Goal: Task Accomplishment & Management: Use online tool/utility

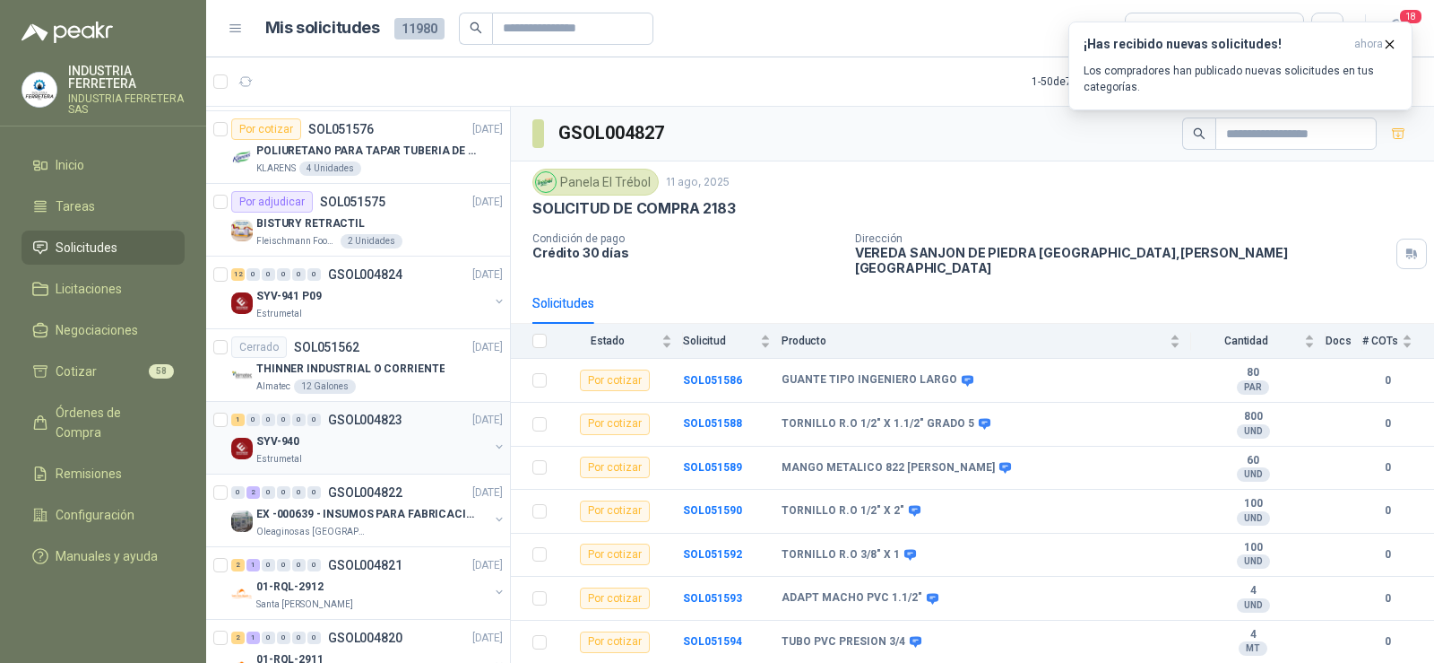
scroll to position [628, 0]
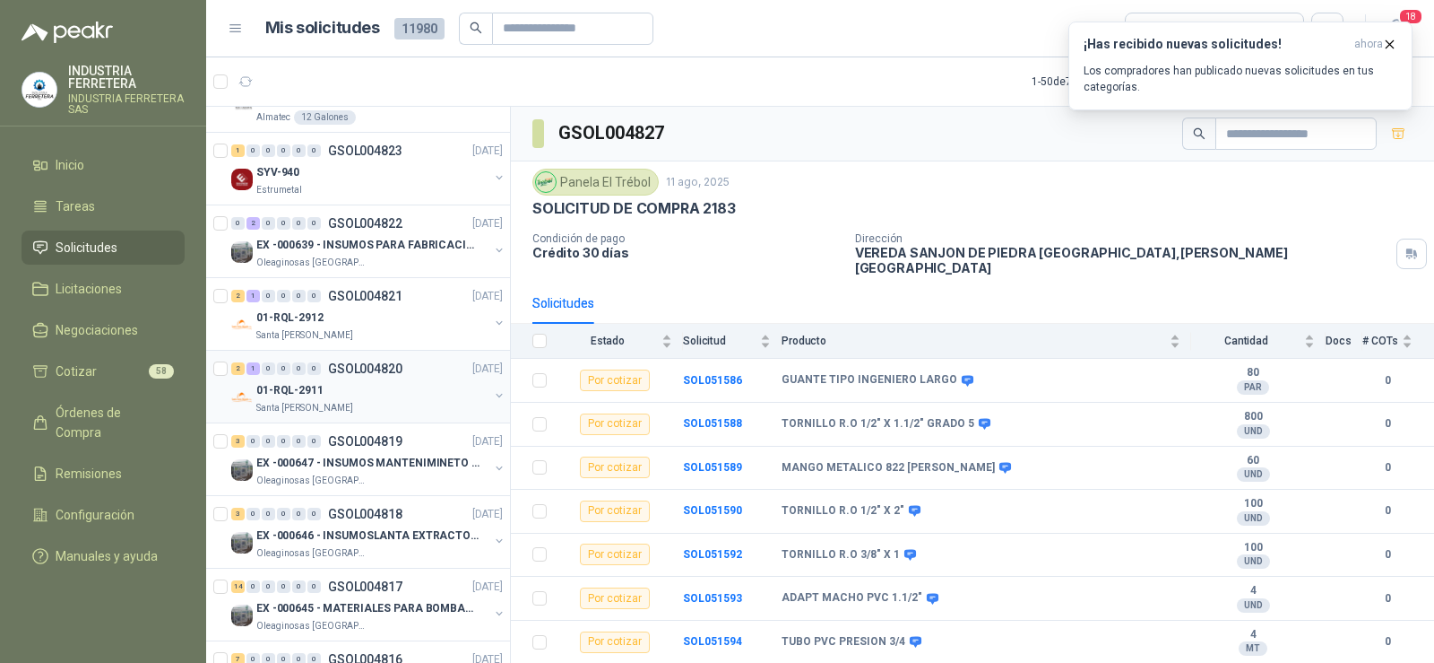
click at [349, 390] on div "01-RQL-2911" at bounding box center [372, 390] width 232 height 22
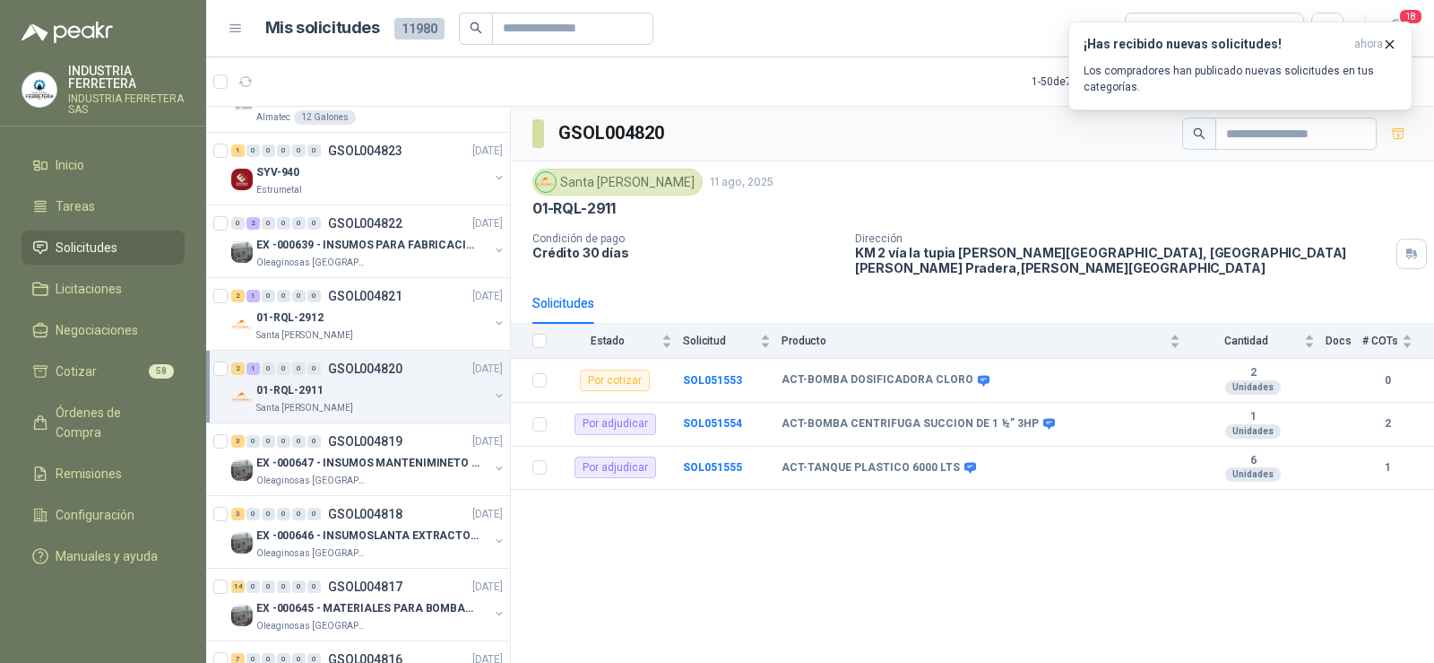
click at [1097, 546] on div "GSOL004820 Santa Anita Napoles 11 ago, 2025 01-RQL-2911 Condición de pago Crédi…" at bounding box center [972, 388] width 923 height 562
click at [759, 561] on div "GSOL004820 Santa Anita Napoles 11 ago, 2025 01-RQL-2911 Condición de pago Crédi…" at bounding box center [972, 388] width 923 height 562
click at [607, 457] on div "Por adjudicar" at bounding box center [616, 467] width 82 height 22
click at [482, 387] on div "01-RQL-2911 Santa Anita Napoles" at bounding box center [368, 397] width 275 height 36
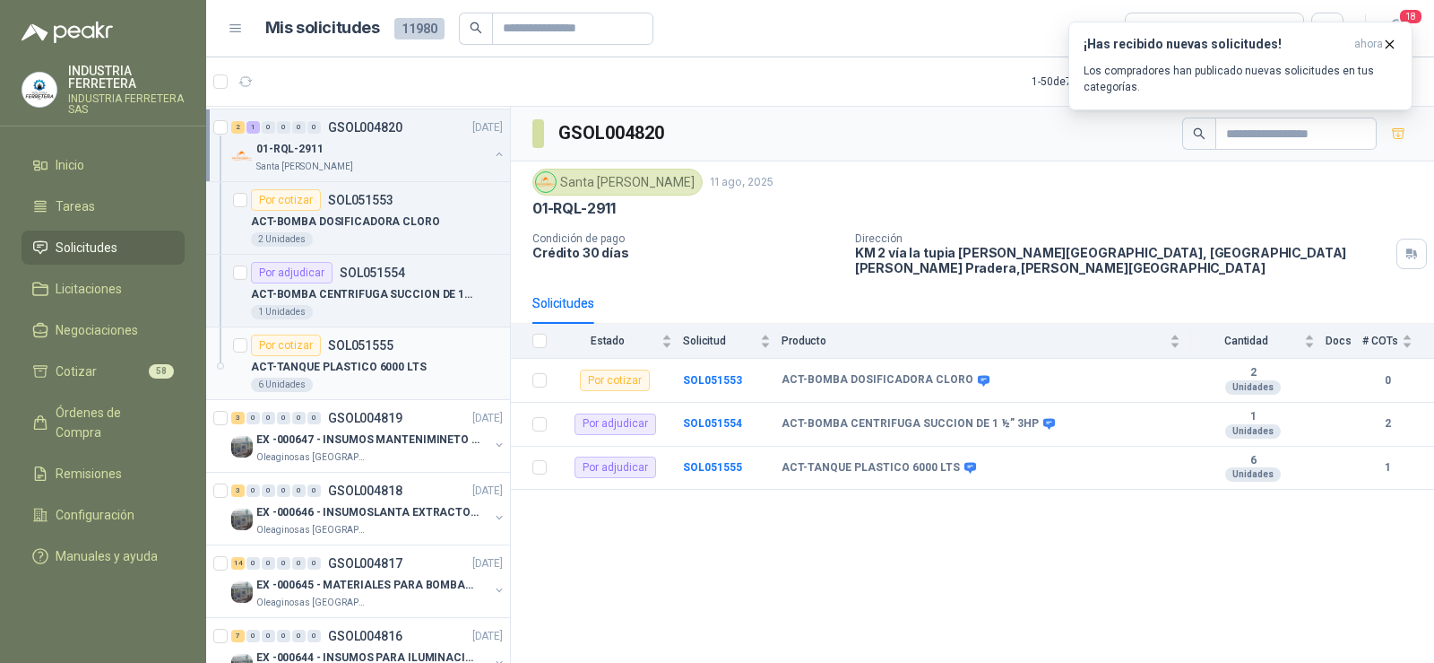
scroll to position [896, 0]
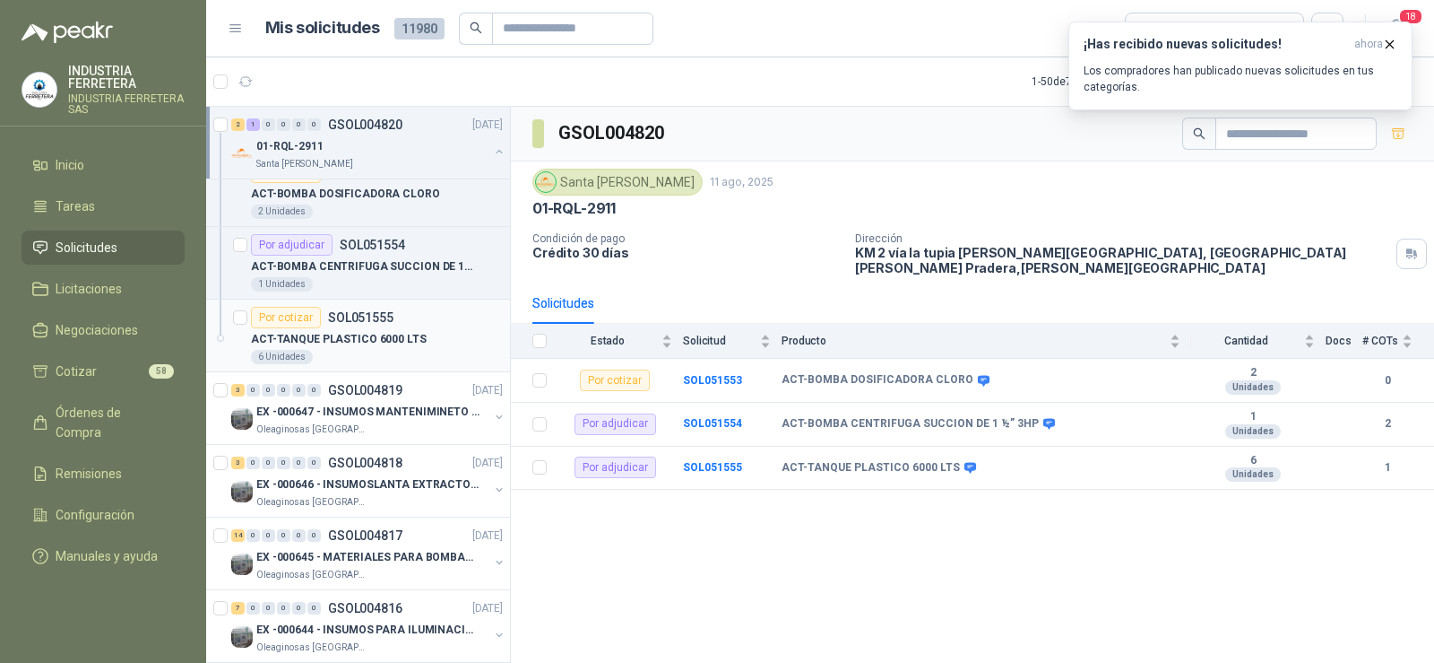
click at [346, 335] on p "ACT-TANQUE PLASTICO 6000 LTS" at bounding box center [339, 339] width 176 height 17
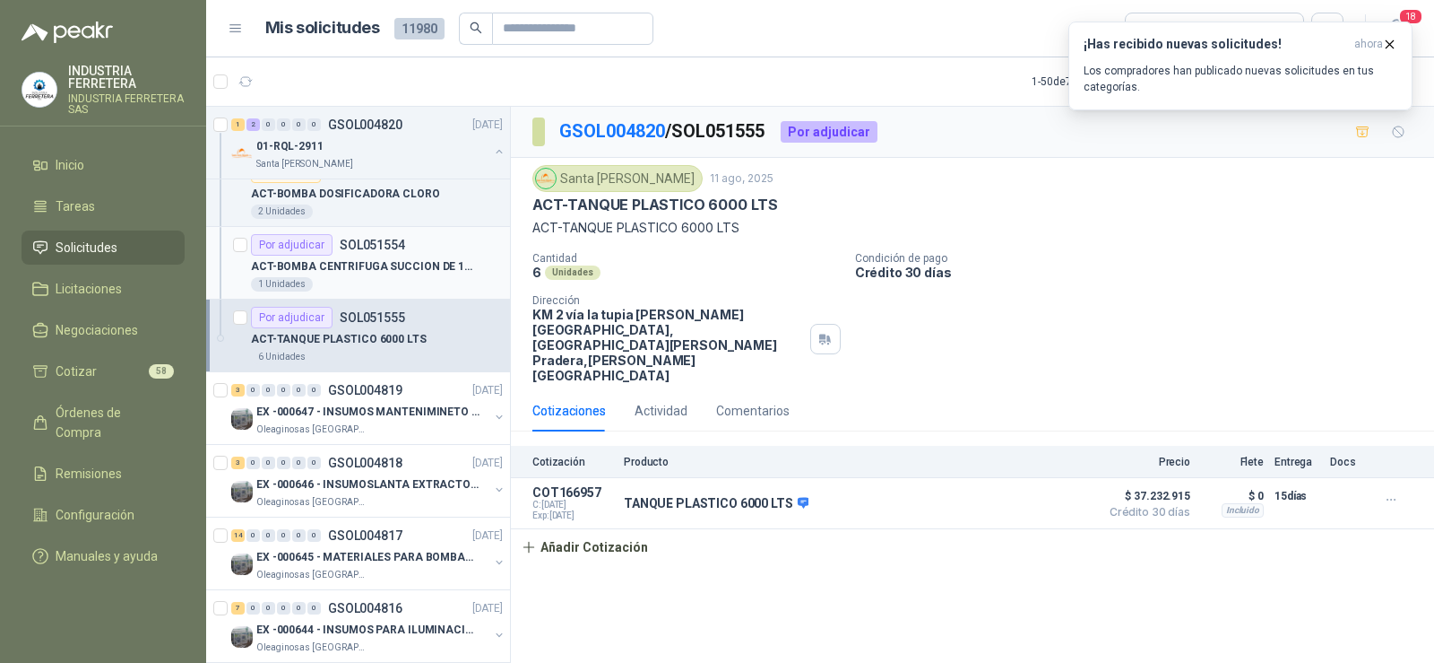
click at [381, 263] on p "ACT-BOMBA CENTRIFUGA SUCCION DE 1 ½” 3HP" at bounding box center [362, 266] width 223 height 17
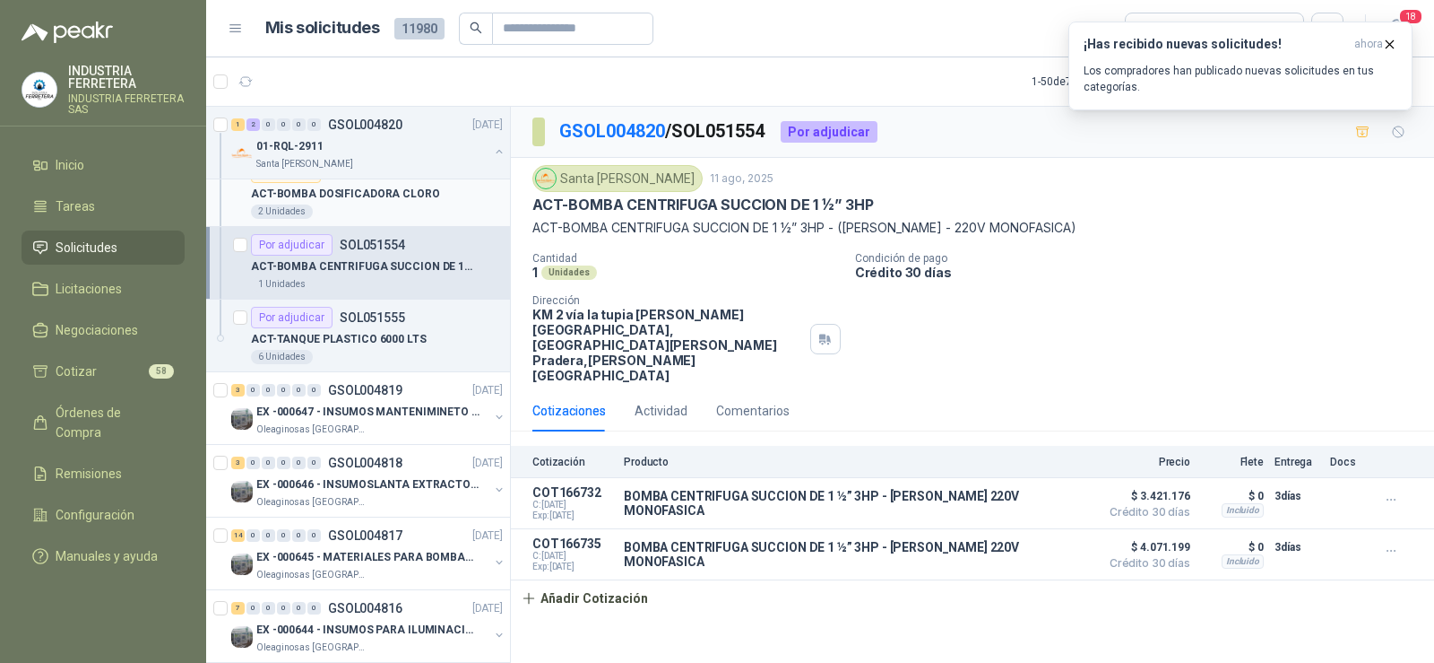
click at [371, 199] on p "ACT-BOMBA DOSIFICADORA CLORO" at bounding box center [345, 194] width 189 height 17
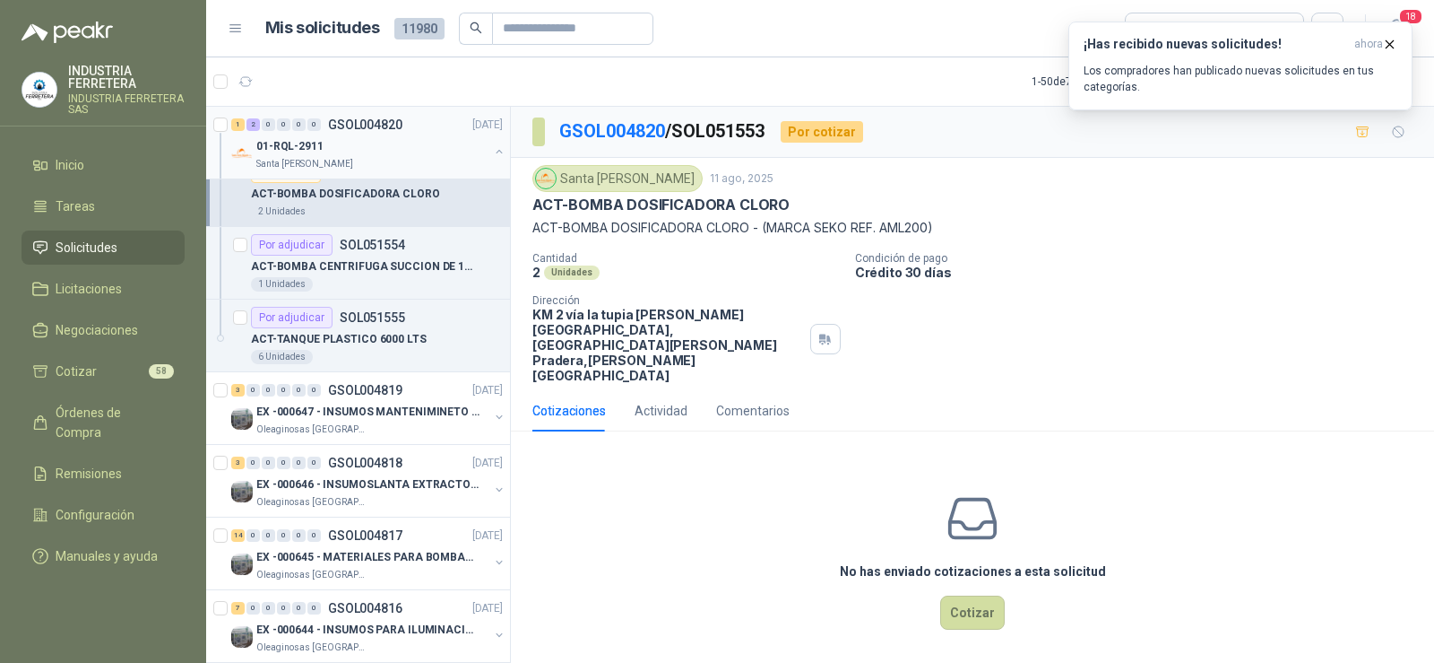
click at [367, 163] on div "Santa [PERSON_NAME]" at bounding box center [372, 164] width 232 height 14
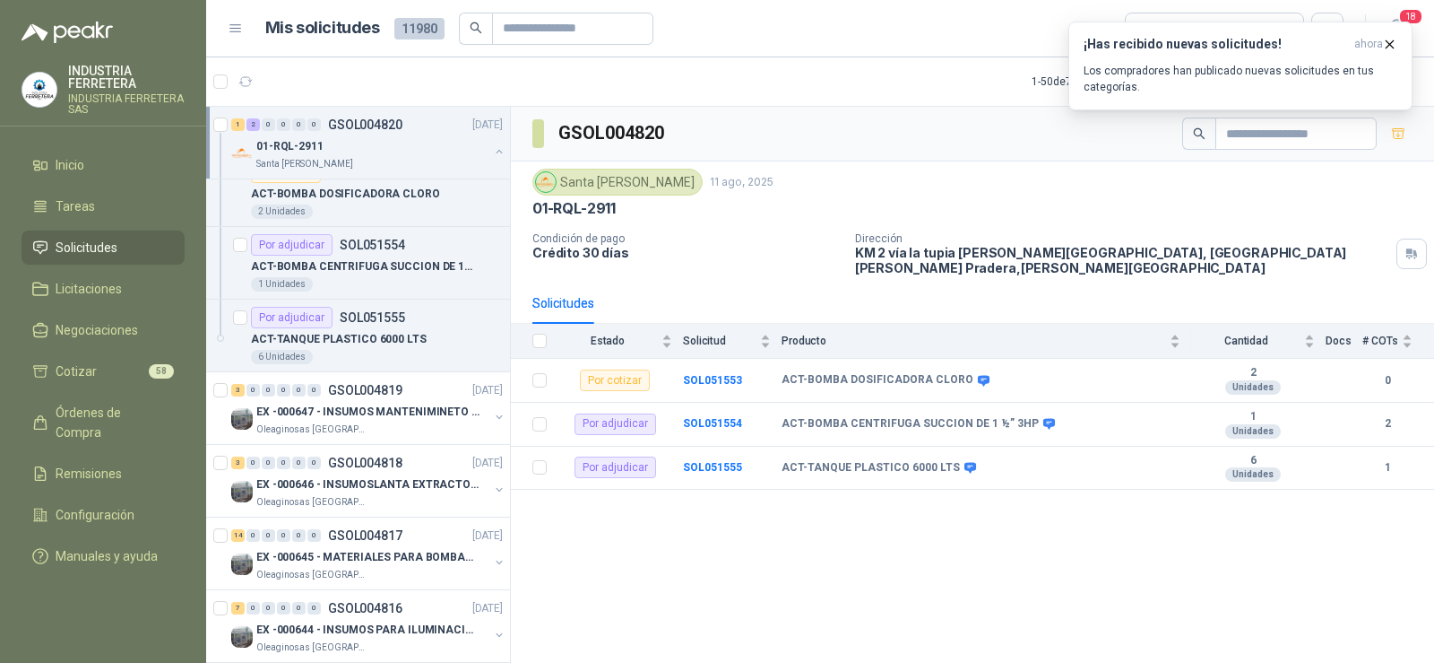
click at [477, 143] on div "01-RQL-2911 Santa Anita Napoles" at bounding box center [368, 153] width 275 height 36
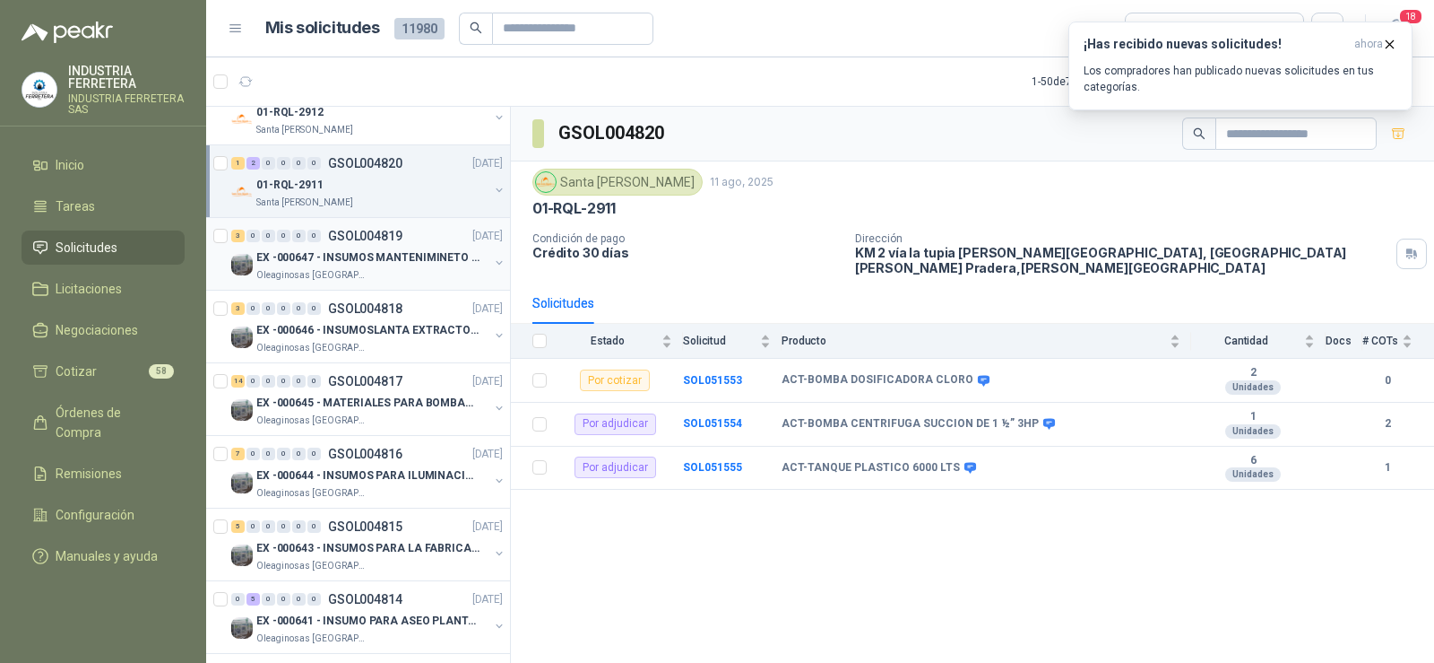
scroll to position [807, 0]
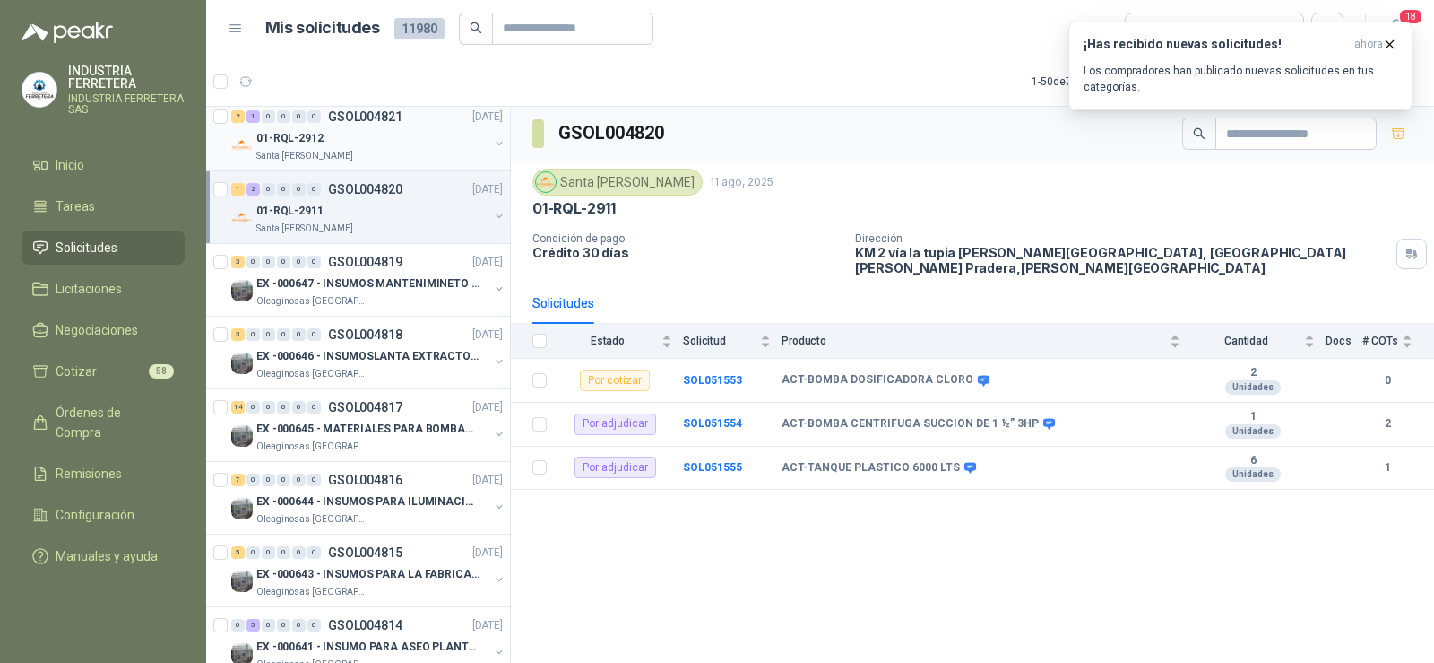
click at [374, 132] on div "01-RQL-2912" at bounding box center [372, 138] width 232 height 22
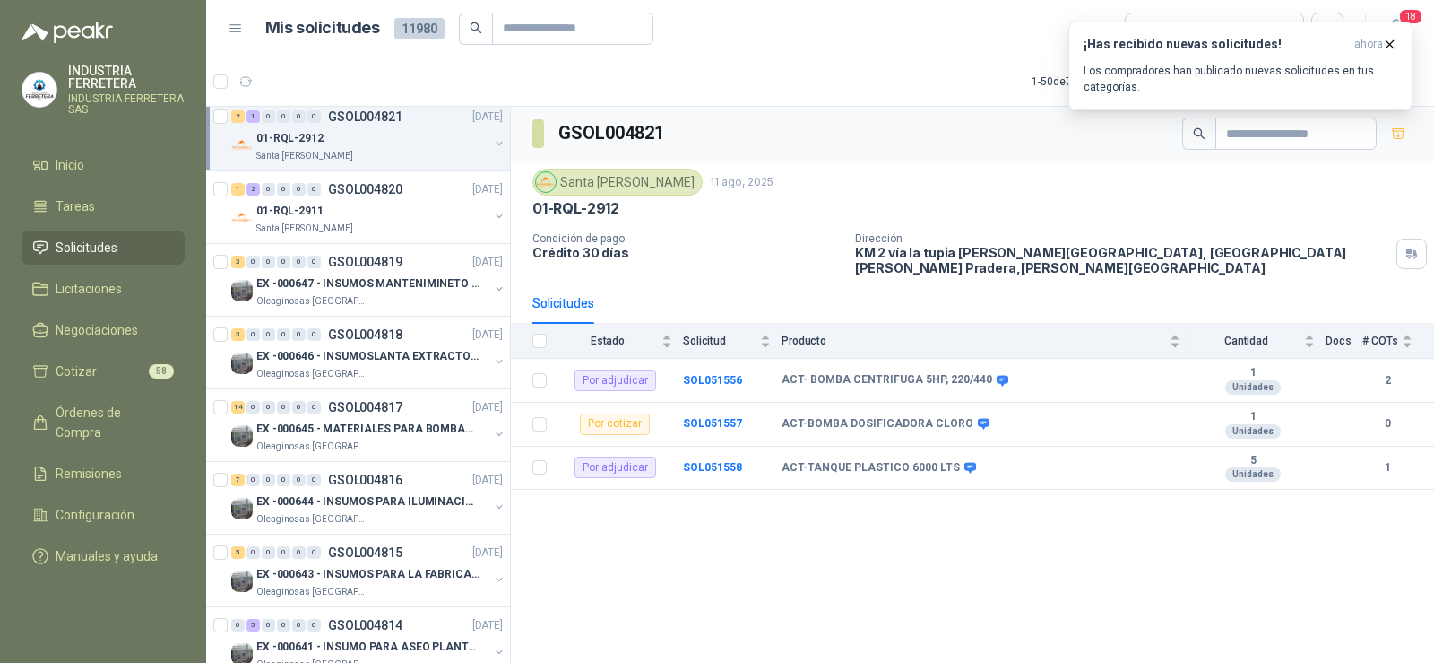
click at [492, 141] on button "button" at bounding box center [499, 143] width 14 height 14
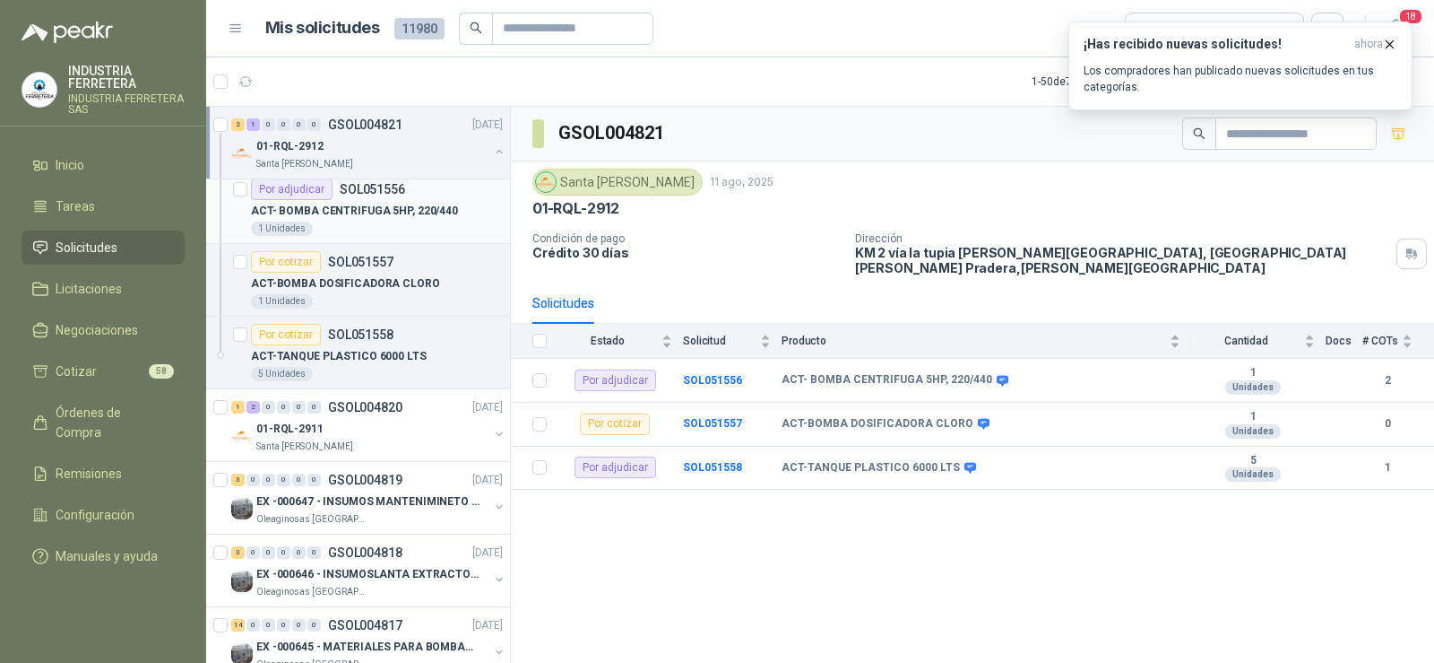
click at [382, 209] on p "ACT- BOMBA CENTRIFUGA 5HP, 220/440" at bounding box center [354, 211] width 207 height 17
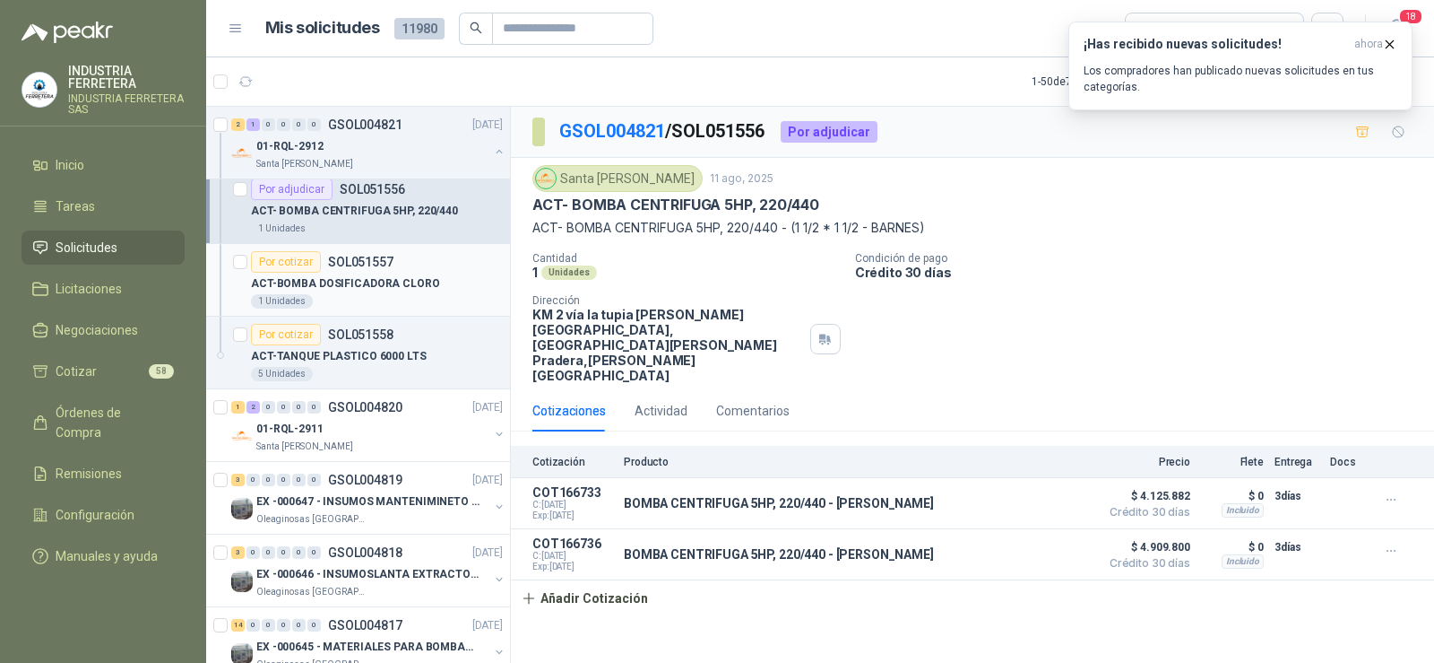
click at [385, 286] on p "ACT-BOMBA DOSIFICADORA CLORO" at bounding box center [345, 283] width 189 height 17
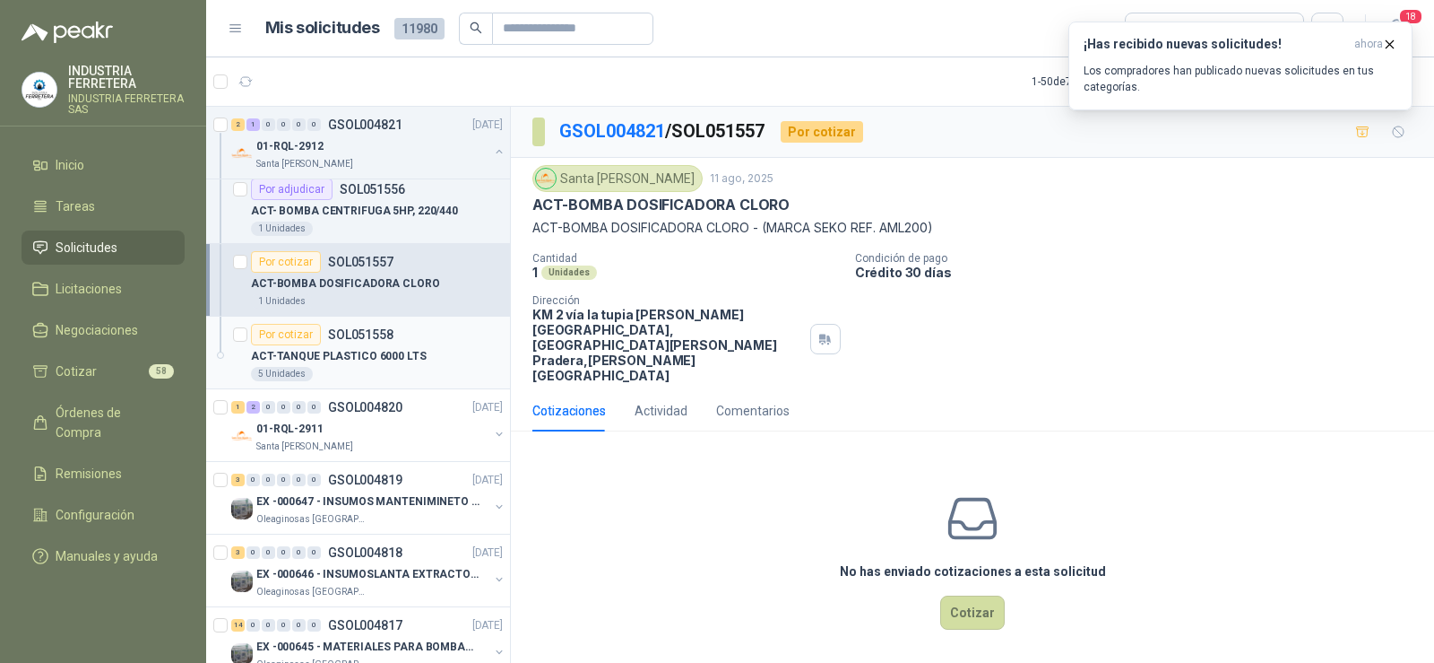
click at [377, 344] on div "Por cotizar SOL051558" at bounding box center [322, 335] width 143 height 22
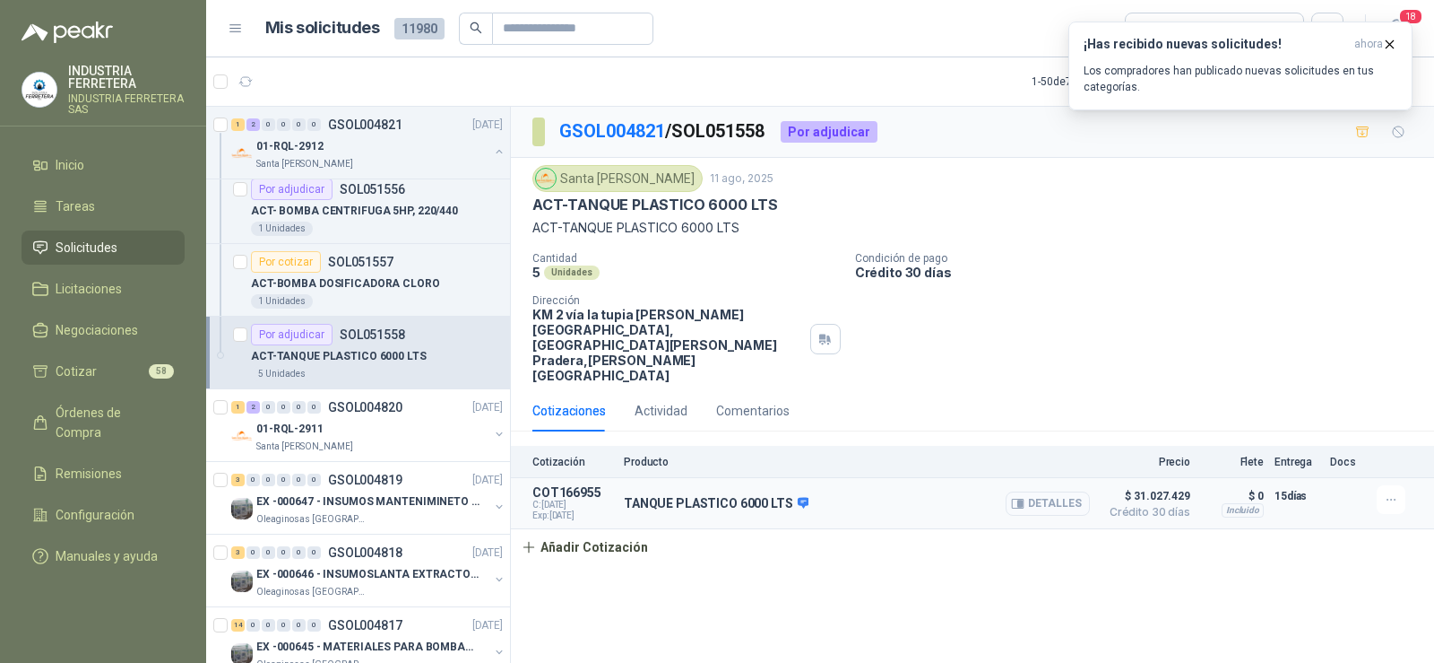
click at [1024, 498] on icon "button" at bounding box center [1018, 502] width 12 height 9
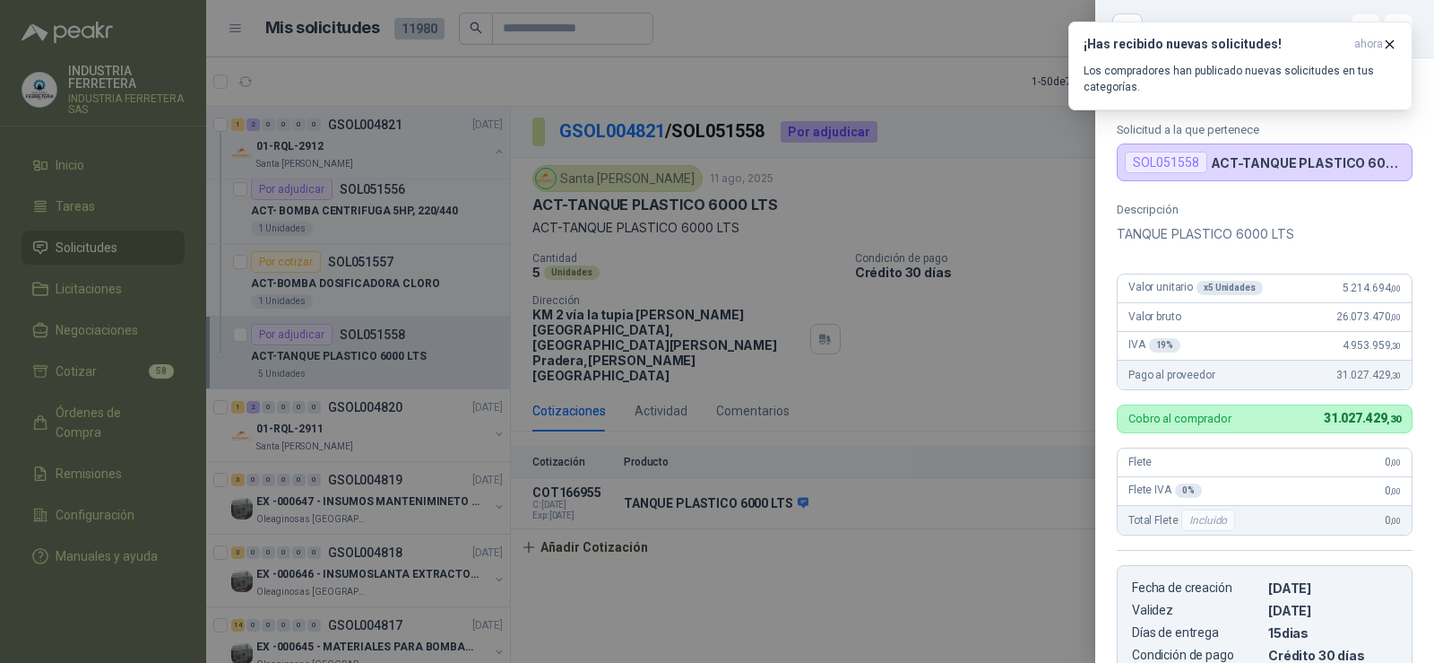
click at [472, 164] on div at bounding box center [717, 331] width 1434 height 663
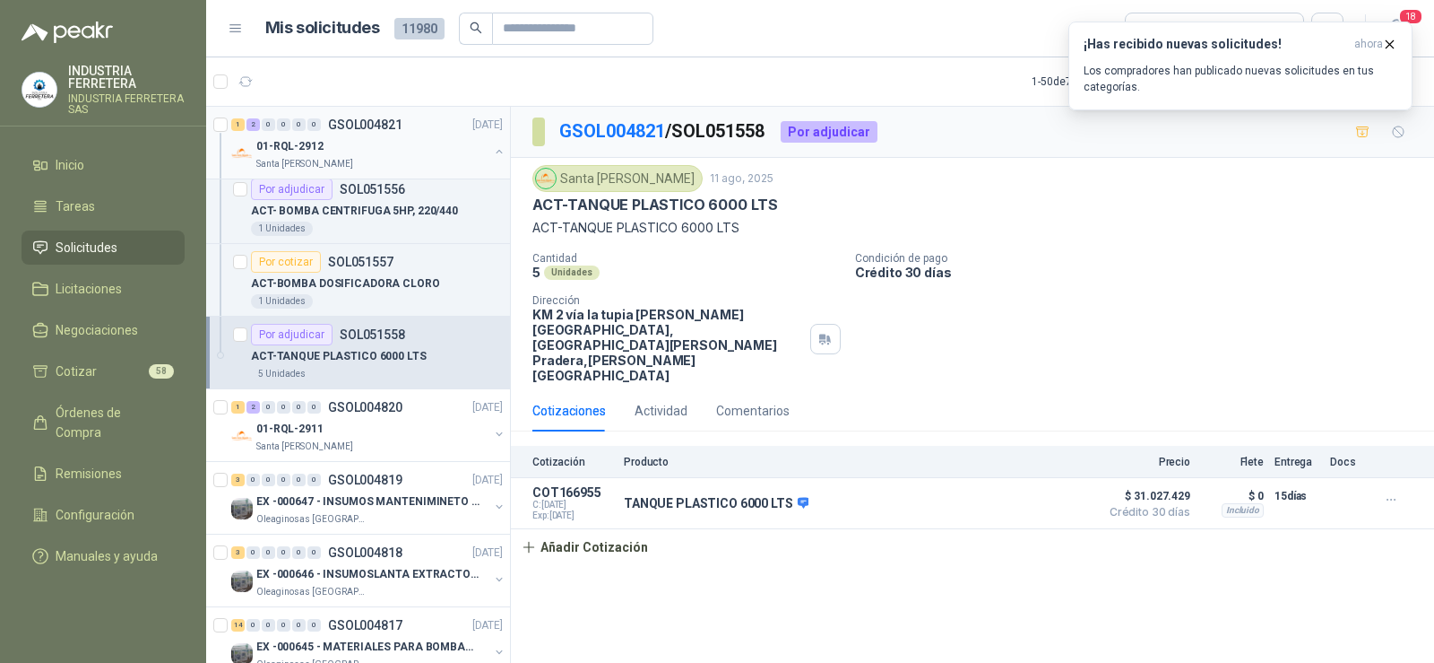
click at [492, 154] on button "button" at bounding box center [499, 151] width 14 height 14
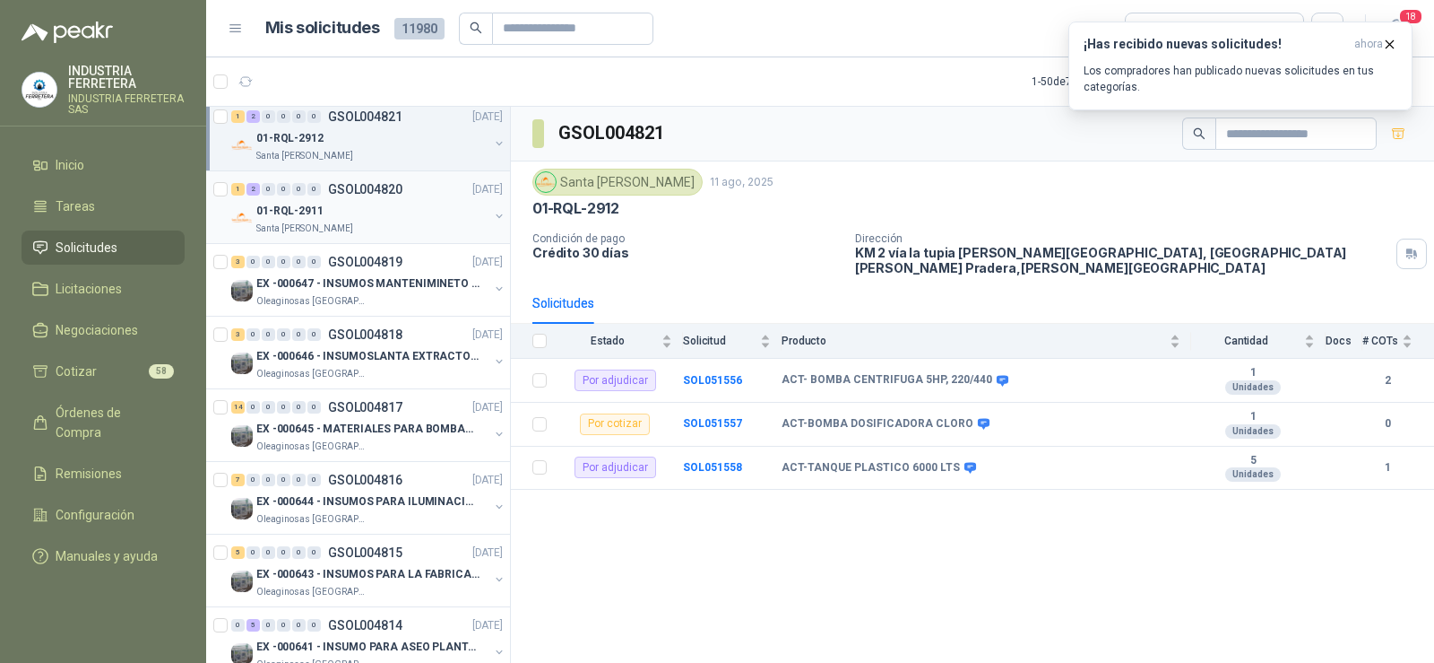
click at [350, 211] on div "01-RQL-2911" at bounding box center [372, 211] width 232 height 22
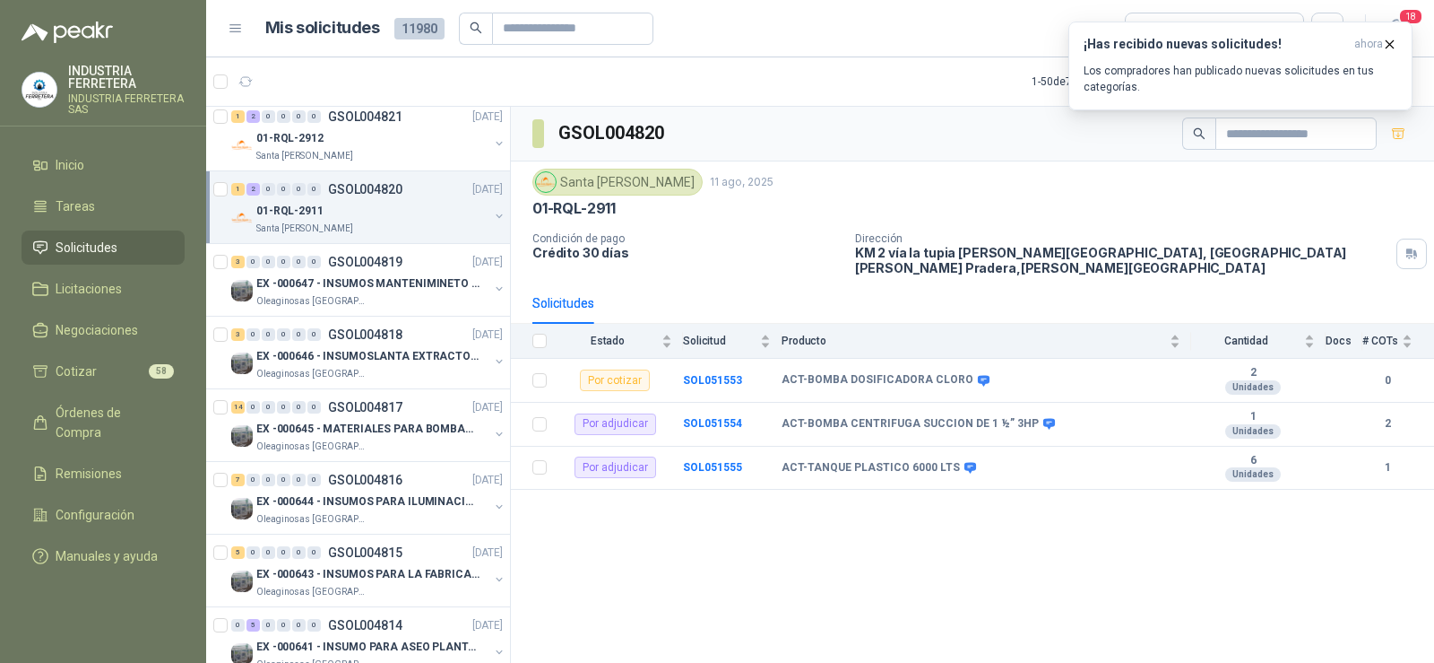
click at [492, 215] on button "button" at bounding box center [499, 216] width 14 height 14
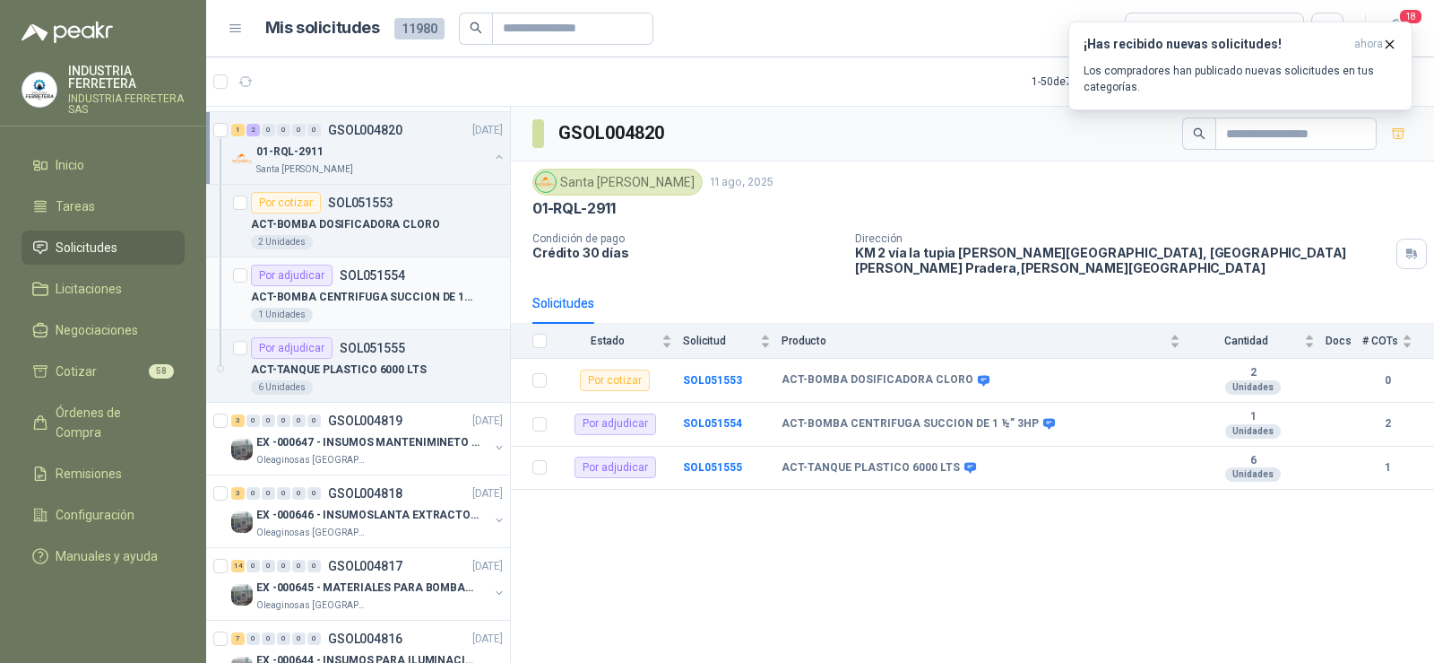
scroll to position [896, 0]
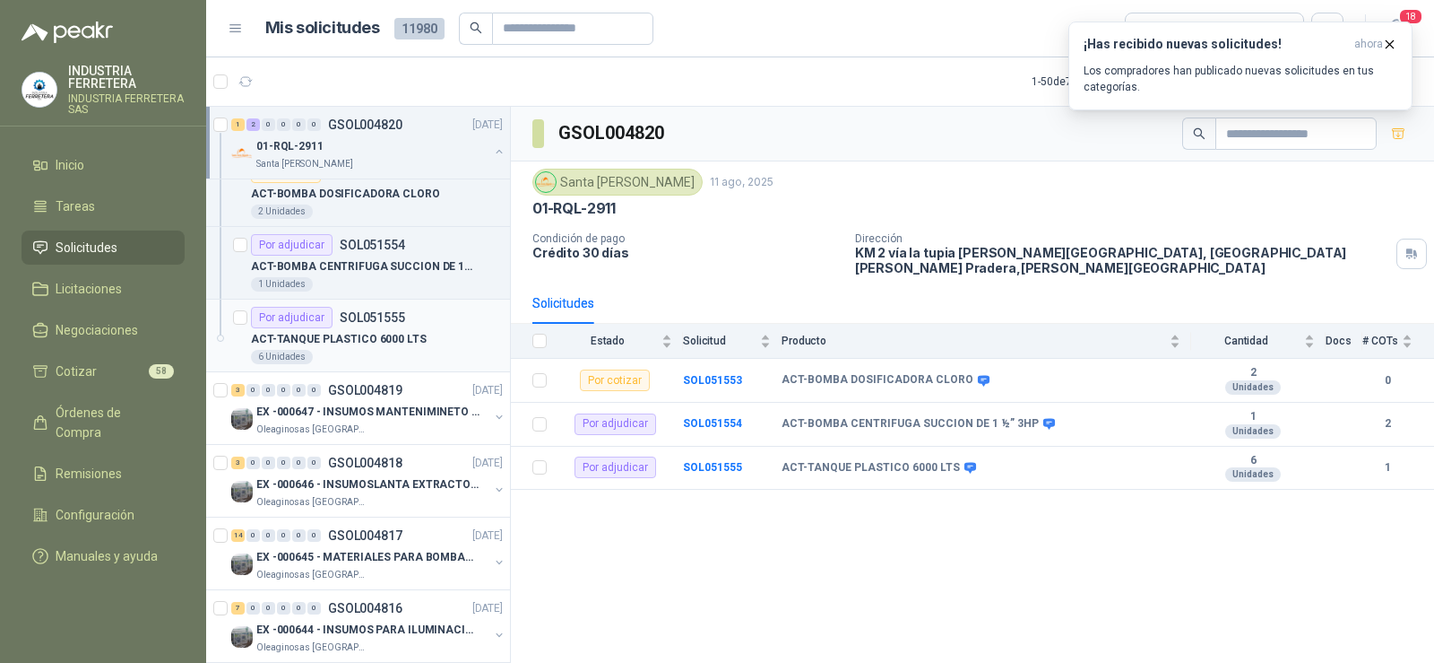
click at [356, 325] on div "Por adjudicar SOL051555" at bounding box center [328, 318] width 154 height 22
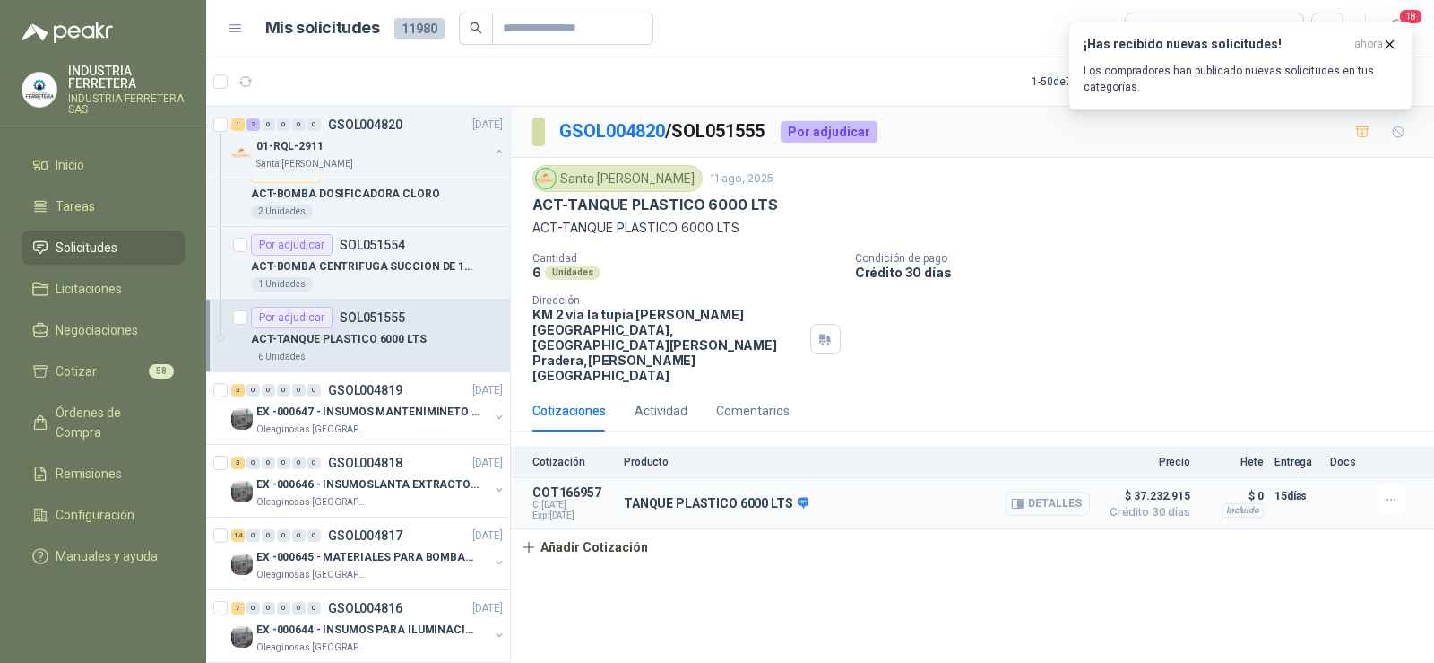
click at [1042, 491] on button "Detalles" at bounding box center [1048, 503] width 84 height 24
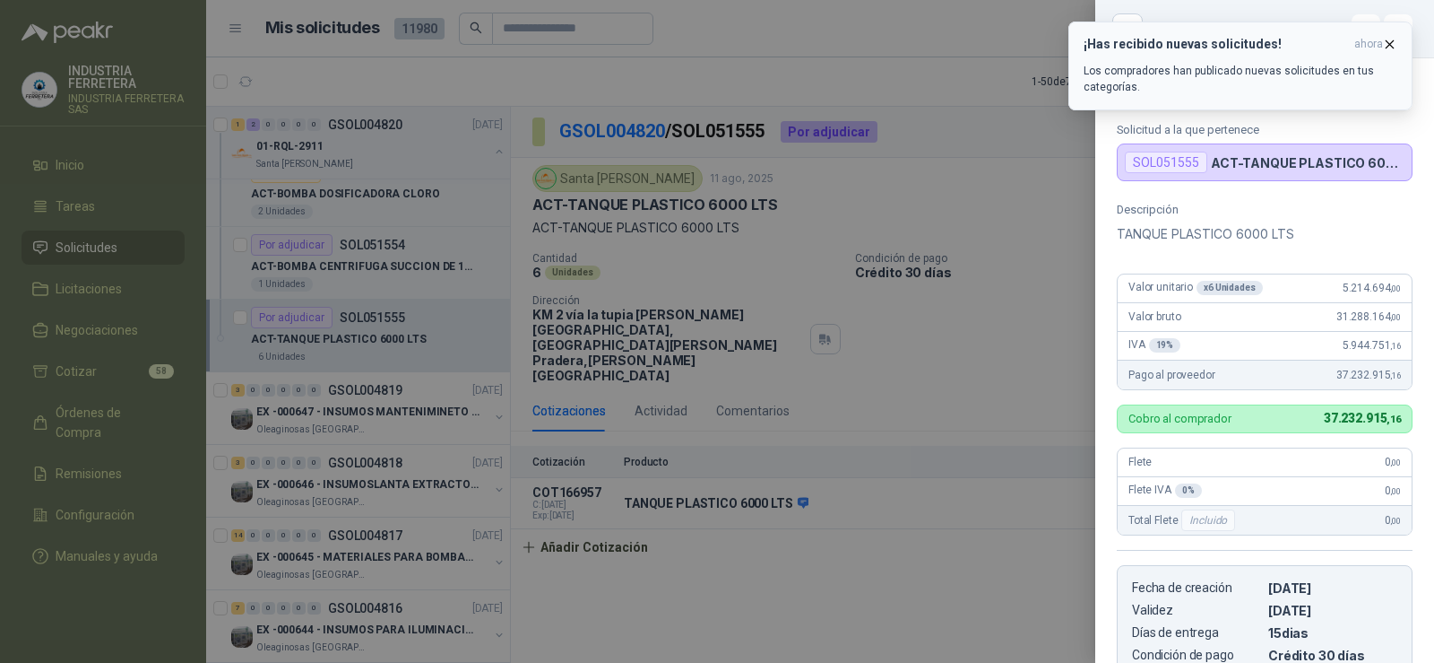
click at [1393, 51] on icon "button" at bounding box center [1389, 44] width 15 height 15
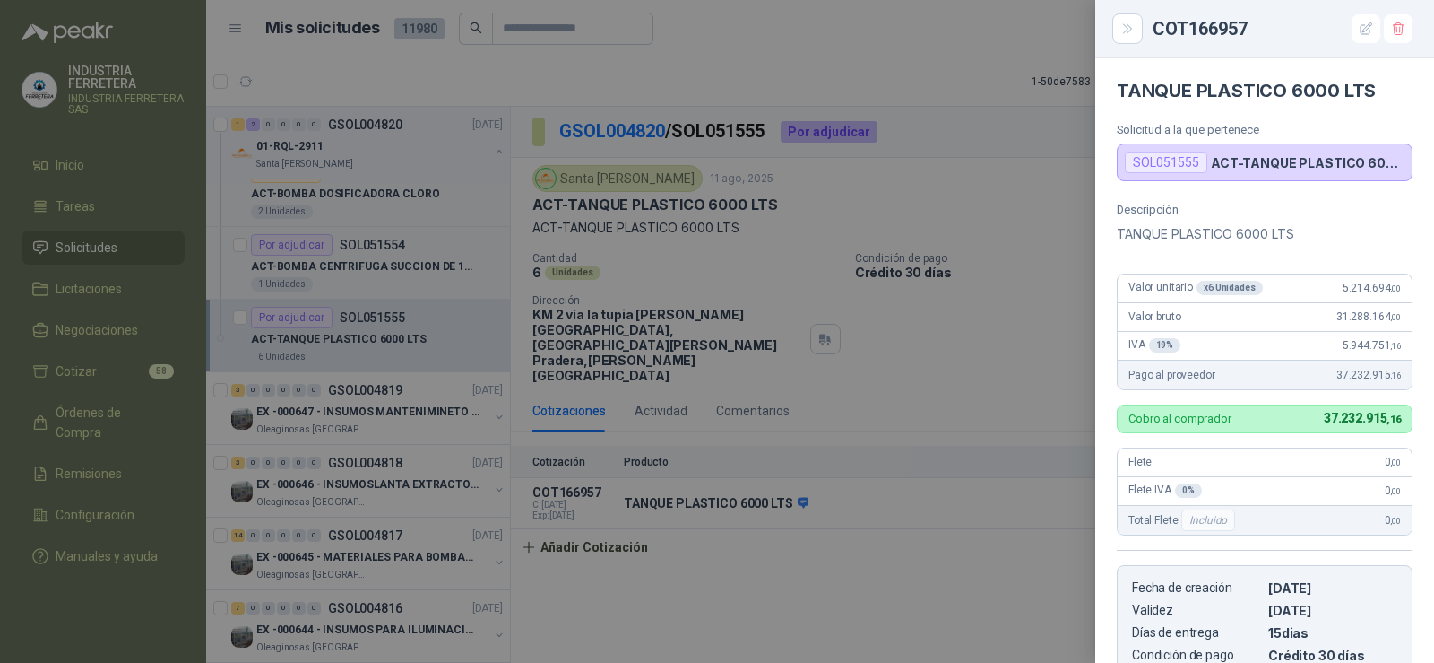
click at [1022, 253] on div at bounding box center [717, 331] width 1434 height 663
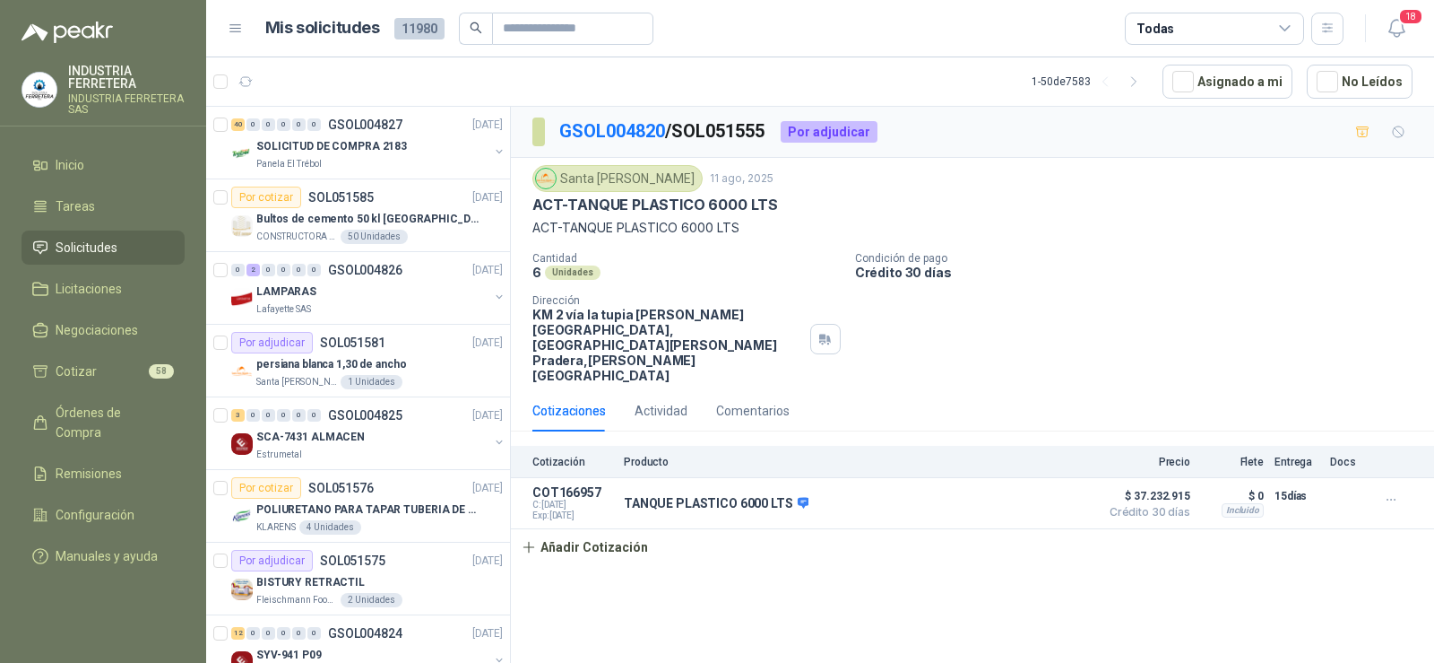
click at [118, 247] on li "Solicitudes" at bounding box center [103, 248] width 142 height 20
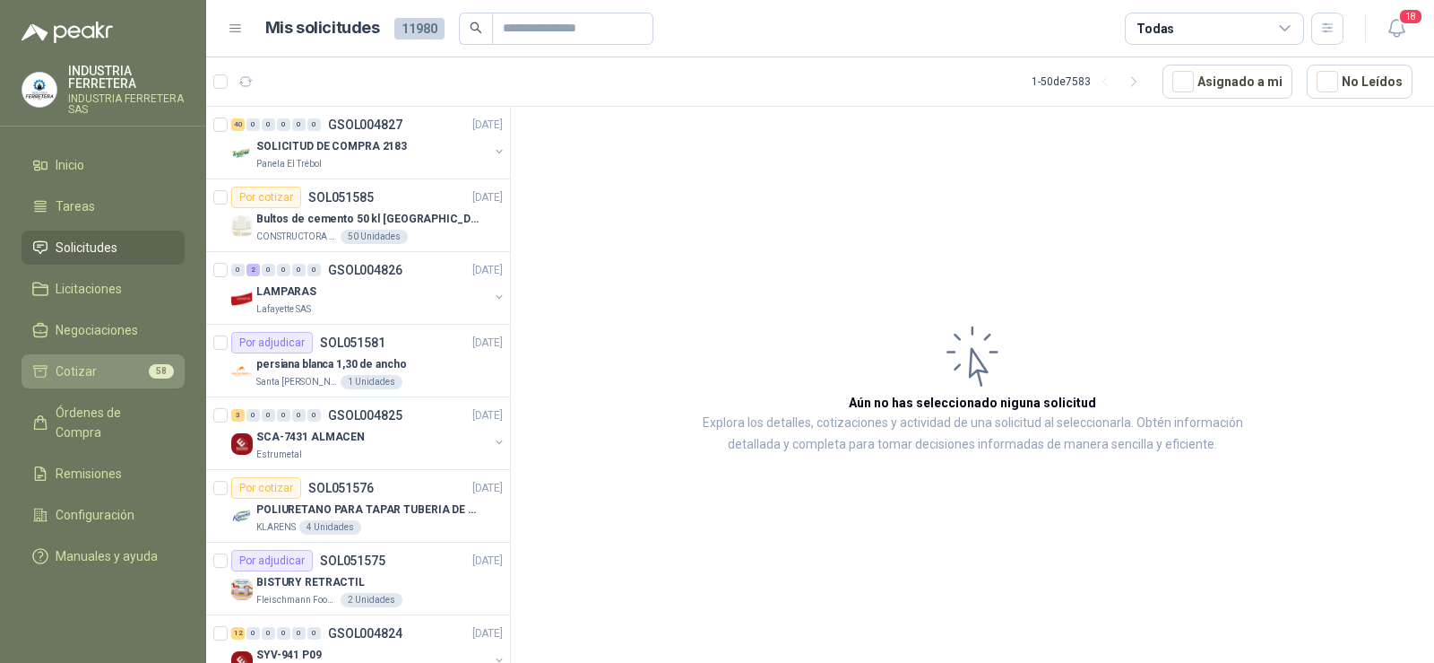
click at [111, 359] on link "Cotizar 58" at bounding box center [103, 371] width 163 height 34
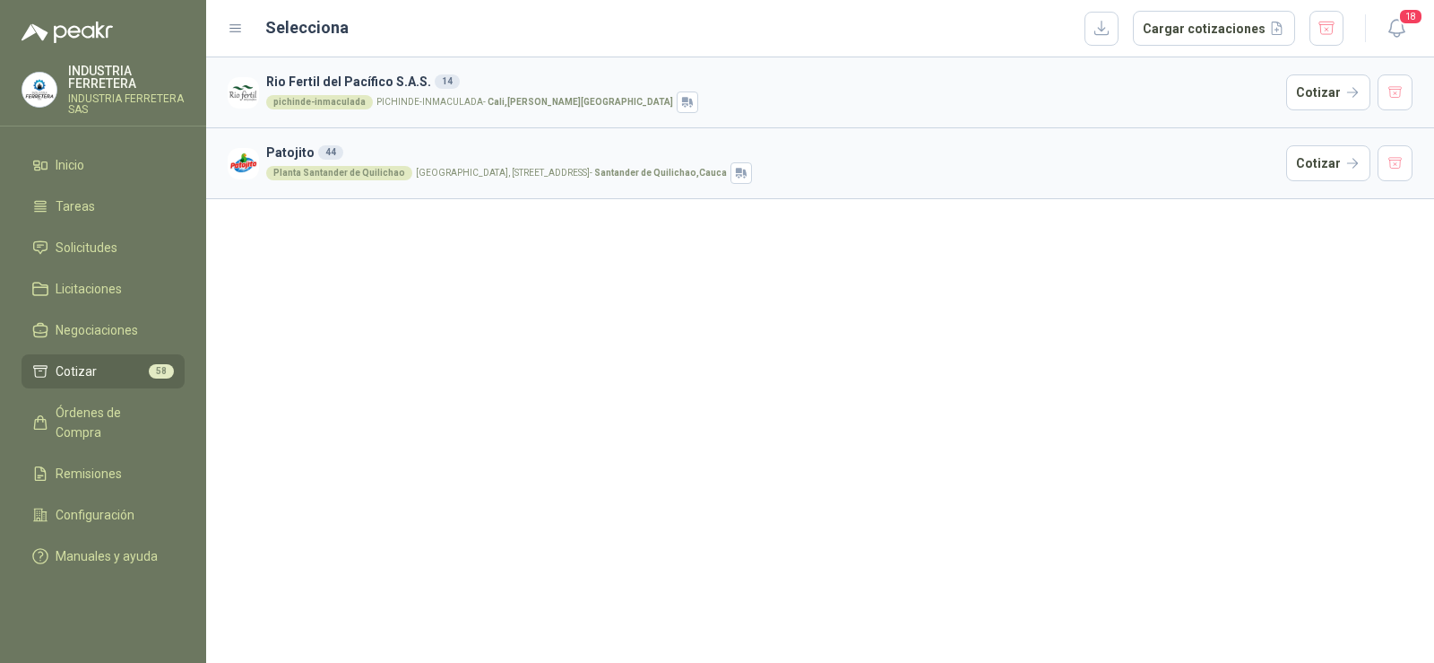
click at [517, 331] on div "Rio Fertil [PERSON_NAME] S.A.S. 14 pichinde-[PERSON_NAME][GEOGRAPHIC_DATA][PERS…" at bounding box center [820, 359] width 1228 height 605
click at [126, 366] on li "Cotizar 58" at bounding box center [103, 371] width 142 height 20
click at [100, 403] on span "Órdenes de Compra" at bounding box center [112, 422] width 112 height 39
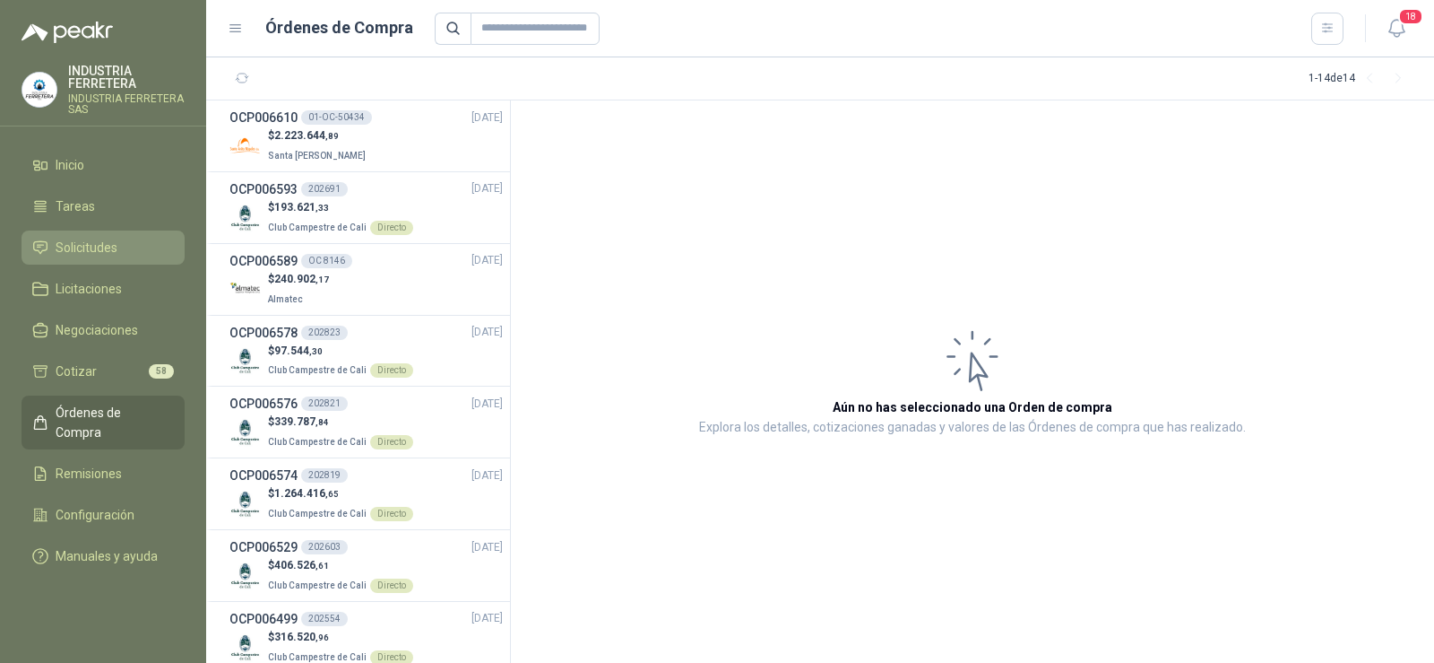
click at [106, 234] on link "Solicitudes" at bounding box center [103, 247] width 163 height 34
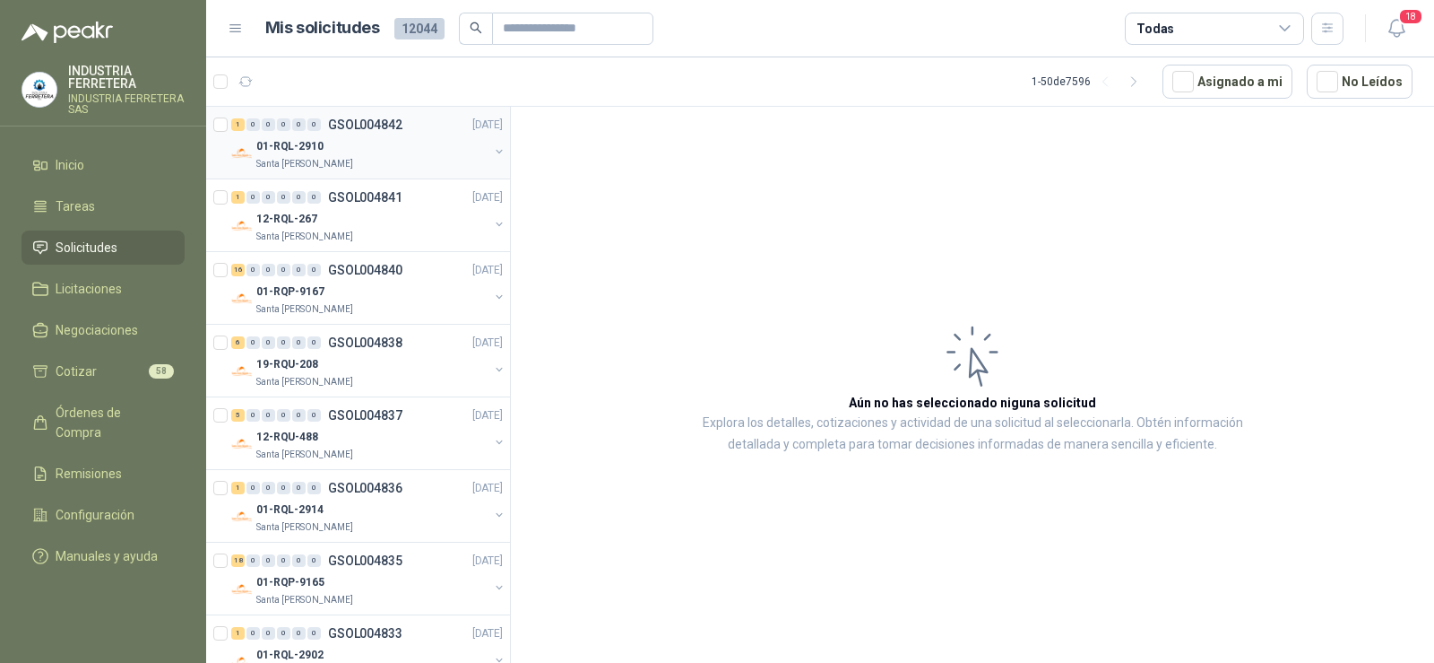
click at [357, 148] on div "01-RQL-2910" at bounding box center [372, 146] width 232 height 22
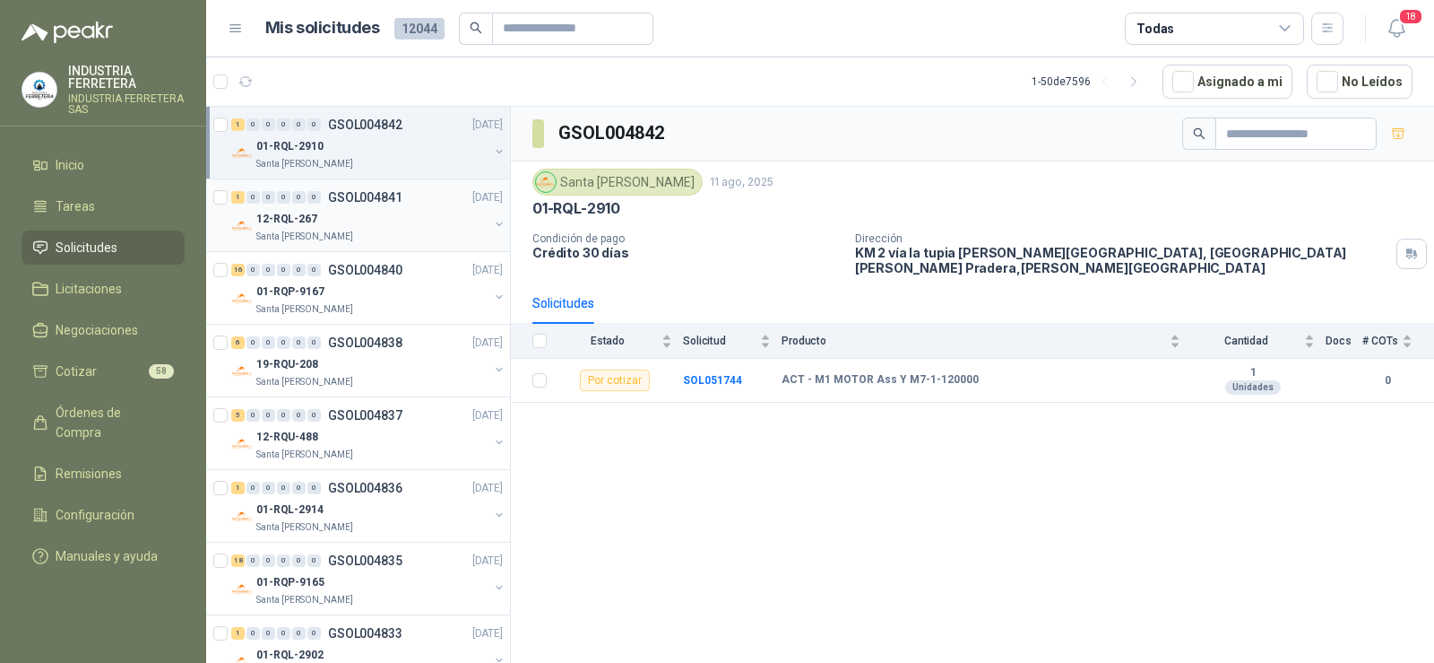
click at [385, 227] on div "12-RQL-267" at bounding box center [372, 219] width 232 height 22
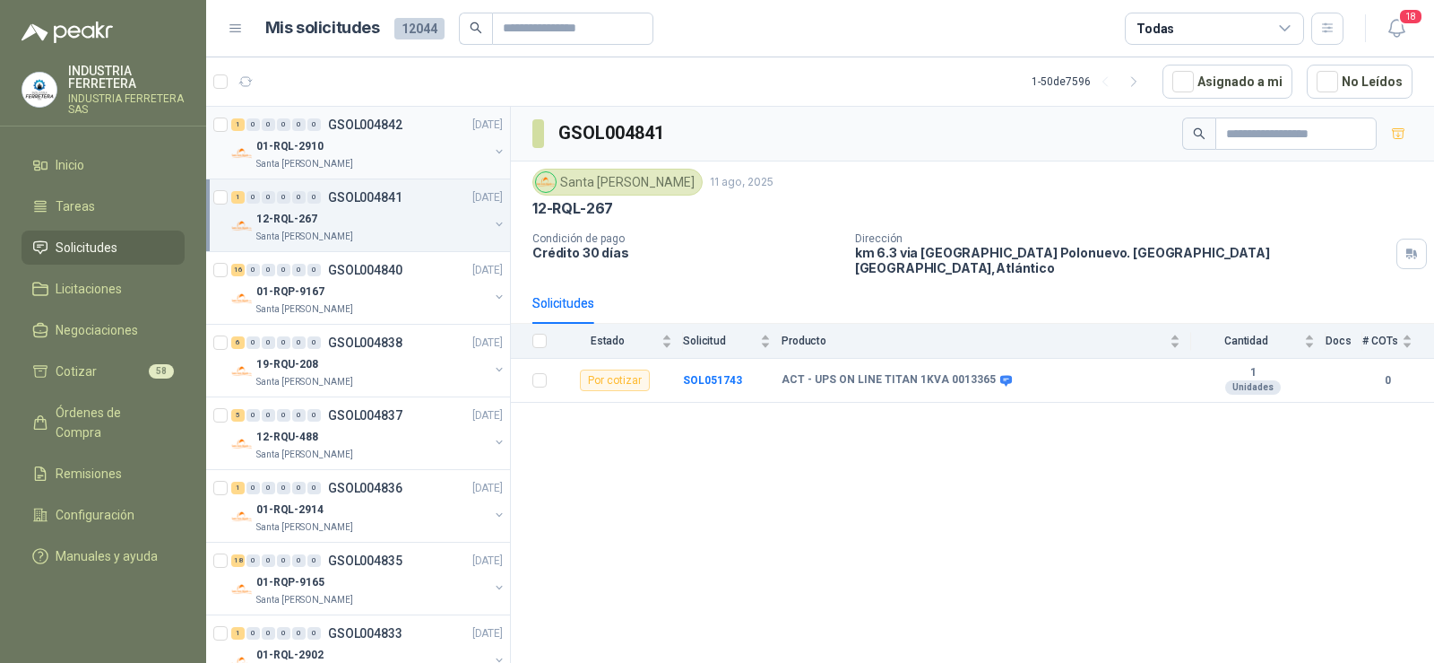
click at [314, 139] on p "01-RQL-2910" at bounding box center [289, 146] width 67 height 17
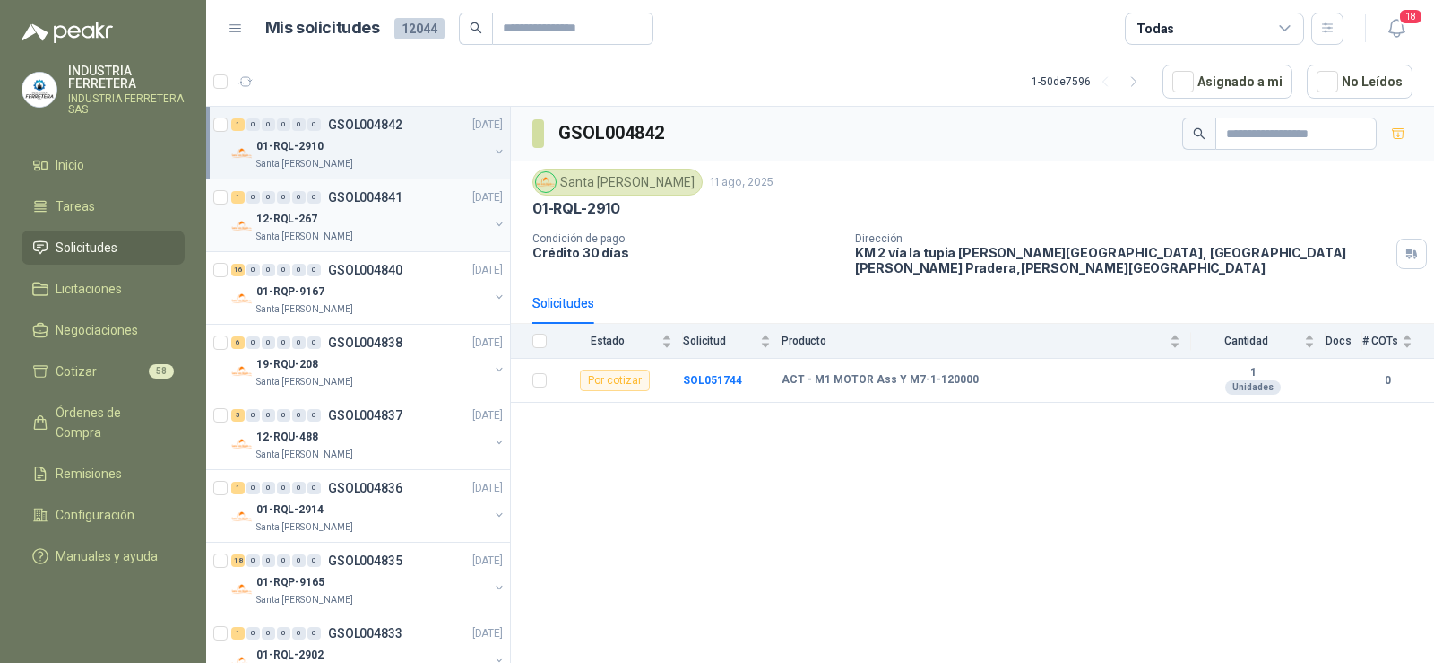
click at [333, 213] on div "12-RQL-267" at bounding box center [372, 219] width 232 height 22
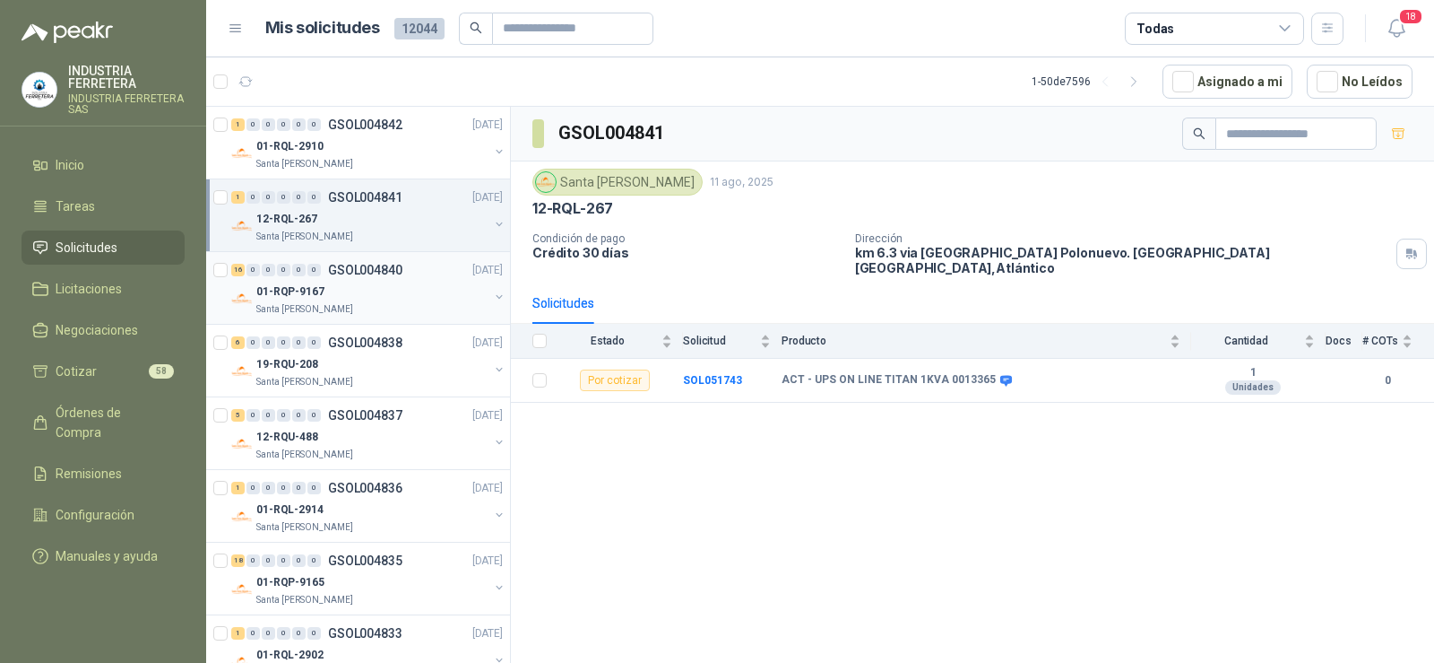
click at [359, 297] on div "01-RQP-9167" at bounding box center [372, 292] width 232 height 22
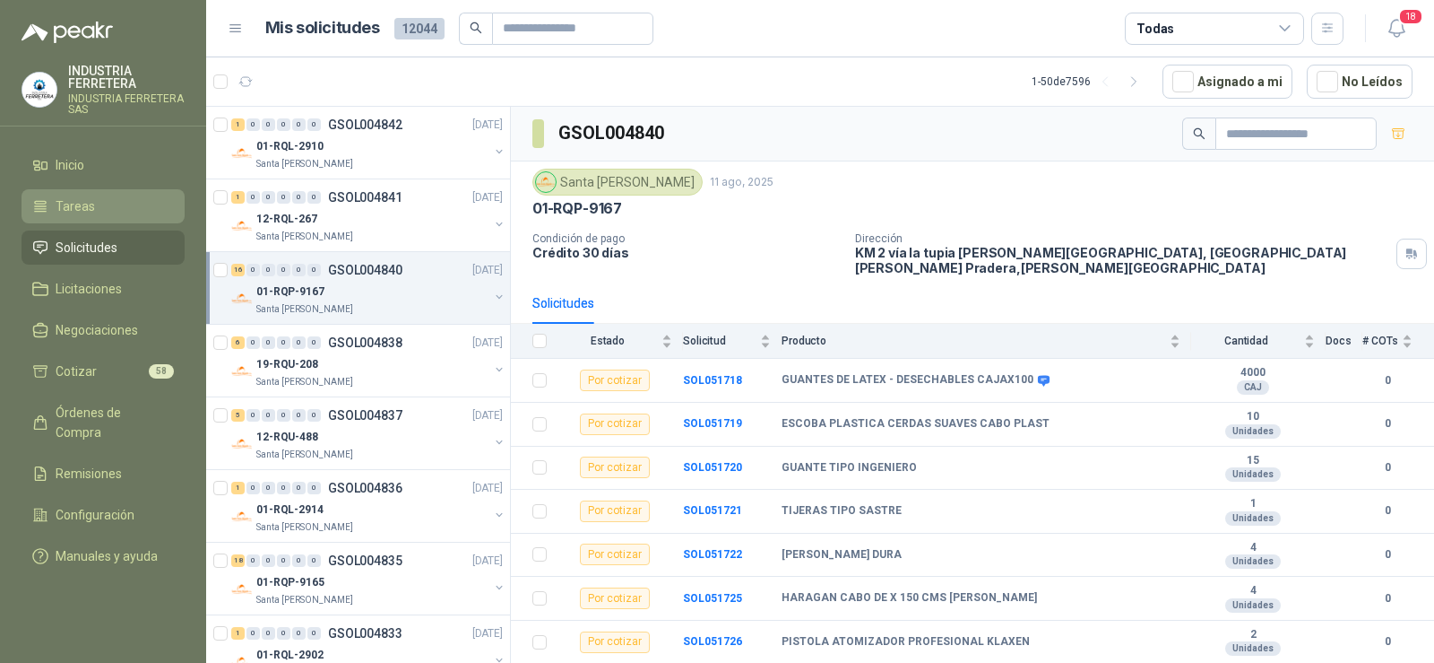
drag, startPoint x: 100, startPoint y: 246, endPoint x: 100, endPoint y: 221, distance: 25.1
click at [100, 247] on span "Solicitudes" at bounding box center [87, 248] width 62 height 20
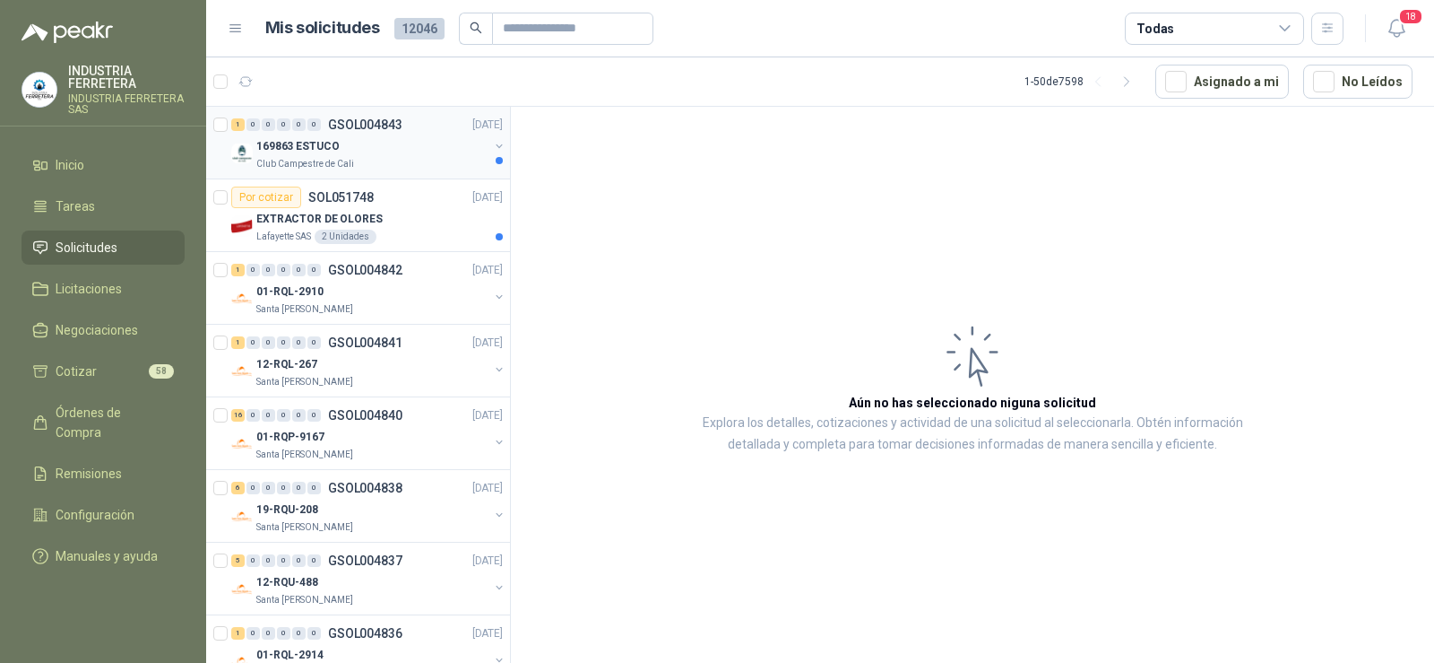
click at [332, 147] on p "169863 ESTUCO" at bounding box center [297, 146] width 82 height 17
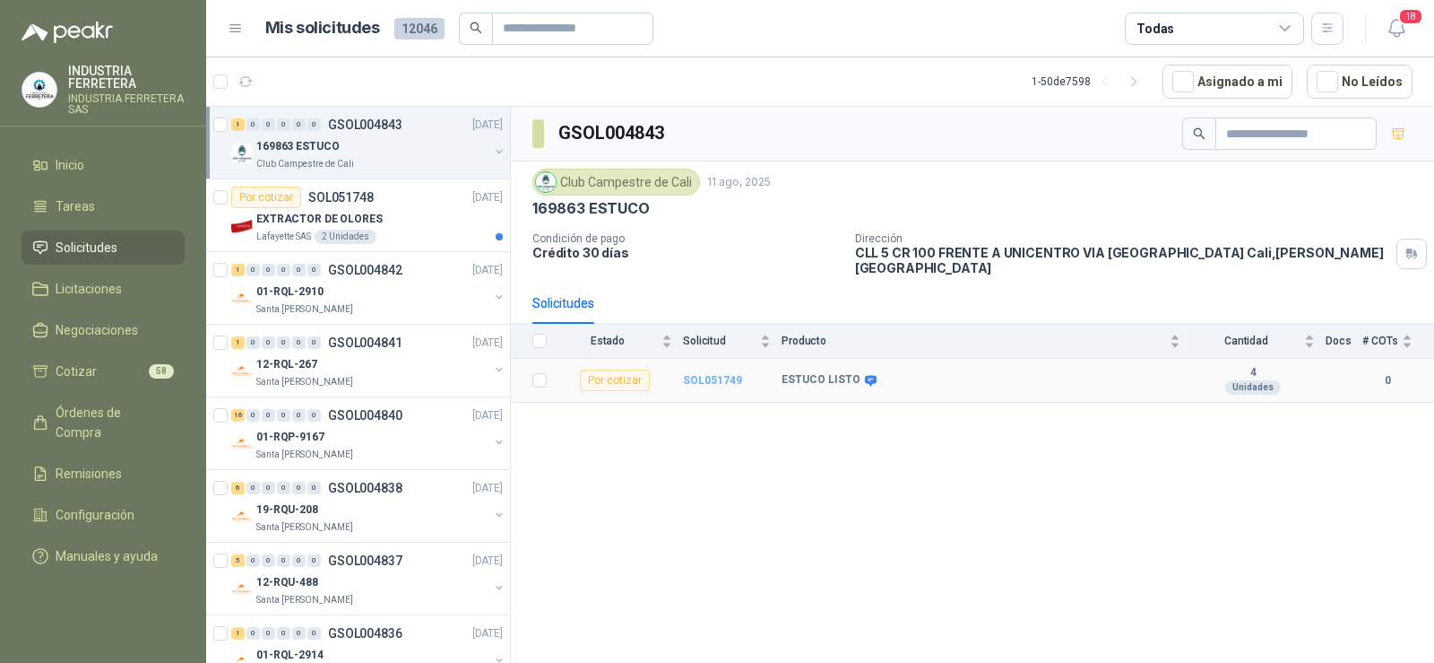
click at [704, 374] on b "SOL051749" at bounding box center [712, 380] width 59 height 13
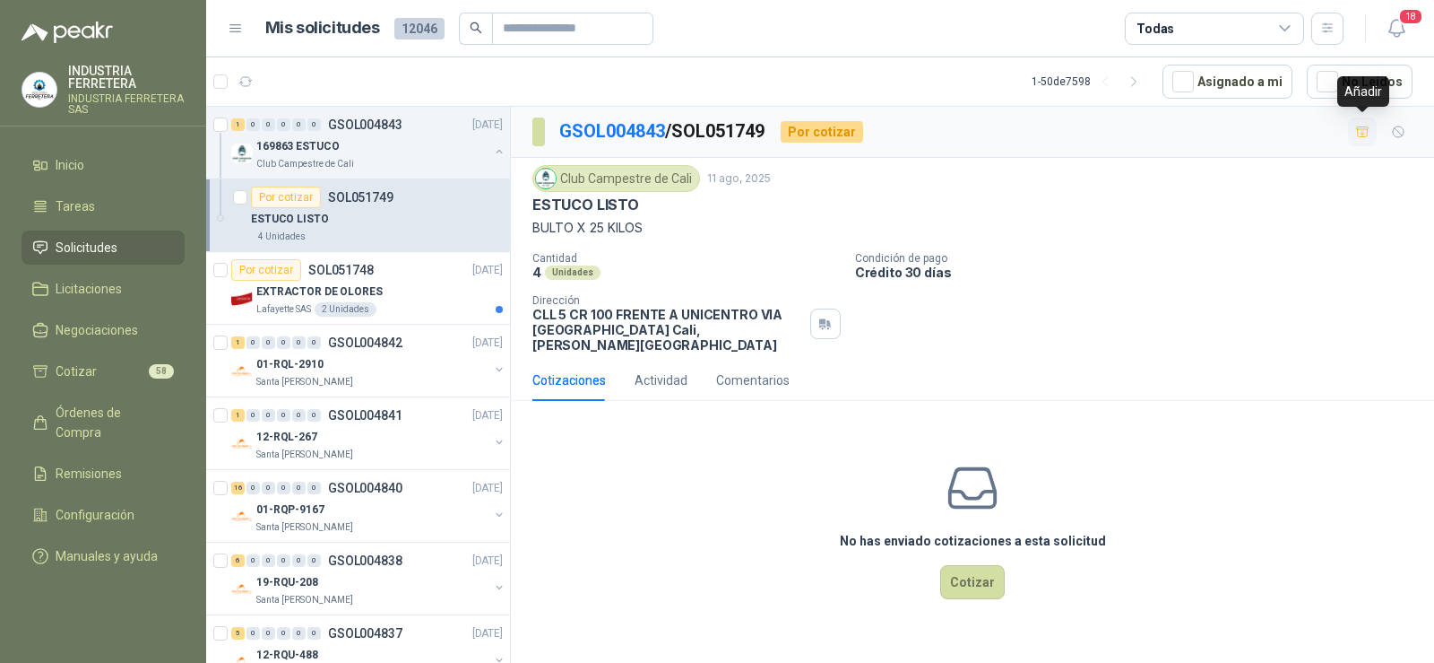
click at [1363, 136] on icon "button" at bounding box center [1362, 131] width 13 height 10
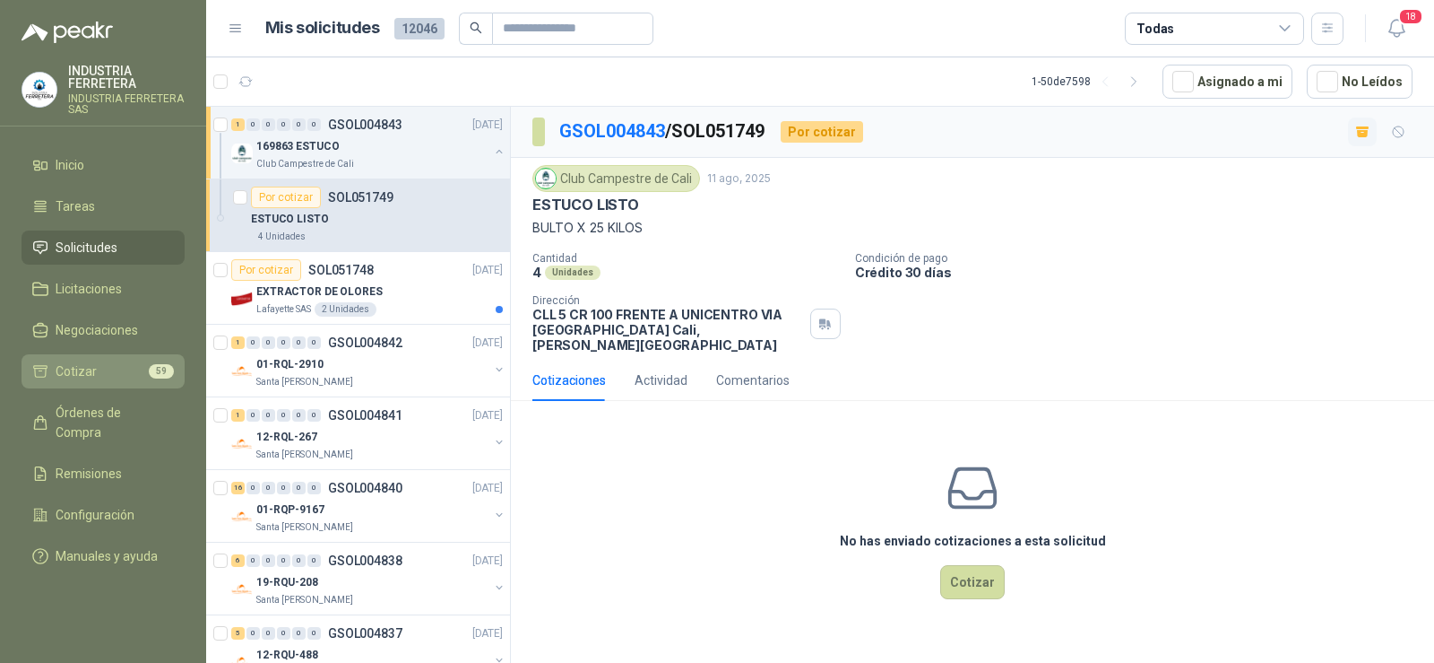
click at [113, 365] on li "Cotizar 59" at bounding box center [103, 371] width 142 height 20
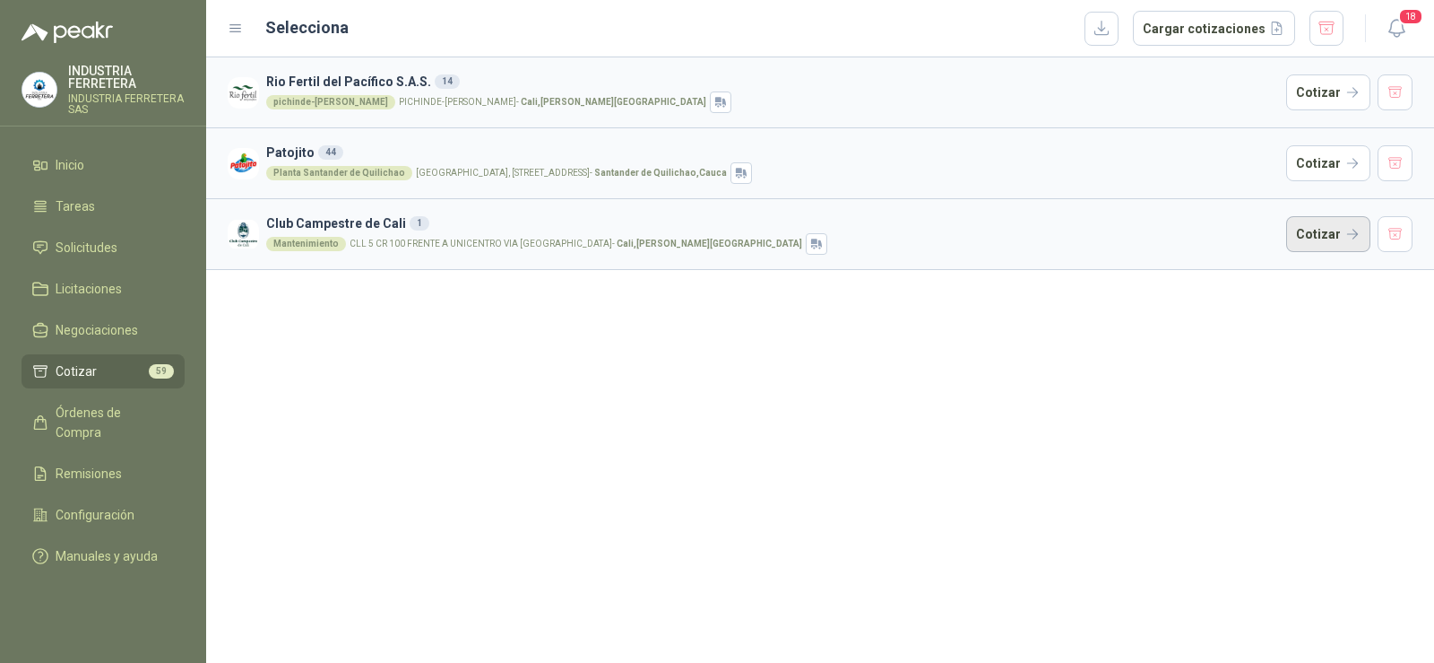
click at [1328, 231] on button "Cotizar" at bounding box center [1328, 234] width 84 height 36
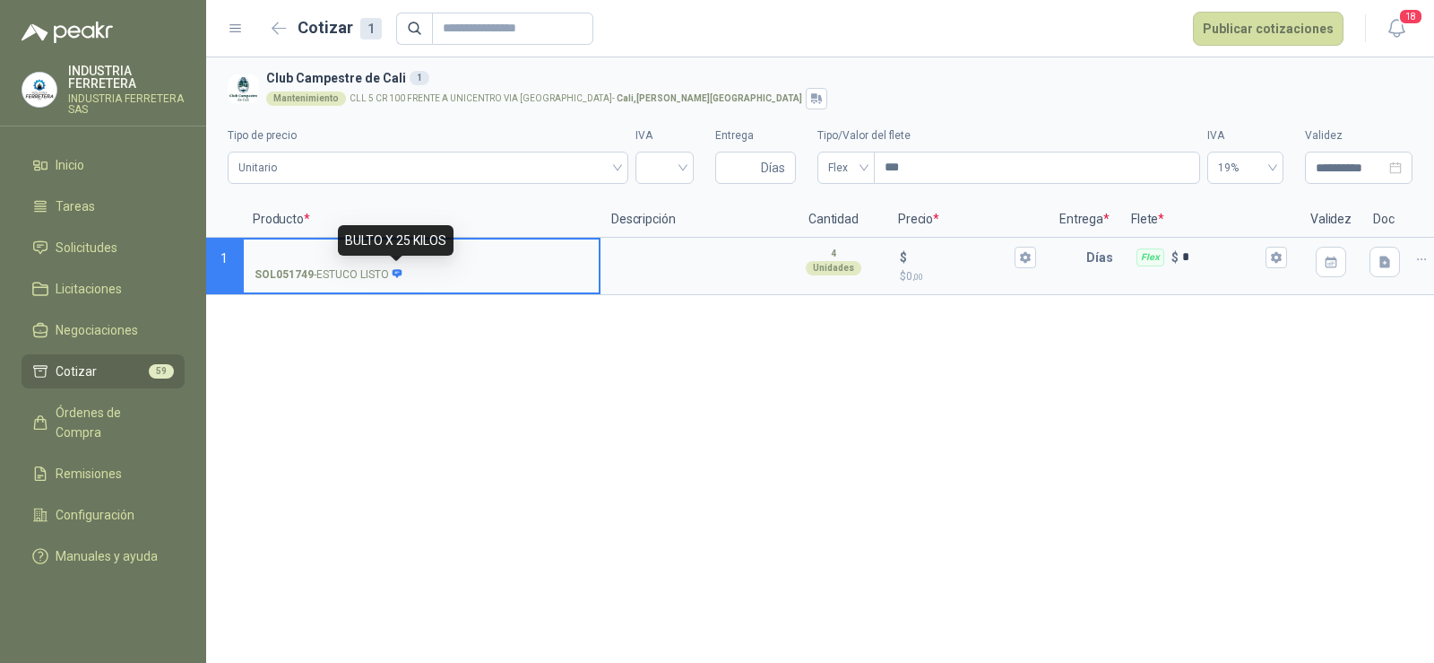
click at [398, 274] on icon at bounding box center [398, 273] width 10 height 9
click at [398, 264] on input "SOL051749 - ESTUCO LISTO" at bounding box center [421, 257] width 333 height 13
click at [282, 253] on input "SOL051749 - ESTUCO LISTO" at bounding box center [421, 257] width 333 height 13
type input "*"
type input "**********"
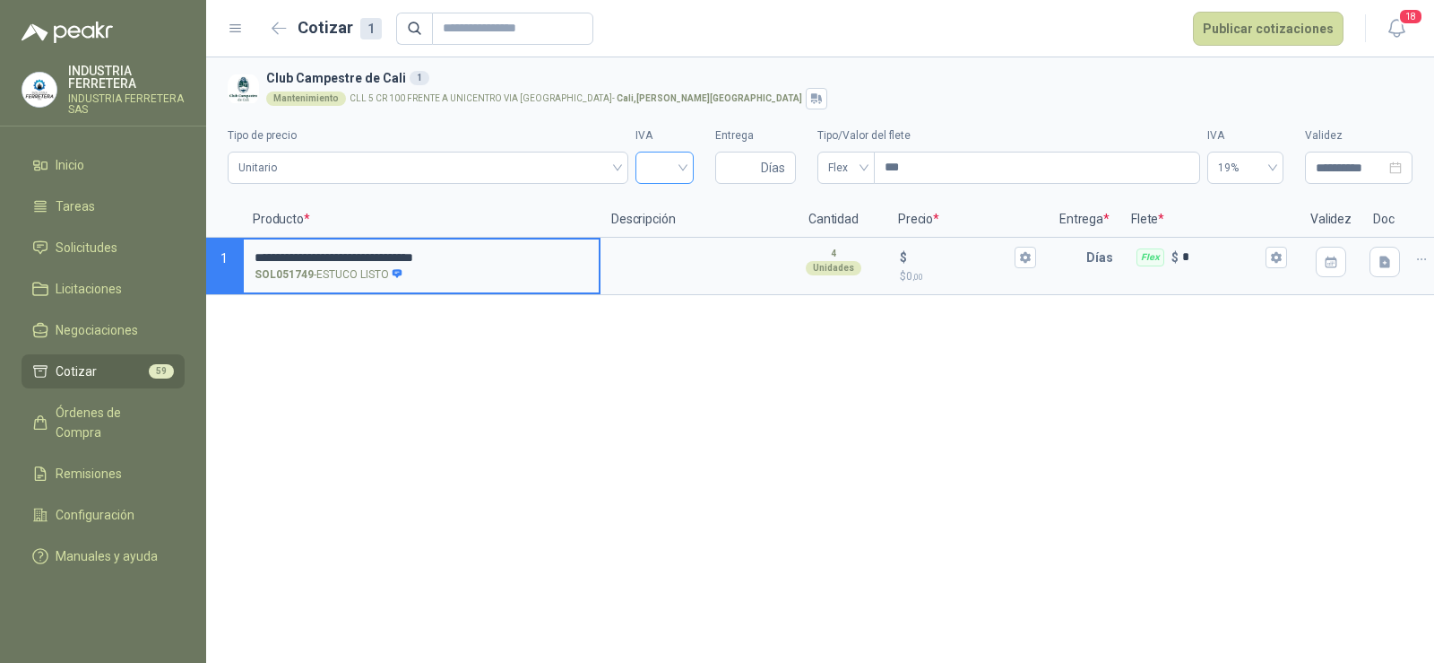
click at [660, 178] on input "search" at bounding box center [664, 165] width 37 height 27
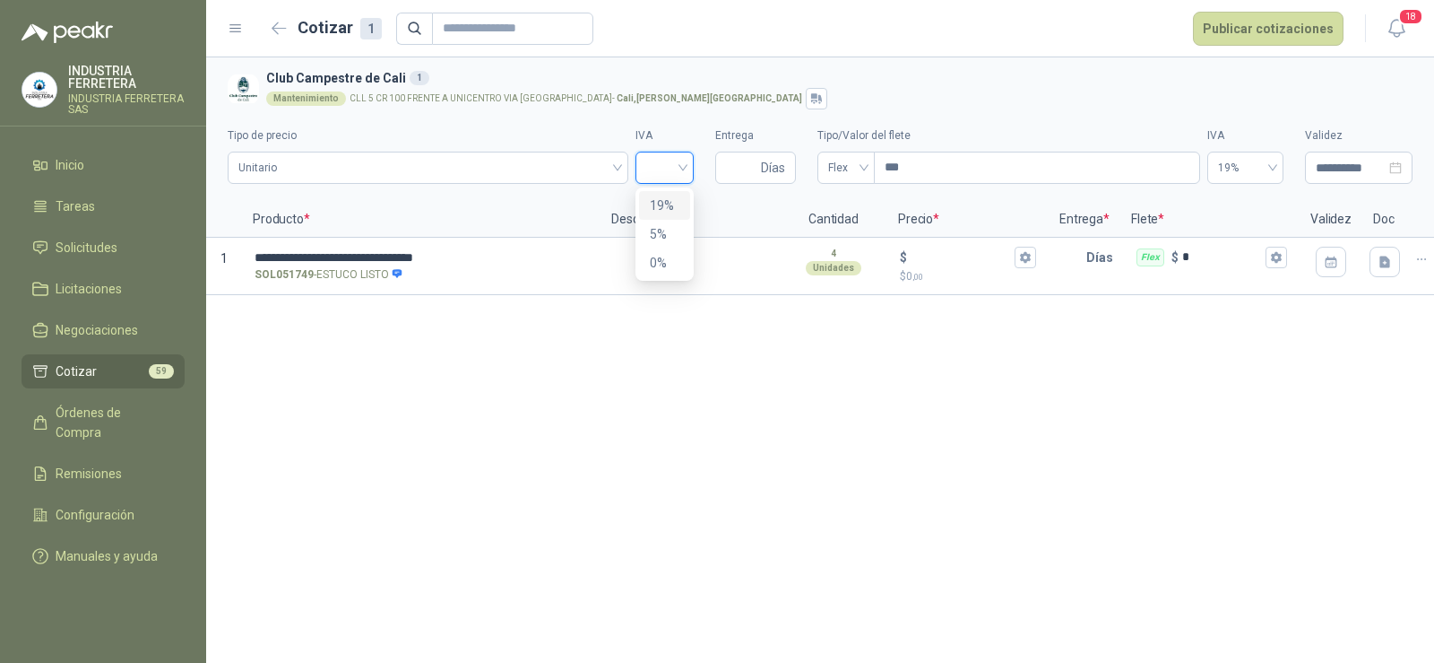
click at [667, 204] on div "19%" at bounding box center [665, 205] width 30 height 20
click at [738, 166] on input "Entrega" at bounding box center [741, 167] width 31 height 30
type input "*"
click at [697, 355] on div "**********" at bounding box center [820, 359] width 1228 height 605
drag, startPoint x: 728, startPoint y: 166, endPoint x: 710, endPoint y: 172, distance: 19.0
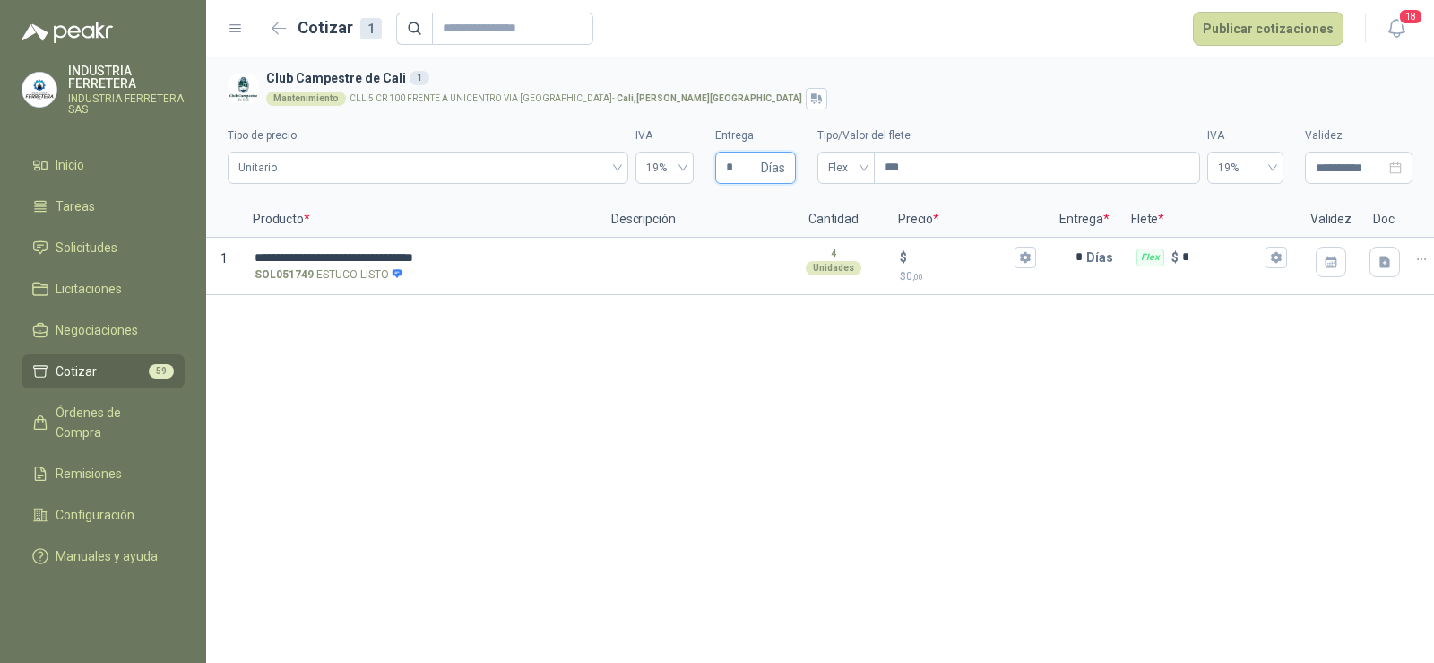
click at [710, 172] on div "**********" at bounding box center [820, 150] width 1185 height 82
click at [736, 168] on input "*" at bounding box center [741, 167] width 31 height 30
type input "*"
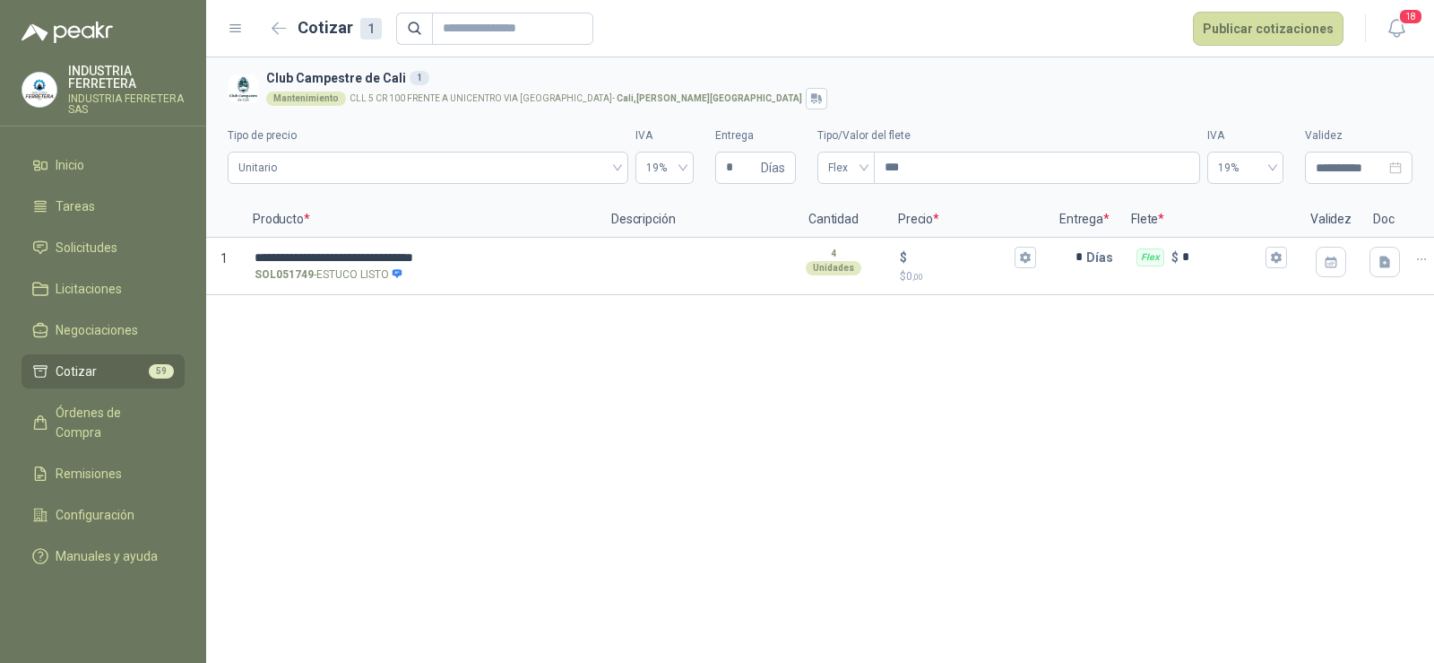
click at [729, 409] on div "**********" at bounding box center [820, 359] width 1228 height 605
click at [848, 167] on span "Flex" at bounding box center [846, 167] width 36 height 27
click at [846, 236] on div "Incluido" at bounding box center [846, 234] width 29 height 20
click at [900, 394] on div "**********" at bounding box center [820, 359] width 1228 height 605
click at [716, 426] on div "**********" at bounding box center [820, 359] width 1228 height 605
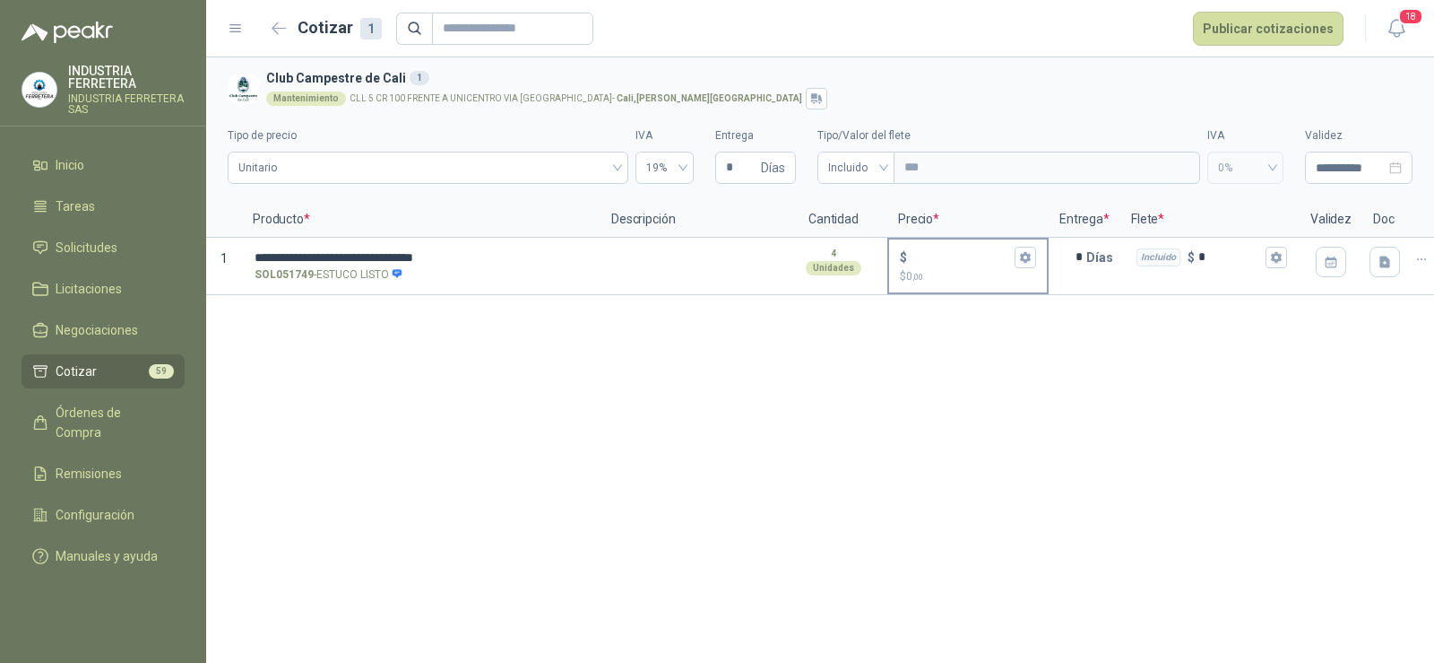
click at [937, 258] on input "$ $ 0 ,00" at bounding box center [961, 256] width 100 height 13
click at [816, 412] on div "**********" at bounding box center [820, 359] width 1228 height 605
click at [934, 255] on input "$ $ 0 ,00" at bounding box center [961, 256] width 100 height 13
type input "******"
click at [989, 354] on div "**********" at bounding box center [820, 359] width 1228 height 605
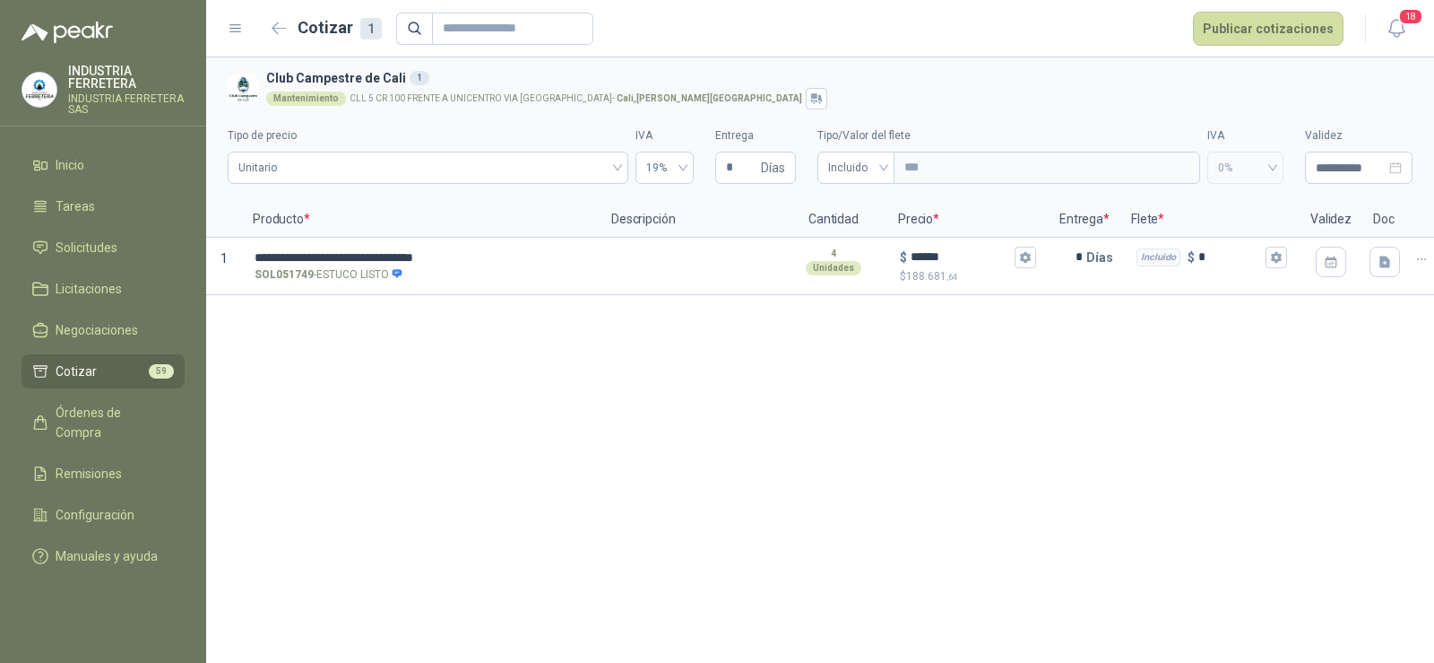
click at [936, 411] on div "**********" at bounding box center [820, 359] width 1228 height 605
click at [960, 392] on div "**********" at bounding box center [820, 359] width 1228 height 605
click at [1272, 24] on button "Publicar cotizaciones" at bounding box center [1268, 29] width 151 height 34
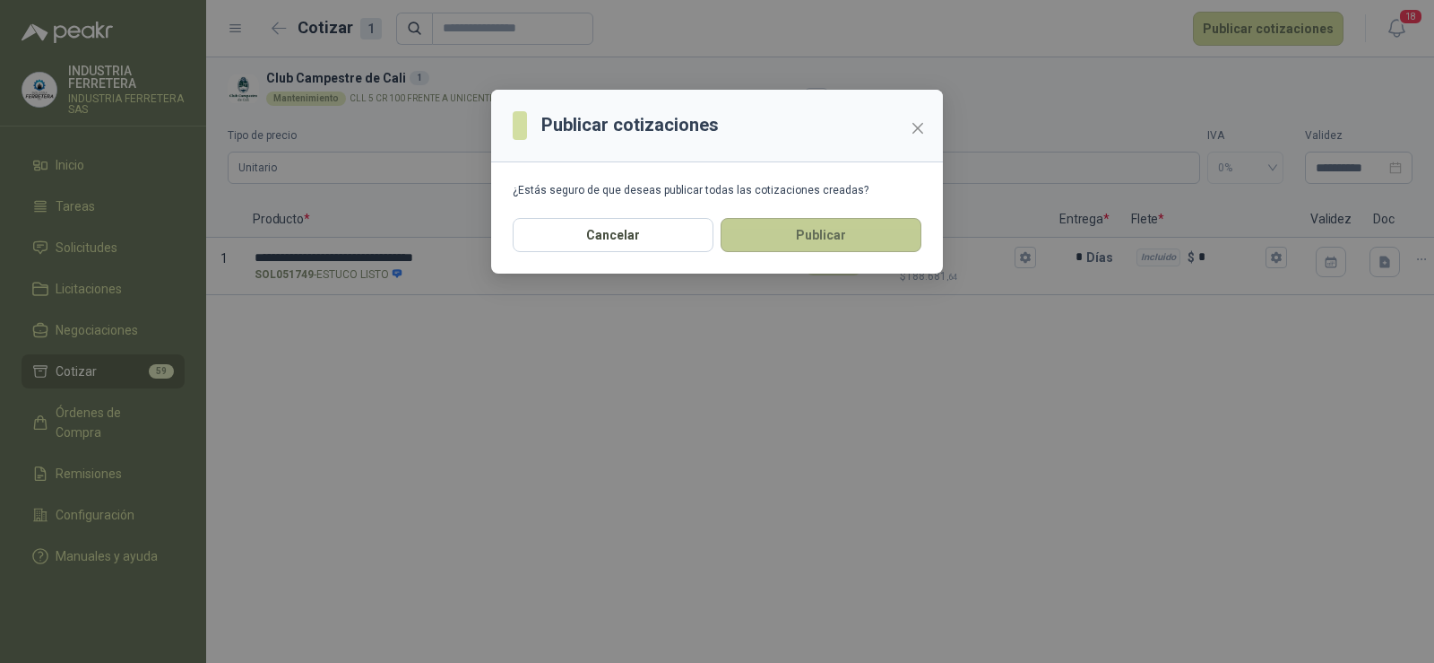
click at [832, 238] on button "Publicar" at bounding box center [821, 235] width 201 height 34
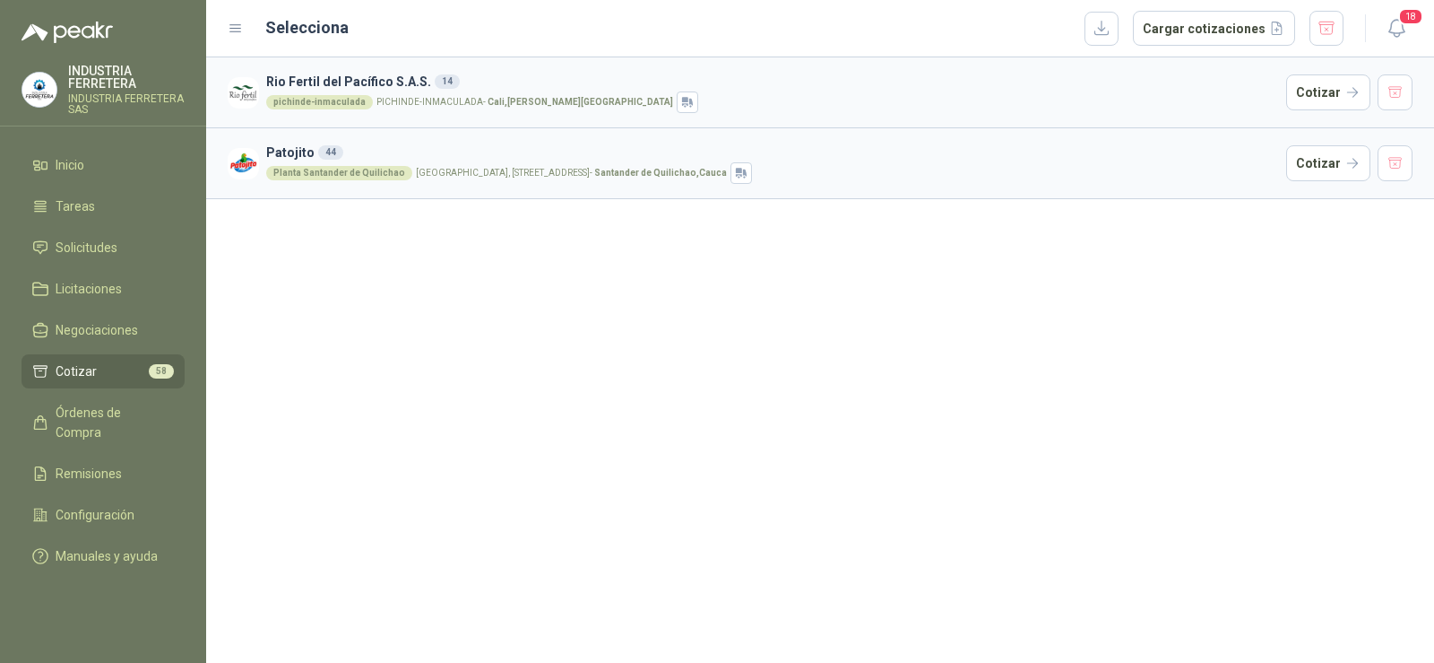
drag, startPoint x: 711, startPoint y: 278, endPoint x: 697, endPoint y: 280, distance: 14.5
click at [710, 278] on div "Rio Fertil [PERSON_NAME] S.A.S. 14 pichinde-[PERSON_NAME][GEOGRAPHIC_DATA][PERS…" at bounding box center [820, 359] width 1228 height 605
click at [111, 253] on span "Solicitudes" at bounding box center [87, 248] width 62 height 20
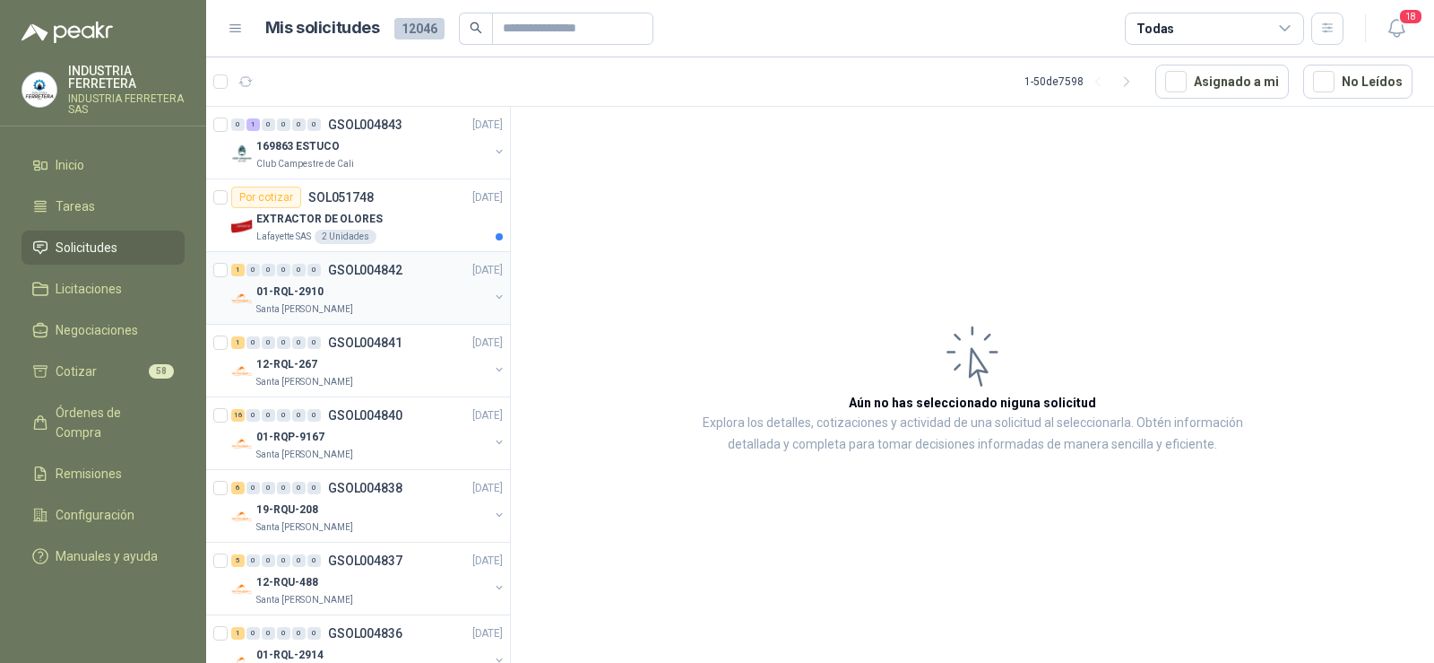
drag, startPoint x: 375, startPoint y: 273, endPoint x: 376, endPoint y: 287, distance: 13.5
click at [375, 274] on p "GSOL004842" at bounding box center [365, 270] width 74 height 13
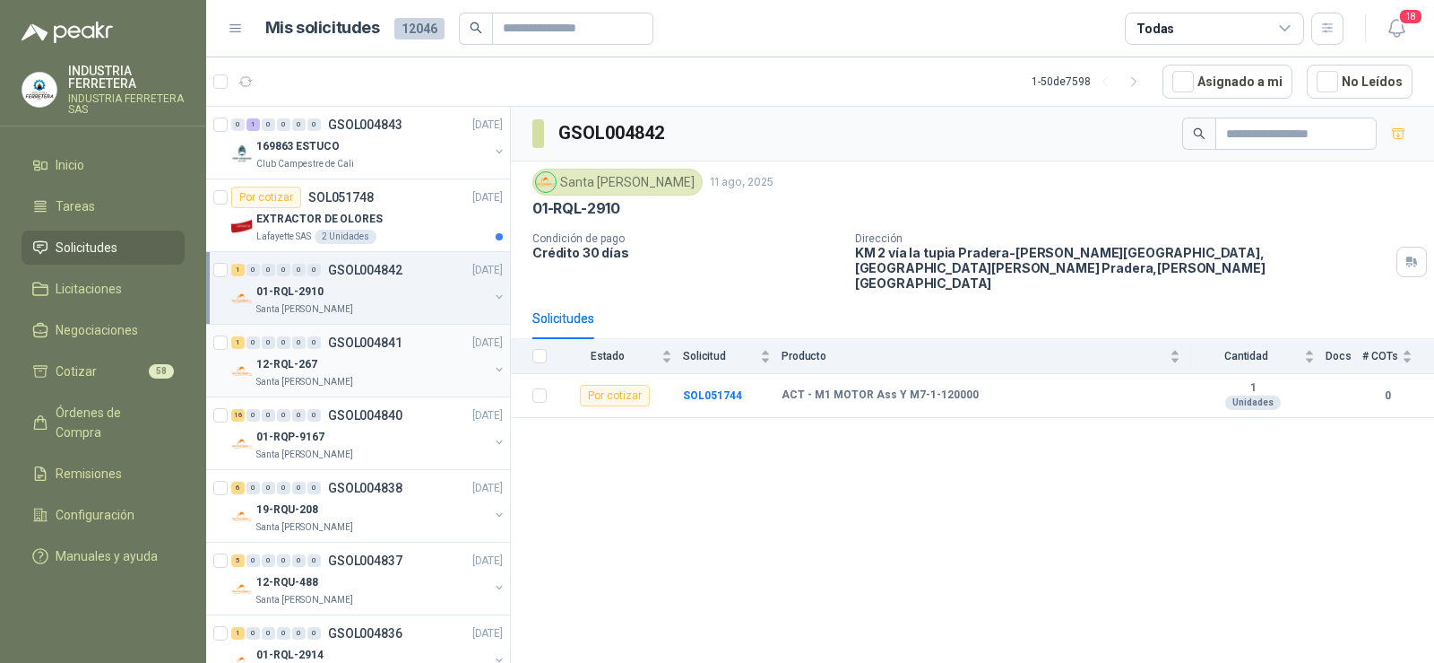
click at [349, 355] on div "12-RQL-267" at bounding box center [372, 364] width 232 height 22
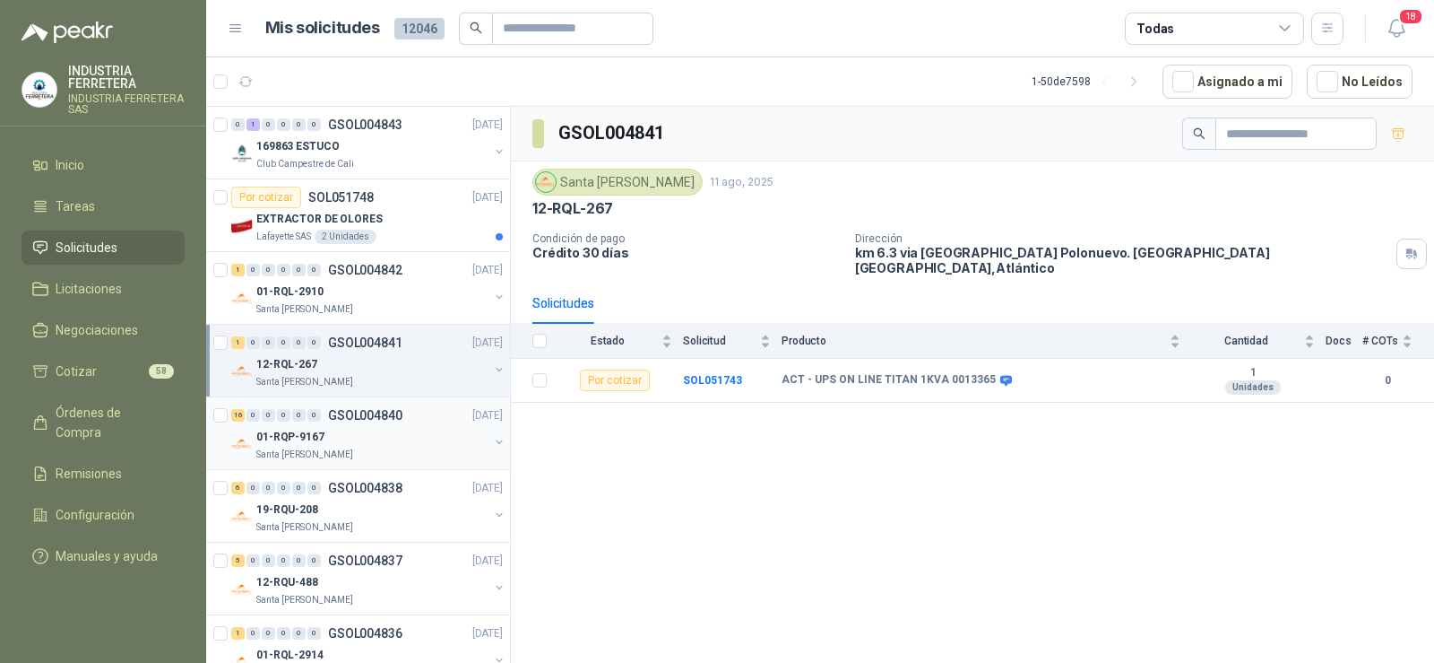
click at [355, 446] on div "01-RQP-9167" at bounding box center [372, 437] width 232 height 22
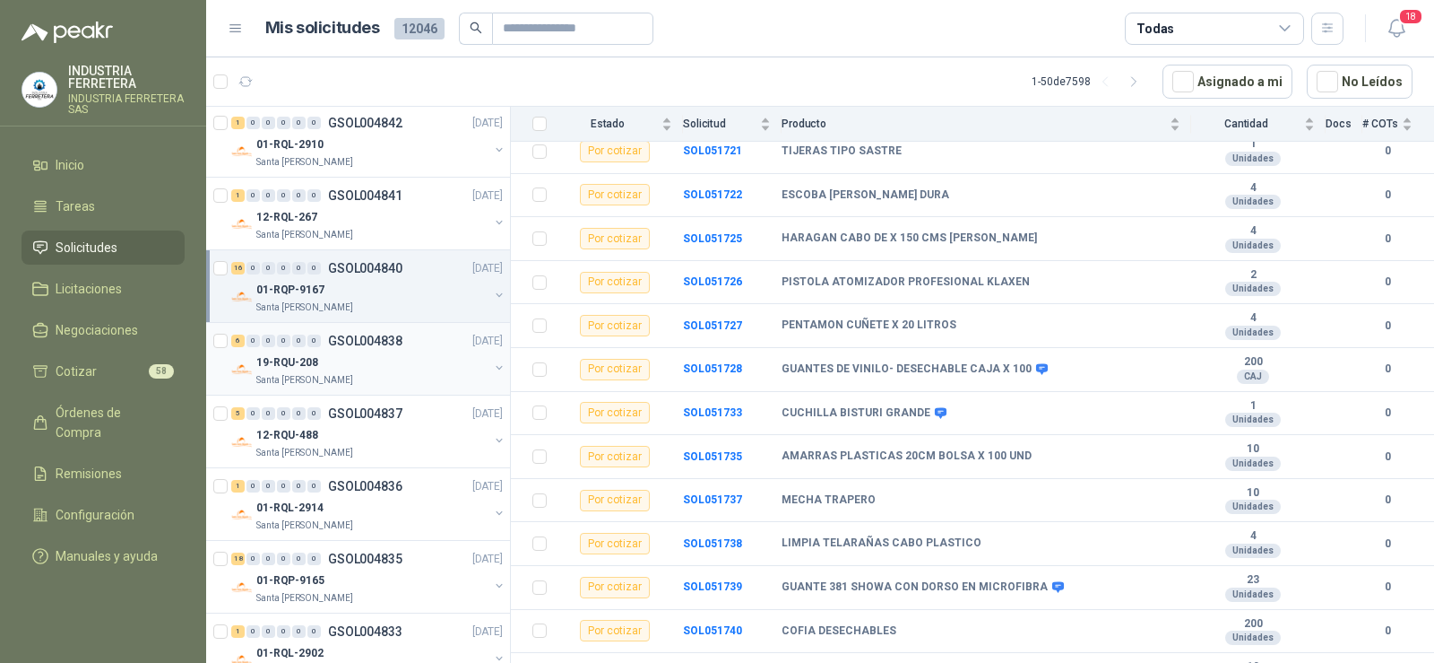
scroll to position [179, 0]
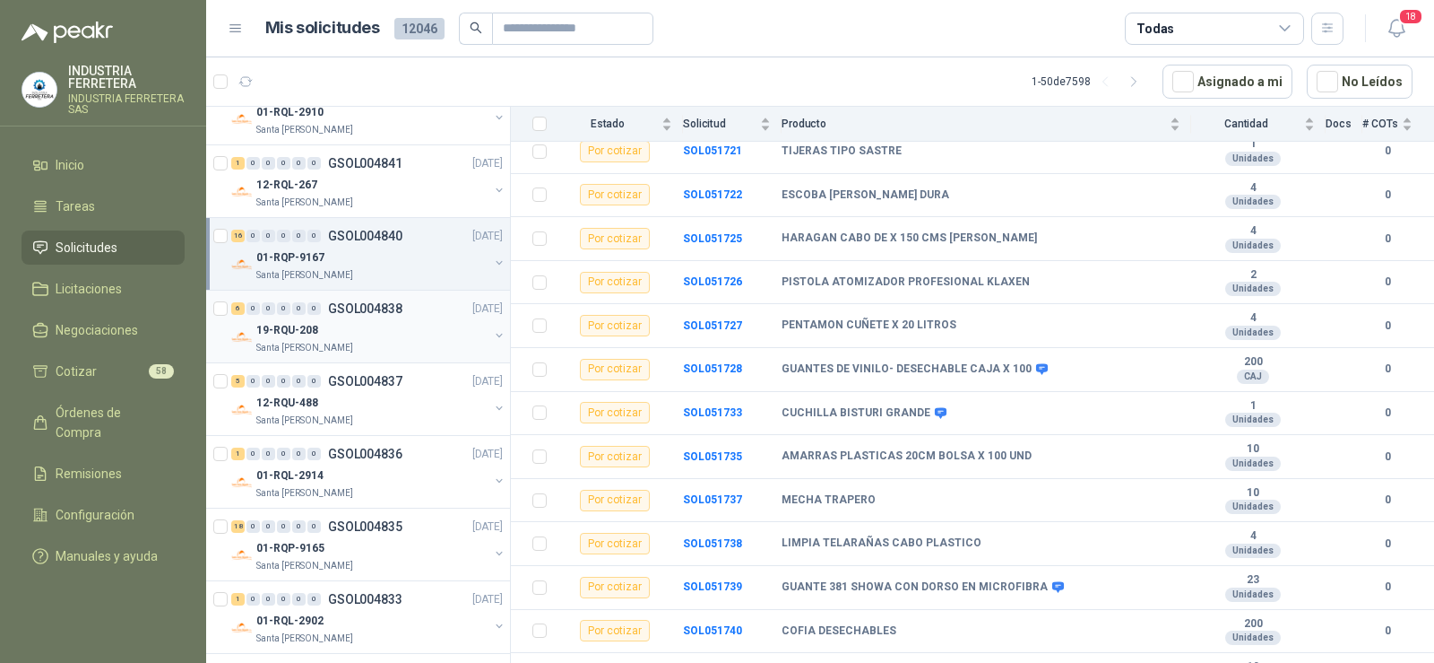
click at [347, 334] on div "19-RQU-208" at bounding box center [372, 330] width 232 height 22
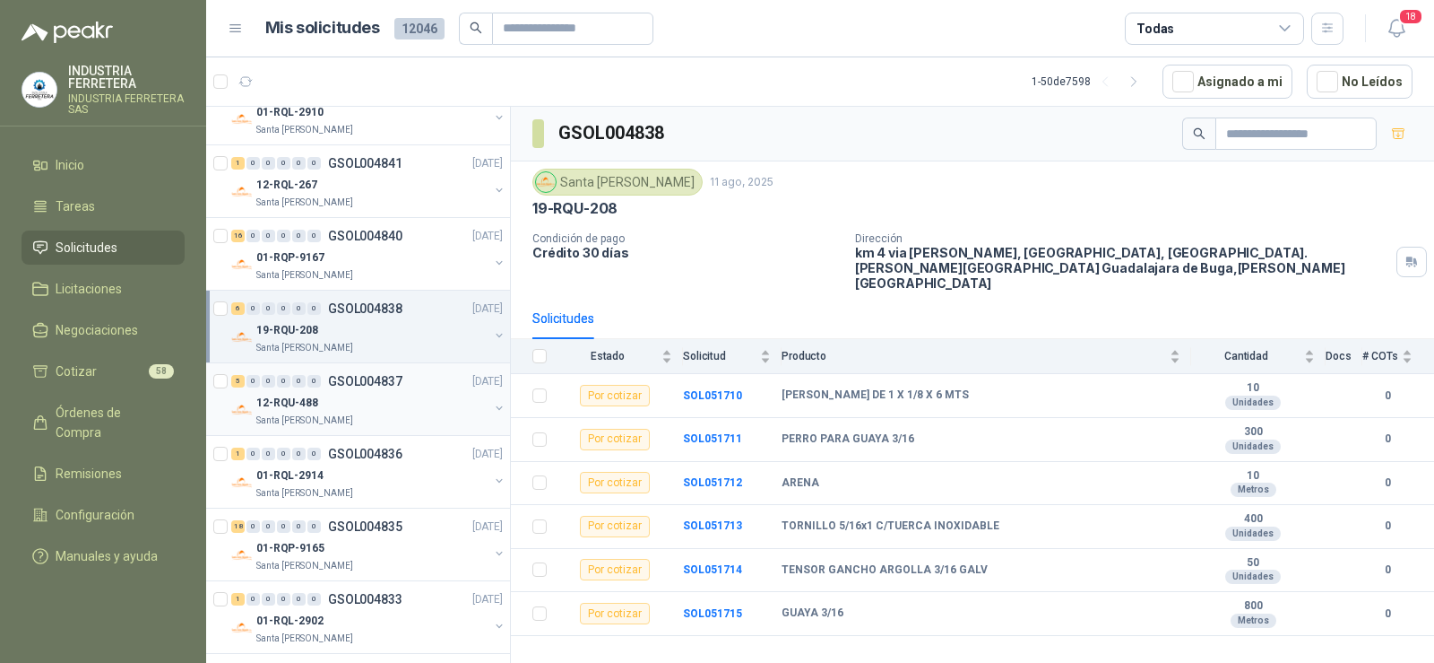
click at [344, 393] on div "12-RQU-488" at bounding box center [372, 403] width 232 height 22
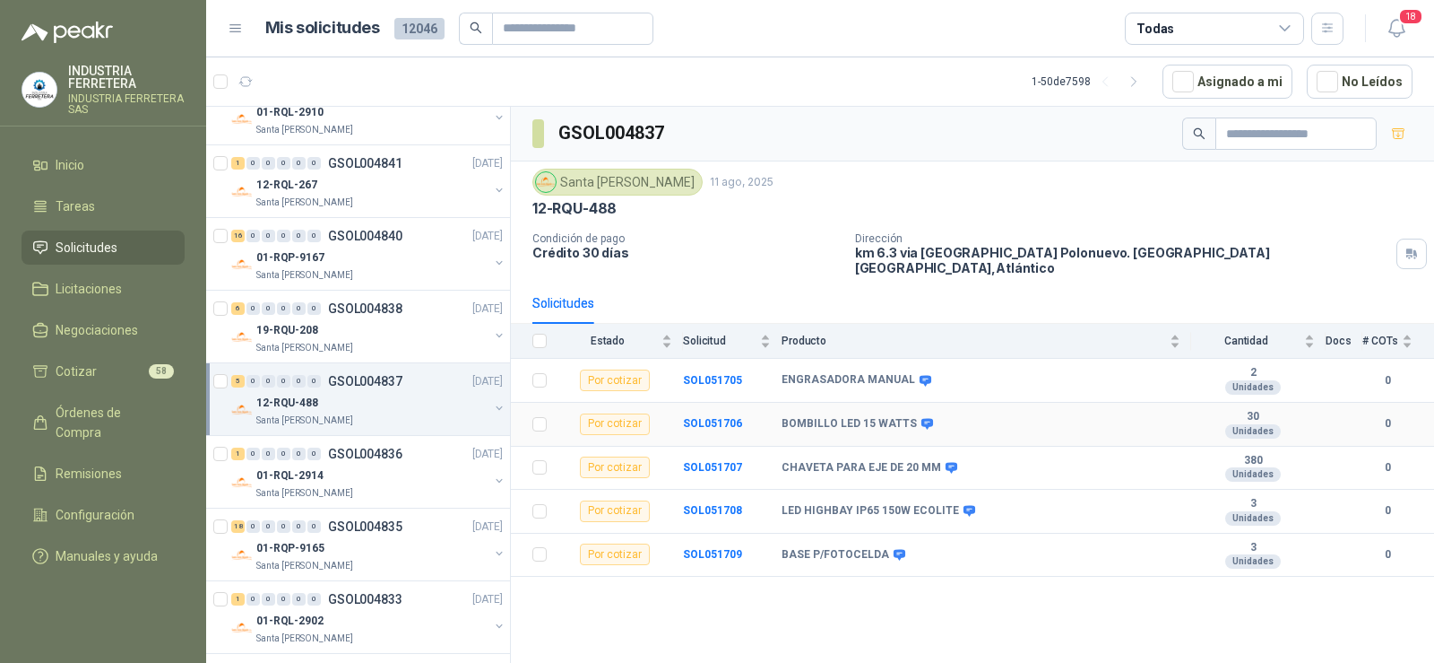
click at [847, 417] on b "BOMBILLO LED 15 WATTS" at bounding box center [849, 424] width 135 height 14
copy div "BOMBILLO LED 15 WATTS"
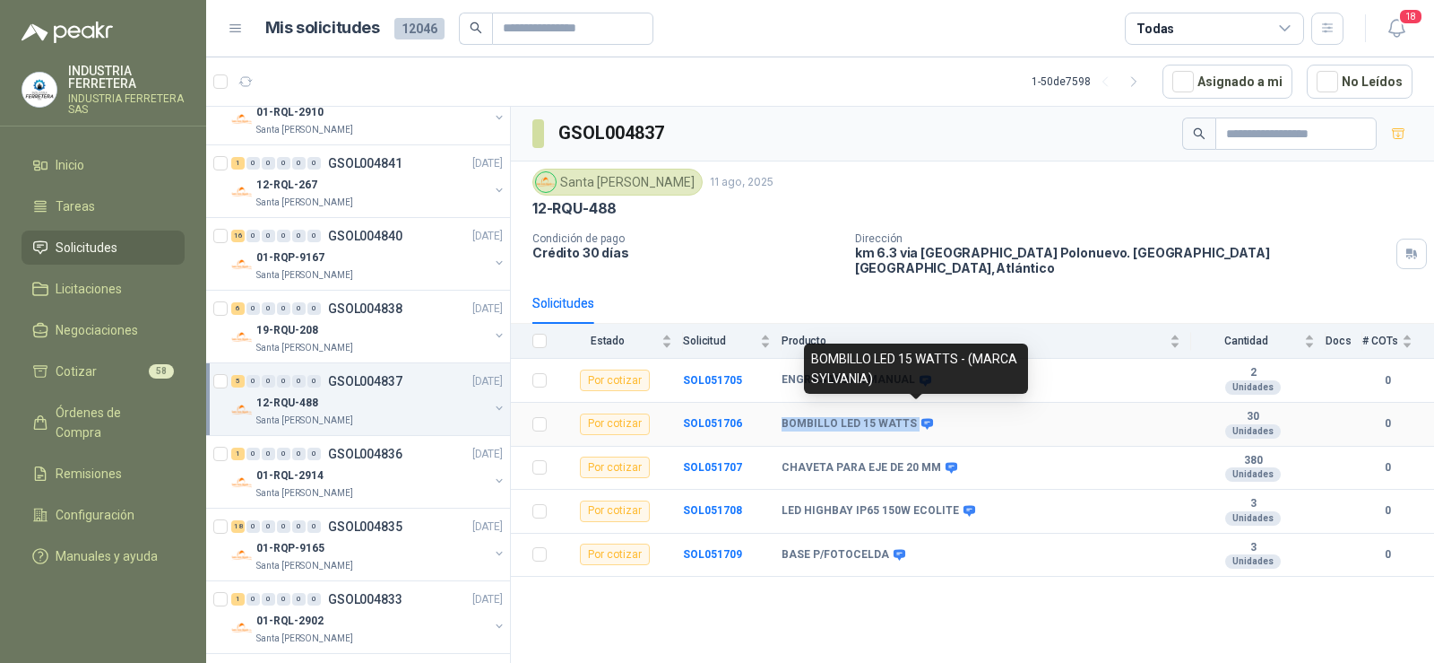
click at [924, 417] on icon at bounding box center [927, 423] width 13 height 13
drag, startPoint x: 874, startPoint y: 377, endPoint x: 974, endPoint y: 361, distance: 100.8
click at [974, 361] on div "BOMBILLO LED 15 WATTS - (MARCA SYLVANIA)" at bounding box center [916, 368] width 224 height 50
copy div "MARCA SYLVANIA)"
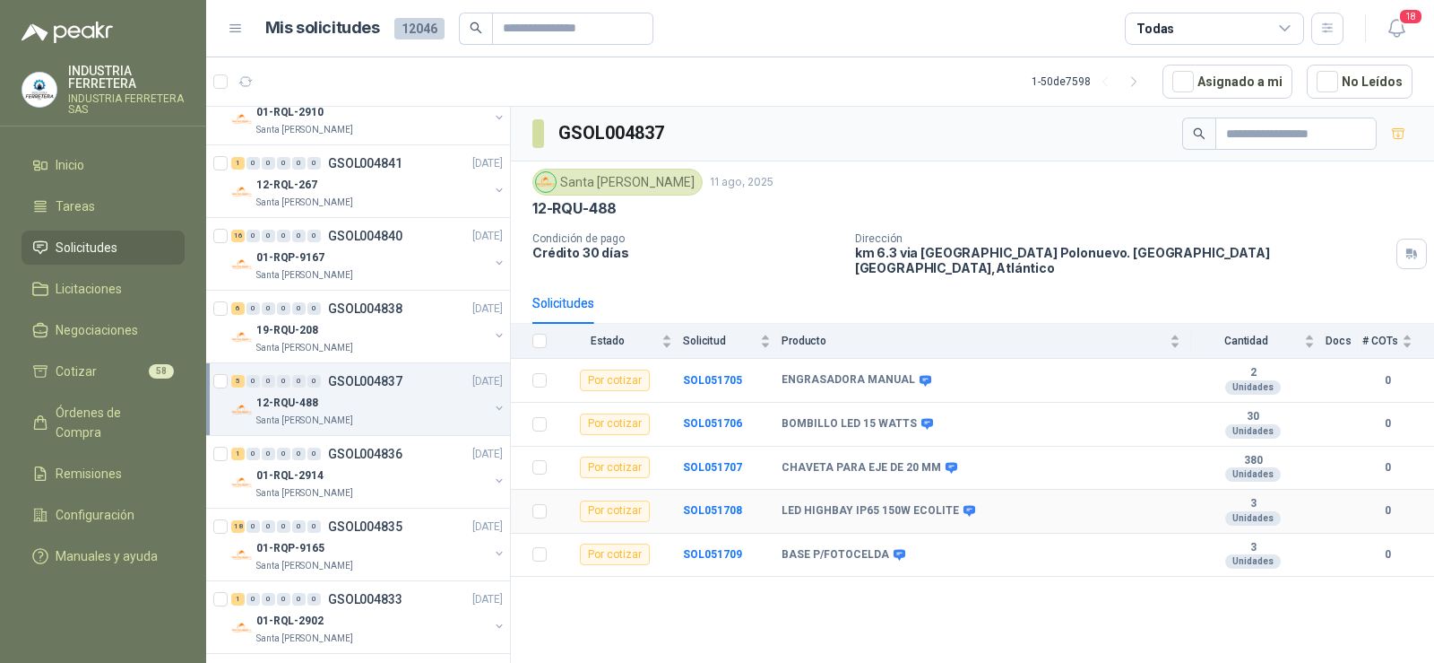
click at [824, 504] on b "LED HIGHBAY IP65 150W ECOLITE" at bounding box center [871, 511] width 178 height 14
copy div "LED HIGHBAY IP65 150W ECOLITE"
click at [853, 548] on b "BASE P/FOTOCELDA" at bounding box center [836, 555] width 108 height 14
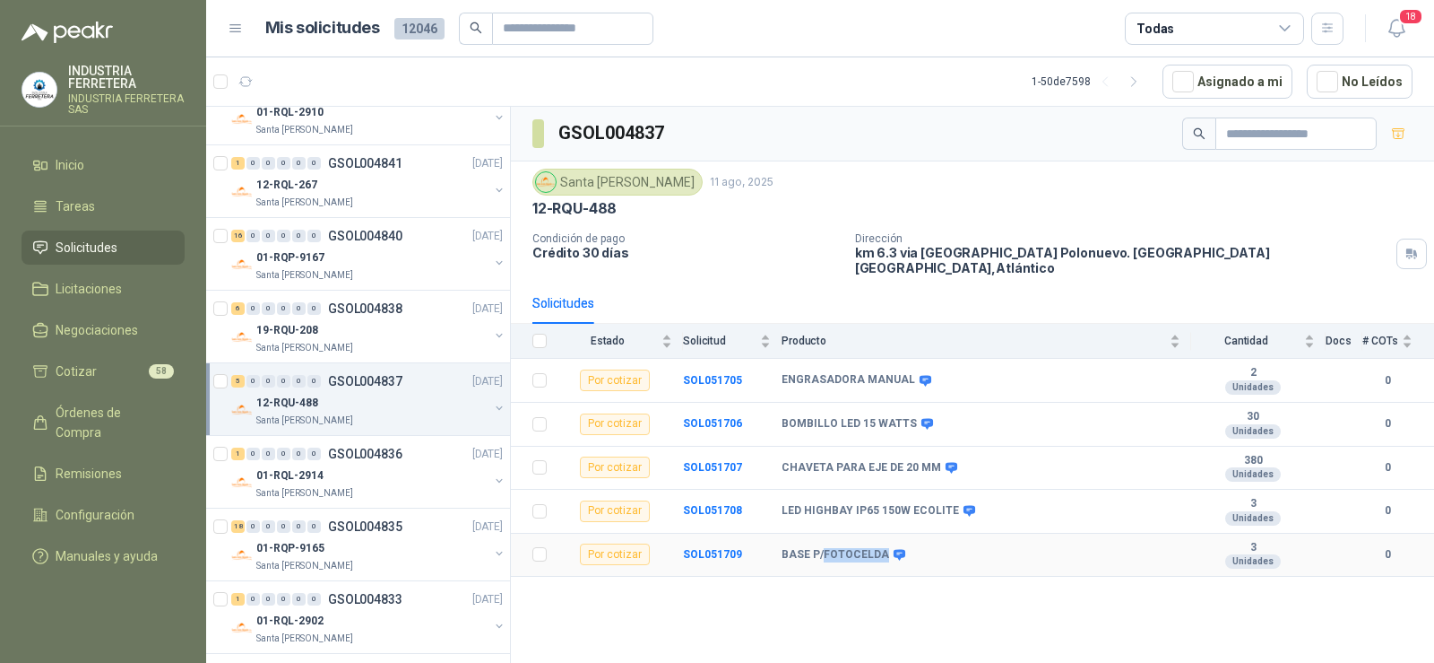
click at [853, 548] on b "BASE P/FOTOCELDA" at bounding box center [836, 555] width 108 height 14
copy div "BASE P/FOTOCELDA"
click at [951, 560] on td "BASE P/FOTOCELDA" at bounding box center [987, 555] width 410 height 44
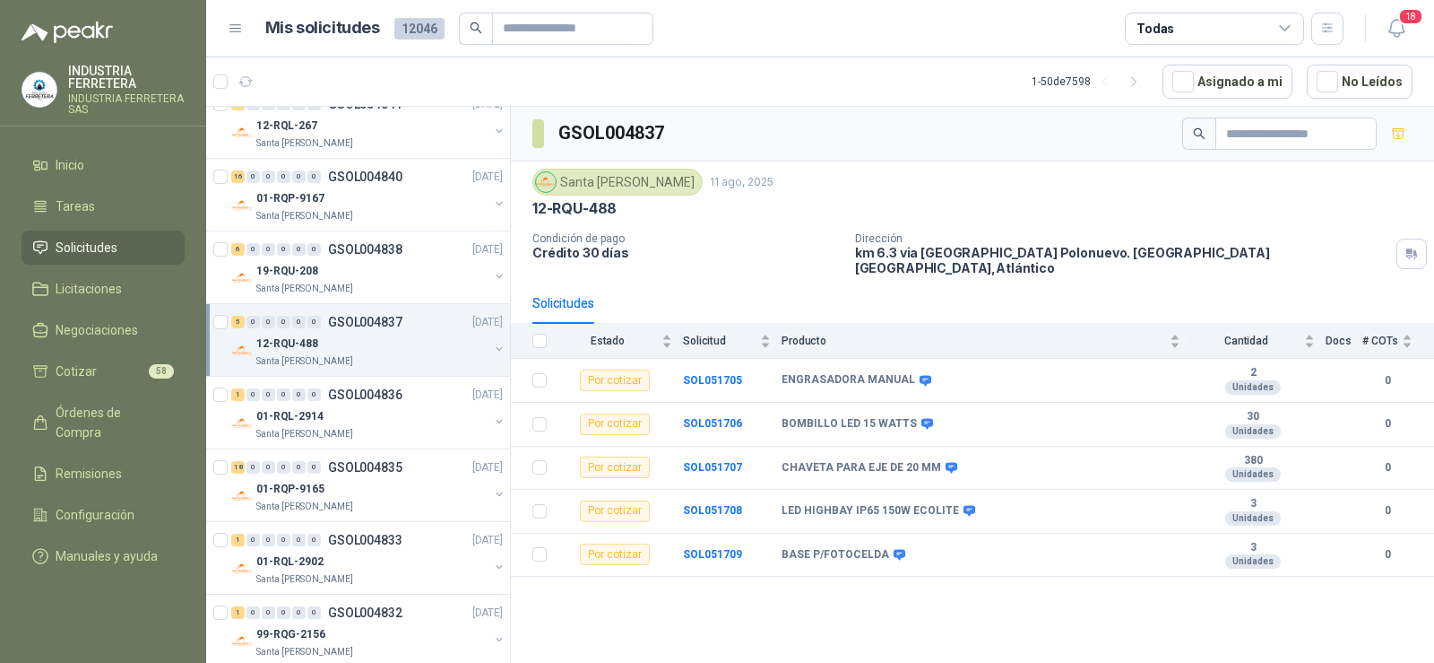
scroll to position [269, 0]
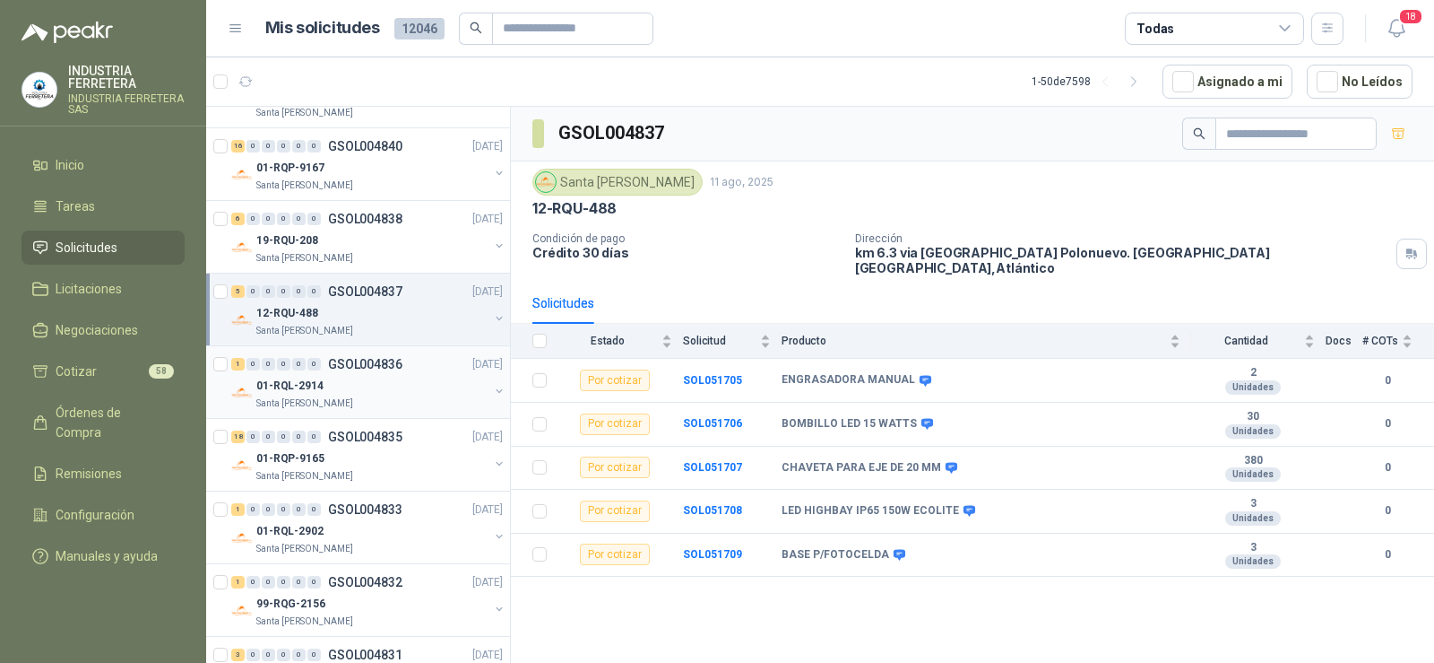
click at [325, 363] on div "1 0 0 0 0 0 GSOL004836" at bounding box center [316, 364] width 171 height 13
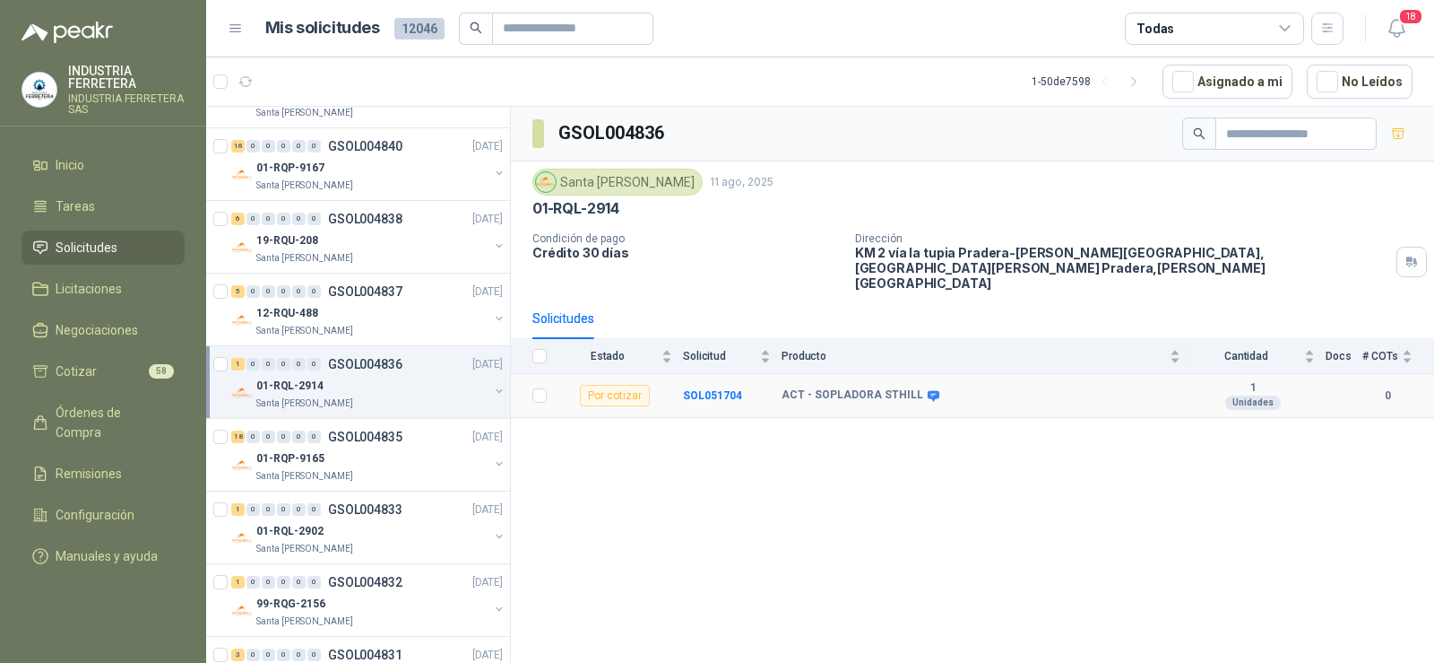
click at [928, 390] on icon at bounding box center [934, 395] width 12 height 11
click at [890, 388] on b "ACT - SOPLADORA STHILL" at bounding box center [853, 395] width 142 height 14
copy div "ACT - SOPLADORA STHILL"
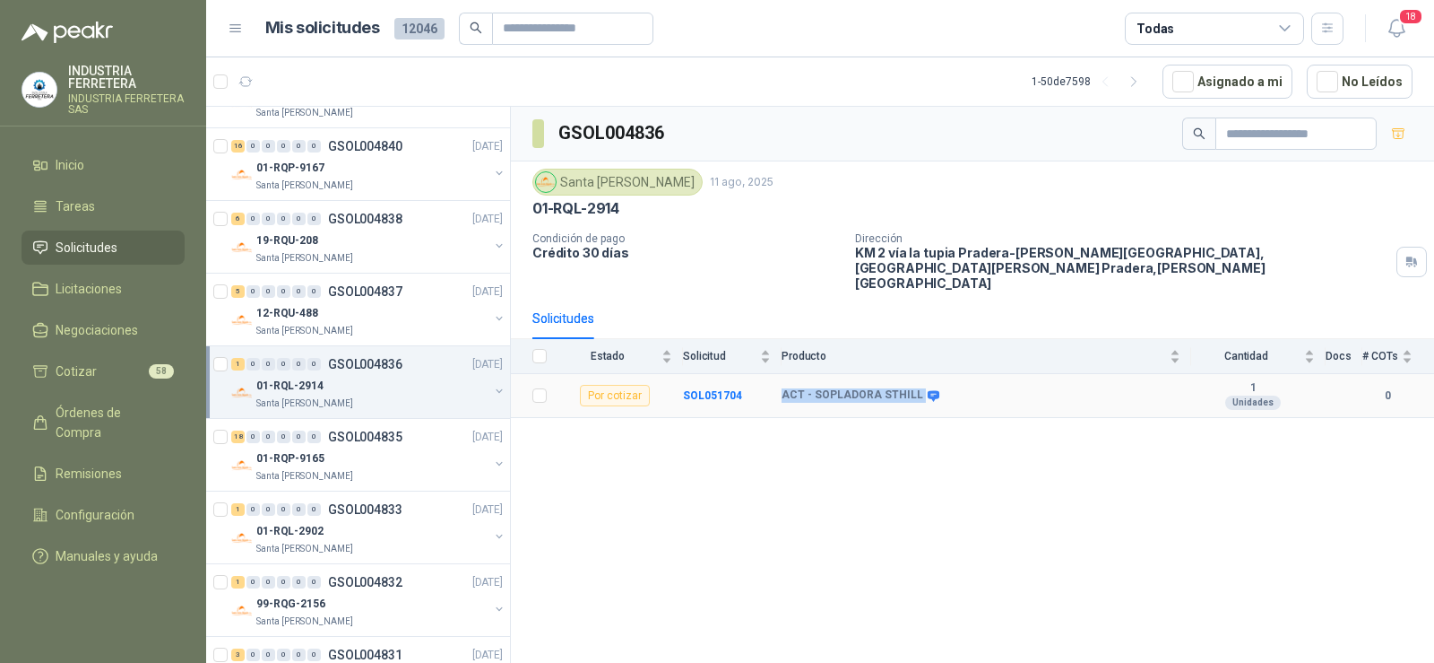
click at [930, 389] on icon at bounding box center [933, 395] width 13 height 13
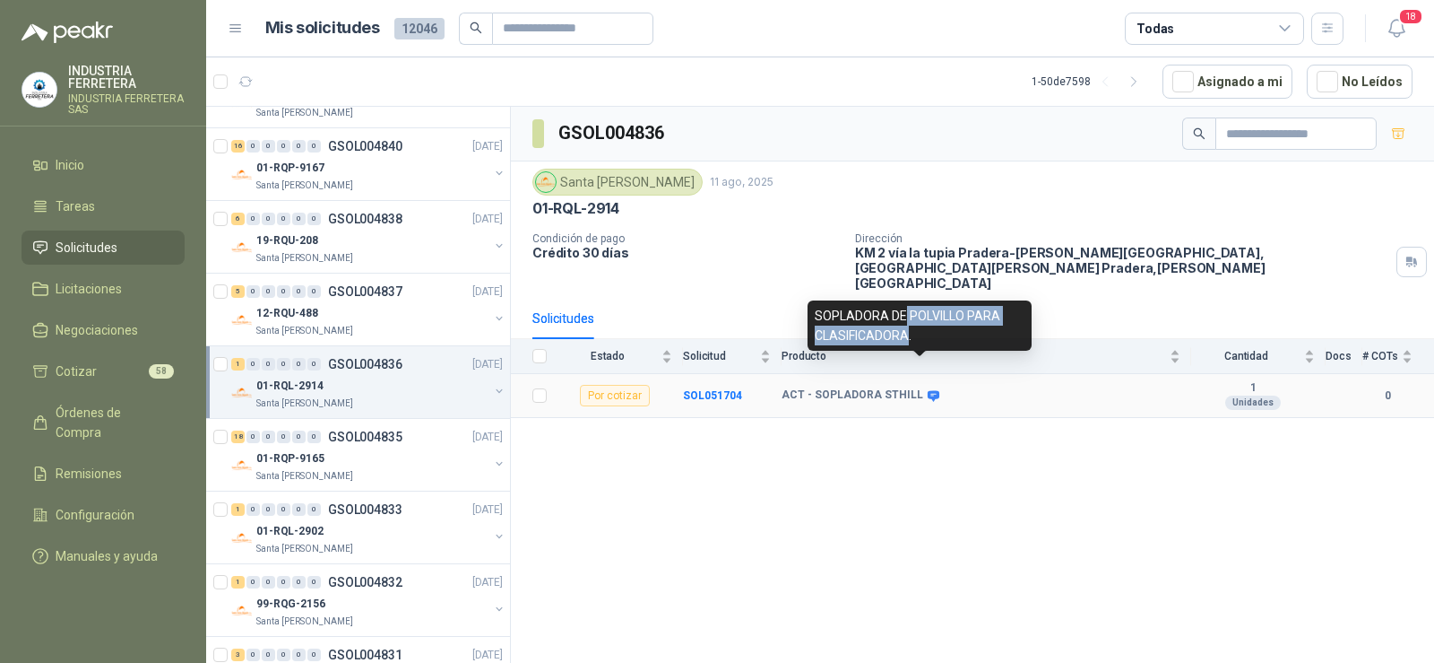
drag, startPoint x: 907, startPoint y: 333, endPoint x: 906, endPoint y: 316, distance: 17.1
click at [906, 316] on div "SOPLADORA DE POLVILLO PARA CLASIFICADORA." at bounding box center [920, 325] width 224 height 50
click at [928, 390] on icon at bounding box center [934, 395] width 12 height 11
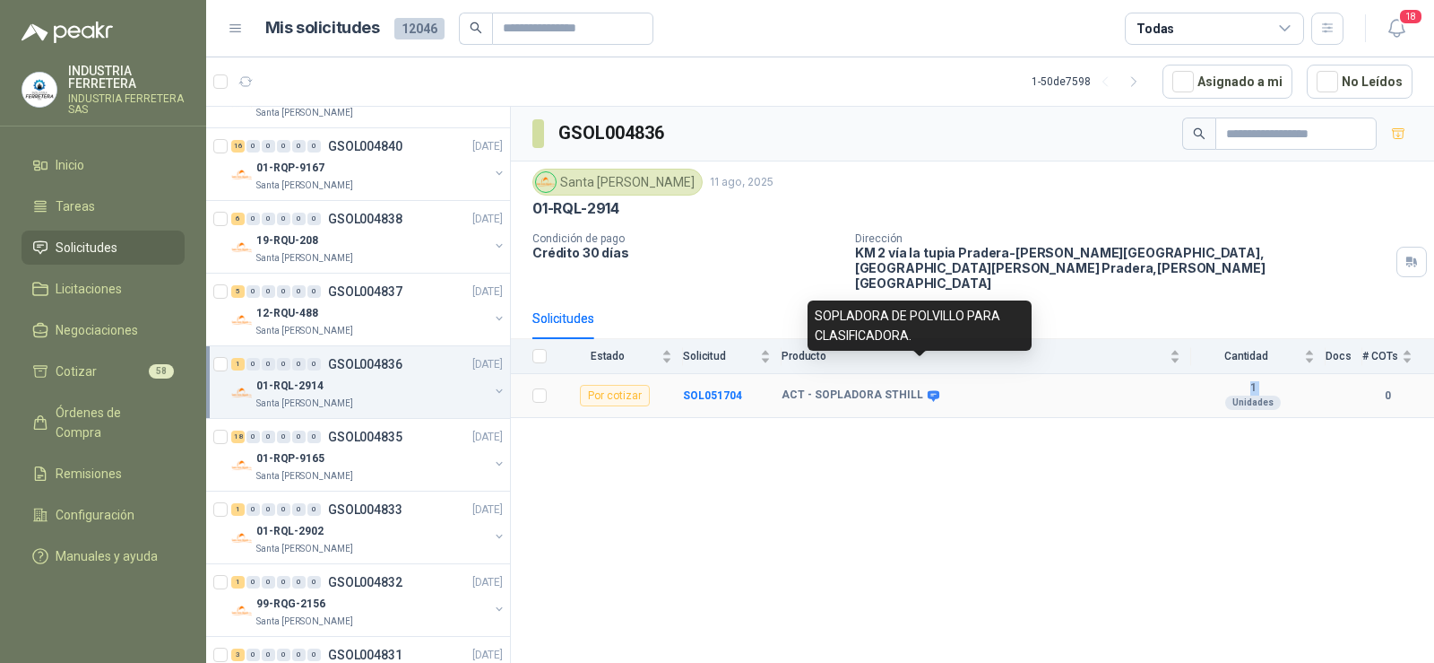
click at [928, 390] on icon at bounding box center [934, 395] width 12 height 11
drag, startPoint x: 898, startPoint y: 333, endPoint x: 812, endPoint y: 312, distance: 88.7
click at [812, 312] on div "SOPLADORA DE POLVILLO PARA CLASIFICADORA." at bounding box center [920, 325] width 224 height 50
copy div "SOPLADORA DE POLVILLO PARA CLASIFICADORA"
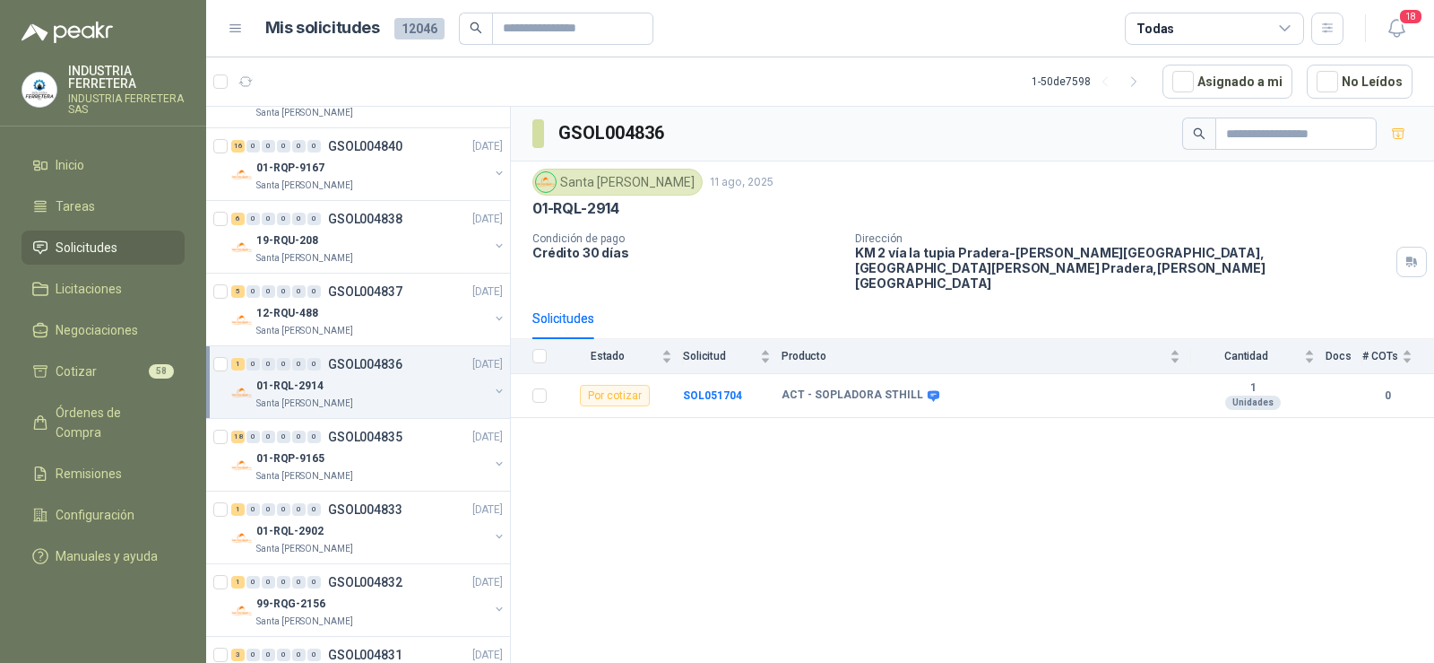
scroll to position [359, 0]
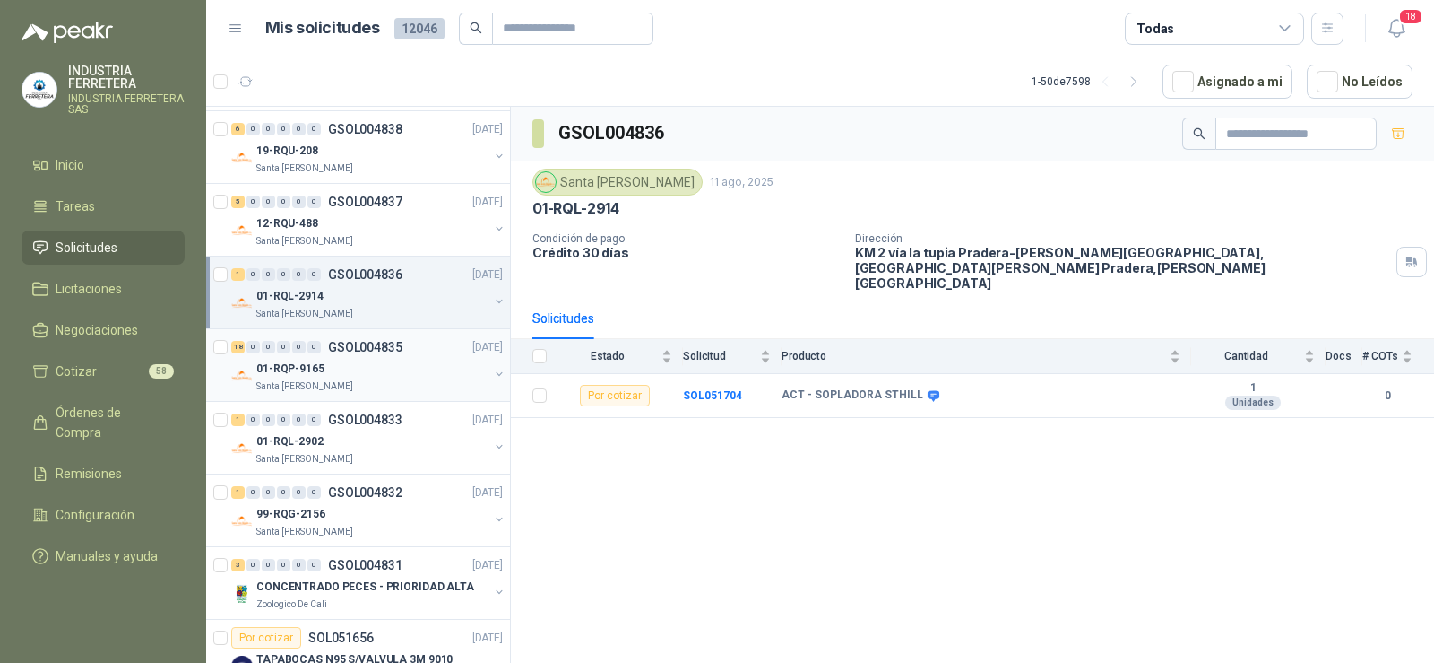
click at [374, 377] on div "01-RQP-9165" at bounding box center [372, 369] width 232 height 22
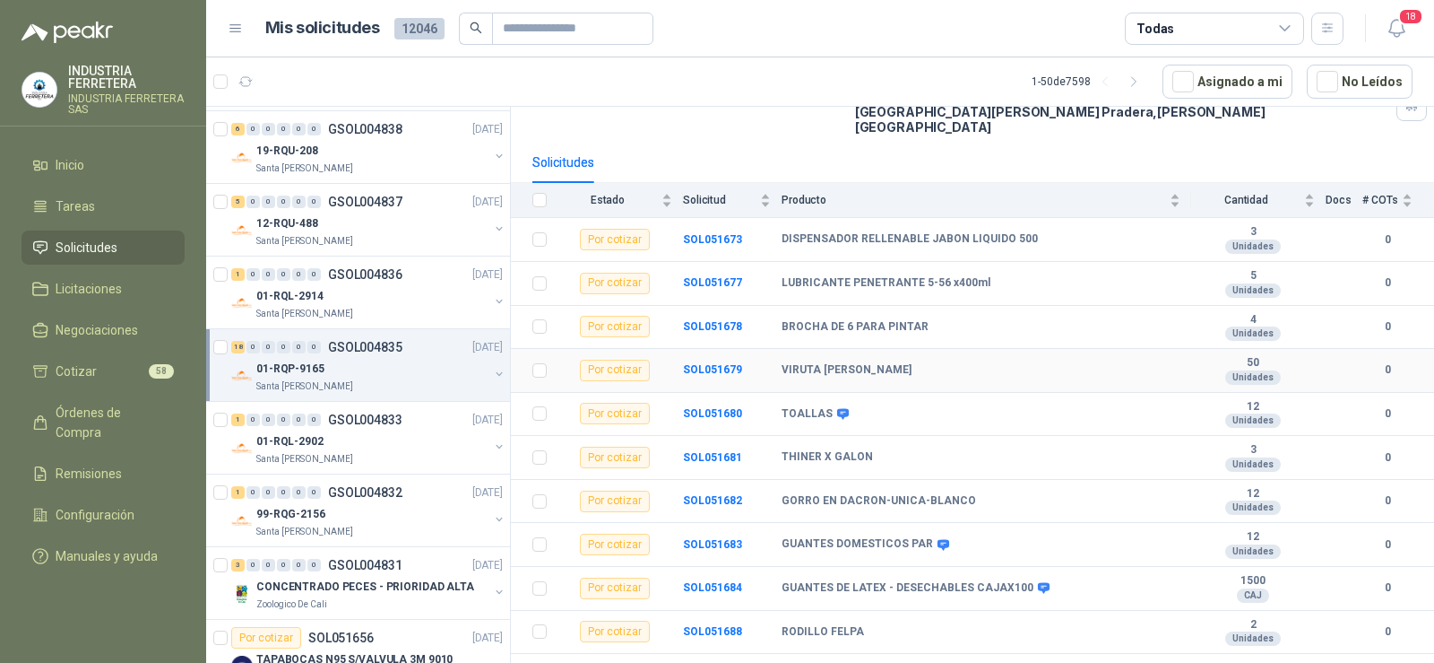
scroll to position [179, 0]
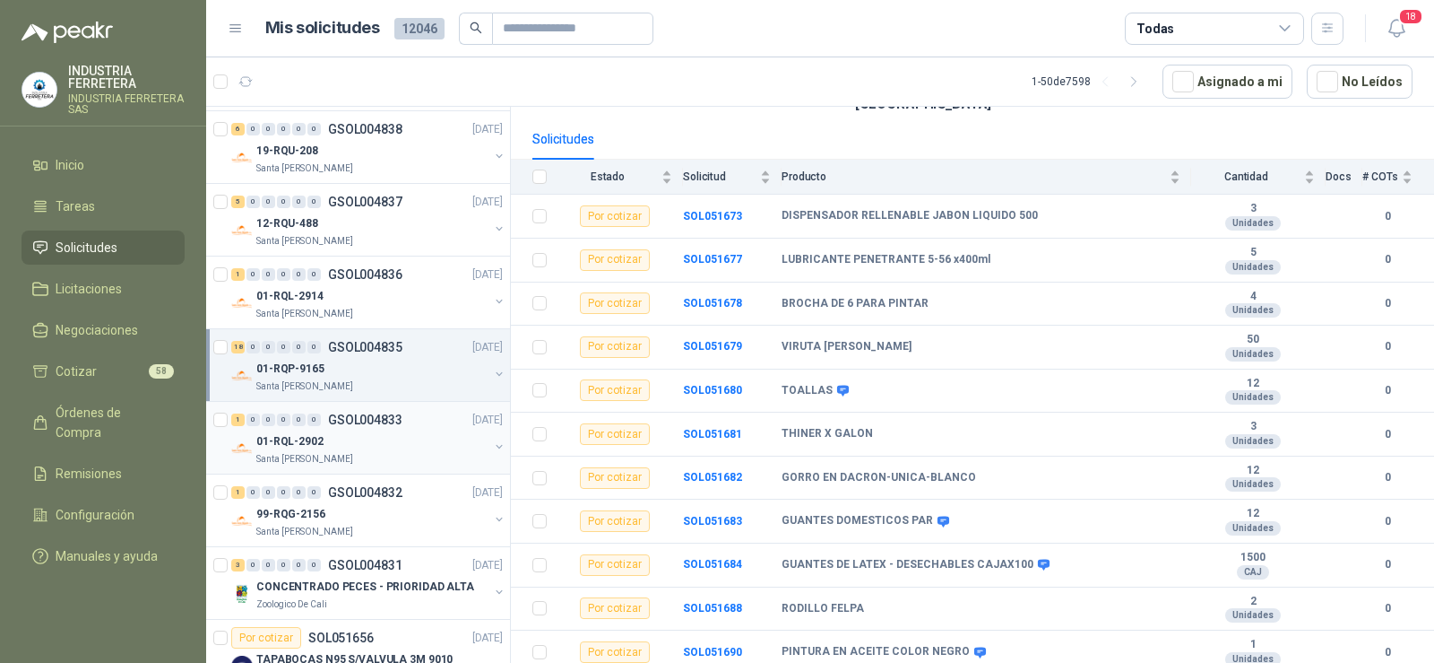
click at [332, 442] on div "01-RQL-2902" at bounding box center [372, 441] width 232 height 22
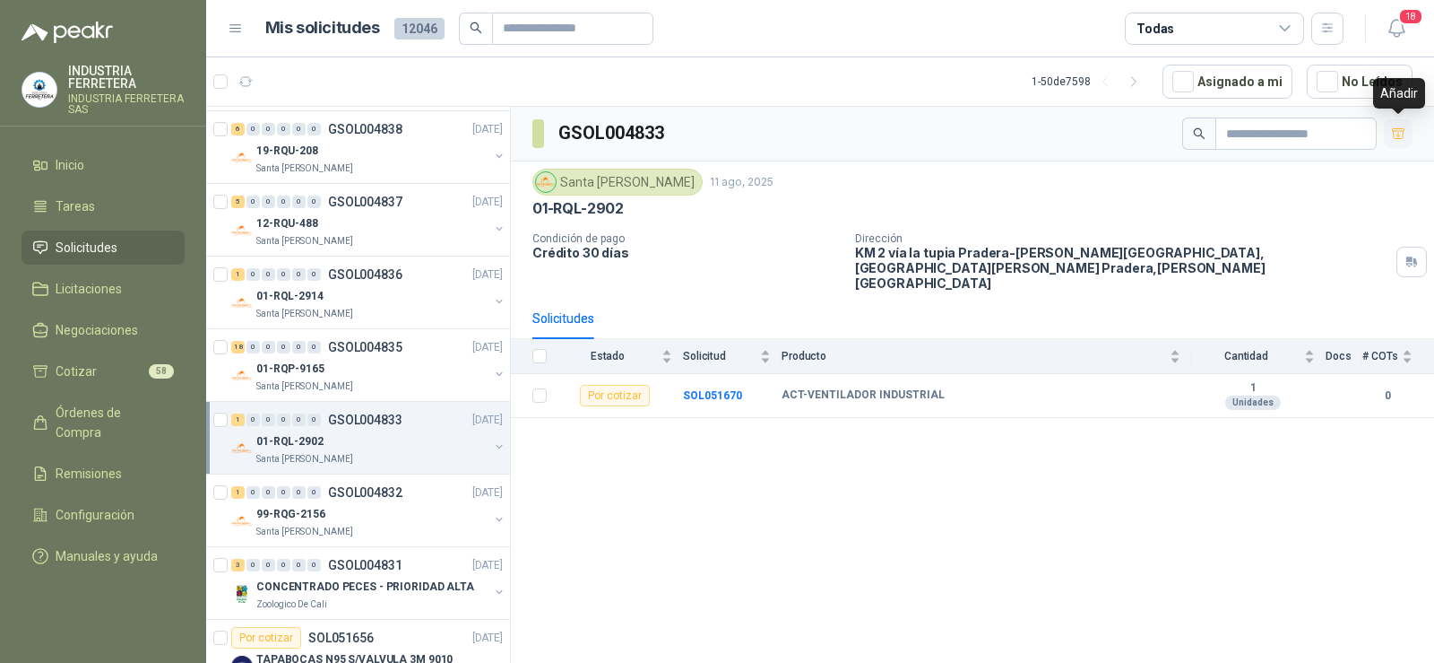
click at [1398, 135] on icon "button" at bounding box center [1398, 133] width 13 height 10
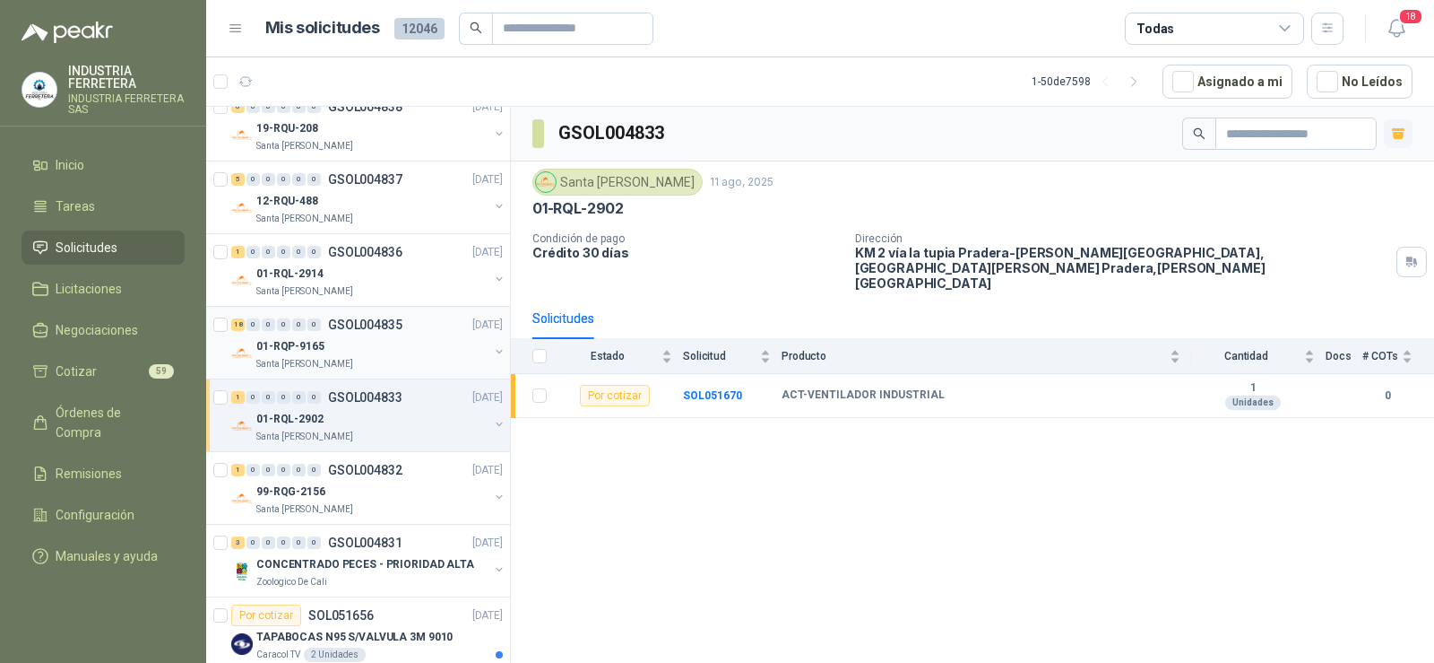
scroll to position [448, 0]
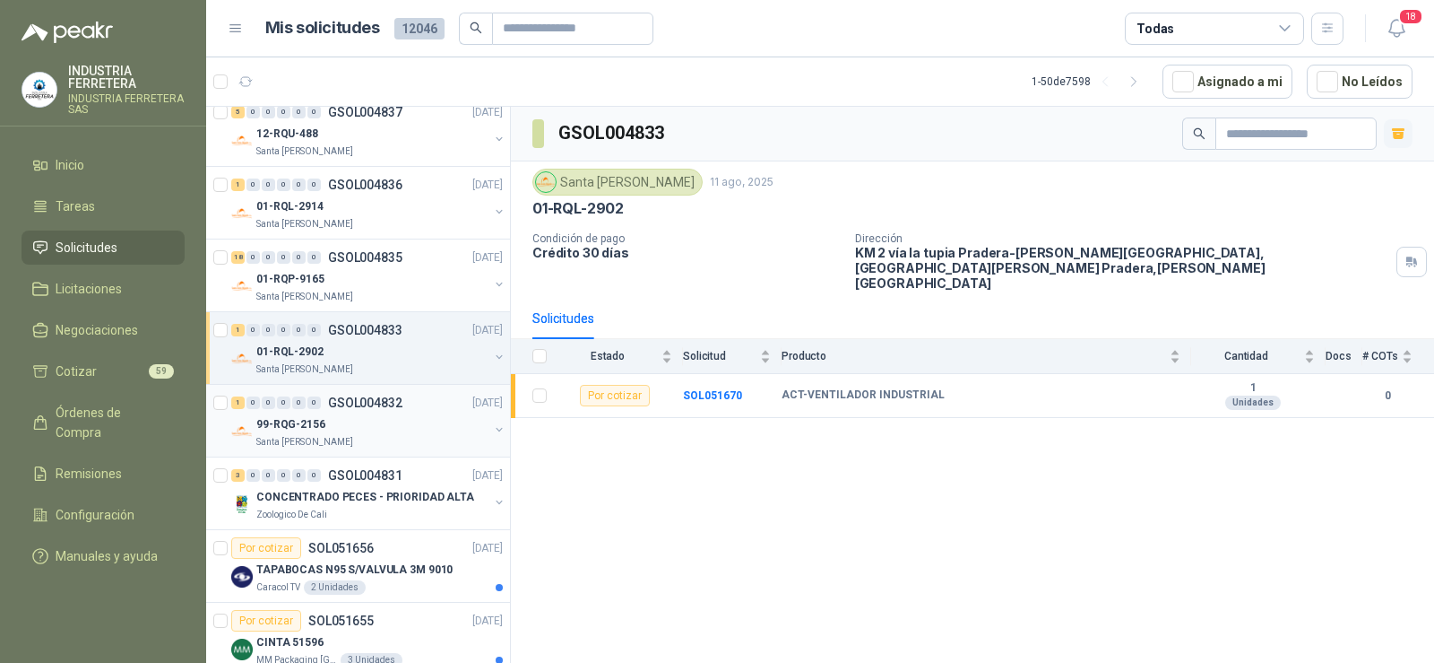
click at [313, 429] on p "99-RQG-2156" at bounding box center [290, 424] width 69 height 17
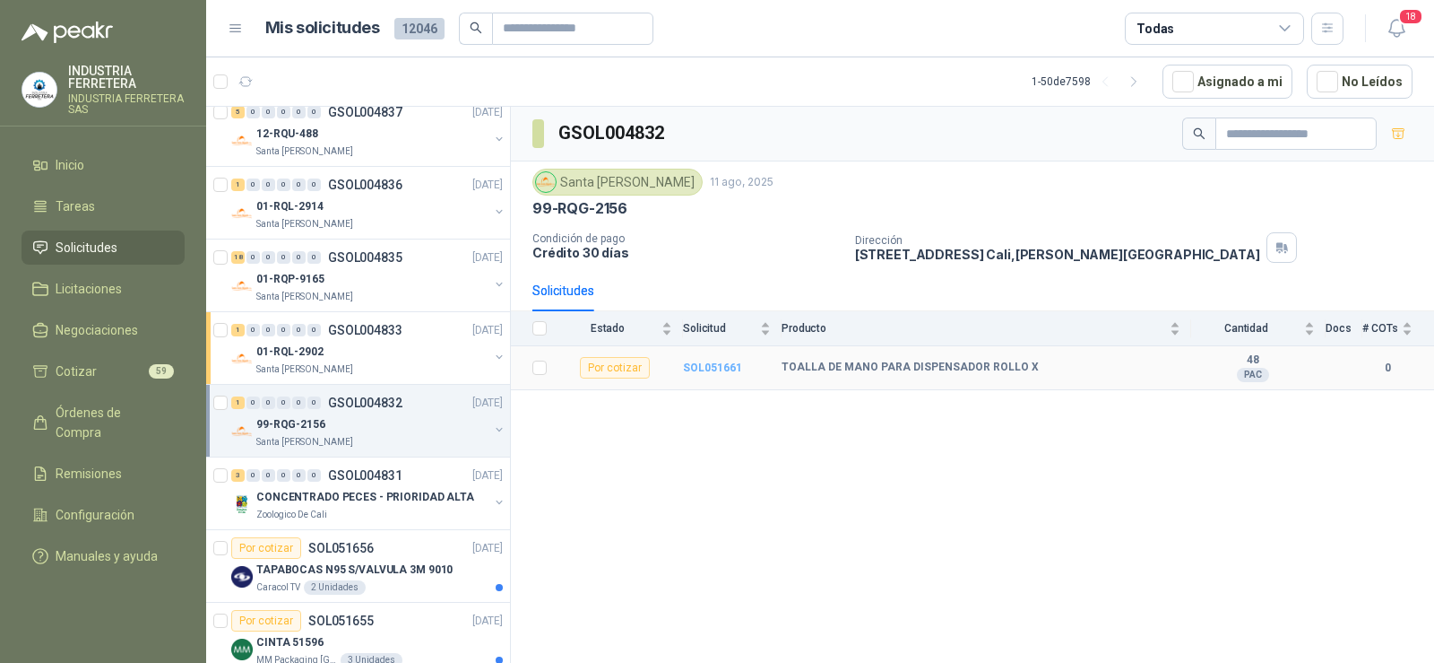
click at [726, 368] on b "SOL051661" at bounding box center [712, 367] width 59 height 13
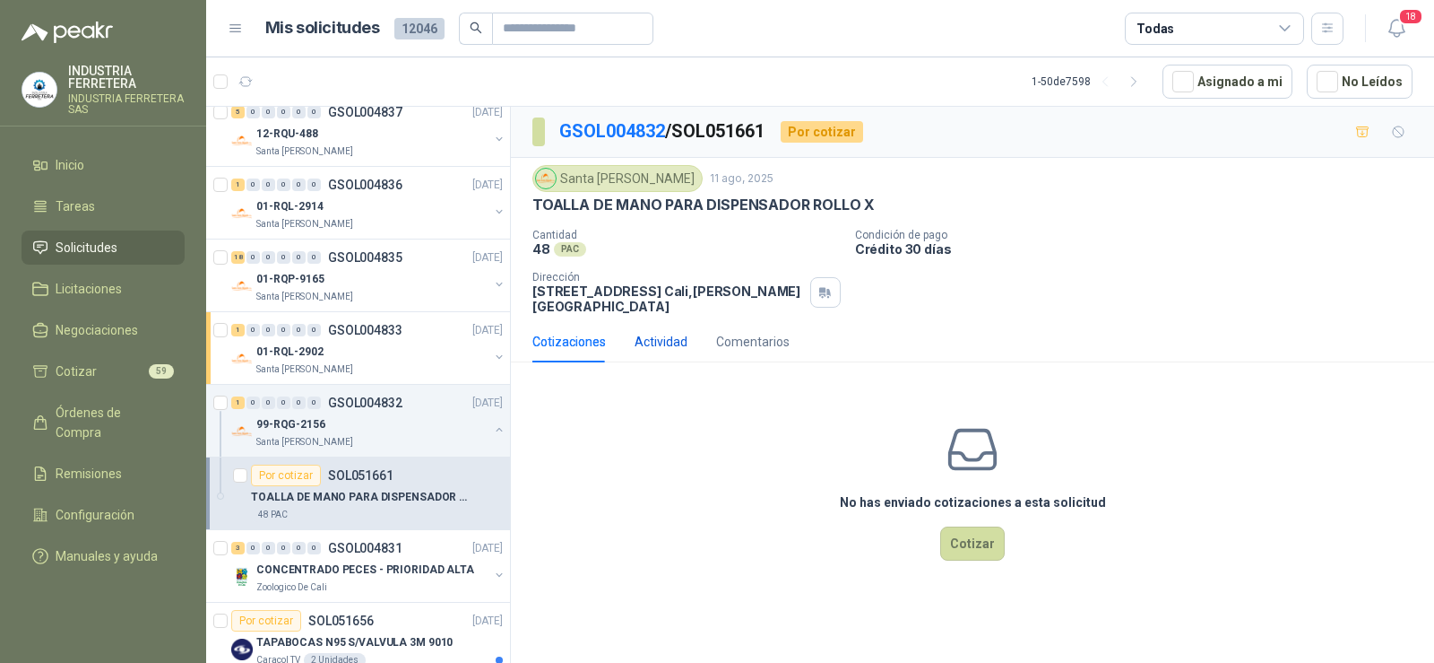
click at [663, 344] on div "Actividad" at bounding box center [661, 342] width 53 height 20
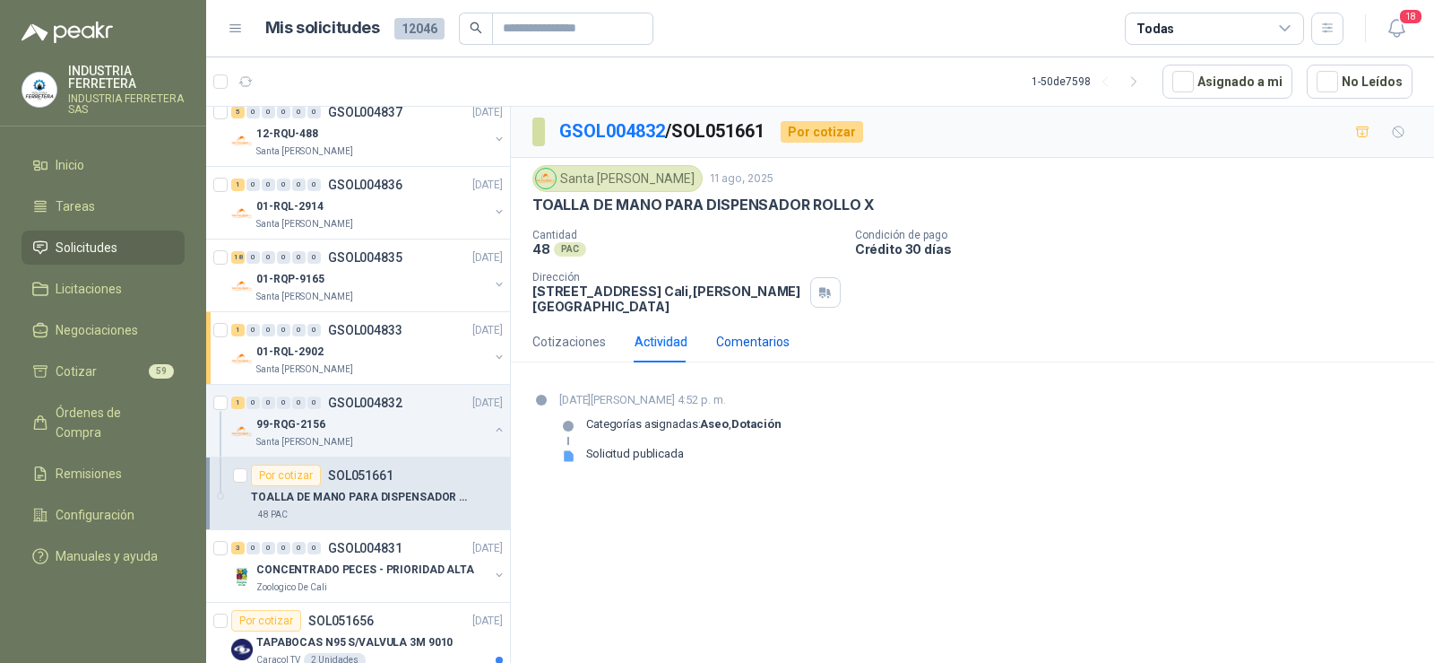
click at [762, 340] on div "Comentarios" at bounding box center [753, 342] width 74 height 20
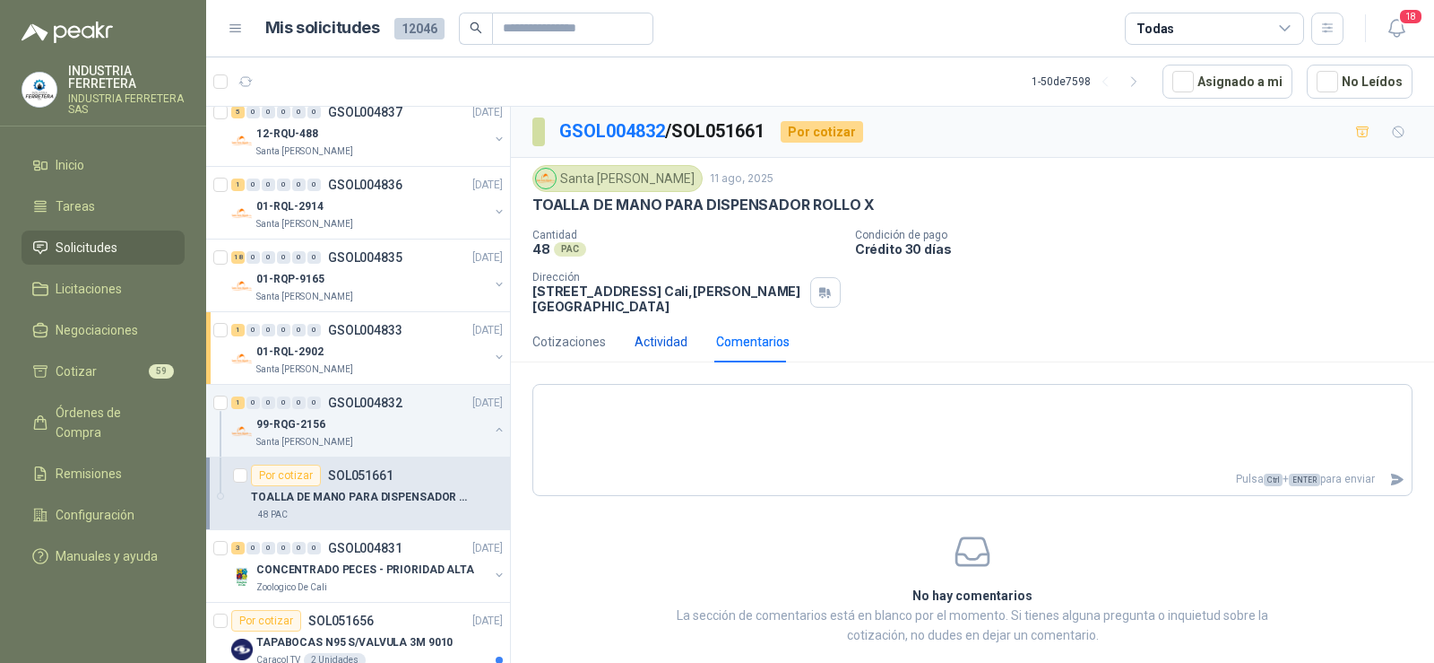
click at [638, 340] on div "Actividad" at bounding box center [661, 342] width 53 height 20
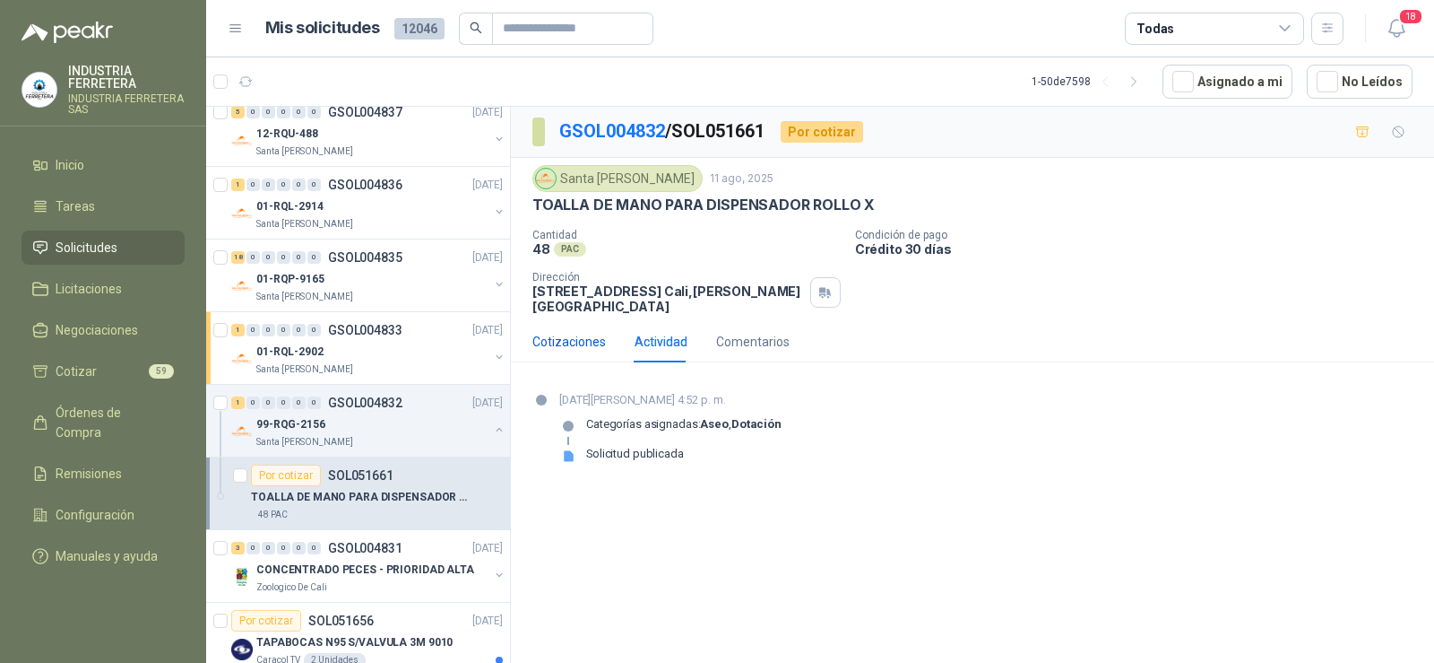
click at [577, 339] on div "Cotizaciones" at bounding box center [570, 342] width 74 height 20
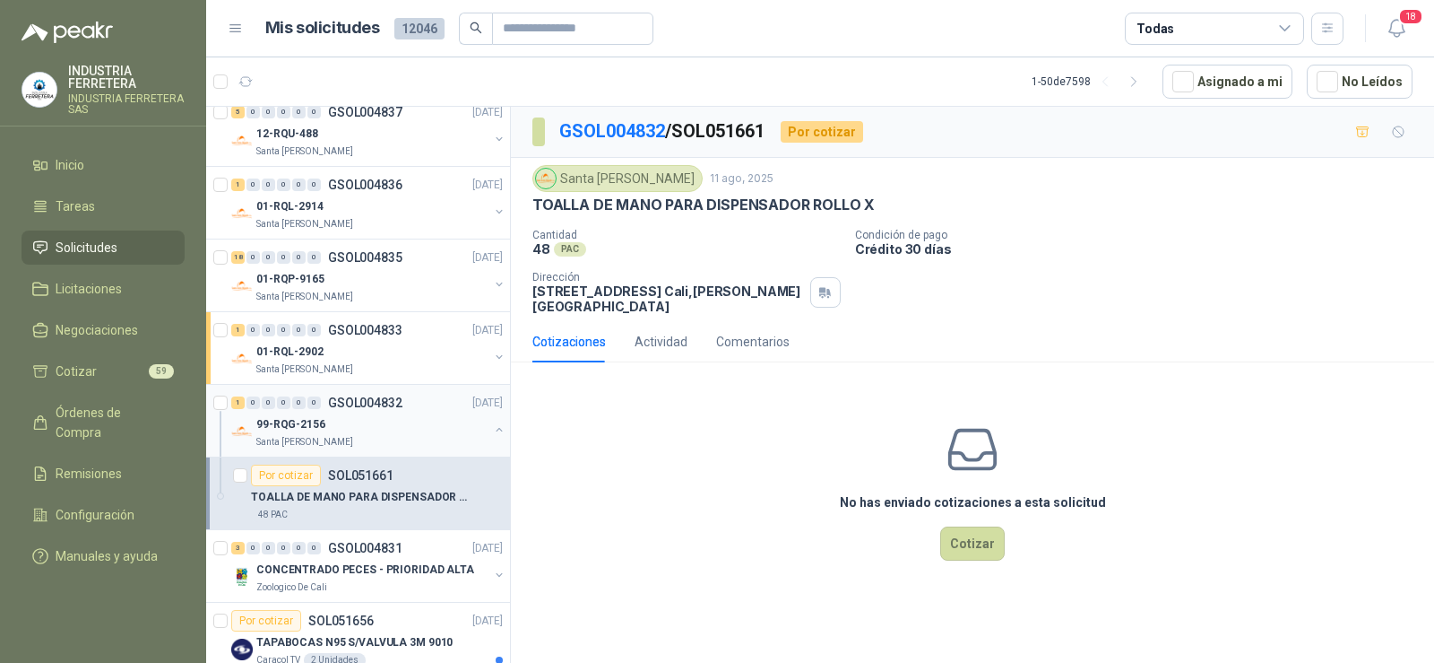
scroll to position [538, 0]
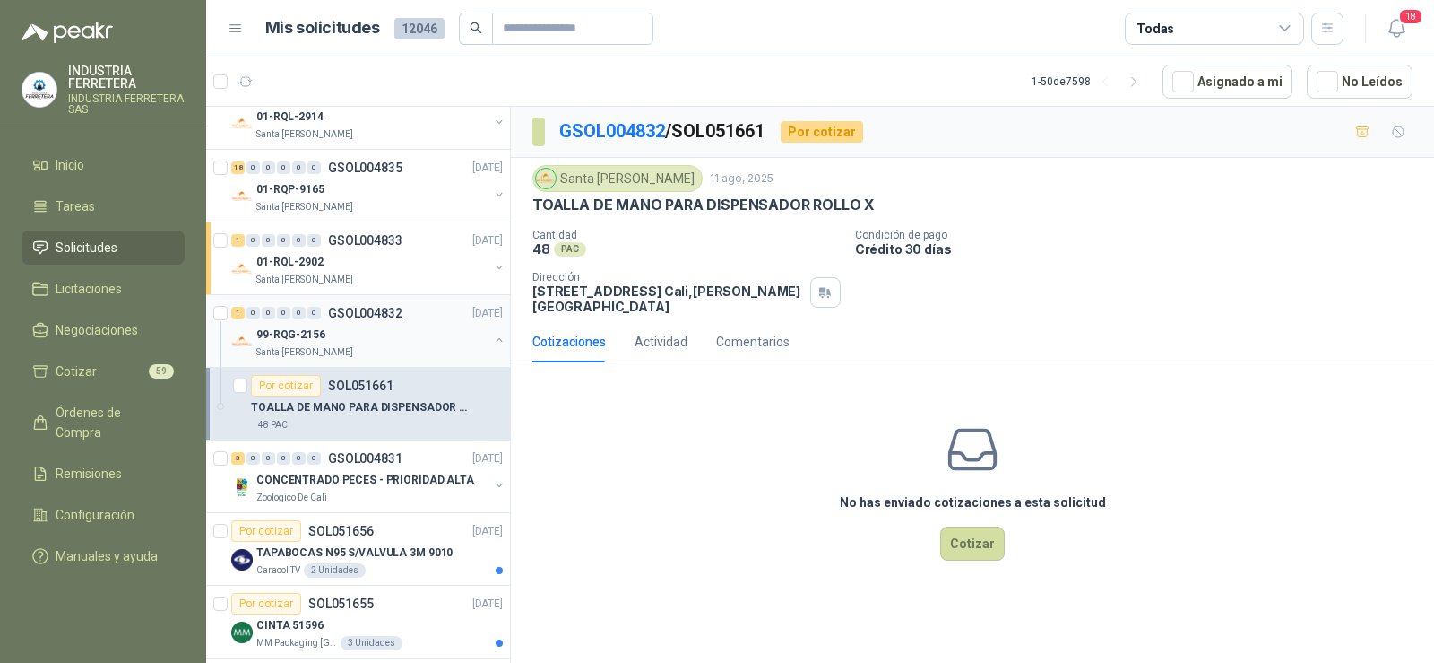
click at [492, 341] on button "button" at bounding box center [499, 340] width 14 height 14
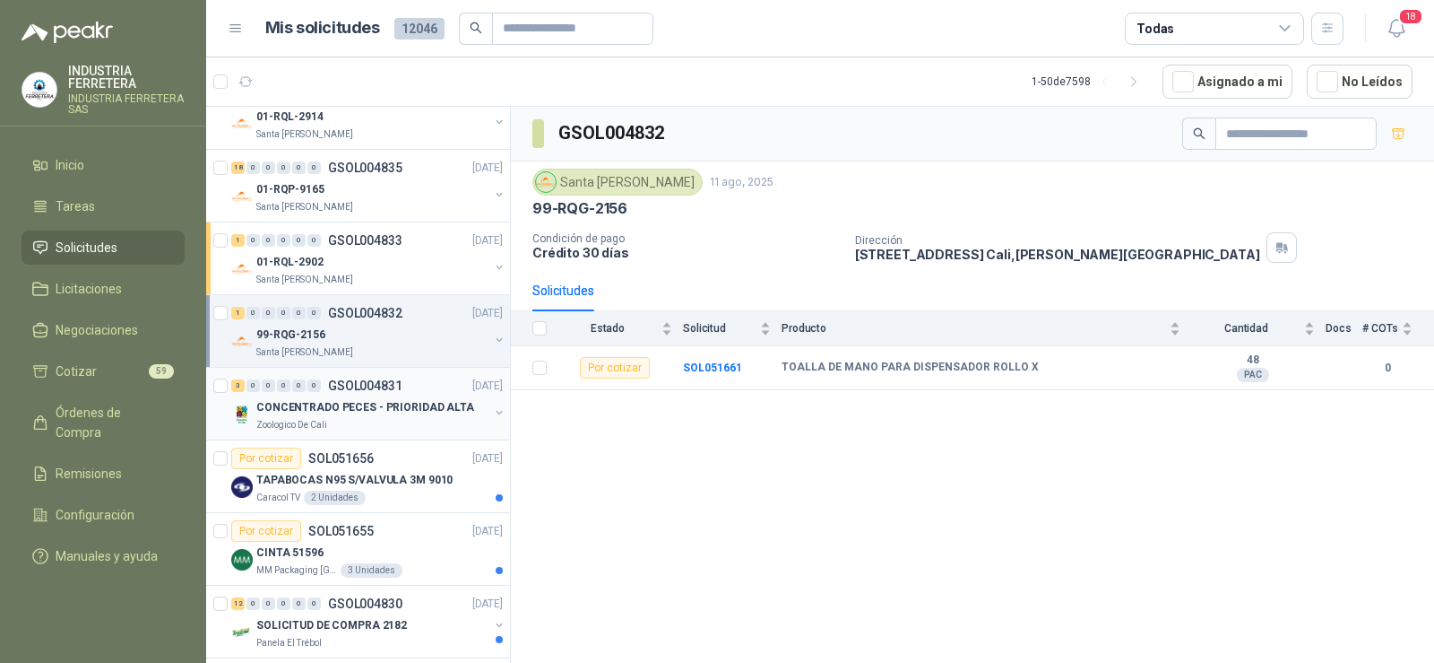
click at [352, 404] on p "CONCENTRADO PECES - PRIORIDAD ALTA" at bounding box center [365, 407] width 218 height 17
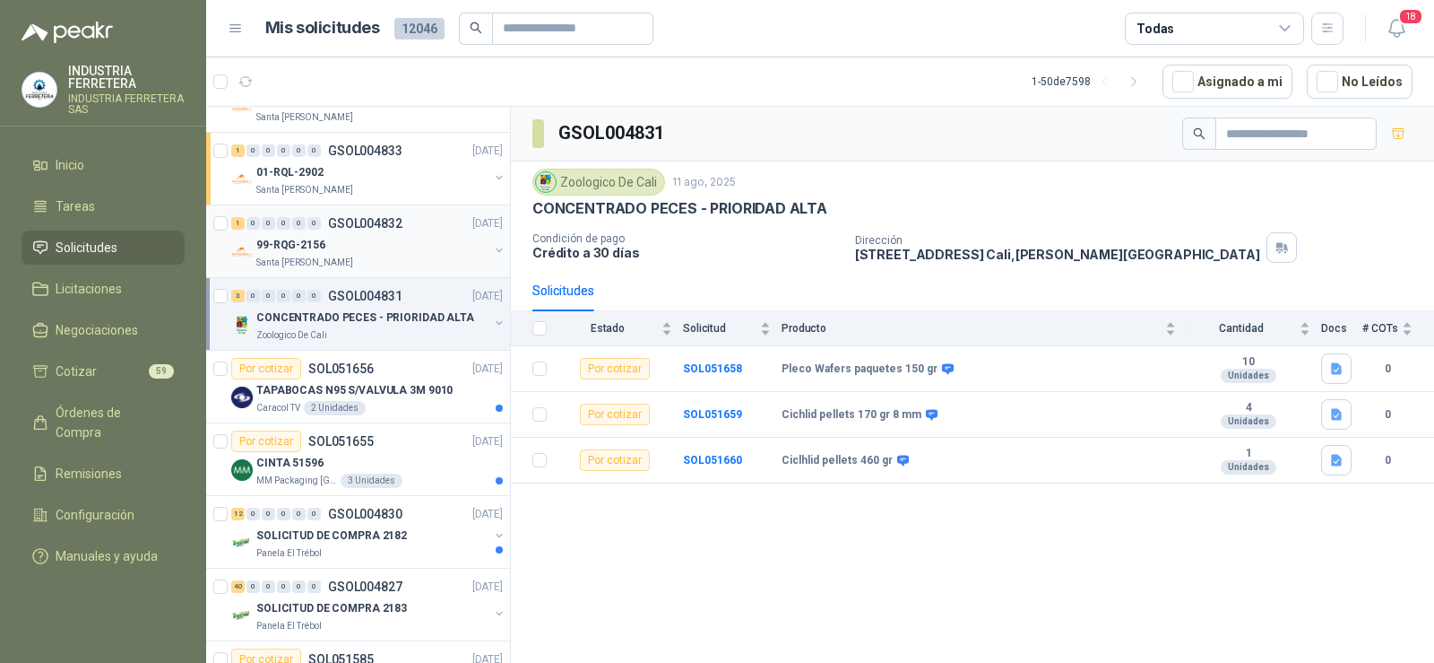
scroll to position [717, 0]
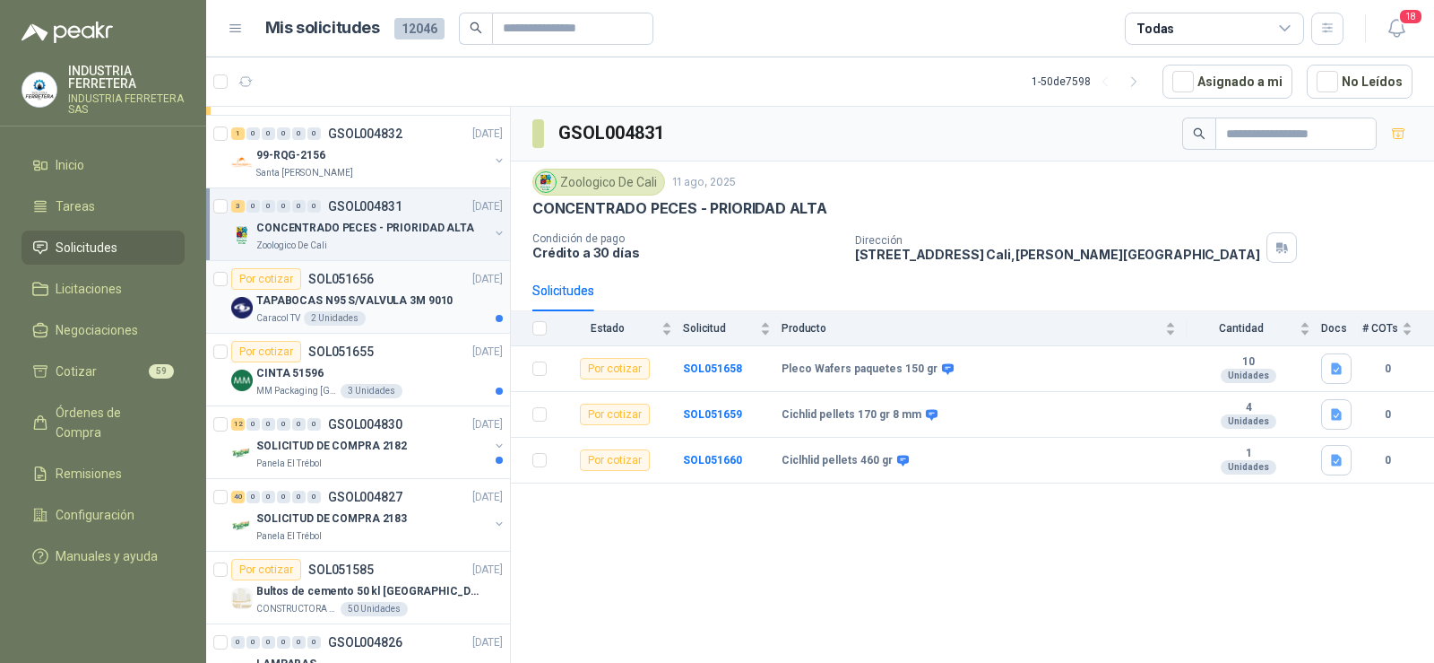
click at [333, 282] on p "SOL051656" at bounding box center [340, 279] width 65 height 13
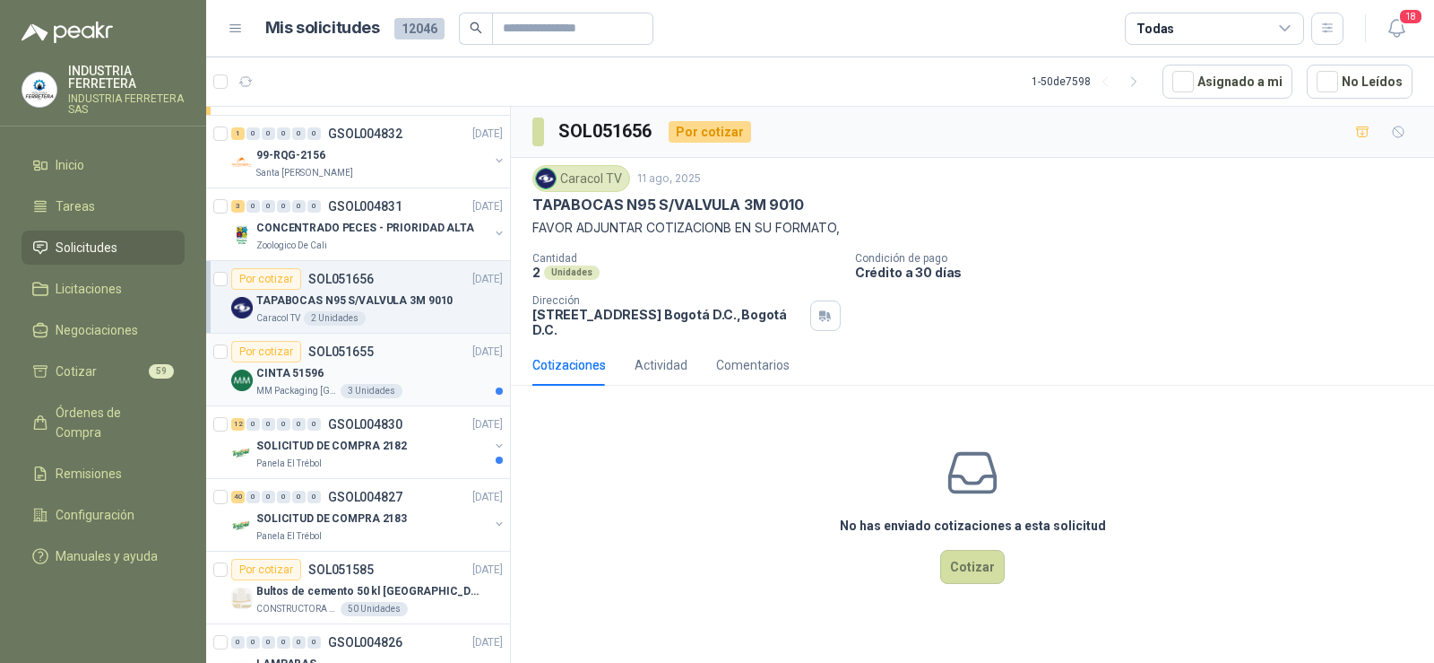
click at [360, 368] on div "CINTA 51596" at bounding box center [379, 373] width 247 height 22
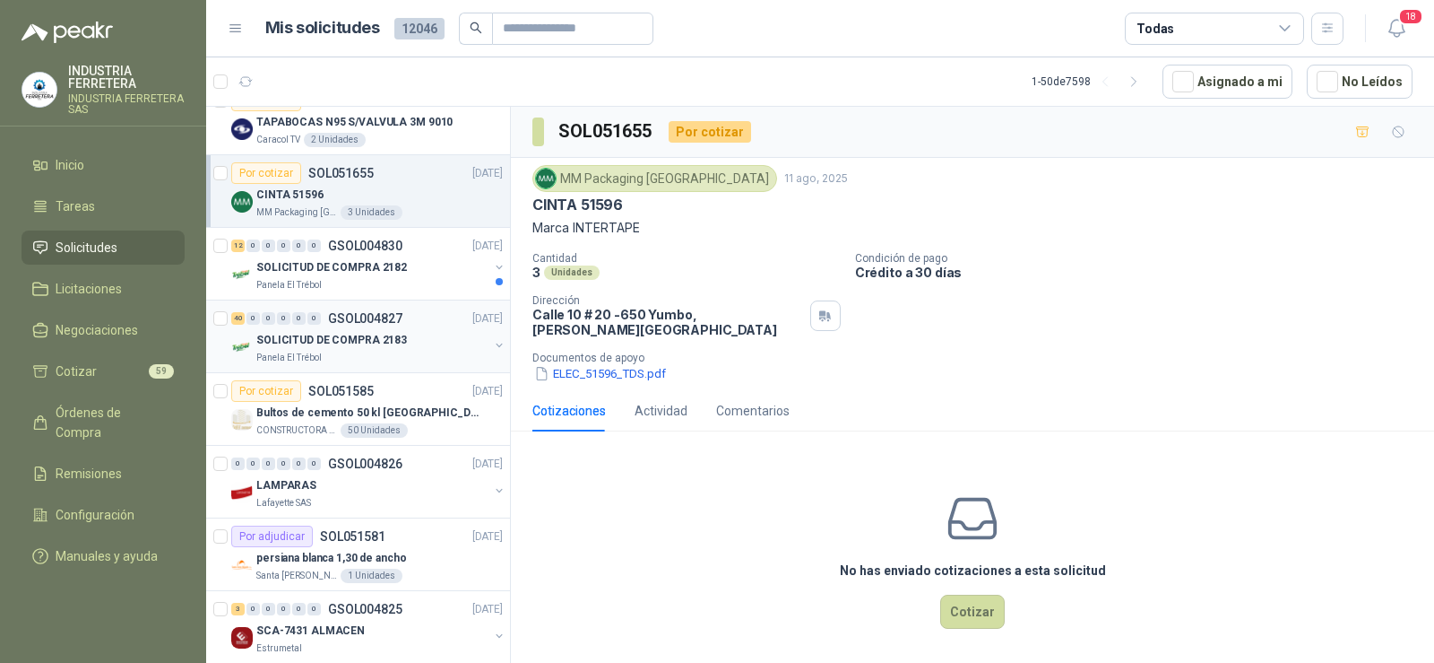
scroll to position [896, 0]
click at [368, 273] on p "SOLICITUD DE COMPRA 2182" at bounding box center [331, 266] width 151 height 17
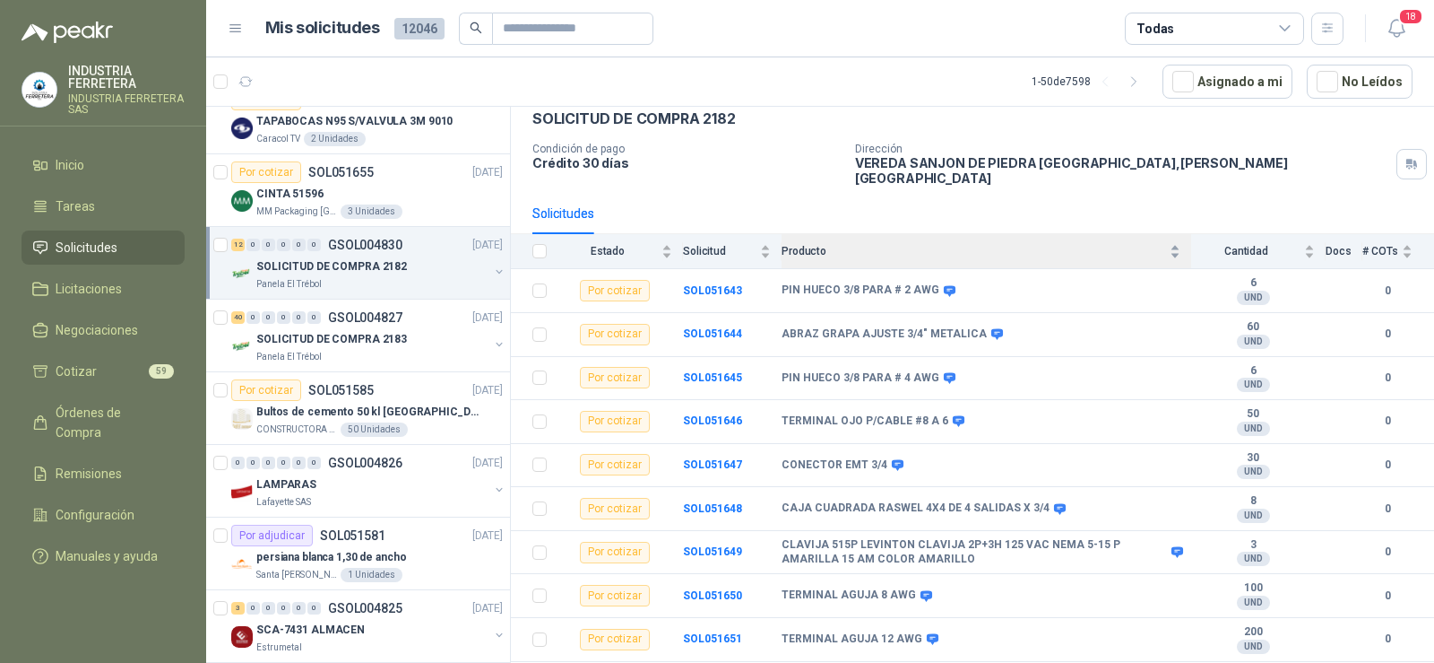
scroll to position [200, 0]
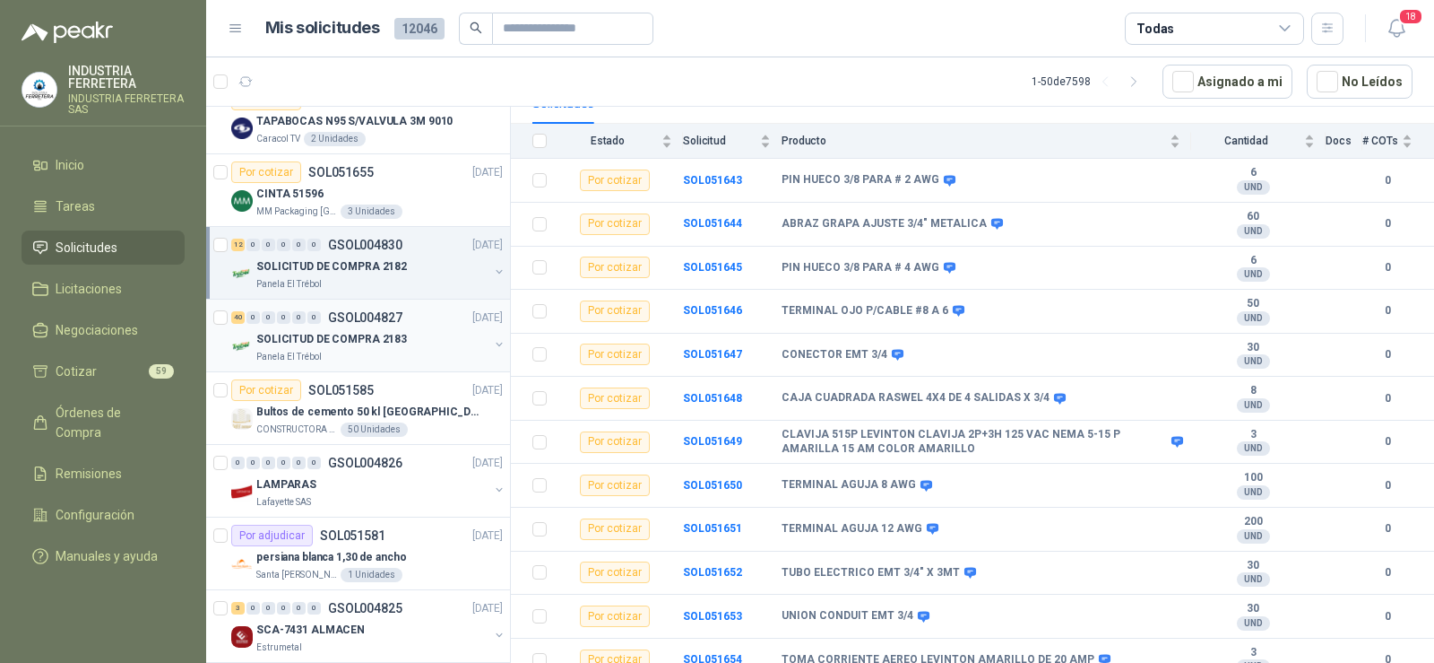
click at [330, 344] on p "SOLICITUD DE COMPRA 2183" at bounding box center [331, 339] width 151 height 17
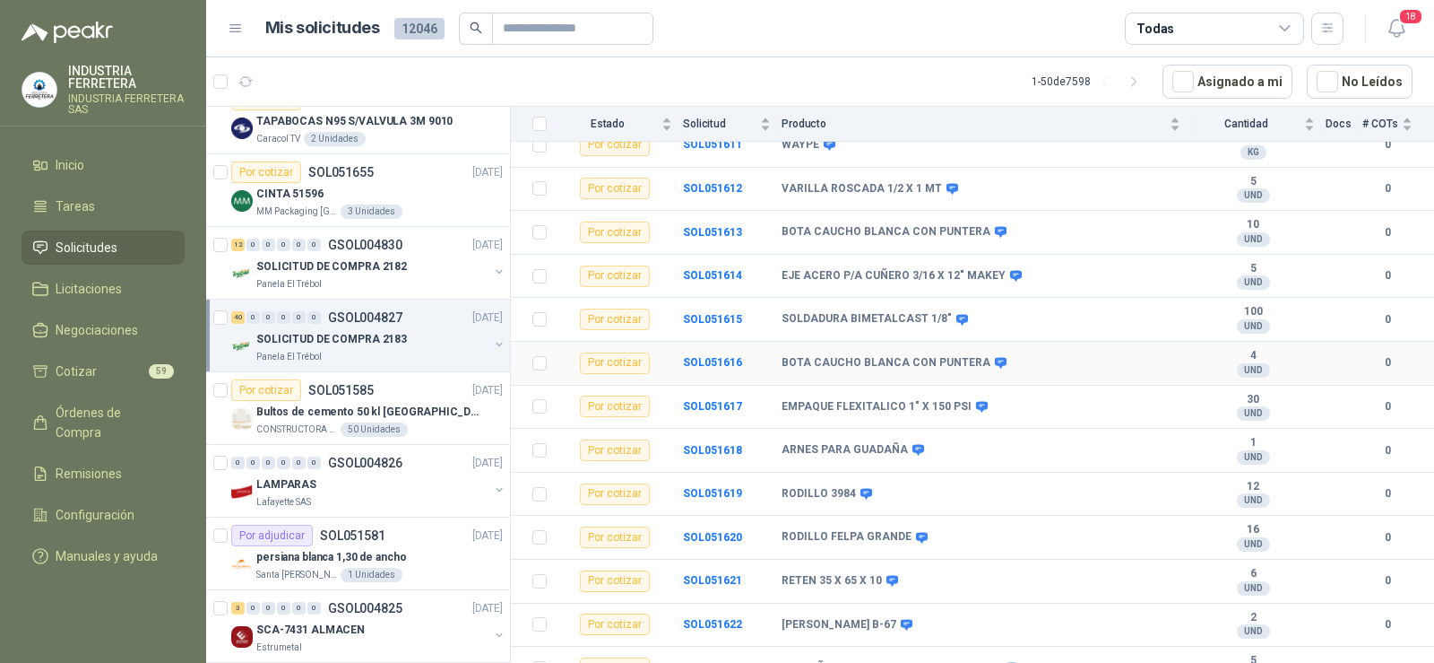
scroll to position [1420, 0]
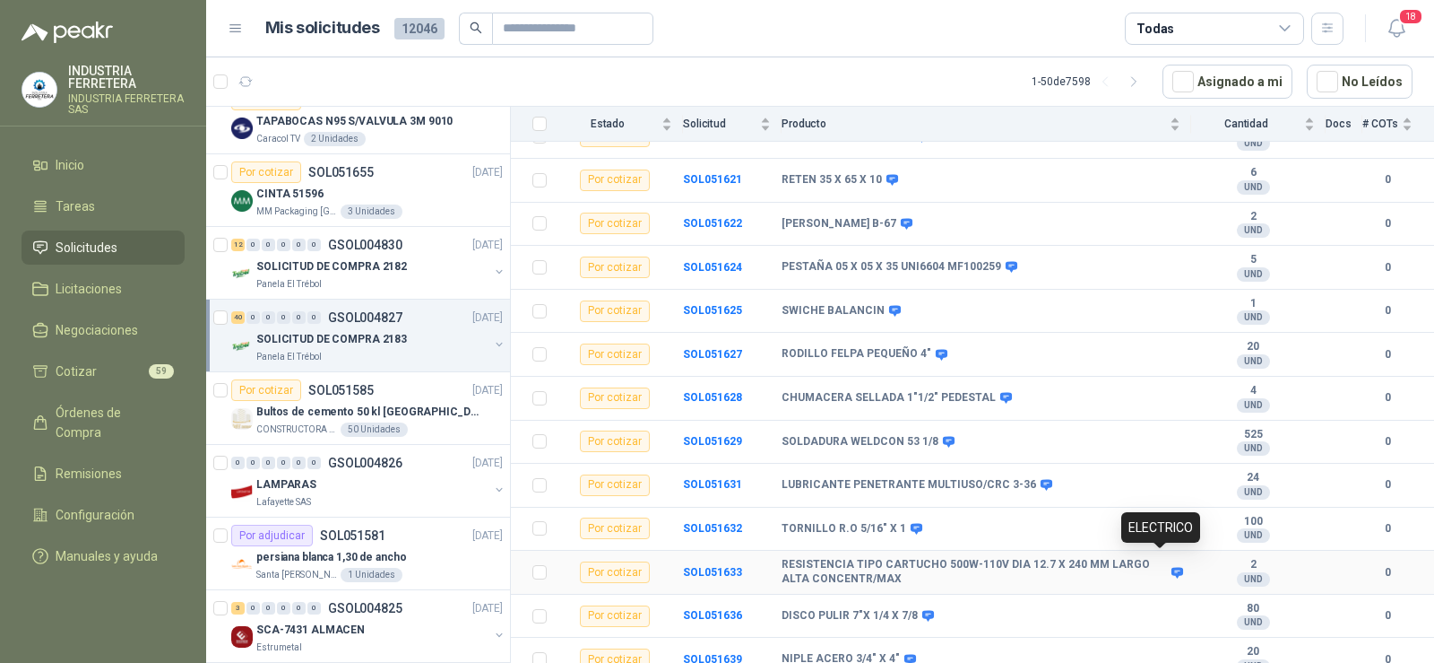
click at [1172, 567] on icon at bounding box center [1178, 572] width 12 height 11
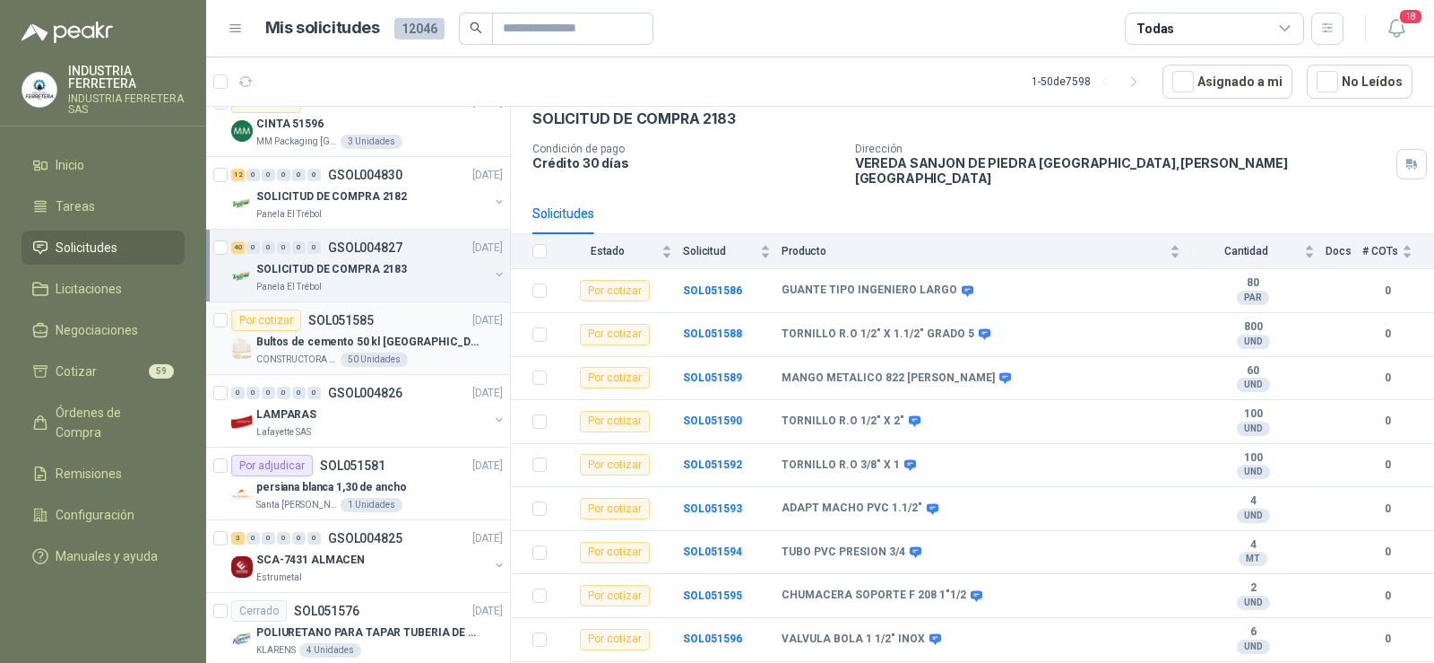
scroll to position [986, 0]
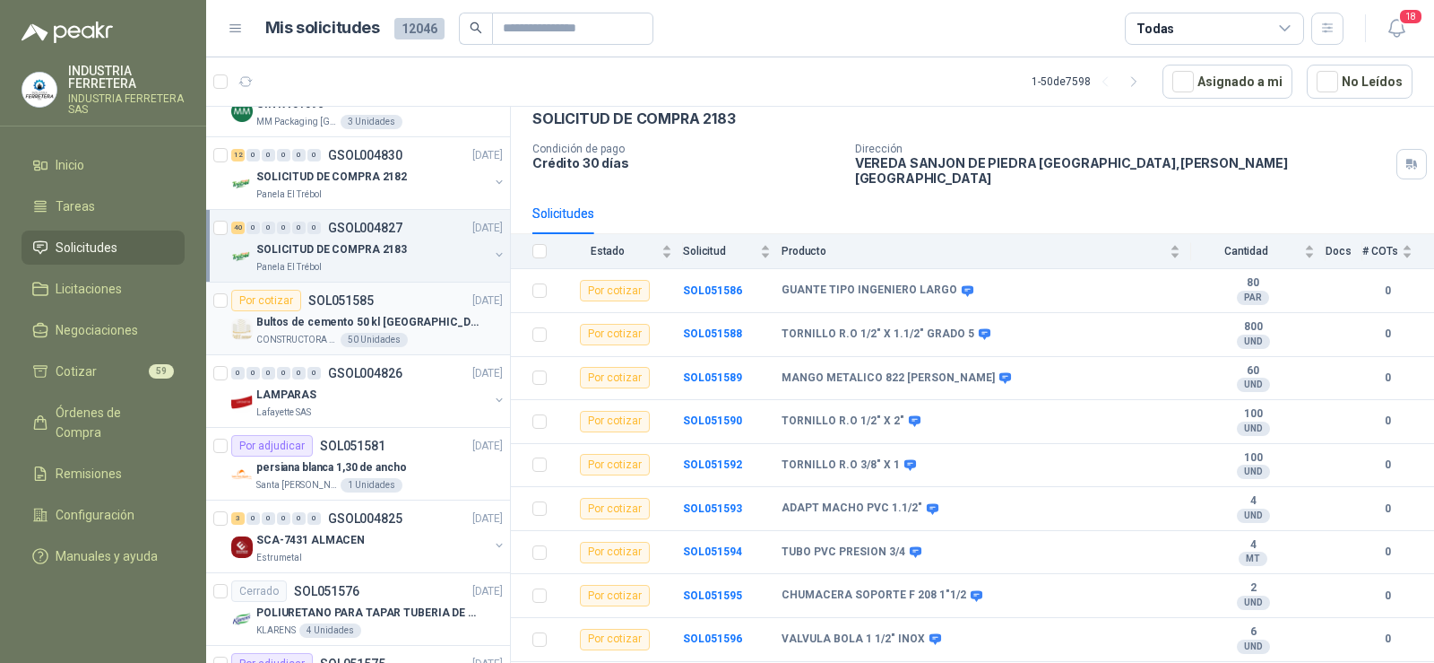
click at [311, 299] on p "SOL051585" at bounding box center [340, 300] width 65 height 13
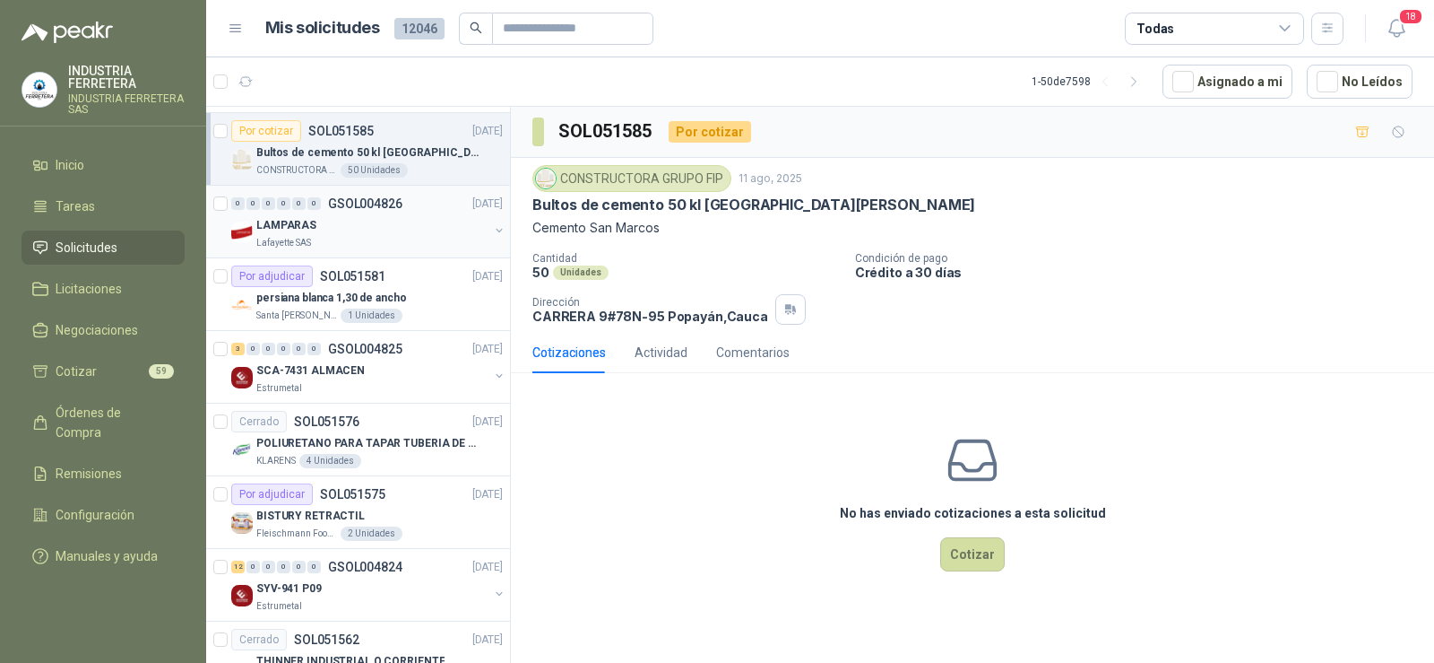
scroll to position [1165, 0]
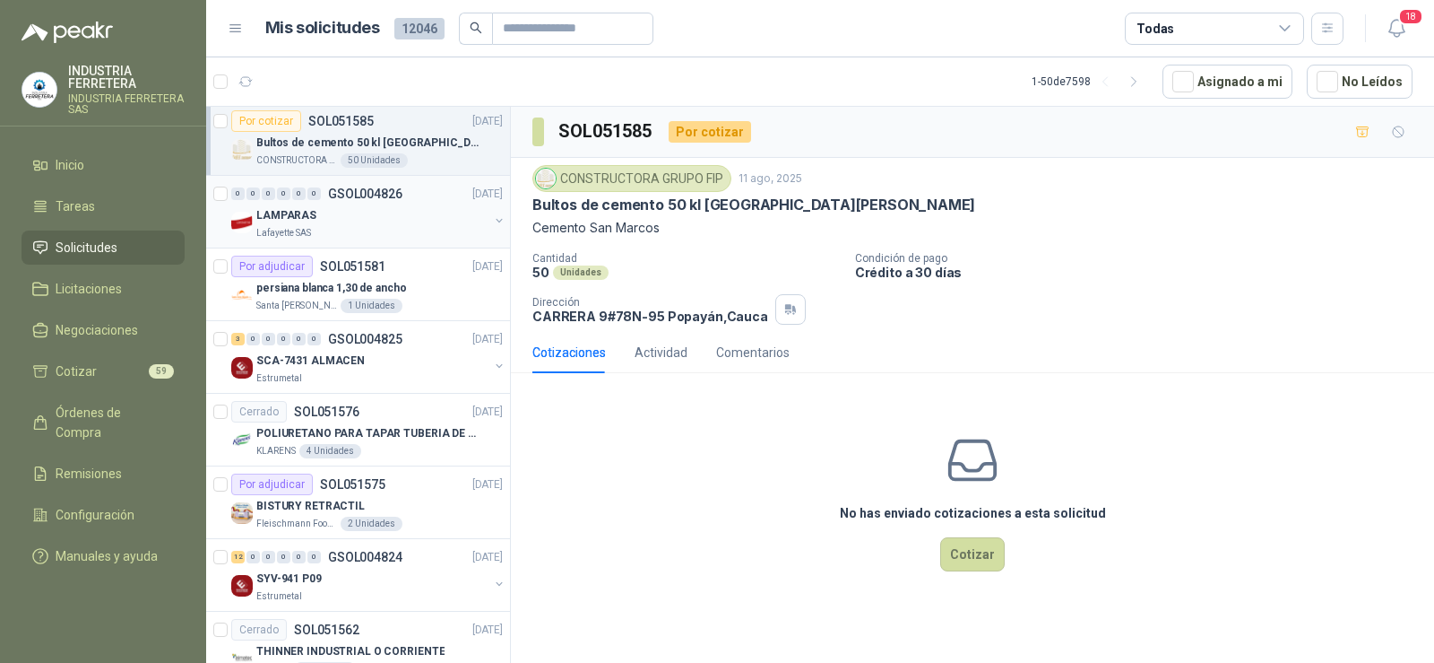
click at [334, 225] on div "LAMPARAS" at bounding box center [372, 215] width 232 height 22
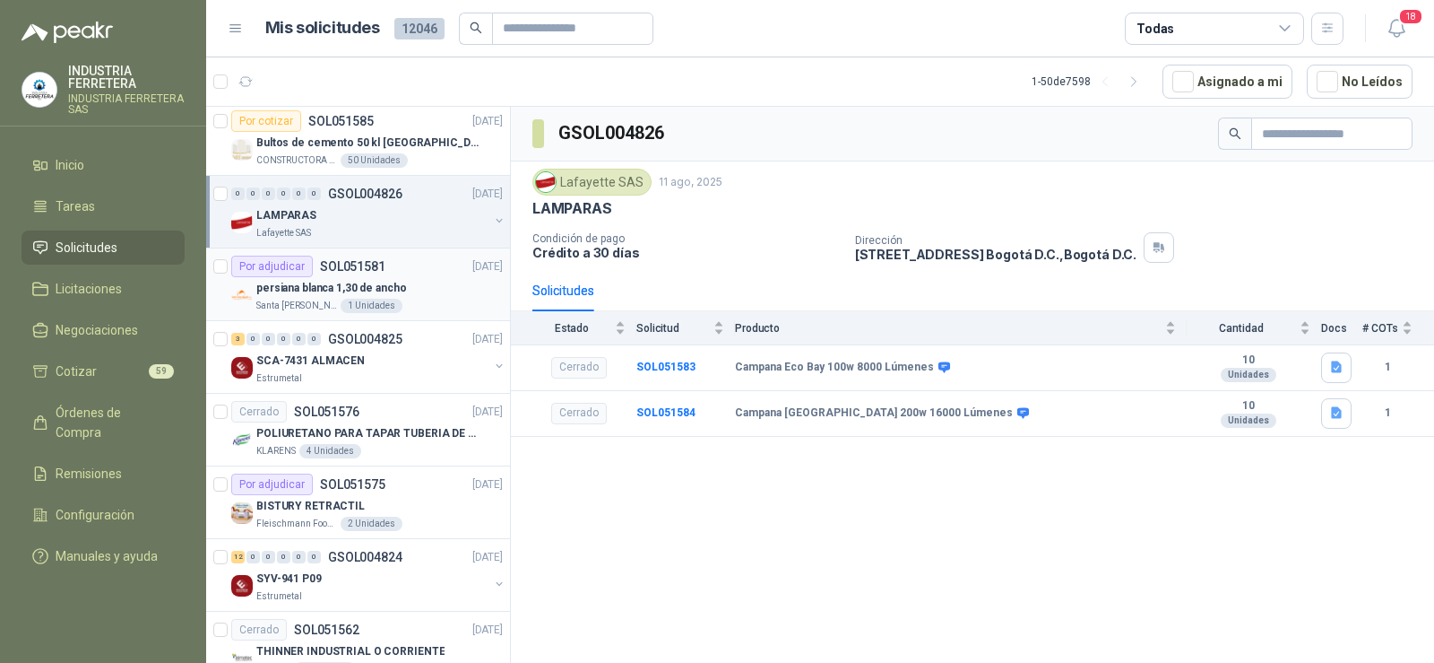
click at [422, 281] on div "persiana blanca 1,30 de ancho" at bounding box center [379, 288] width 247 height 22
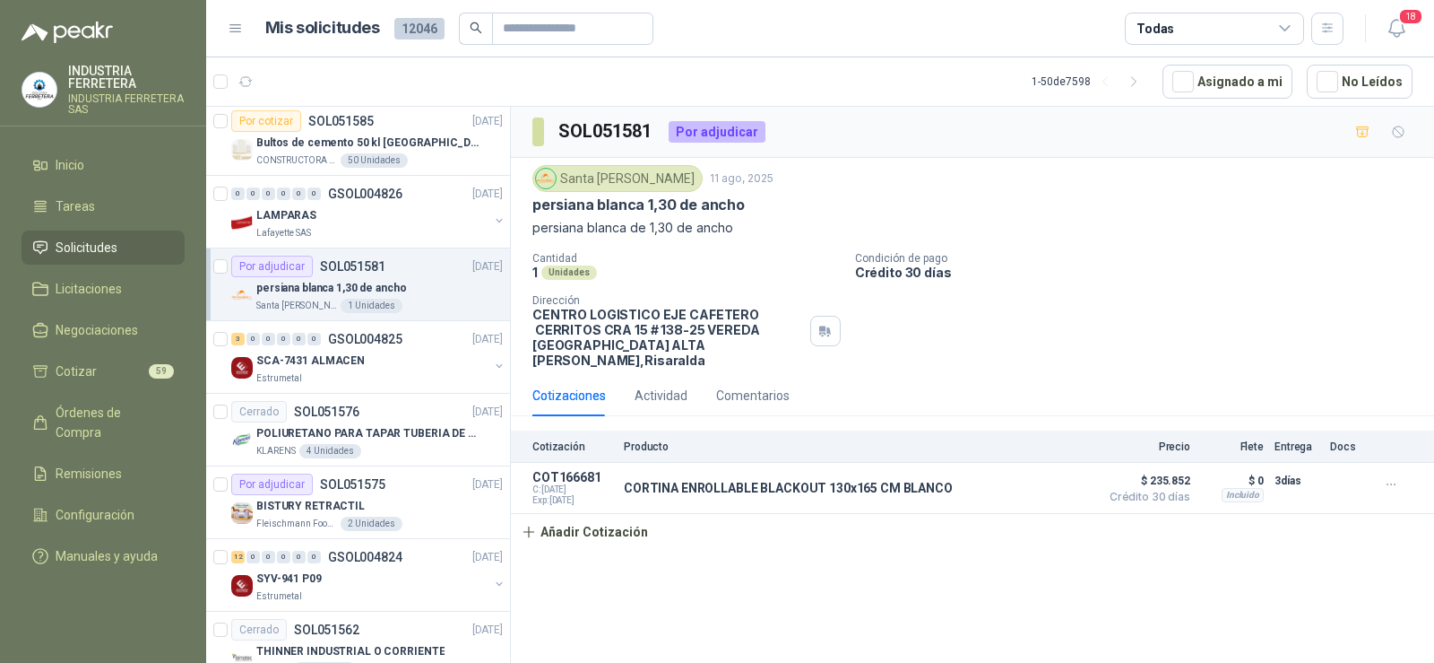
scroll to position [1255, 0]
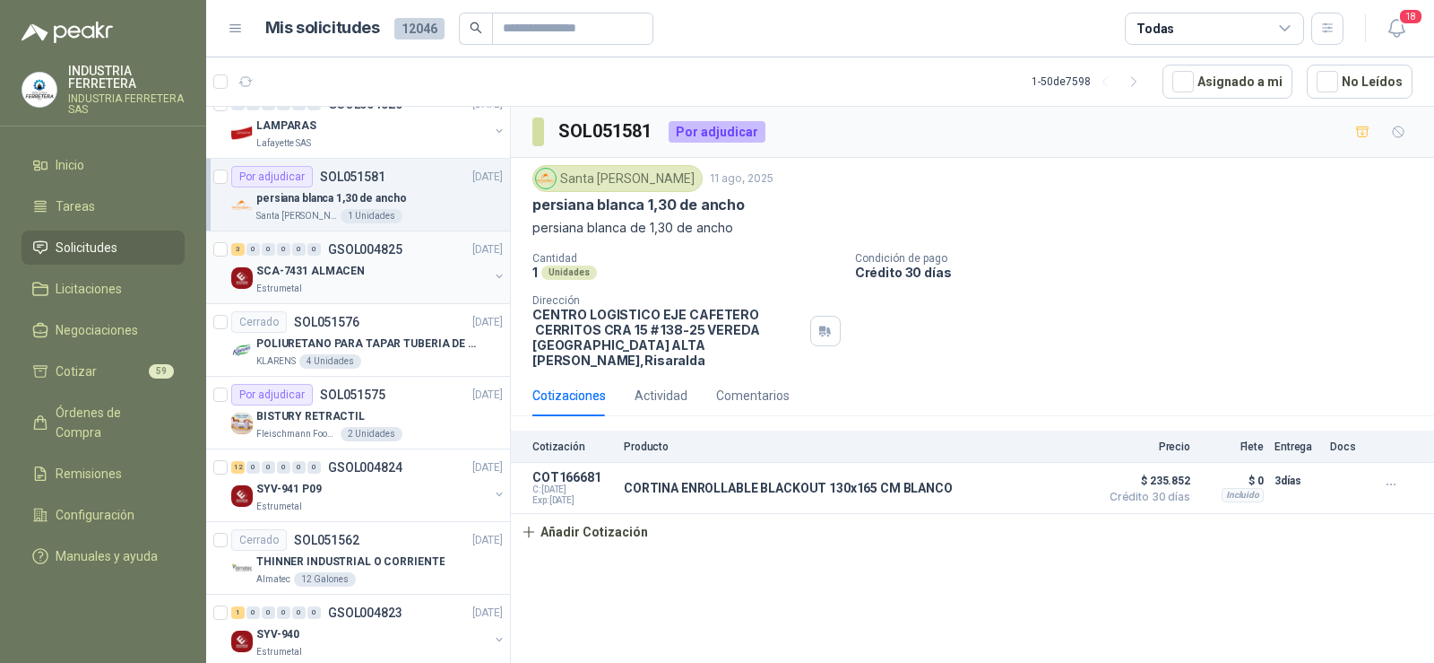
click at [391, 270] on div "SCA-7431 ALMACEN" at bounding box center [372, 271] width 232 height 22
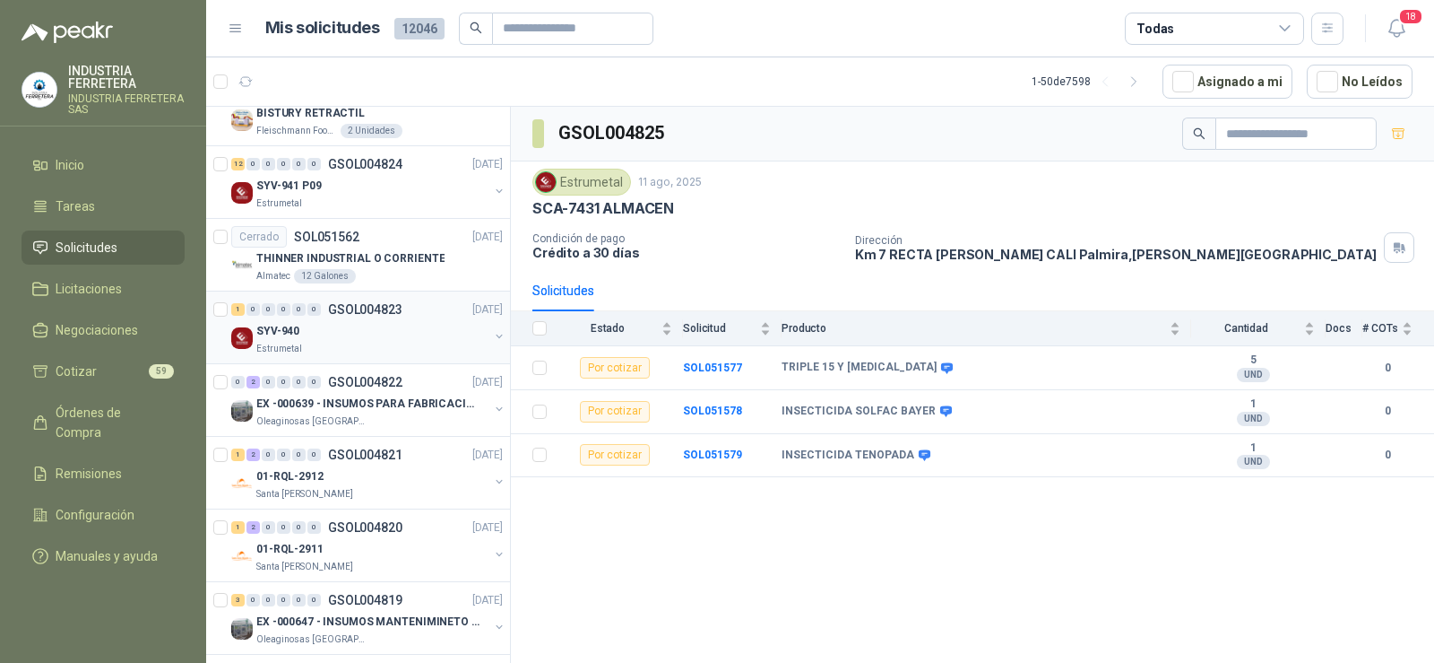
scroll to position [1614, 0]
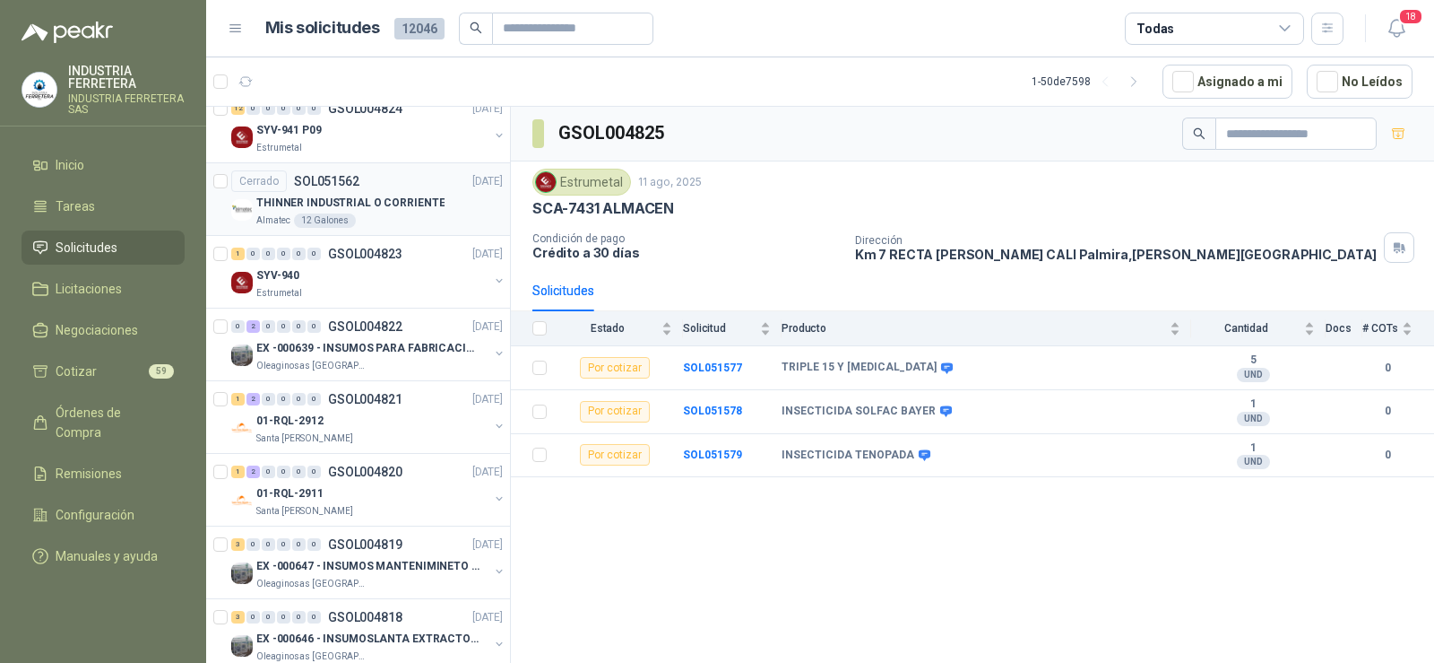
click at [368, 198] on p "THINNER INDUSTRIAL O CORRIENTE" at bounding box center [350, 203] width 188 height 17
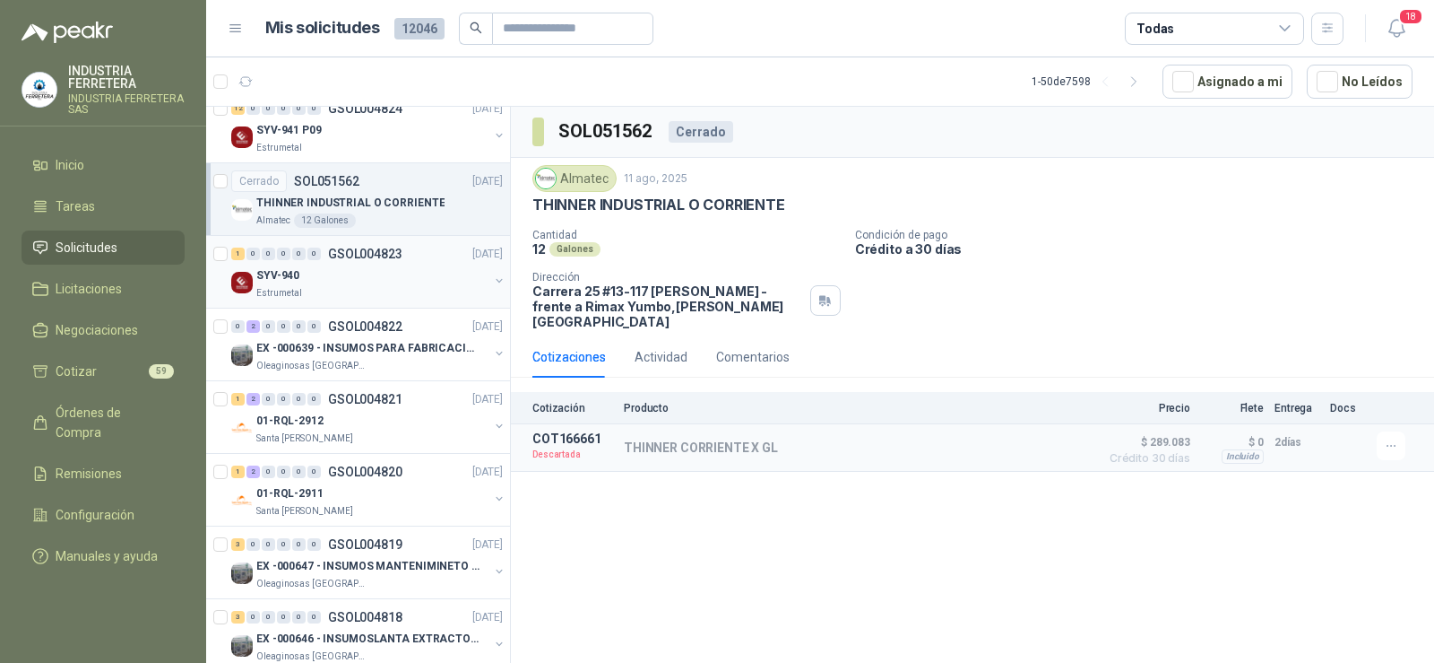
click at [350, 282] on div "SYV-940" at bounding box center [372, 275] width 232 height 22
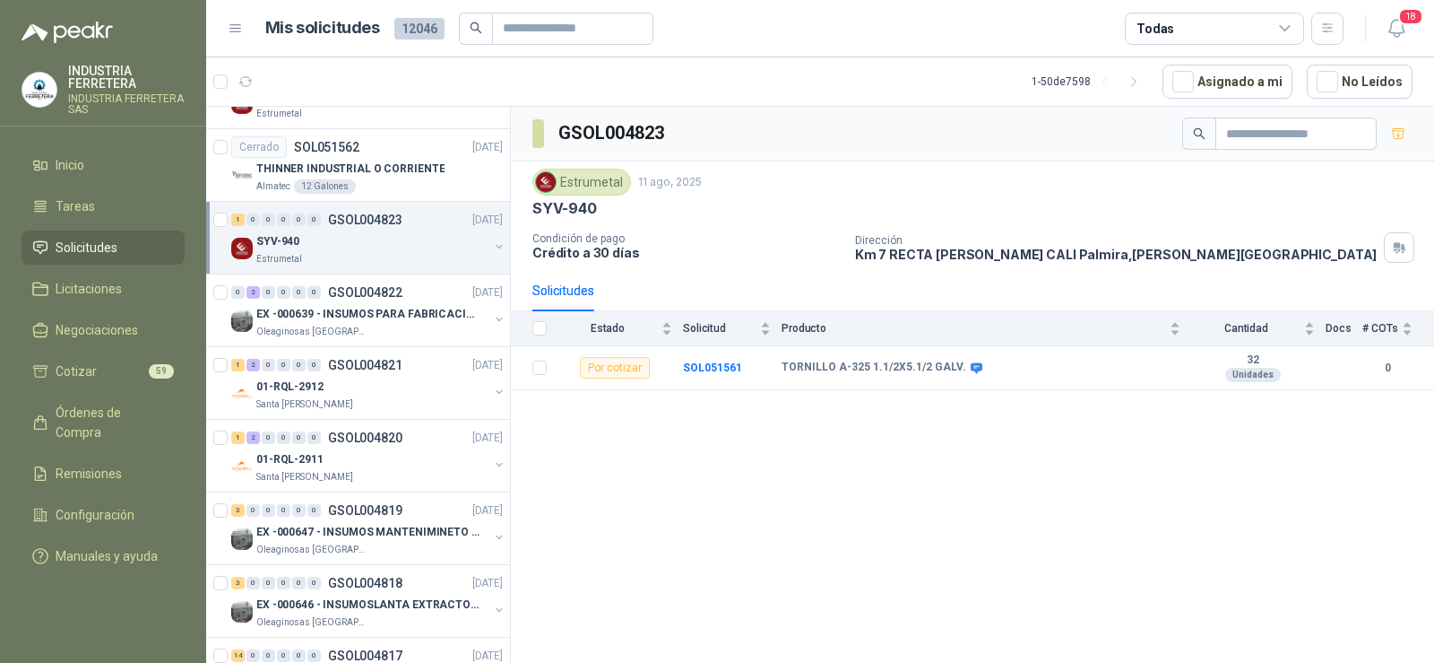
scroll to position [1703, 0]
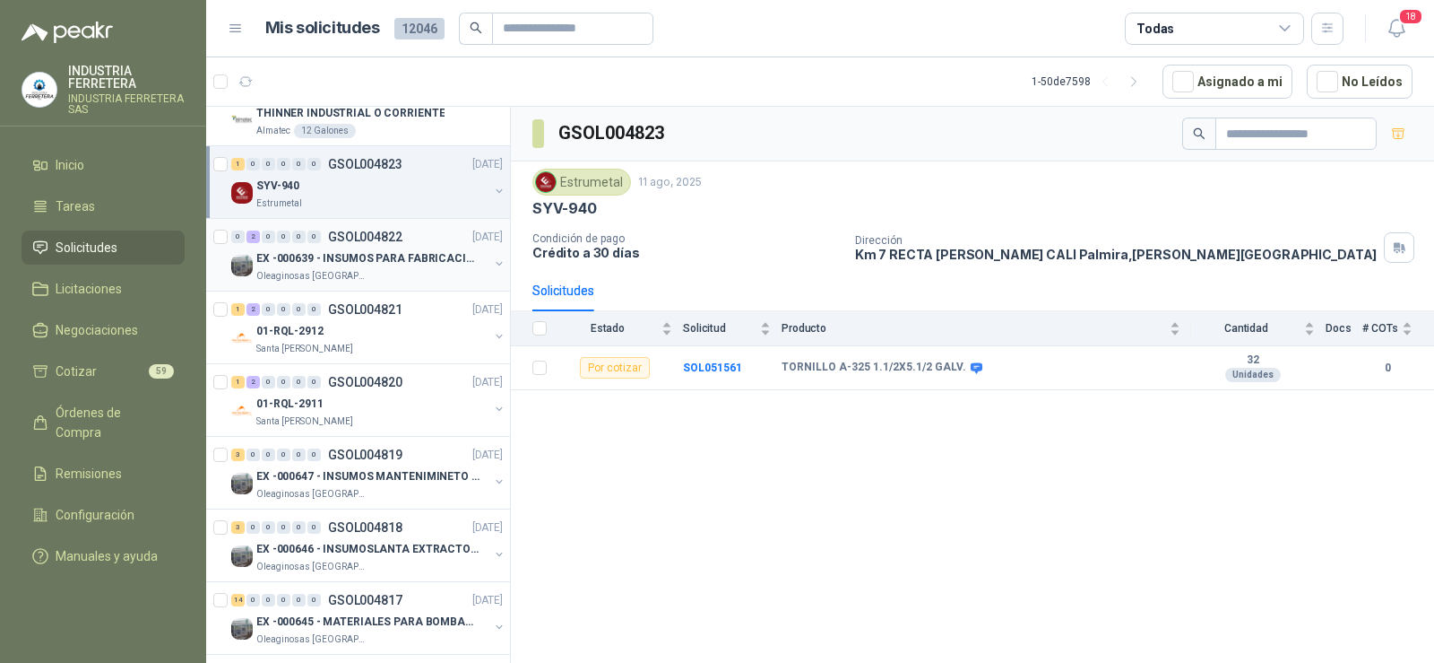
click at [375, 252] on p "EX -000639 - INSUMOS PARA FABRICACION DE MALLA TAM" at bounding box center [367, 258] width 223 height 17
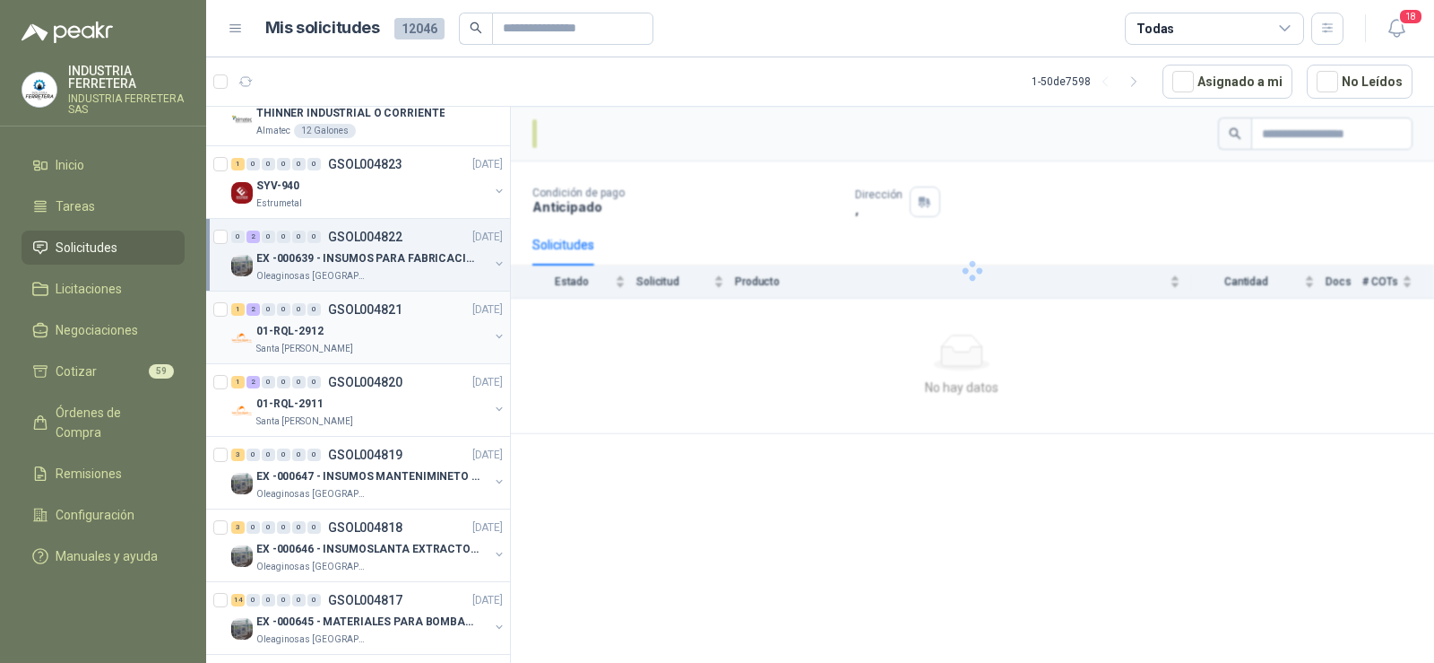
click at [348, 325] on div "01-RQL-2912" at bounding box center [372, 331] width 232 height 22
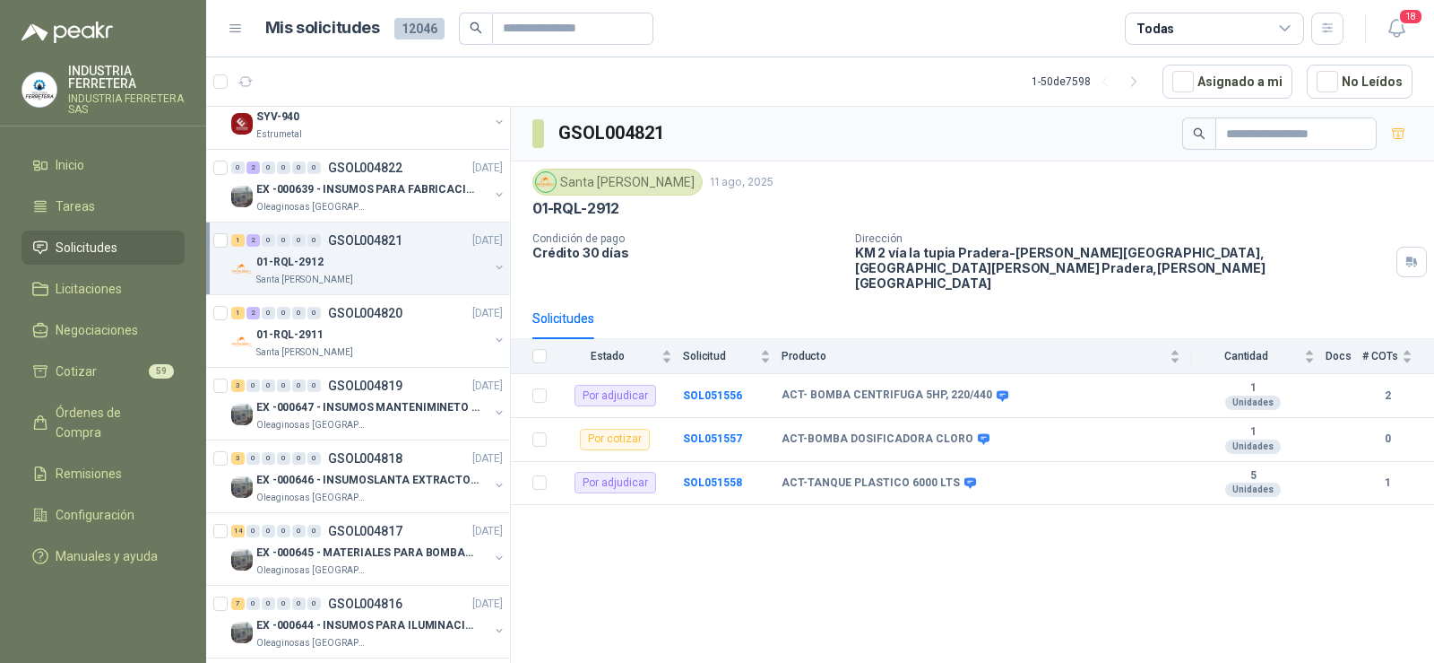
scroll to position [1793, 0]
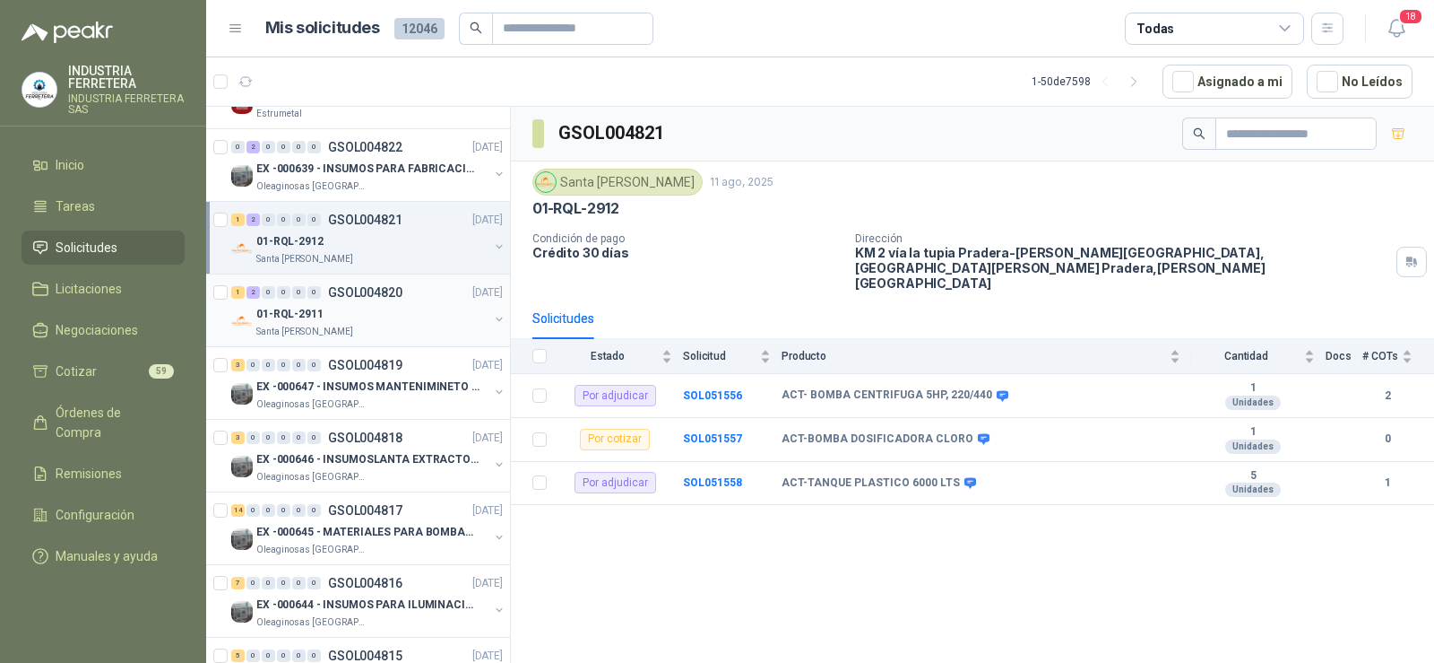
click at [349, 304] on div "01-RQL-2911" at bounding box center [372, 314] width 232 height 22
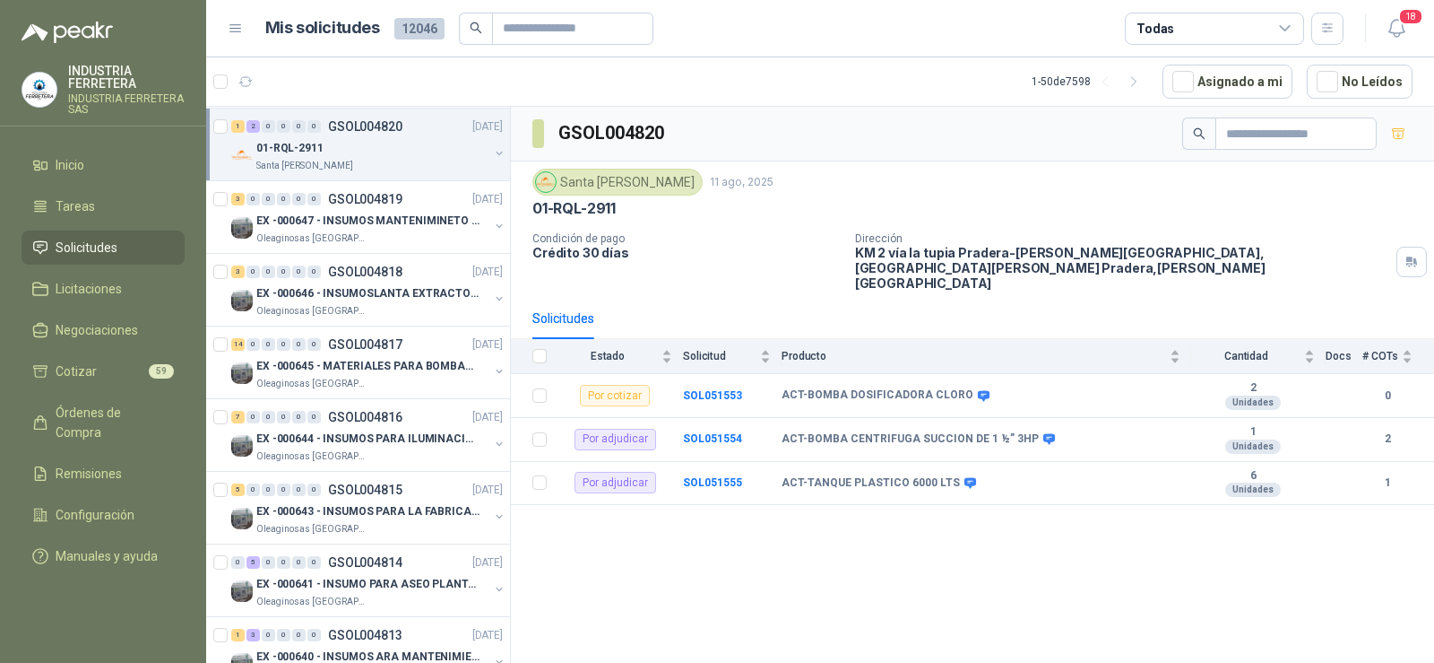
scroll to position [1972, 0]
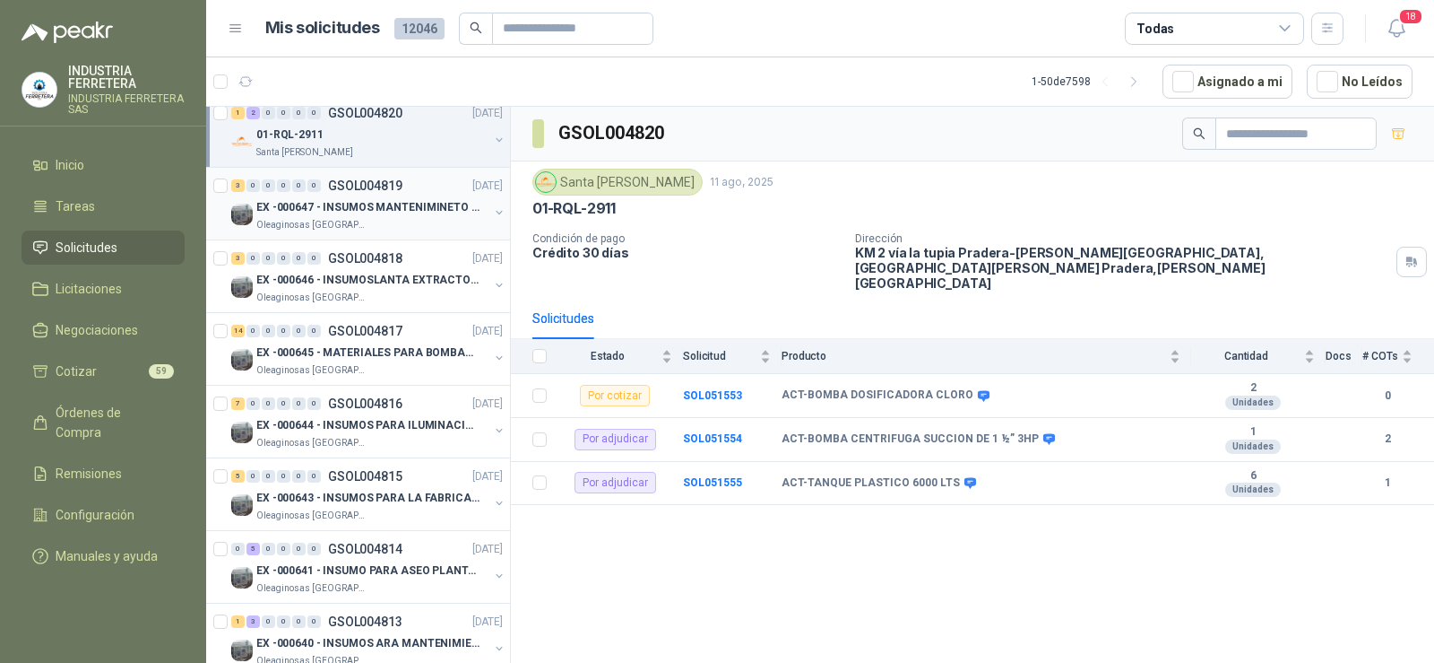
click at [355, 229] on p "Oleaginosas [GEOGRAPHIC_DATA][PERSON_NAME]" at bounding box center [312, 225] width 113 height 14
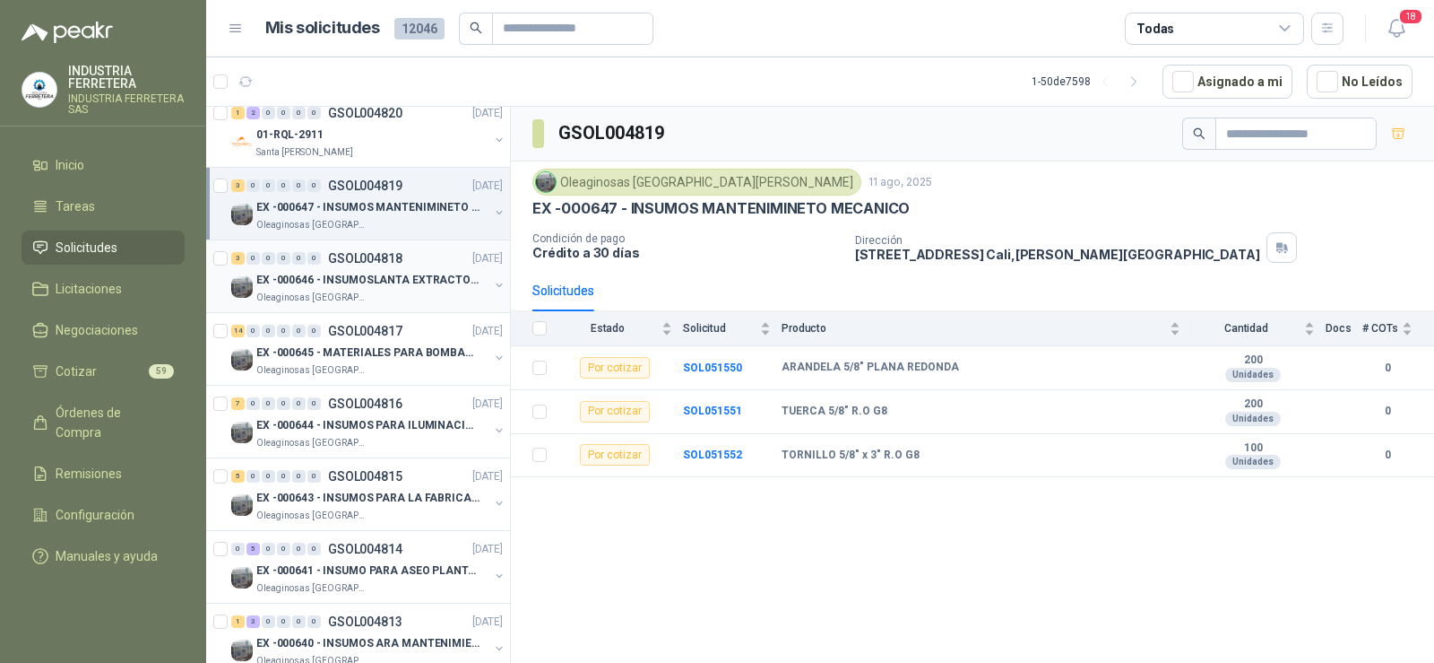
click at [359, 292] on p "Oleaginosas [GEOGRAPHIC_DATA][PERSON_NAME]" at bounding box center [312, 297] width 113 height 14
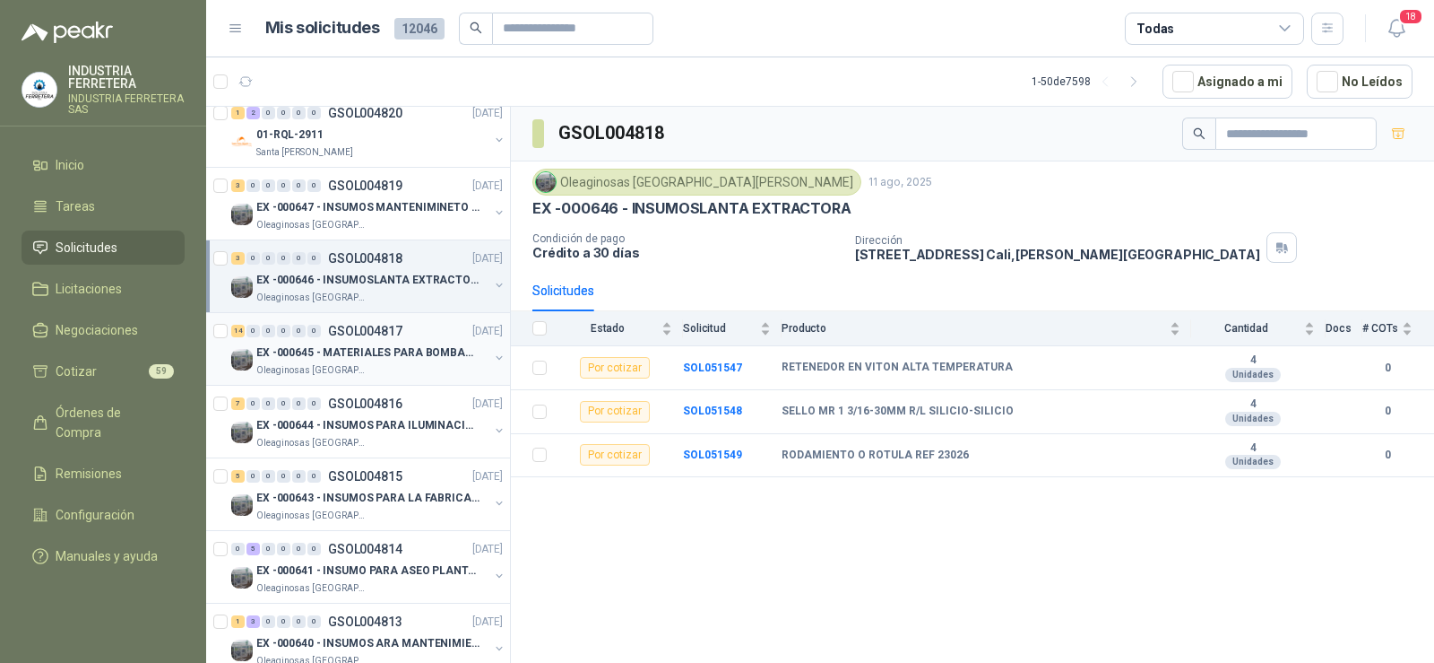
click at [349, 344] on p "EX -000645 - MATERIALES PARA BOMBAS STANDBY PLANTA" at bounding box center [367, 352] width 223 height 17
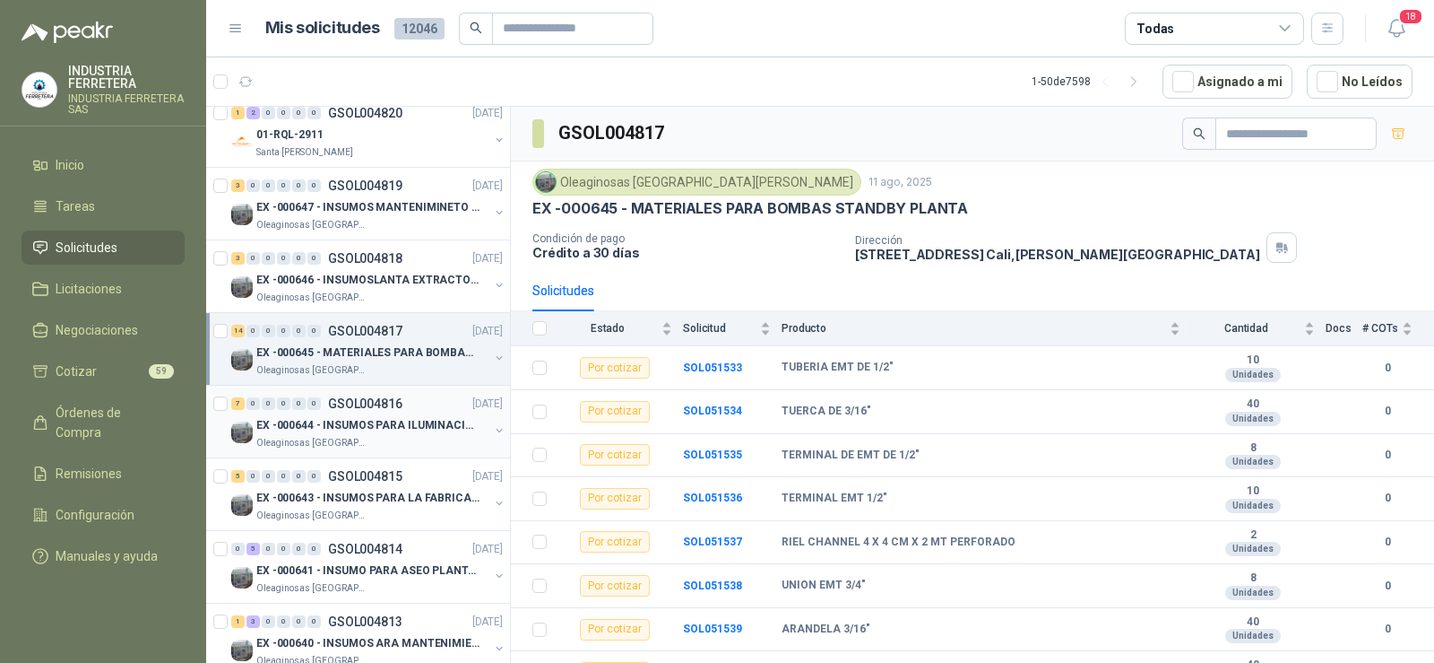
click at [338, 420] on p "EX -000644 - INSUMOS PARA ILUMINACIONN ZONA DE CLA" at bounding box center [367, 425] width 223 height 17
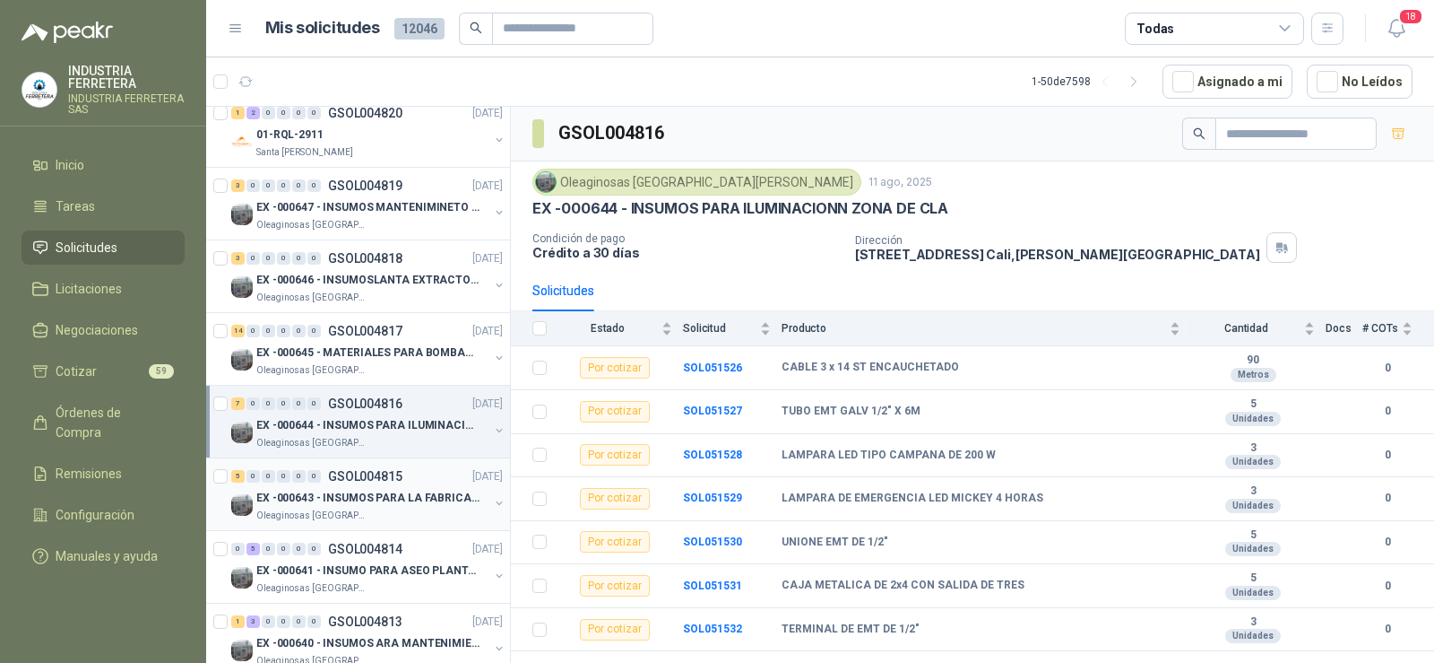
click at [335, 490] on p "EX -000643 - INSUMOS PARA LA FABRICACION DE PLATAF" at bounding box center [367, 497] width 223 height 17
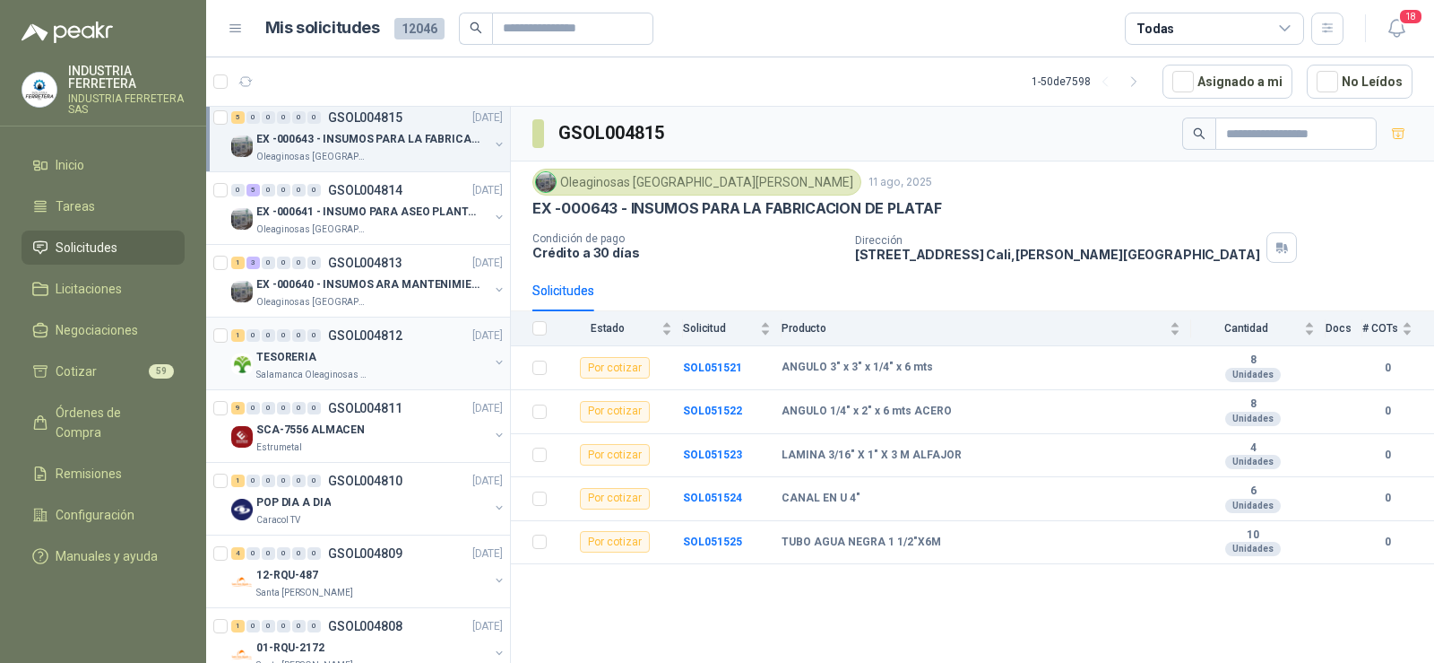
scroll to position [2421, 0]
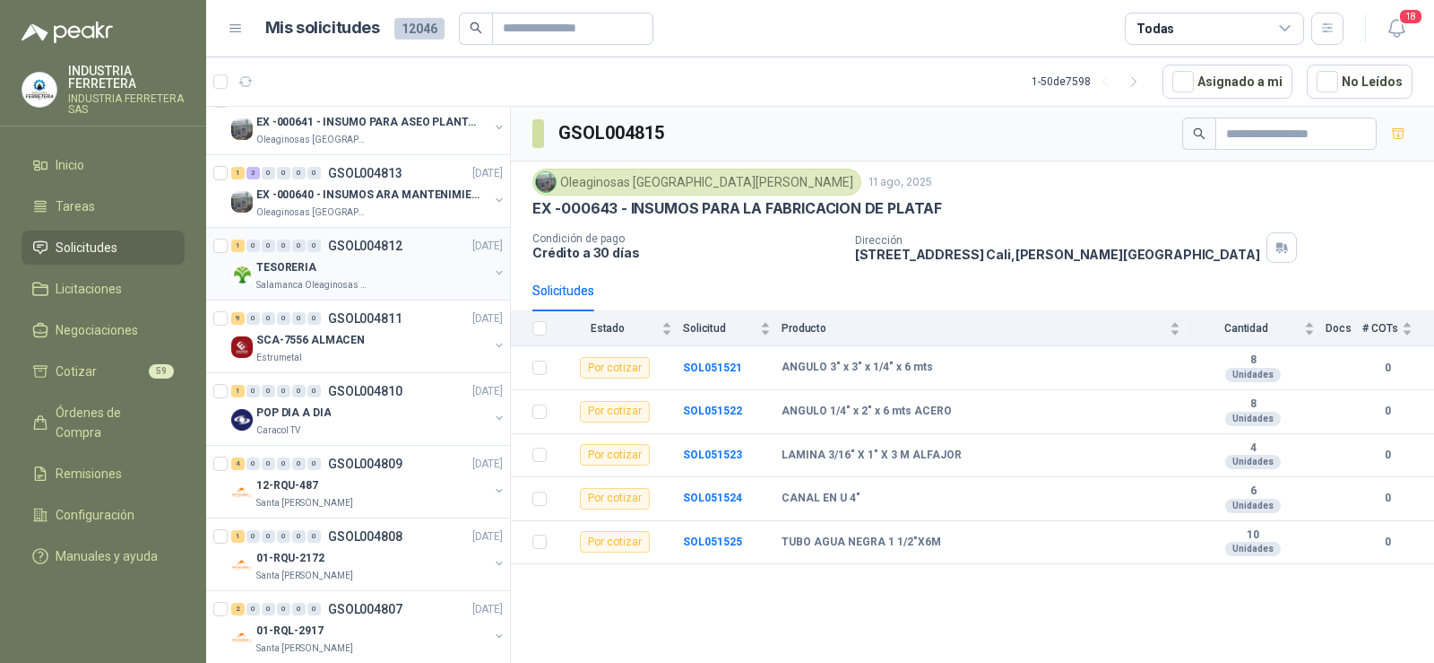
click at [373, 275] on div "TESORERIA" at bounding box center [372, 267] width 232 height 22
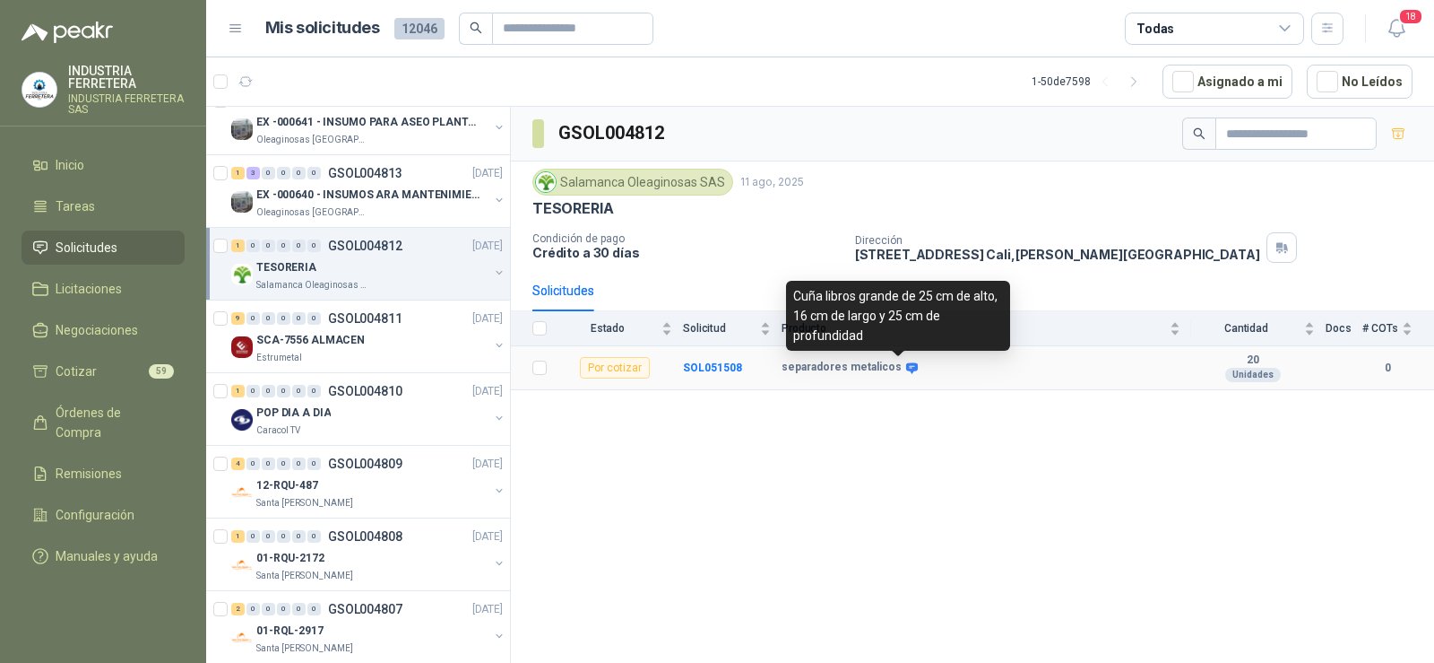
click at [906, 363] on icon at bounding box center [912, 367] width 12 height 11
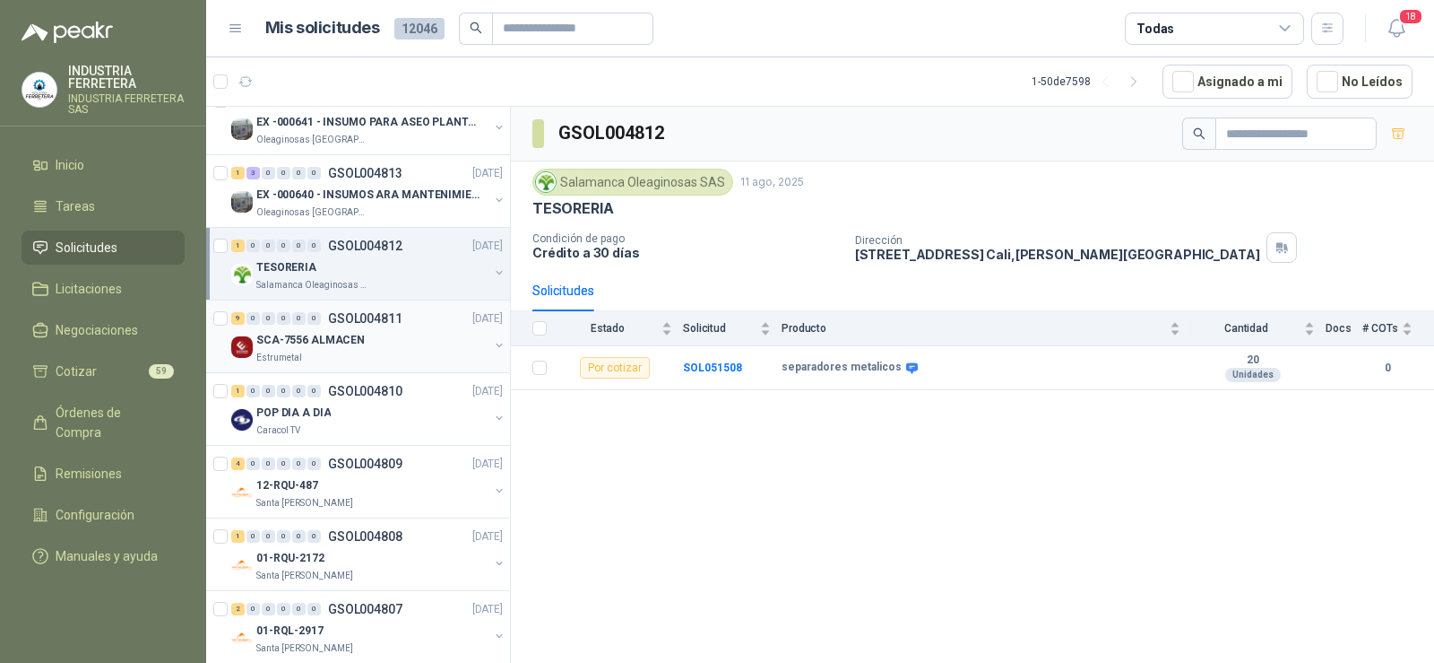
click at [352, 351] on div "Estrumetal" at bounding box center [372, 358] width 232 height 14
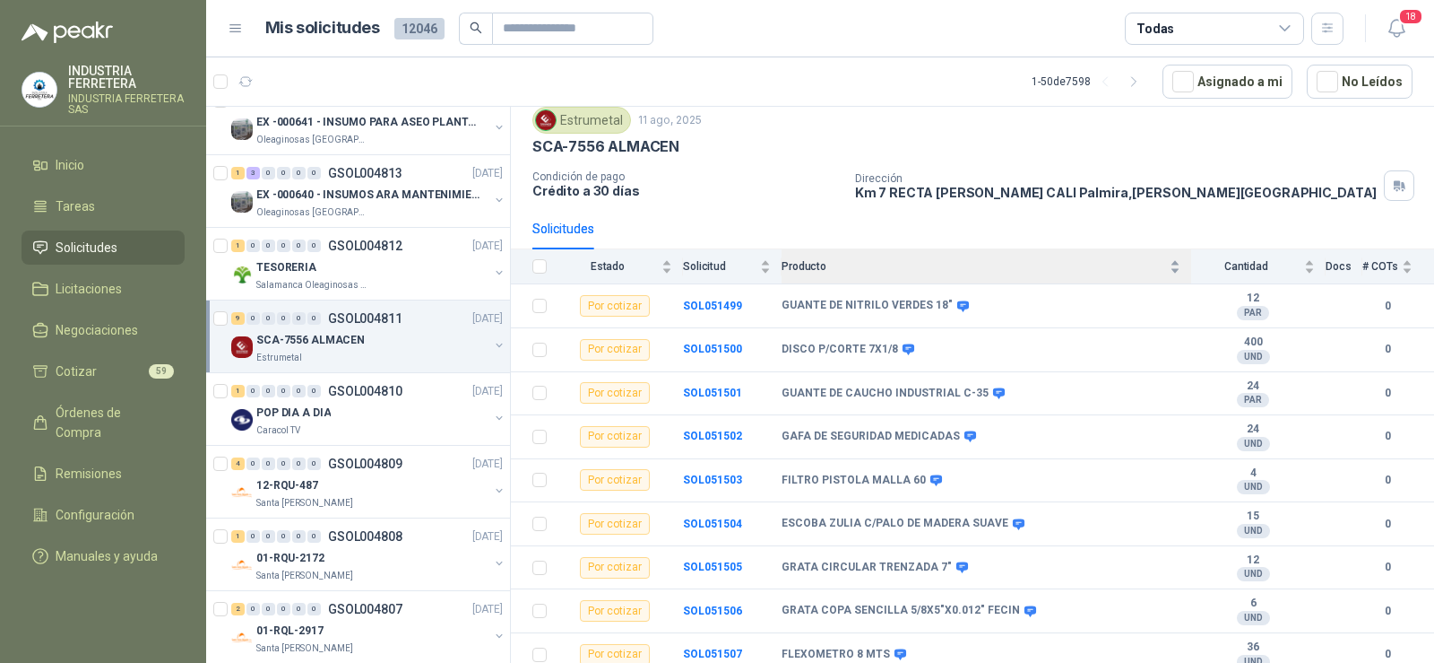
scroll to position [70, 0]
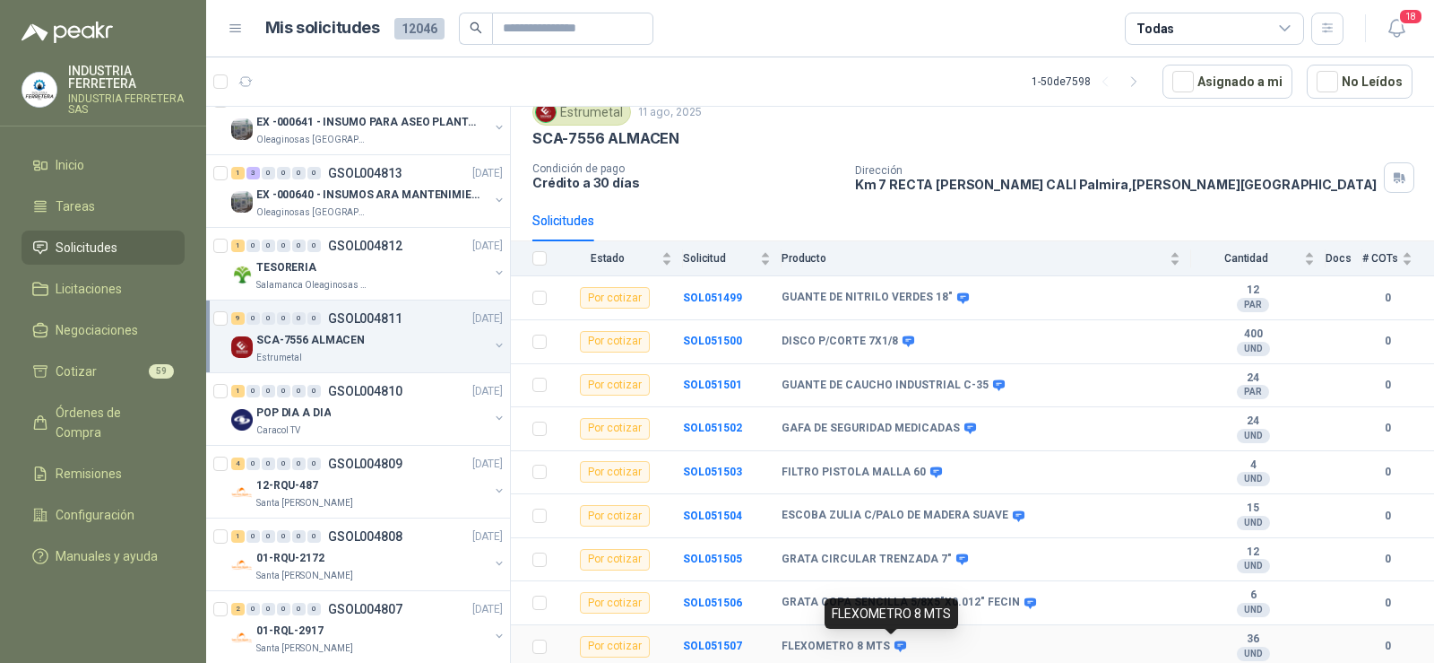
click at [895, 645] on icon at bounding box center [901, 646] width 12 height 11
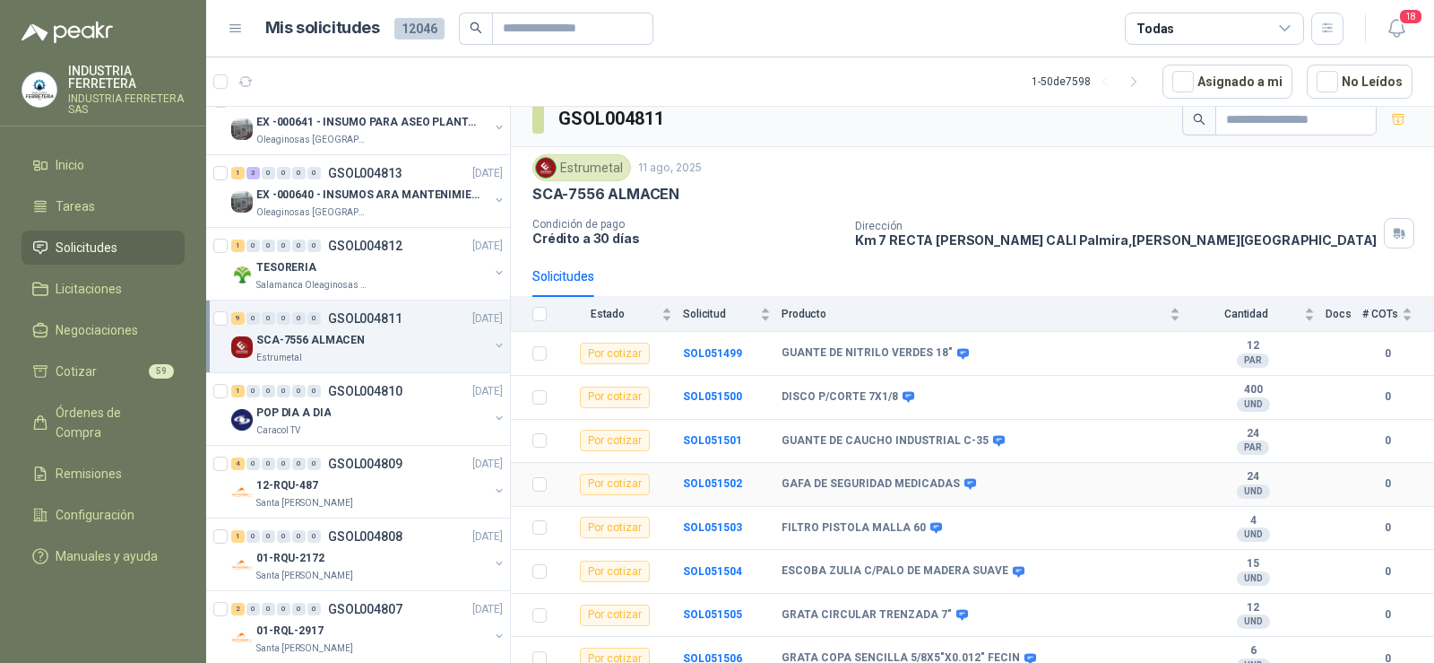
scroll to position [0, 0]
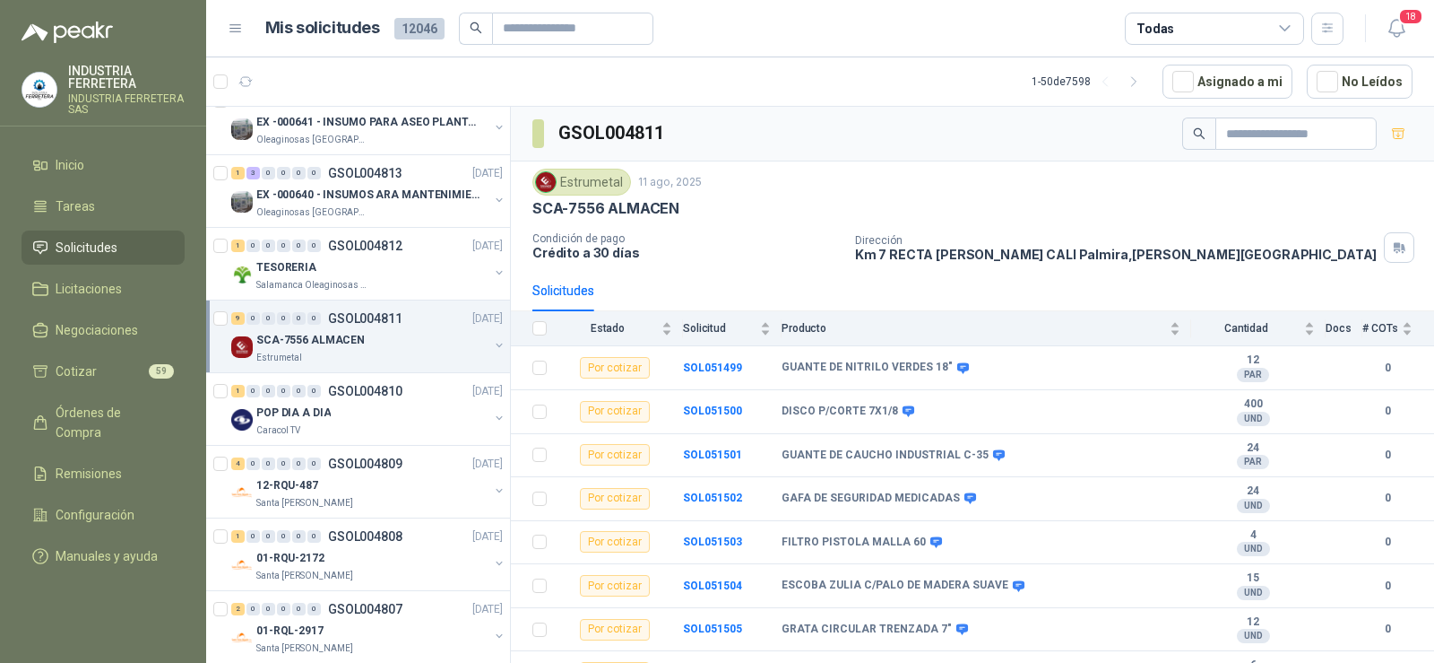
click at [1258, 258] on div "Dirección Km 7 RECTA [PERSON_NAME] [GEOGRAPHIC_DATA] [PERSON_NAME] , [PERSON_NA…" at bounding box center [1141, 247] width 572 height 30
click at [1391, 133] on icon "button" at bounding box center [1398, 133] width 15 height 15
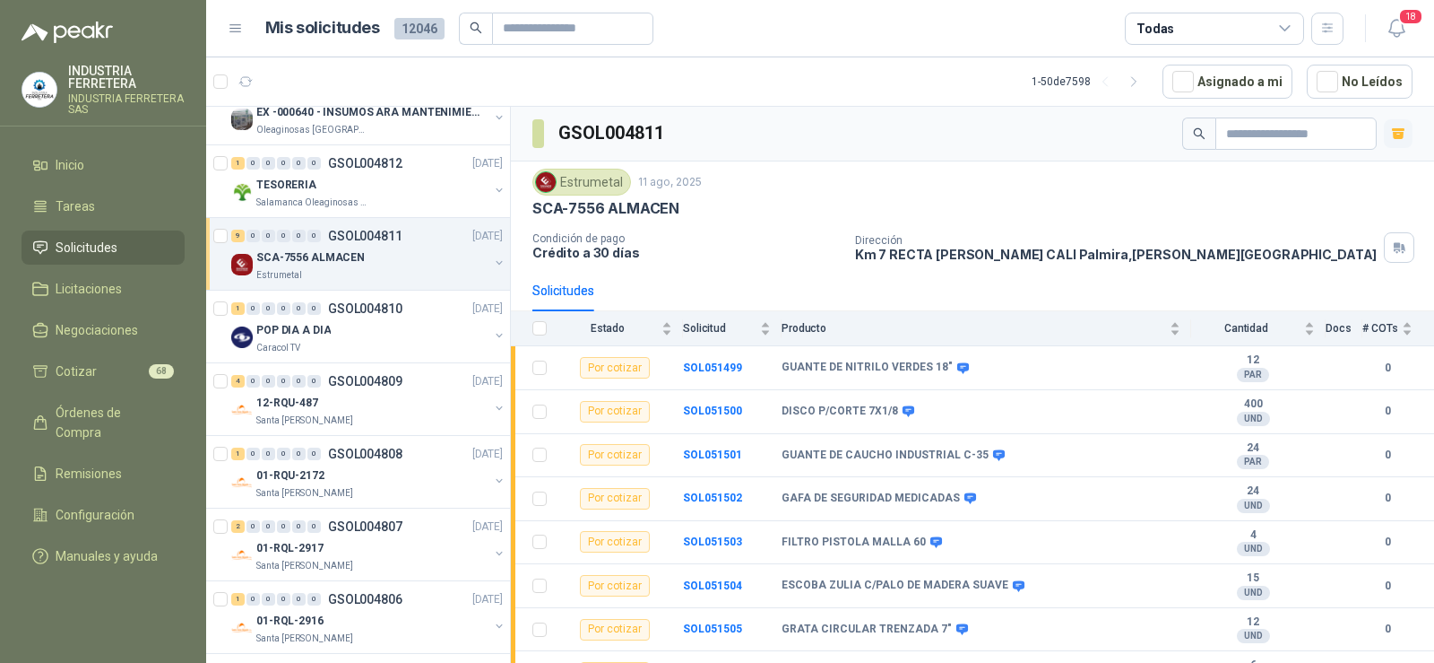
scroll to position [2600, 0]
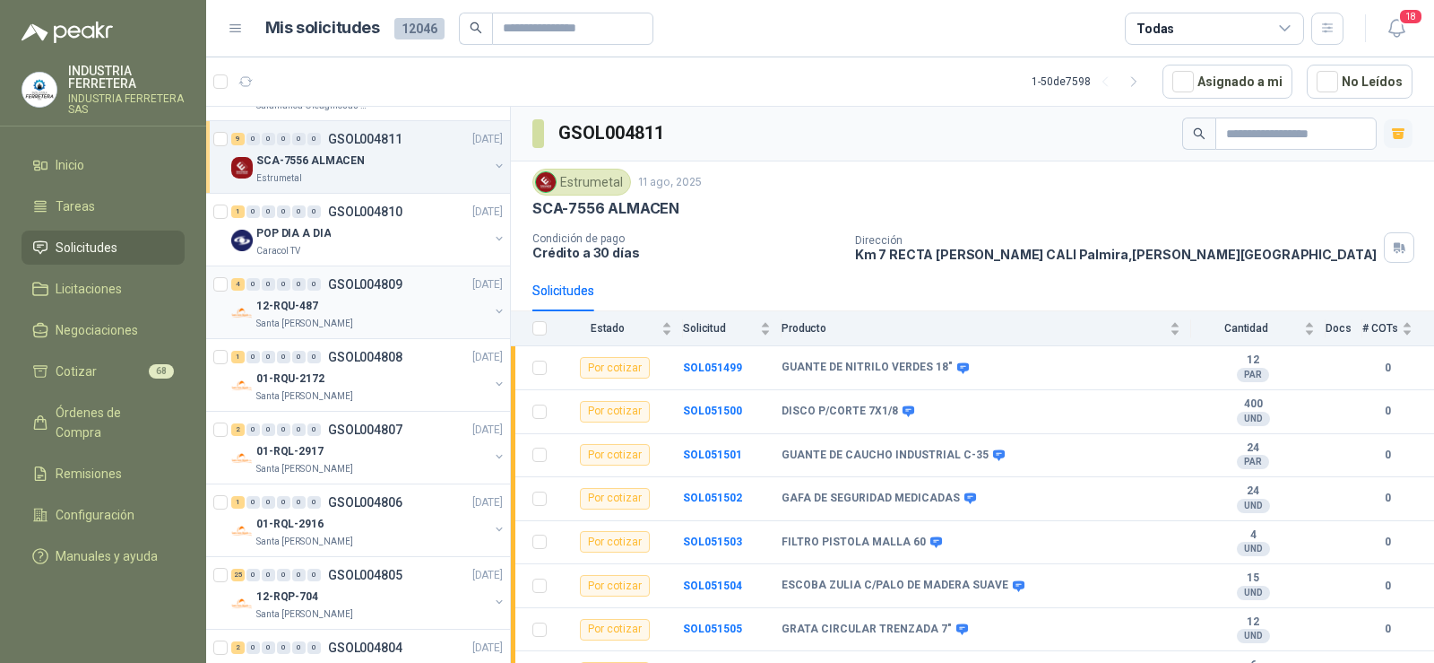
click at [332, 328] on p "Santa [PERSON_NAME]" at bounding box center [304, 323] width 97 height 14
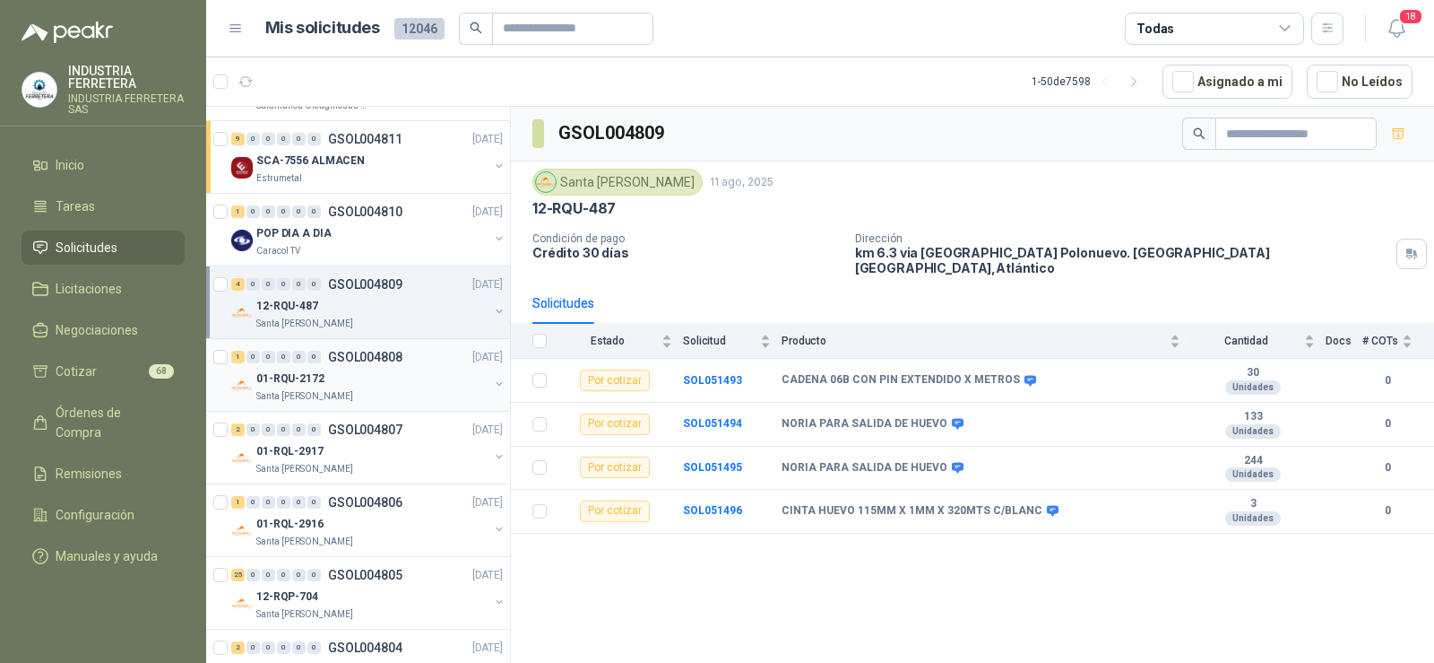
click at [333, 375] on div "01-RQU-2172" at bounding box center [372, 379] width 232 height 22
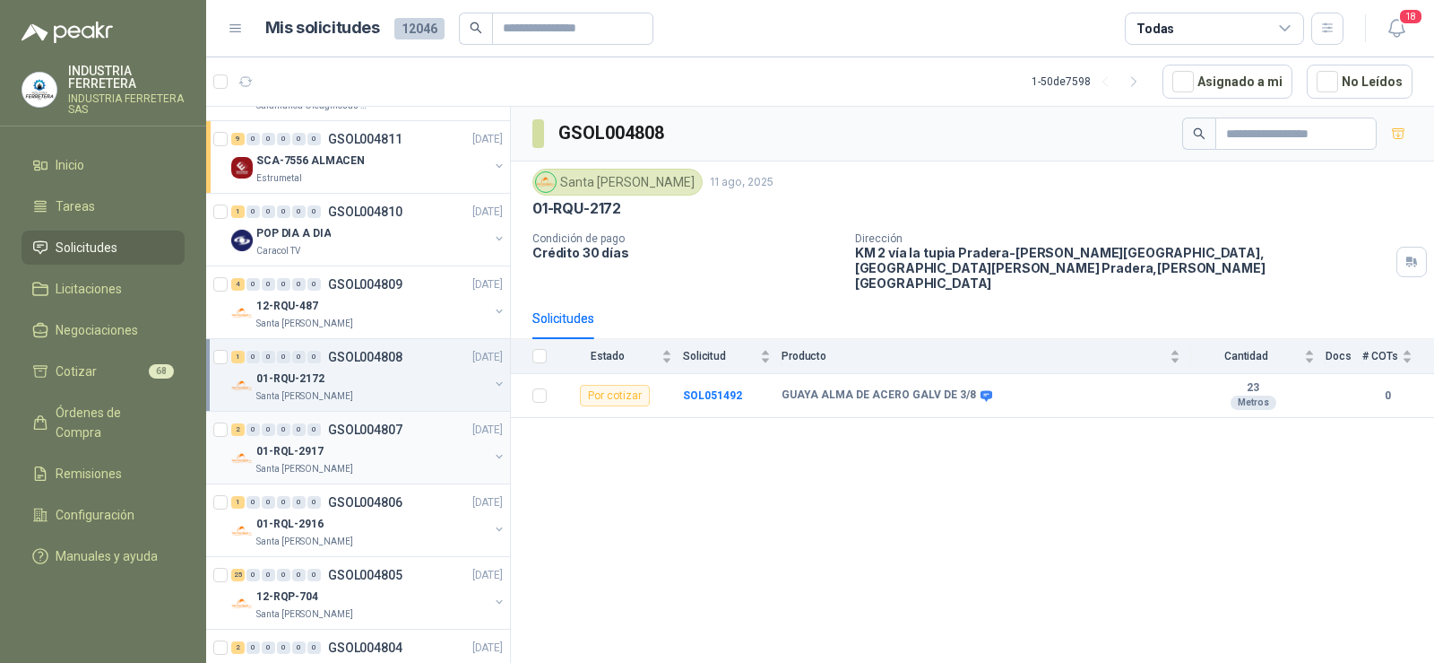
click at [334, 445] on div "01-RQL-2917" at bounding box center [372, 451] width 232 height 22
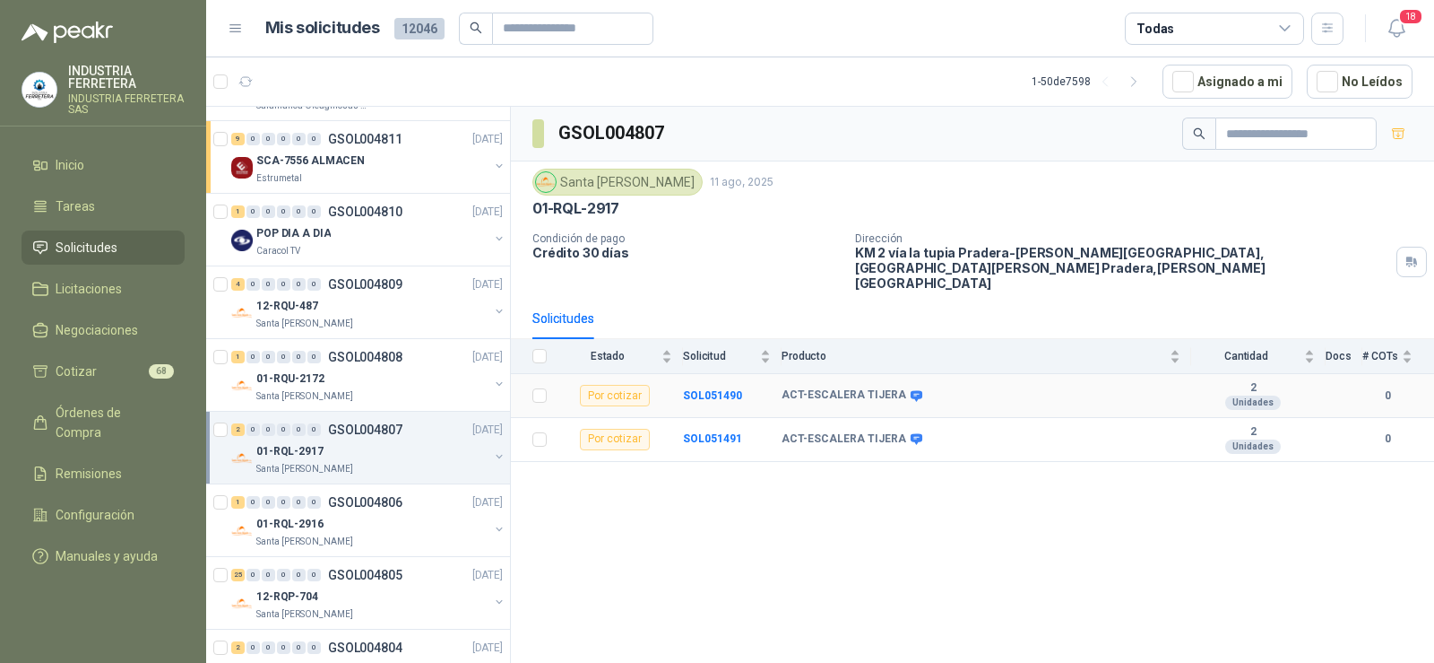
click at [911, 390] on icon at bounding box center [917, 395] width 12 height 11
click at [910, 482] on div "GSOL004807 [GEOGRAPHIC_DATA][PERSON_NAME] [DATE] 01-RQL-2917 Condición de pago …" at bounding box center [972, 388] width 923 height 562
click at [891, 481] on div "GSOL004807 [GEOGRAPHIC_DATA][PERSON_NAME] [DATE] 01-RQL-2917 Condición de pago …" at bounding box center [972, 388] width 923 height 562
click at [911, 390] on icon at bounding box center [917, 395] width 12 height 11
click at [707, 389] on b "SOL051490" at bounding box center [712, 395] width 59 height 13
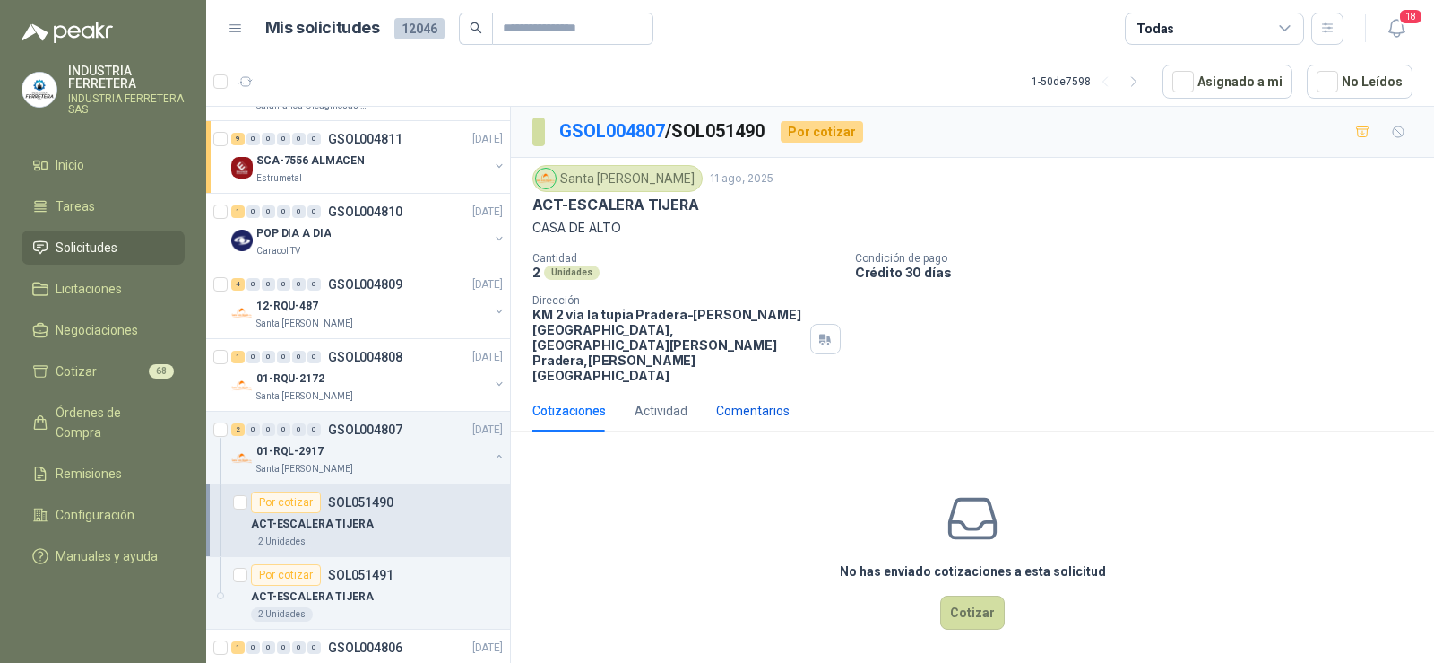
click at [744, 401] on div "Comentarios" at bounding box center [753, 411] width 74 height 20
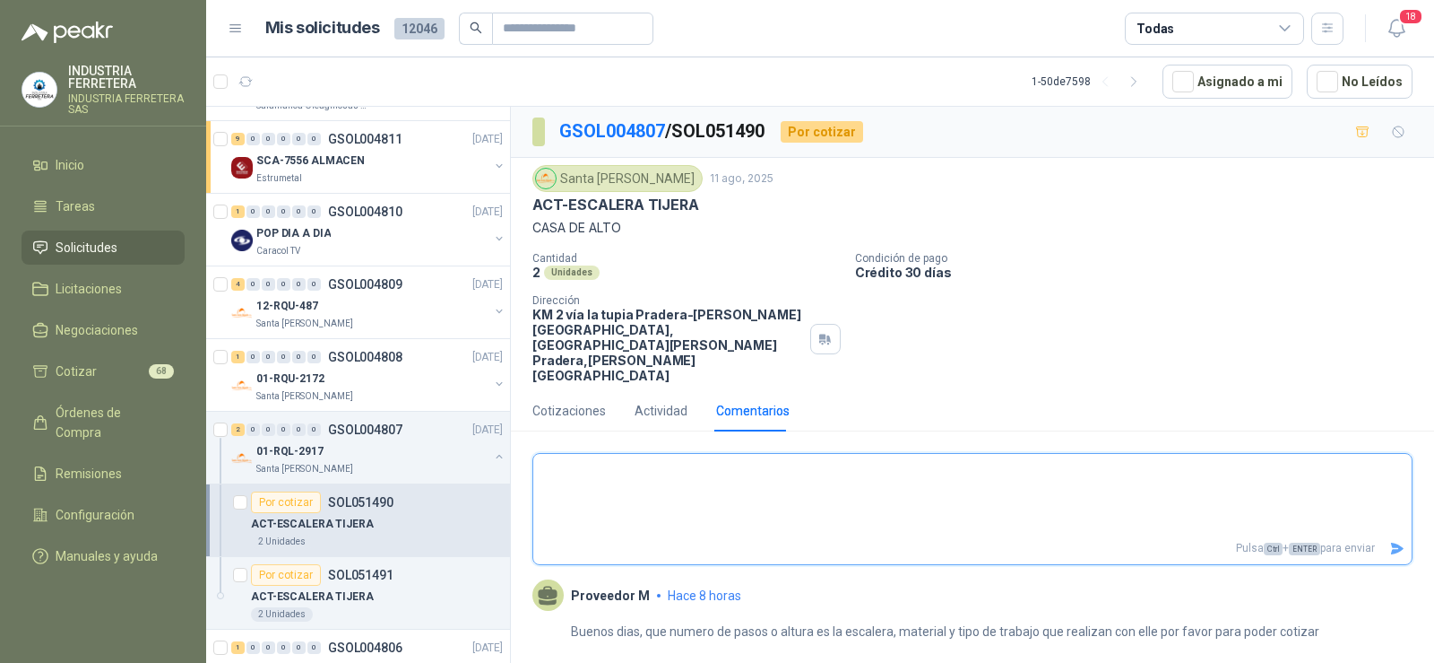
click at [974, 460] on textarea at bounding box center [972, 494] width 879 height 75
click at [1069, 457] on textarea at bounding box center [972, 494] width 879 height 75
type textarea "**"
type textarea "***"
type textarea "****"
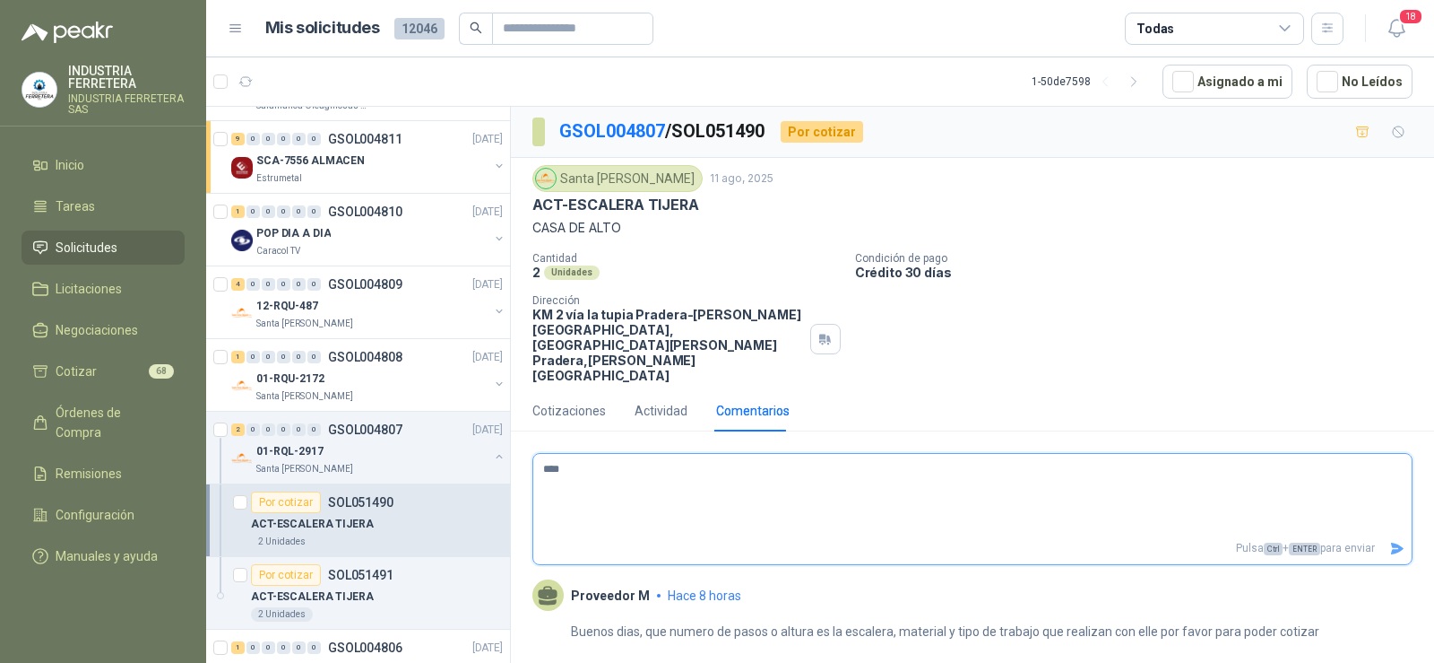
type textarea "***"
type textarea "**"
type textarea "*"
type textarea "**"
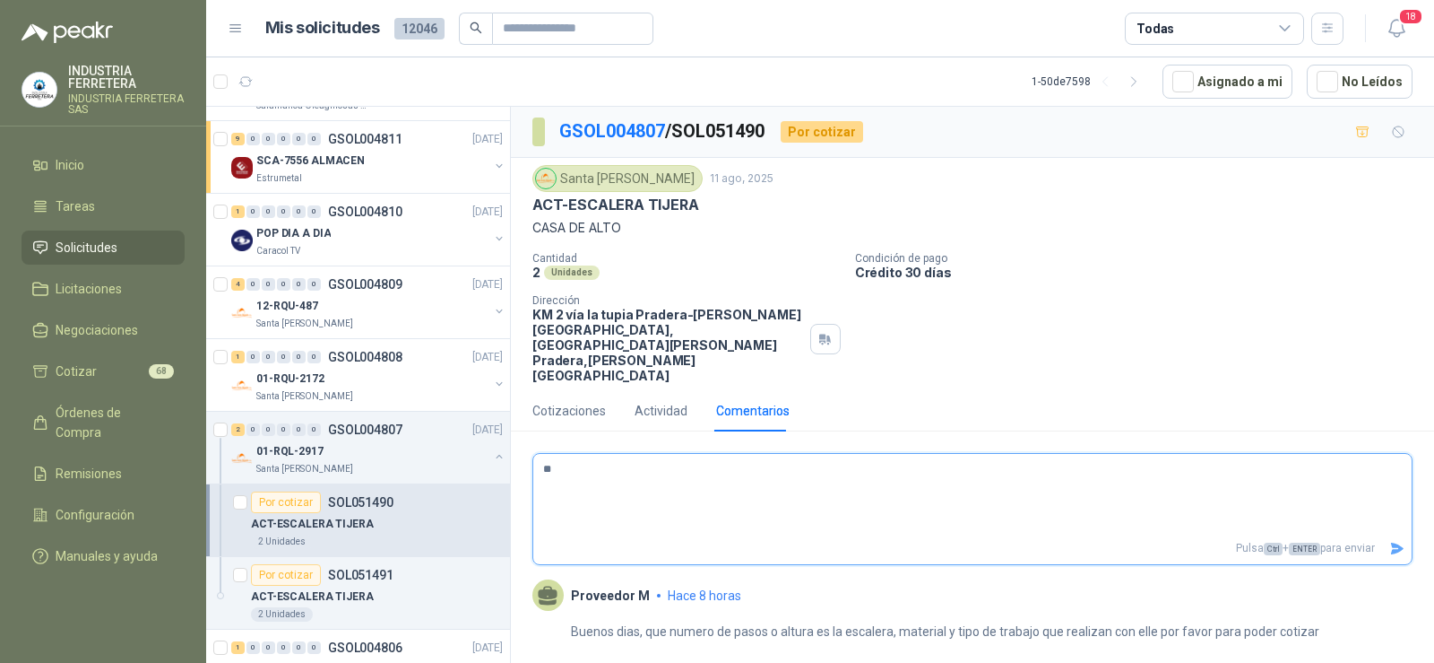
type textarea "***"
type textarea "****"
type textarea "*****"
type textarea "******"
type textarea "*******"
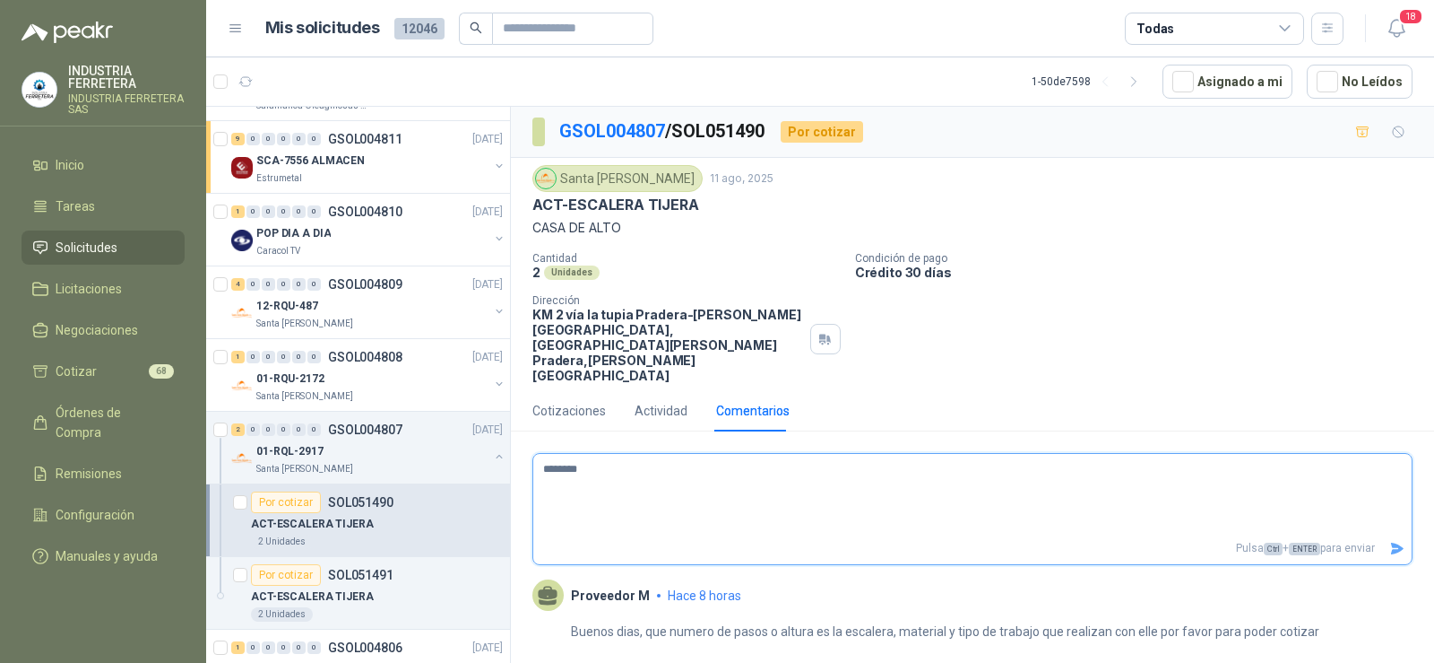
type textarea "*********"
type textarea "**********"
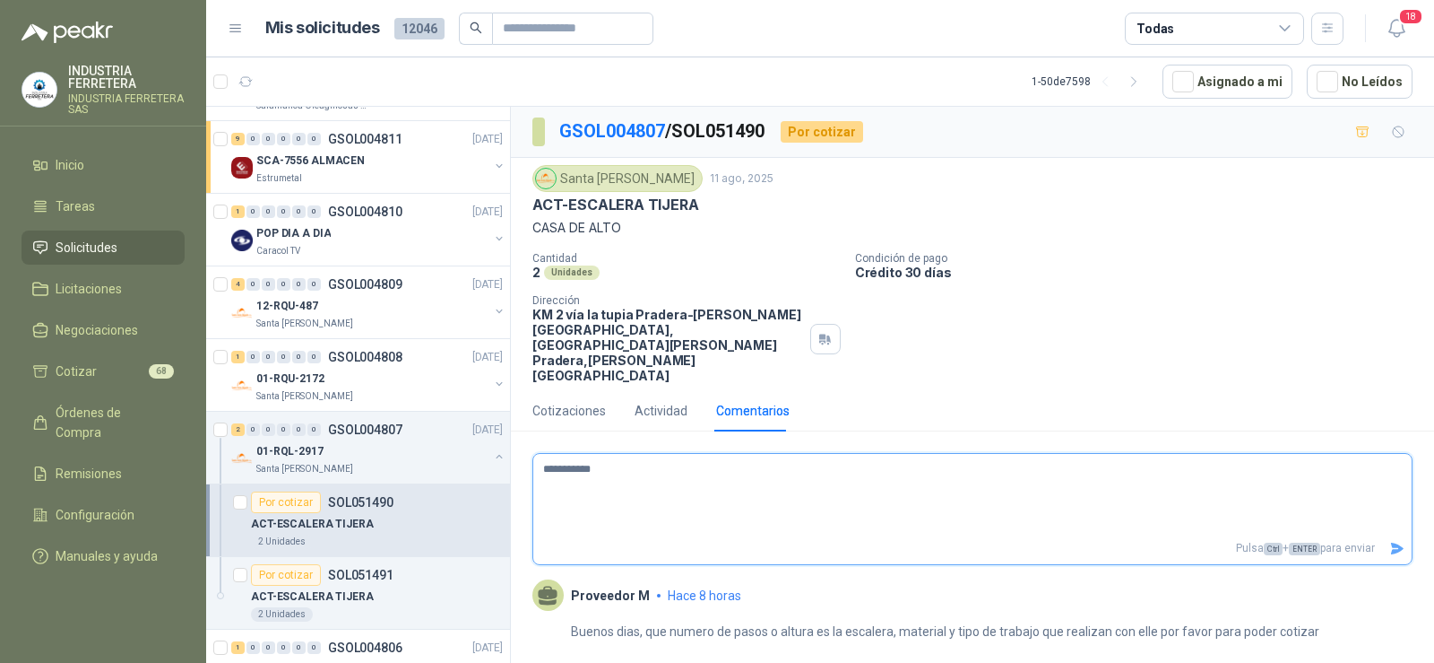
type textarea "**********"
type textarea "*********"
type textarea "********"
type textarea "*******"
type textarea "******"
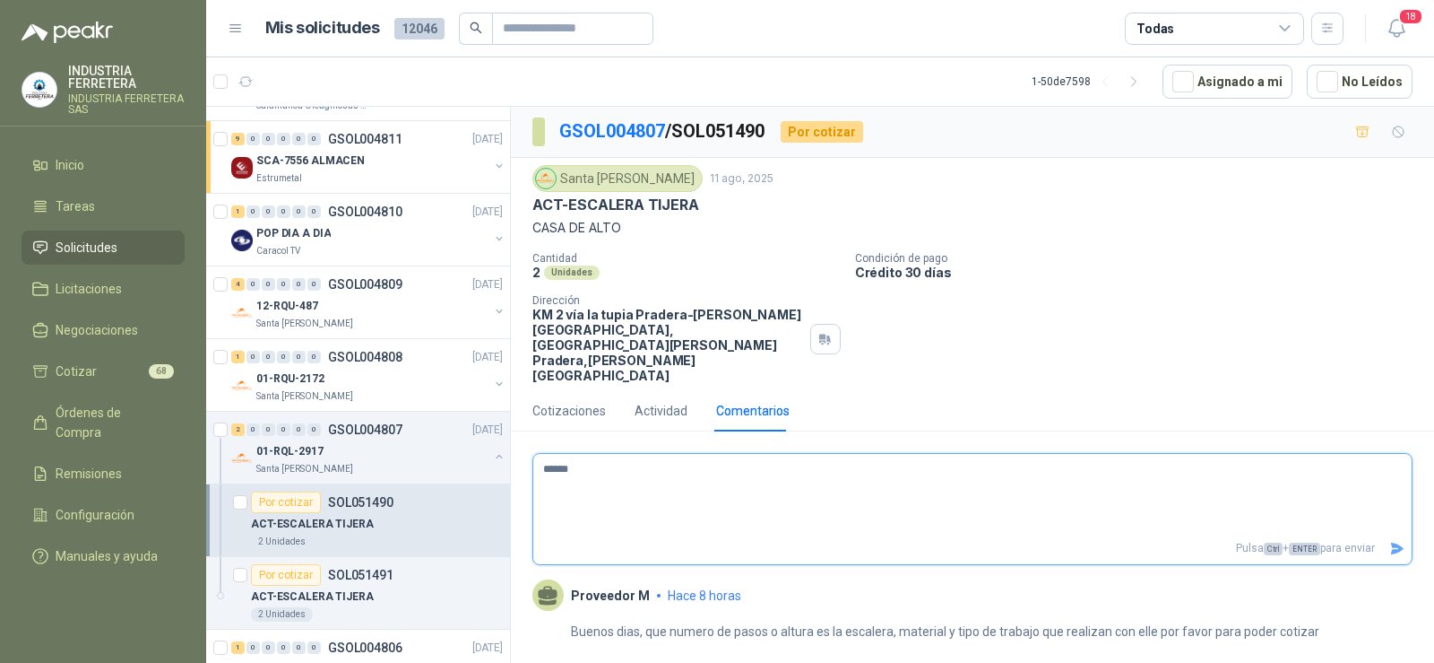
type textarea "******"
type textarea "********"
type textarea "**********"
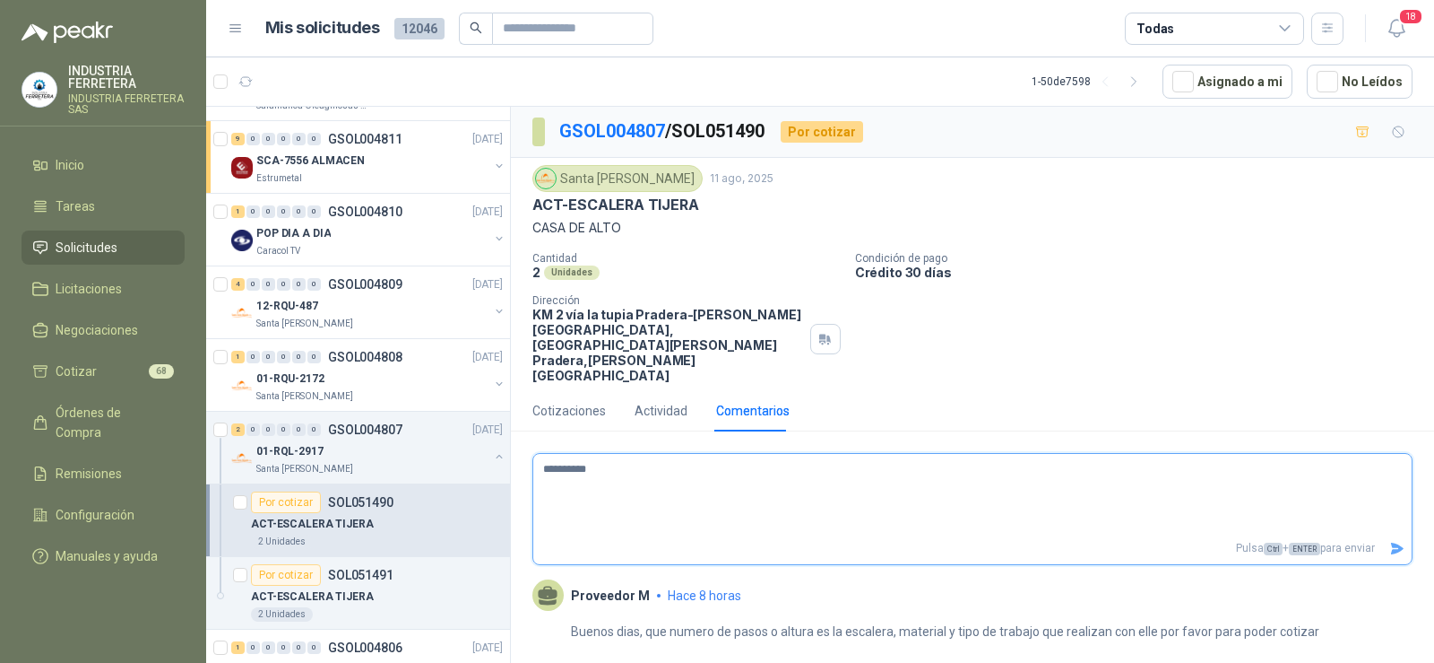
type textarea "**********"
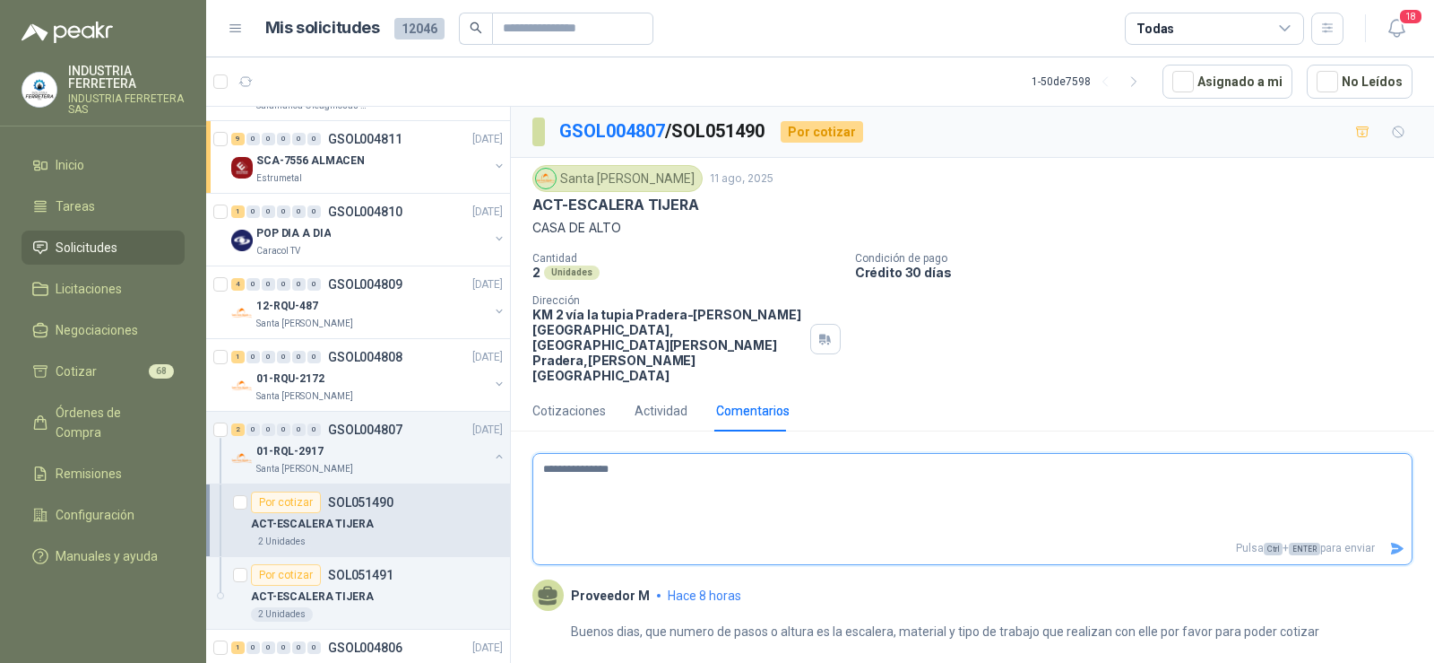
type textarea "**********"
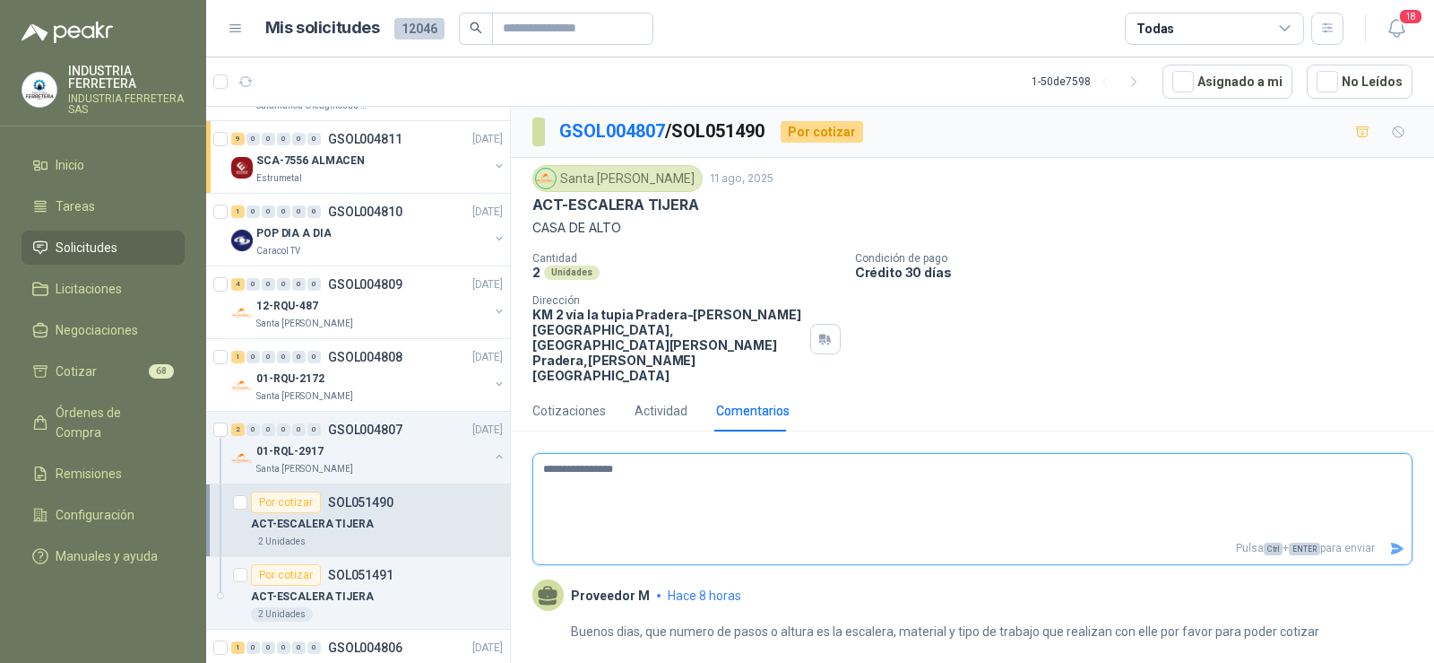
type textarea "**********"
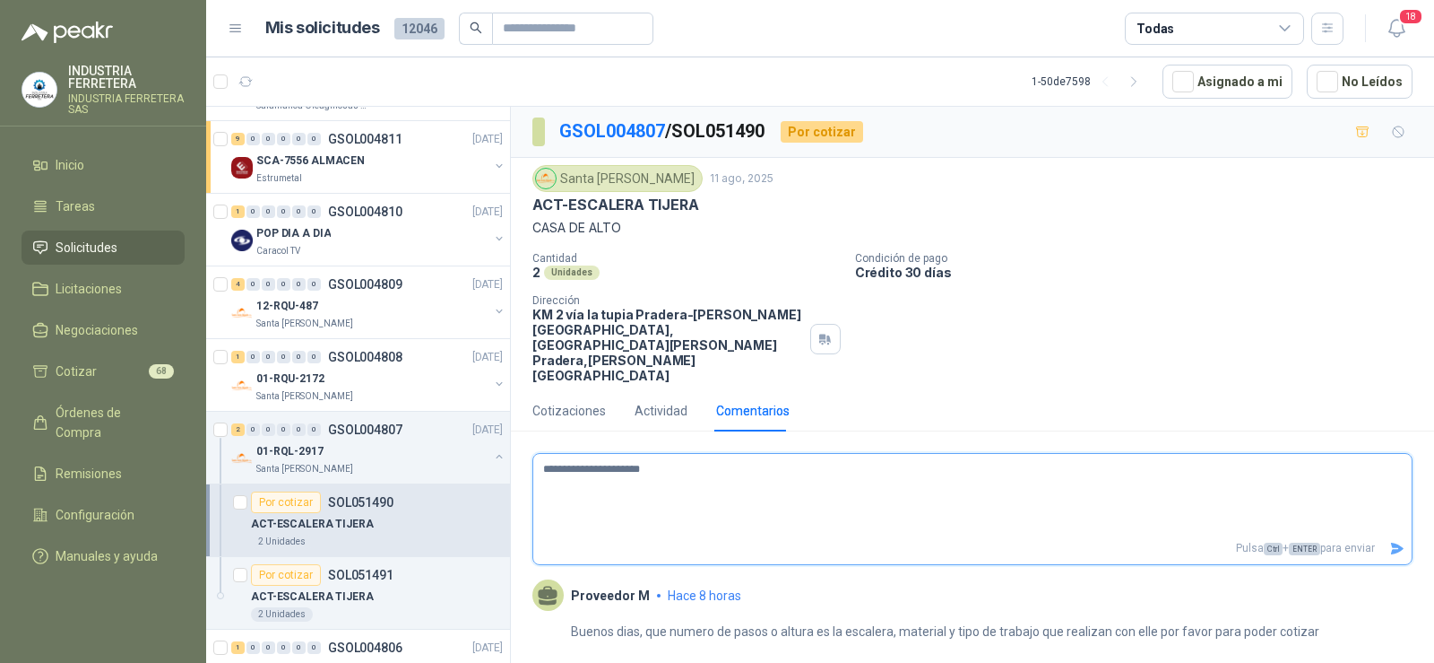
type textarea "**********"
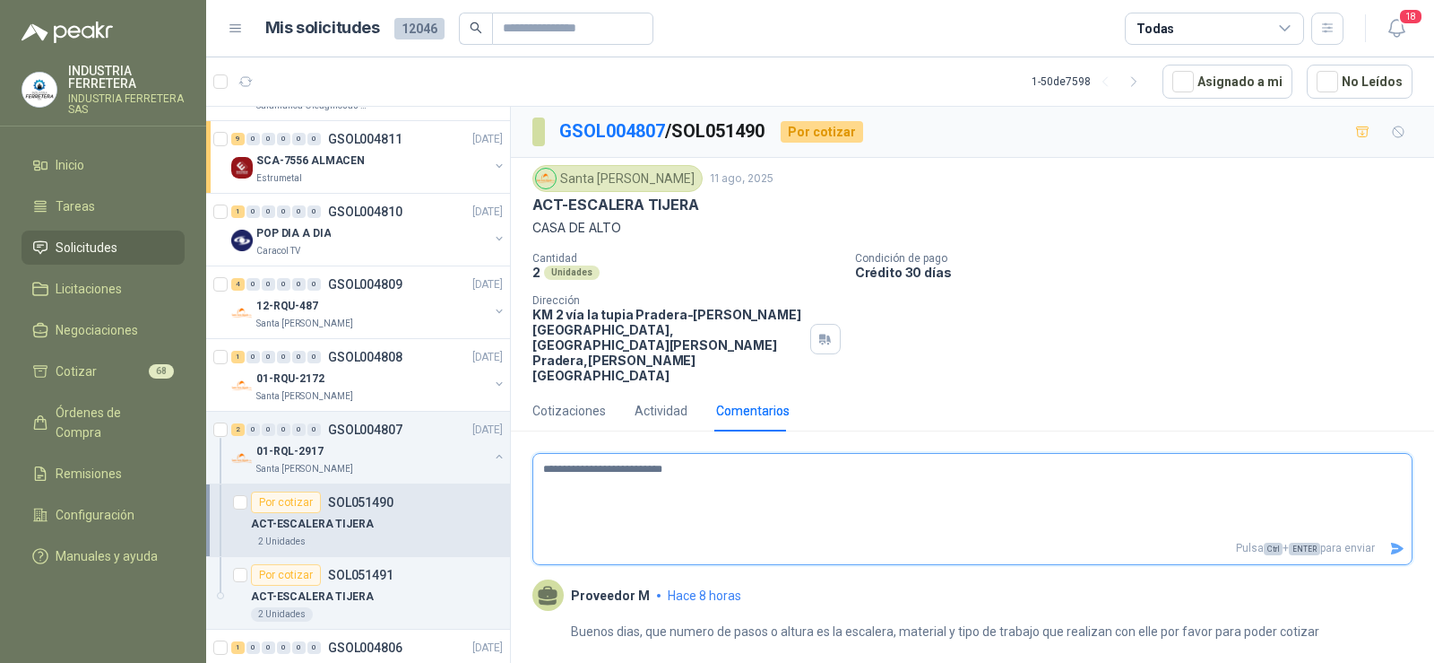
type textarea "**********"
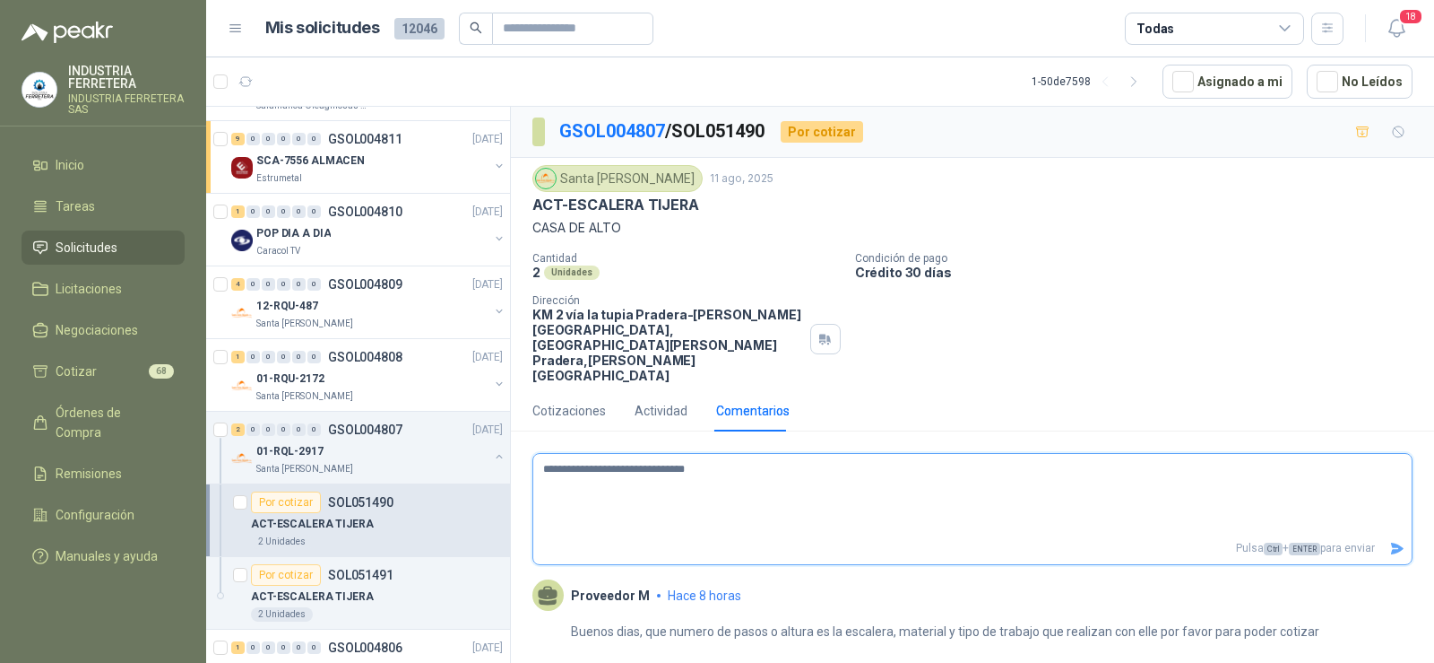
type textarea "**********"
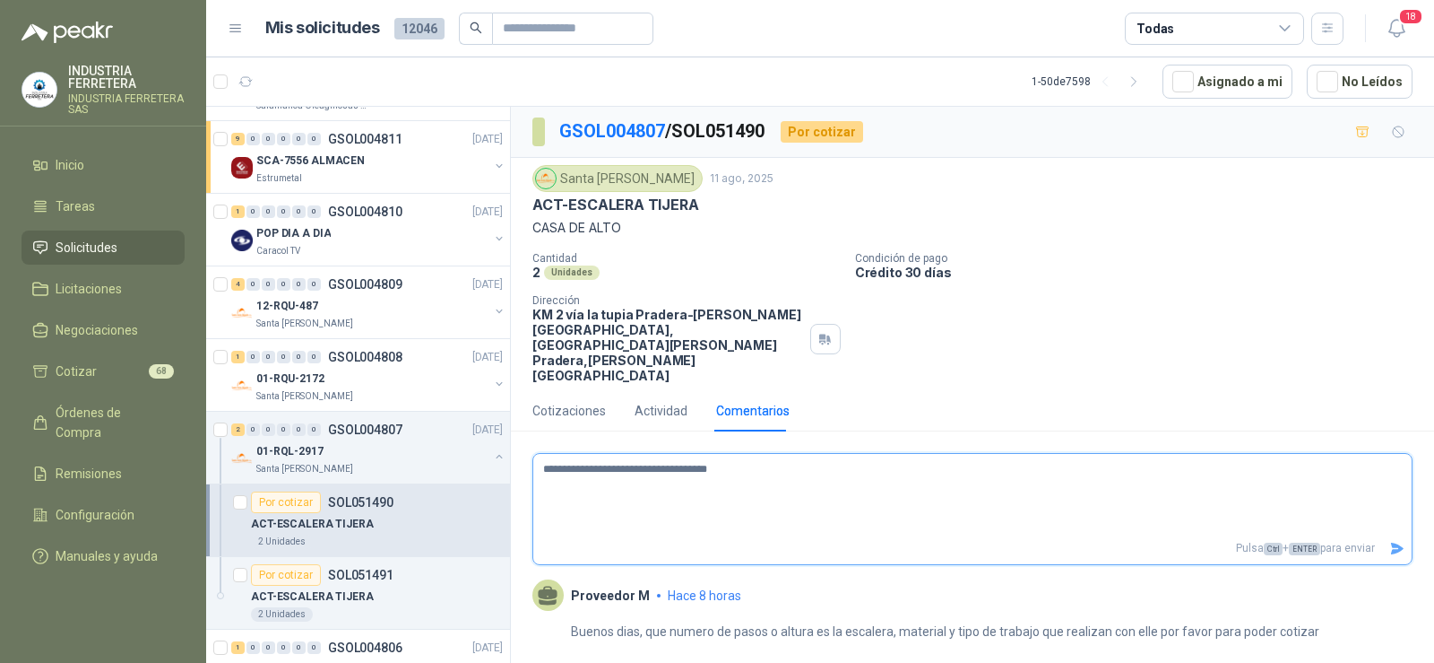
type textarea "**********"
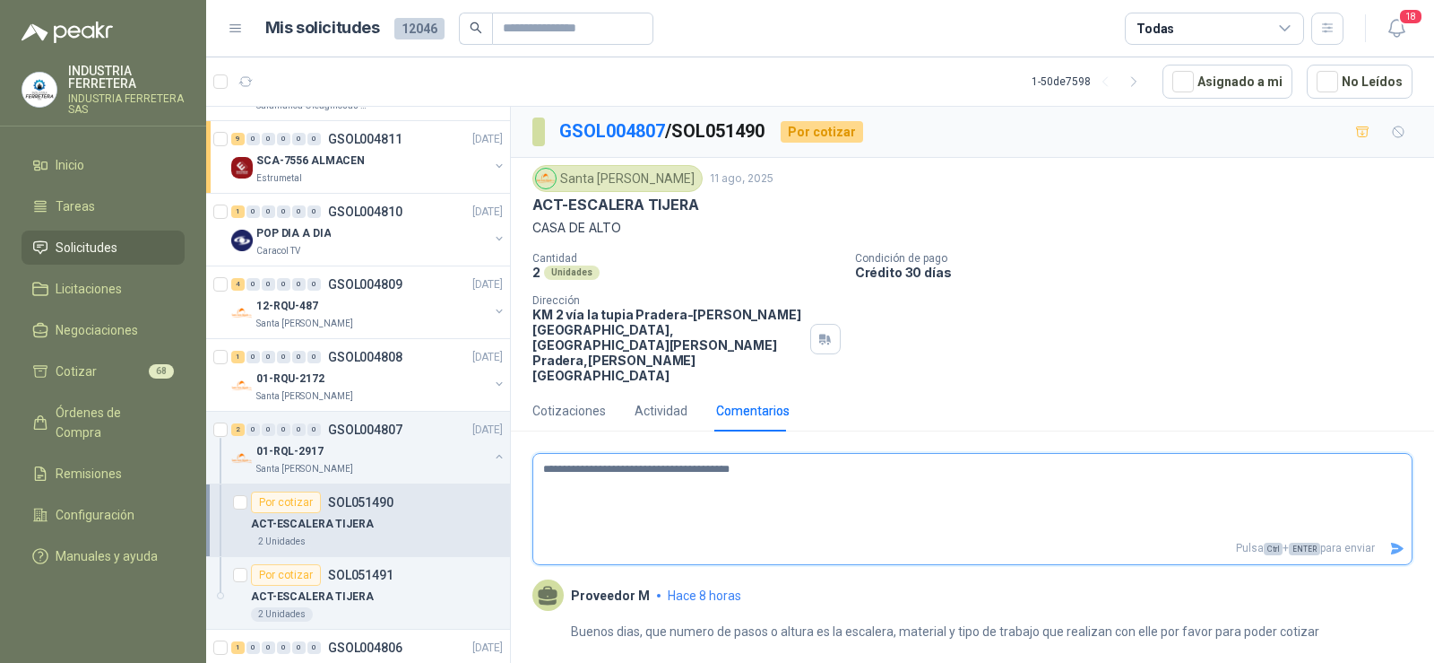
type textarea "**********"
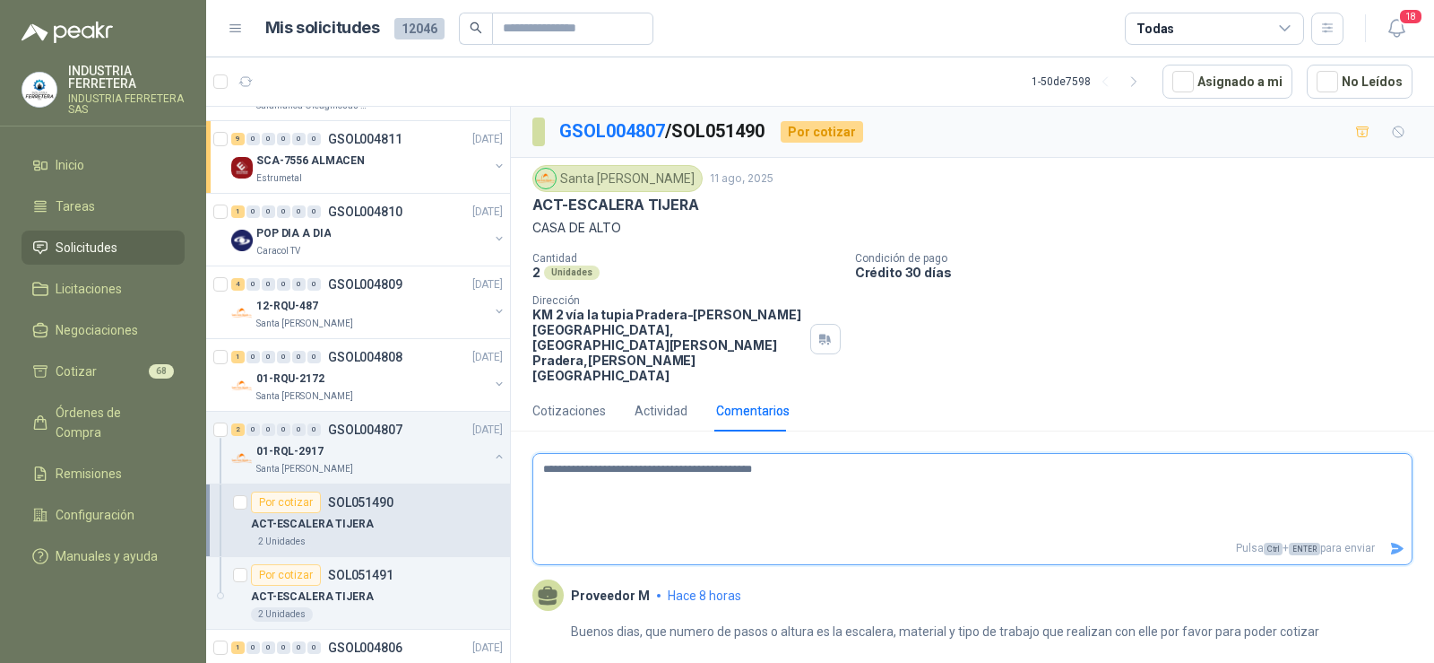
type textarea "**********"
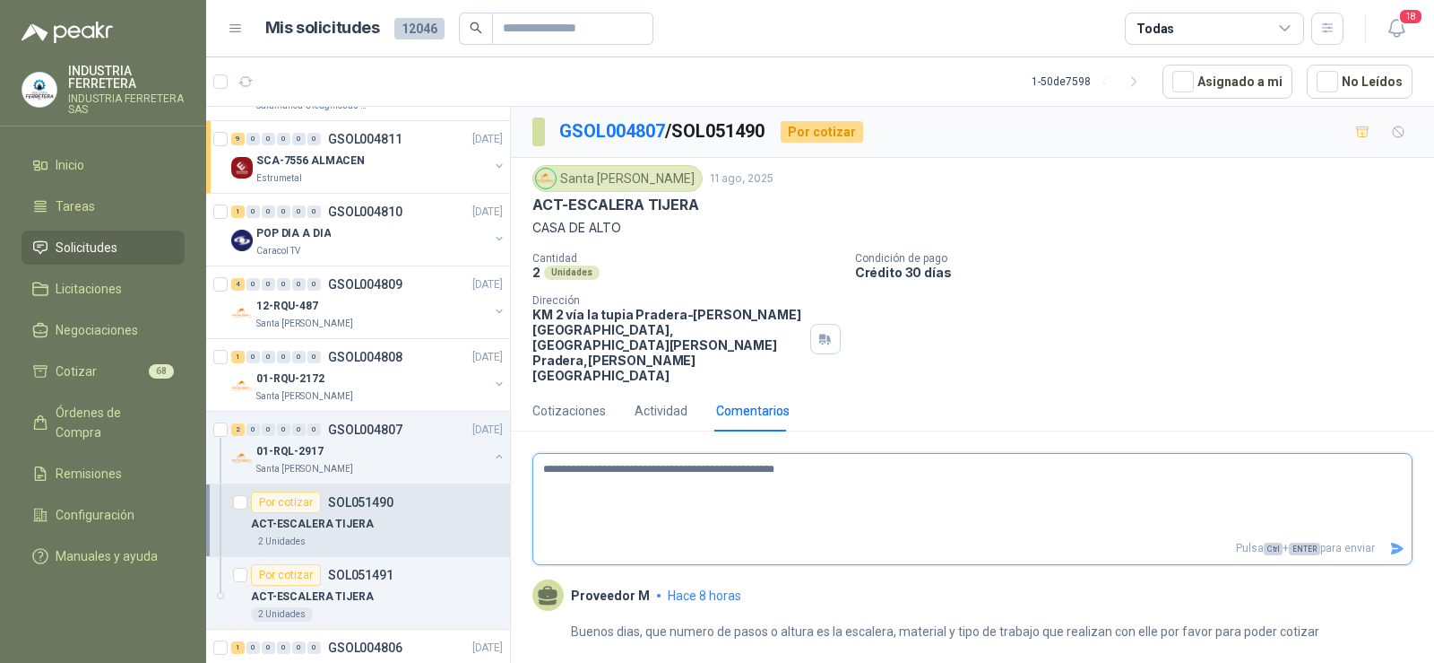
type textarea "**********"
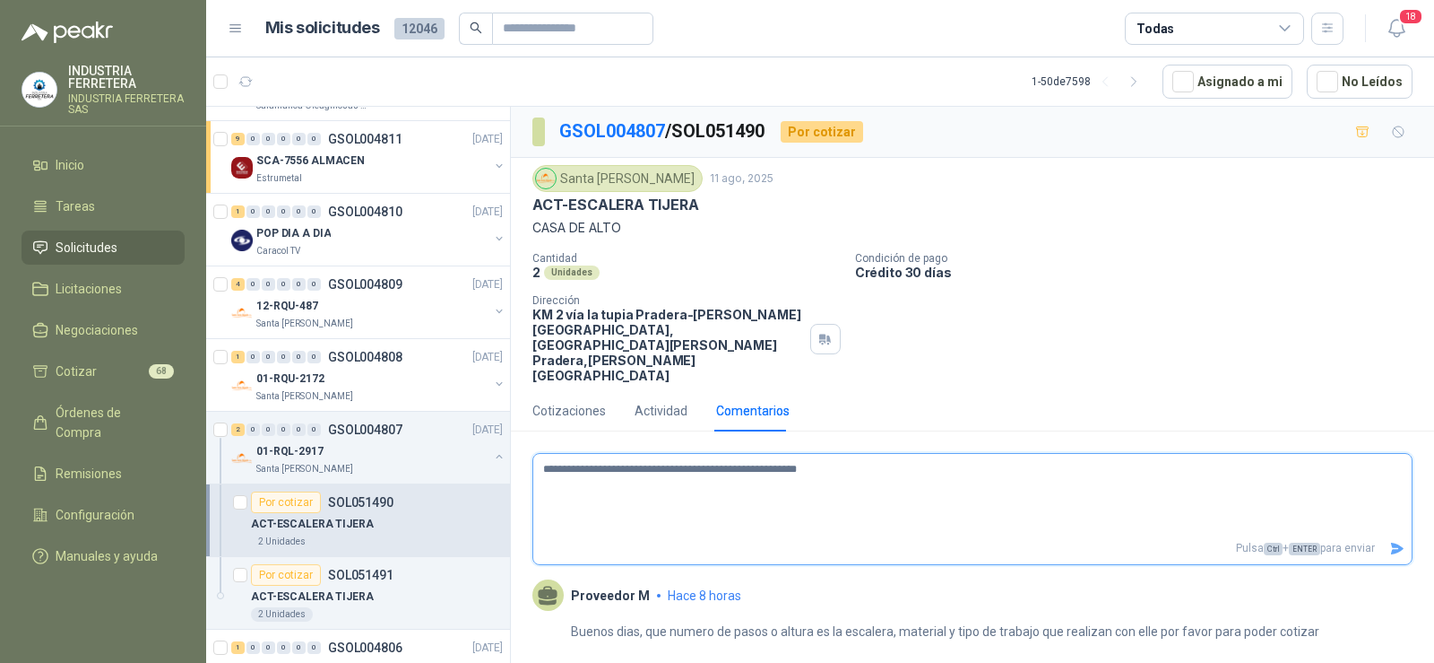
type textarea "**********"
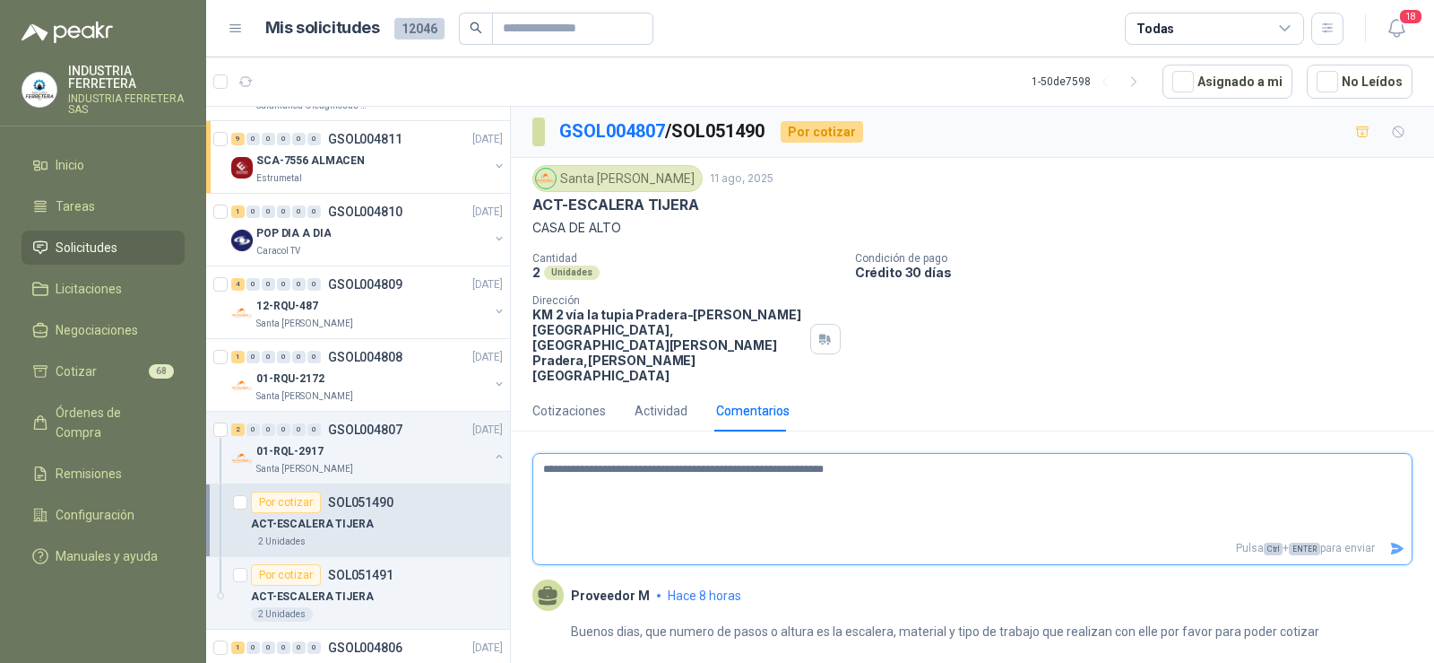
type textarea "**********"
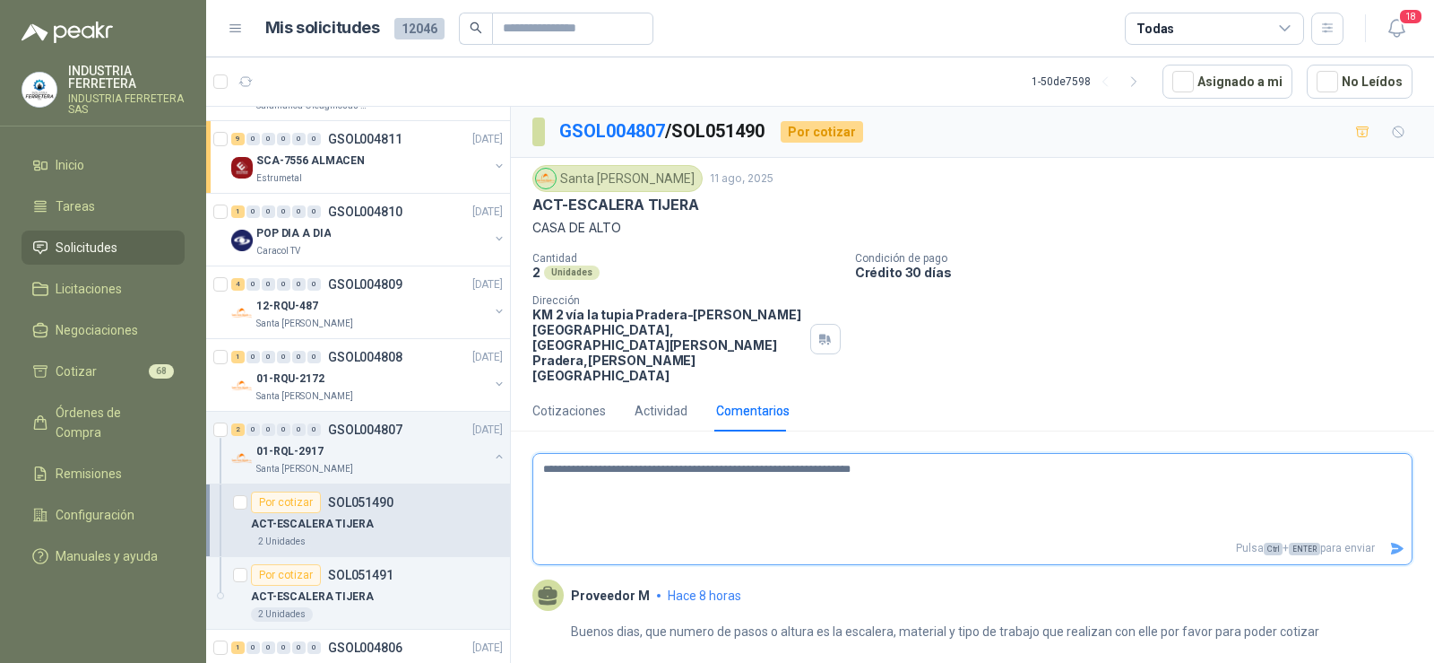
type textarea "**********"
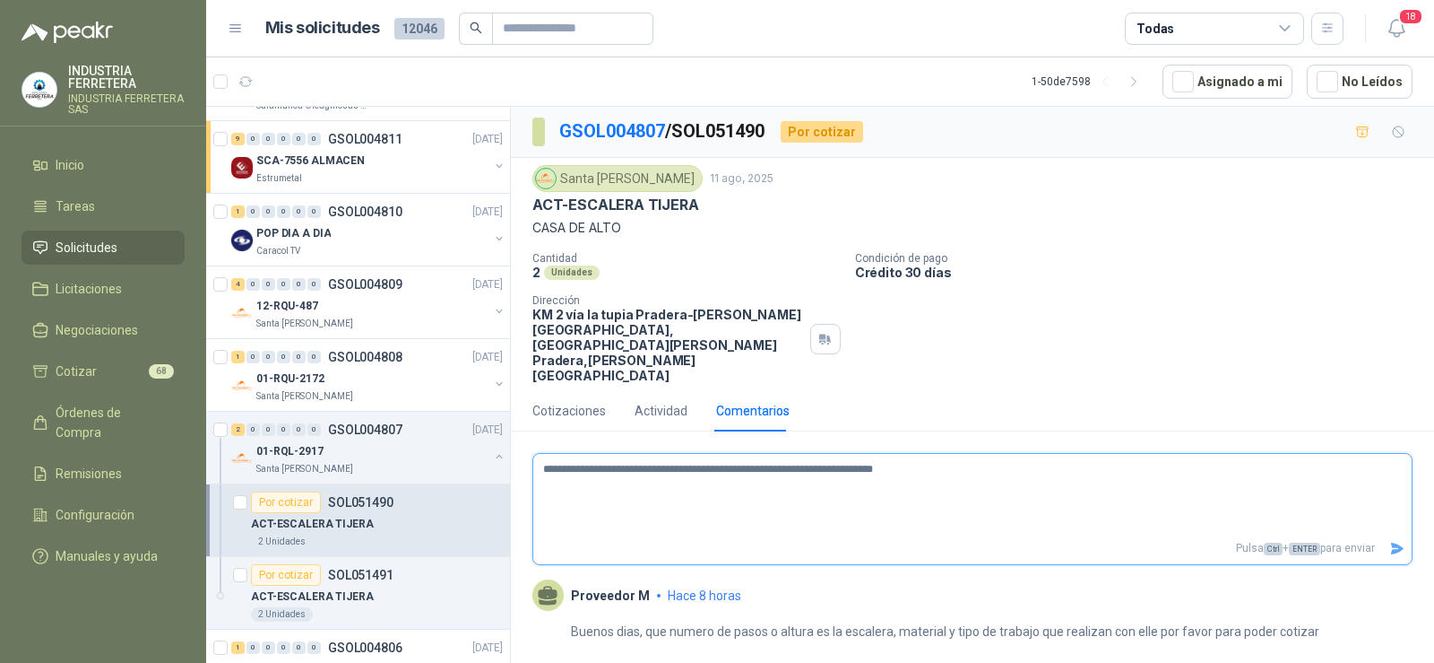
type textarea "**********"
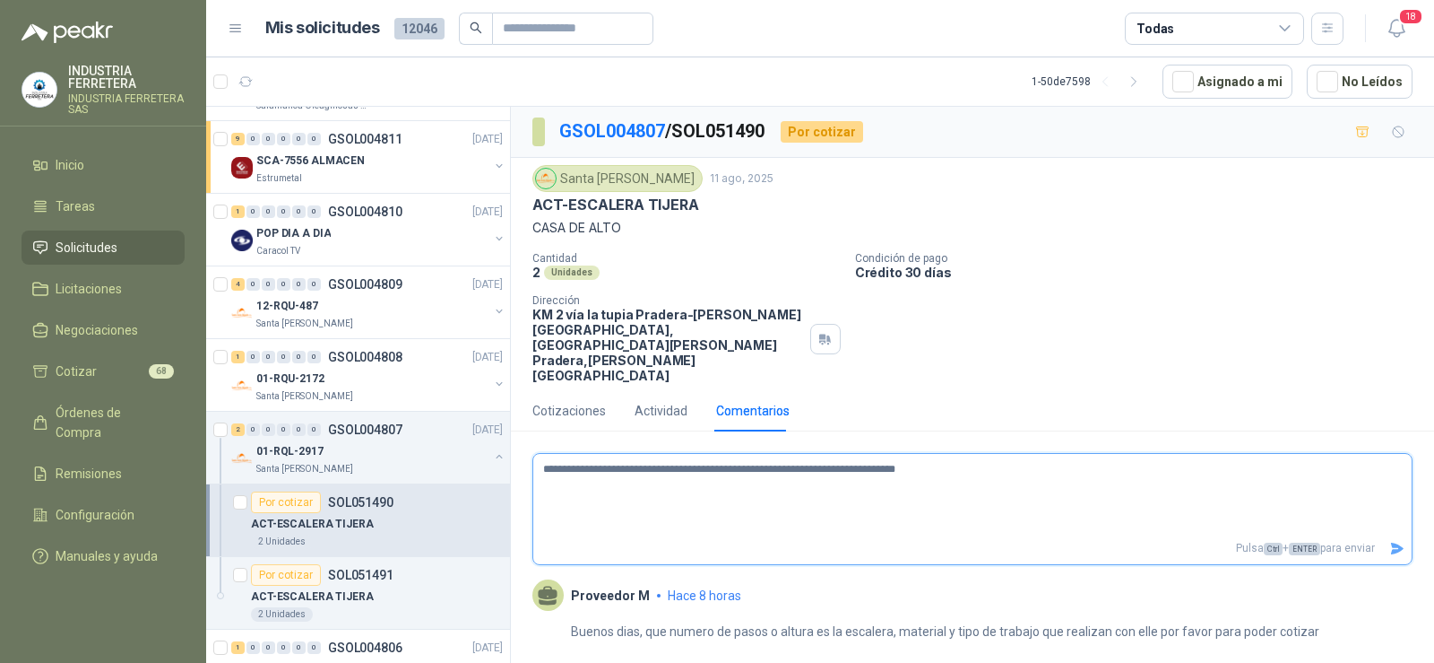
type textarea "**********"
click at [1398, 542] on icon "Enviar" at bounding box center [1397, 548] width 13 height 12
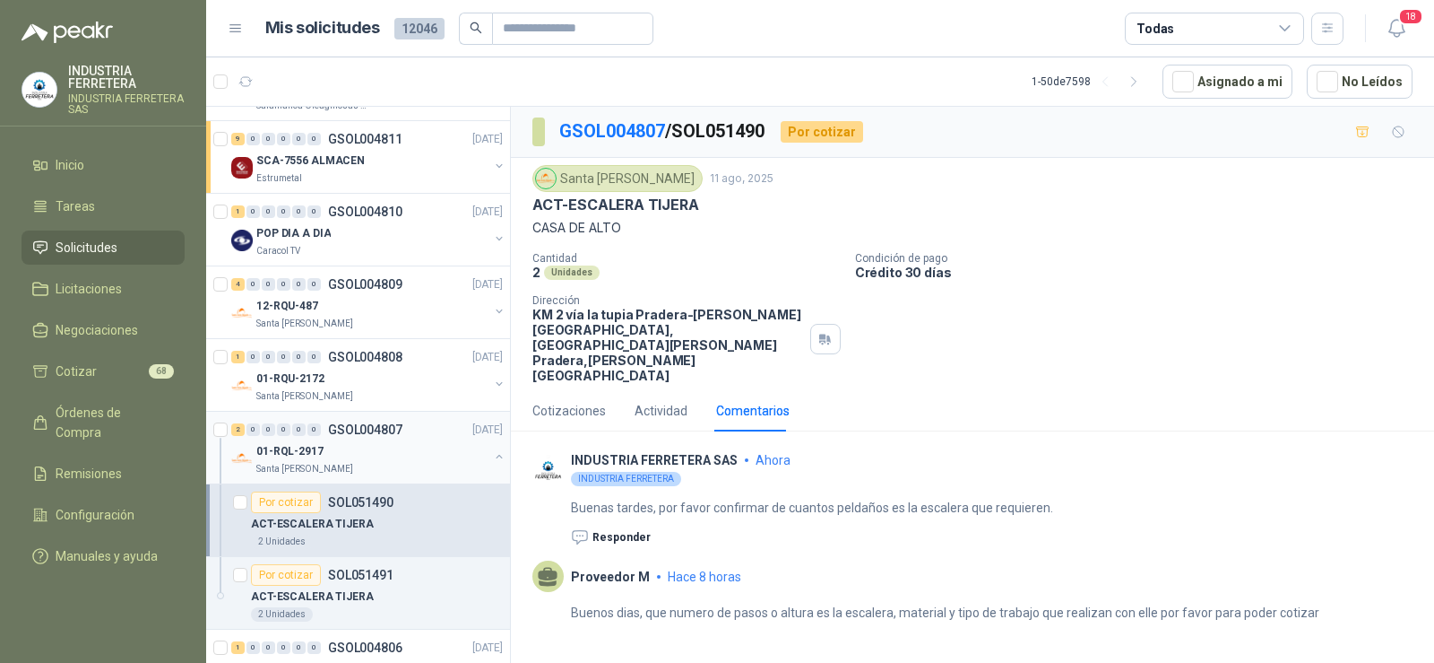
click at [492, 451] on button "button" at bounding box center [499, 456] width 14 height 14
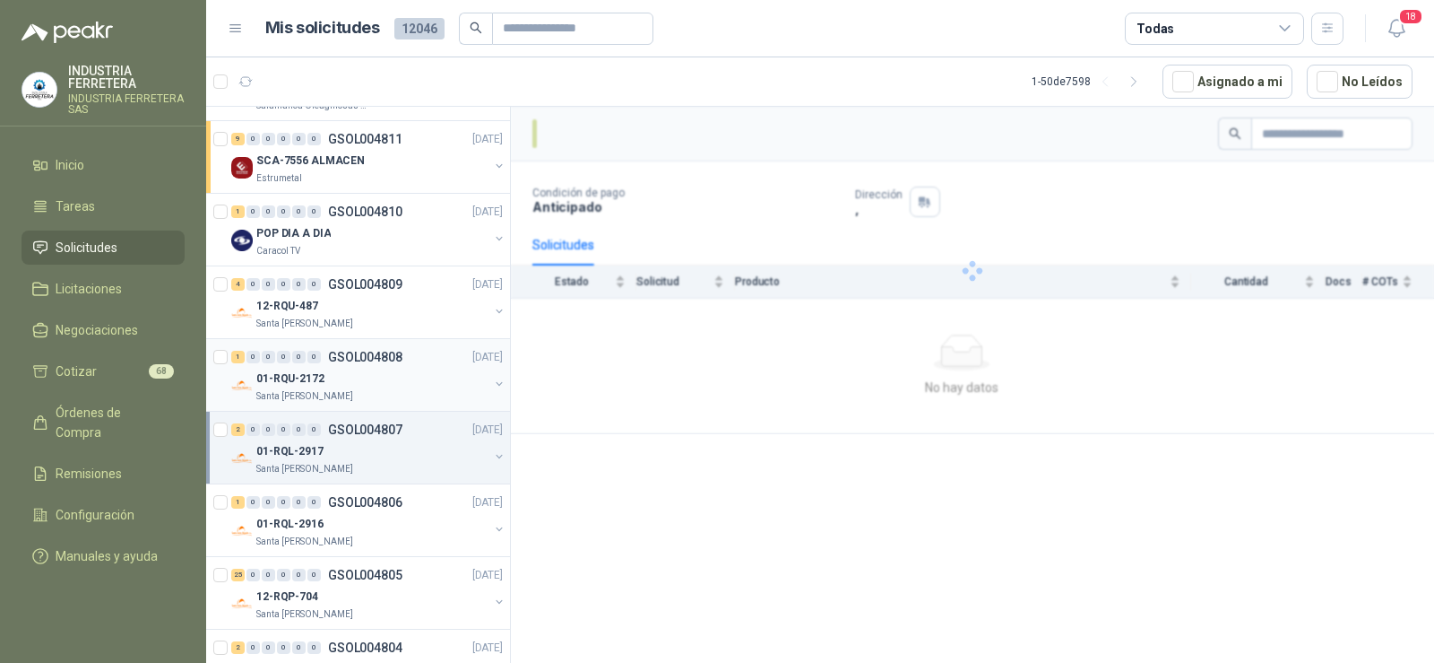
click at [356, 376] on div "01-RQU-2172" at bounding box center [372, 379] width 232 height 22
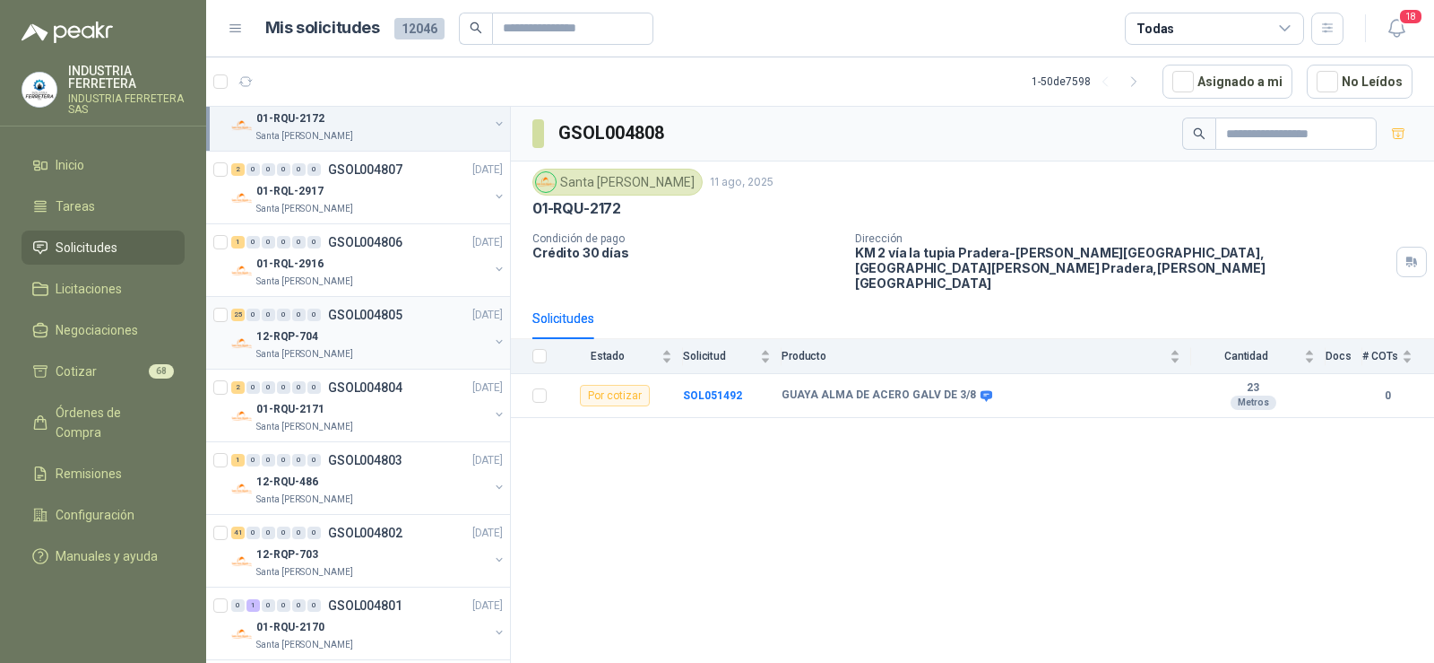
scroll to position [2869, 0]
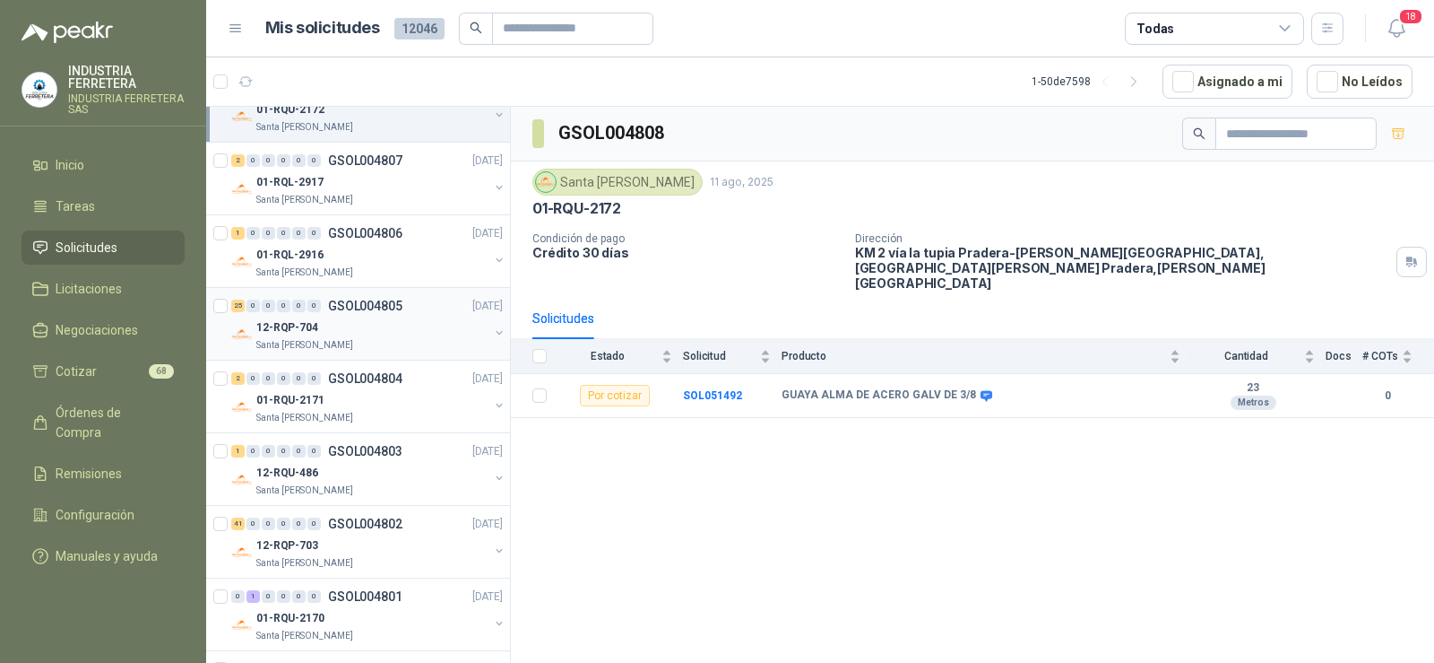
click at [345, 325] on div "12-RQP-704" at bounding box center [372, 327] width 232 height 22
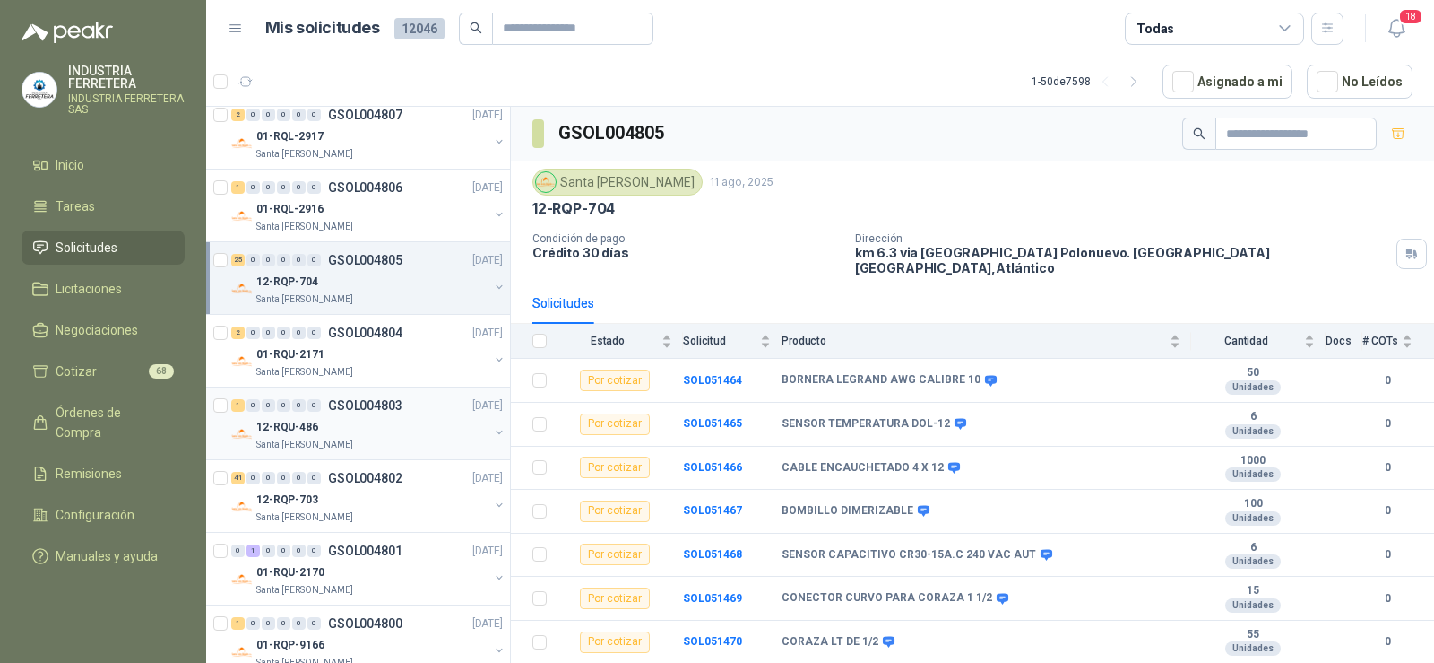
scroll to position [2958, 0]
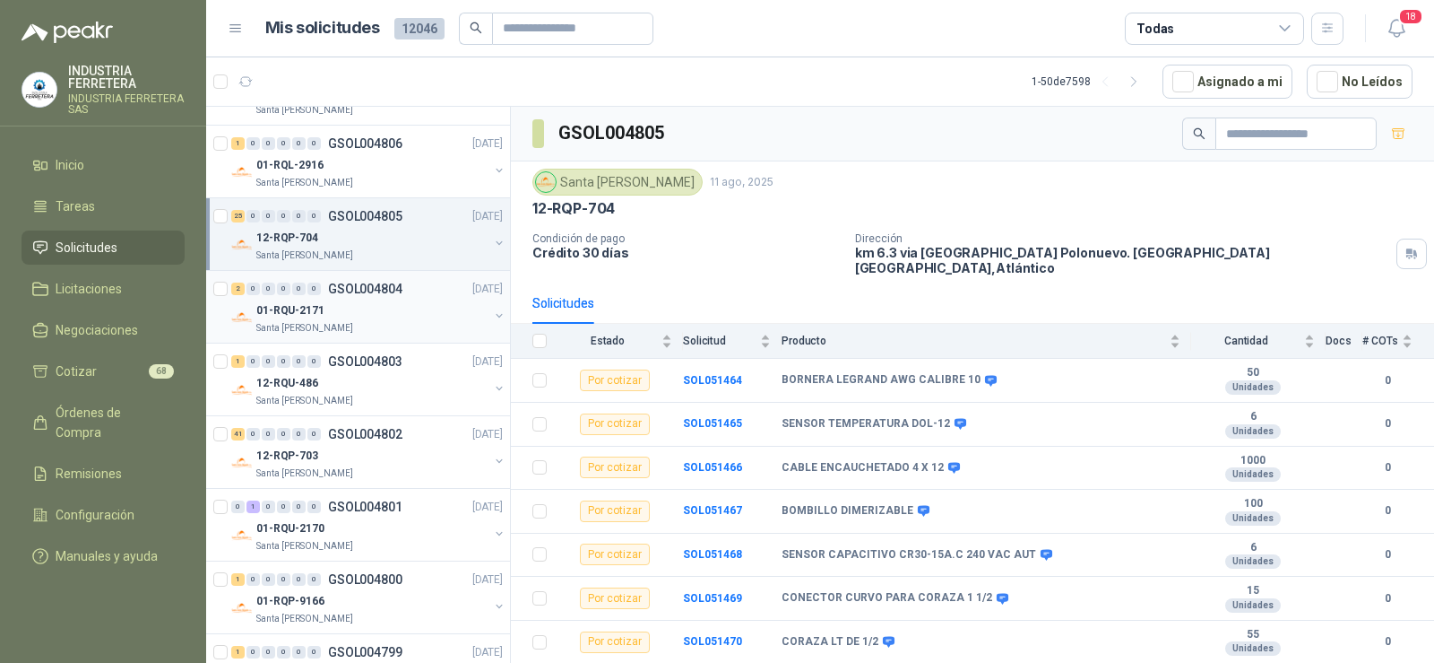
click at [363, 301] on div "01-RQU-2171" at bounding box center [372, 310] width 232 height 22
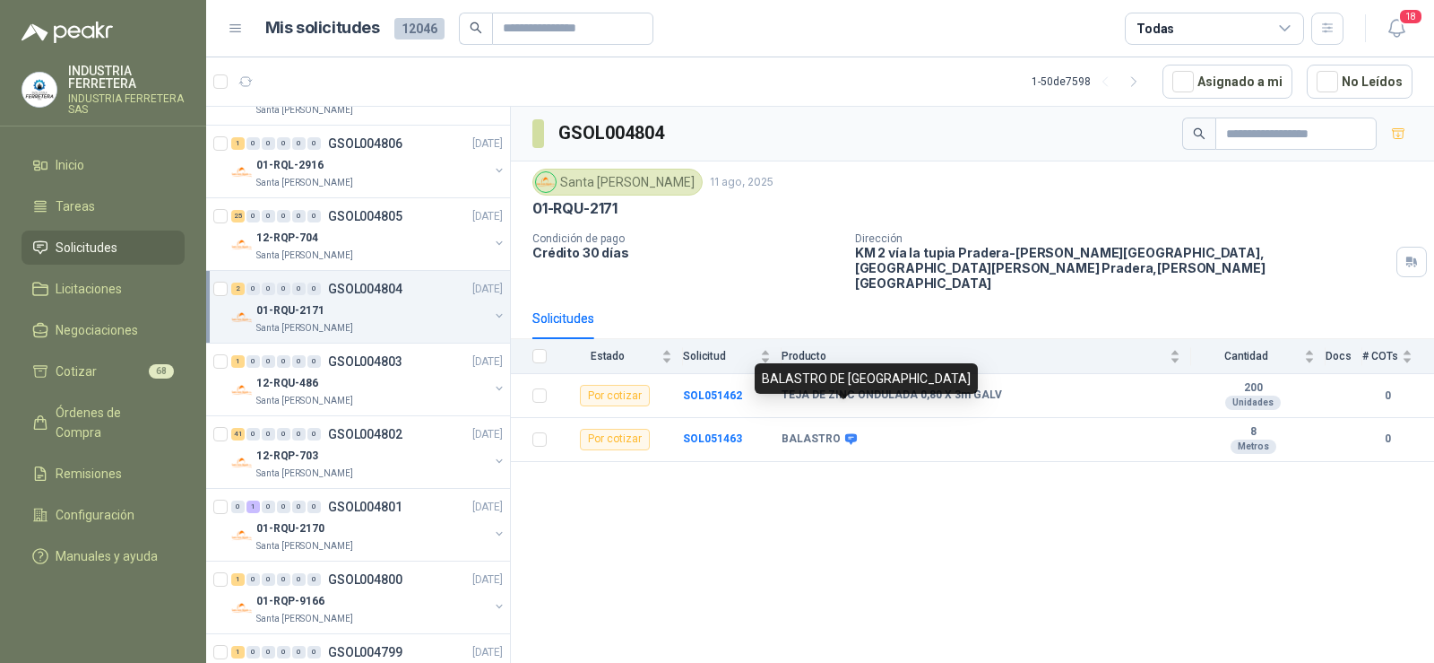
click at [894, 487] on div "GSOL004804 [GEOGRAPHIC_DATA][PERSON_NAME] [DATE] 01-RQU-2171 Condición de pago …" at bounding box center [972, 388] width 923 height 562
click at [872, 388] on b "TEJA DE ZINC ONDULADA 0,80 X 3m GALV" at bounding box center [892, 395] width 221 height 14
click at [870, 388] on b "TEJA DE ZINC ONDULADA 0,80 X 3m GALV" at bounding box center [892, 395] width 221 height 14
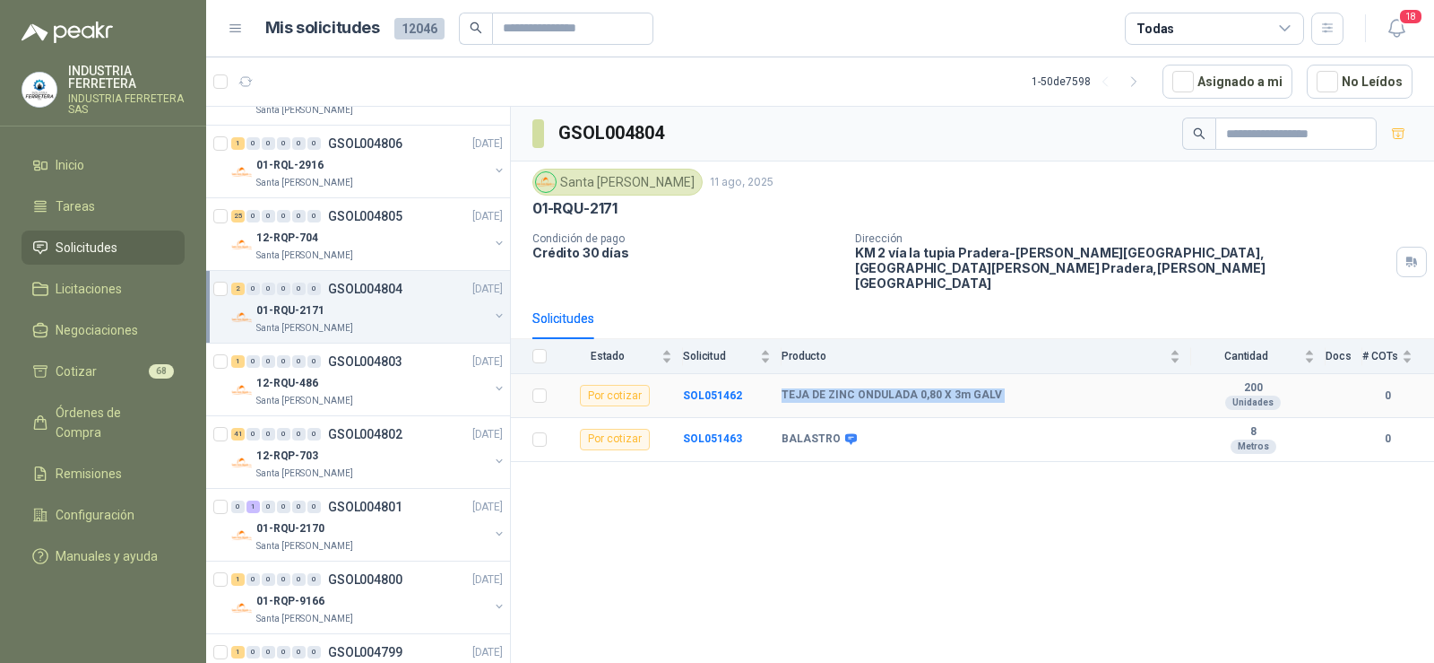
click at [870, 388] on b "TEJA DE ZINC ONDULADA 0,80 X 3m GALV" at bounding box center [892, 395] width 221 height 14
copy b "TEJA DE ZINC ONDULADA 0,80 X 3m GALV"
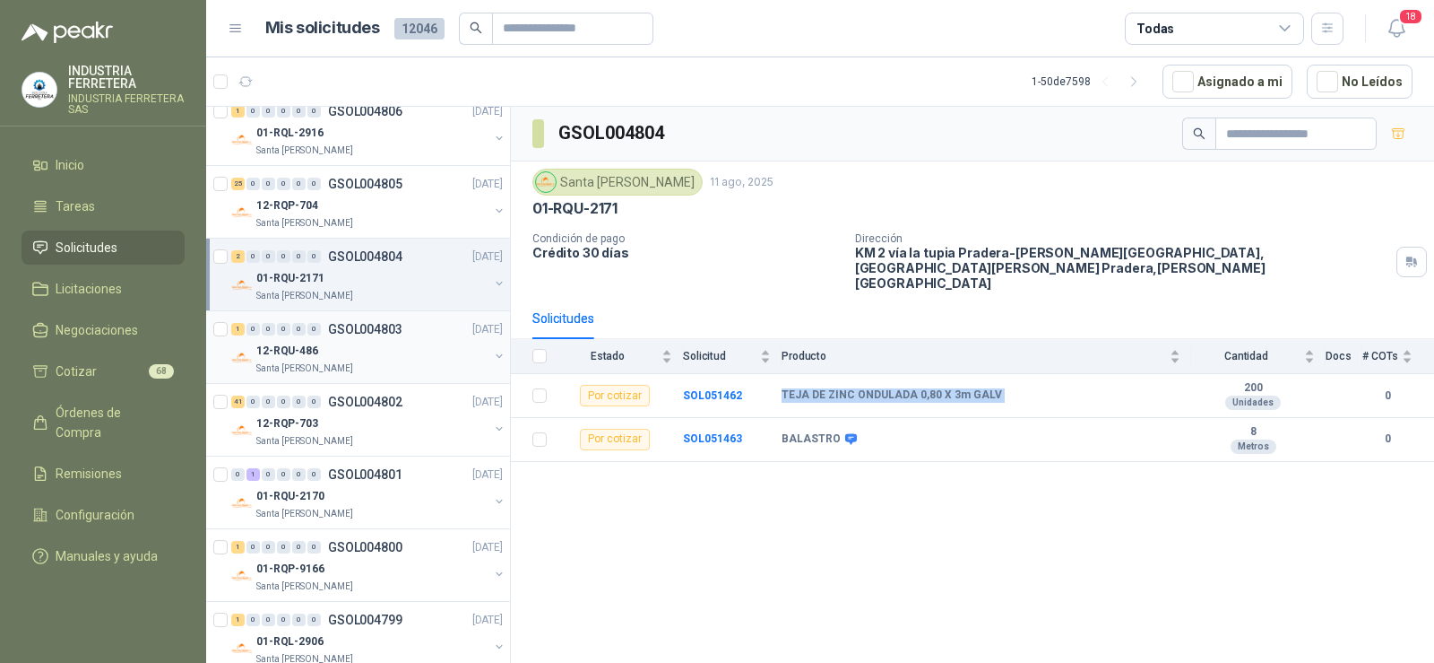
scroll to position [3019, 0]
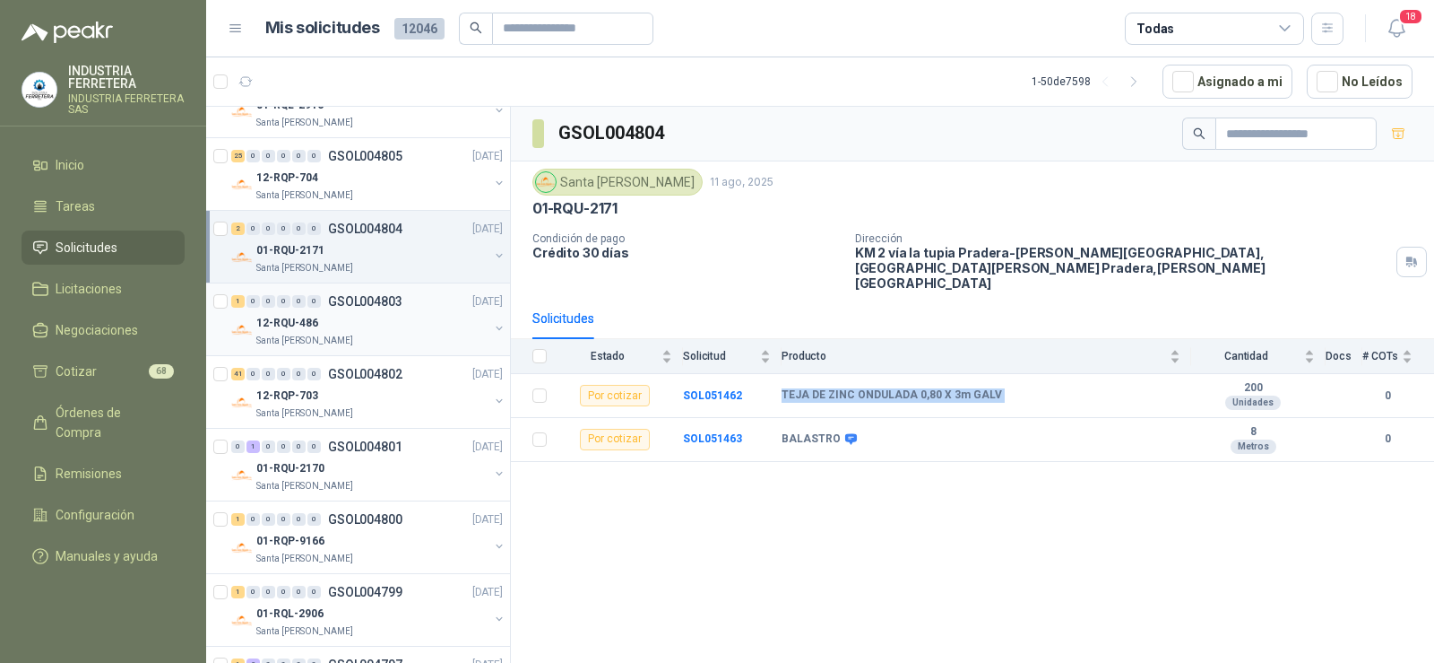
click at [342, 318] on div "12-RQU-486" at bounding box center [372, 323] width 232 height 22
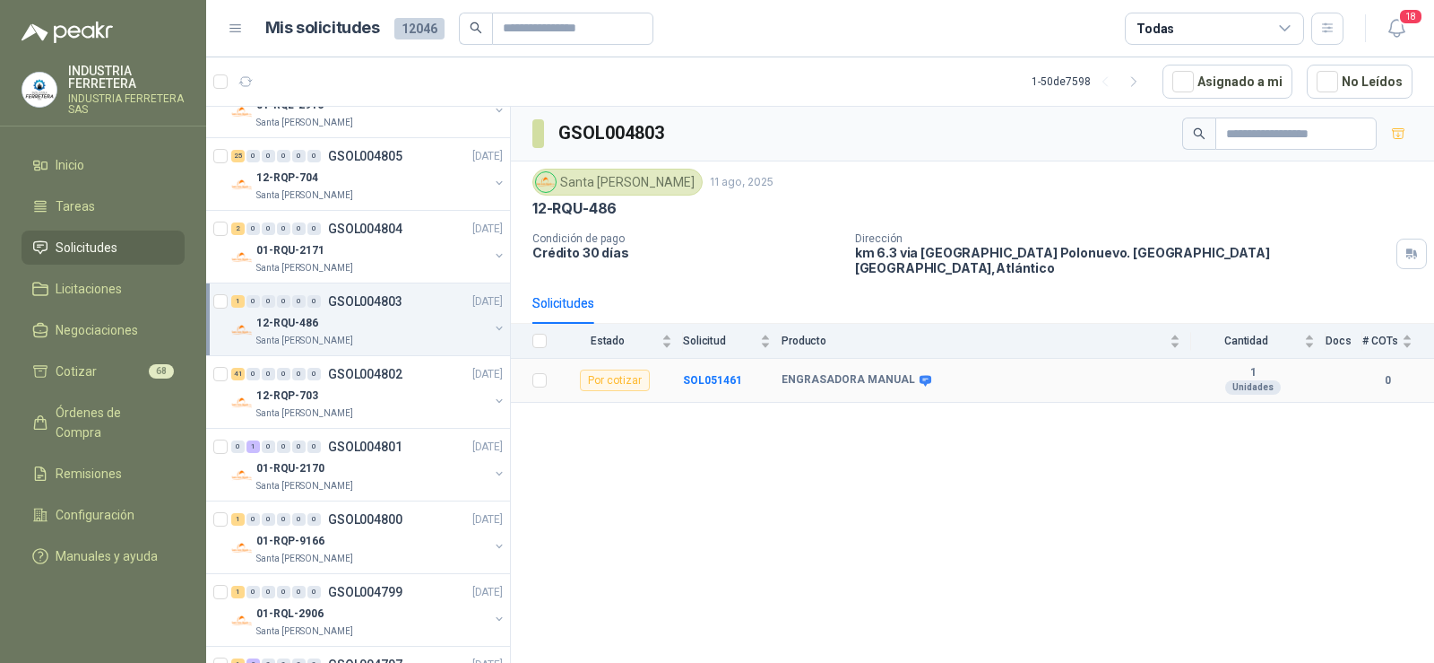
click at [920, 375] on icon at bounding box center [926, 380] width 12 height 11
click at [876, 476] on div "GSOL004803 [GEOGRAPHIC_DATA][PERSON_NAME] [DATE] 12-RQU-486 Condición de pago C…" at bounding box center [972, 388] width 923 height 562
click at [322, 395] on div "12-RQP-703" at bounding box center [372, 396] width 232 height 22
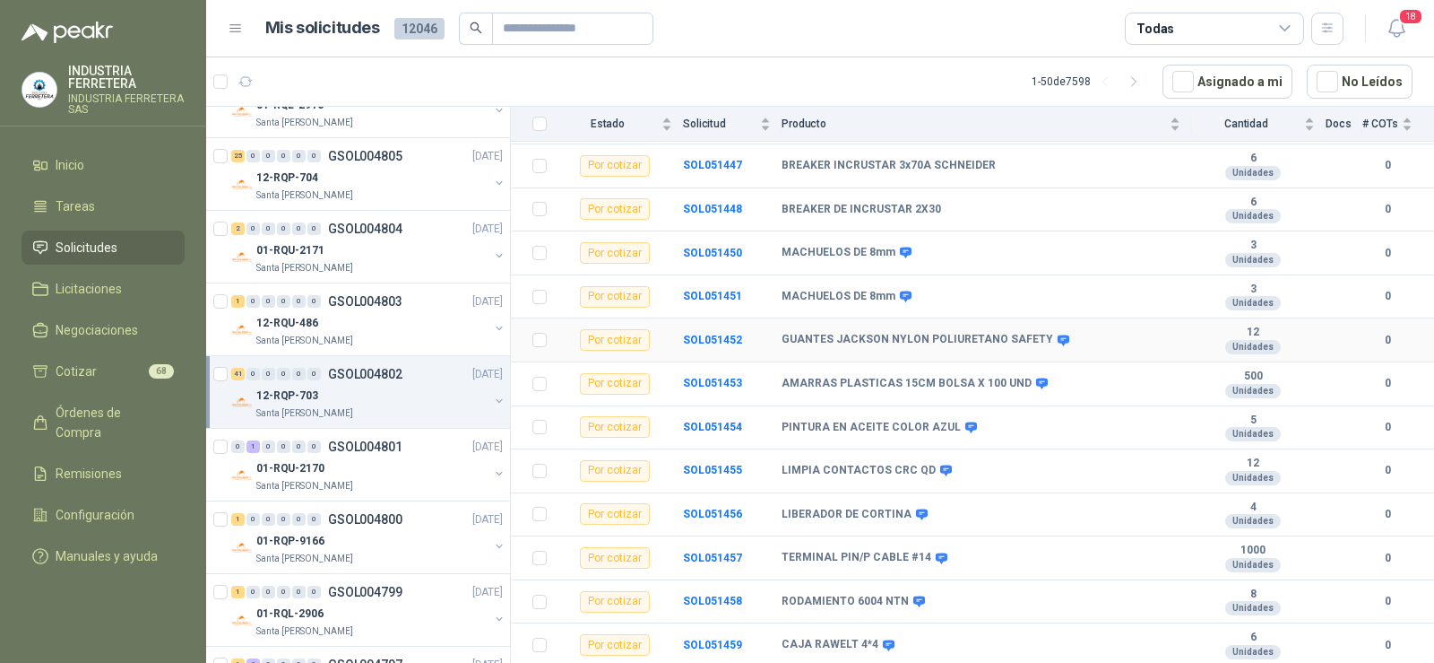
scroll to position [1464, 0]
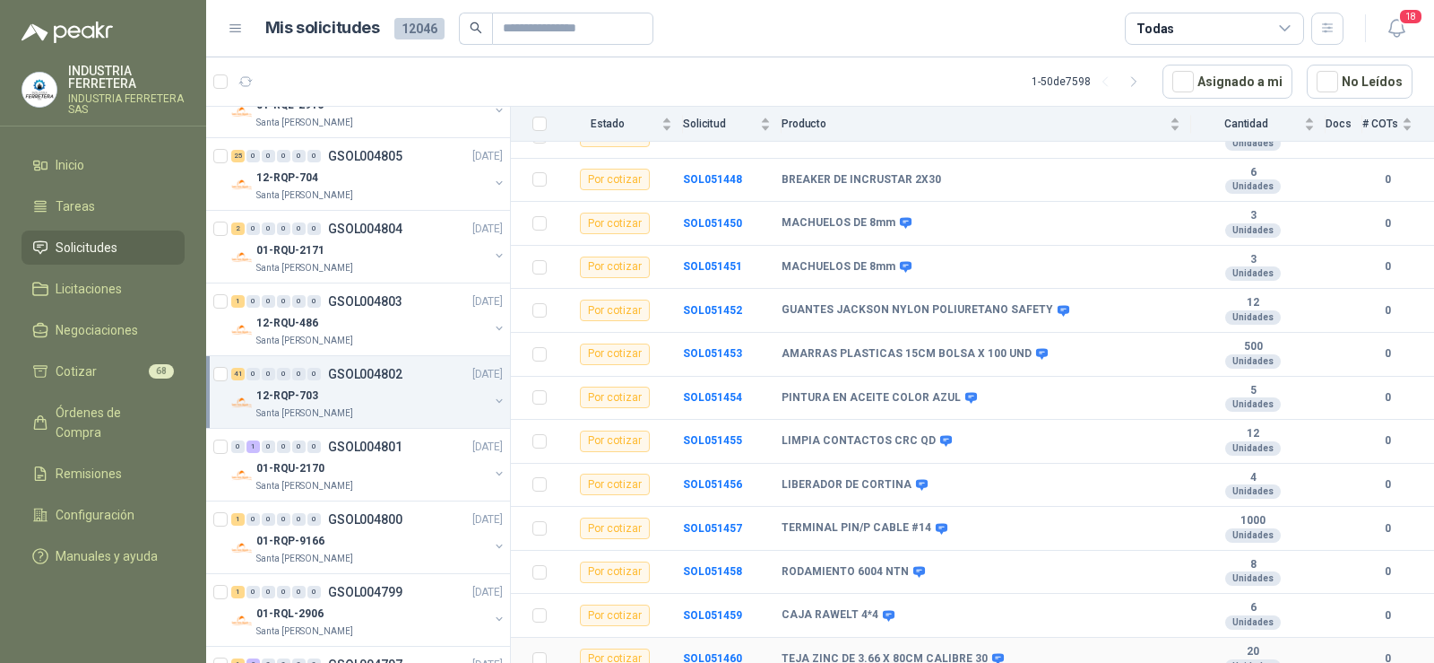
click at [914, 652] on b "TEJA ZINC DE 3.66 X 80CM CALIBRE 30" at bounding box center [885, 659] width 206 height 14
copy div "TEJA ZINC DE 3.66 X 80CM CALIBRE 30"
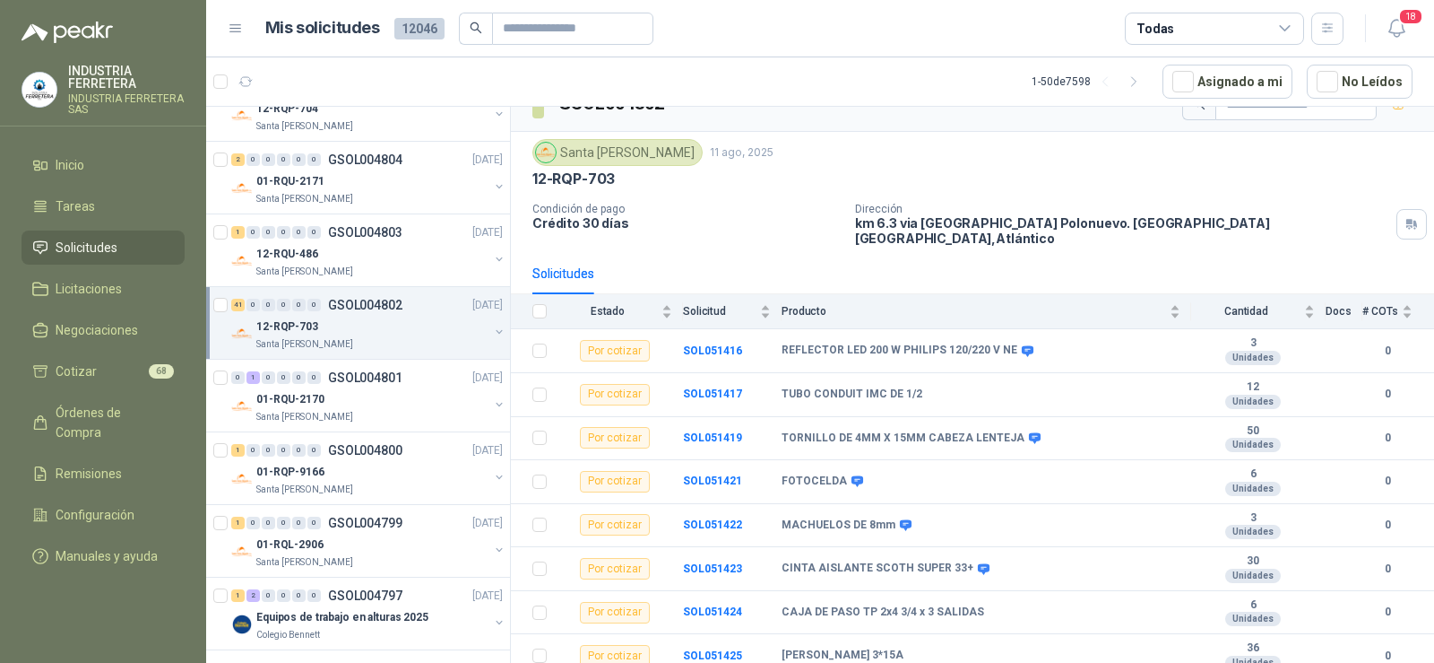
scroll to position [3108, 0]
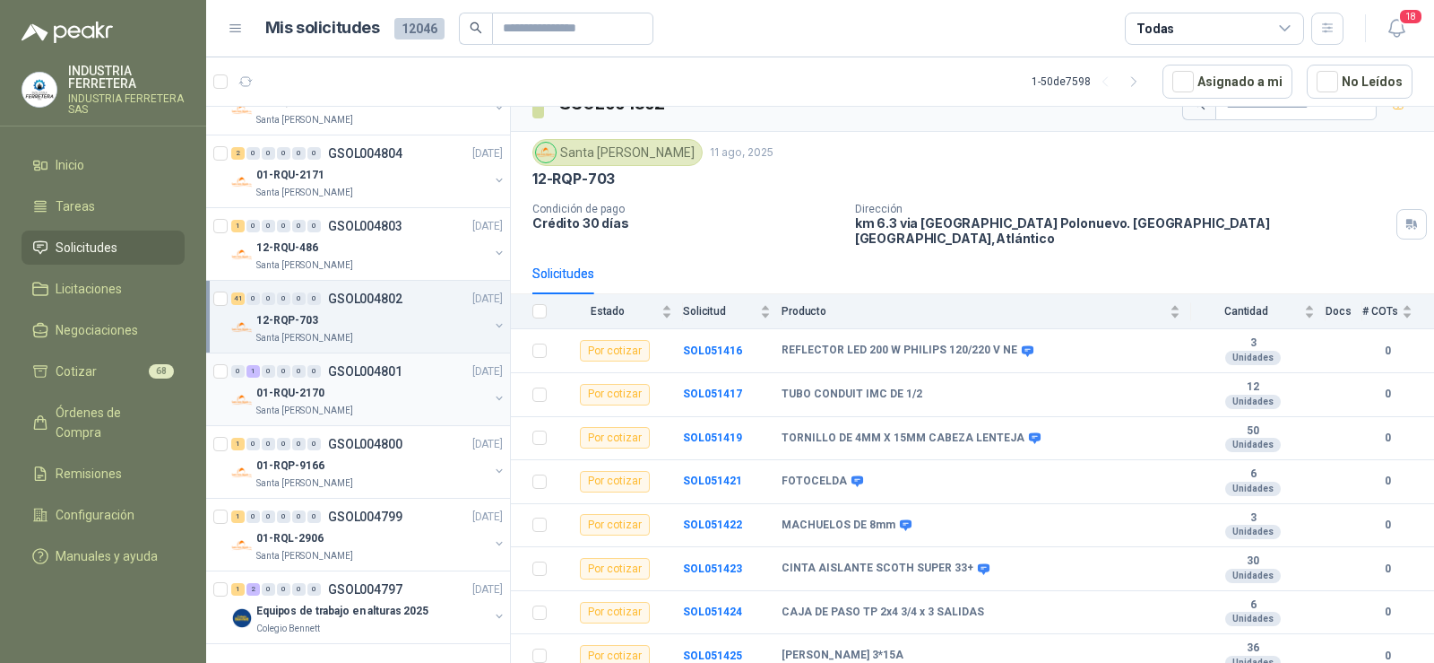
click at [285, 363] on div "0 1 0 0 0 0 GSOL004801 [DATE]" at bounding box center [368, 371] width 275 height 22
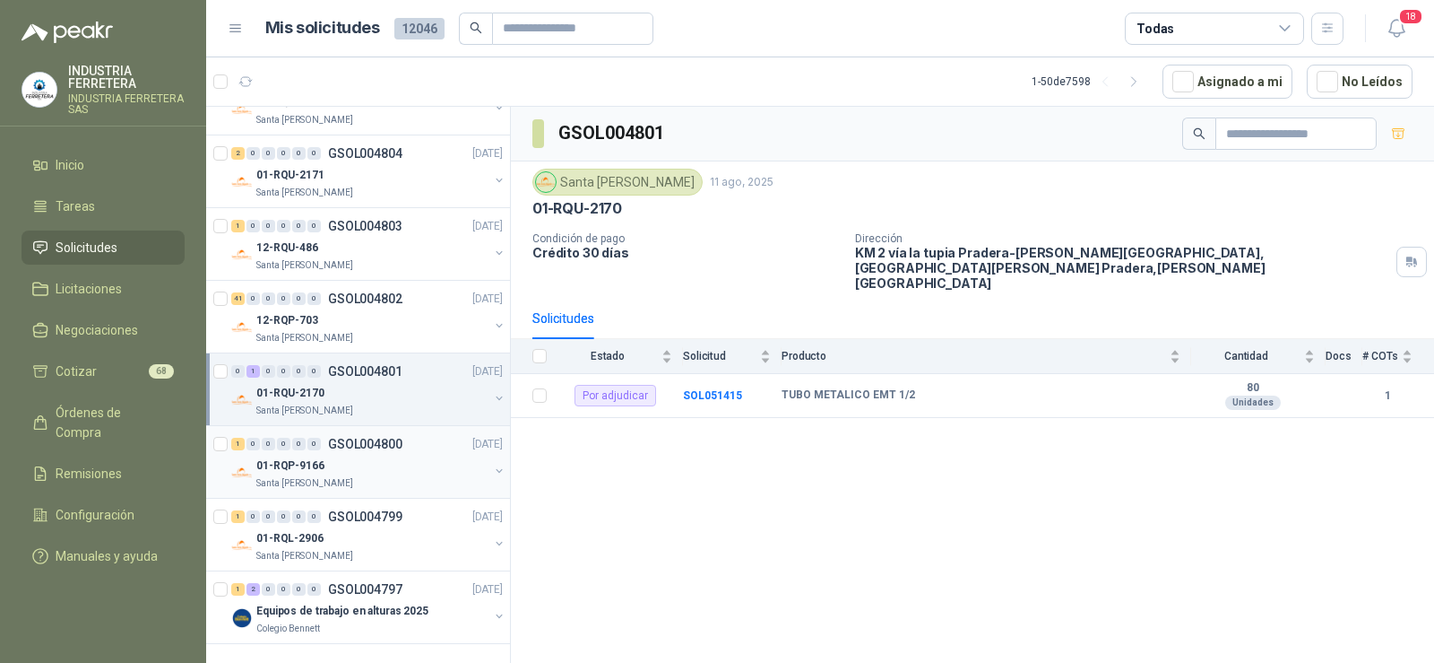
click at [384, 457] on div "01-RQP-9166" at bounding box center [372, 466] width 232 height 22
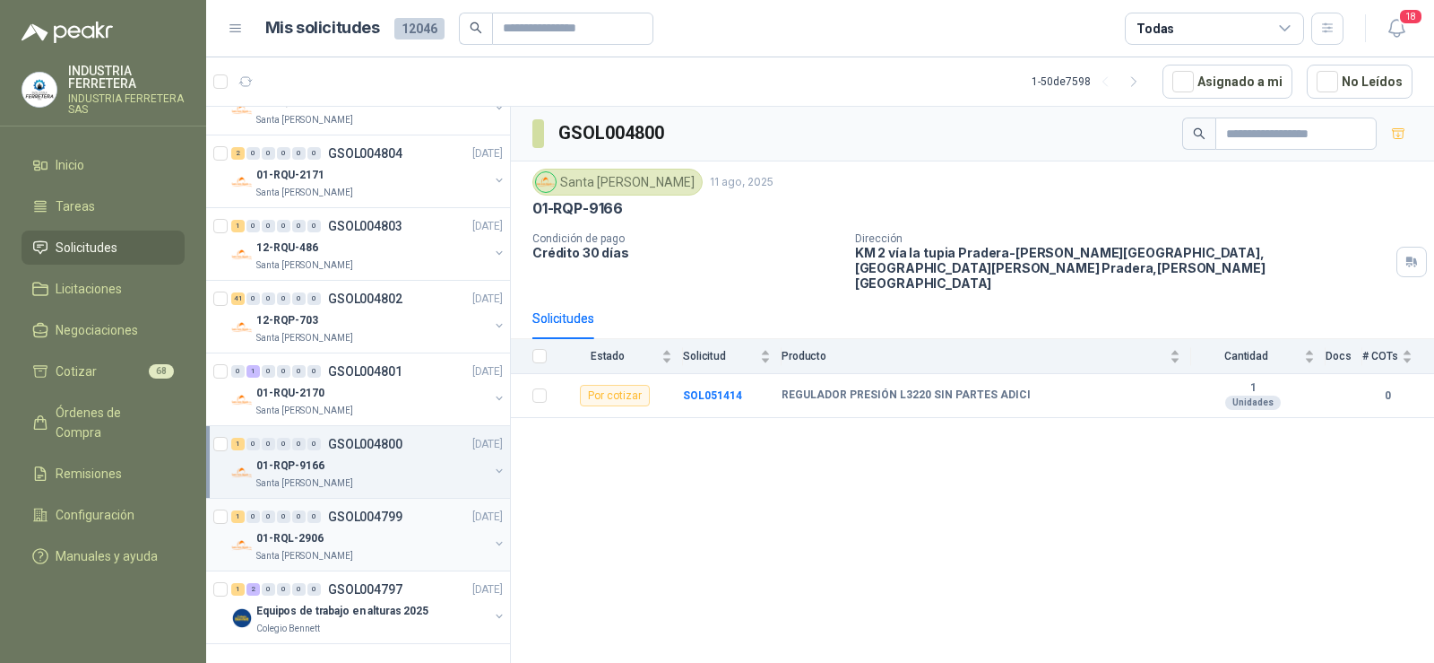
click at [351, 512] on div "1 0 0 0 0 0 GSOL004799 [DATE]" at bounding box center [368, 517] width 275 height 22
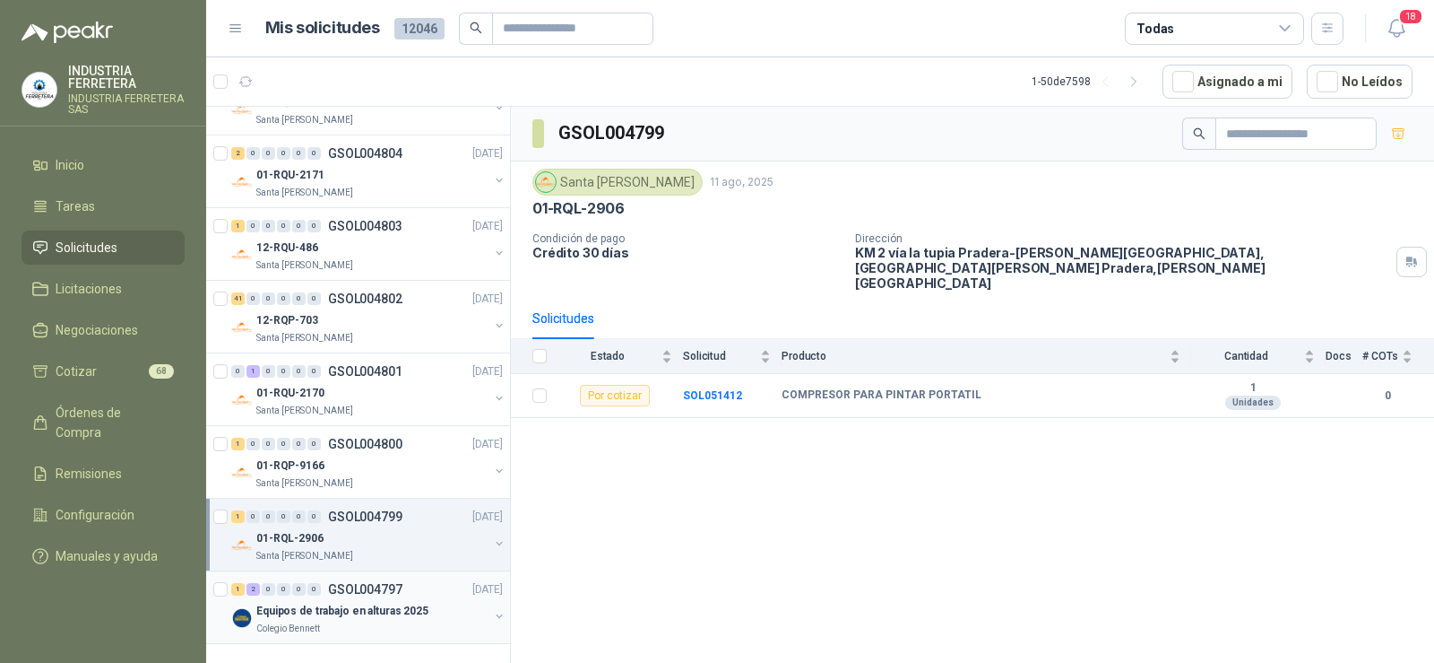
click at [378, 583] on p "GSOL004797" at bounding box center [365, 589] width 74 height 13
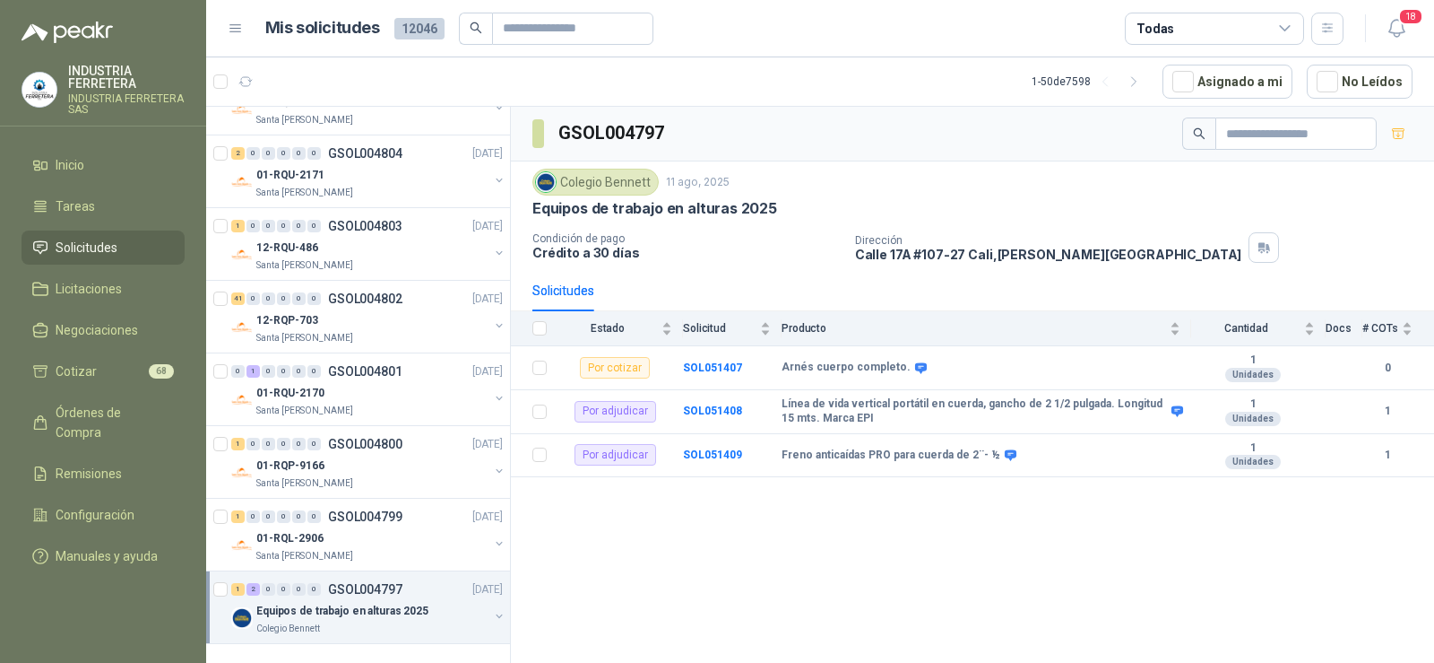
click at [914, 561] on div "GSOL004797 Colegio [PERSON_NAME] [DATE] Equipos de trabajo en alturas 2025 Cond…" at bounding box center [972, 388] width 923 height 562
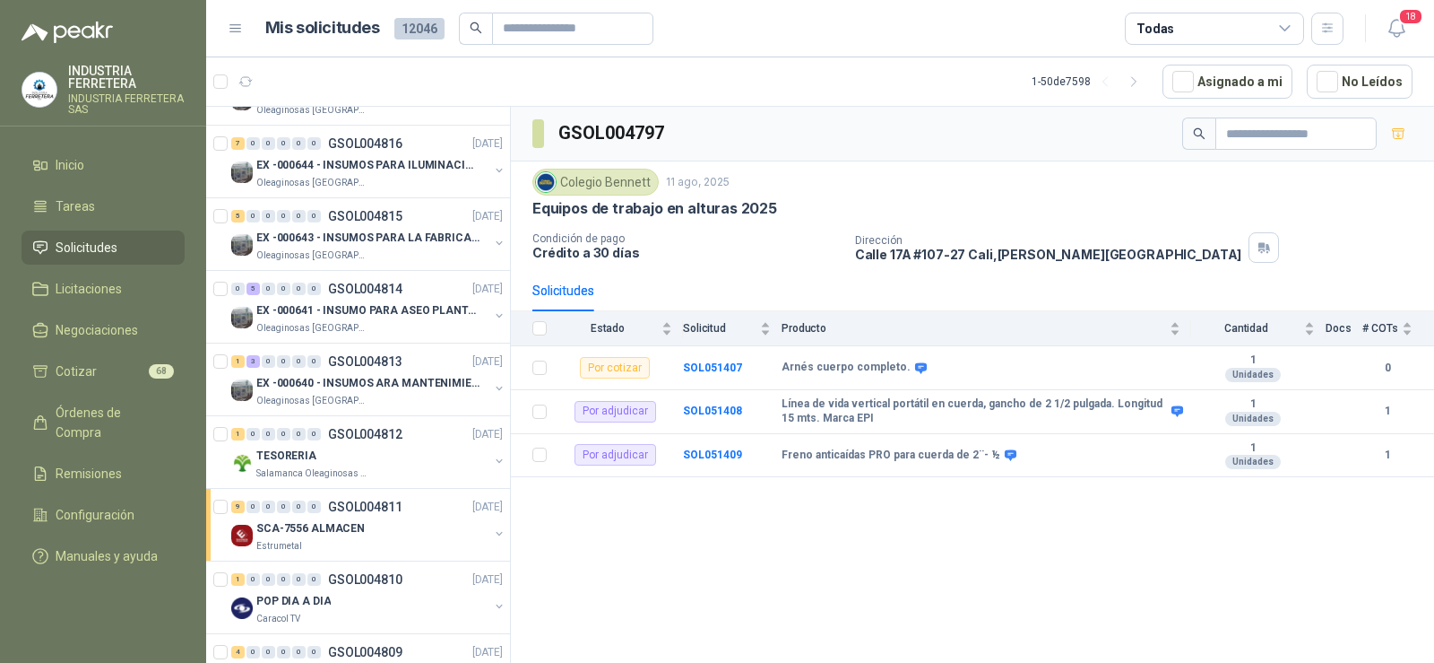
scroll to position [2122, 0]
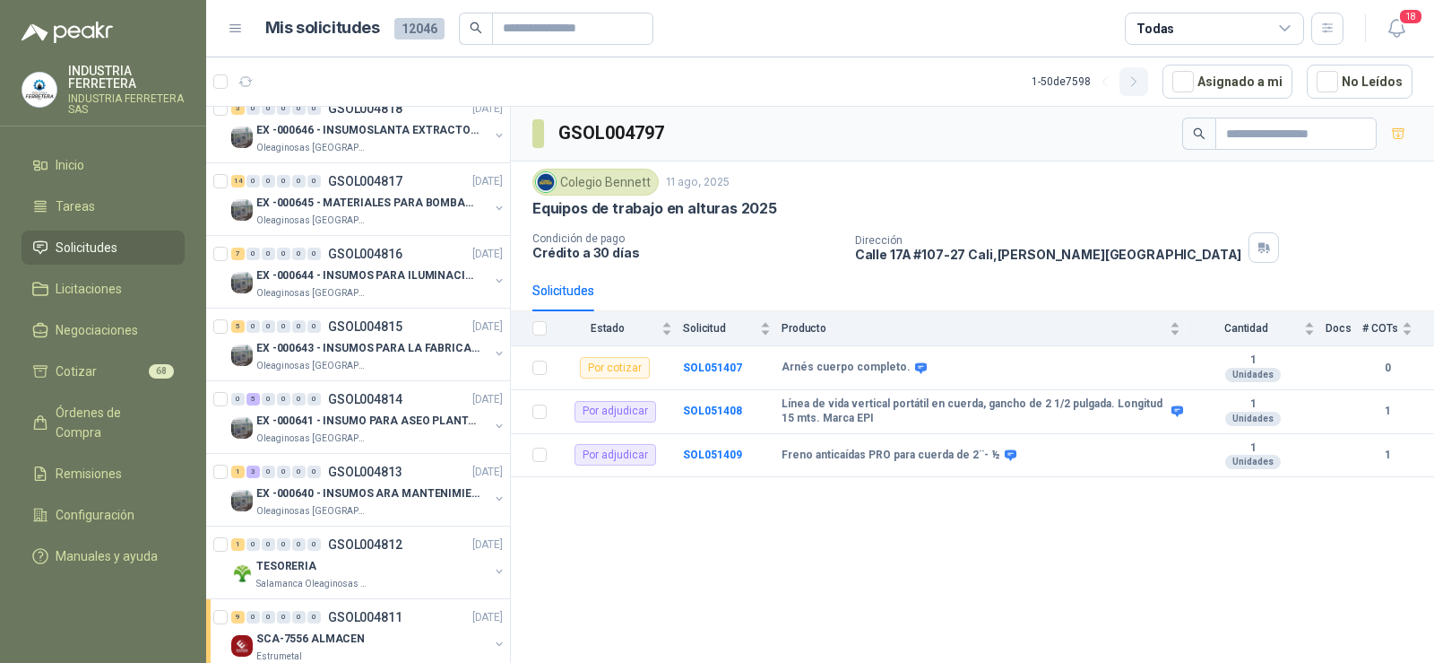
click at [1136, 80] on icon "button" at bounding box center [1133, 81] width 4 height 9
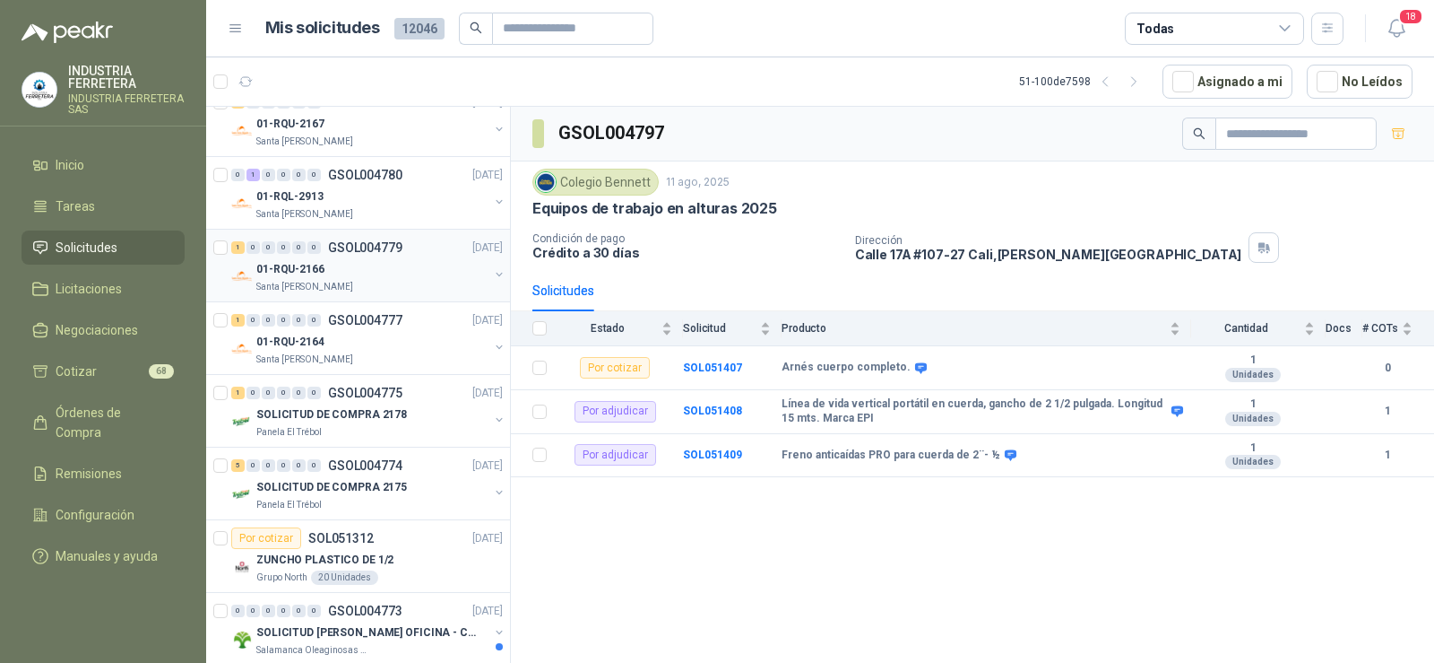
scroll to position [1226, 0]
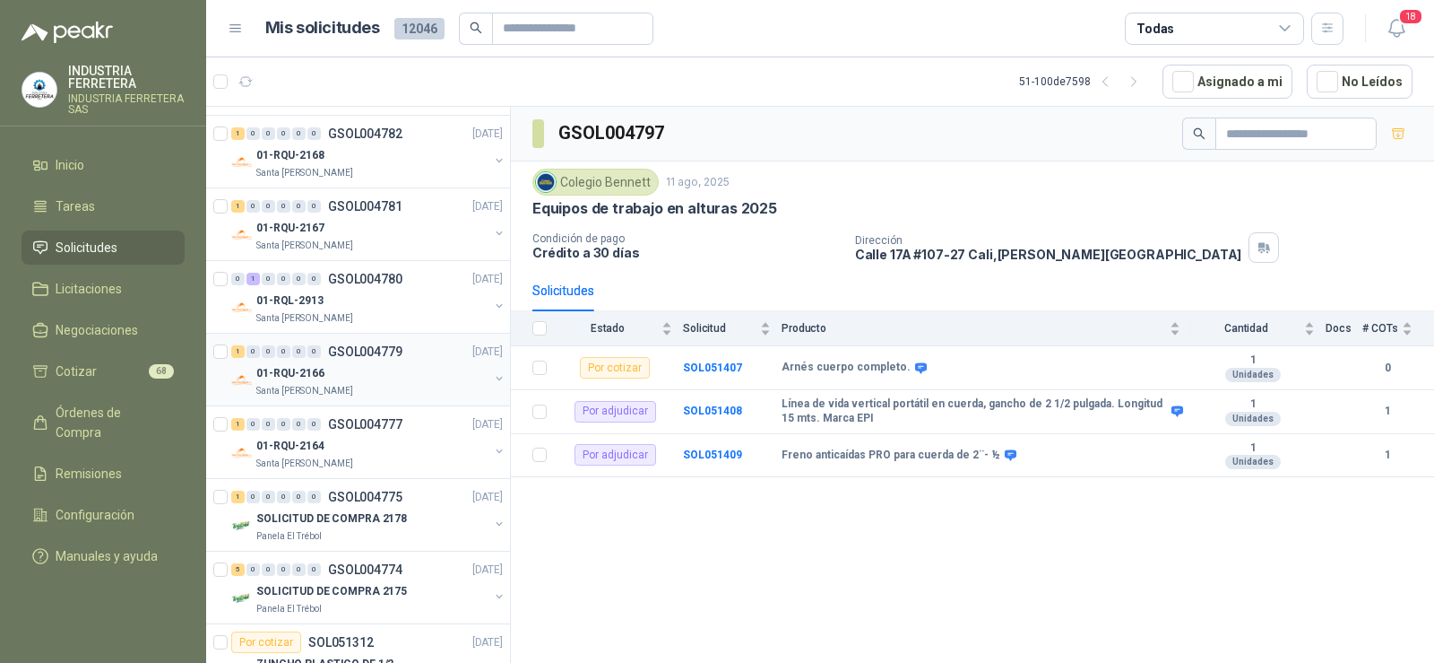
click at [376, 379] on div "01-RQU-2166" at bounding box center [372, 373] width 232 height 22
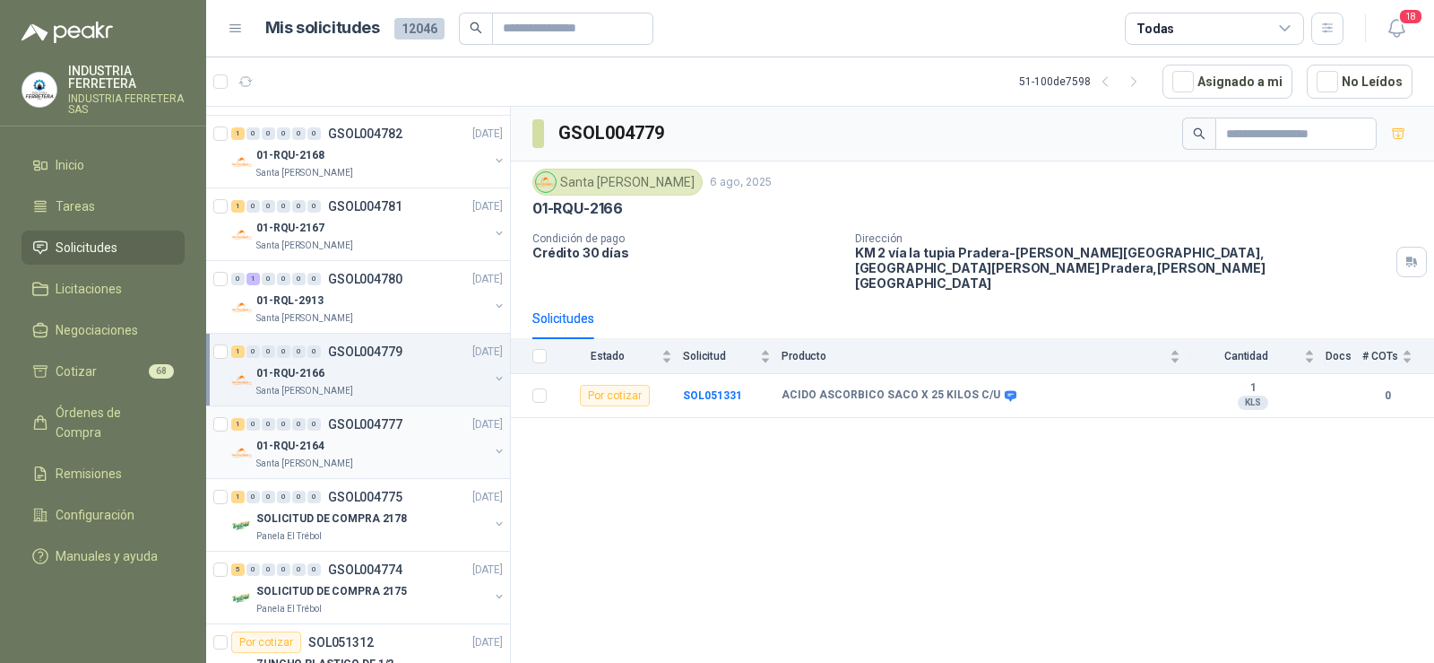
click at [350, 439] on div "01-RQU-2164" at bounding box center [372, 446] width 232 height 22
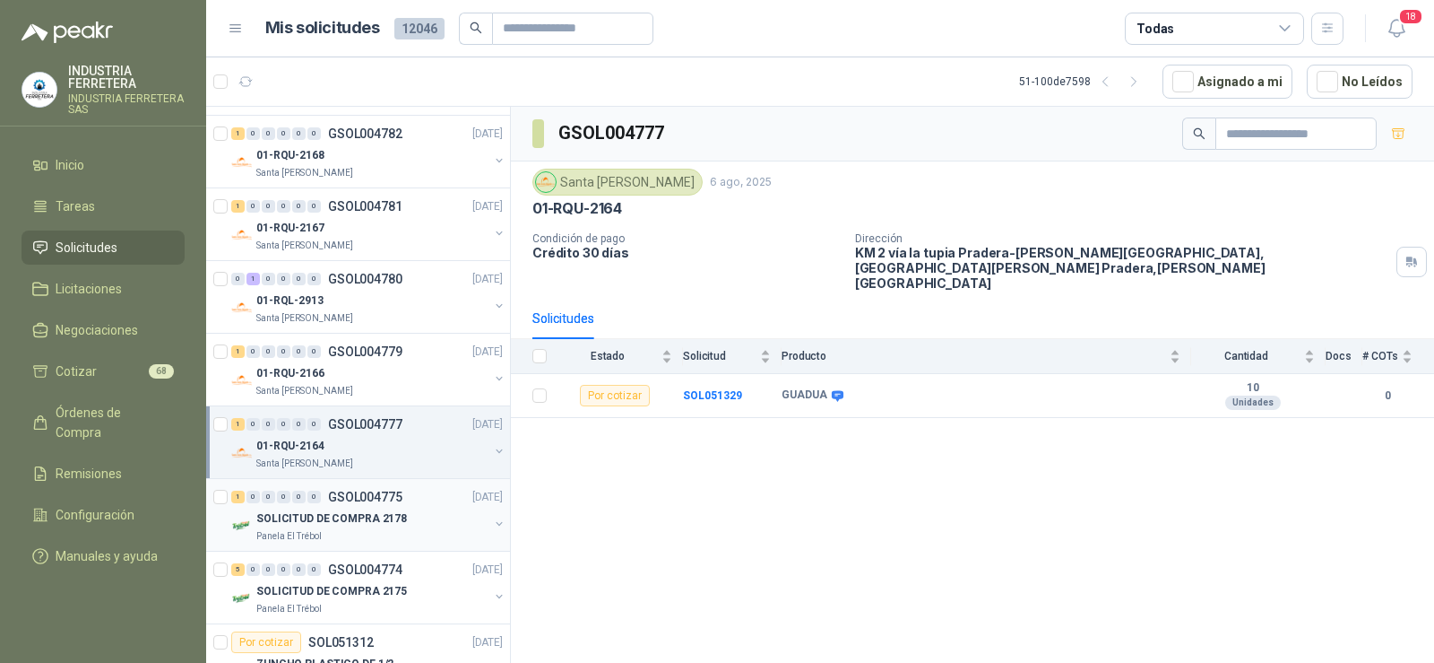
click at [334, 496] on p "GSOL004775" at bounding box center [365, 496] width 74 height 13
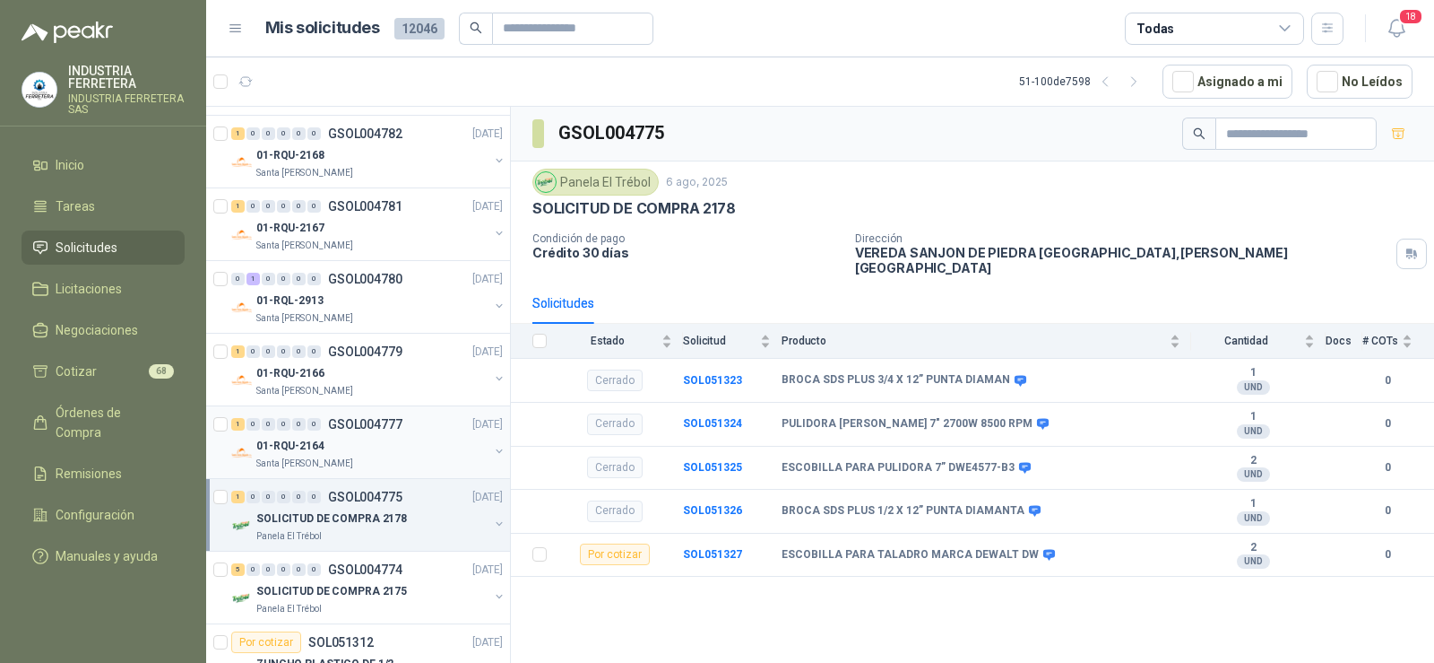
scroll to position [1315, 0]
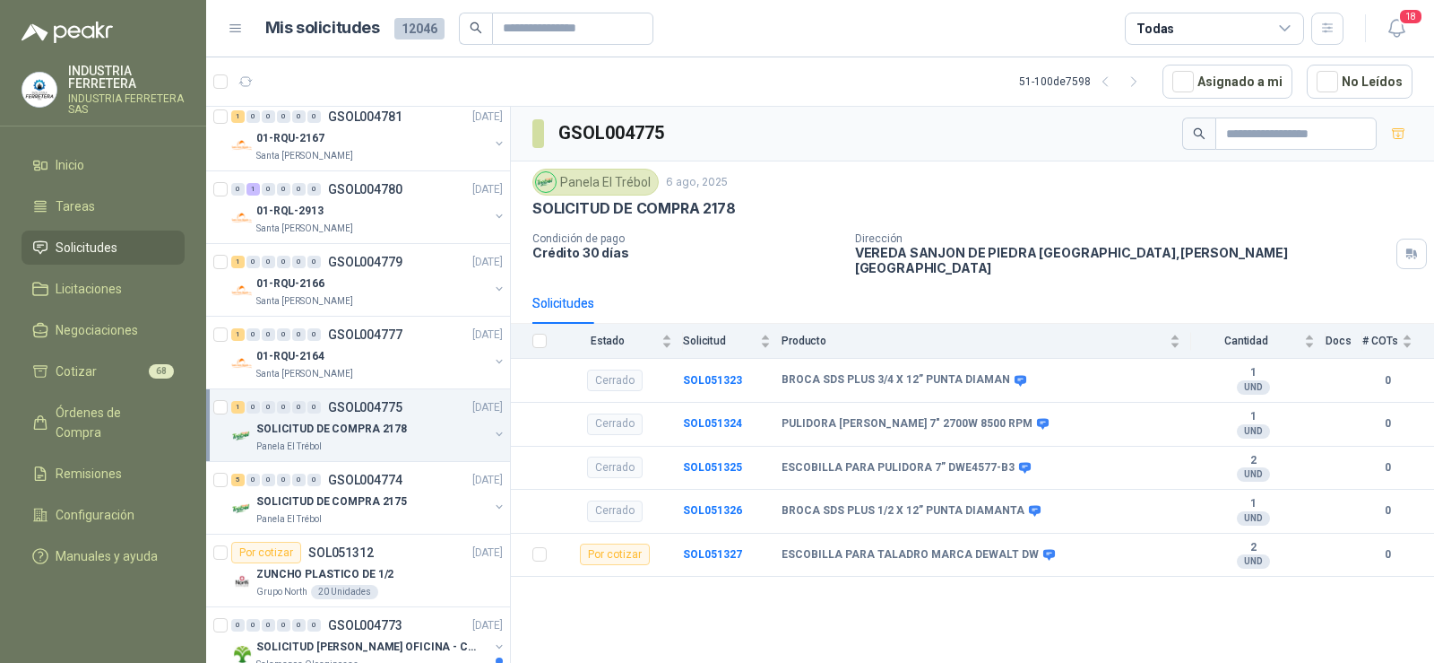
click at [371, 433] on p "SOLICITUD DE COMPRA 2178" at bounding box center [331, 428] width 151 height 17
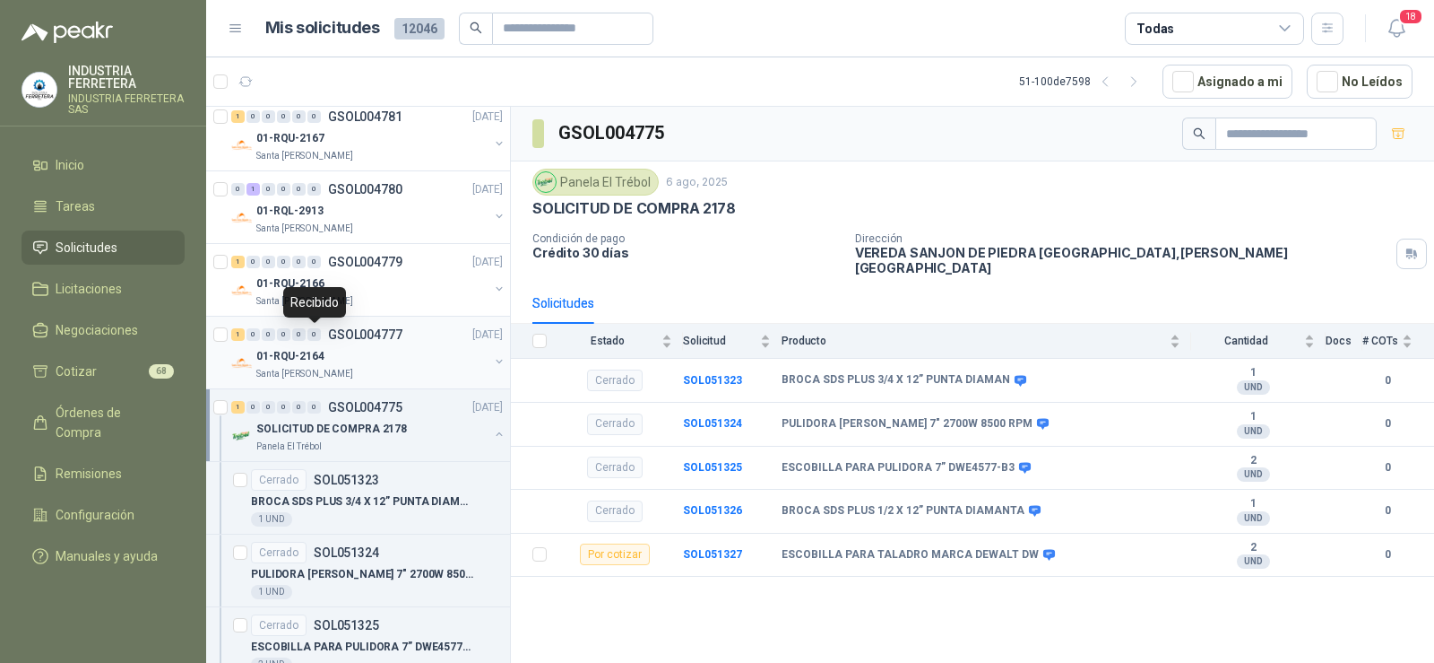
click at [308, 329] on div "0" at bounding box center [313, 334] width 13 height 13
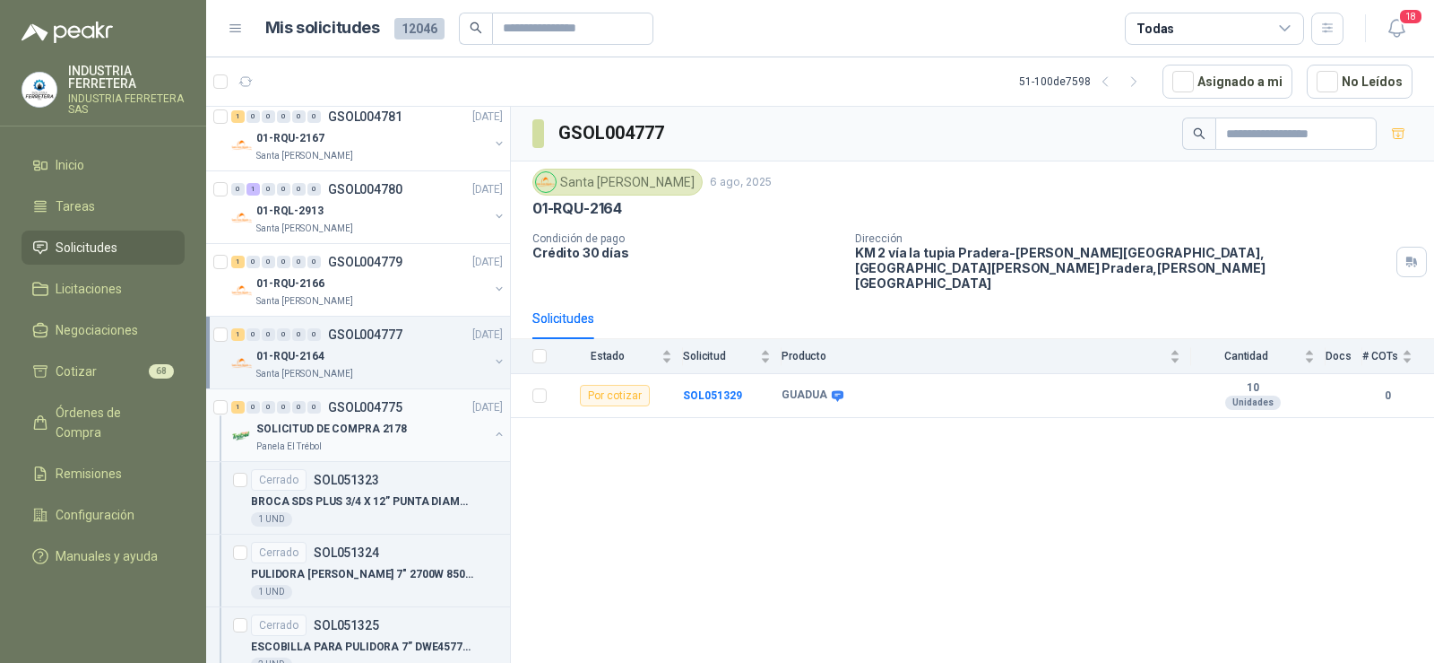
click at [492, 435] on button "button" at bounding box center [499, 434] width 14 height 14
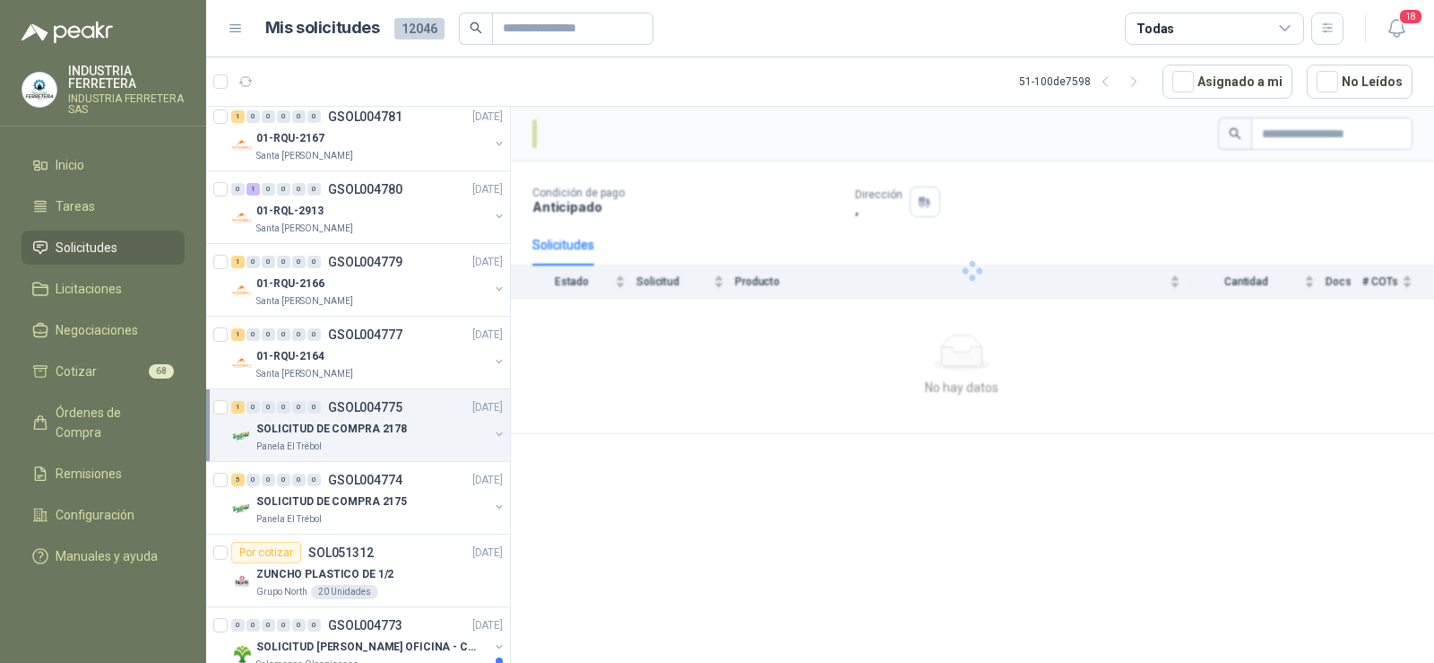
scroll to position [1405, 0]
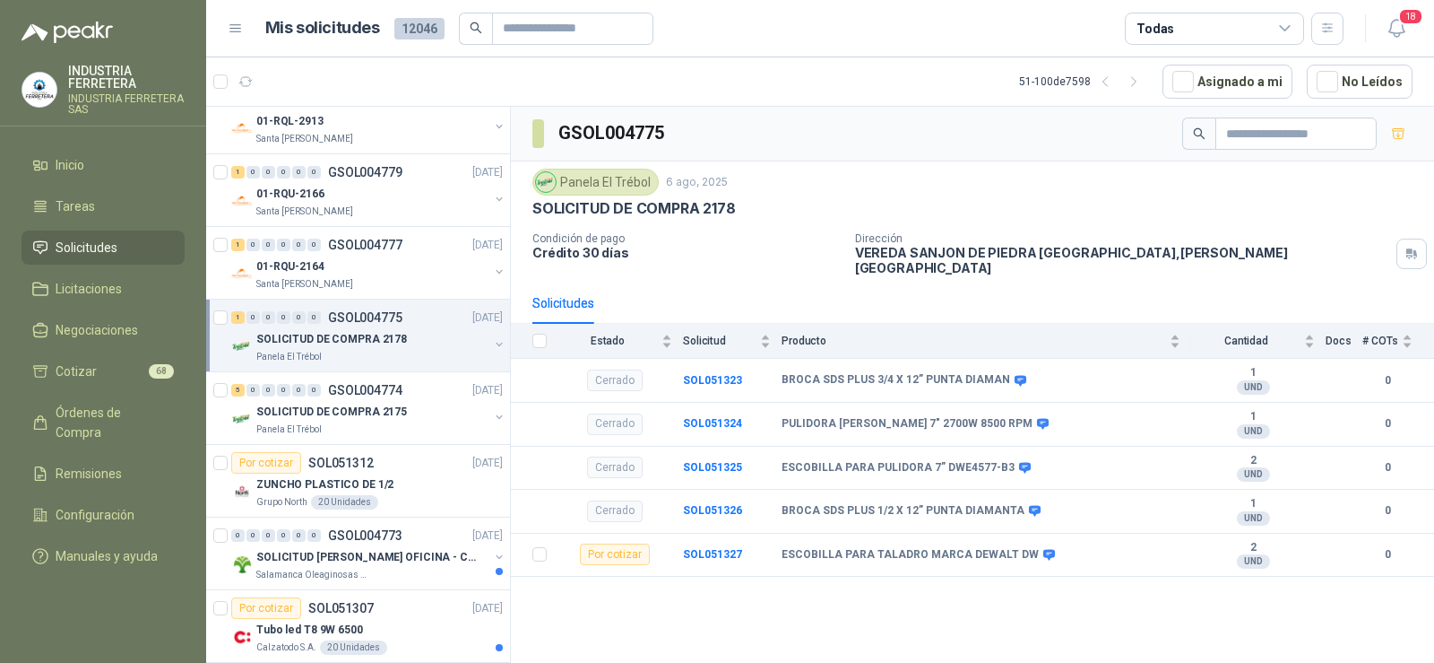
click at [352, 338] on p "SOLICITUD DE COMPRA 2178" at bounding box center [331, 339] width 151 height 17
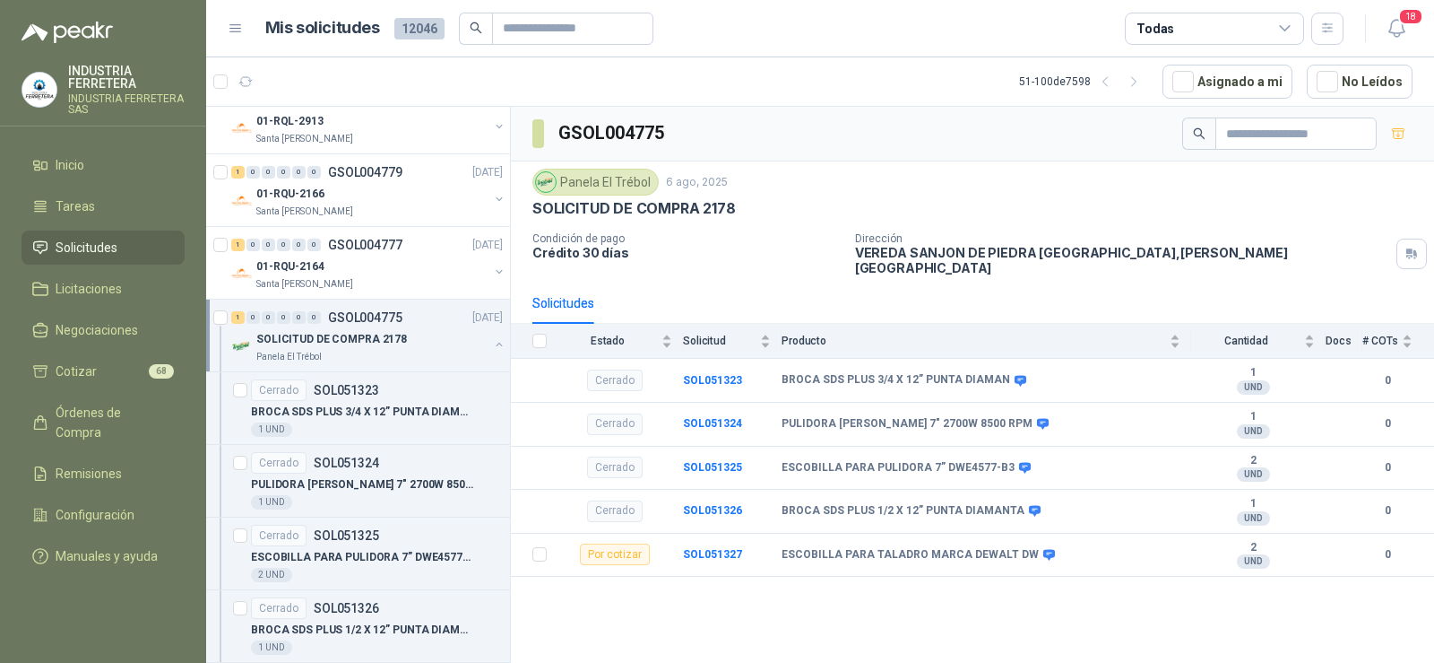
click at [492, 342] on button "button" at bounding box center [499, 344] width 14 height 14
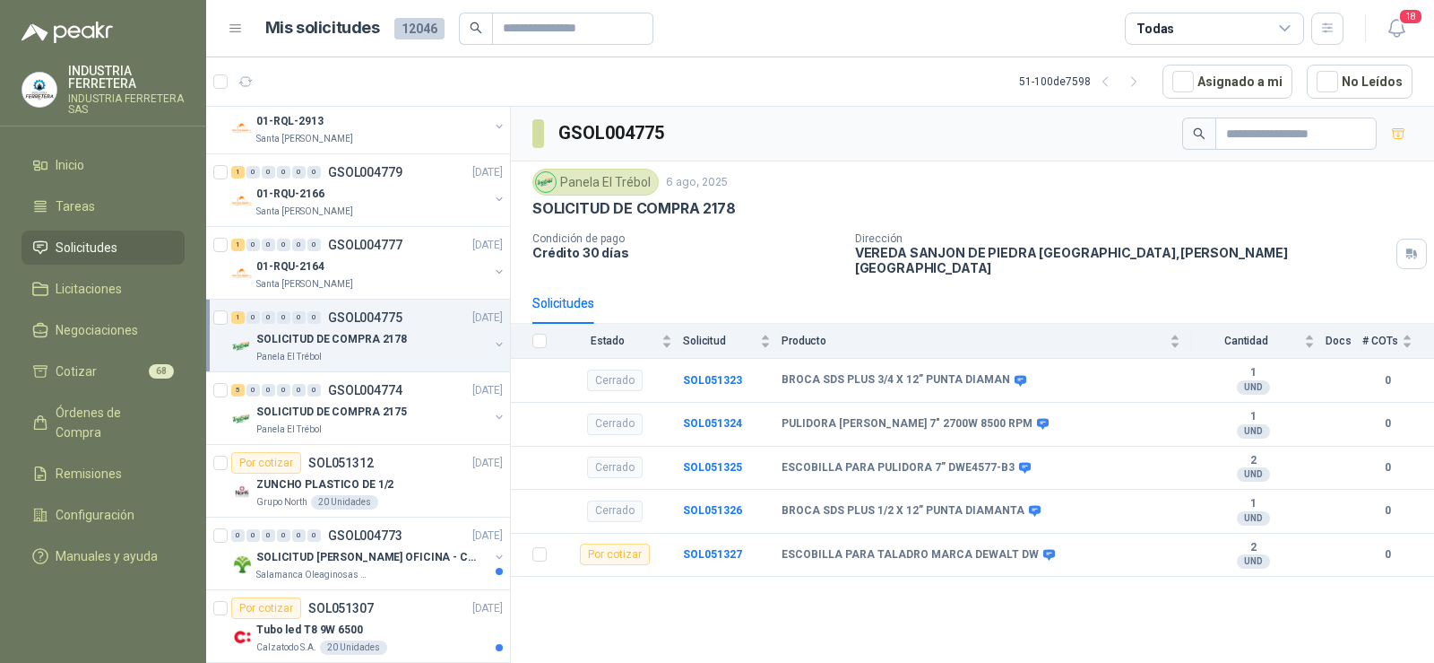
click at [294, 331] on p "SOLICITUD DE COMPRA 2178" at bounding box center [331, 339] width 151 height 17
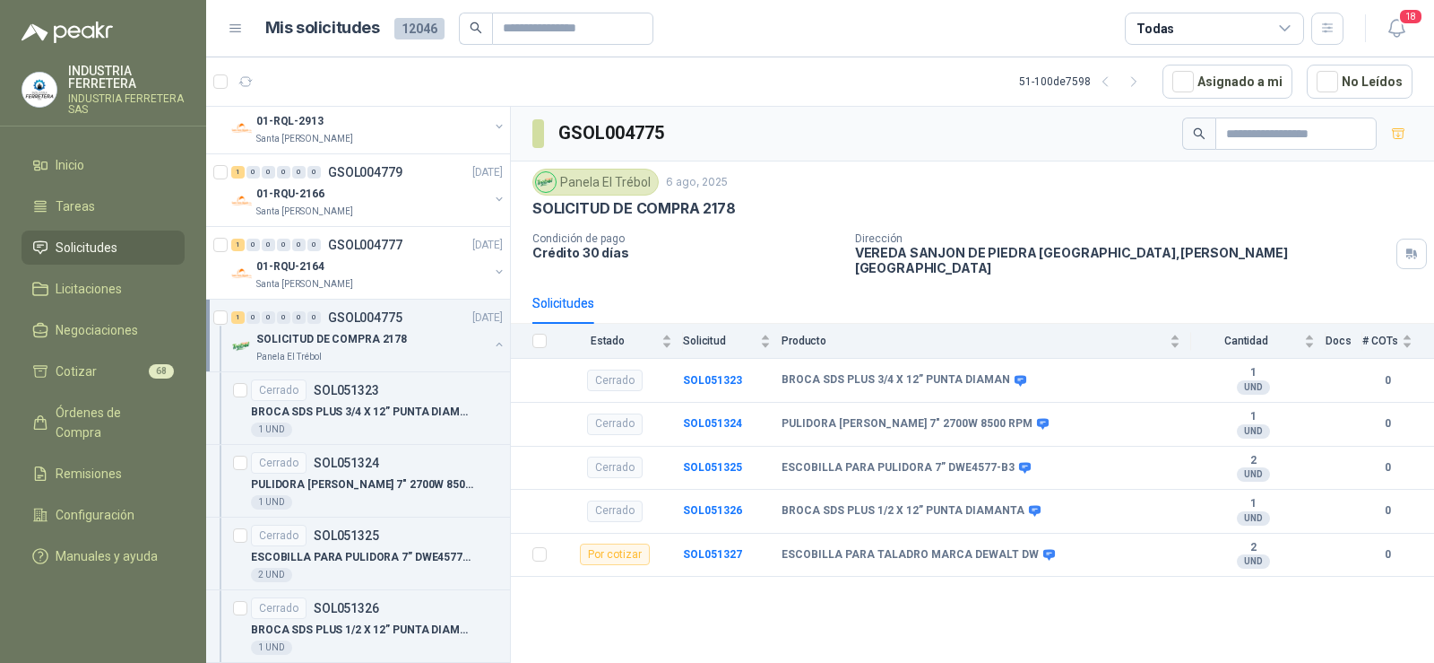
click at [492, 350] on button "button" at bounding box center [499, 344] width 14 height 14
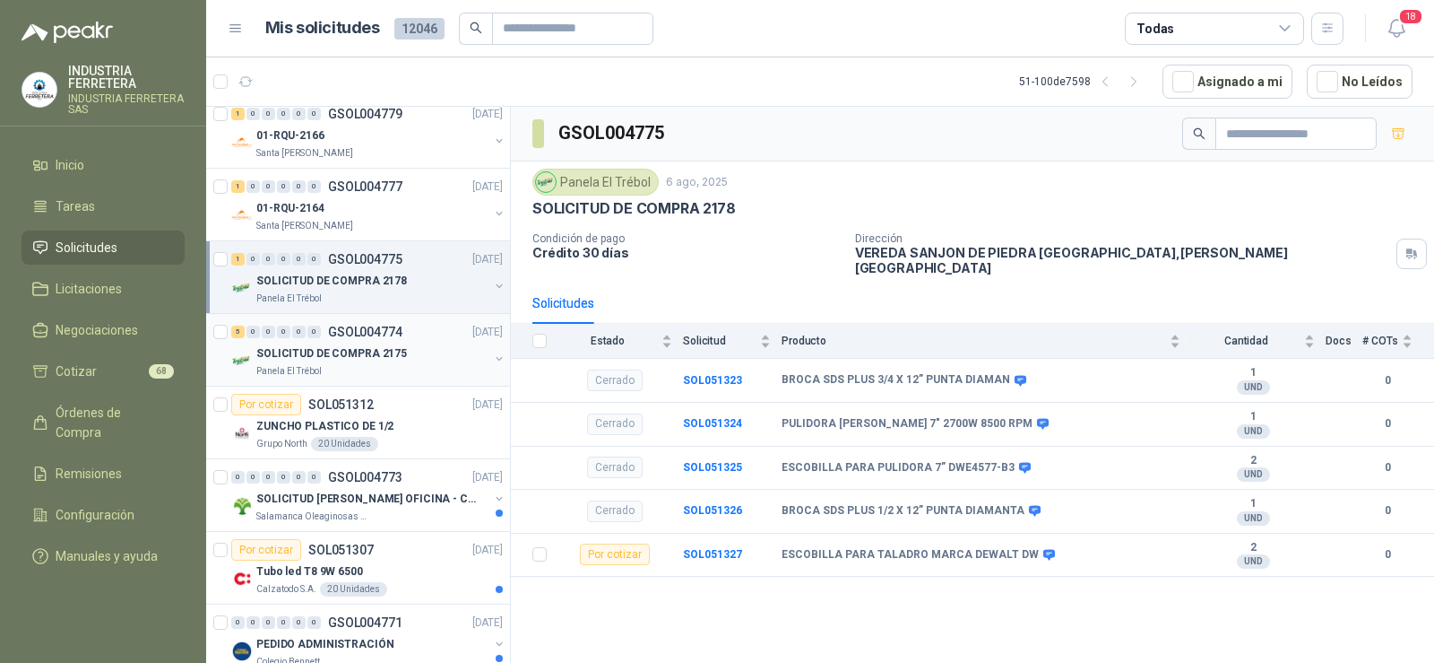
scroll to position [1494, 0]
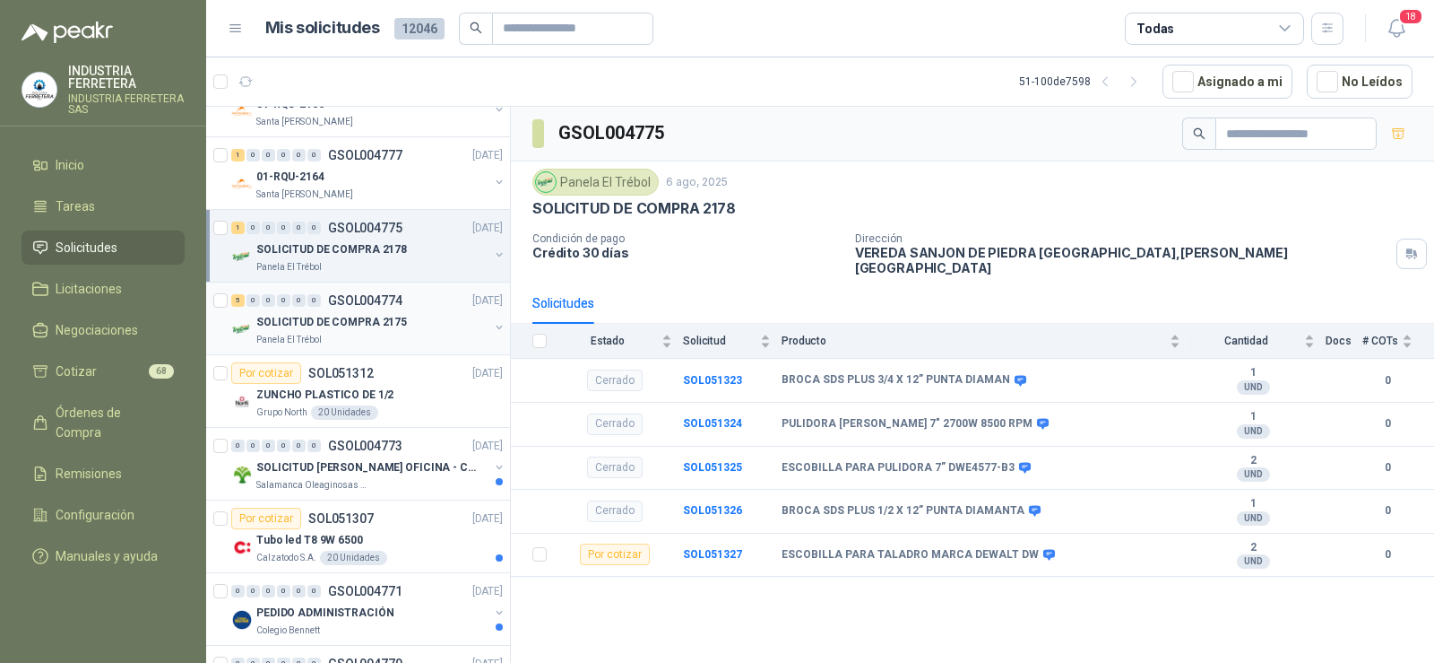
click at [360, 324] on p "SOLICITUD DE COMPRA 2175" at bounding box center [331, 322] width 151 height 17
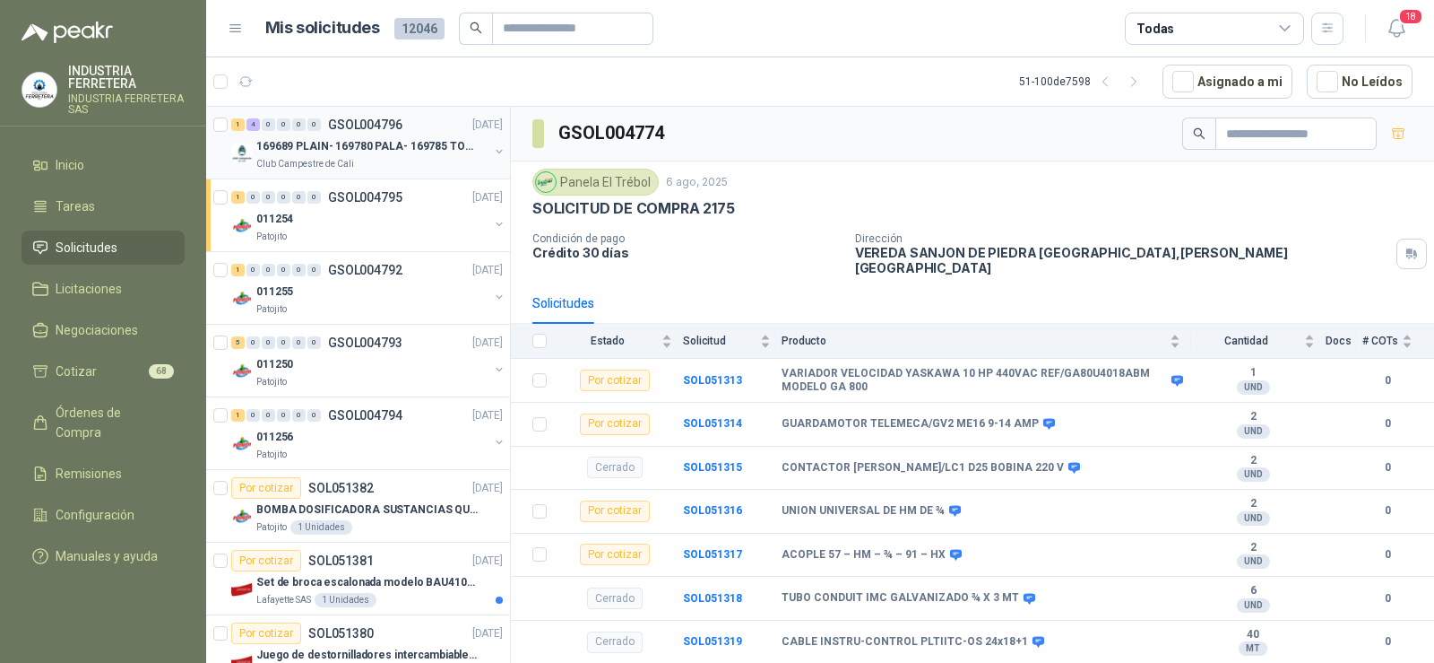
click at [341, 146] on p "169689 PLAIN- 169780 PALA- 169785 TORNILL 169796 C" at bounding box center [367, 146] width 223 height 17
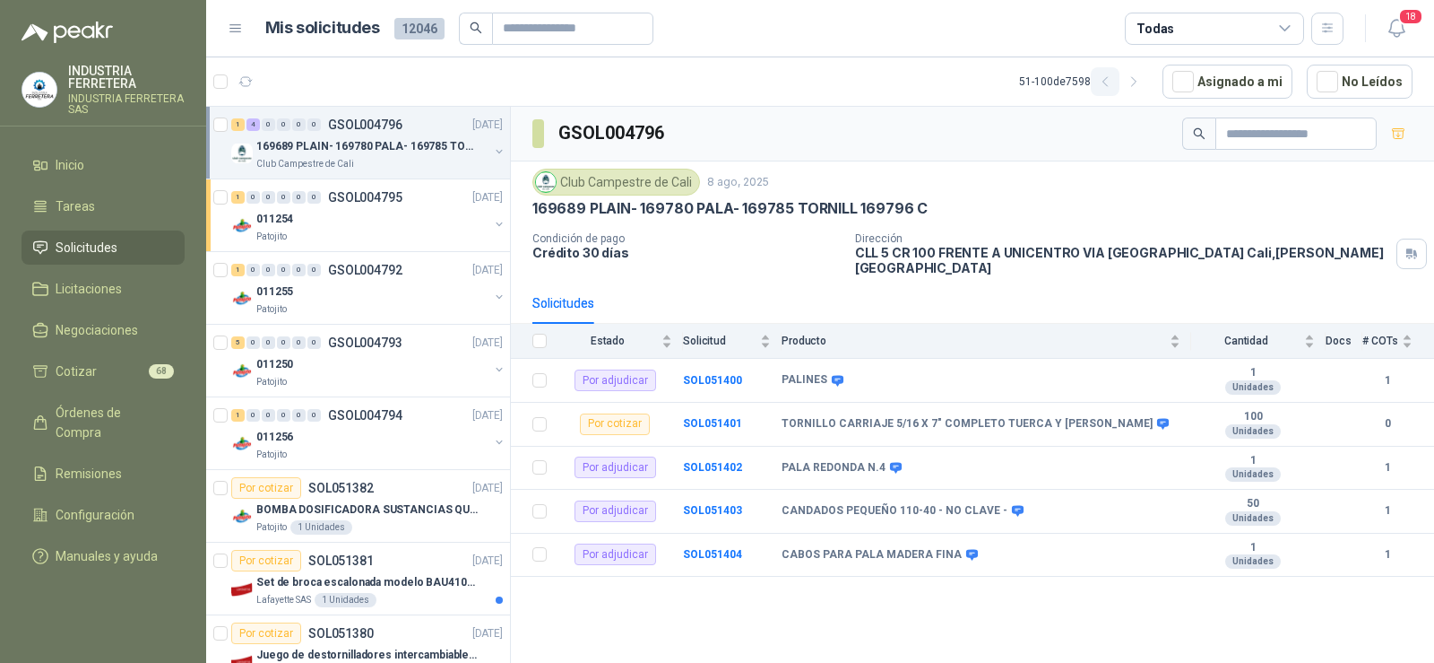
click at [1113, 82] on icon "button" at bounding box center [1105, 81] width 15 height 15
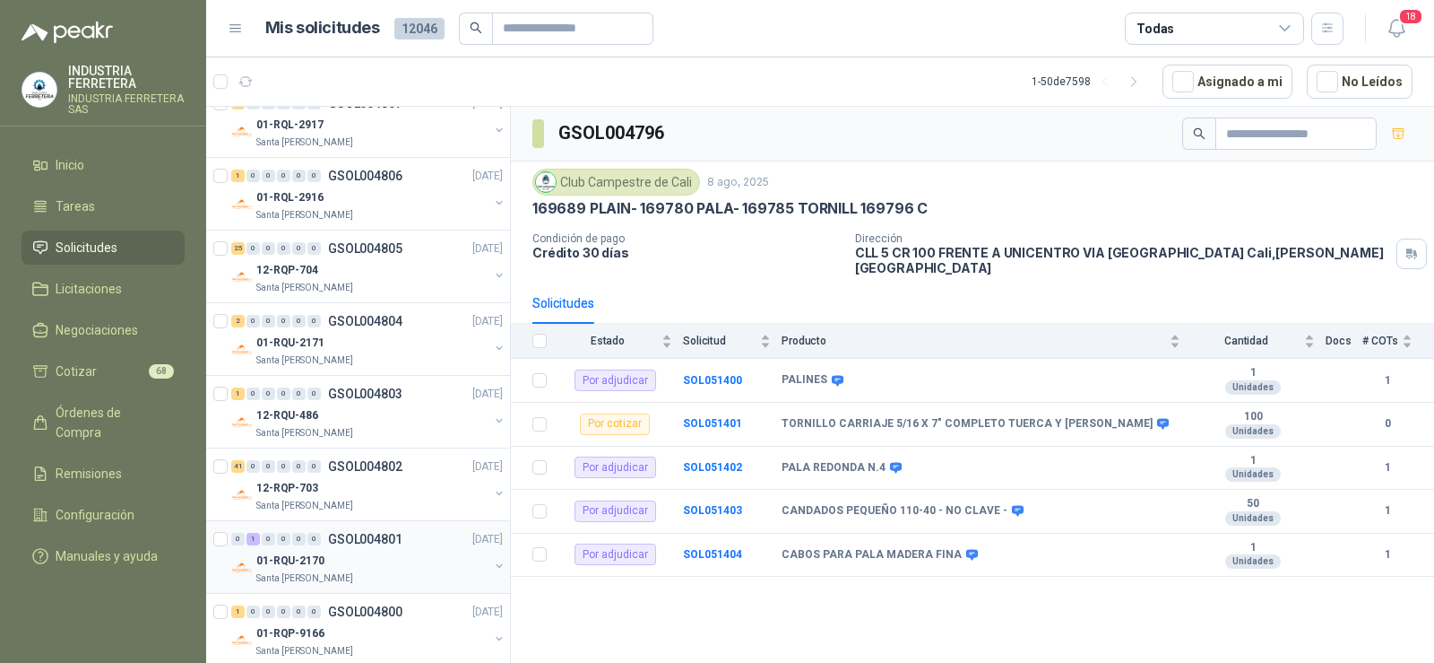
scroll to position [3108, 0]
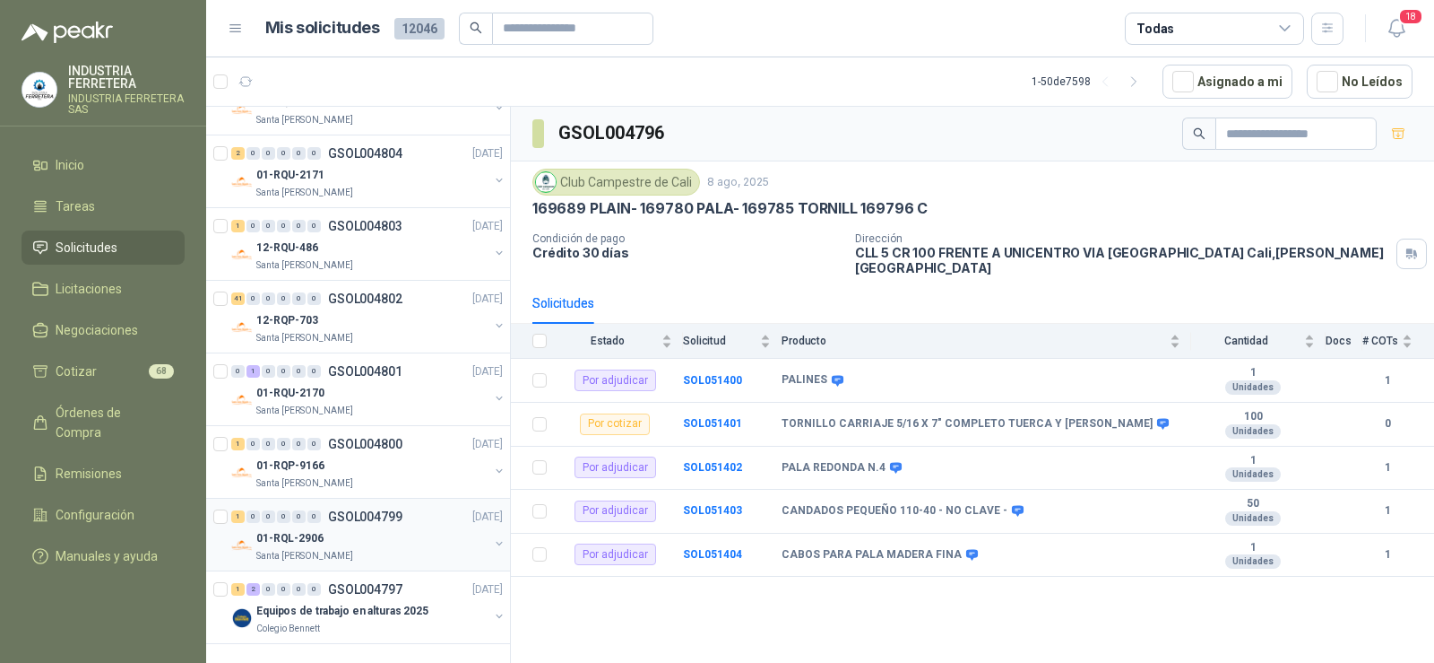
click at [310, 530] on p "01-RQL-2906" at bounding box center [289, 538] width 67 height 17
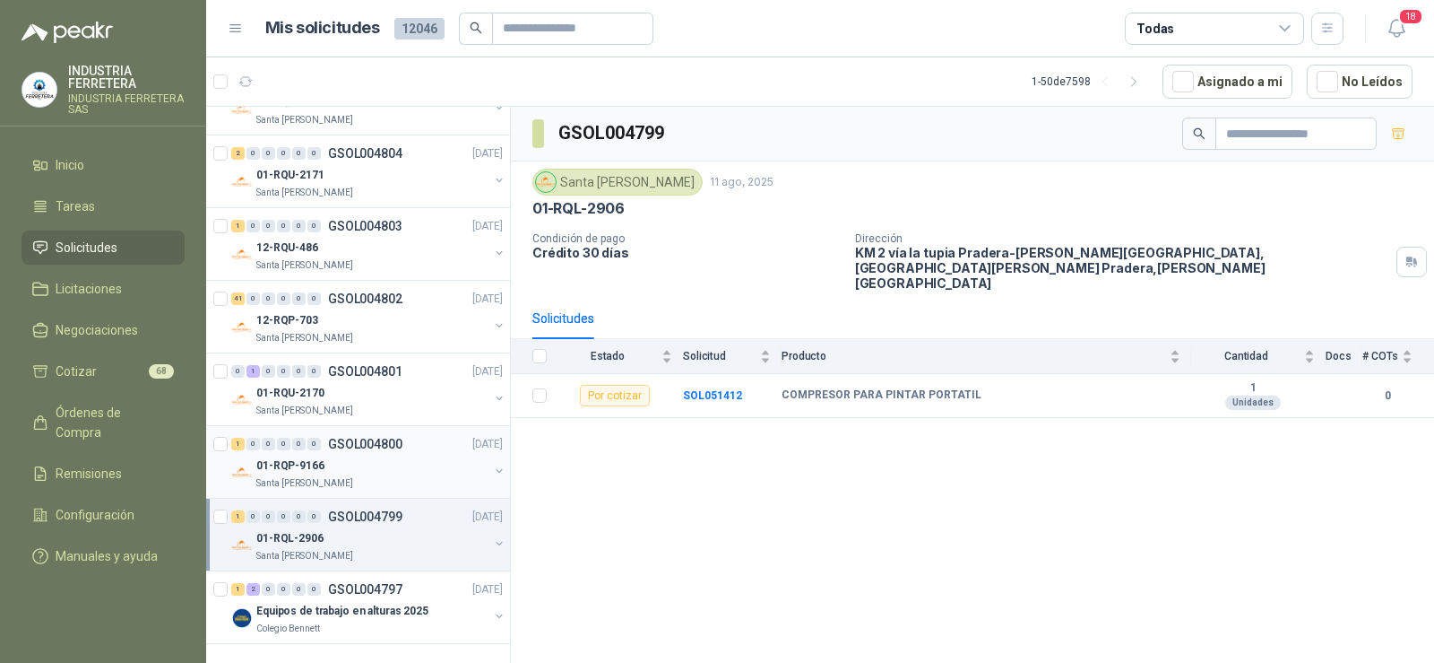
click at [322, 457] on p "01-RQP-9166" at bounding box center [290, 465] width 68 height 17
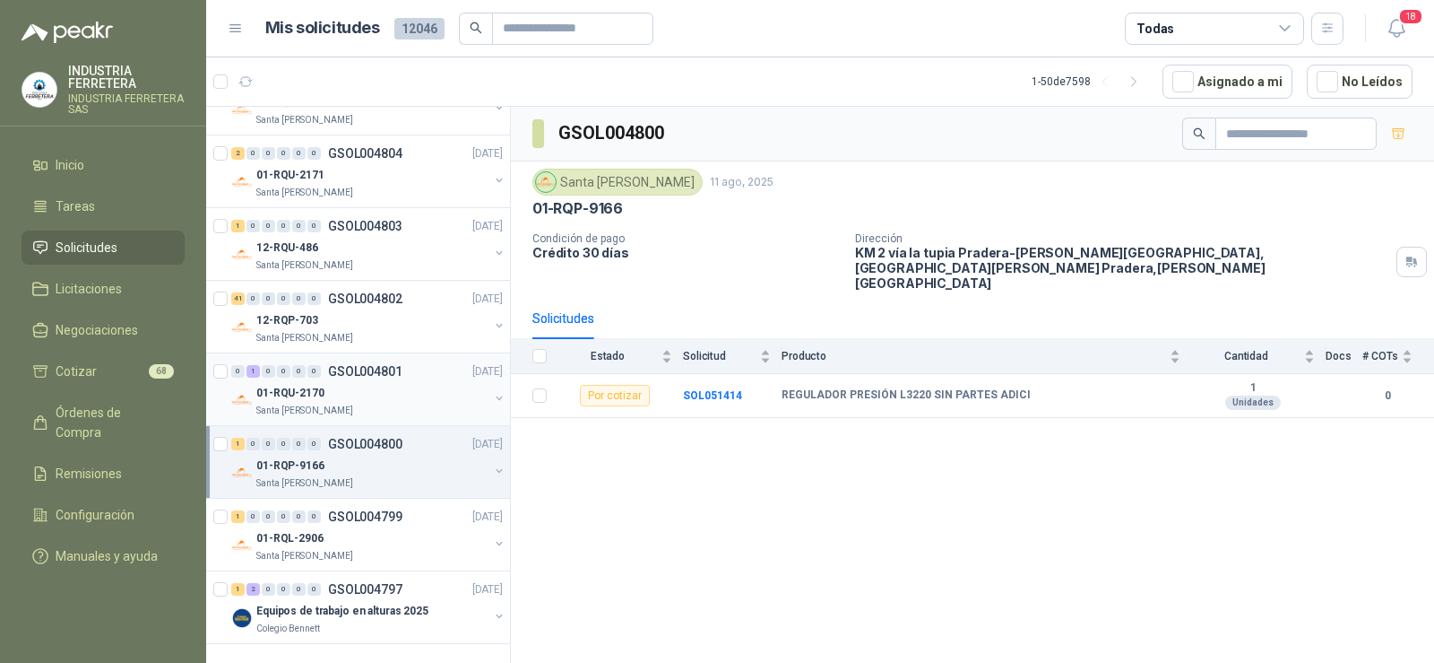
click at [329, 360] on div "0 1 0 0 0 0 GSOL004801 [DATE]" at bounding box center [368, 371] width 275 height 22
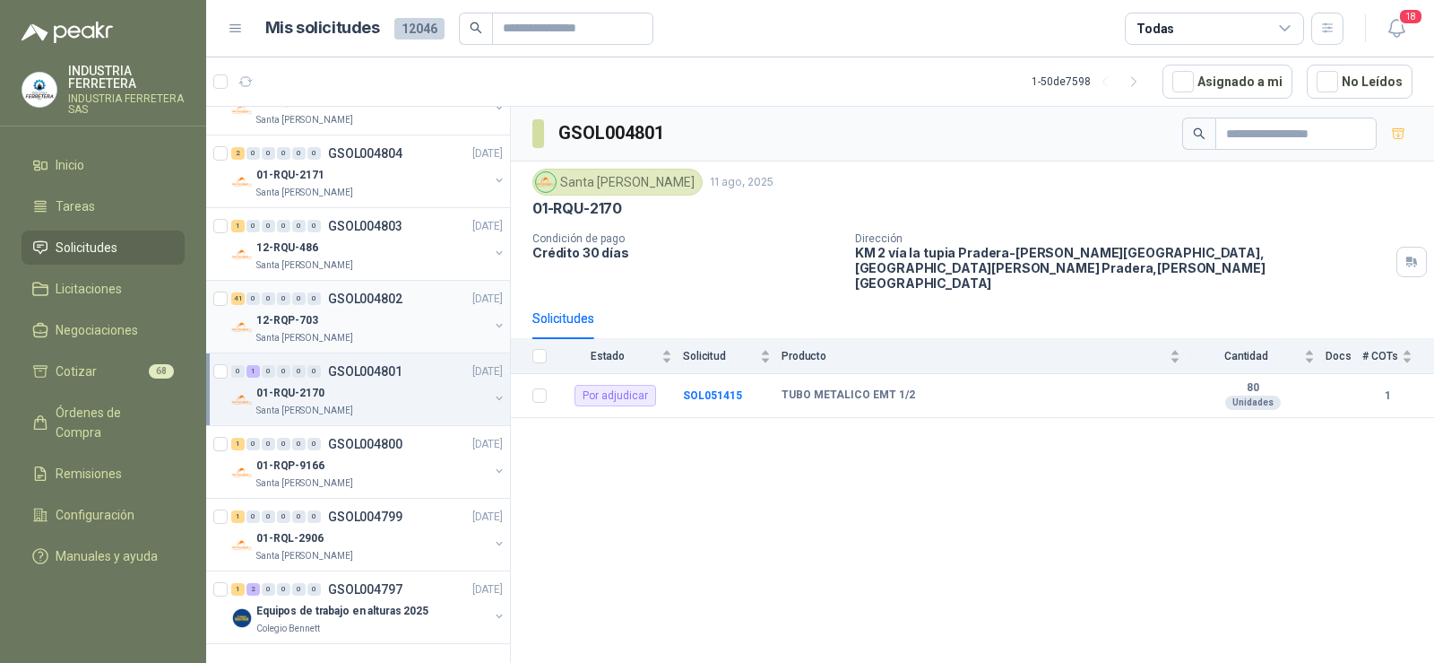
click at [327, 292] on div "41 0 0 0 0 0 GSOL004802" at bounding box center [316, 298] width 171 height 13
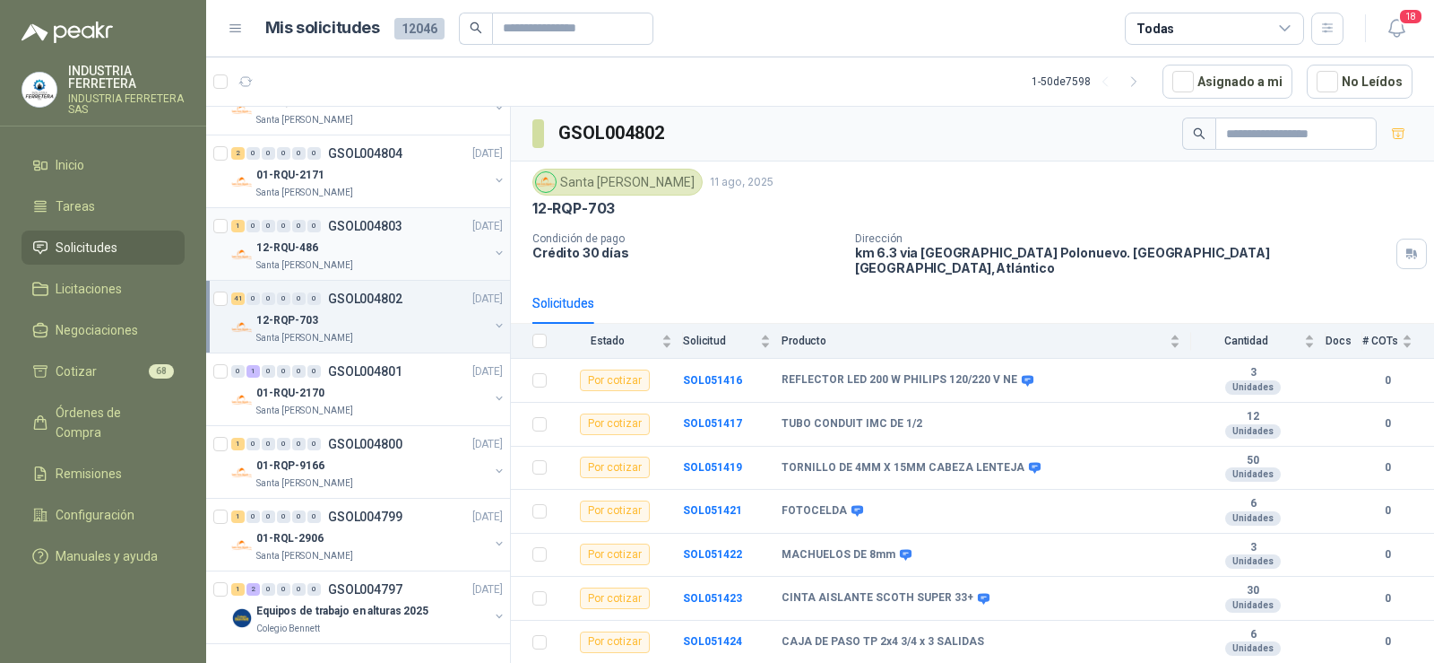
click at [358, 220] on p "GSOL004803" at bounding box center [365, 226] width 74 height 13
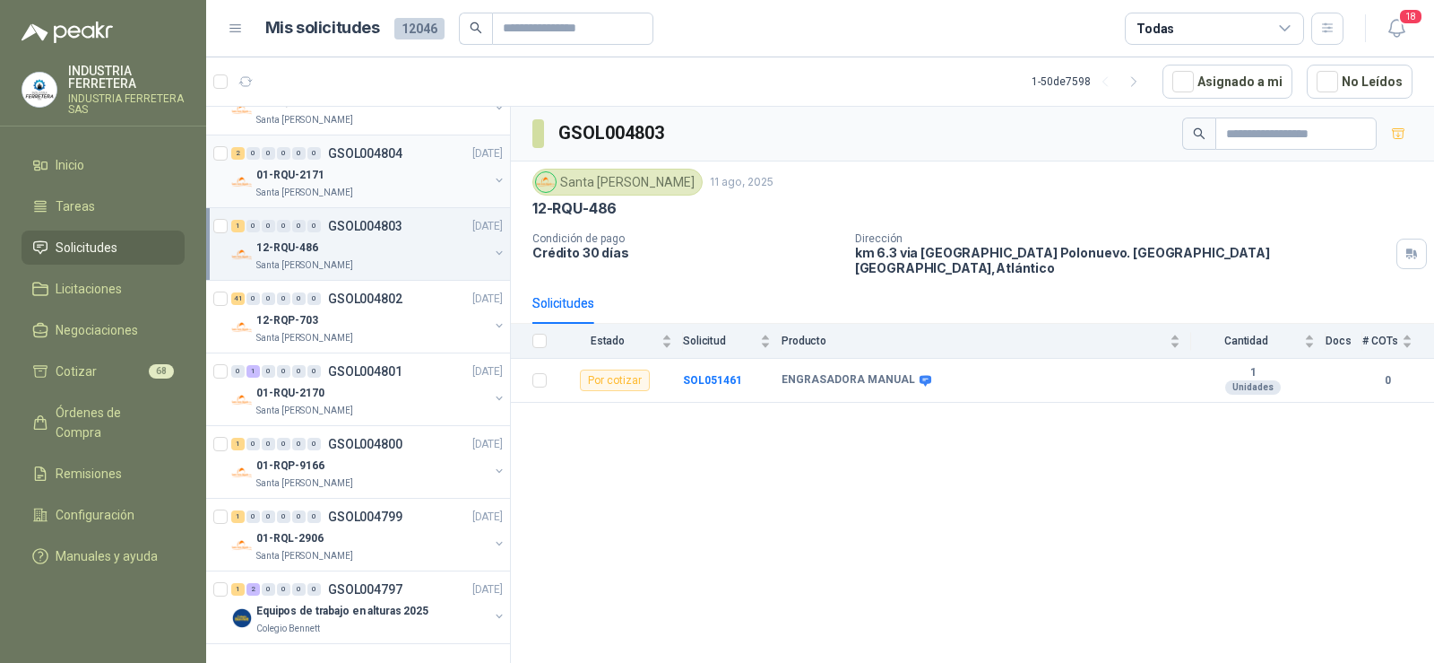
click at [359, 147] on div "2 0 0 0 0 0 GSOL004804 [DATE]" at bounding box center [368, 154] width 275 height 22
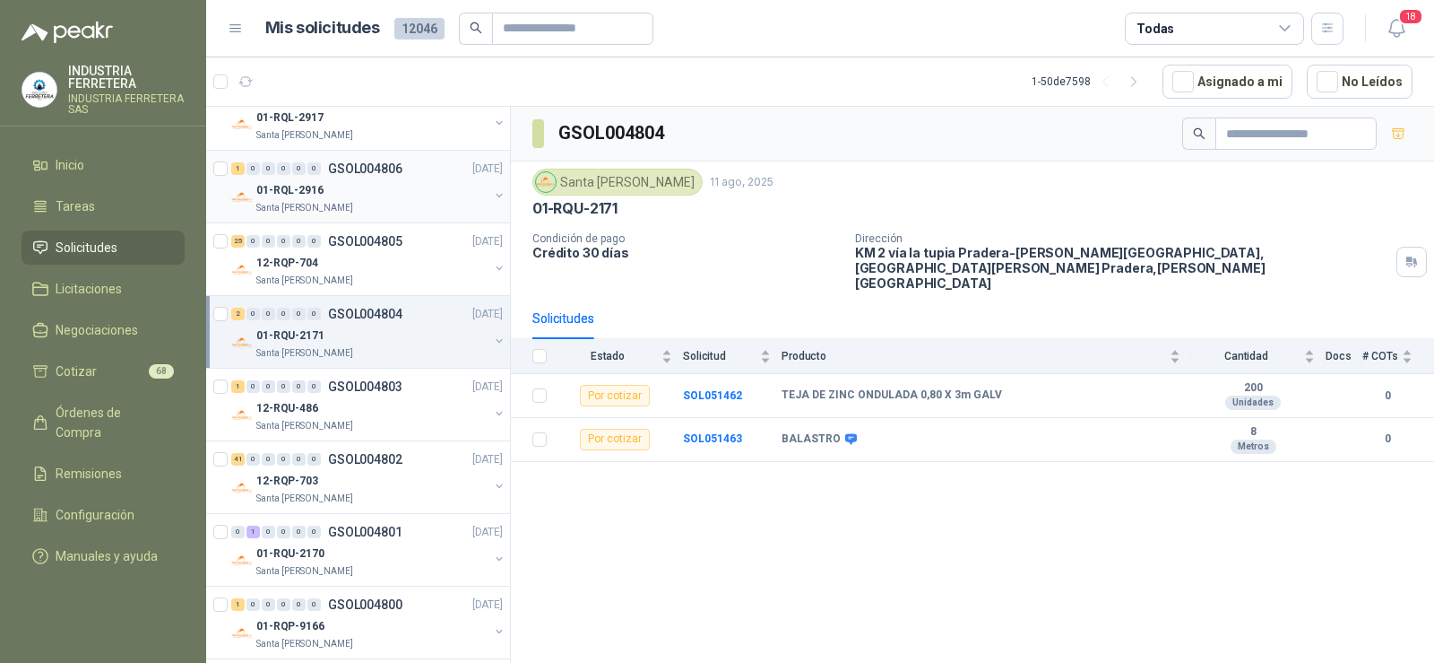
scroll to position [2929, 0]
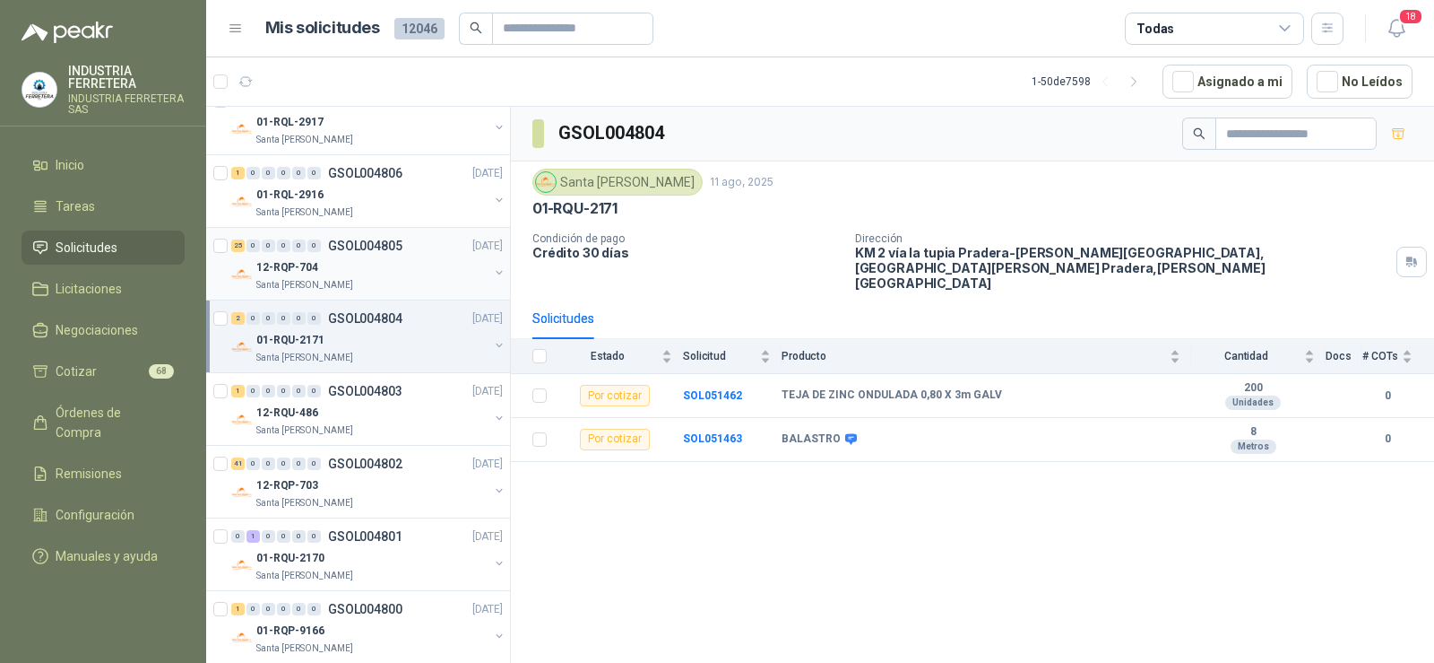
click at [347, 262] on div "12-RQP-704" at bounding box center [372, 267] width 232 height 22
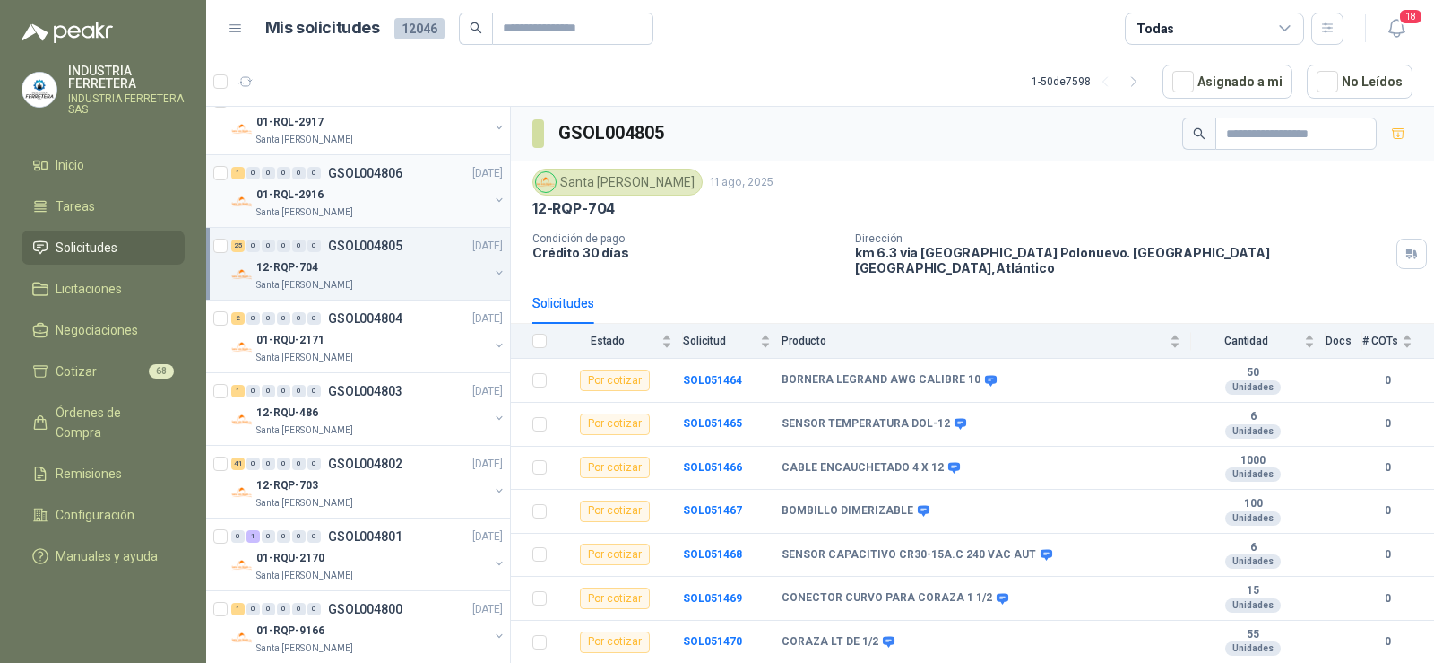
click at [334, 204] on div "01-RQL-2916" at bounding box center [372, 195] width 232 height 22
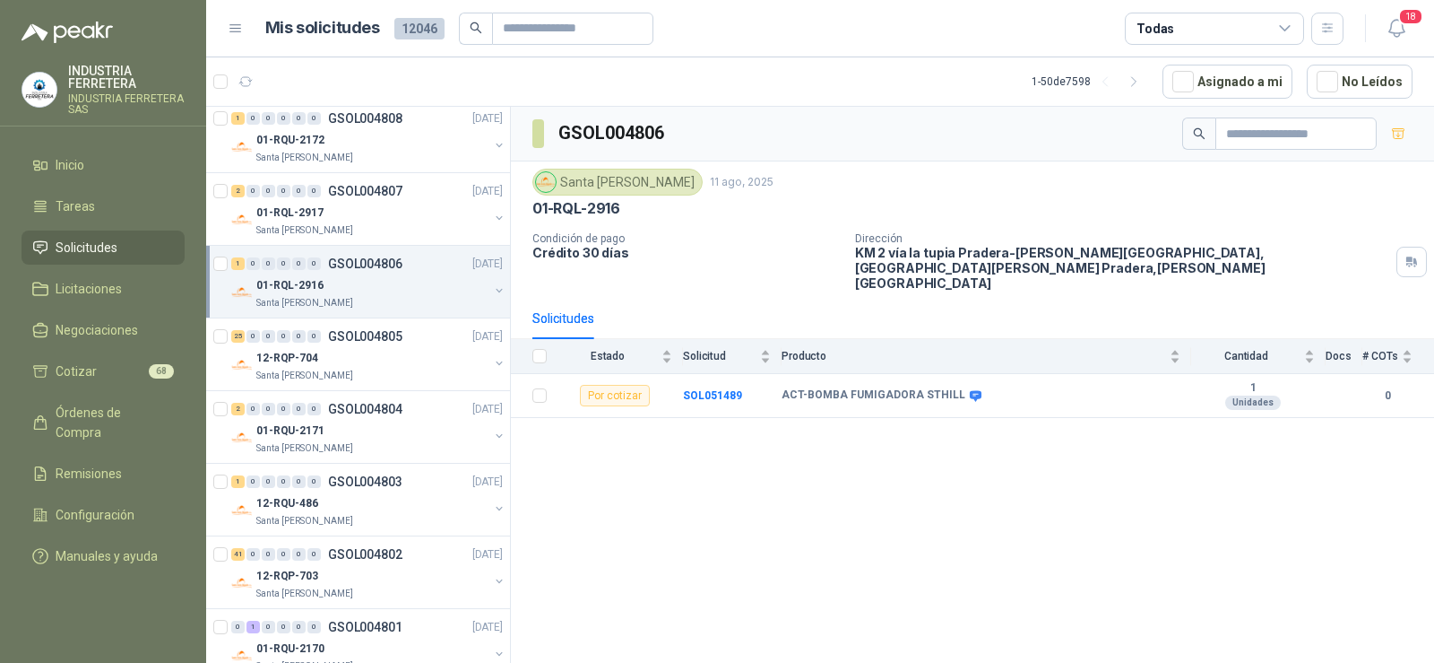
scroll to position [2750, 0]
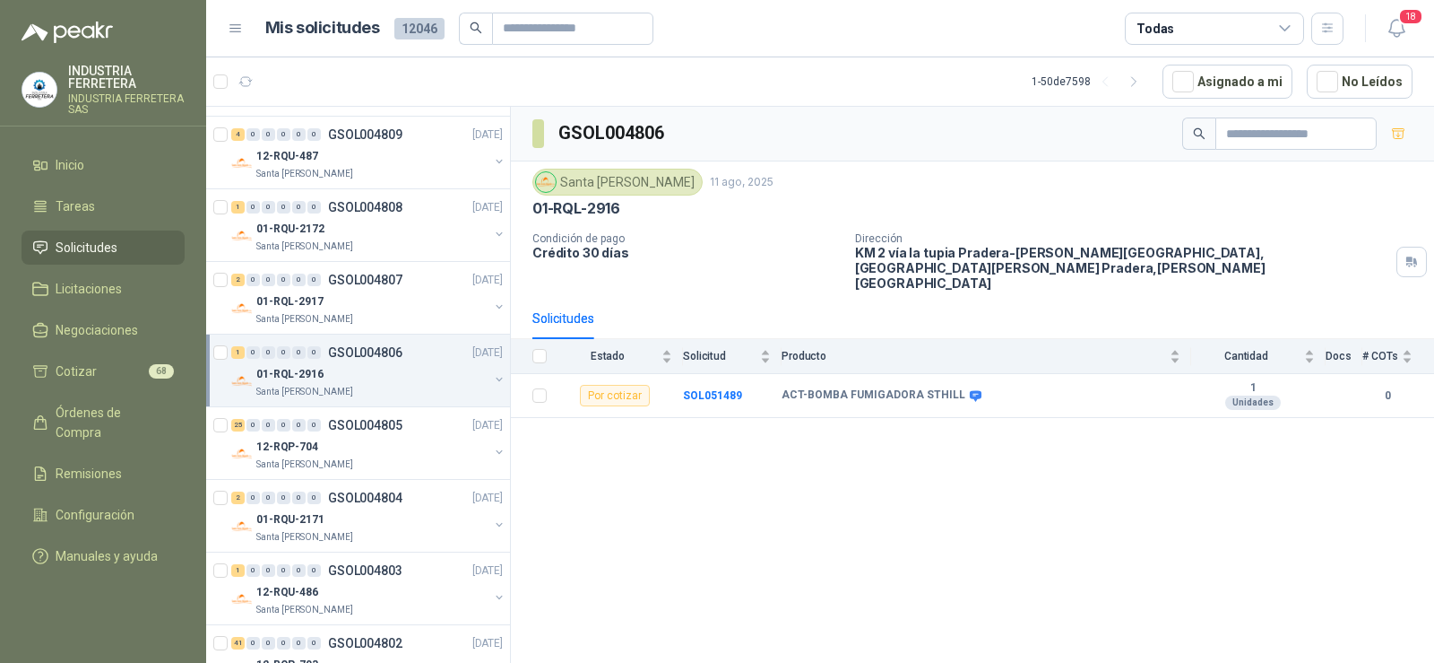
click at [913, 435] on div "GSOL004806 [GEOGRAPHIC_DATA][PERSON_NAME] [DATE] 01-RQL-2916 Condición de pago …" at bounding box center [972, 388] width 923 height 562
drag, startPoint x: 804, startPoint y: 366, endPoint x: 951, endPoint y: 374, distance: 147.2
click at [950, 388] on b "ACT-BOMBA FUMIGADORA STHILL" at bounding box center [874, 395] width 184 height 14
copy b "BOMBA FUMIGADORA STHILL"
click at [1399, 135] on icon "button" at bounding box center [1398, 133] width 13 height 10
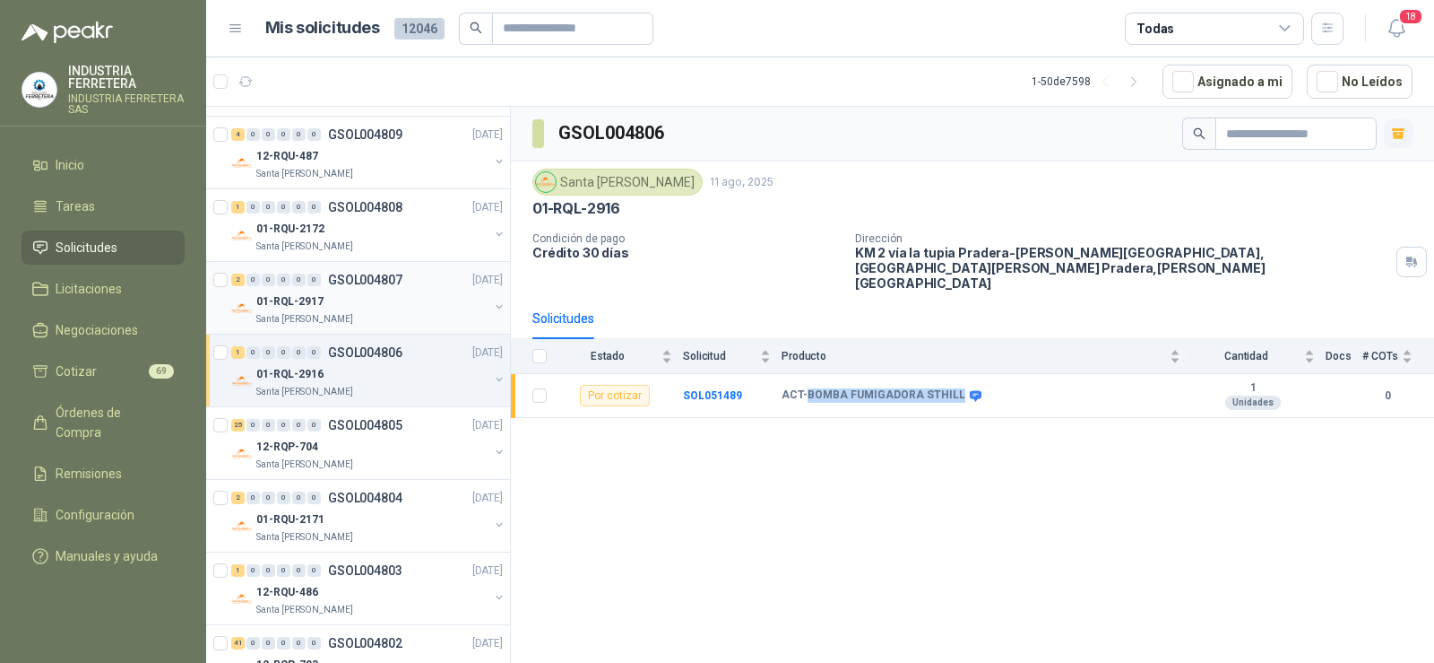
click at [354, 307] on div "01-RQL-2917" at bounding box center [372, 301] width 232 height 22
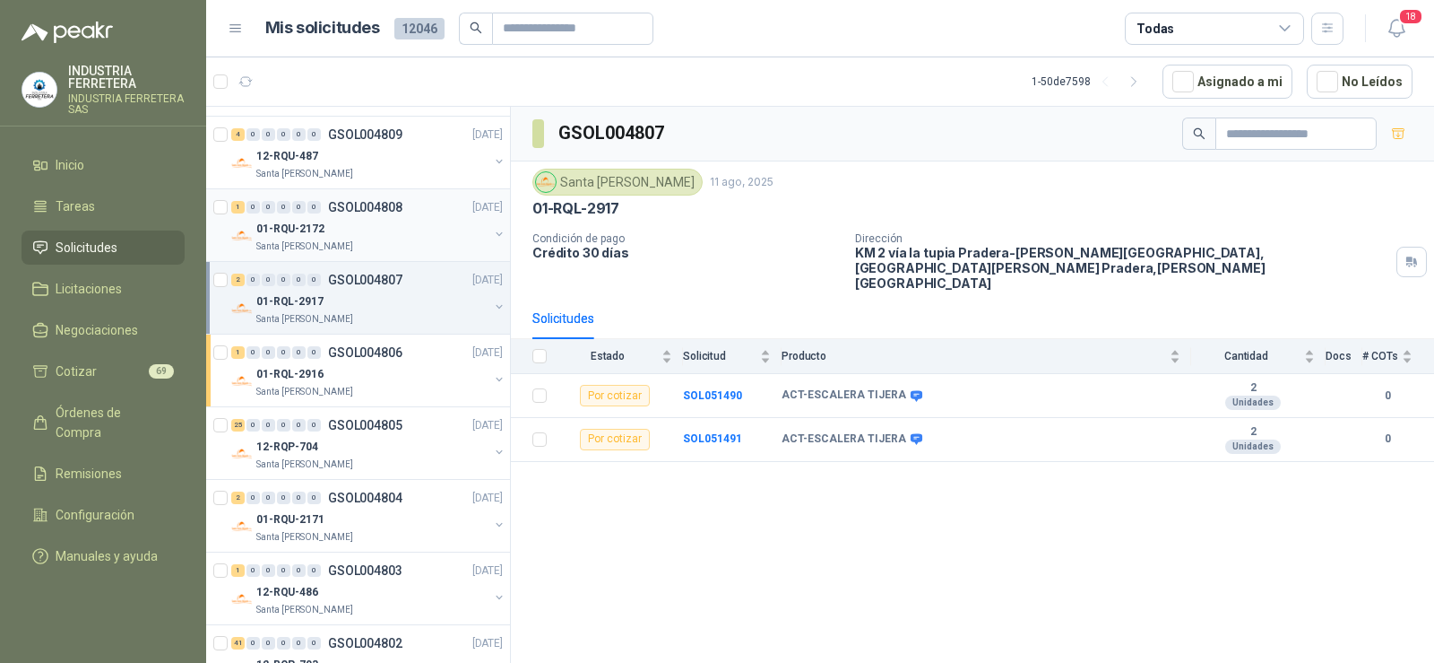
click at [322, 231] on p "01-RQU-2172" at bounding box center [290, 229] width 68 height 17
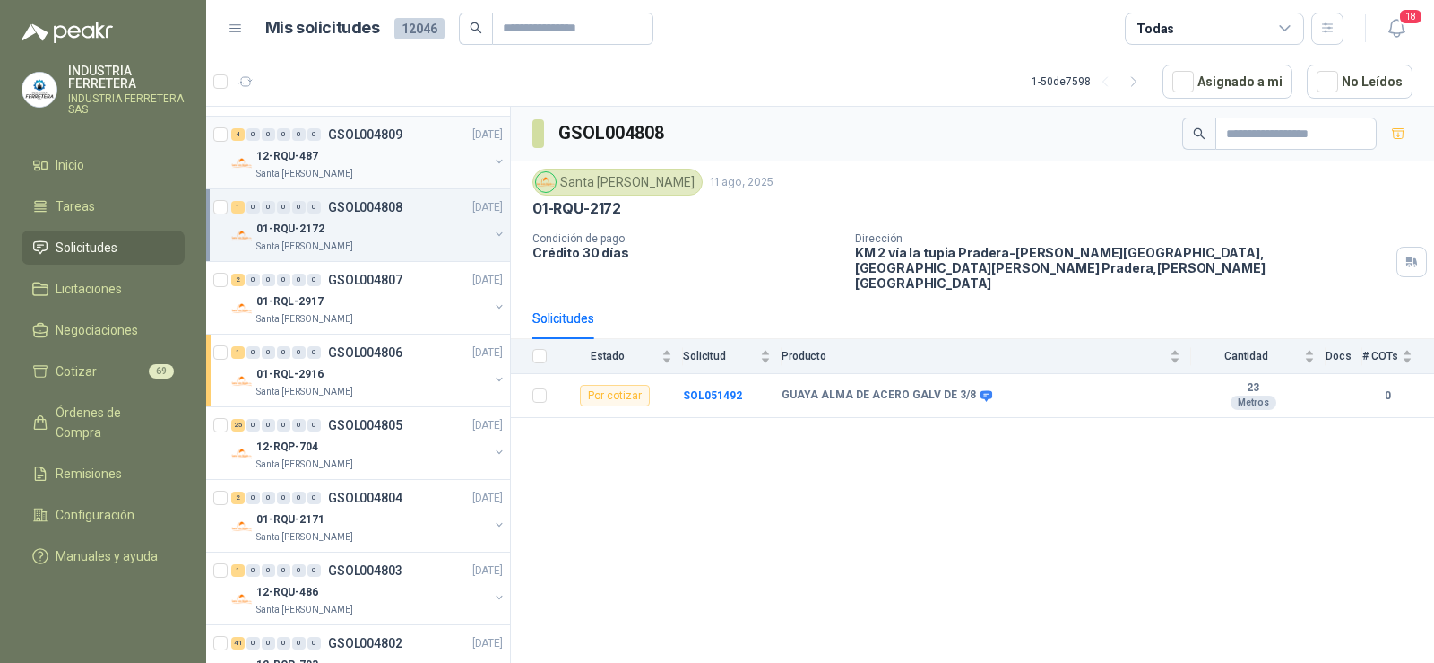
click at [343, 163] on div "12-RQU-487" at bounding box center [372, 156] width 232 height 22
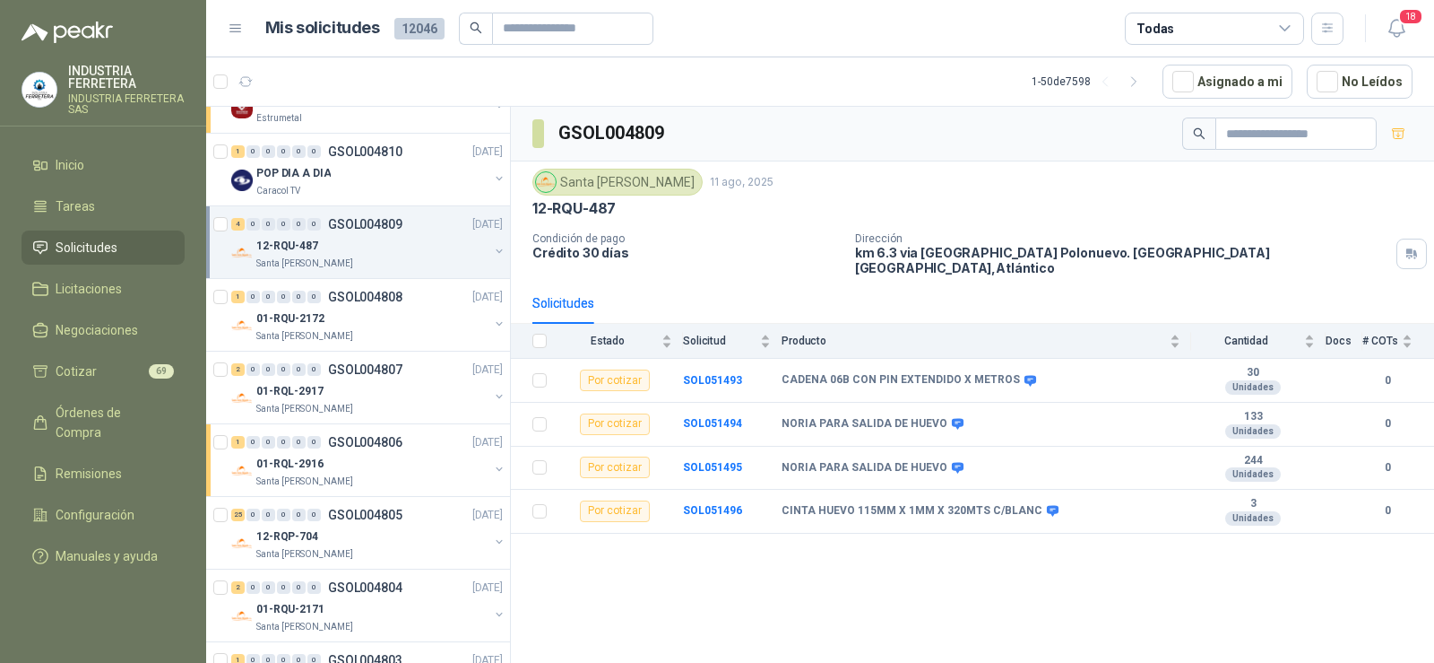
scroll to position [2570, 0]
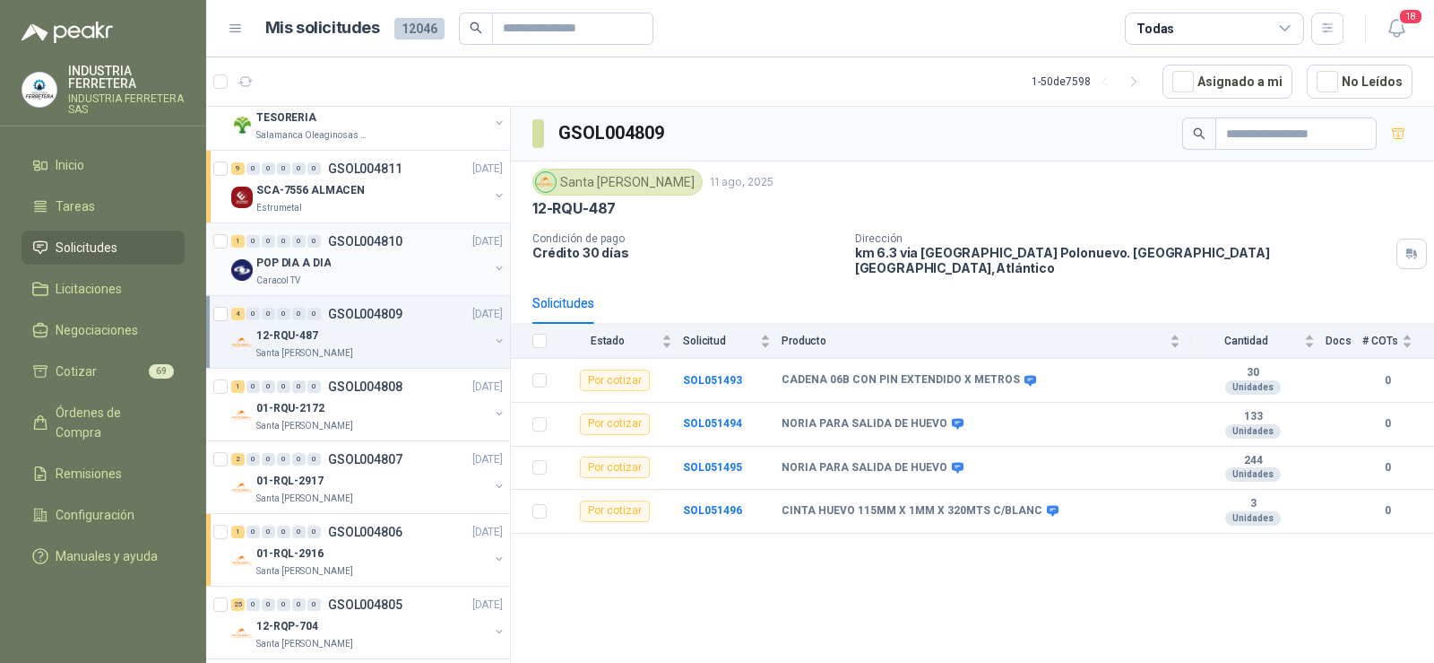
click at [333, 266] on div "POP DIA A DIA" at bounding box center [372, 263] width 232 height 22
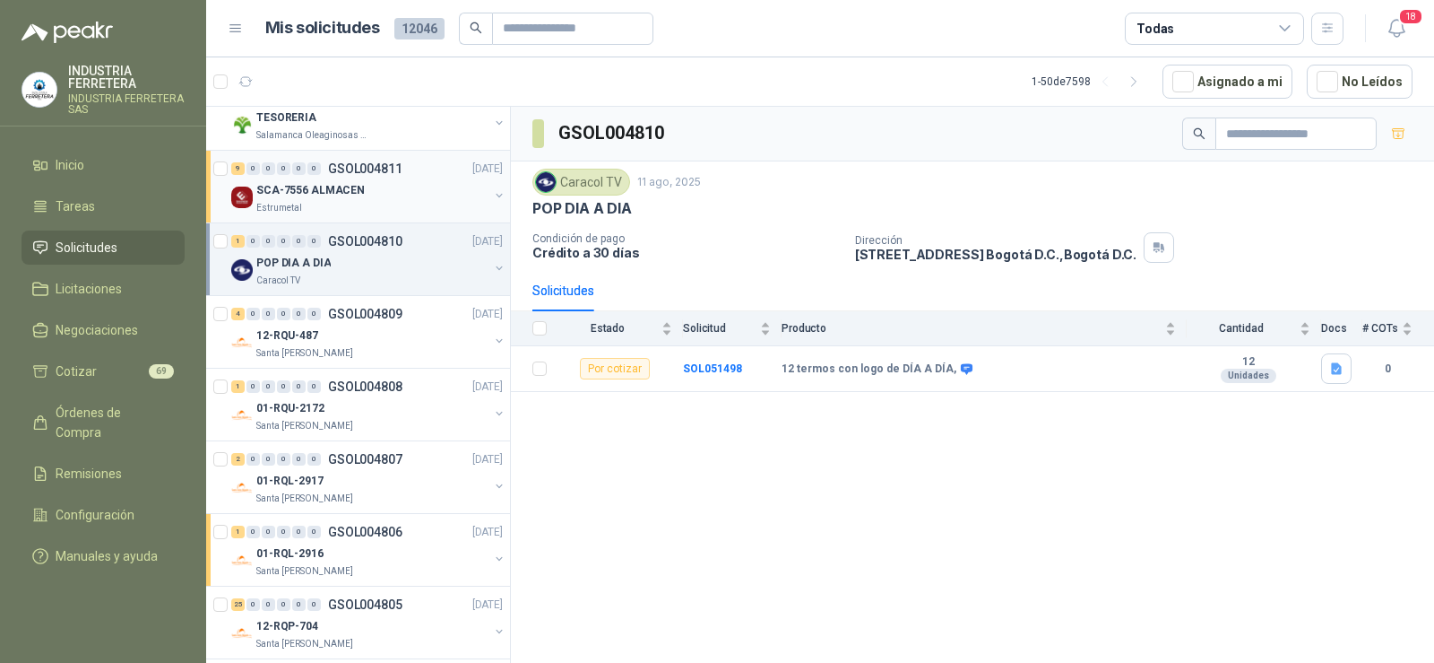
click at [348, 182] on p "SCA-7556 ALMACEN" at bounding box center [310, 190] width 108 height 17
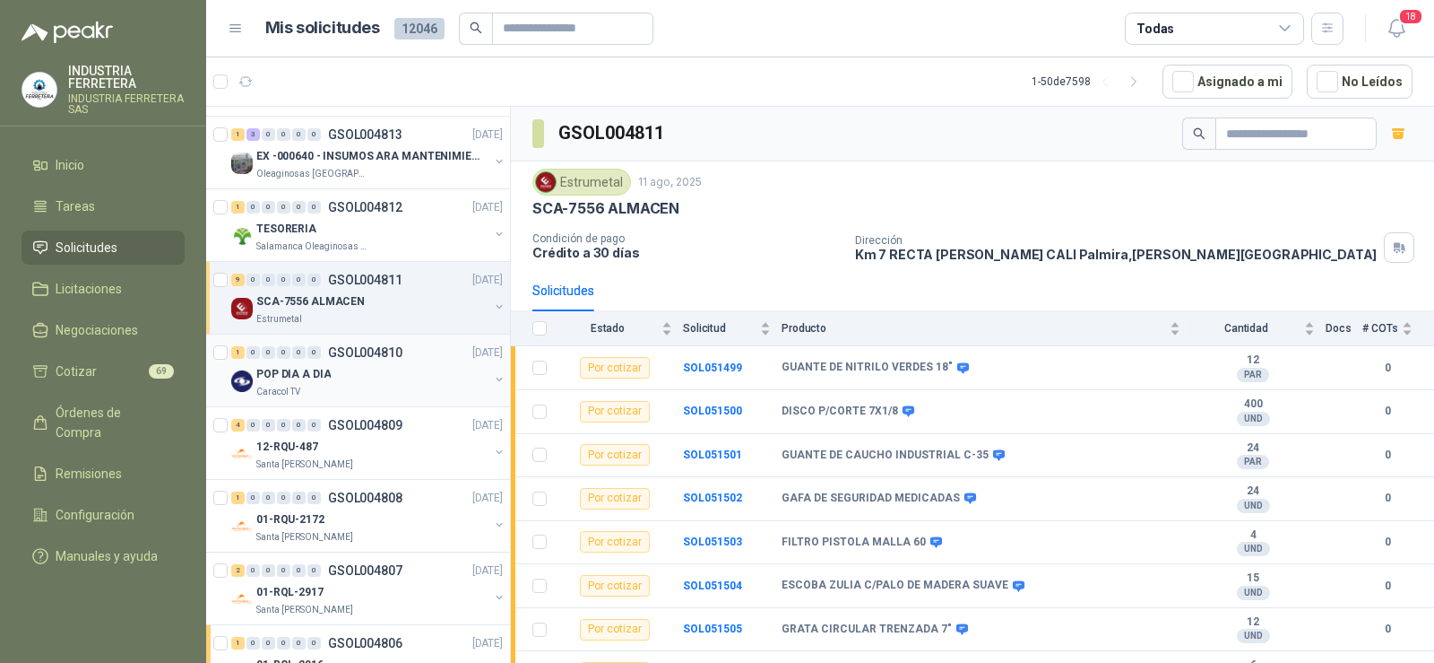
scroll to position [2391, 0]
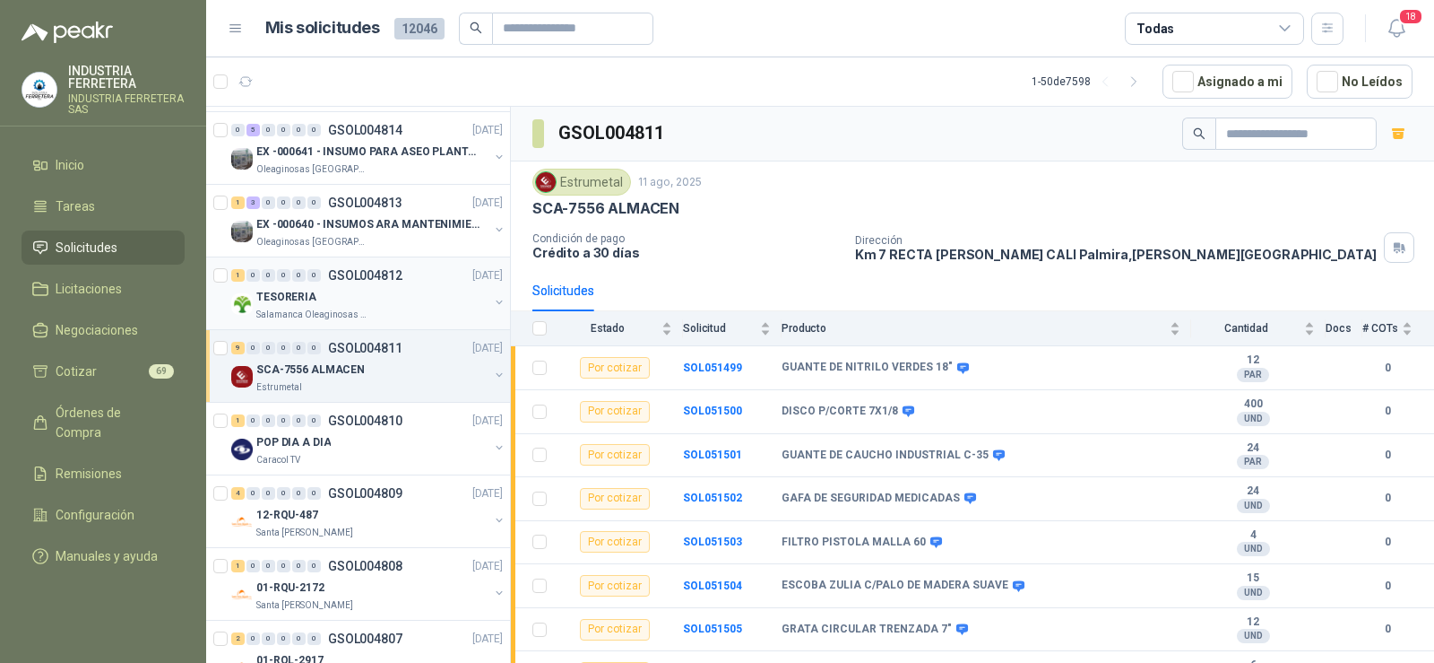
click at [355, 290] on div "TESORERIA" at bounding box center [372, 297] width 232 height 22
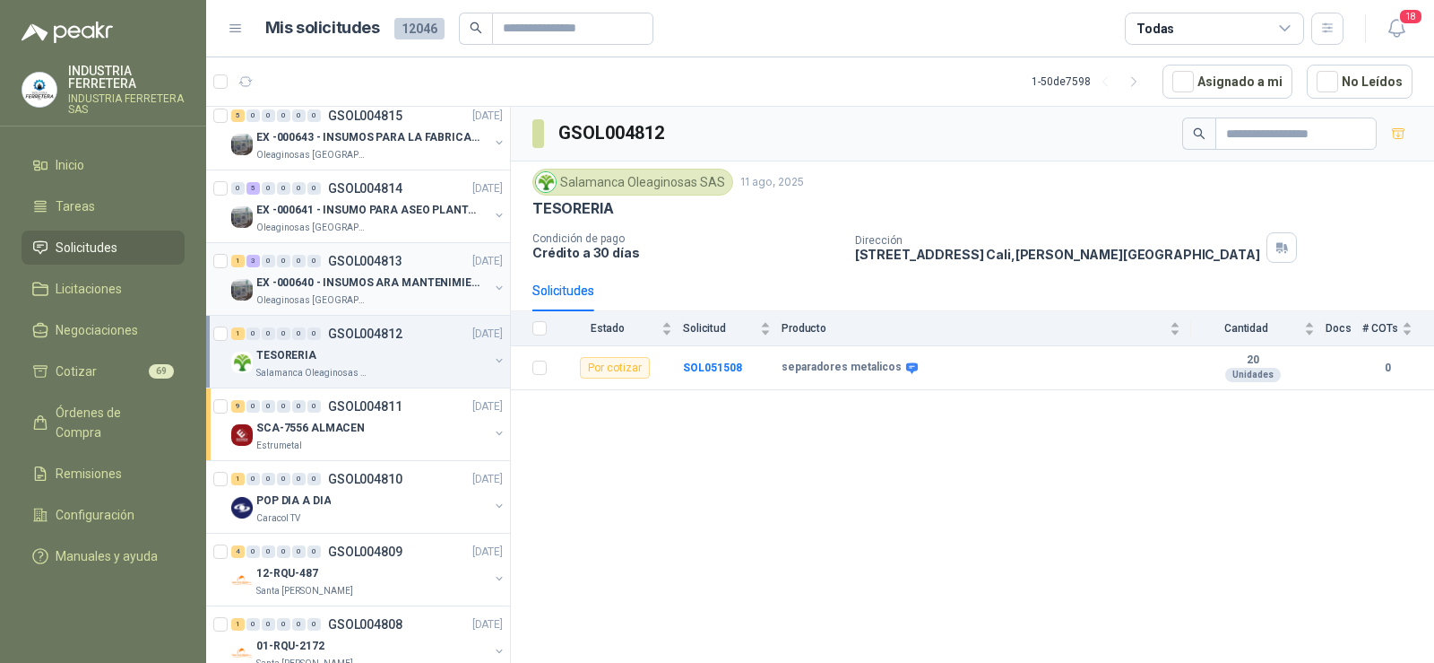
scroll to position [2301, 0]
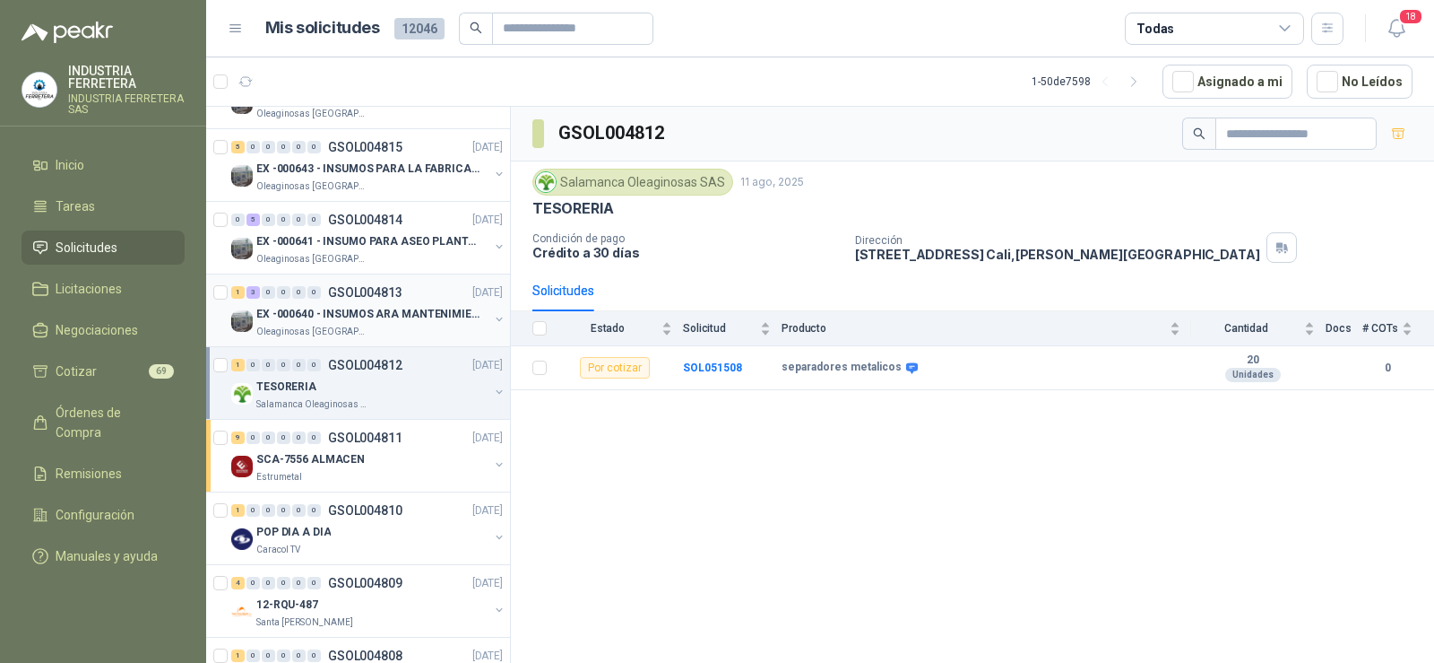
click at [312, 308] on p "EX -000640 - INSUMOS ARA MANTENIMIENTO MECANICO" at bounding box center [367, 314] width 223 height 17
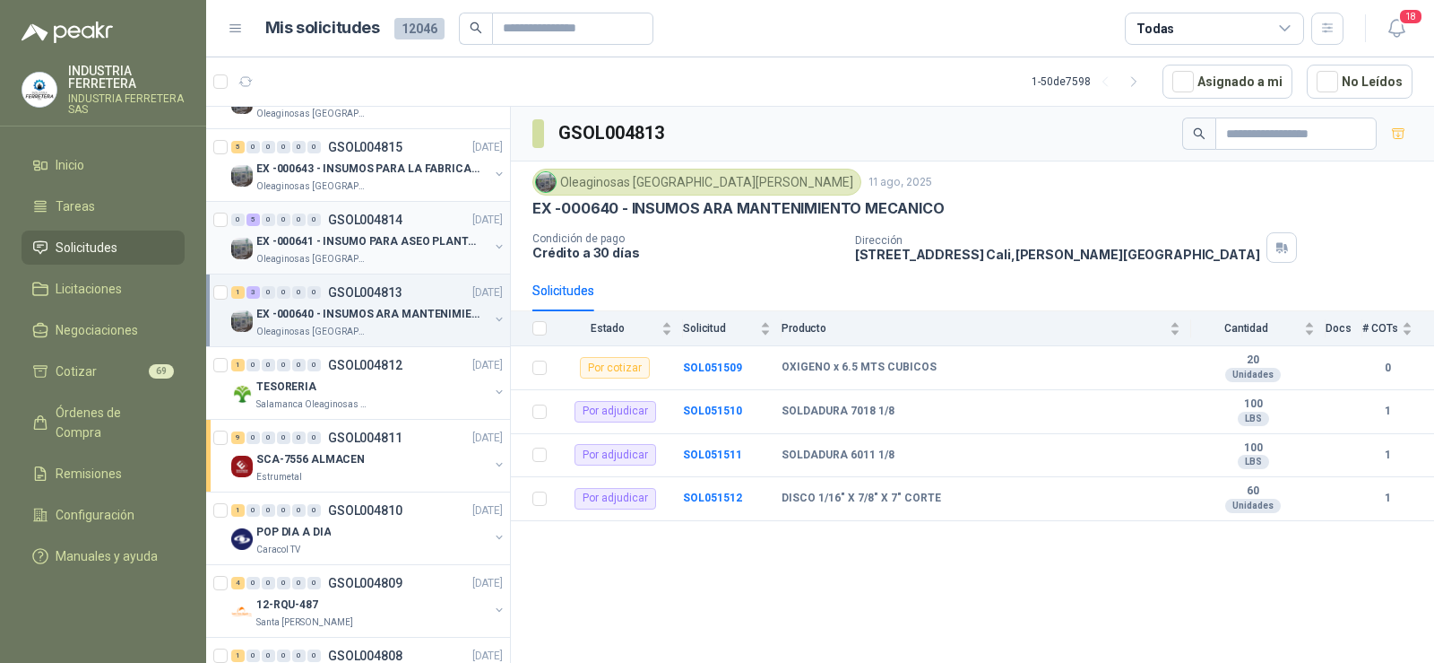
click at [342, 238] on p "EX -000641 - INSUMO PARA ASEO PLANTA EXTRACTORA" at bounding box center [367, 241] width 223 height 17
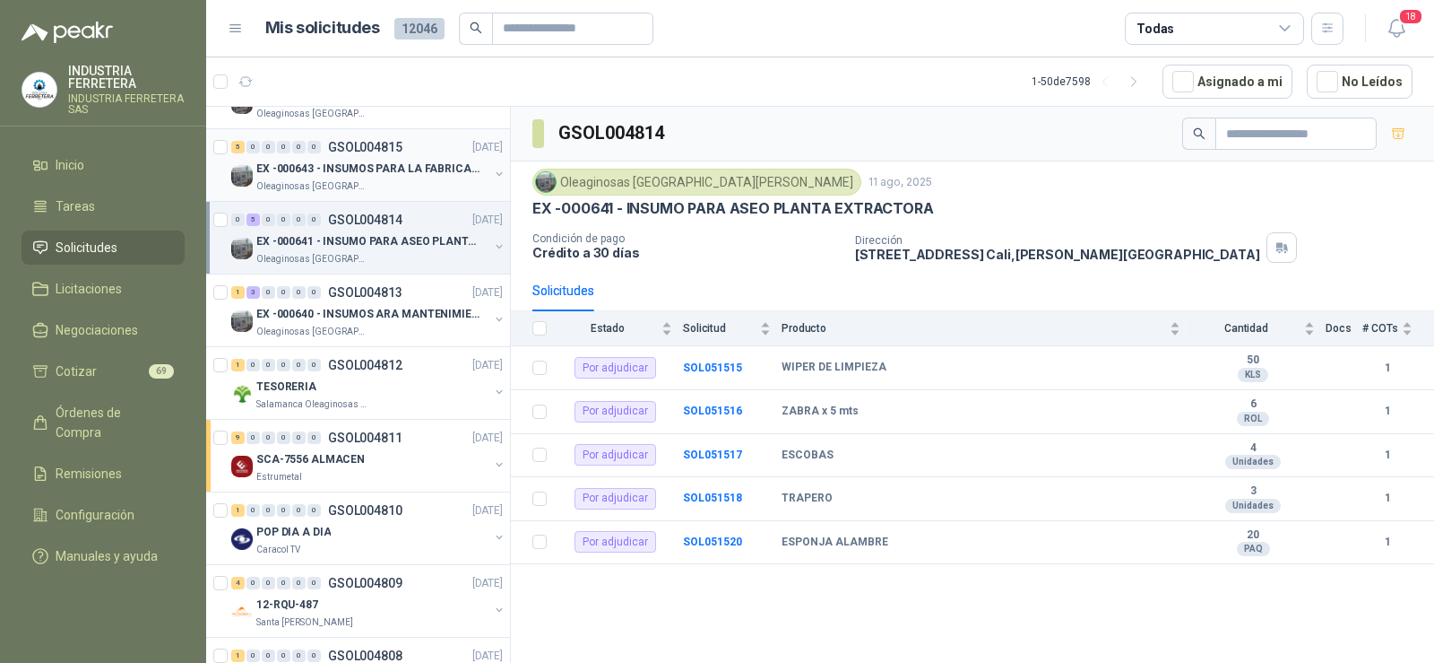
click at [377, 163] on p "EX -000643 - INSUMOS PARA LA FABRICACION DE PLATAF" at bounding box center [367, 168] width 223 height 17
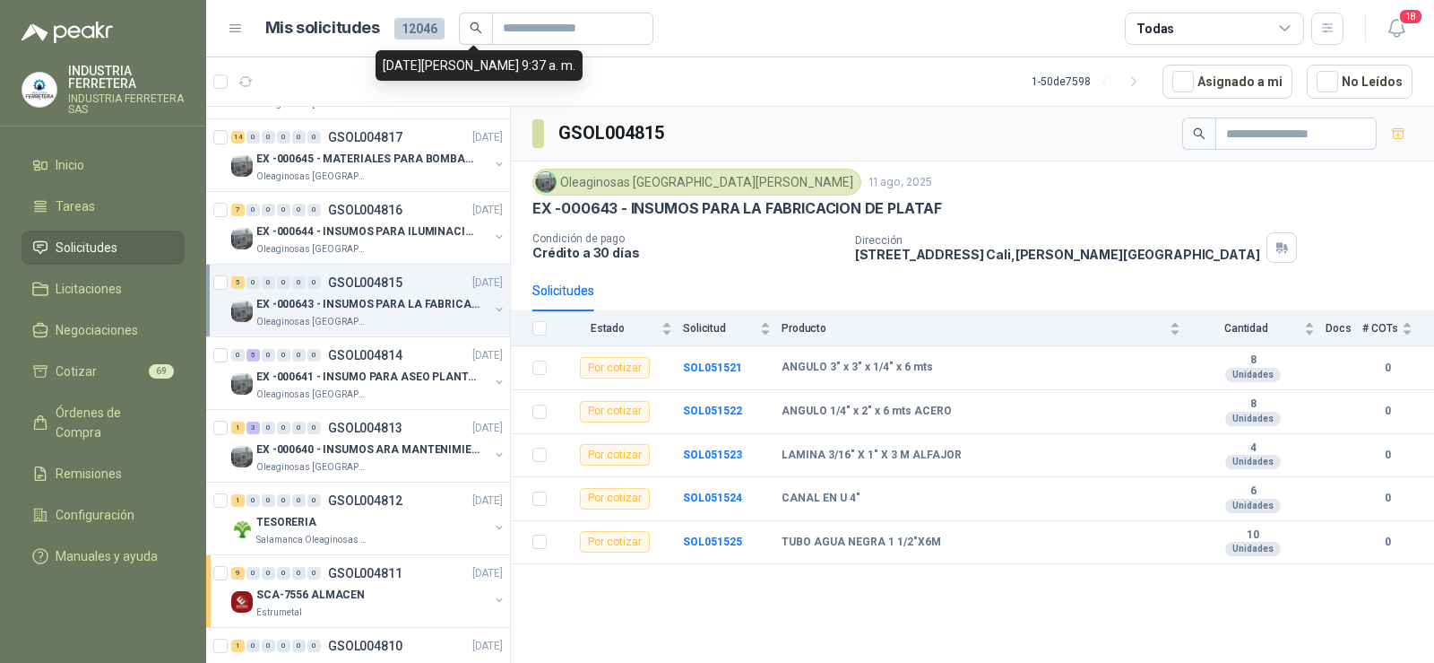
scroll to position [2122, 0]
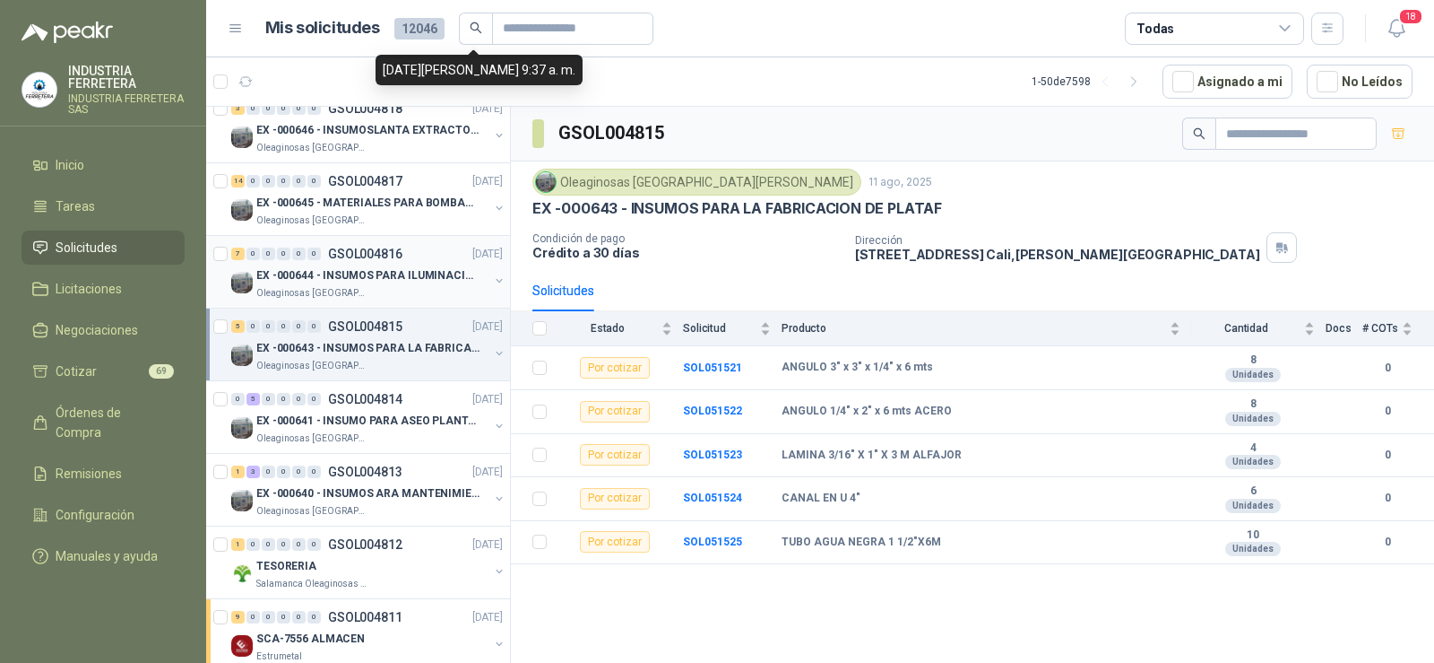
click at [350, 269] on p "EX -000644 - INSUMOS PARA ILUMINACIONN ZONA DE CLA" at bounding box center [367, 275] width 223 height 17
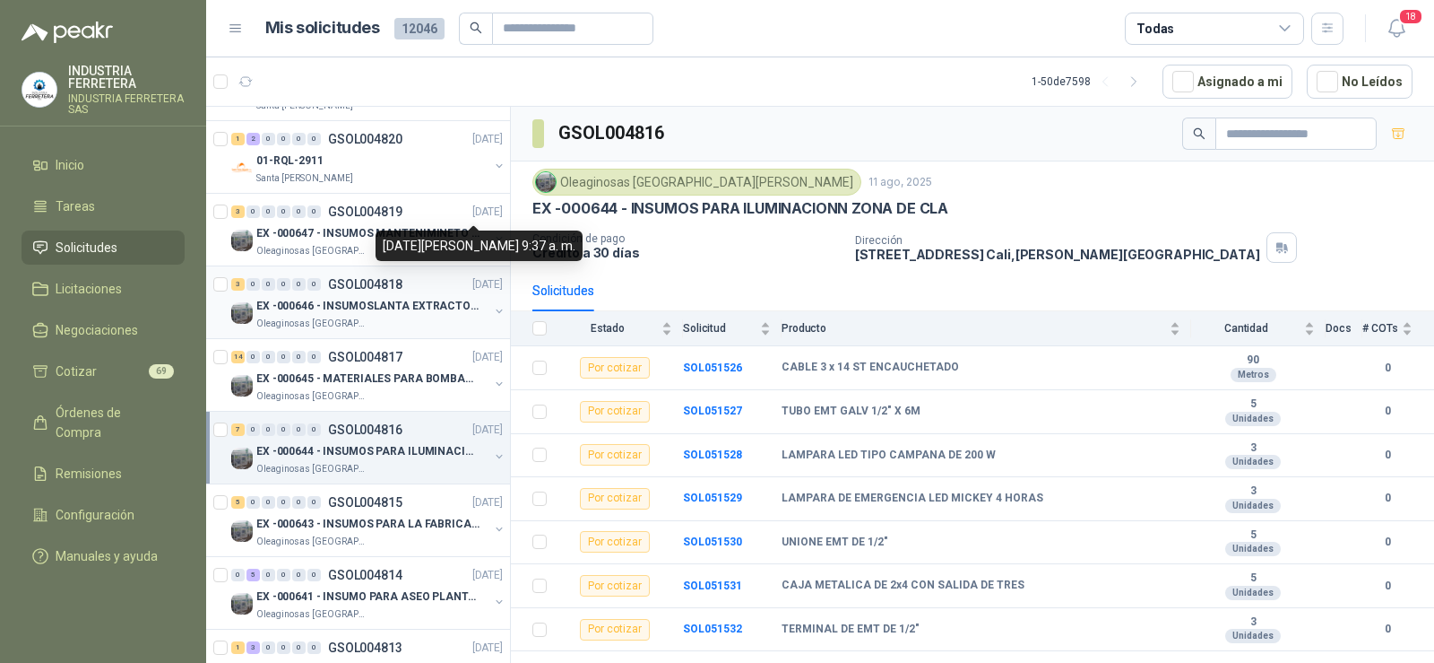
scroll to position [1943, 0]
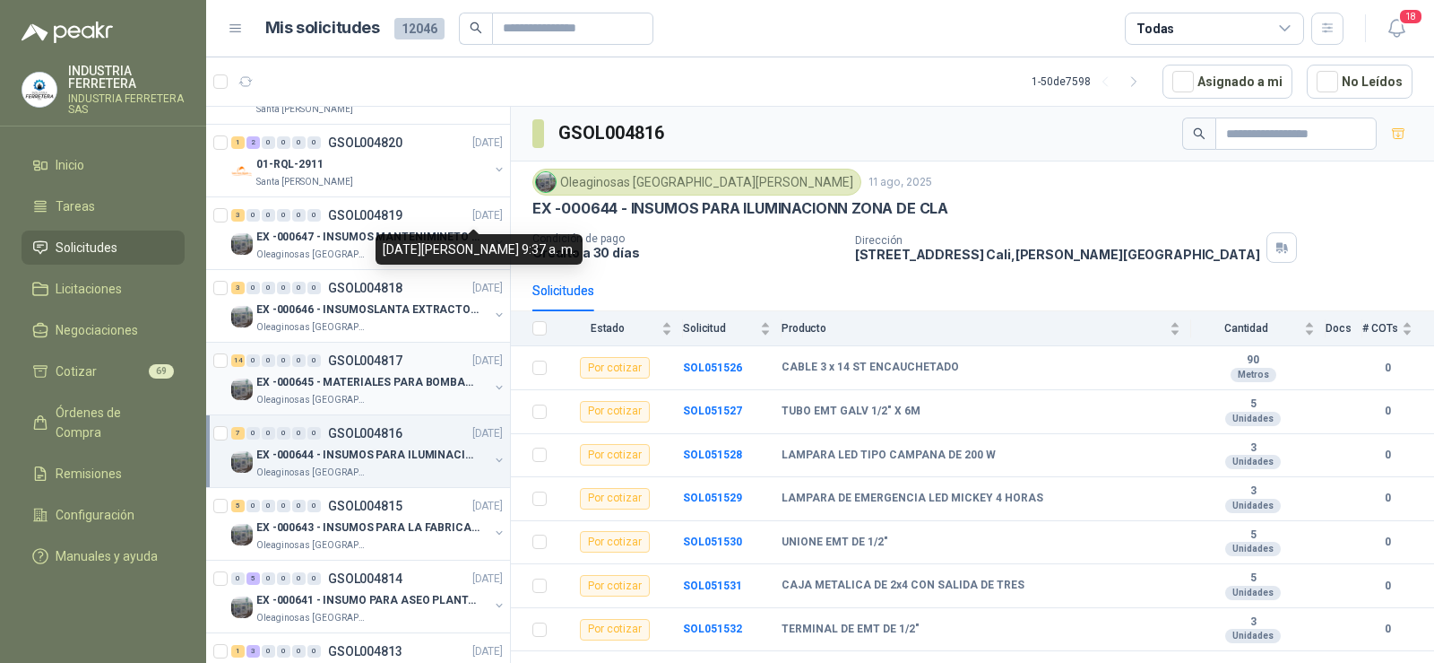
click at [343, 375] on p "EX -000645 - MATERIALES PARA BOMBAS STANDBY PLANTA" at bounding box center [367, 382] width 223 height 17
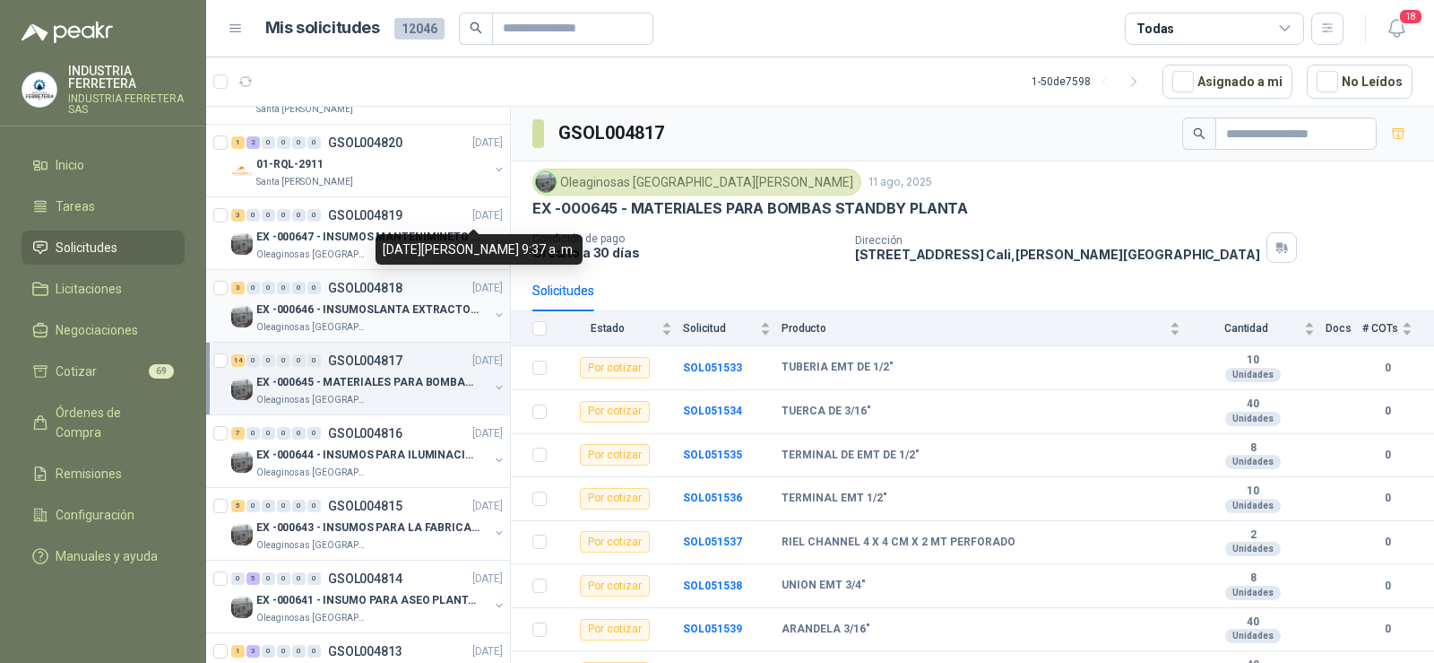
click at [312, 299] on div "EX -000646 - INSUMOSLANTA EXTRACTORA" at bounding box center [372, 310] width 232 height 22
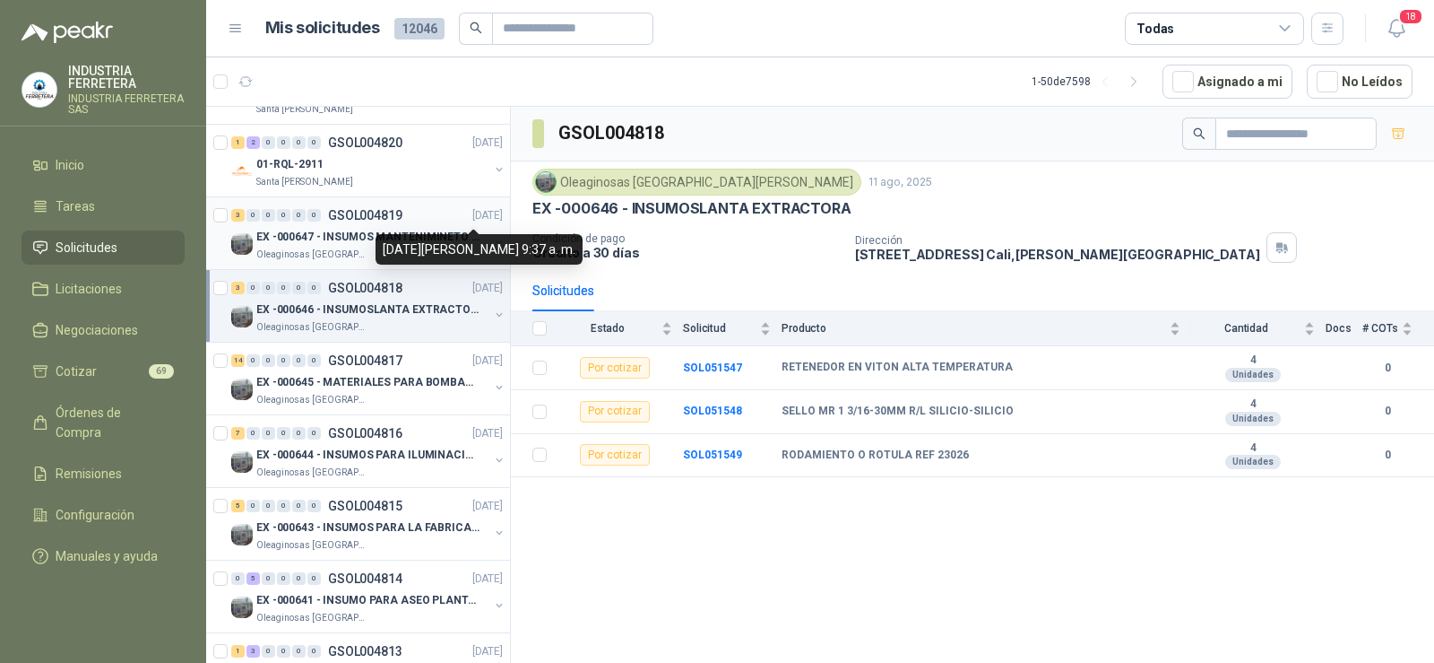
click at [285, 245] on p "EX -000647 - INSUMOS MANTENIMINETO MECANICO" at bounding box center [367, 237] width 223 height 17
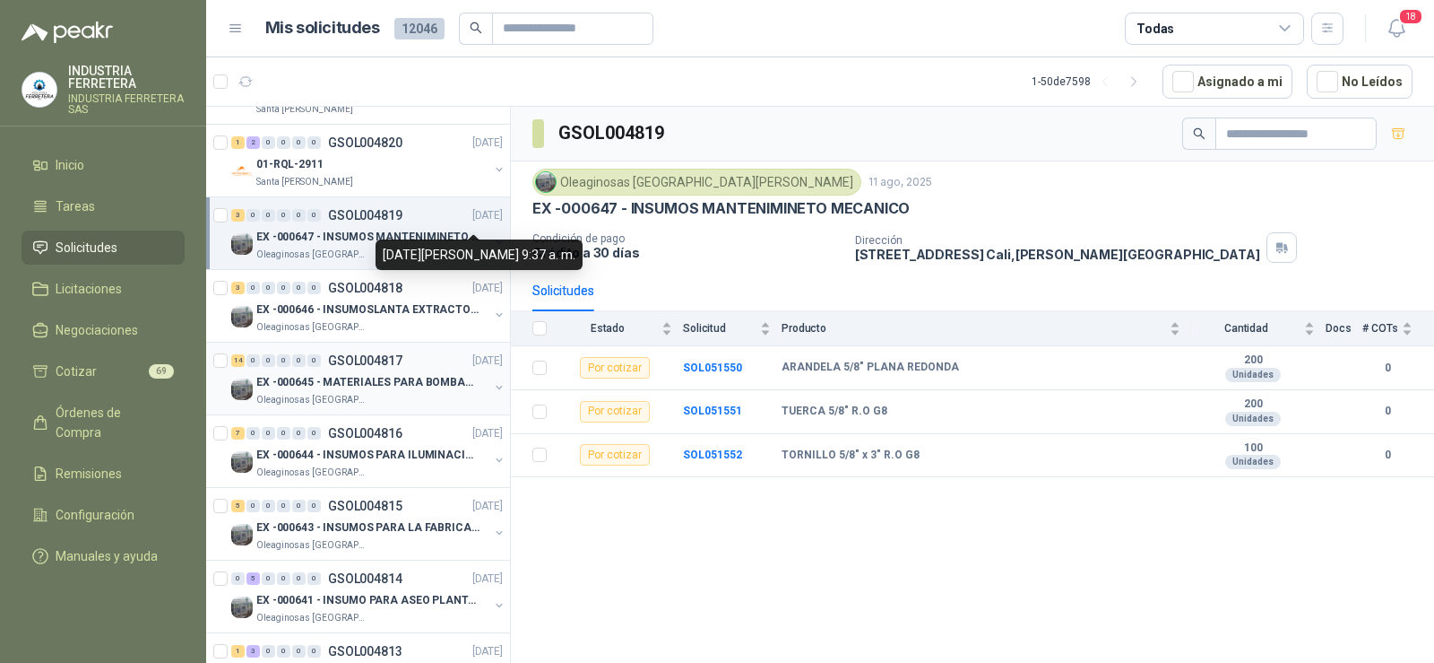
scroll to position [1853, 0]
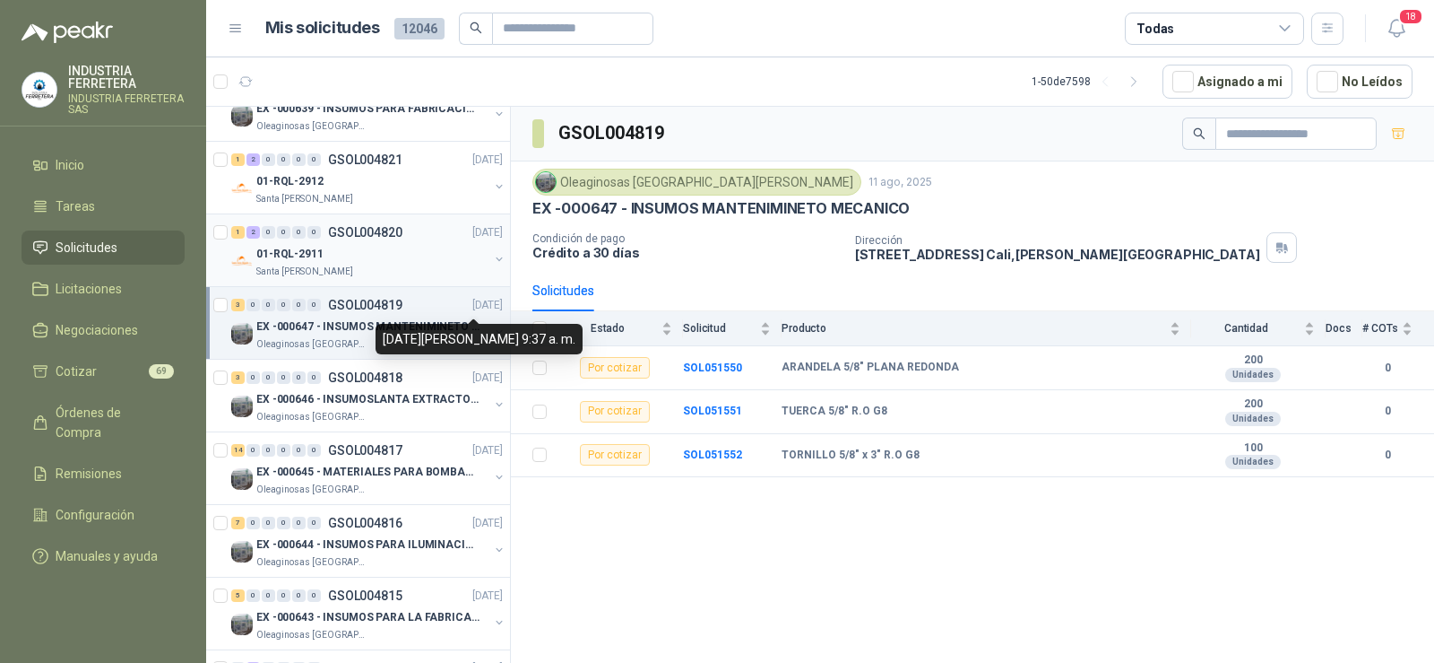
click at [303, 247] on p "01-RQL-2911" at bounding box center [289, 254] width 67 height 17
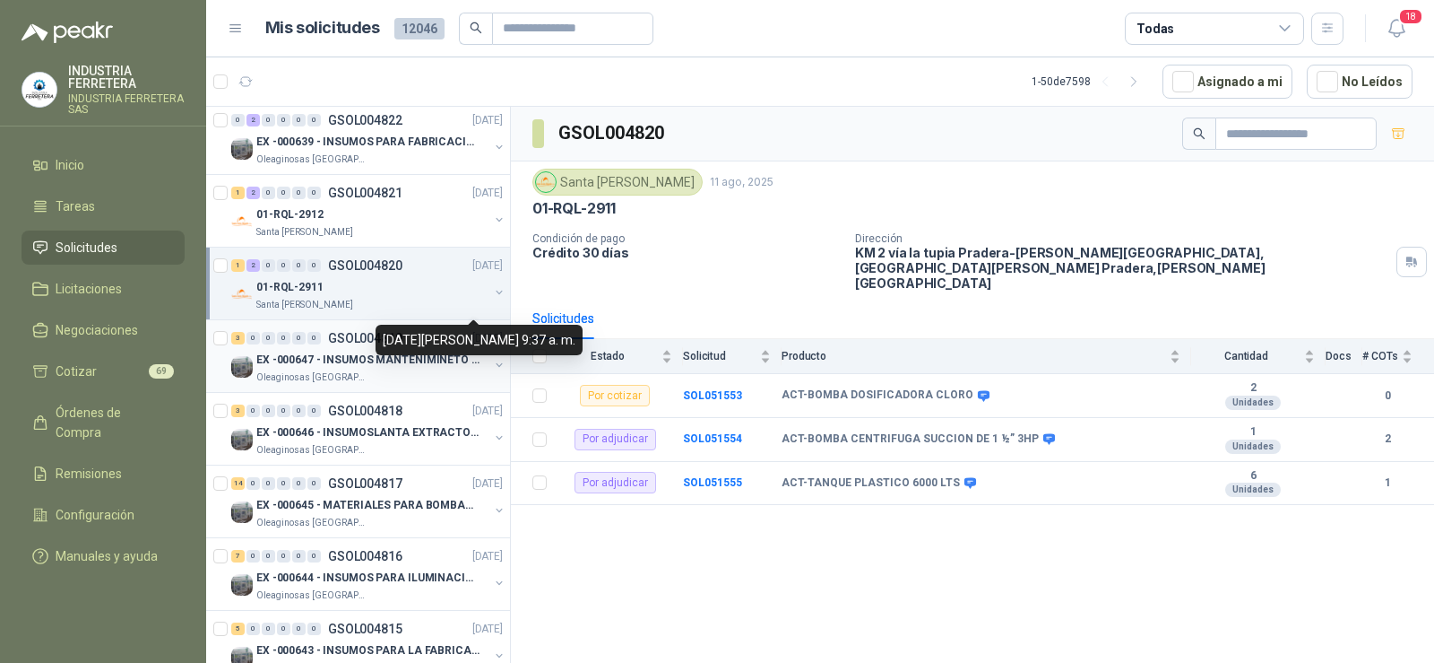
scroll to position [1763, 0]
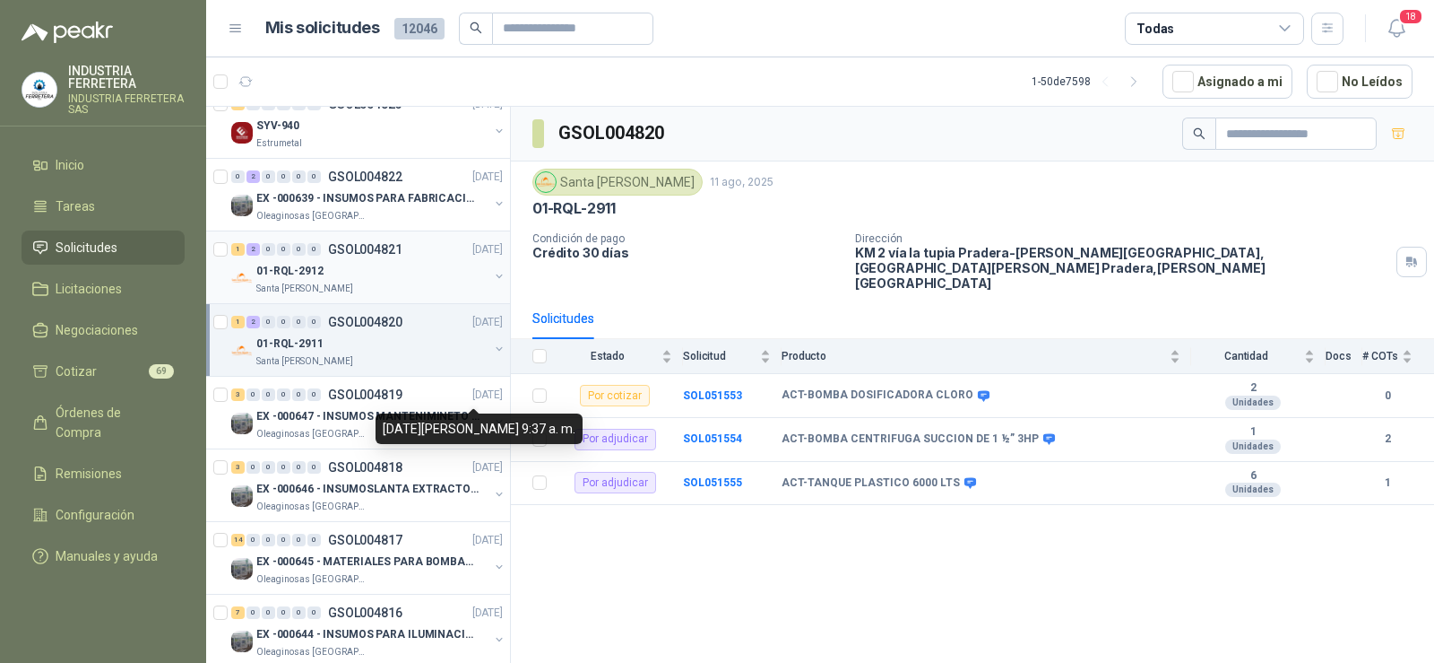
click at [354, 262] on div "01-RQL-2912" at bounding box center [372, 271] width 232 height 22
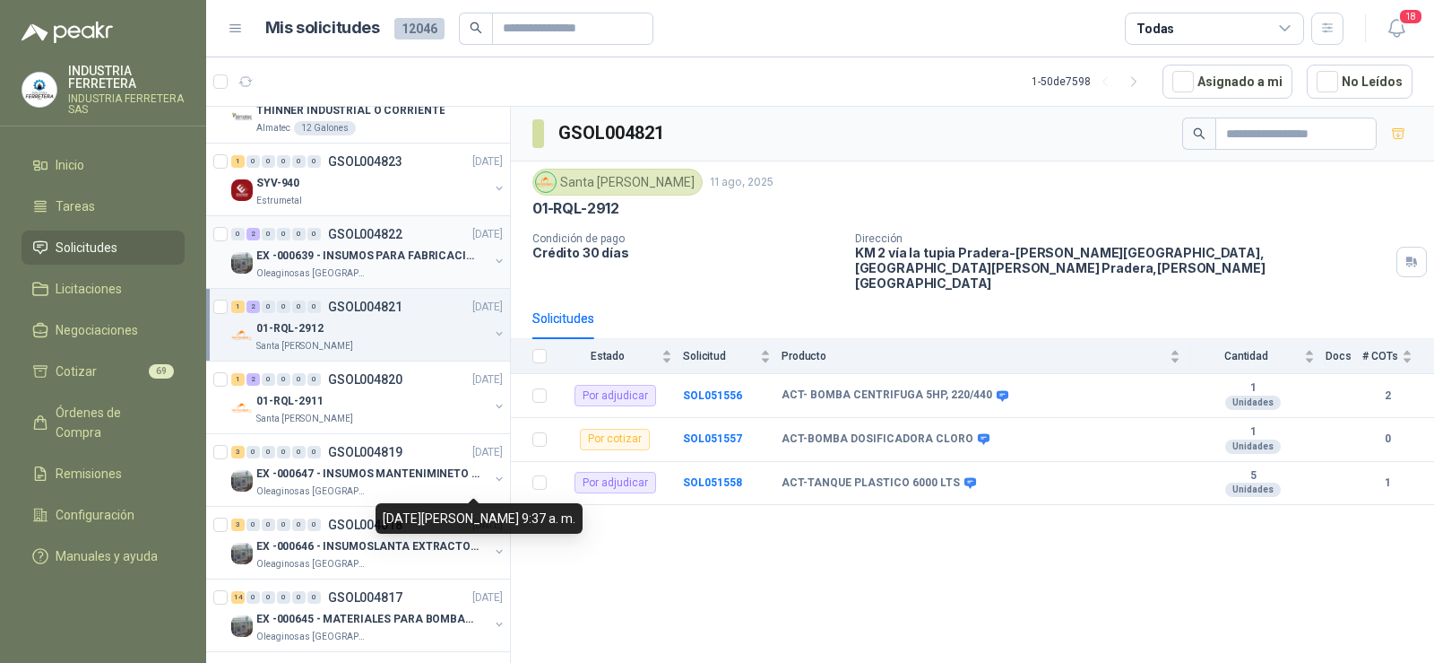
scroll to position [1674, 0]
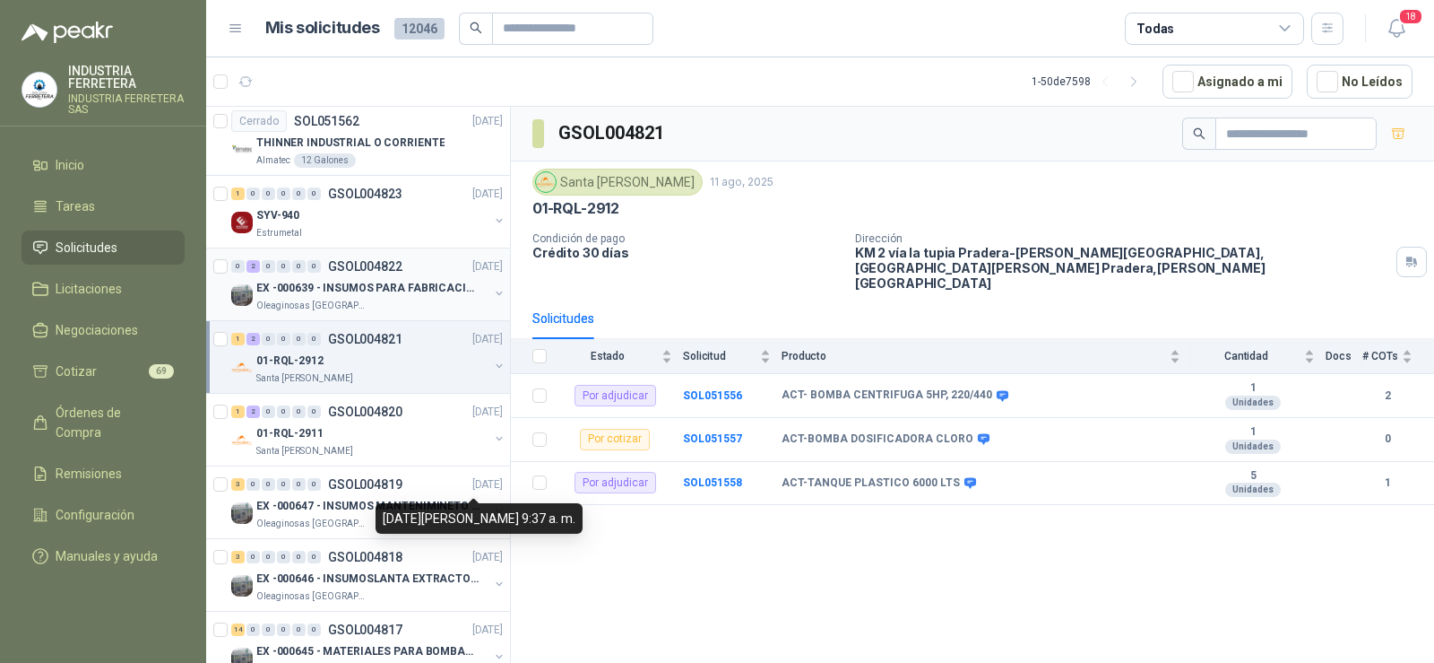
click at [348, 288] on p "EX -000639 - INSUMOS PARA FABRICACION DE MALLA TAM" at bounding box center [367, 288] width 223 height 17
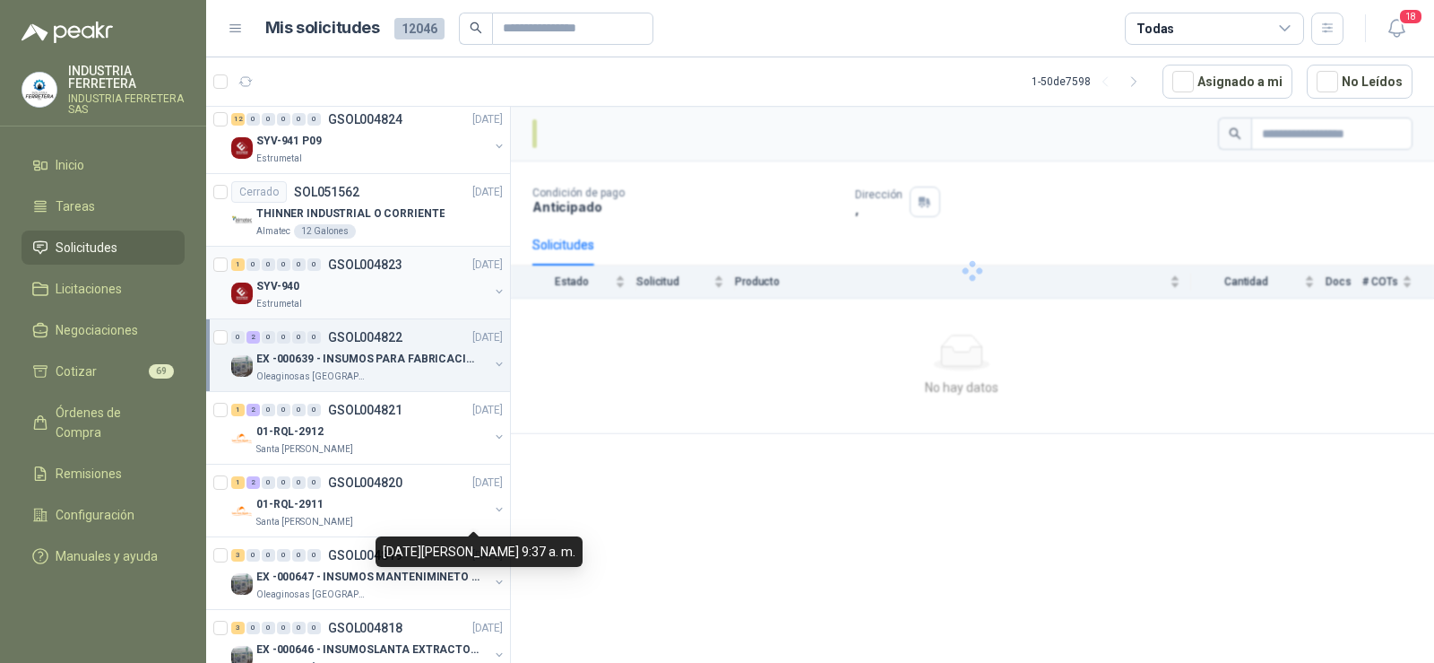
scroll to position [1584, 0]
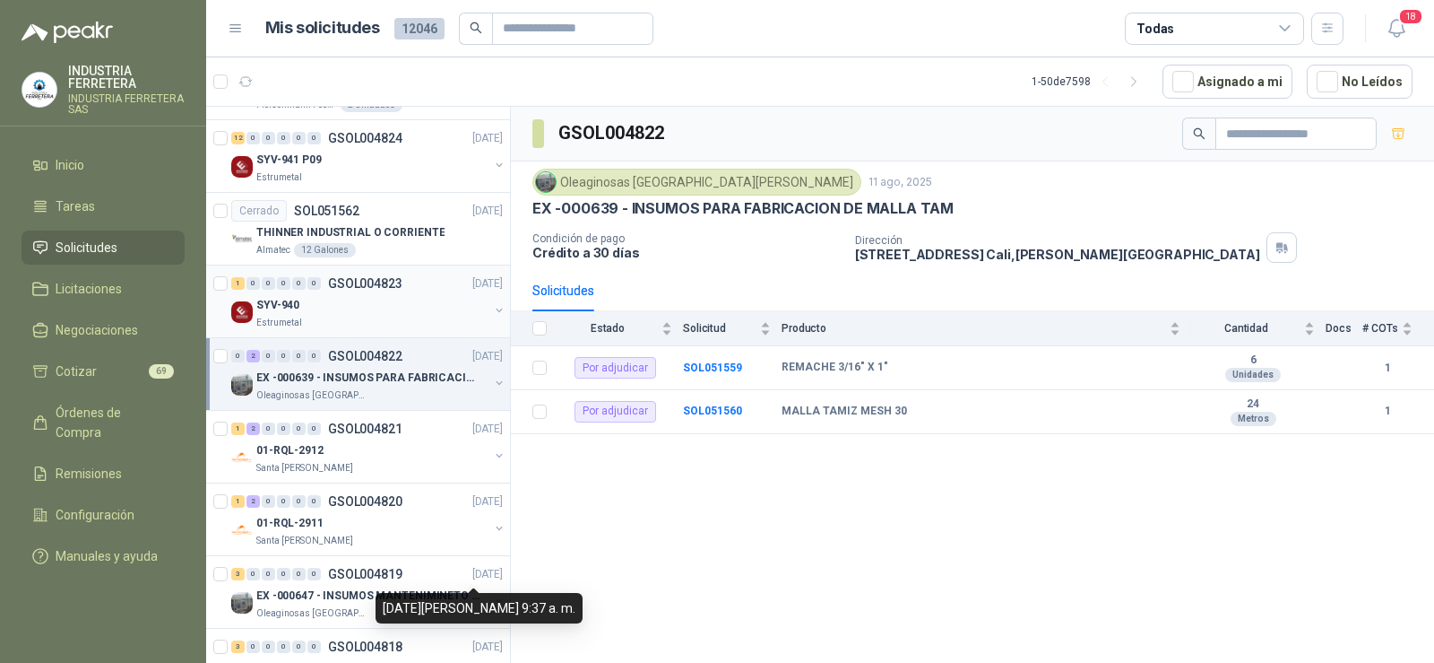
click at [356, 310] on div "SYV-940" at bounding box center [372, 305] width 232 height 22
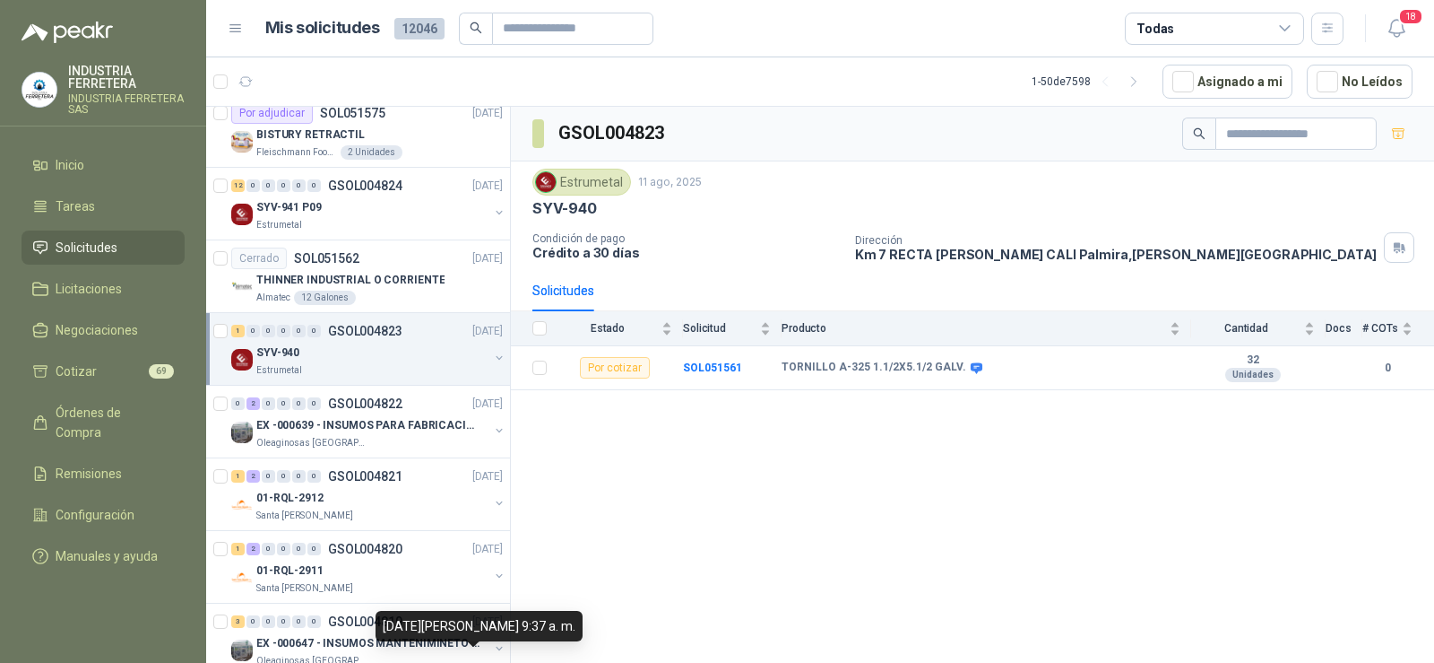
scroll to position [1494, 0]
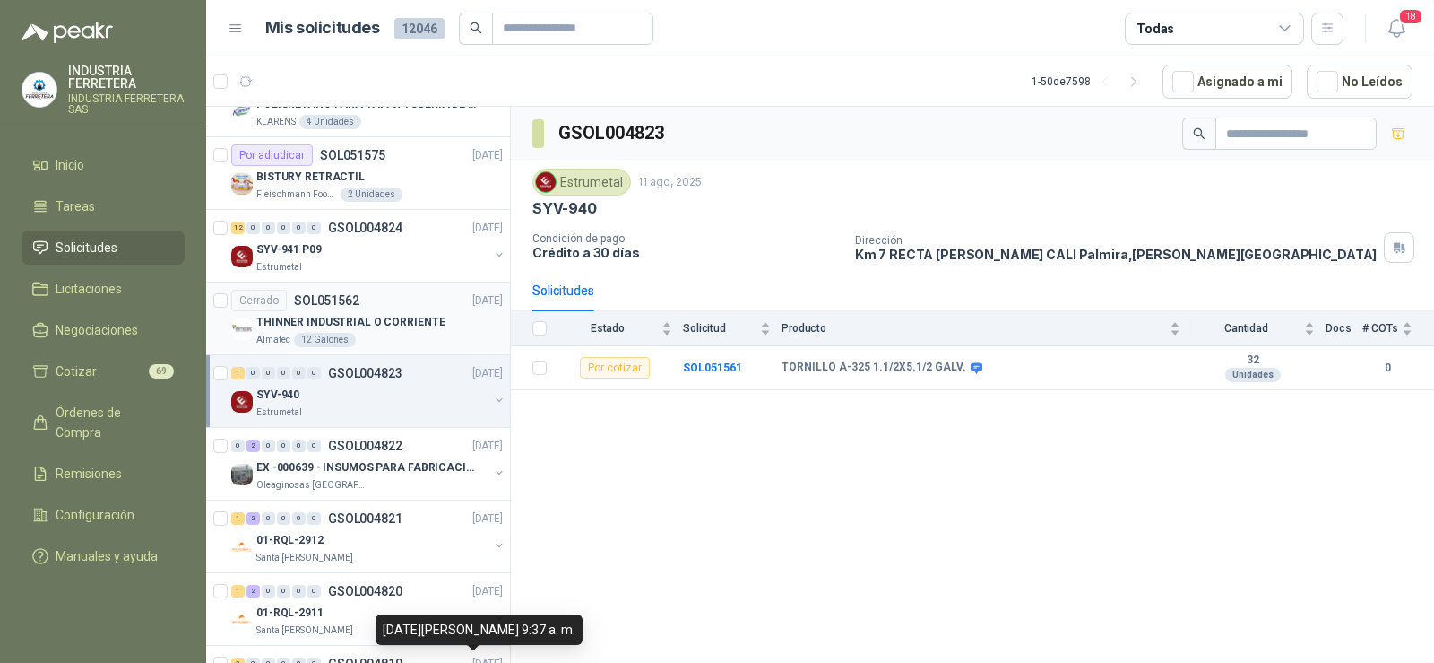
click at [344, 328] on p "THINNER INDUSTRIAL O CORRIENTE" at bounding box center [350, 322] width 188 height 17
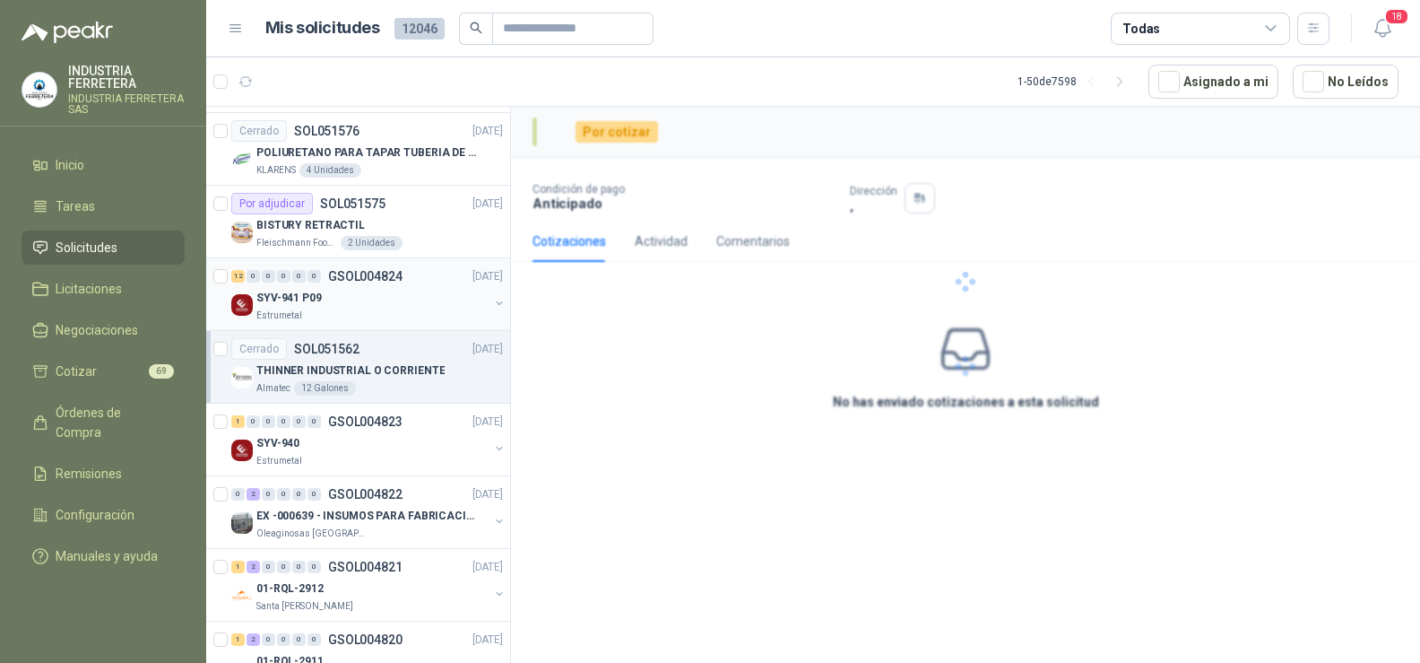
scroll to position [1405, 0]
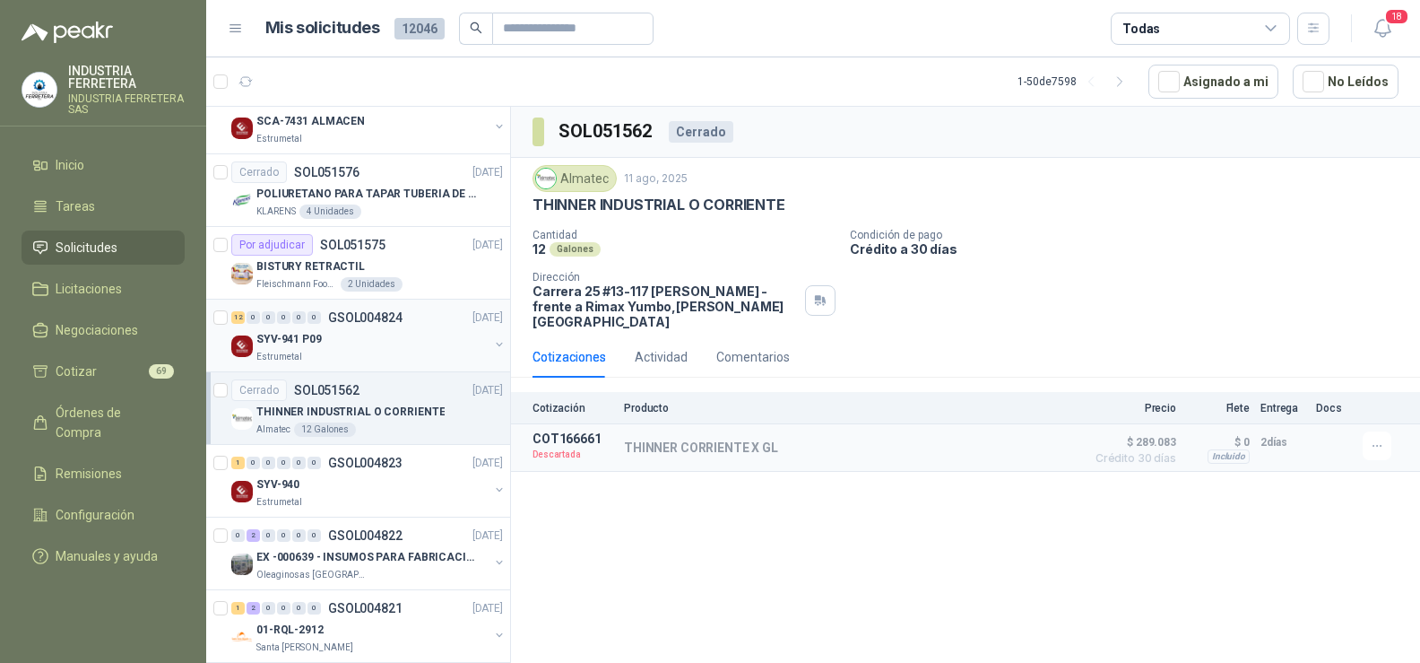
click at [365, 346] on div "SYV-941 P09" at bounding box center [372, 339] width 232 height 22
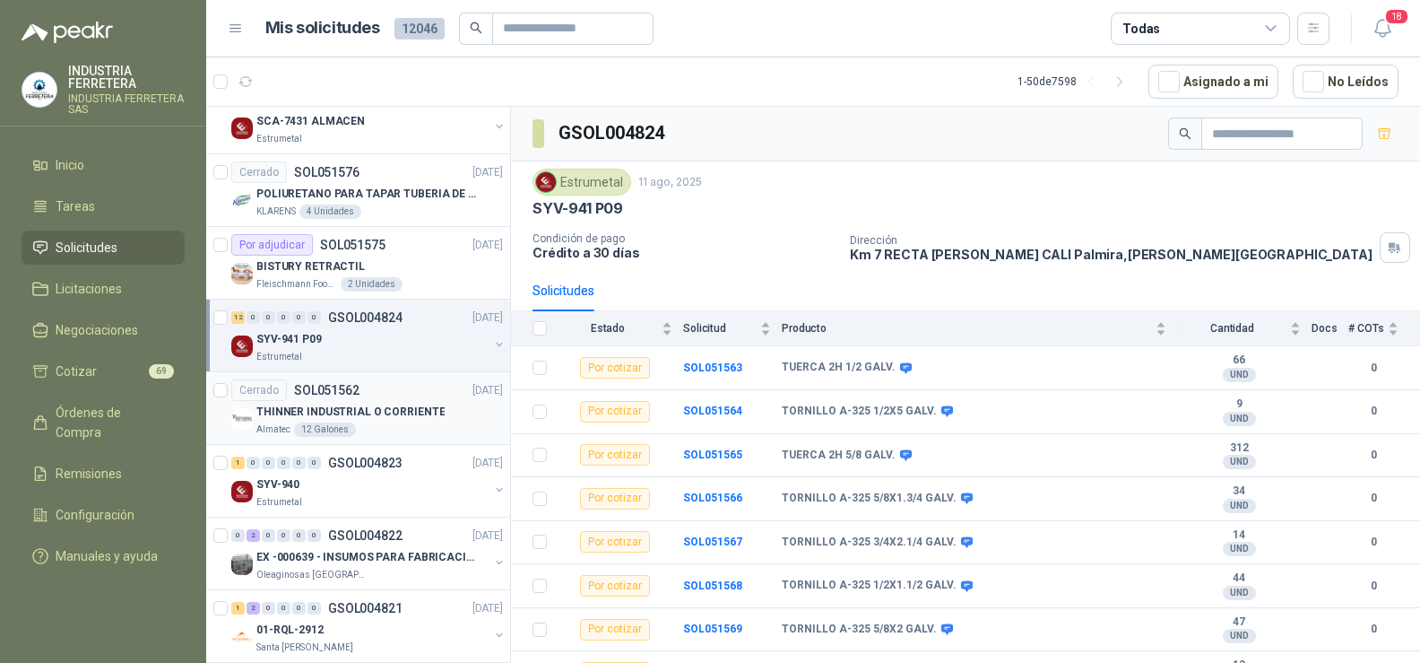
scroll to position [1226, 0]
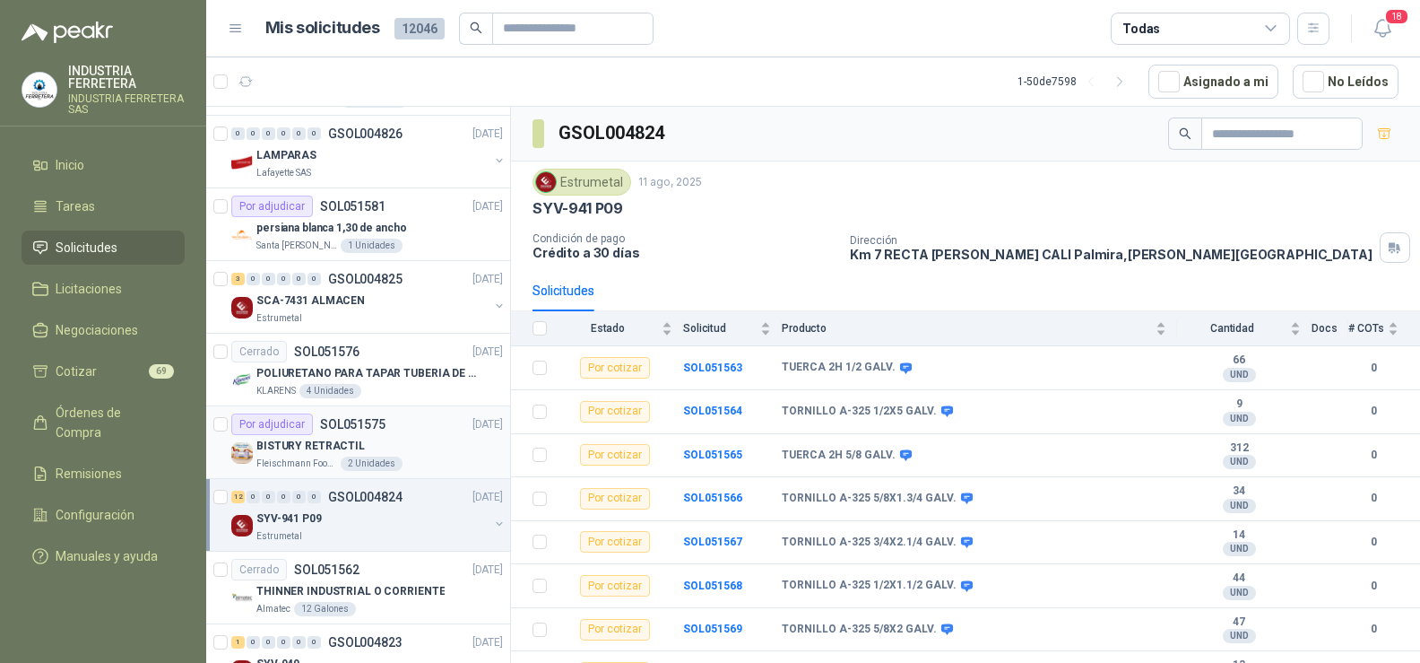
click at [387, 440] on div "BISTURY RETRACTIL" at bounding box center [379, 446] width 247 height 22
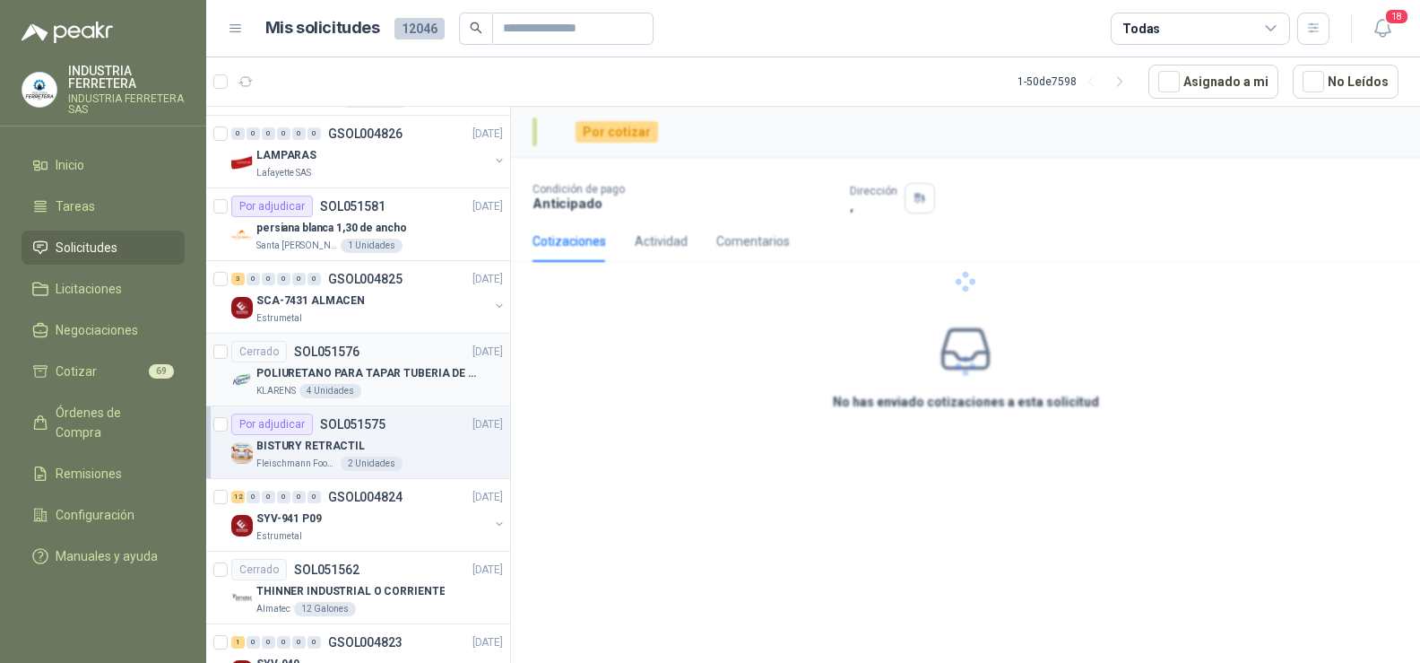
click at [370, 371] on p "POLIURETANO PARA TAPAR TUBERIA DE SENSORES DE NIVEL DEL BANCO DE HIELO" at bounding box center [367, 373] width 223 height 17
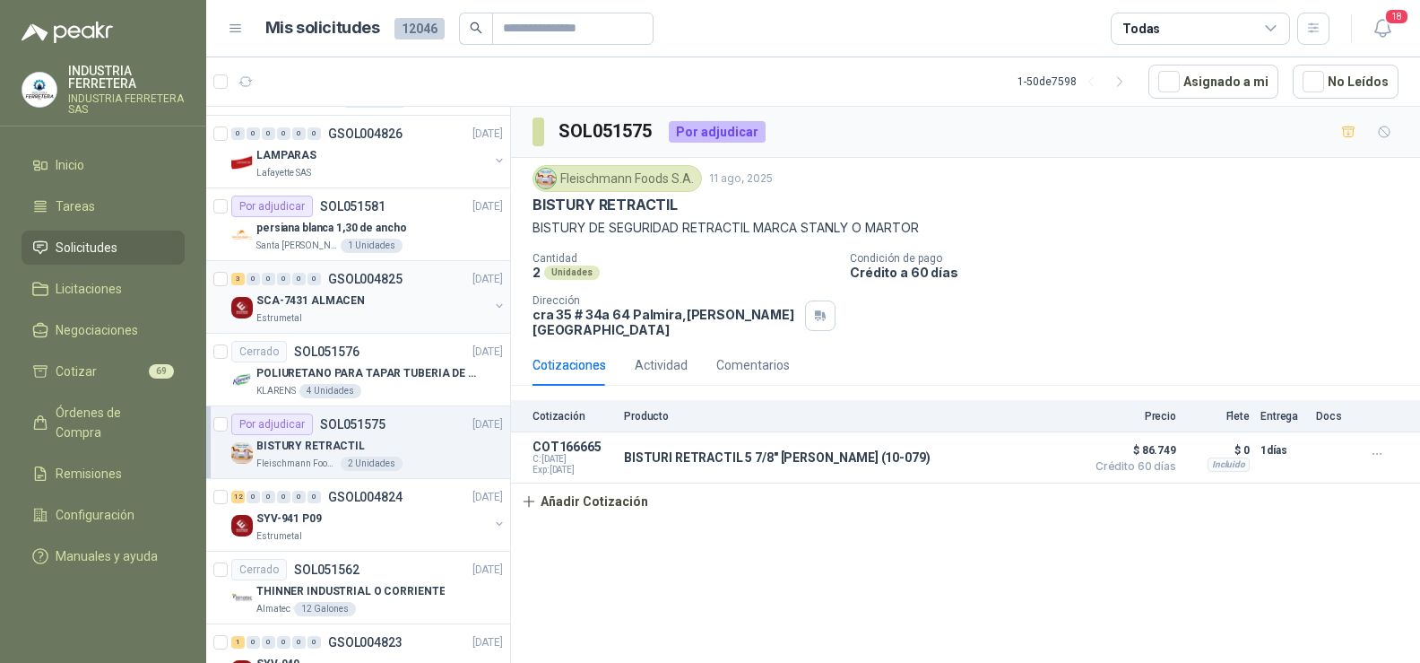
click at [377, 297] on div "SCA-7431 ALMACEN" at bounding box center [372, 301] width 232 height 22
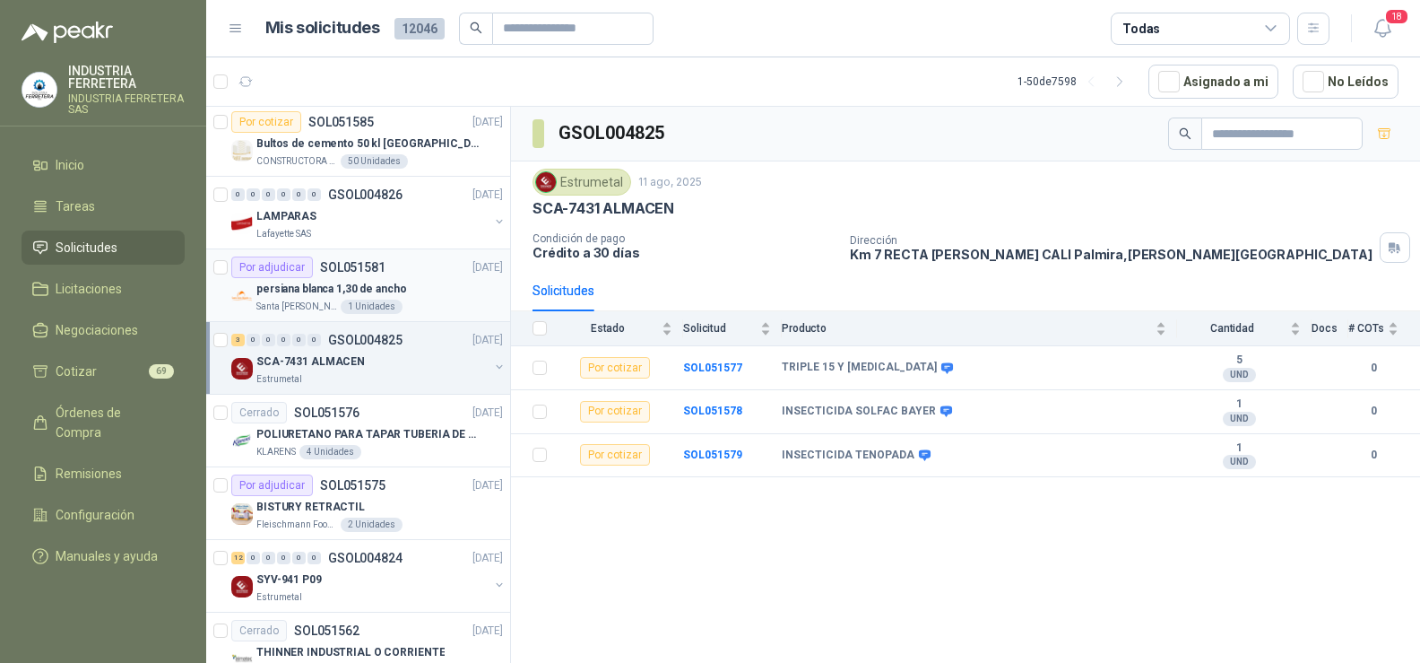
scroll to position [1136, 0]
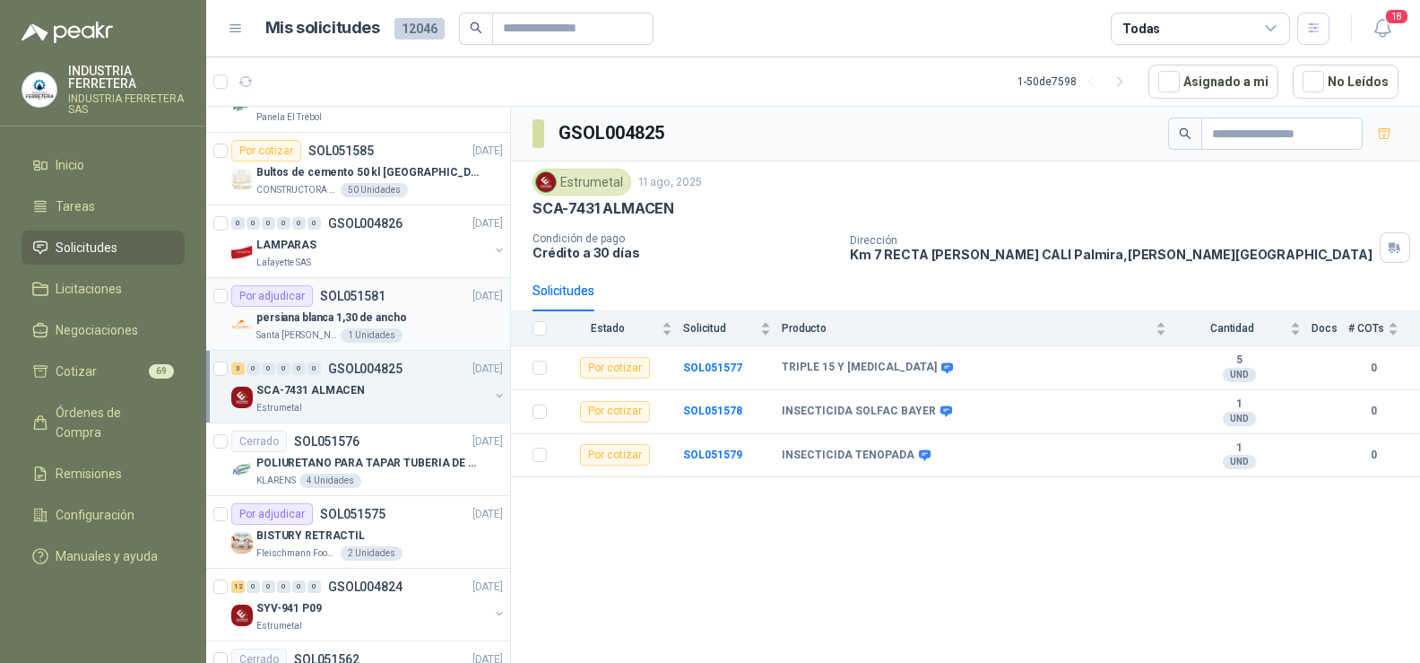
click at [362, 330] on div "1 Unidades" at bounding box center [372, 335] width 62 height 14
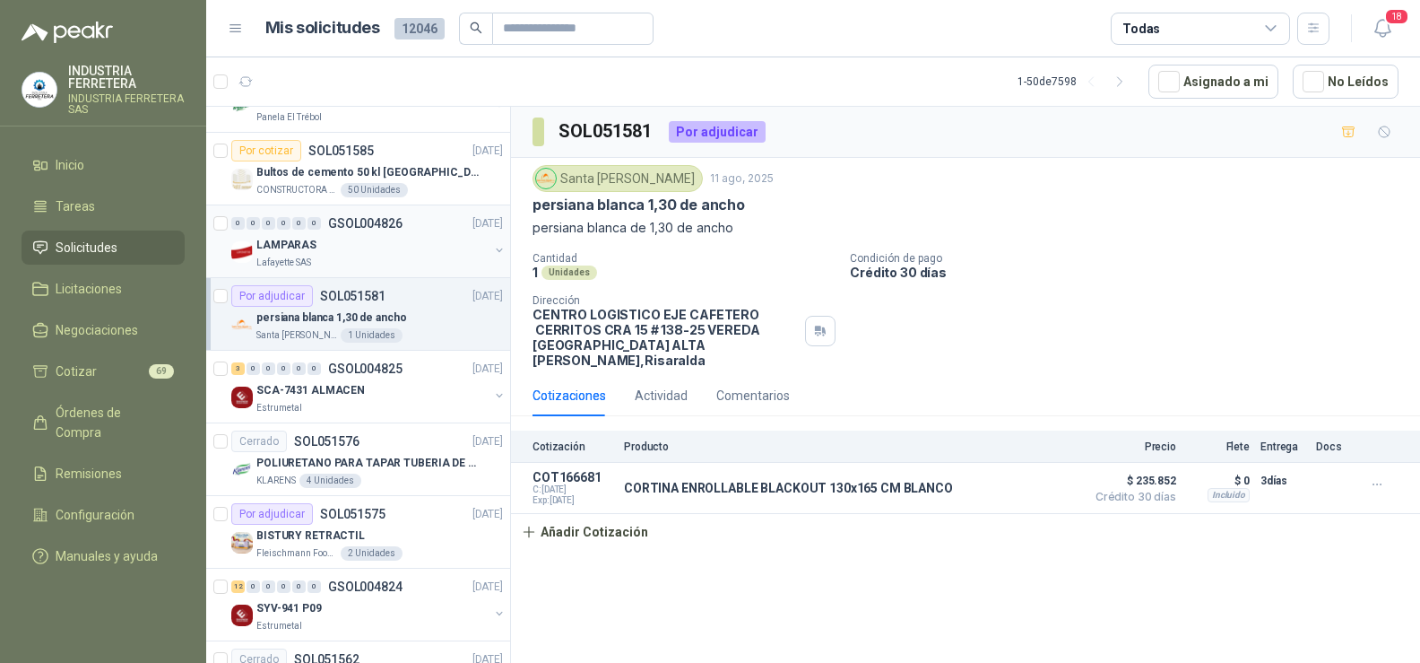
click at [355, 238] on div "LAMPARAS" at bounding box center [372, 245] width 232 height 22
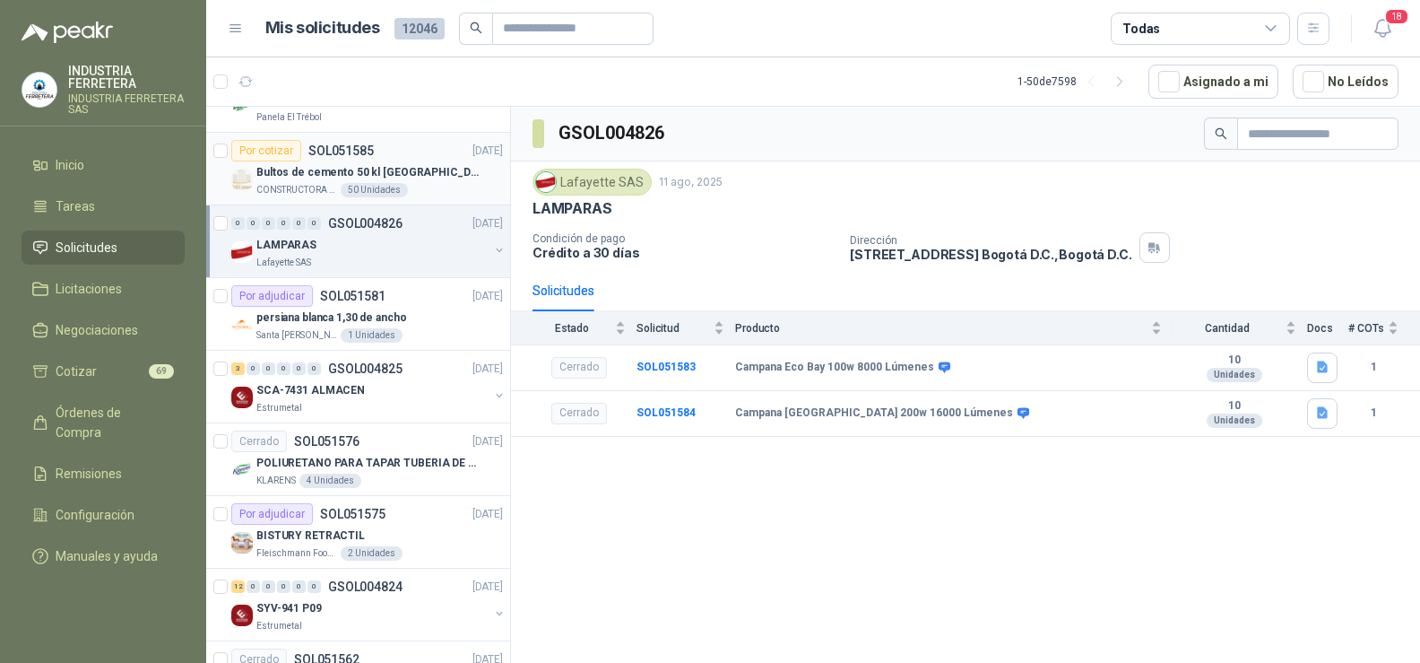
click at [387, 169] on p "Bultos de cemento 50 kl [GEOGRAPHIC_DATA][PERSON_NAME]" at bounding box center [367, 172] width 223 height 17
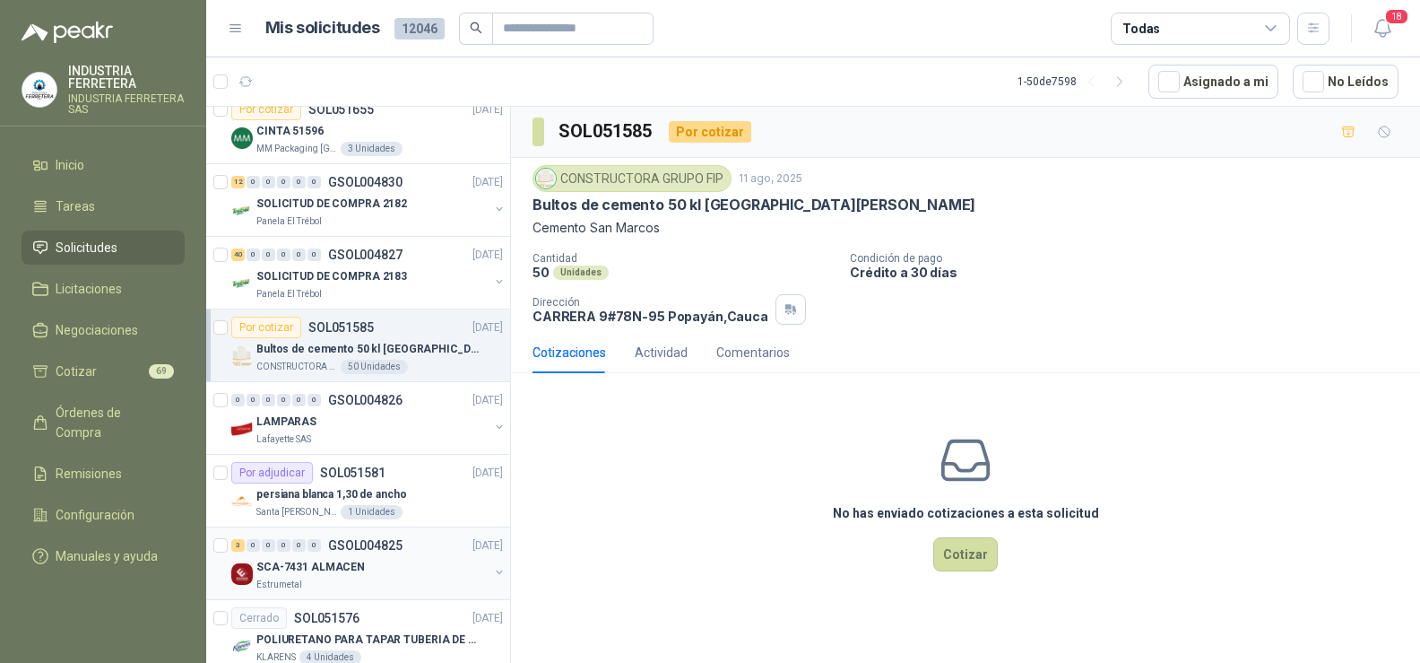
scroll to position [957, 0]
click at [315, 271] on p "SOLICITUD DE COMPRA 2183" at bounding box center [331, 279] width 151 height 17
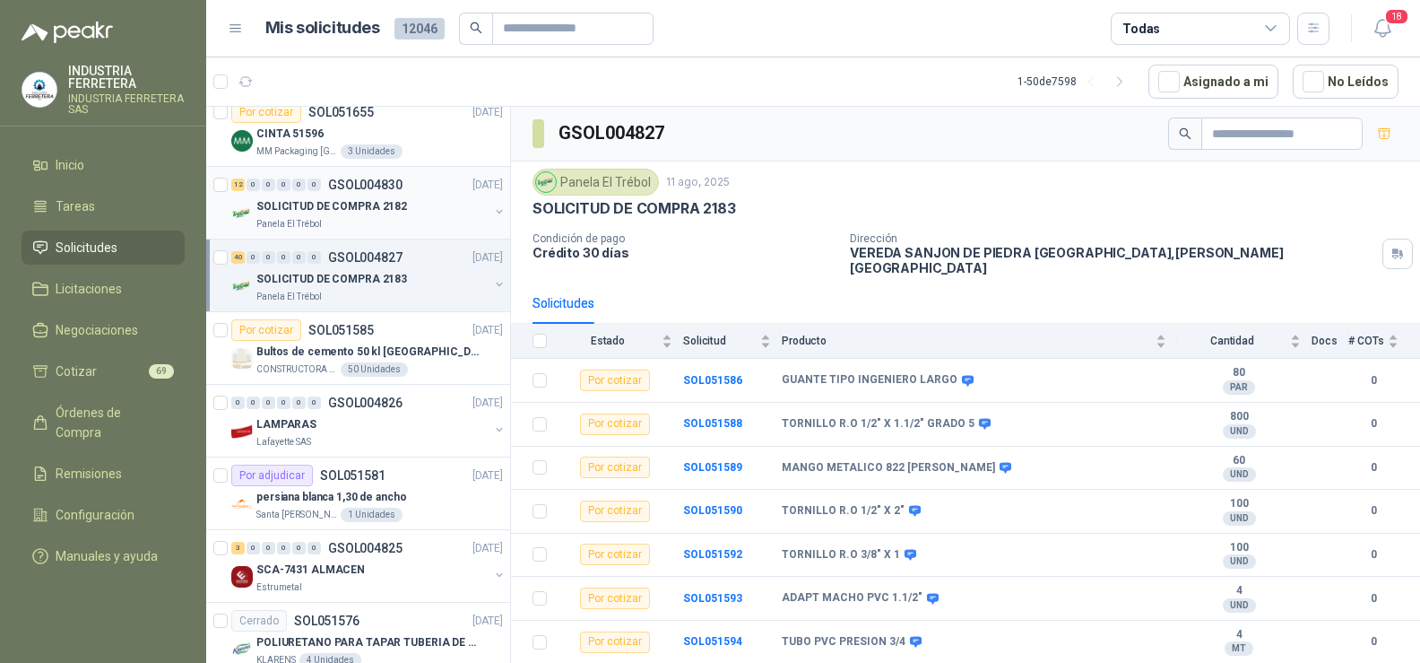
click at [326, 206] on p "SOLICITUD DE COMPRA 2182" at bounding box center [331, 206] width 151 height 17
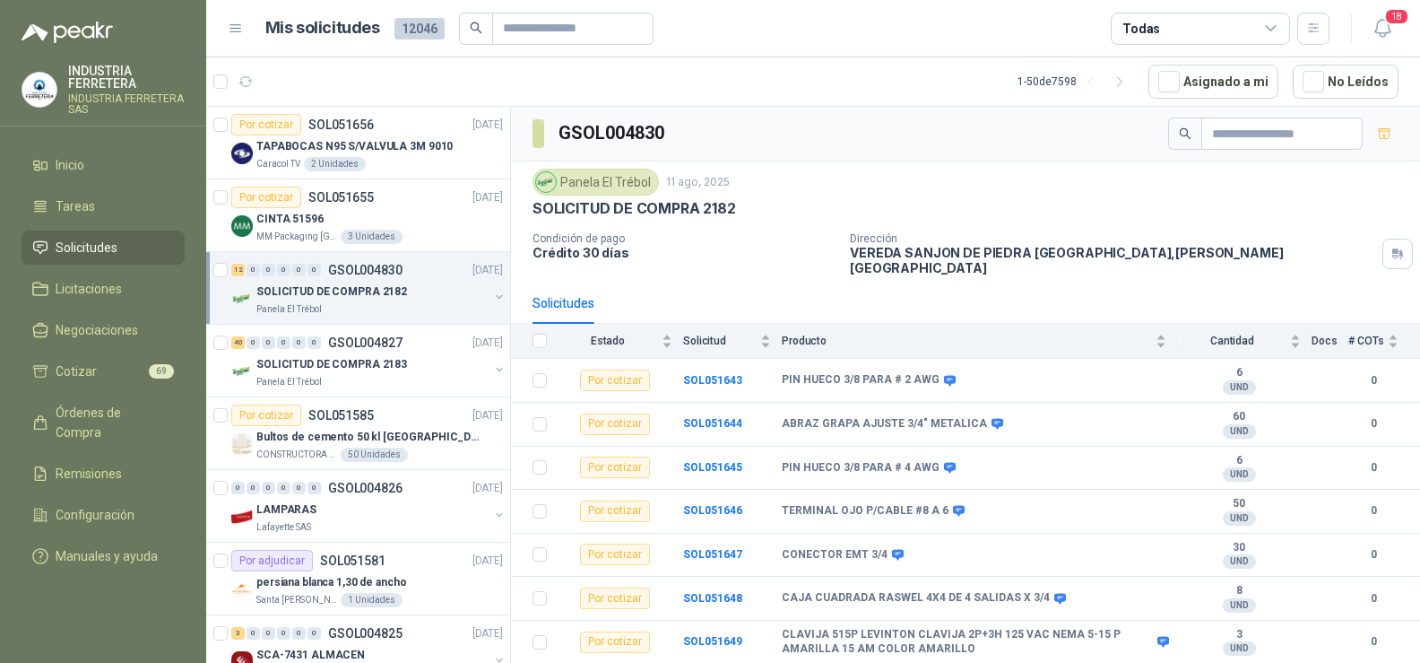
scroll to position [777, 0]
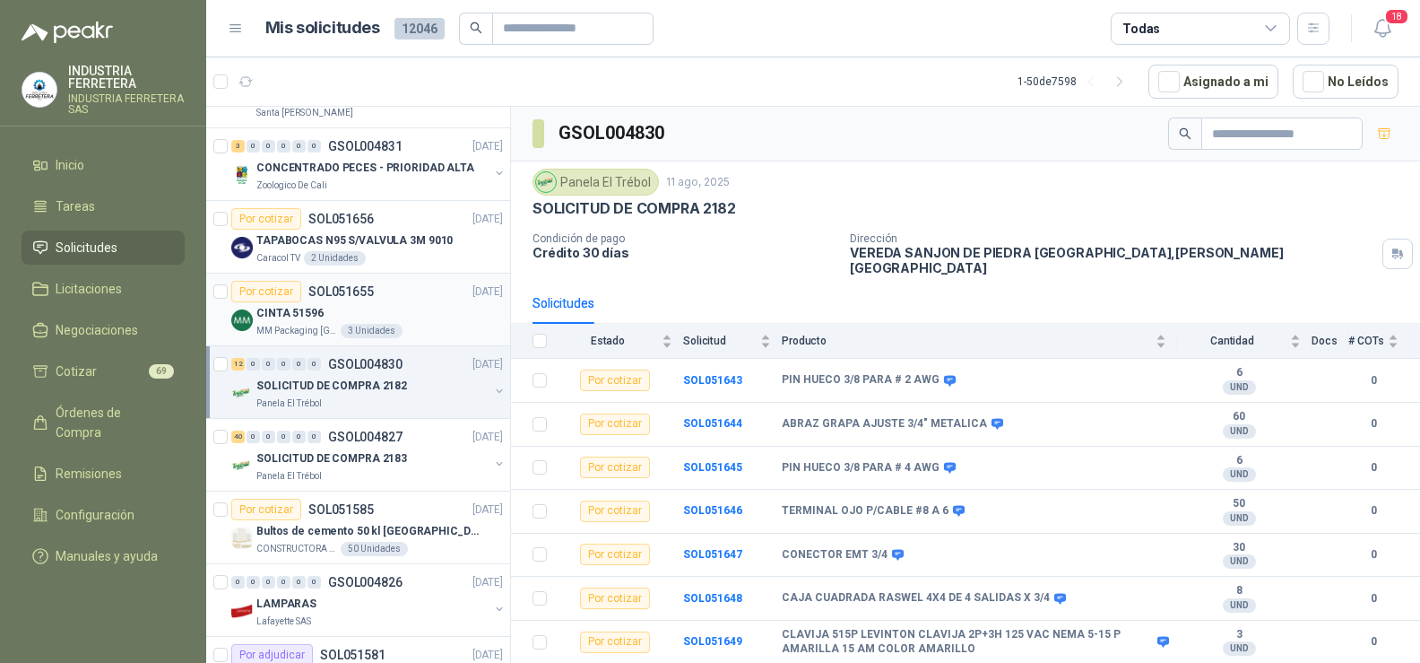
click at [329, 309] on div "CINTA 51596" at bounding box center [379, 313] width 247 height 22
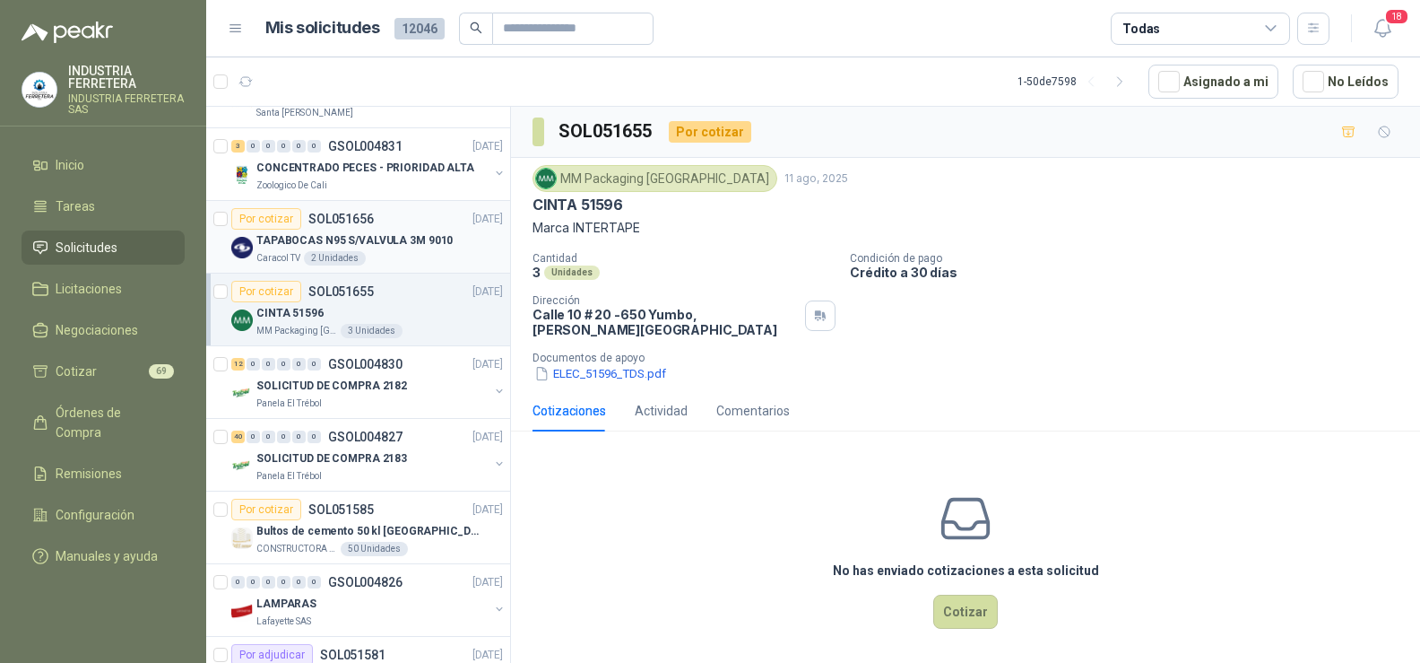
click at [379, 247] on p "TAPABOCAS N95 S/VALVULA 3M 9010" at bounding box center [354, 240] width 196 height 17
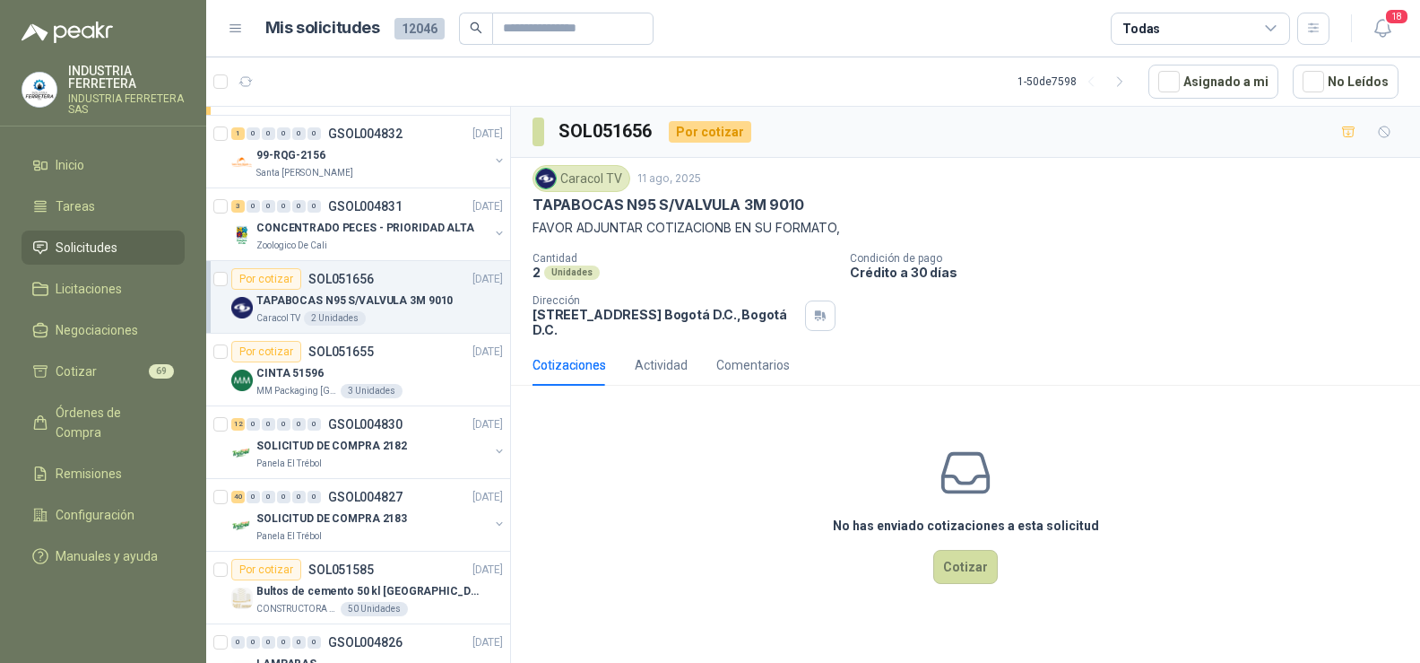
scroll to position [688, 0]
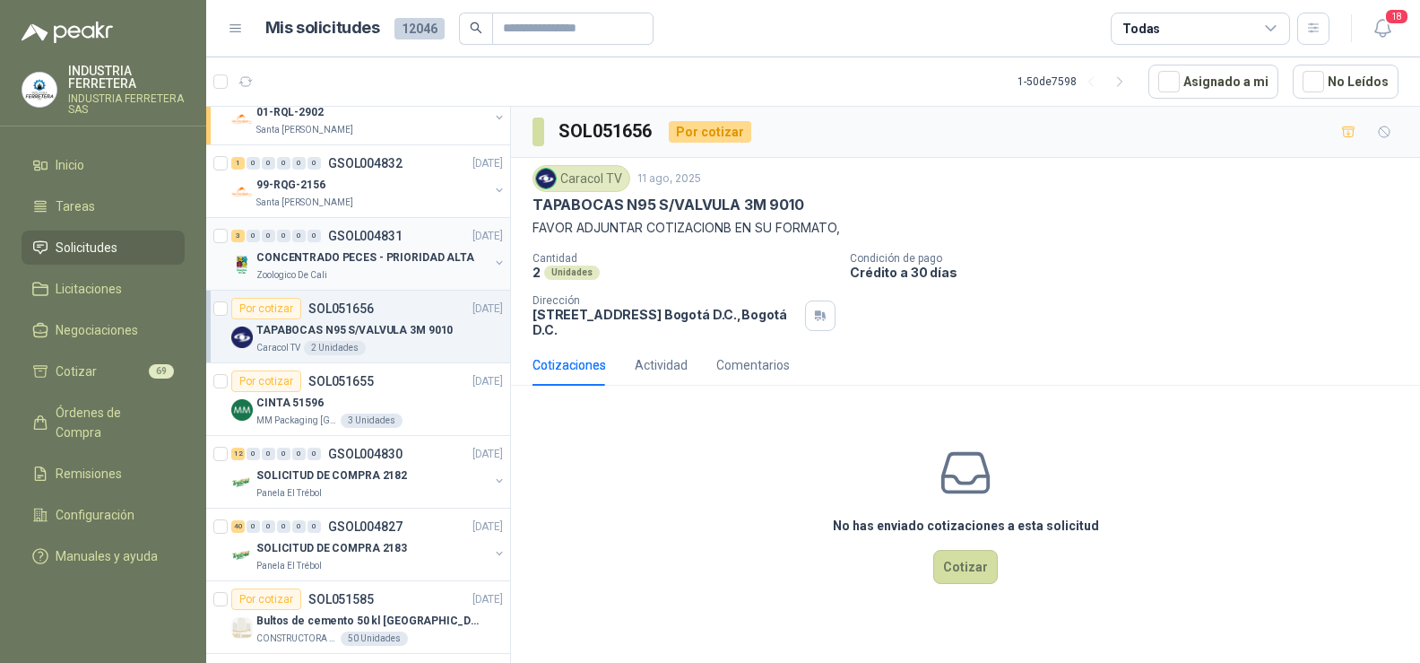
click at [365, 257] on p "CONCENTRADO PECES - PRIORIDAD ALTA" at bounding box center [365, 257] width 218 height 17
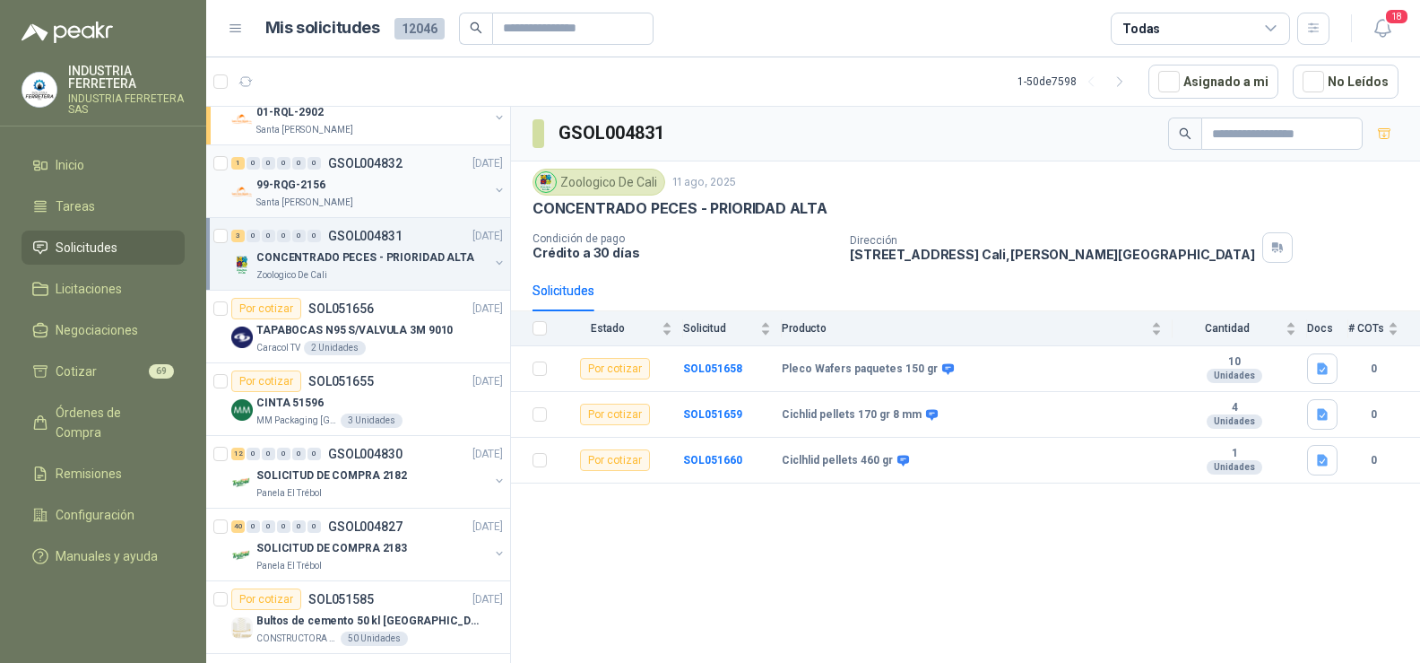
click at [357, 161] on p "GSOL004832" at bounding box center [365, 163] width 74 height 13
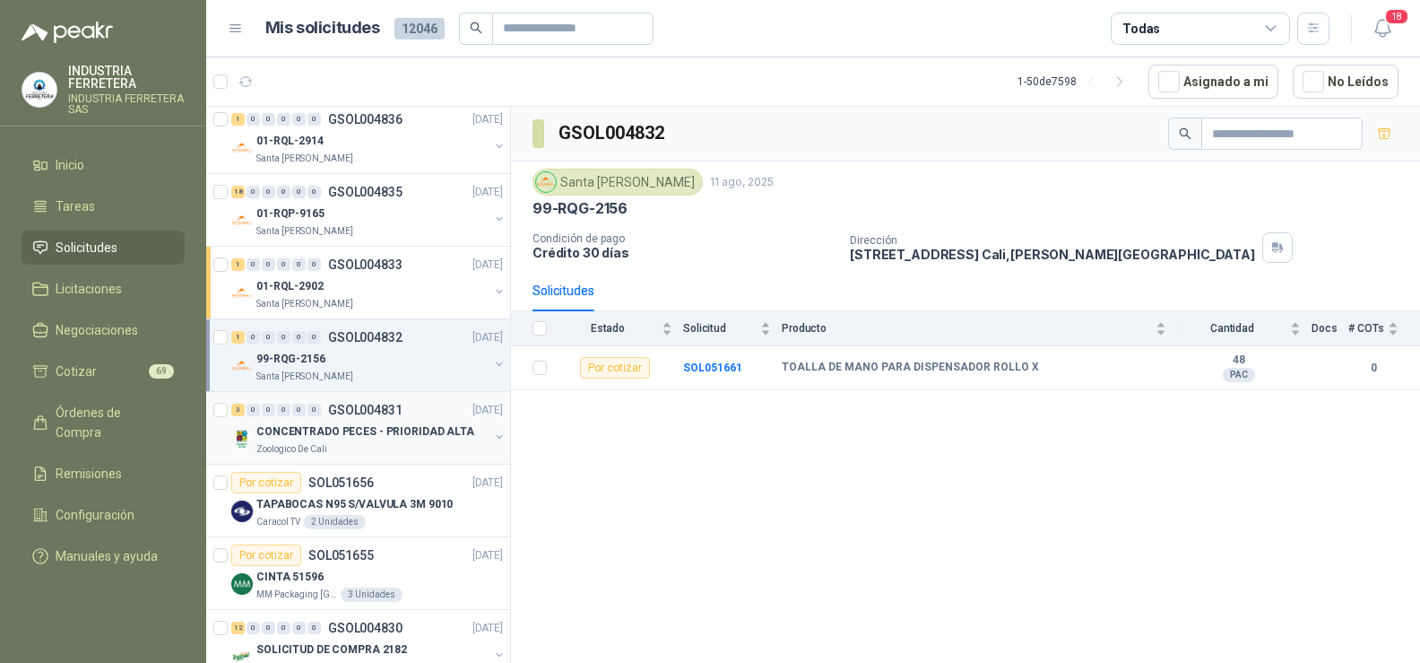
scroll to position [508, 0]
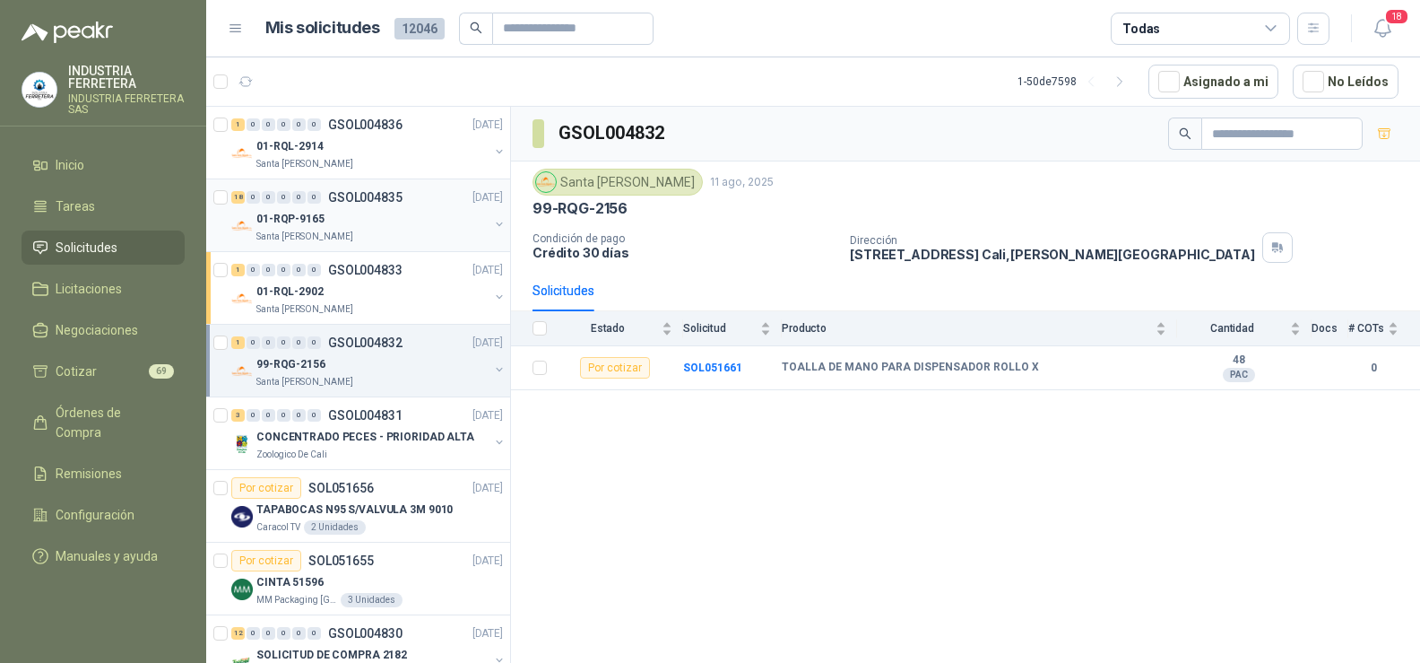
click at [361, 218] on div "01-RQP-9165" at bounding box center [372, 219] width 232 height 22
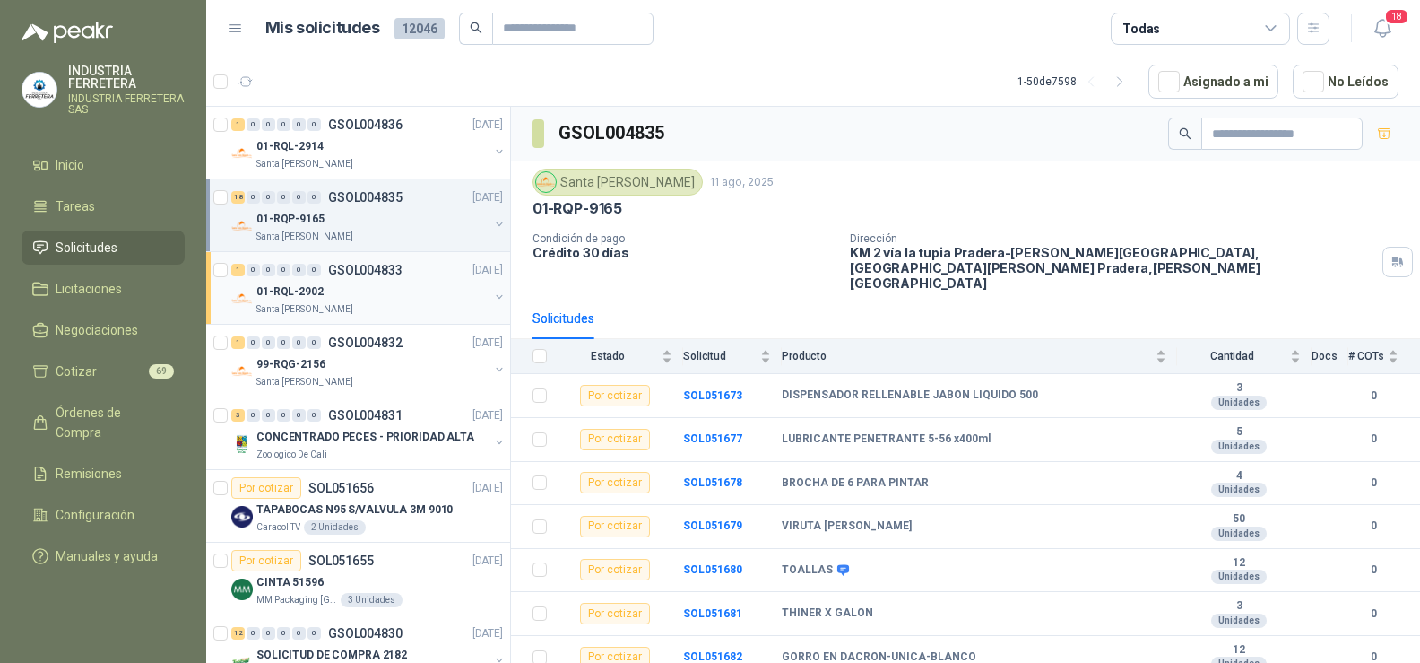
click at [386, 299] on div "01-RQL-2902" at bounding box center [372, 292] width 232 height 22
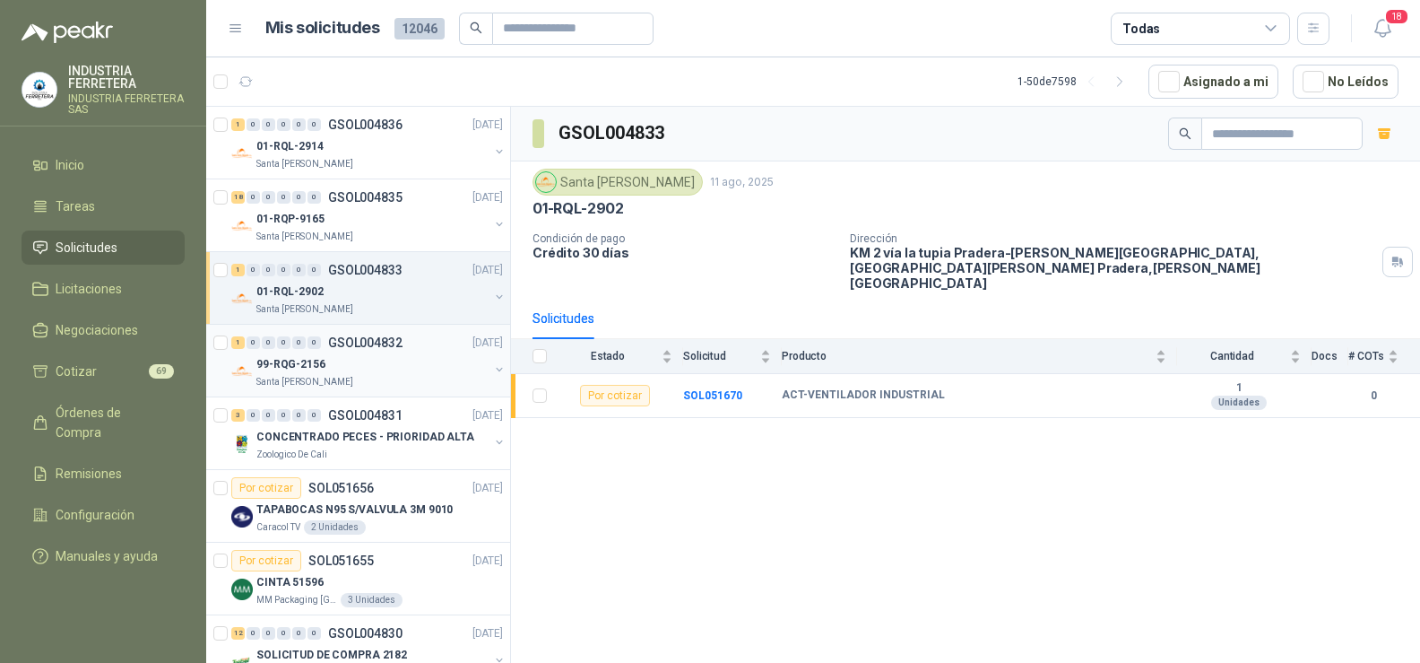
click at [343, 372] on div "99-RQG-2156" at bounding box center [372, 364] width 232 height 22
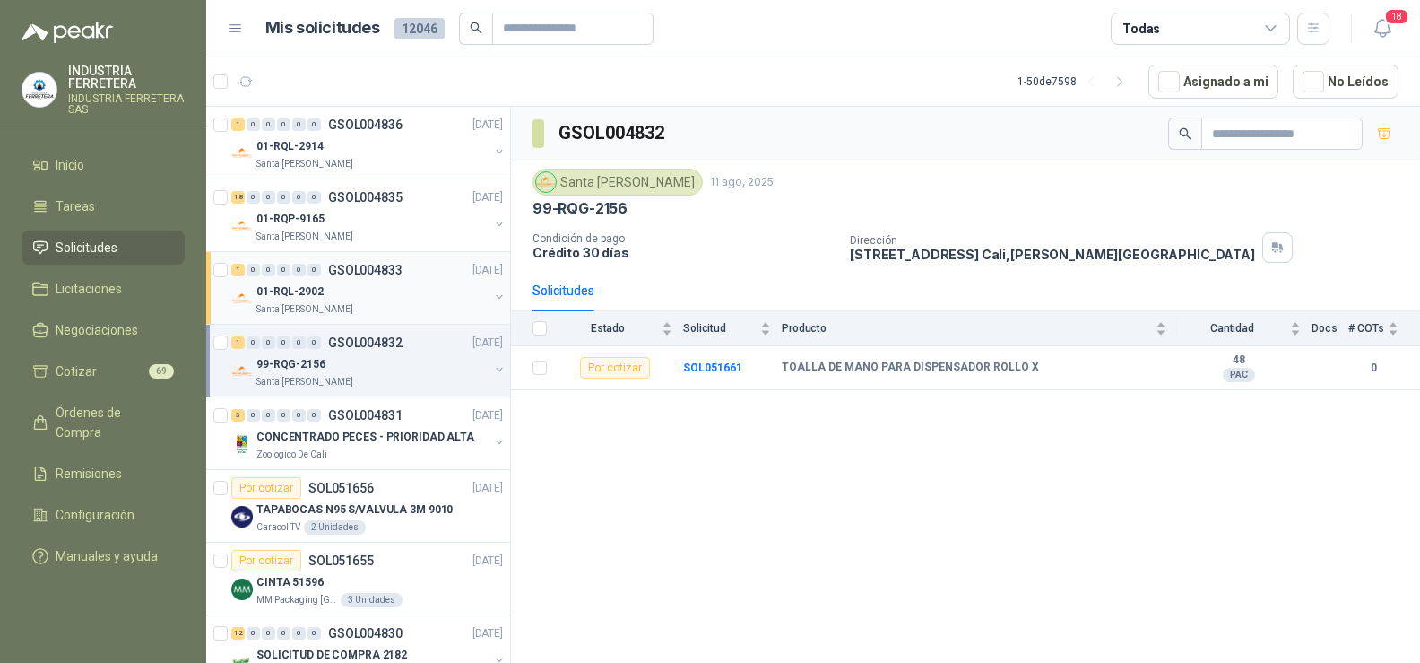
click at [347, 286] on div "01-RQL-2902" at bounding box center [372, 292] width 232 height 22
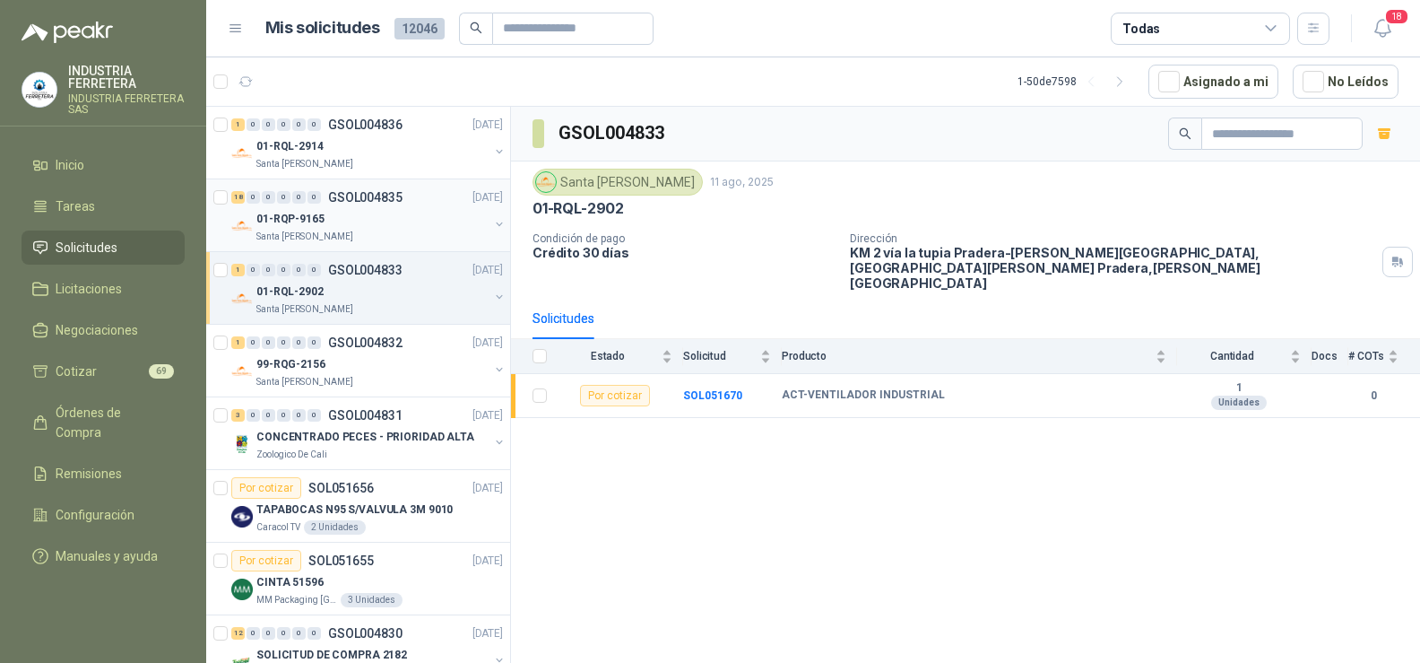
click at [337, 220] on div "01-RQP-9165" at bounding box center [372, 219] width 232 height 22
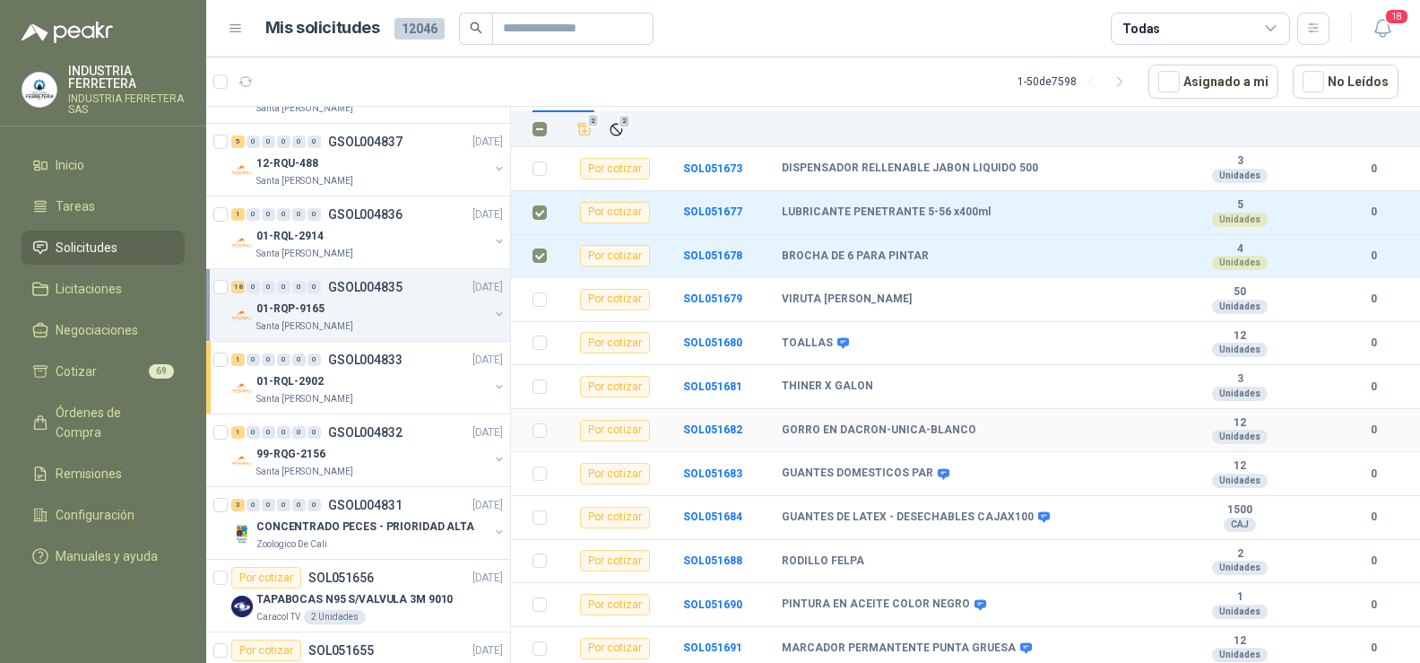
scroll to position [269, 0]
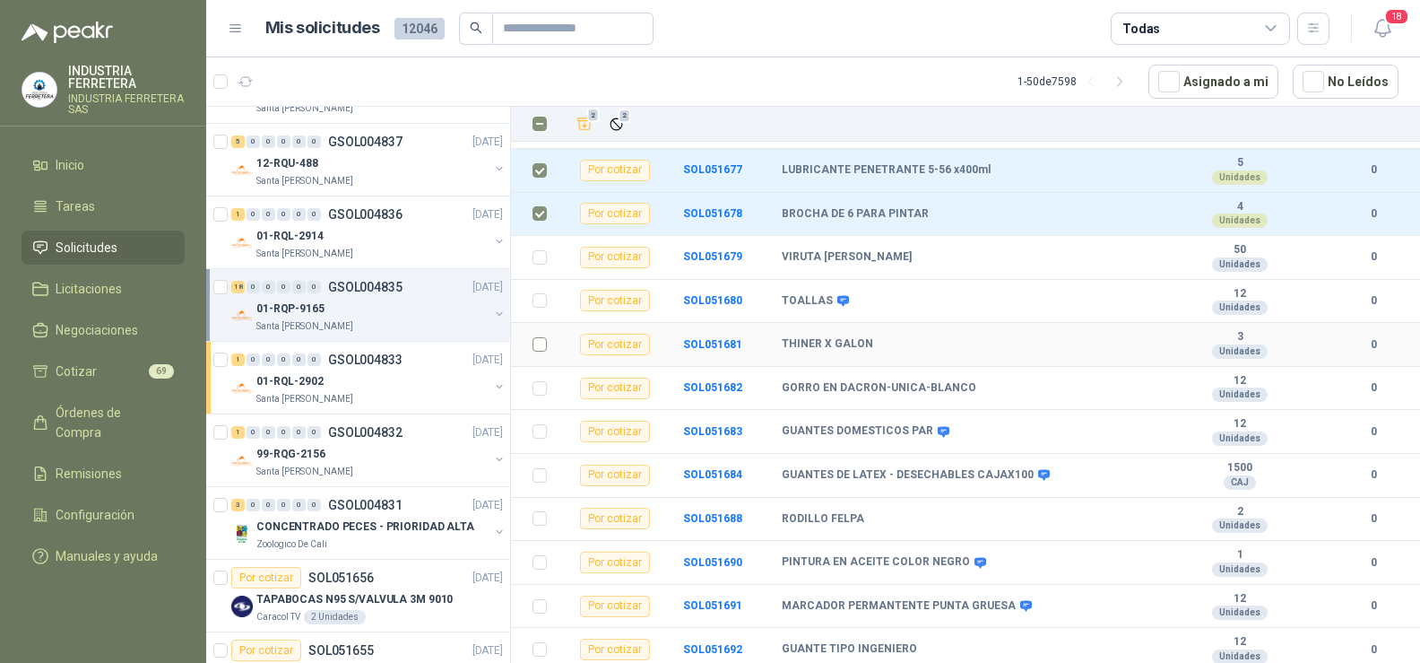
click at [548, 323] on td at bounding box center [534, 345] width 47 height 44
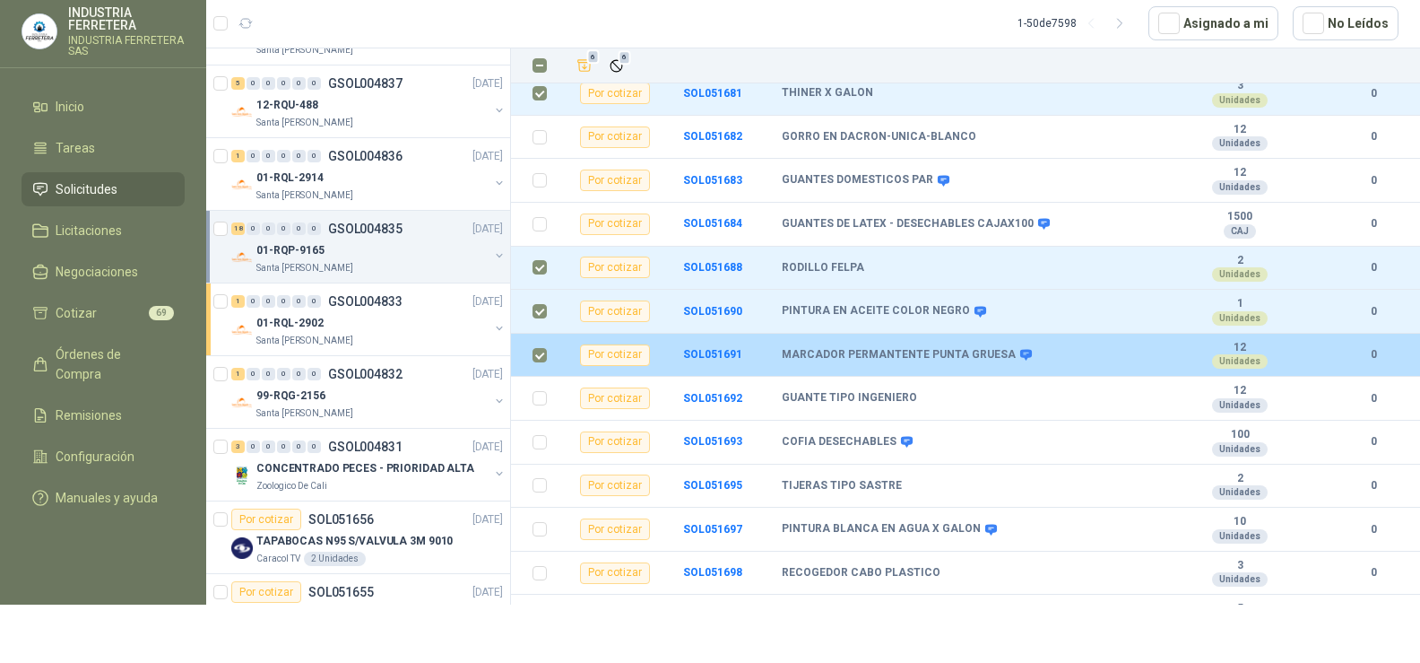
scroll to position [90, 0]
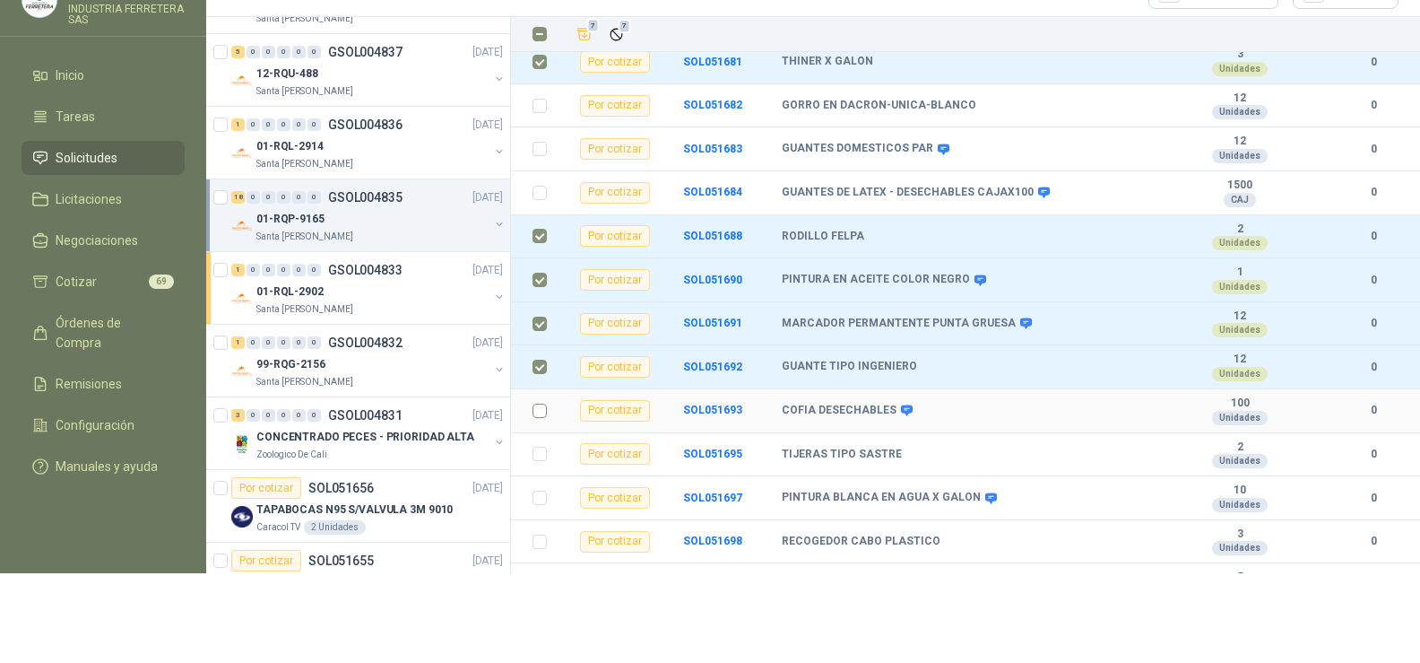
click at [532, 389] on td at bounding box center [534, 411] width 47 height 44
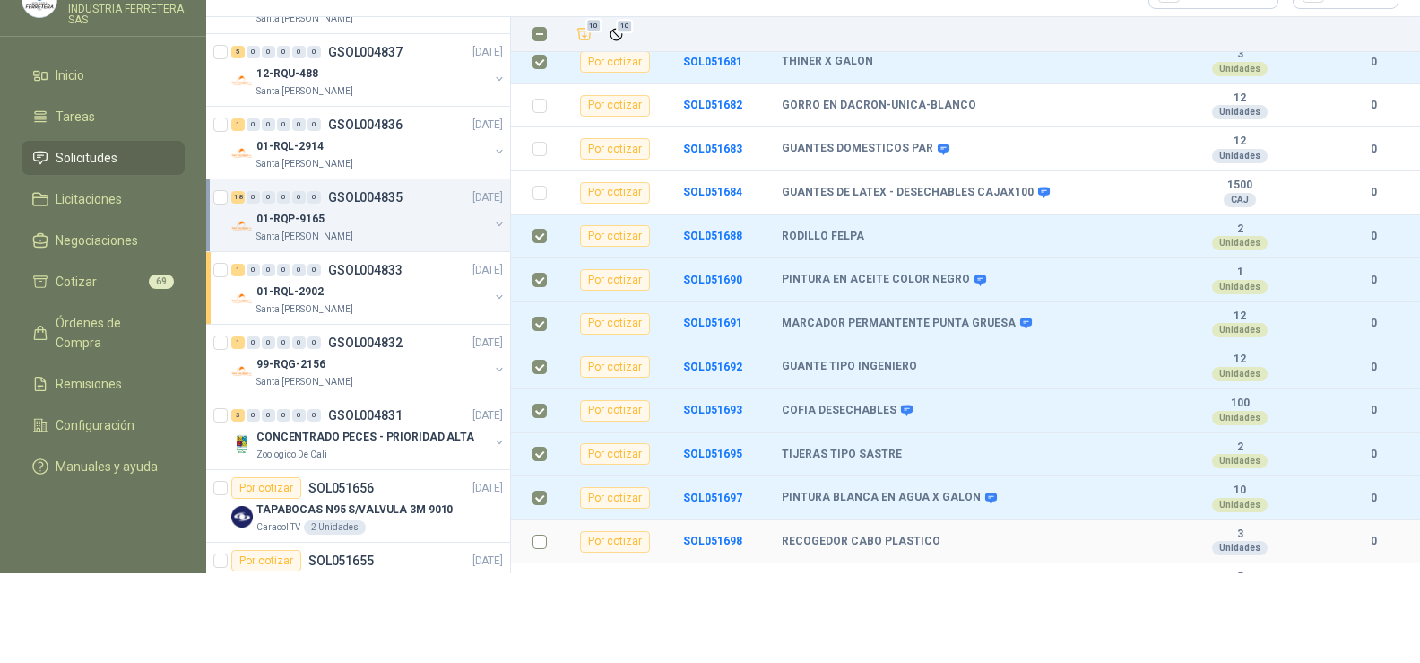
click at [532, 520] on td at bounding box center [534, 542] width 47 height 44
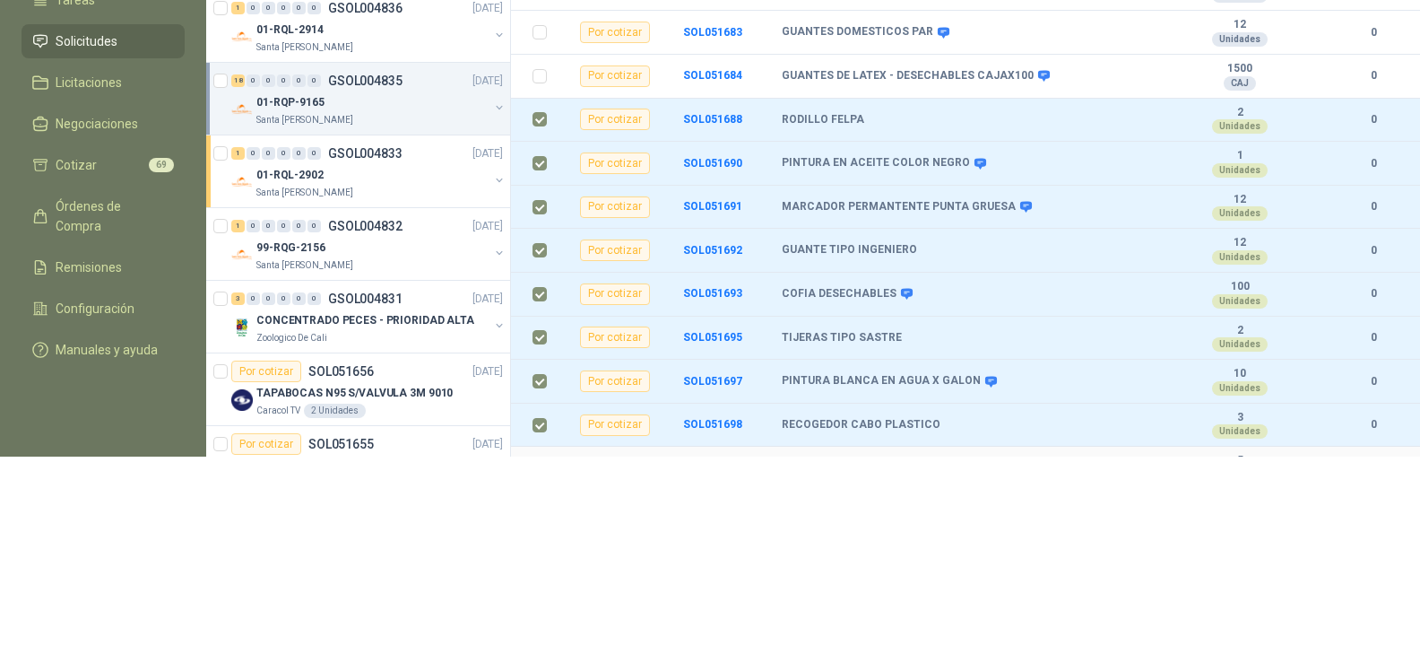
scroll to position [179, 0]
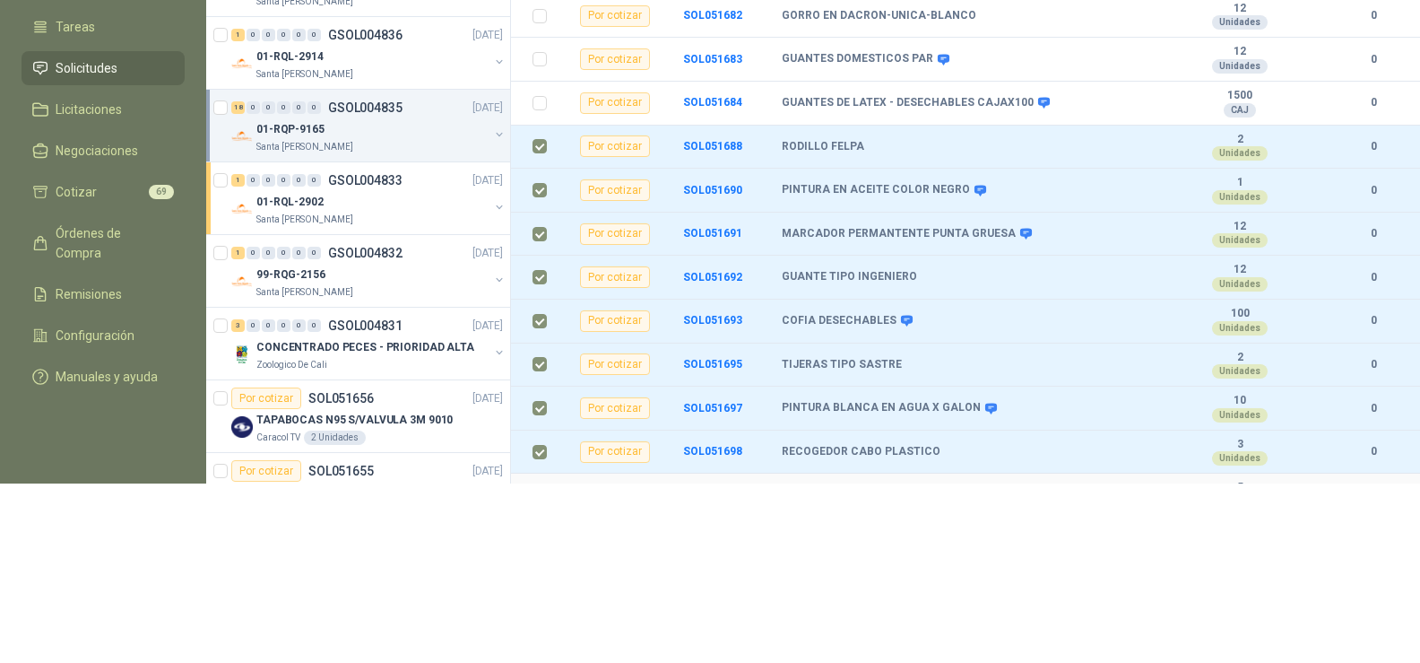
click at [833, 488] on b "FLECHADORA" at bounding box center [819, 495] width 74 height 14
copy b "FLECHADORA"
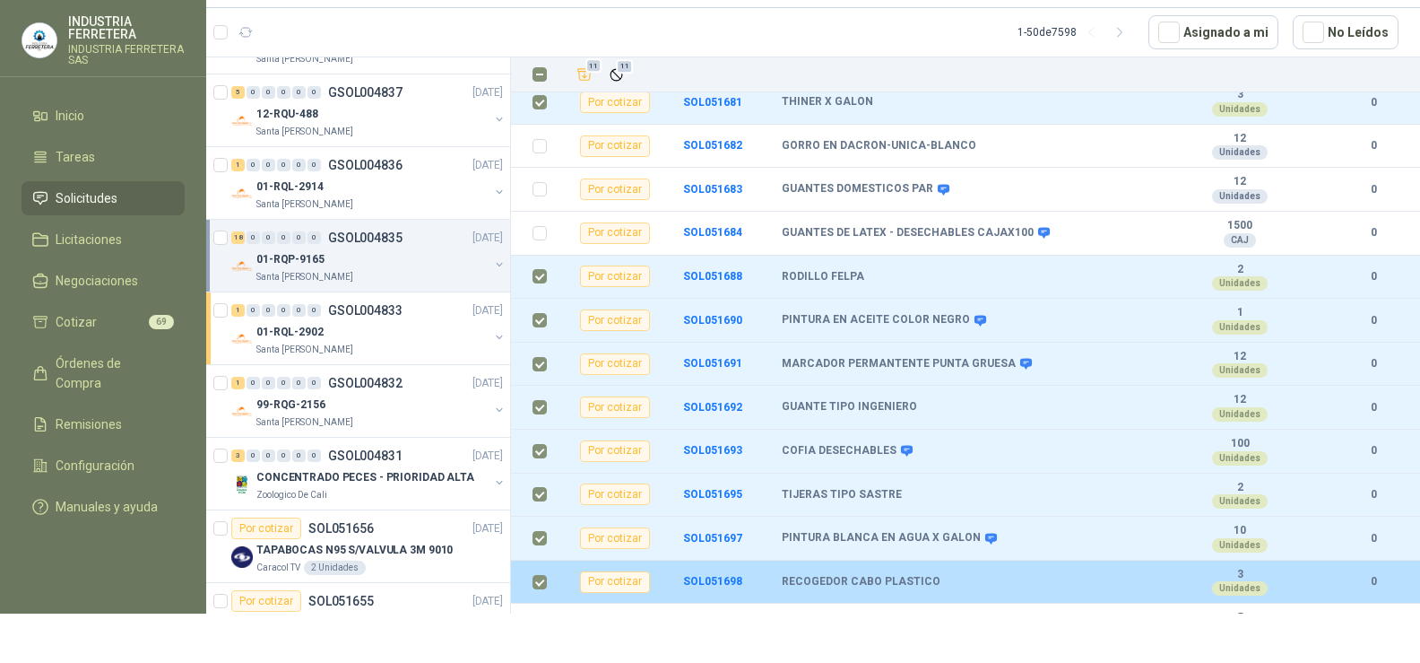
scroll to position [0, 0]
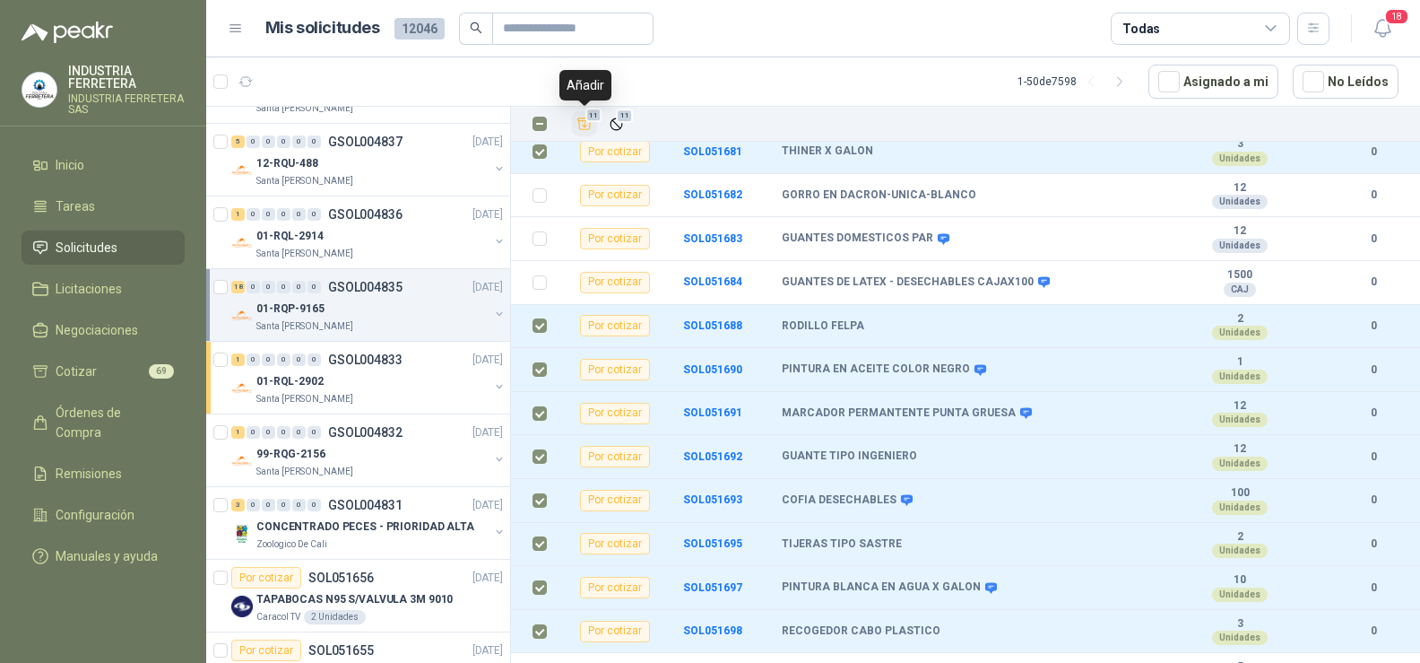
click at [589, 117] on span "11" at bounding box center [593, 115] width 17 height 14
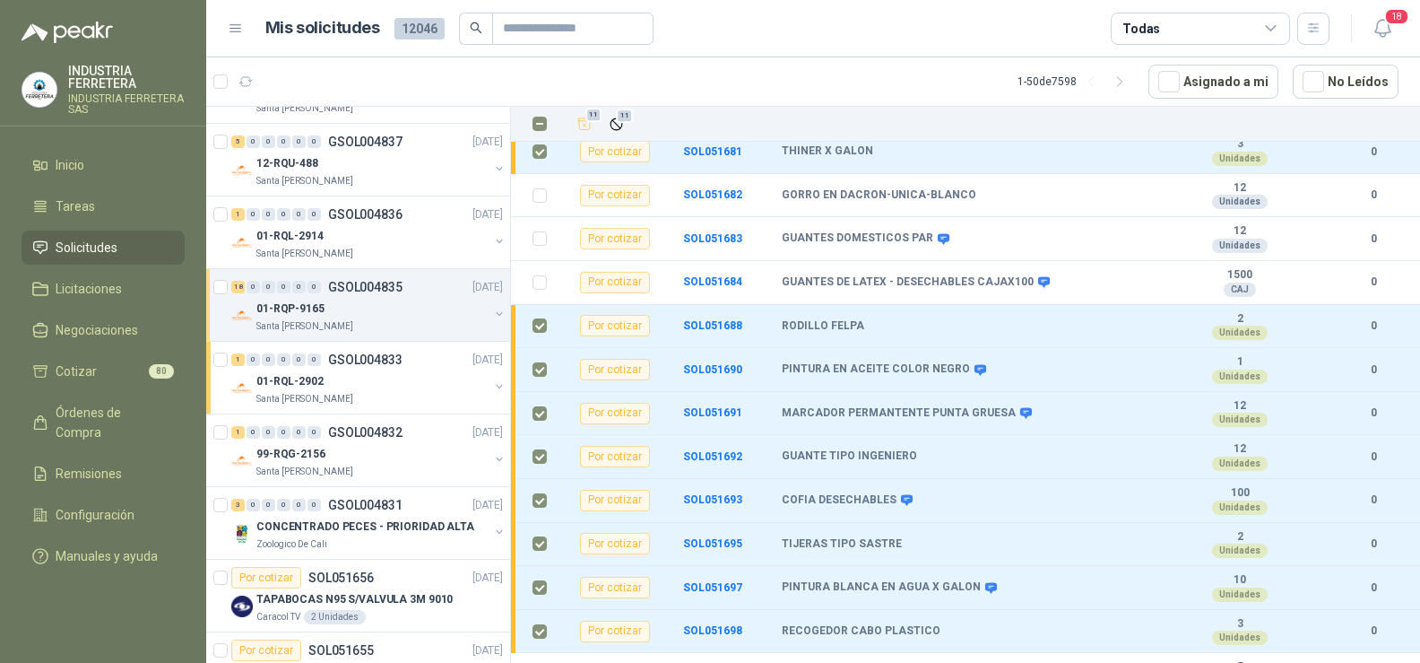
click at [727, 92] on article "1 - 50 de 7598 Asignado a mi No Leídos" at bounding box center [813, 81] width 1214 height 48
click at [323, 294] on div "18 0 0 0 0 0 GSOL004835 [DATE]" at bounding box center [368, 287] width 275 height 22
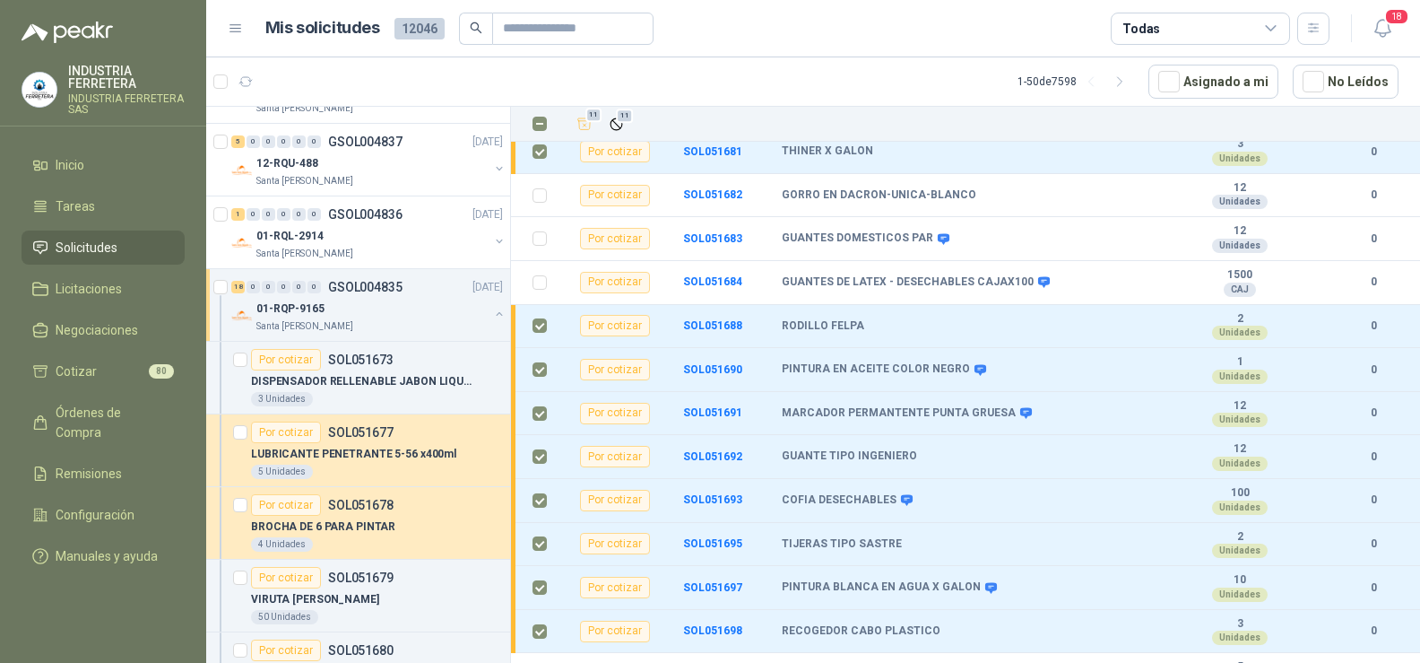
scroll to position [6, 0]
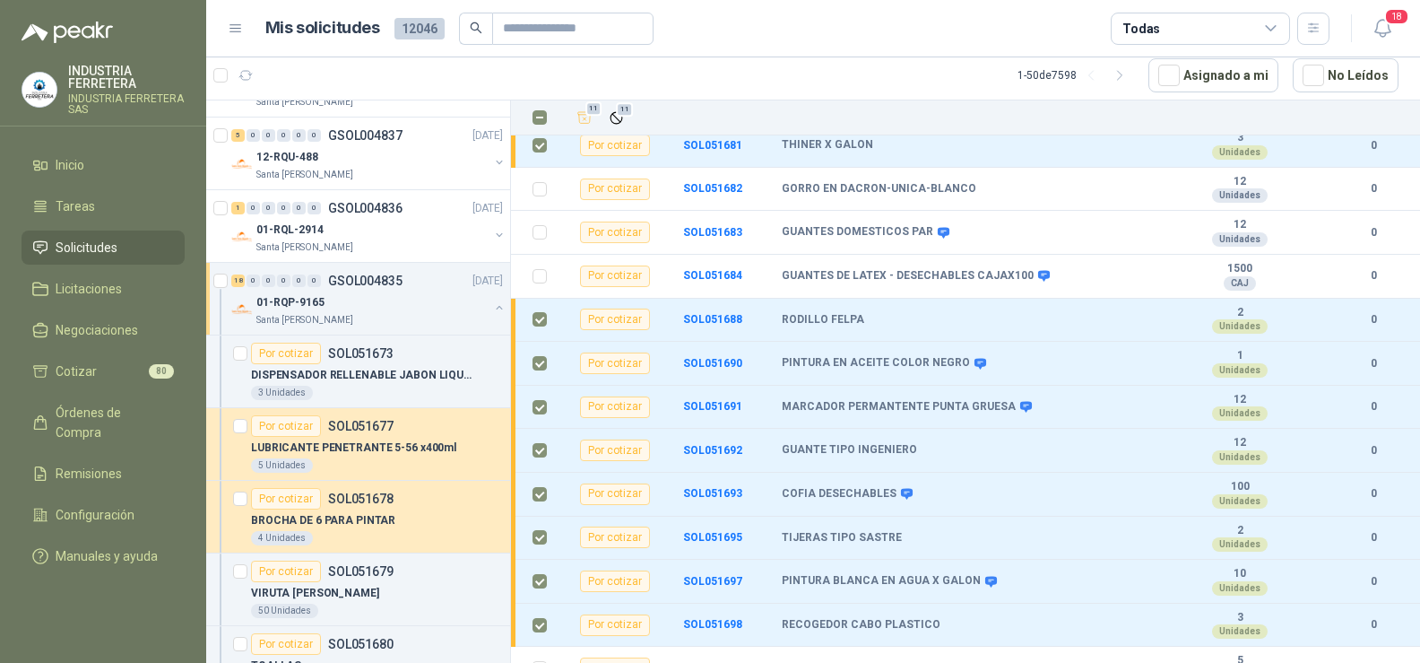
click at [316, 292] on div "01-RQP-9165" at bounding box center [372, 302] width 232 height 22
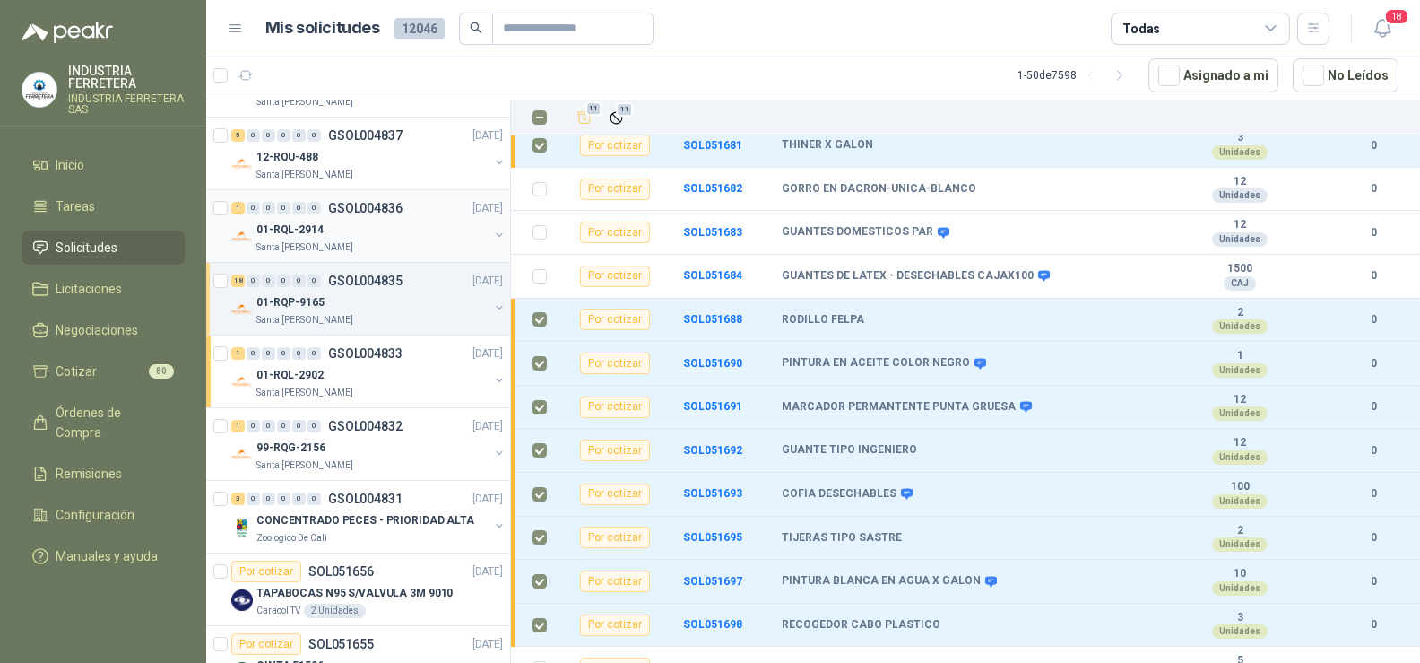
click at [345, 237] on div "01-RQL-2914" at bounding box center [372, 230] width 232 height 22
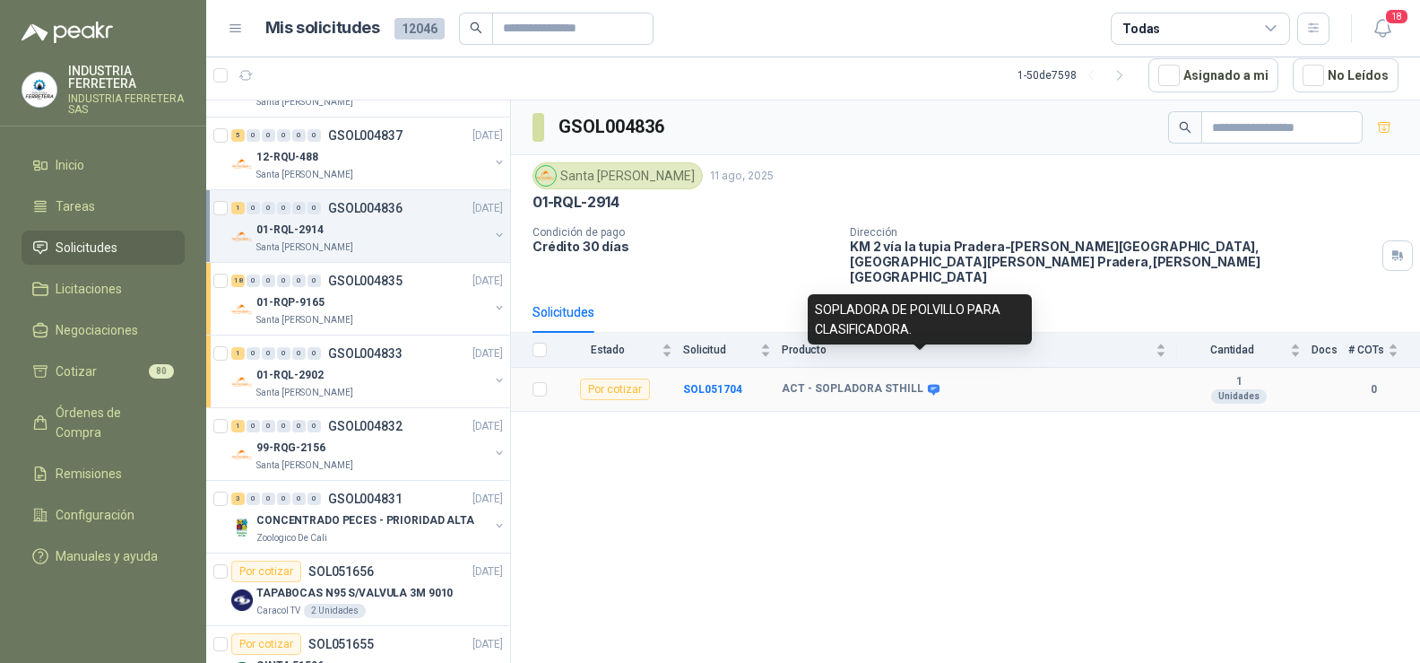
click at [927, 383] on icon at bounding box center [933, 389] width 13 height 13
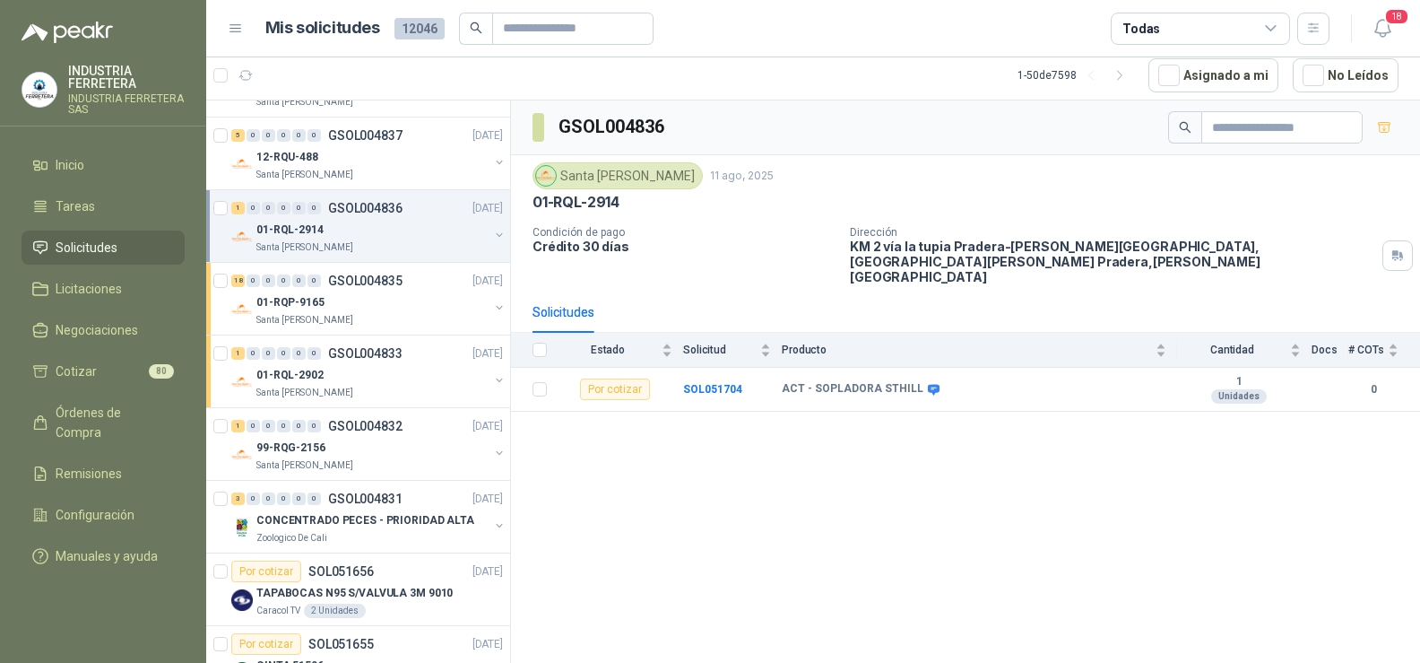
click at [902, 446] on div "GSOL004836 [GEOGRAPHIC_DATA][PERSON_NAME] [DATE] 01-RQL-2914 Condición de pago …" at bounding box center [965, 381] width 909 height 562
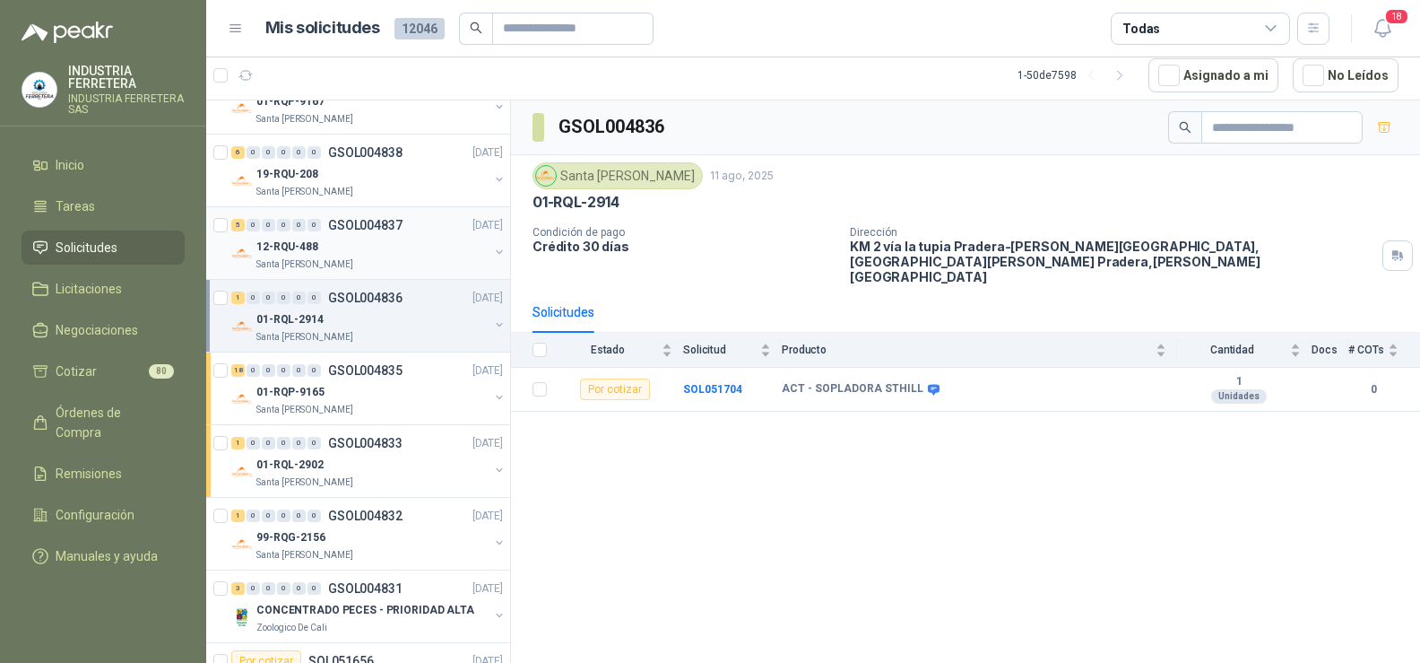
click at [374, 243] on div "12-RQU-488" at bounding box center [372, 247] width 232 height 22
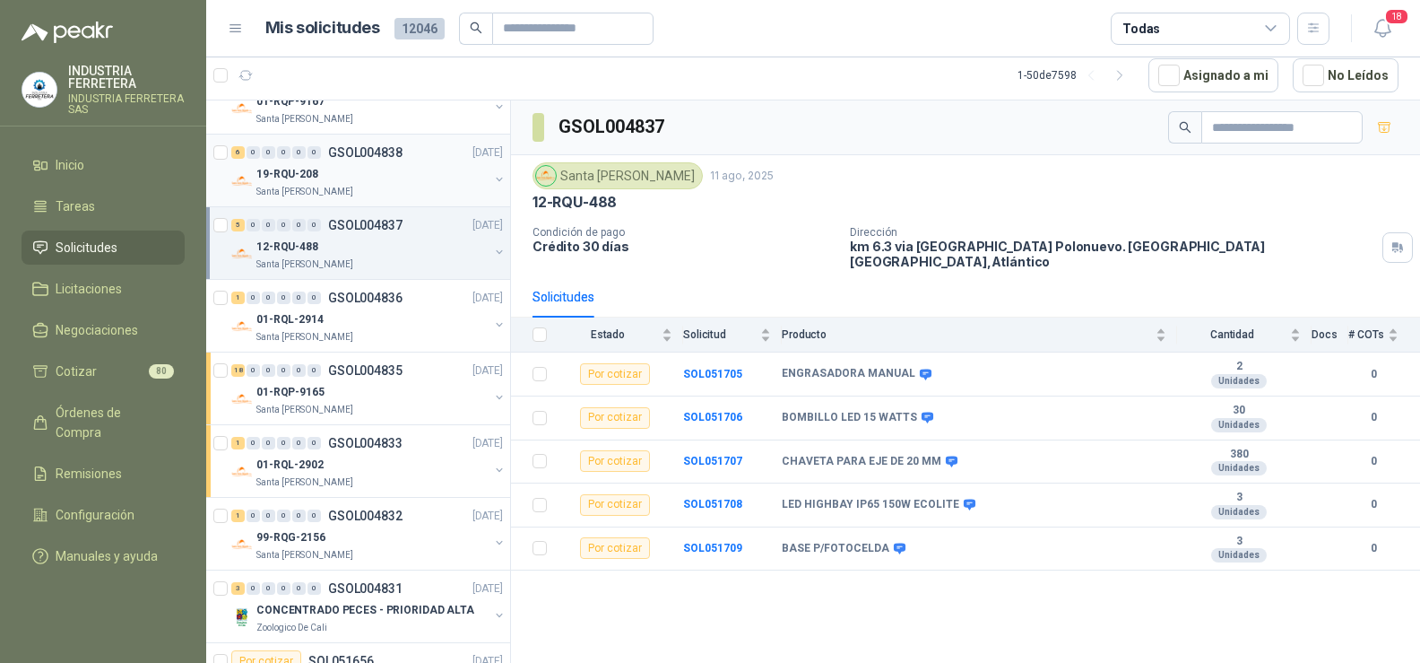
click at [321, 170] on div "19-RQU-208" at bounding box center [372, 174] width 232 height 22
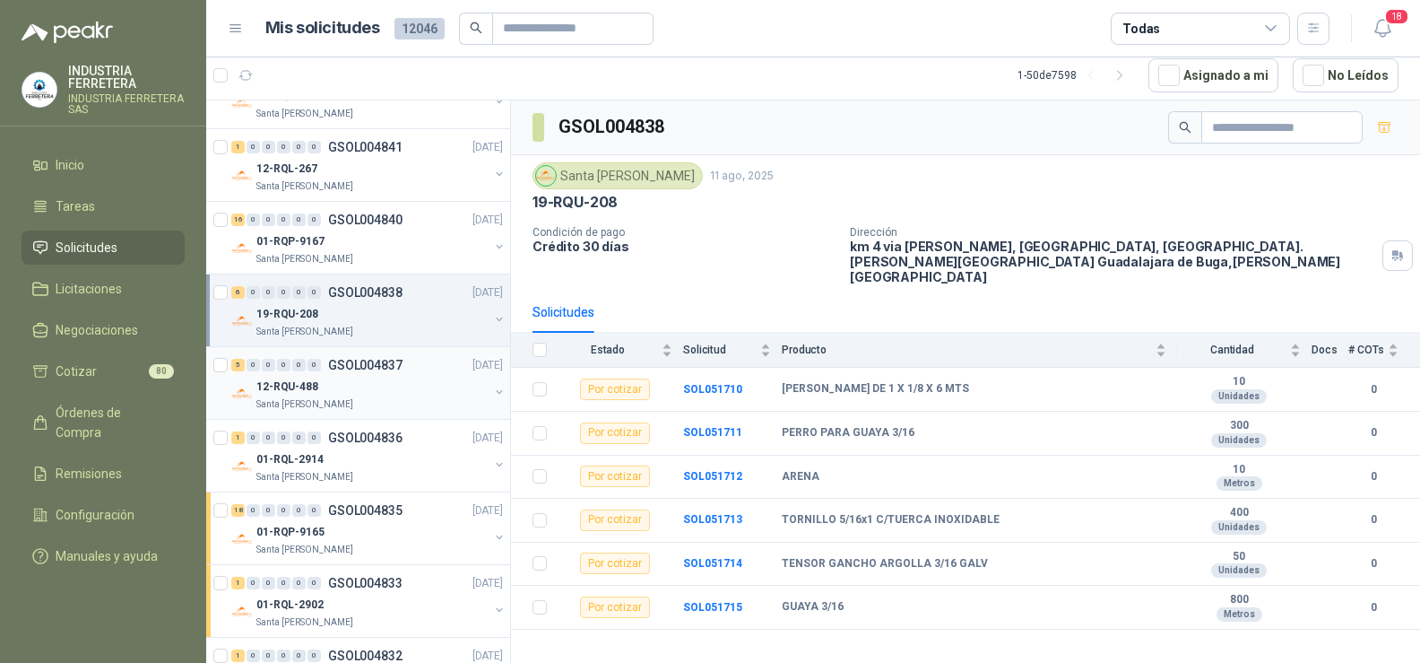
scroll to position [150, 0]
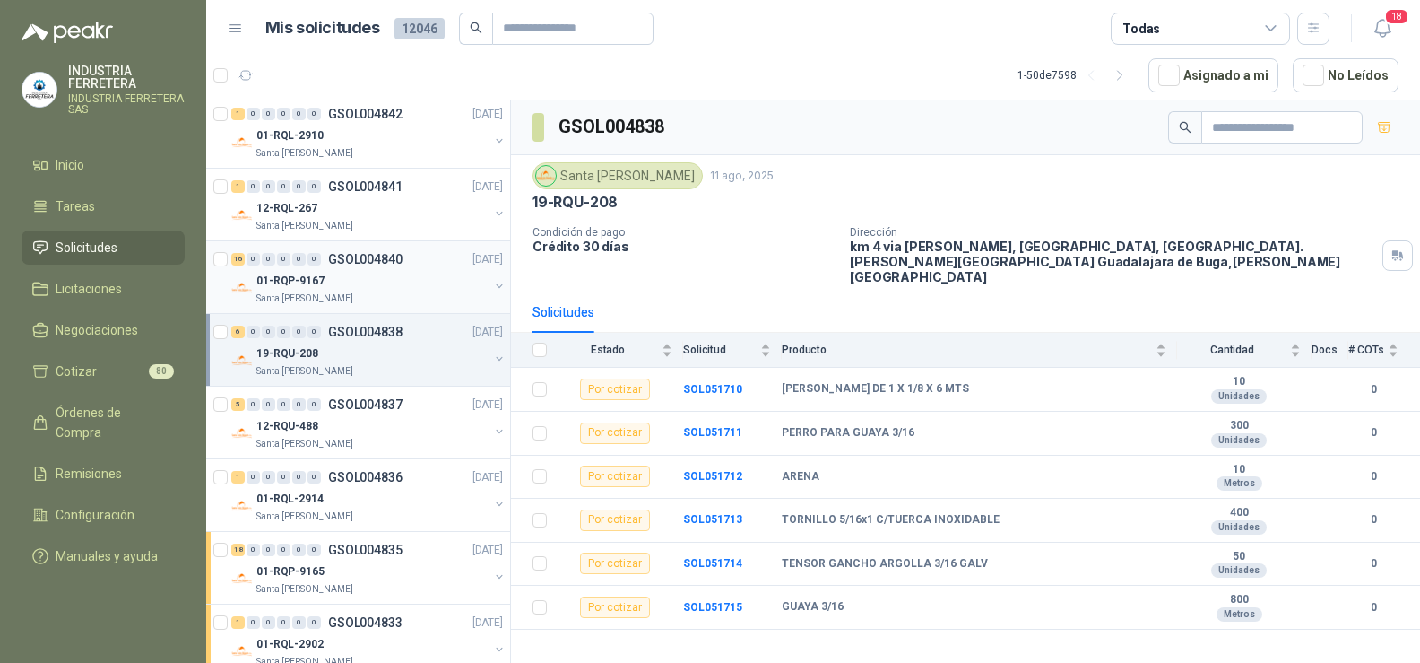
click at [383, 285] on div "01-RQP-9167" at bounding box center [372, 281] width 232 height 22
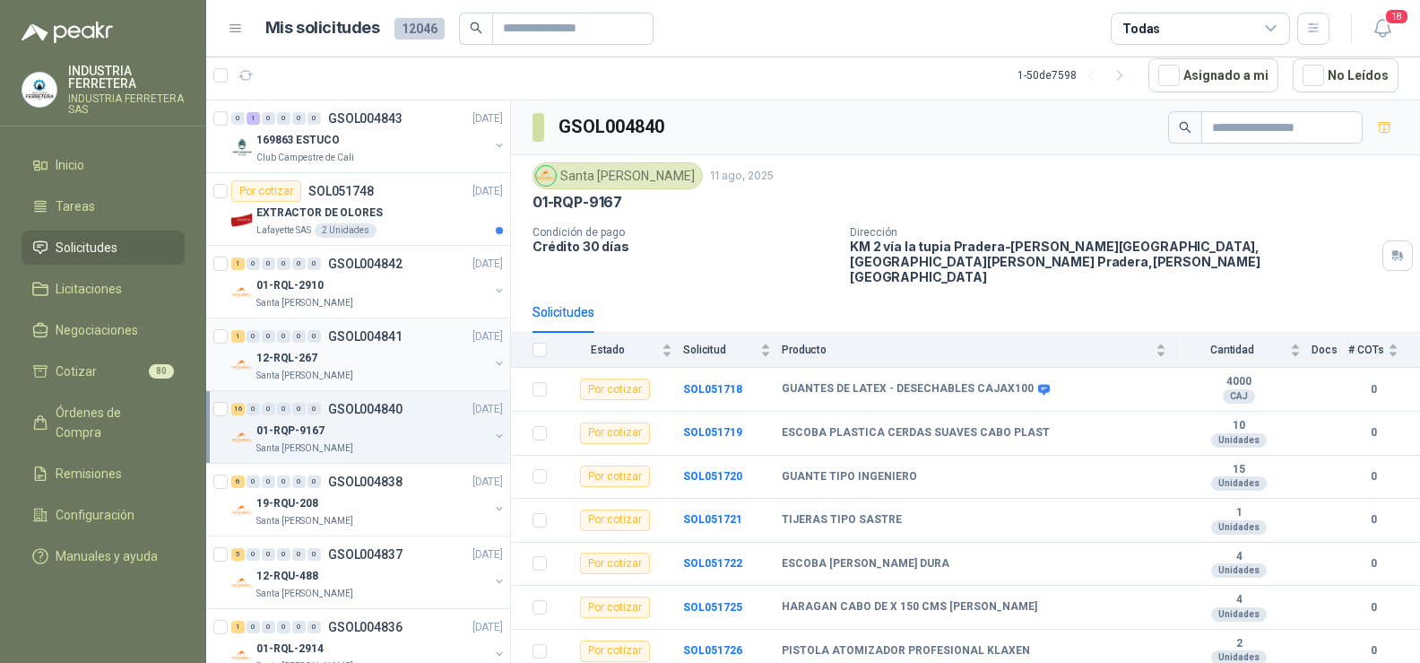
click at [321, 357] on div "12-RQL-267" at bounding box center [372, 358] width 232 height 22
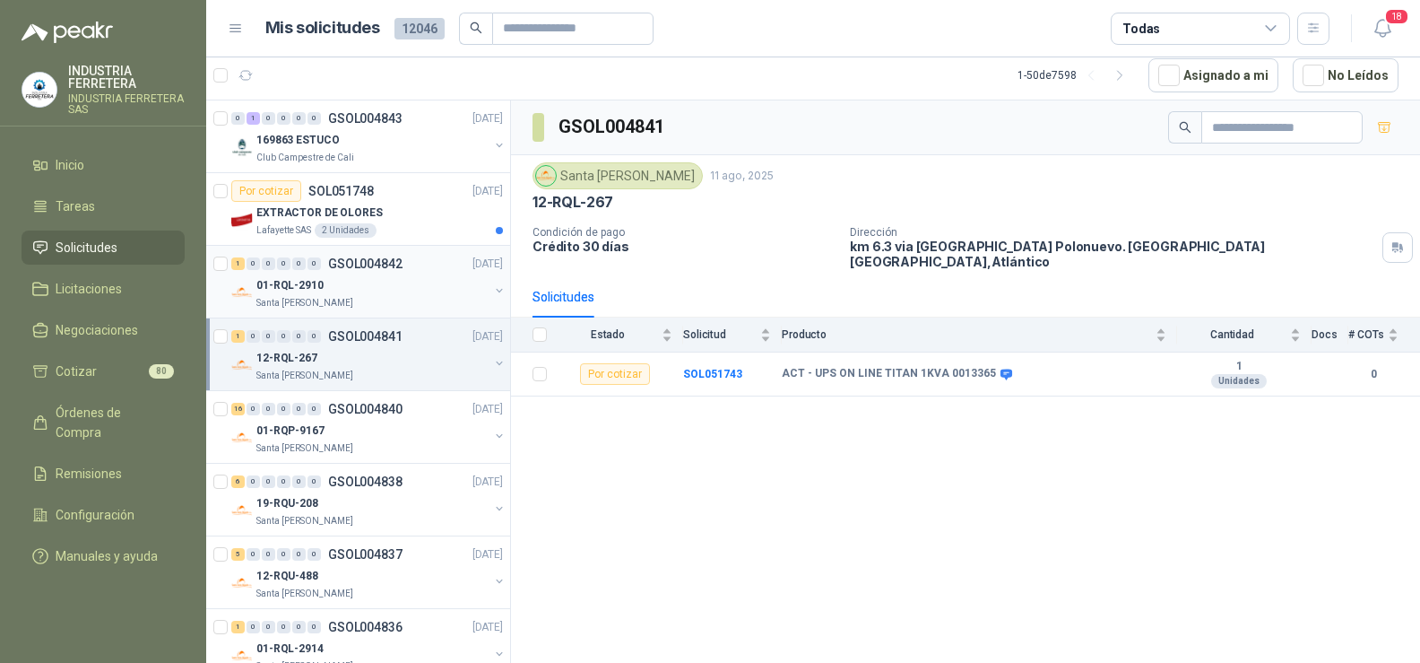
click at [372, 291] on div "01-RQL-2910" at bounding box center [372, 285] width 232 height 22
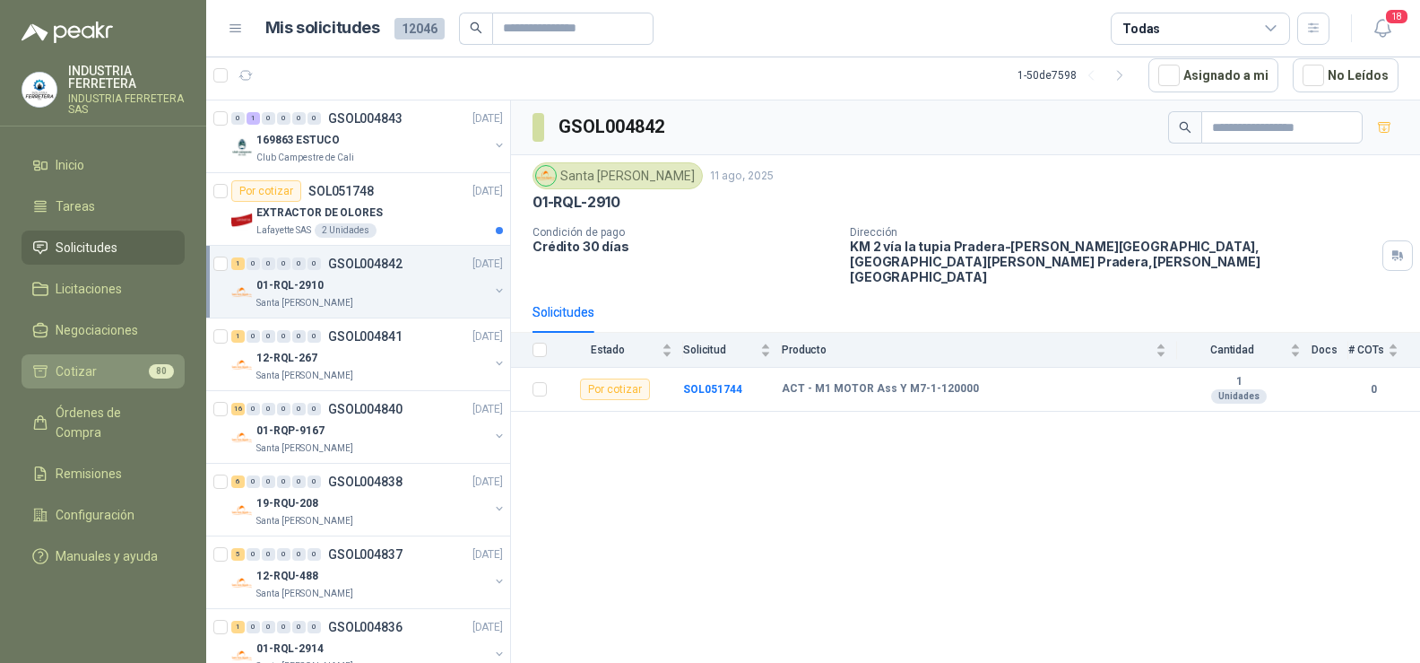
click at [110, 371] on li "Cotizar 80" at bounding box center [103, 371] width 142 height 20
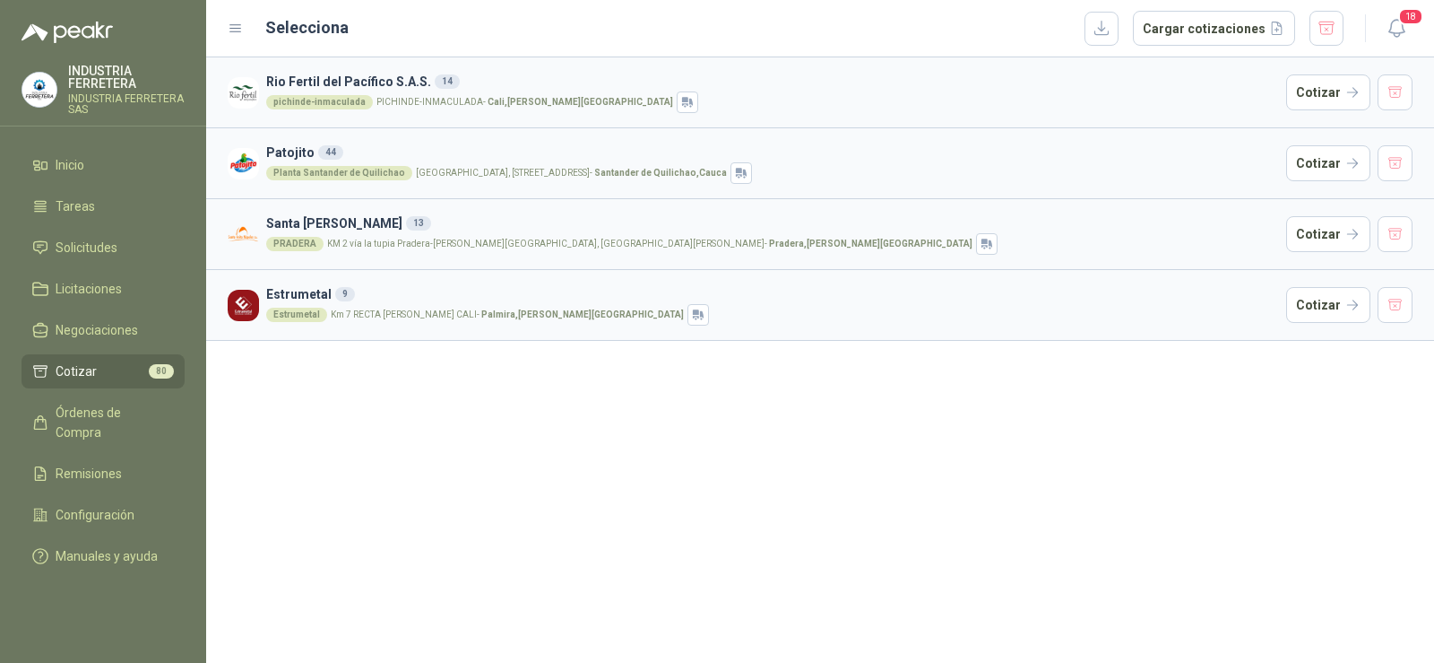
click at [710, 445] on div "Rio Fertil [PERSON_NAME] S.A.S. 14 pichinde-[PERSON_NAME][GEOGRAPHIC_DATA]-[PER…" at bounding box center [820, 359] width 1228 height 605
click at [1298, 214] on article "Santa [PERSON_NAME] 13 PRADERA KM 2 vía la tupia Pradera-[PERSON_NAME][GEOGRAPH…" at bounding box center [820, 233] width 1228 height 71
click at [1311, 236] on button "Cotizar" at bounding box center [1328, 234] width 84 height 36
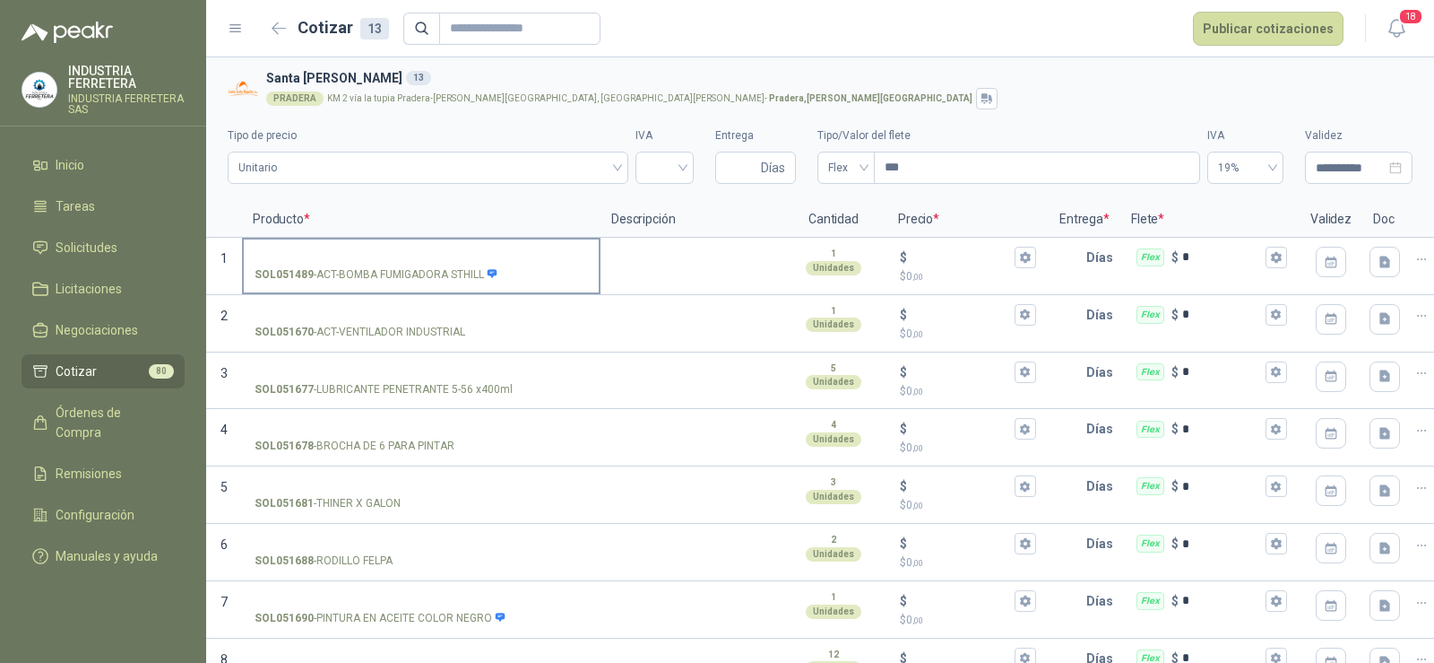
click at [393, 251] on input "SOL051489 - ACT-BOMBA FUMIGADORA STHILL" at bounding box center [421, 257] width 333 height 13
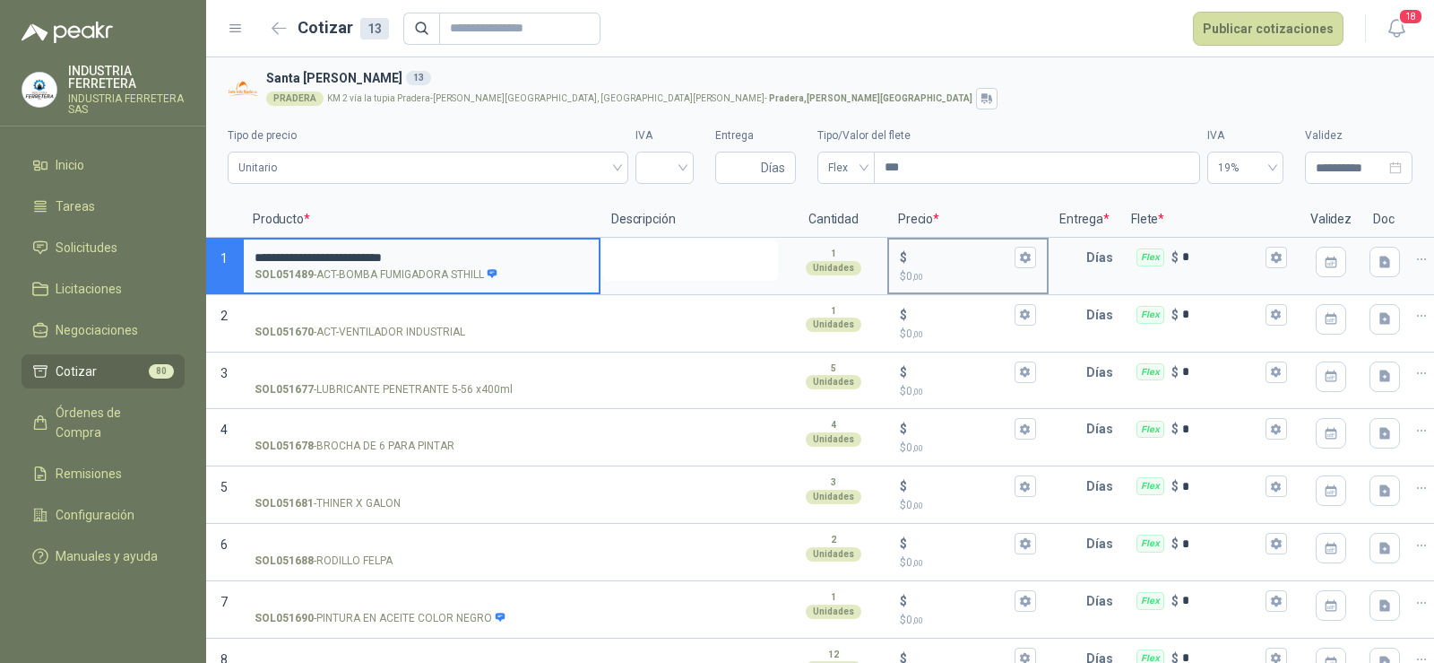
click at [669, 257] on textarea at bounding box center [690, 259] width 176 height 41
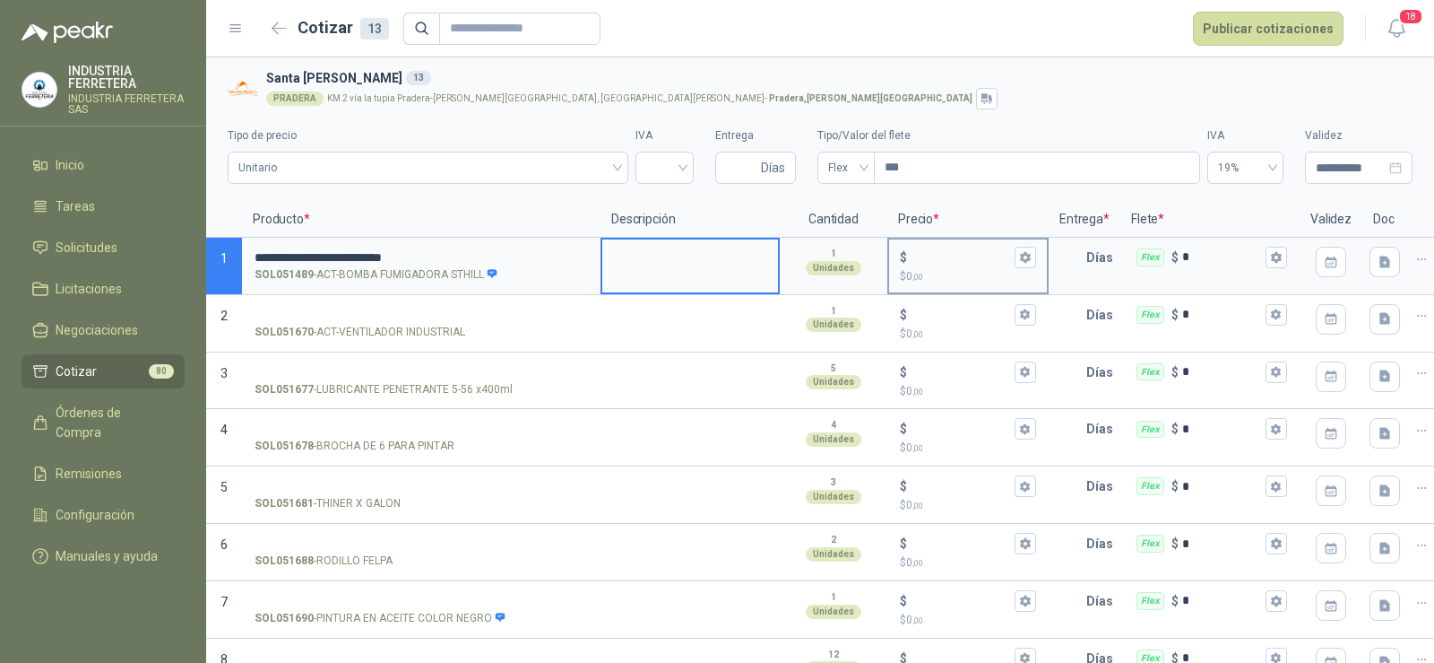
click at [951, 258] on input "$ $ 0 ,00" at bounding box center [961, 256] width 100 height 13
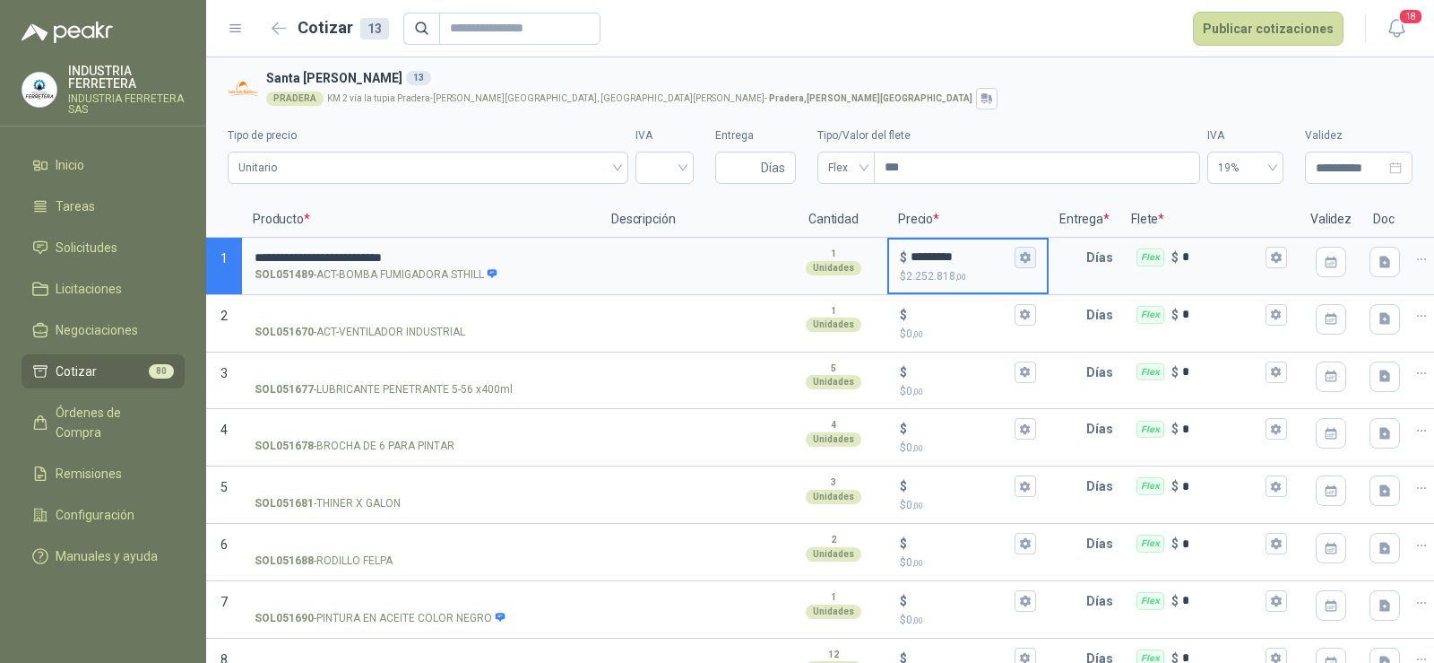
click at [1024, 260] on icon "button" at bounding box center [1025, 257] width 10 height 11
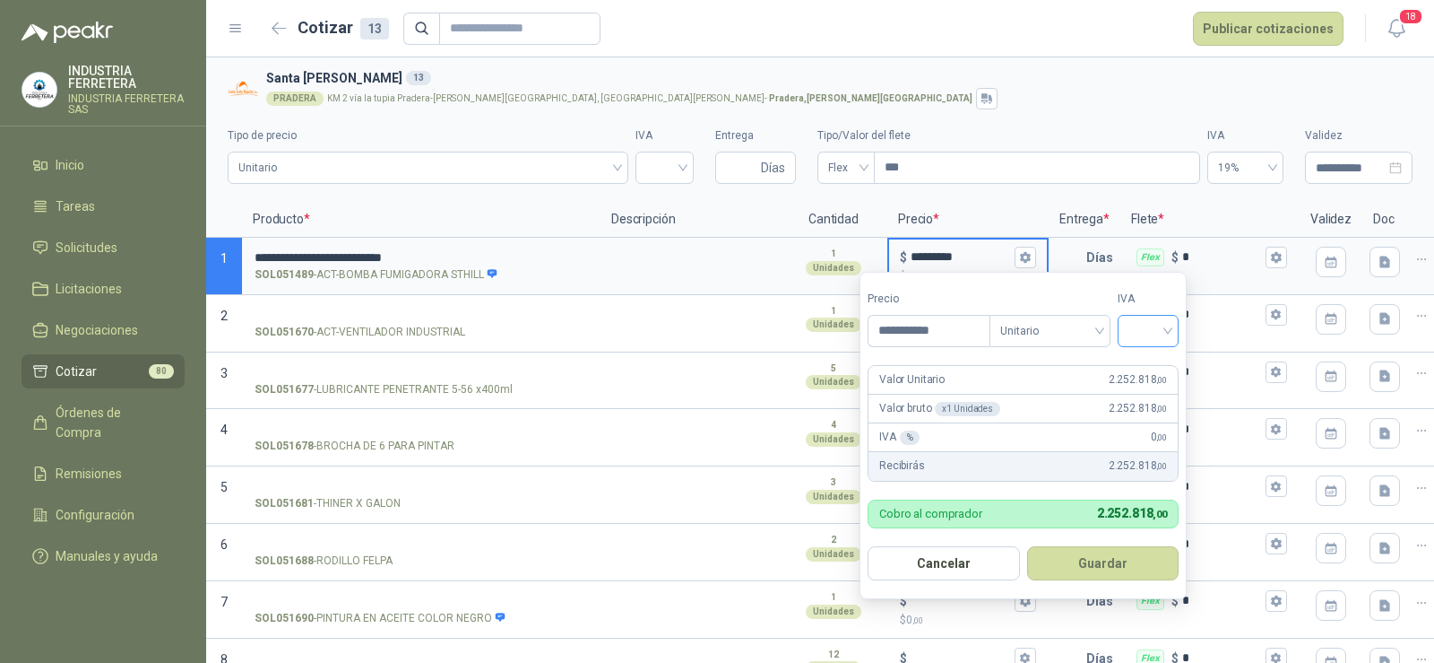
click at [1151, 327] on input "search" at bounding box center [1148, 329] width 39 height 27
click at [1140, 397] on div "5%" at bounding box center [1152, 397] width 33 height 20
click at [1111, 559] on button "Guardar" at bounding box center [1106, 563] width 154 height 34
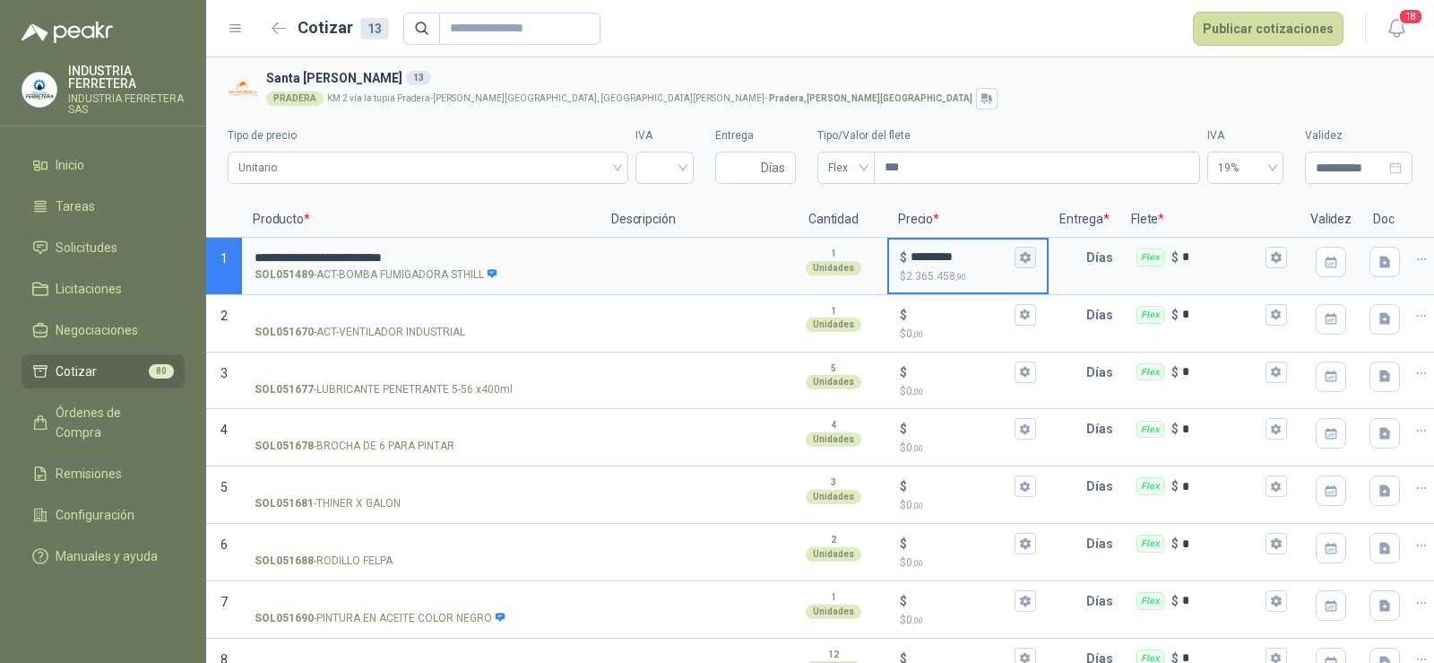
click at [1020, 258] on icon "button" at bounding box center [1025, 257] width 12 height 12
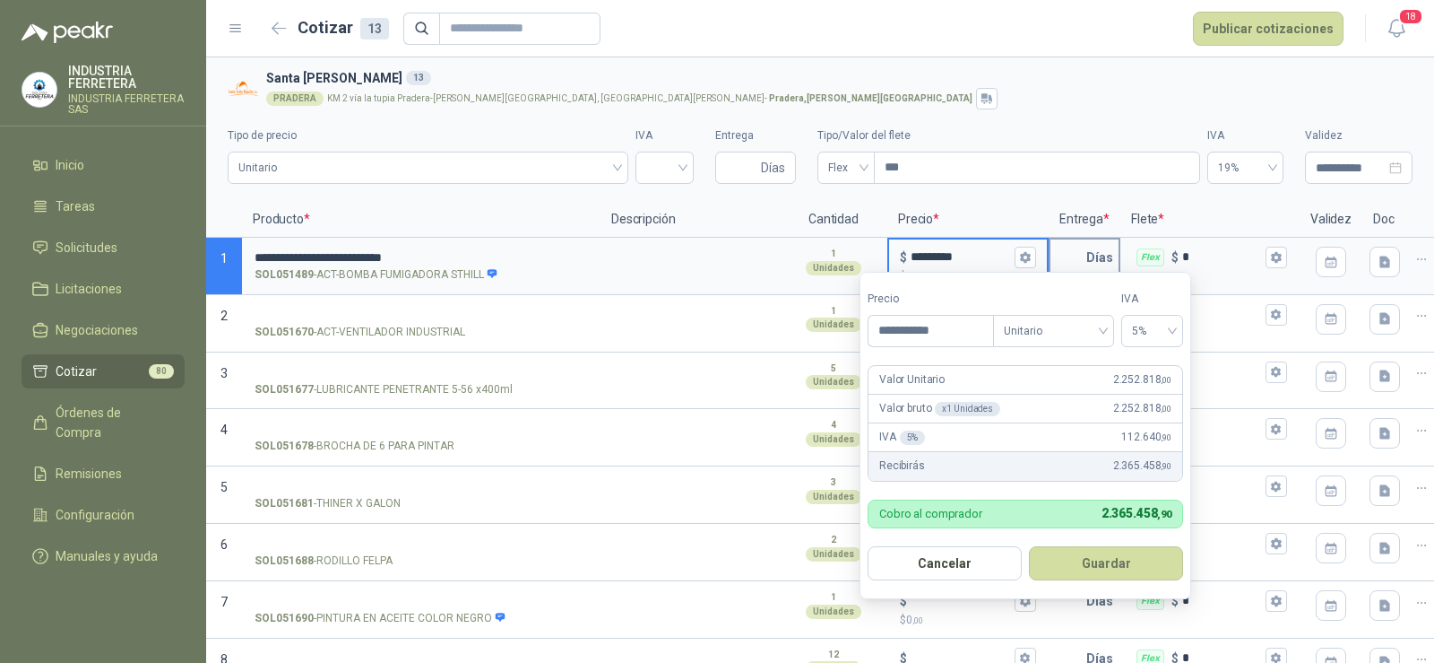
click at [1064, 257] on input "text" at bounding box center [1069, 257] width 36 height 36
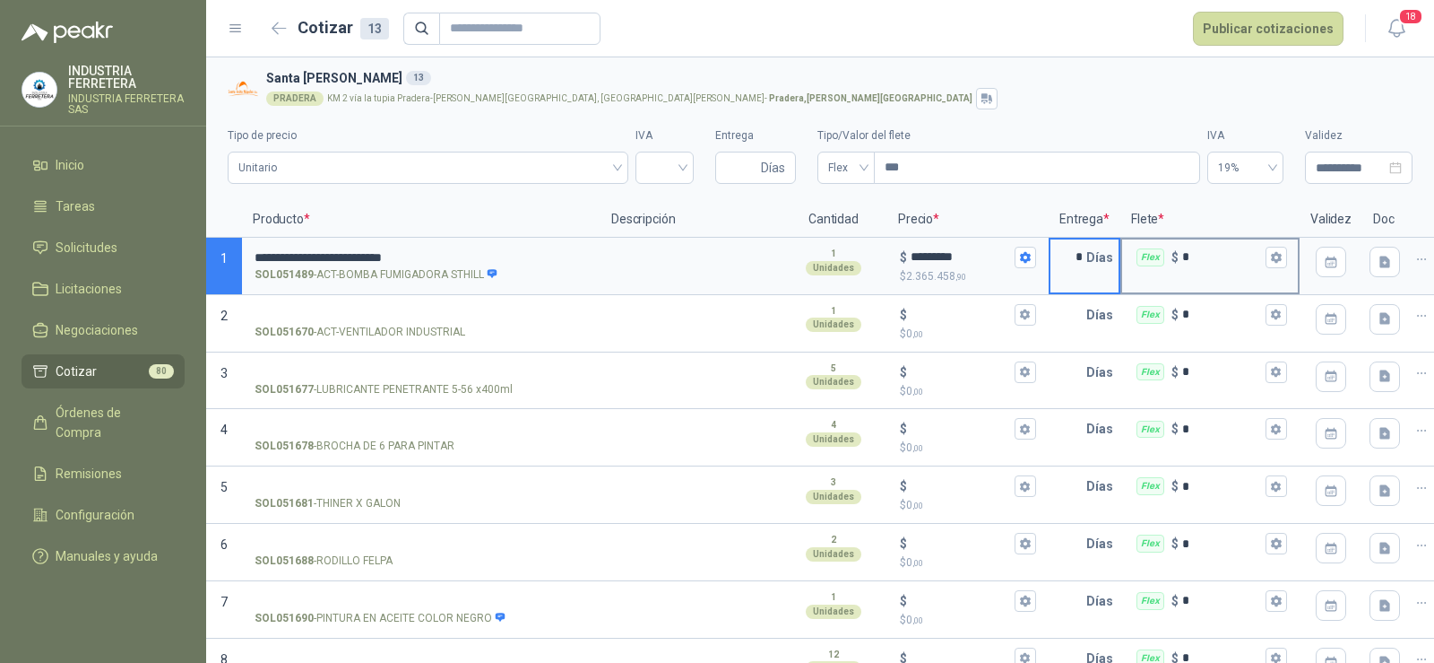
click at [1148, 256] on div "Flex" at bounding box center [1151, 257] width 28 height 18
click at [1182, 256] on input "*" at bounding box center [1222, 256] width 80 height 13
click at [1156, 256] on div "Flex" at bounding box center [1151, 257] width 28 height 18
click at [1182, 256] on input "*" at bounding box center [1222, 256] width 80 height 13
click at [1165, 256] on div "Flex $ *" at bounding box center [1210, 257] width 176 height 36
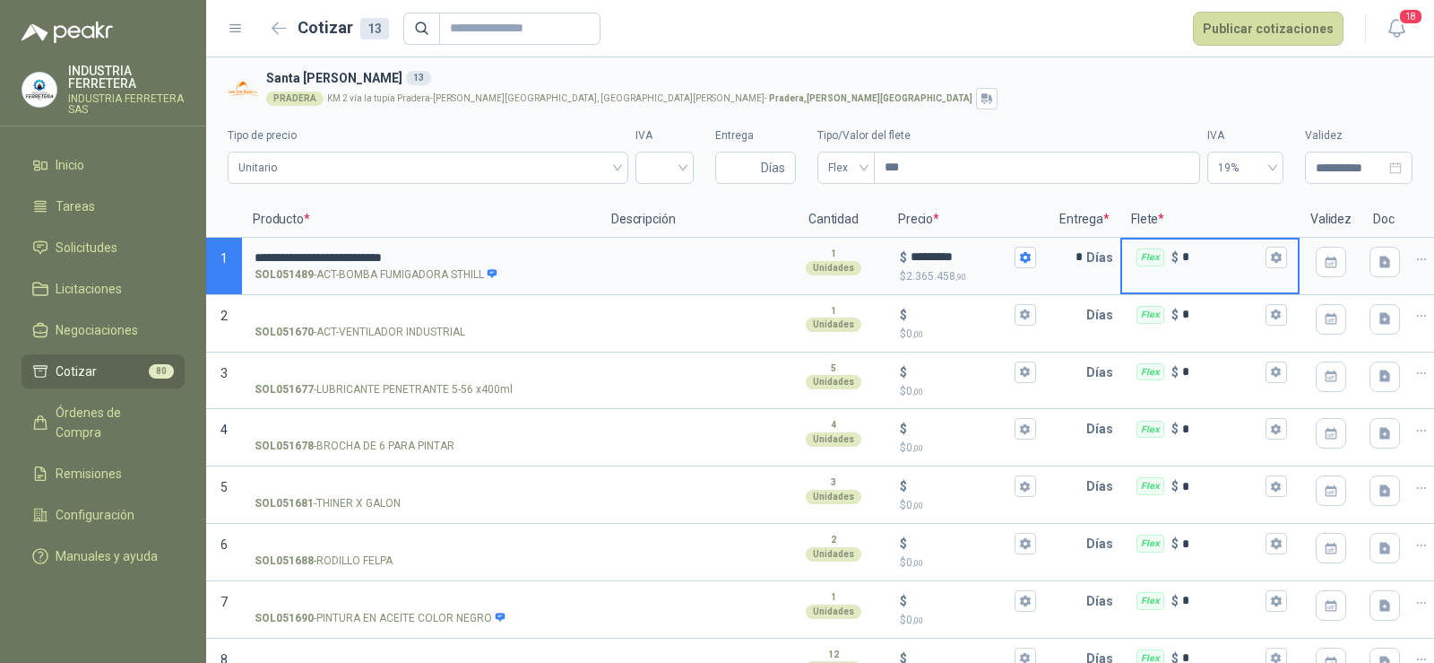
click at [1182, 256] on input "*" at bounding box center [1222, 256] width 80 height 13
click at [828, 160] on span "Flex" at bounding box center [846, 167] width 36 height 27
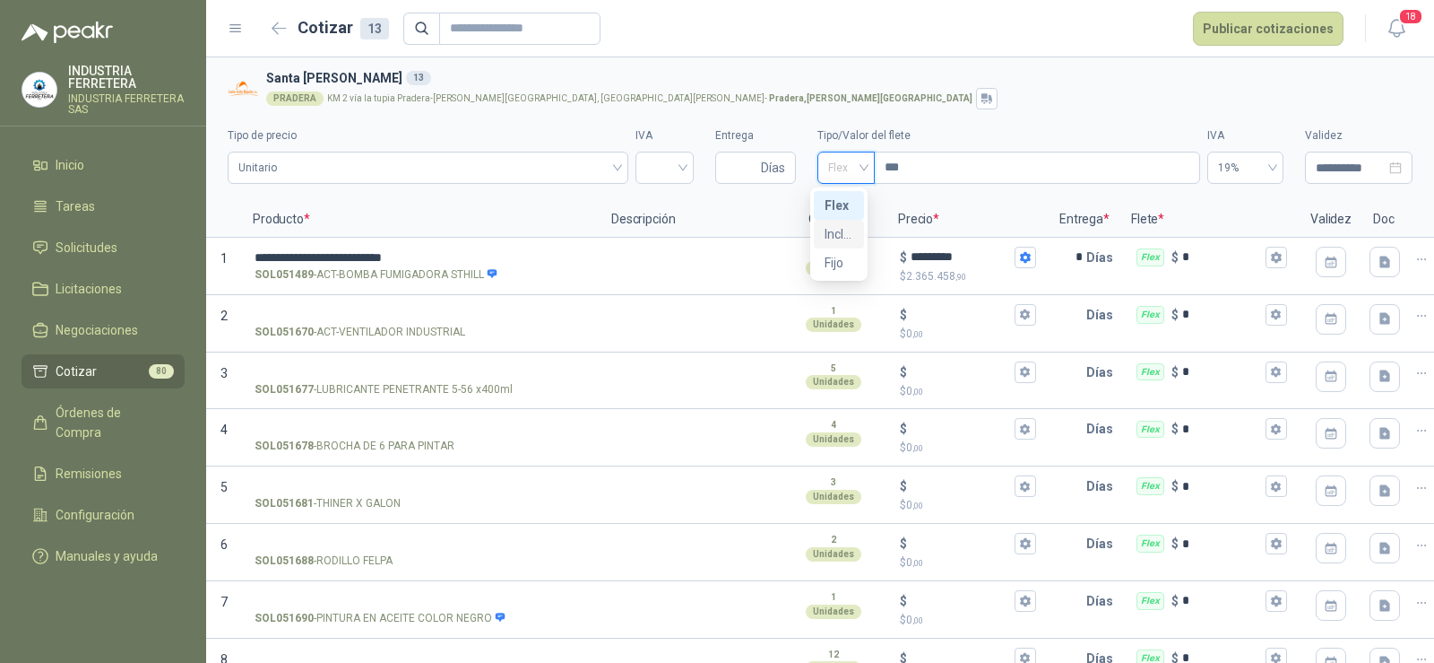
click at [839, 240] on div "Incluido" at bounding box center [839, 234] width 29 height 20
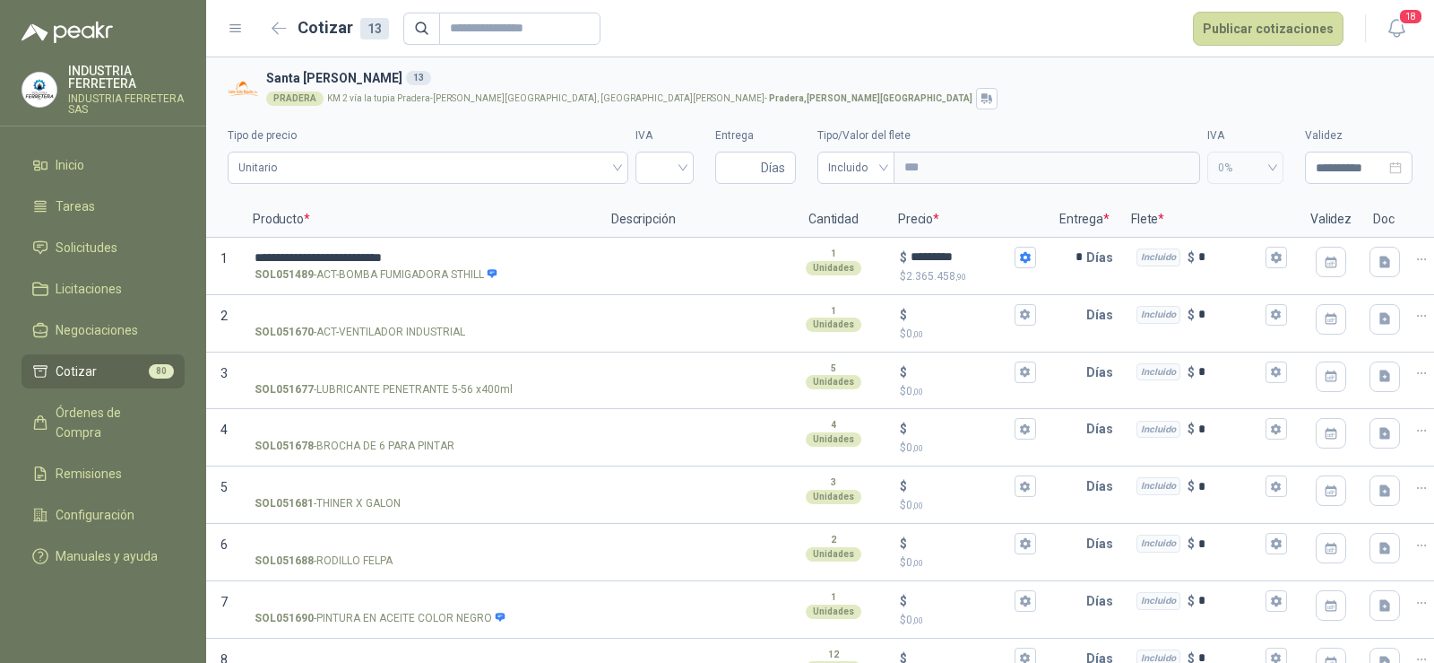
click at [1014, 122] on div "**********" at bounding box center [820, 150] width 1185 height 82
click at [726, 166] on input "Entrega" at bounding box center [741, 167] width 31 height 30
click at [898, 107] on div "PRADERA KM 2 vía la tupia Pradera-[PERSON_NAME][GEOGRAPHIC_DATA], [GEOGRAPHIC_D…" at bounding box center [835, 99] width 1139 height 22
drag, startPoint x: 728, startPoint y: 163, endPoint x: 654, endPoint y: 163, distance: 74.4
click at [654, 163] on div "**********" at bounding box center [820, 150] width 1185 height 82
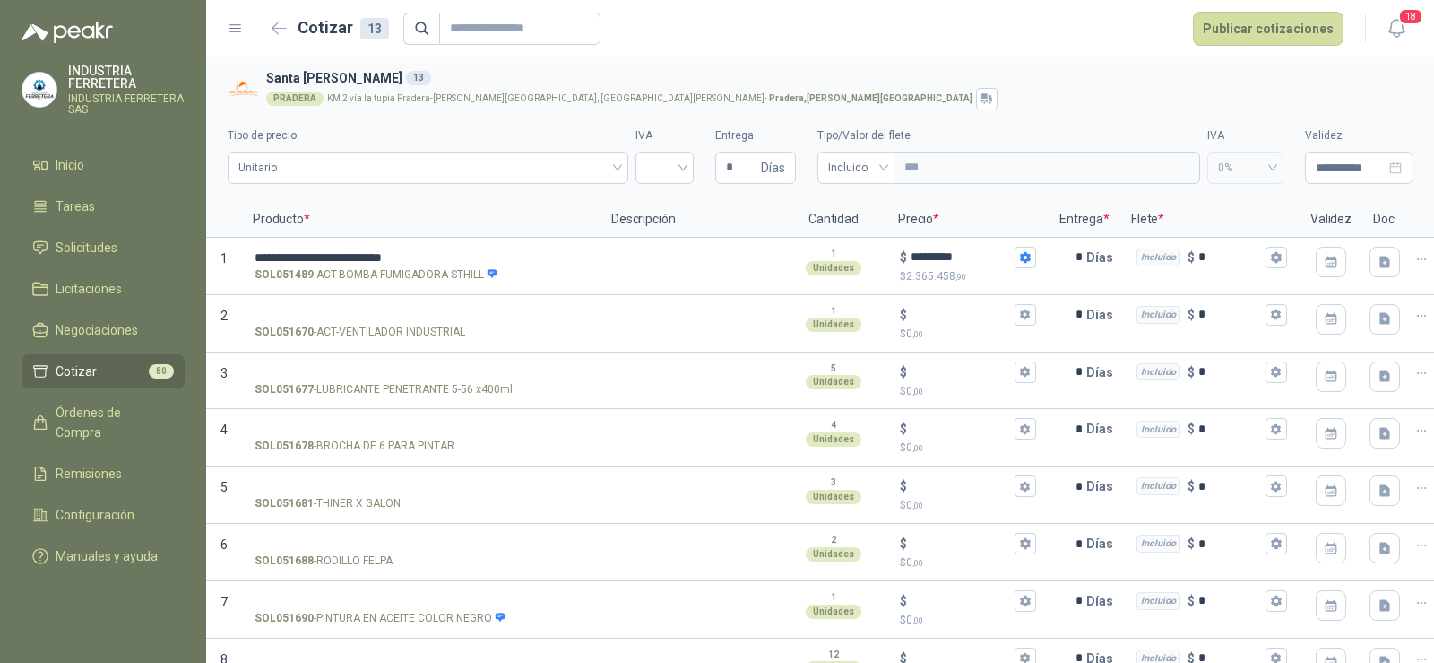
click at [788, 94] on div "PRADERA KM 2 vía la tupia Pradera-[PERSON_NAME][GEOGRAPHIC_DATA], [GEOGRAPHIC_D…" at bounding box center [835, 99] width 1139 height 22
drag, startPoint x: 729, startPoint y: 173, endPoint x: 653, endPoint y: 173, distance: 76.2
click at [653, 173] on div "**********" at bounding box center [820, 150] width 1185 height 82
click at [810, 82] on h3 "Santa [PERSON_NAME] 13" at bounding box center [835, 78] width 1139 height 20
click at [410, 319] on input "SOL051670 - ACT-VENTILADOR INDUSTRIAL" at bounding box center [421, 314] width 333 height 13
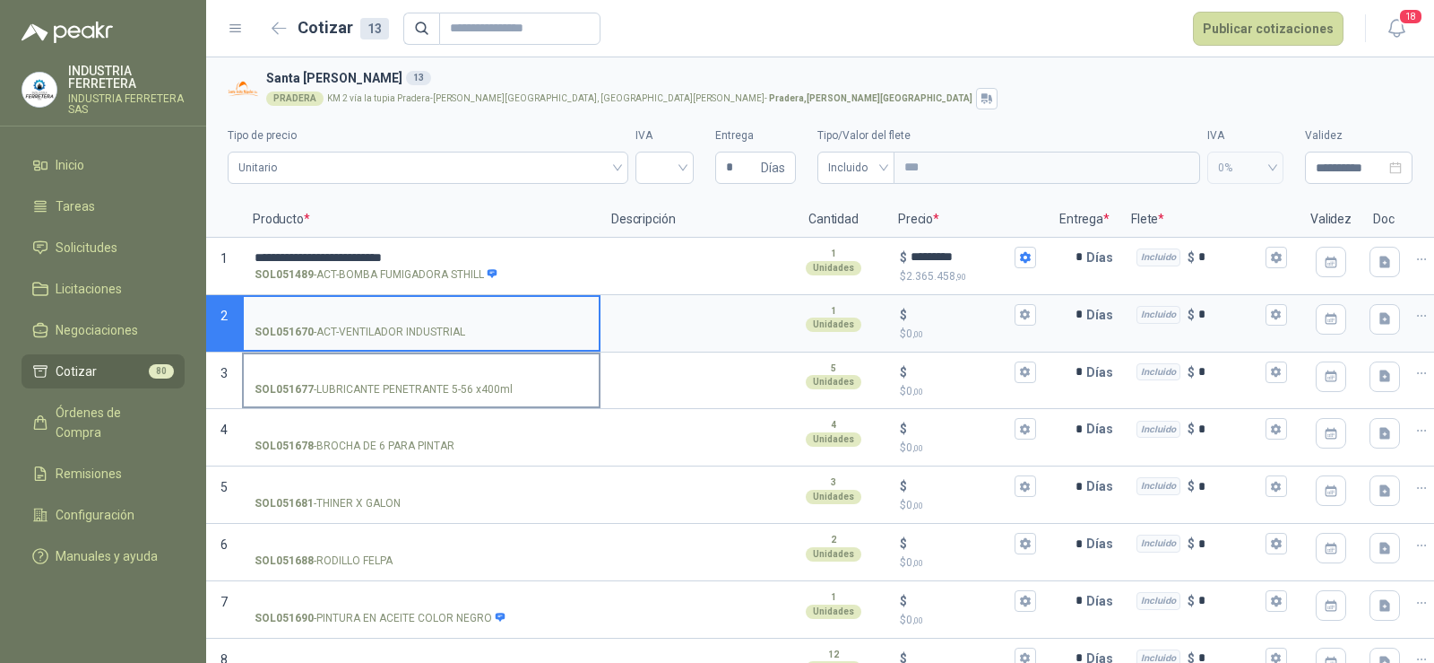
click at [397, 371] on input "SOL051677 - LUBRICANTE PENETRANTE 5-56 x400ml" at bounding box center [421, 372] width 333 height 13
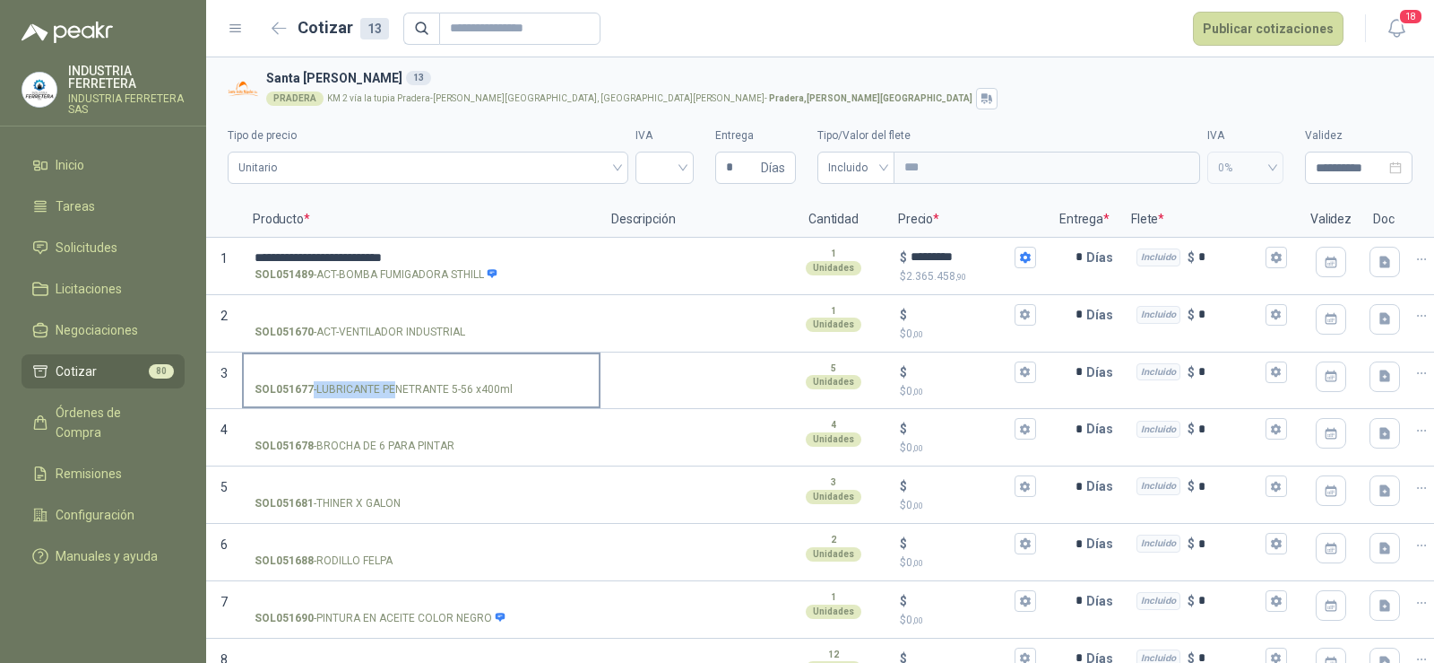
drag, startPoint x: 515, startPoint y: 395, endPoint x: 399, endPoint y: 389, distance: 116.7
click at [399, 389] on div "SOL051677 - LUBRICANTE PENETRANTE 5-56 x400ml" at bounding box center [421, 389] width 333 height 17
click at [344, 391] on p "SOL051677 - LUBRICANTE PENETRANTE 5-56 x400ml" at bounding box center [384, 389] width 258 height 17
click at [344, 379] on input "SOL051677 - LUBRICANTE PENETRANTE 5-56 x400ml" at bounding box center [421, 372] width 333 height 13
drag, startPoint x: 318, startPoint y: 391, endPoint x: 514, endPoint y: 388, distance: 195.5
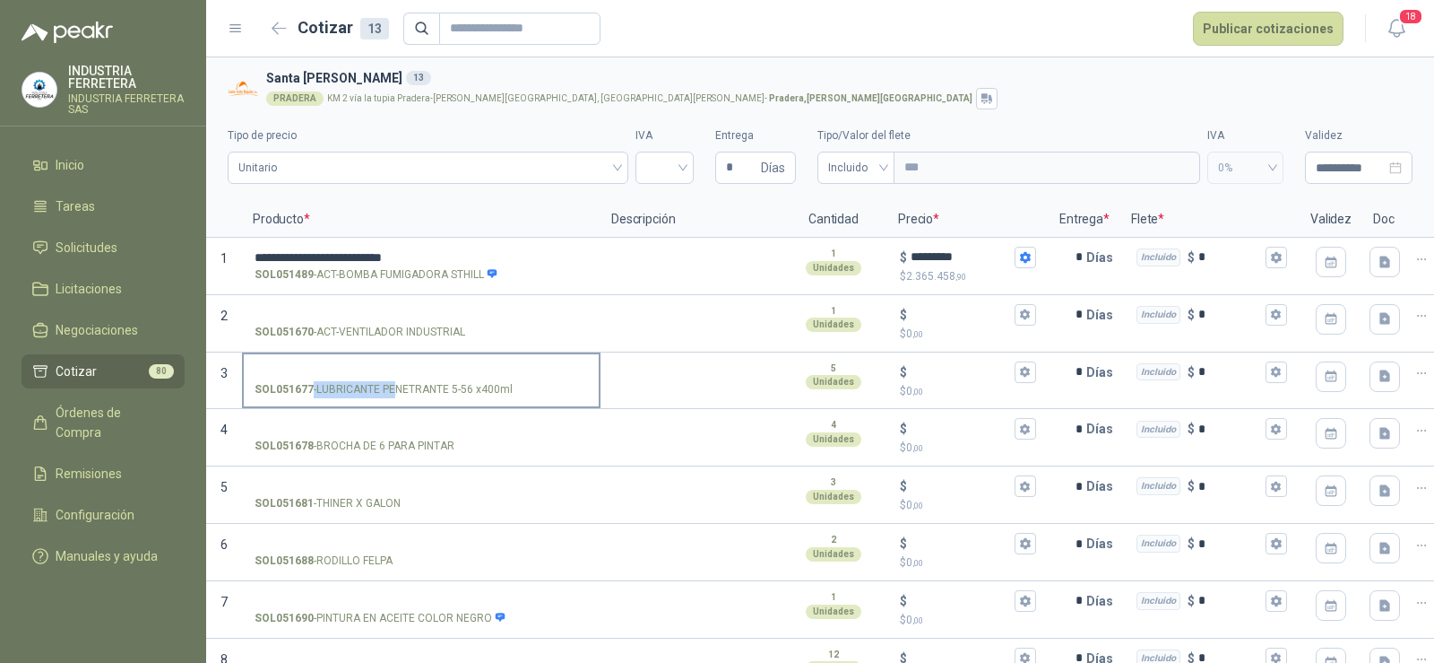
click at [514, 388] on div "SOL051677 - LUBRICANTE PENETRANTE 5-56 x400ml" at bounding box center [421, 389] width 333 height 17
click at [511, 388] on div "SOL051677 - LUBRICANTE PENETRANTE 5-56 x400ml" at bounding box center [421, 389] width 333 height 17
click at [511, 379] on input "SOL051677 - LUBRICANTE PENETRANTE 5-56 x400ml" at bounding box center [421, 372] width 333 height 13
drag, startPoint x: 500, startPoint y: 388, endPoint x: 398, endPoint y: 385, distance: 102.2
click at [398, 385] on div "SOL051677 - LUBRICANTE PENETRANTE 5-56 x400ml" at bounding box center [421, 389] width 333 height 17
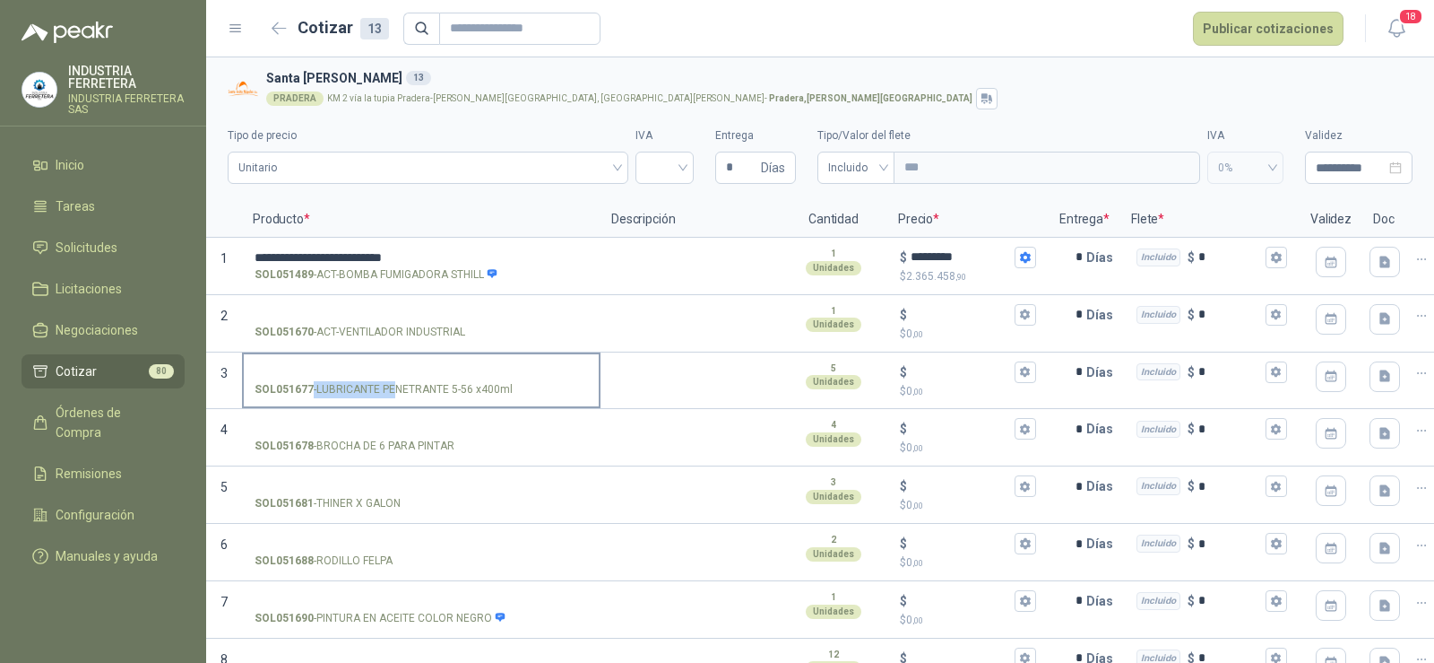
click at [379, 386] on p "SOL051677 - LUBRICANTE PENETRANTE 5-56 x400ml" at bounding box center [384, 389] width 258 height 17
click at [379, 379] on input "SOL051677 - LUBRICANTE PENETRANTE 5-56 x400ml" at bounding box center [421, 372] width 333 height 13
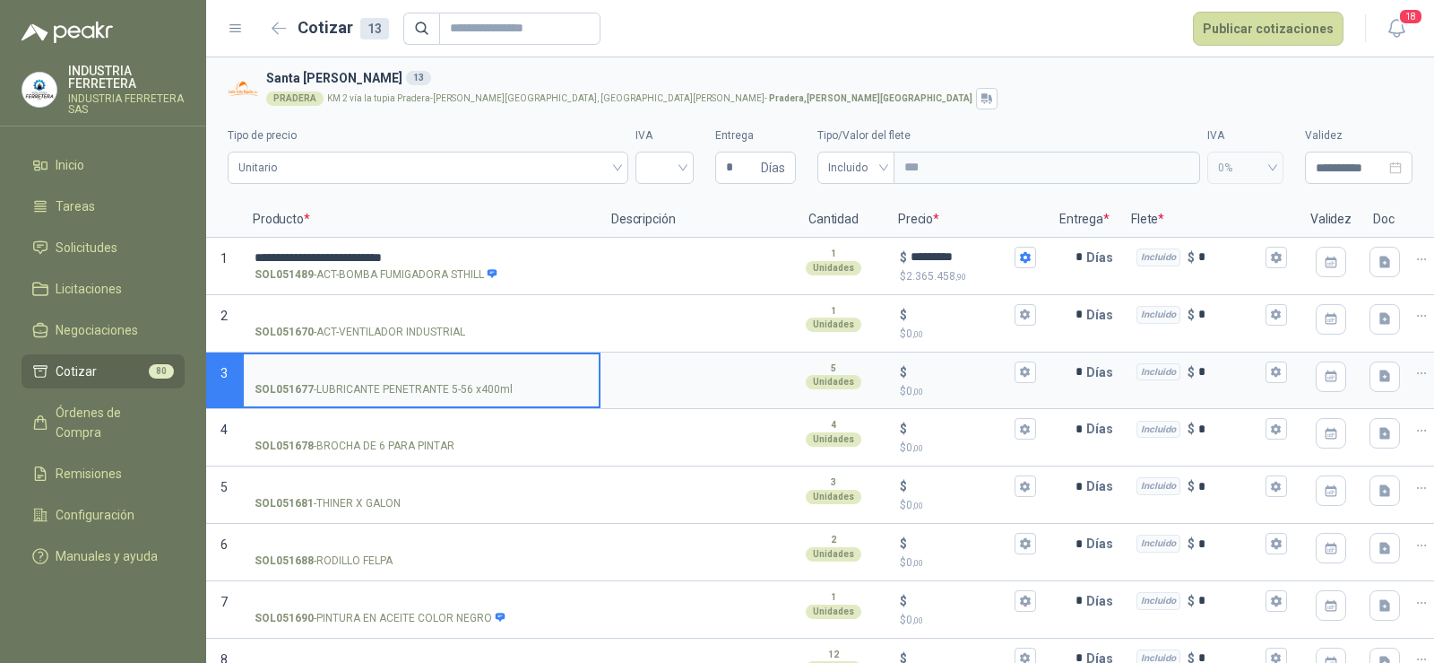
click at [374, 388] on p "SOL051677 - LUBRICANTE PENETRANTE 5-56 x400ml" at bounding box center [384, 389] width 258 height 17
click at [374, 379] on input "SOL051677 - LUBRICANTE PENETRANTE 5-56 x400ml" at bounding box center [421, 372] width 333 height 13
click at [374, 388] on p "SOL051677 - LUBRICANTE PENETRANTE 5-56 x400ml" at bounding box center [384, 389] width 258 height 17
click at [374, 379] on input "SOL051677 - LUBRICANTE PENETRANTE 5-56 x400ml" at bounding box center [421, 372] width 333 height 13
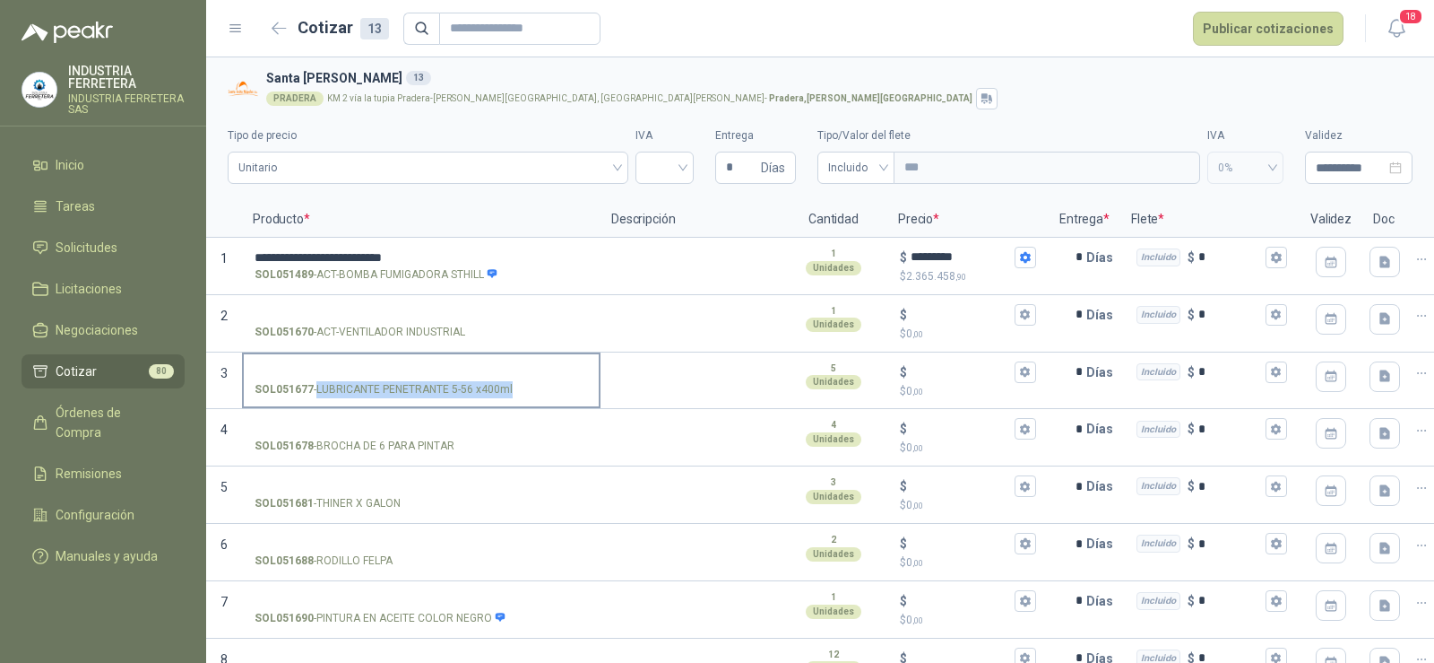
click at [374, 388] on p "SOL051677 - LUBRICANTE PENETRANTE 5-56 x400ml" at bounding box center [384, 389] width 258 height 17
click at [374, 379] on input "SOL051677 - LUBRICANTE PENETRANTE 5-56 x400ml" at bounding box center [421, 372] width 333 height 13
click at [344, 359] on label "SOL051677 - LUBRICANTE PENETRANTE 5-56 x400ml" at bounding box center [421, 379] width 355 height 51
click at [344, 366] on input "SOL051677 - LUBRICANTE PENETRANTE 5-56 x400ml" at bounding box center [421, 372] width 333 height 13
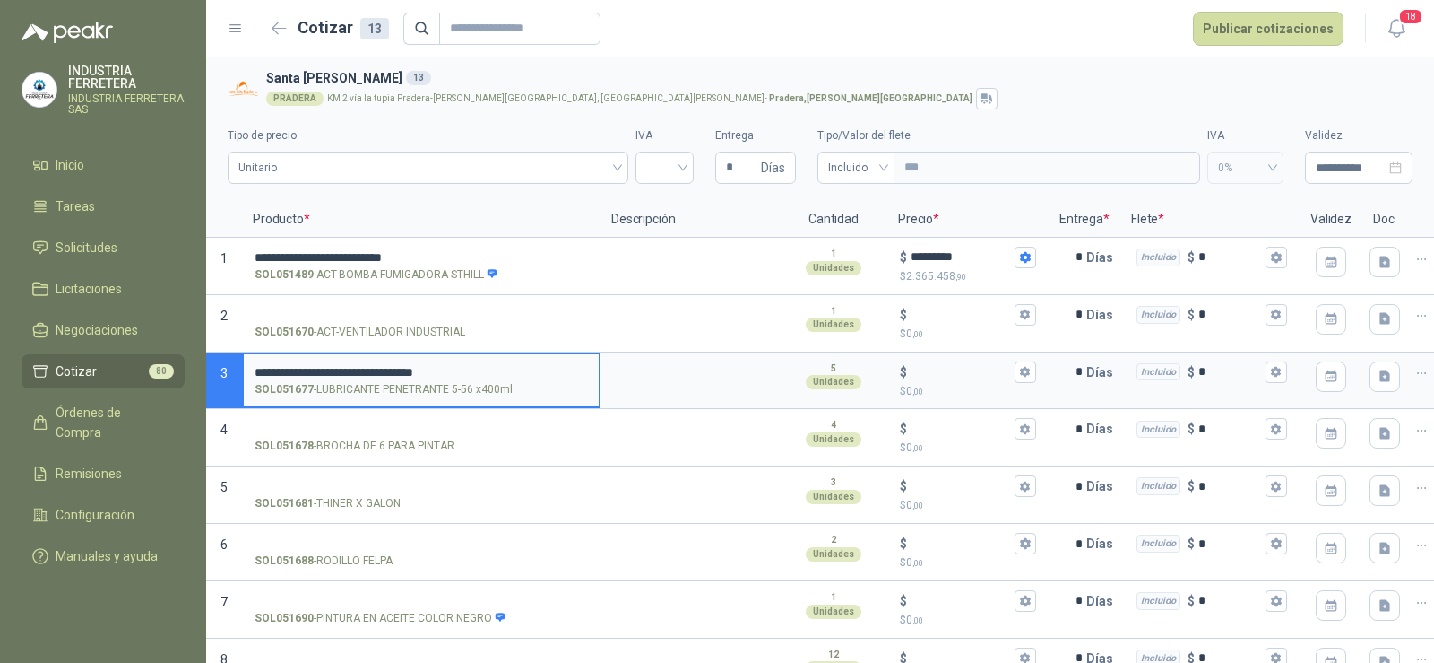
click at [262, 369] on input "**********" at bounding box center [421, 372] width 333 height 13
click at [931, 370] on input "$ $ 0 ,00" at bounding box center [961, 371] width 100 height 13
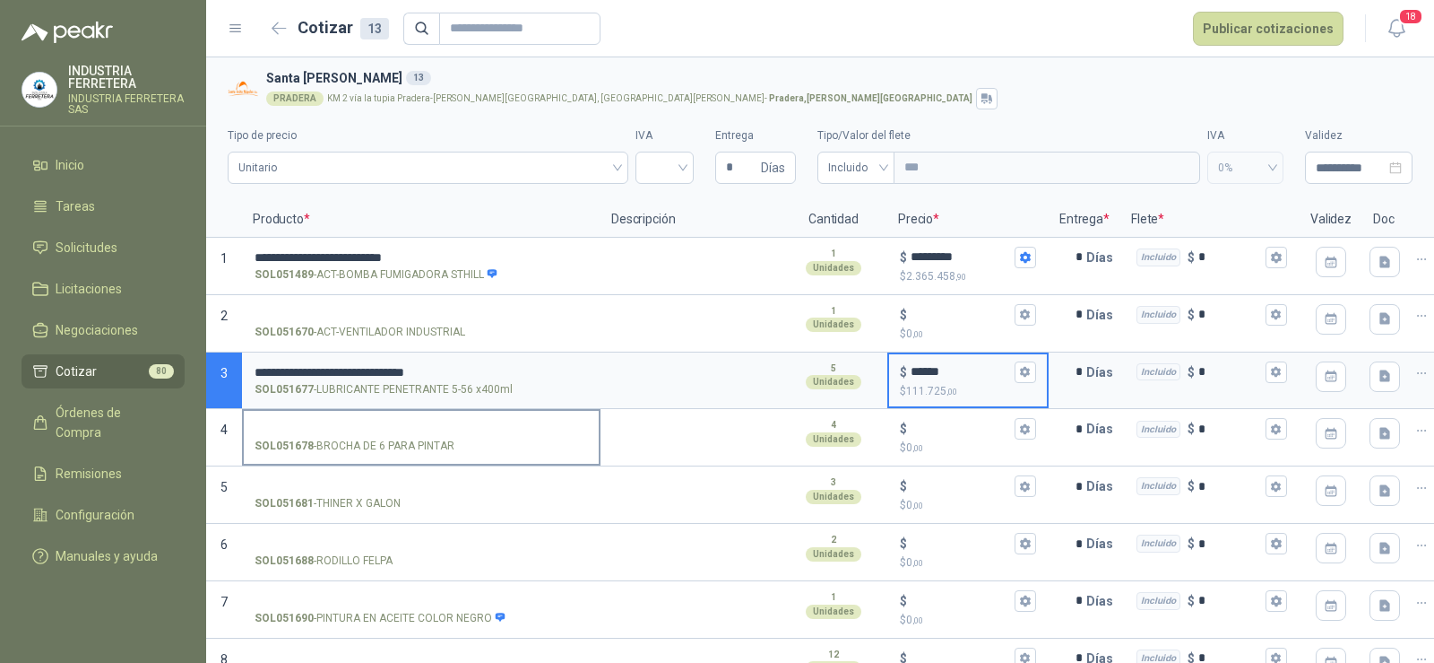
click at [368, 429] on input "SOL051678 - BROCHA DE 6 PARA PINTAR" at bounding box center [421, 428] width 333 height 13
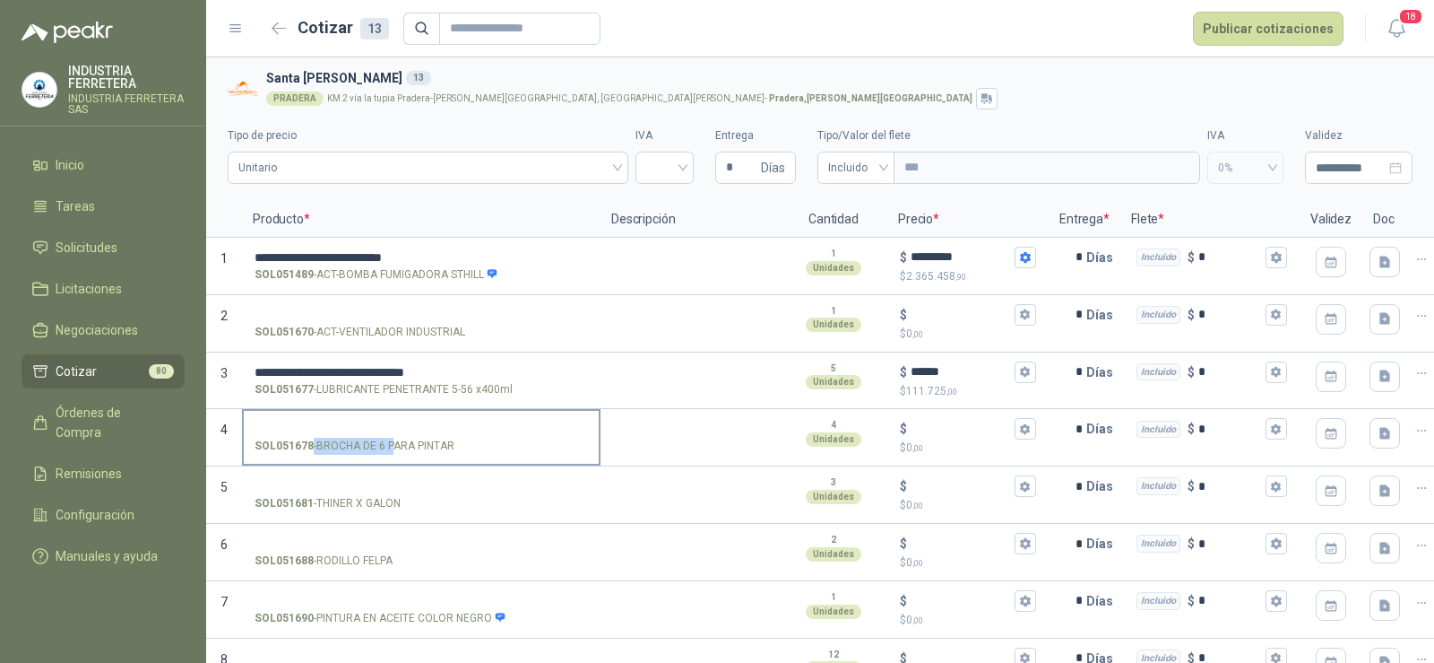
drag, startPoint x: 455, startPoint y: 446, endPoint x: 395, endPoint y: 455, distance: 60.7
click at [395, 455] on label "SOL051678 - BROCHA DE 6 PARA PINTAR" at bounding box center [421, 436] width 355 height 51
click at [392, 446] on p "SOL051678 - BROCHA DE 6 PARA PINTAR" at bounding box center [355, 445] width 200 height 17
click at [392, 436] on input "SOL051678 - BROCHA DE 6 PARA PINTAR" at bounding box center [421, 428] width 333 height 13
click at [392, 446] on p "SOL051678 - BROCHA DE 6 PARA PINTAR" at bounding box center [355, 445] width 200 height 17
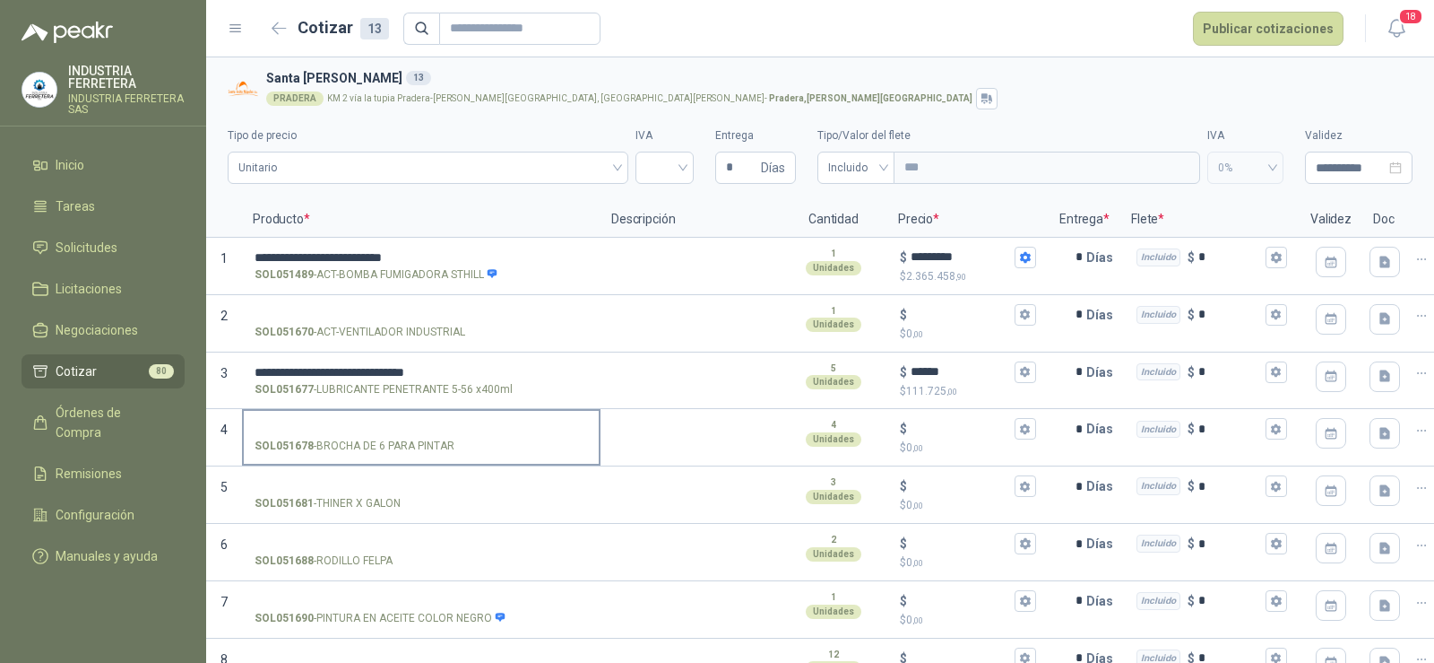
click at [392, 436] on input "SOL051678 - BROCHA DE 6 PARA PINTAR" at bounding box center [421, 428] width 333 height 13
click at [392, 446] on p "SOL051678 - BROCHA DE 6 PARA PINTAR" at bounding box center [355, 445] width 200 height 17
click at [392, 436] on input "SOL051678 - BROCHA DE 6 PARA PINTAR" at bounding box center [421, 428] width 333 height 13
click at [335, 422] on input "SOL051678 - BROCHA DE 6 PARA PINTAR" at bounding box center [421, 428] width 333 height 13
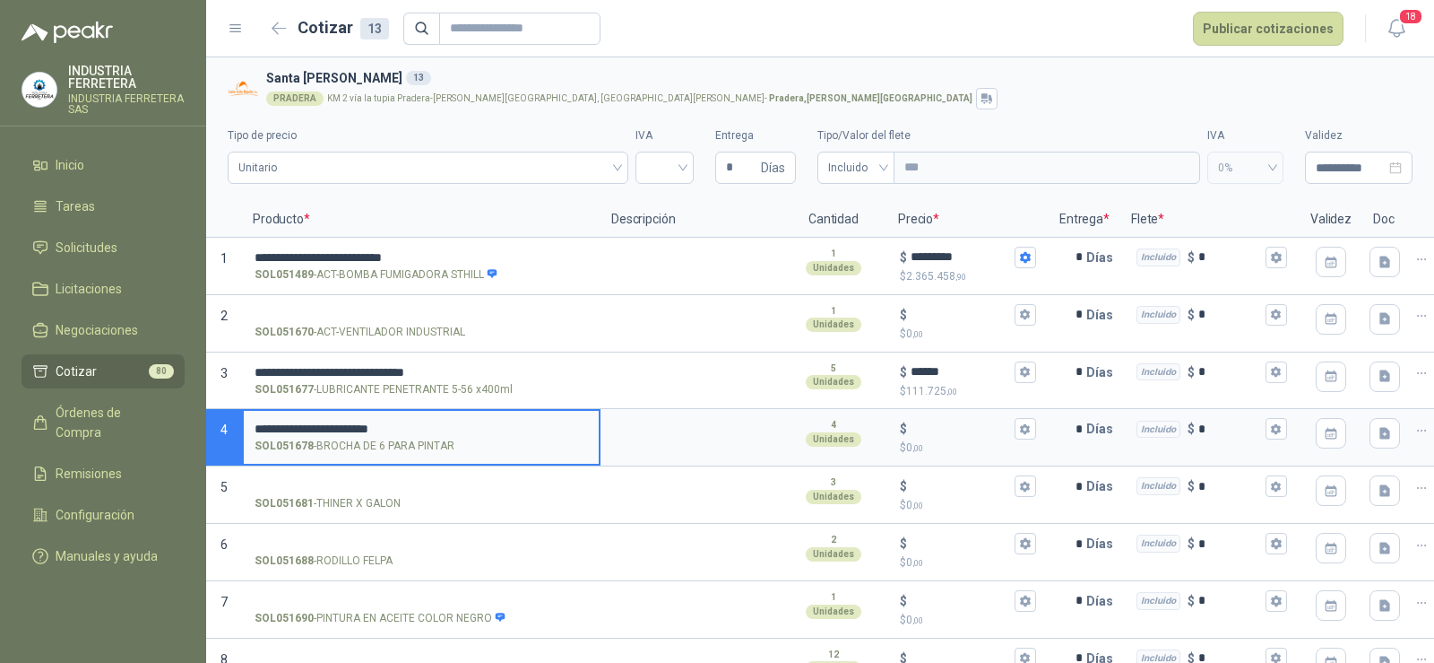
click at [268, 426] on input "**********" at bounding box center [421, 428] width 333 height 13
click at [337, 425] on input "**********" at bounding box center [421, 428] width 333 height 13
drag, startPoint x: 409, startPoint y: 427, endPoint x: 341, endPoint y: 429, distance: 68.2
click at [341, 429] on input "**********" at bounding box center [421, 428] width 333 height 13
click at [948, 431] on input "$ $ 0 ,00" at bounding box center [961, 428] width 100 height 13
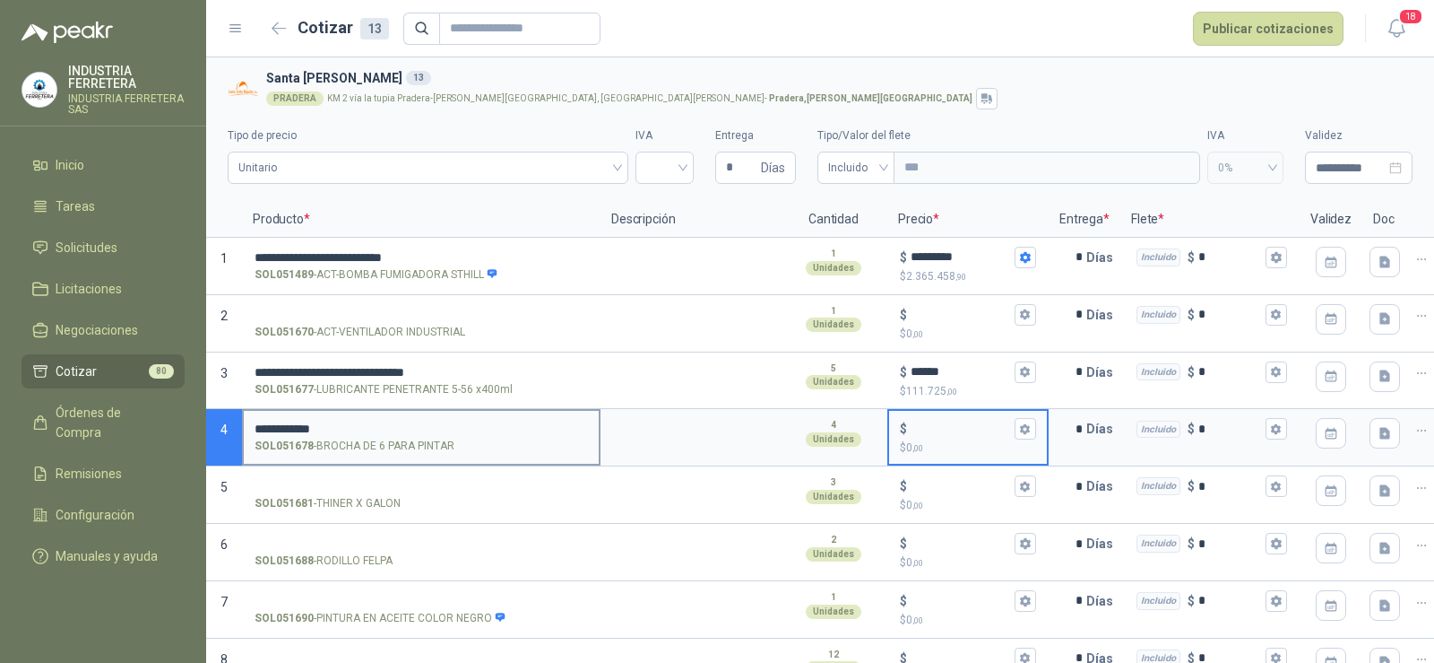
click at [344, 423] on input "**********" at bounding box center [421, 428] width 333 height 13
click at [941, 426] on input "$ $ 0 ,00" at bounding box center [961, 428] width 100 height 13
click at [940, 426] on input "$ $ 0 ,00" at bounding box center [961, 428] width 100 height 13
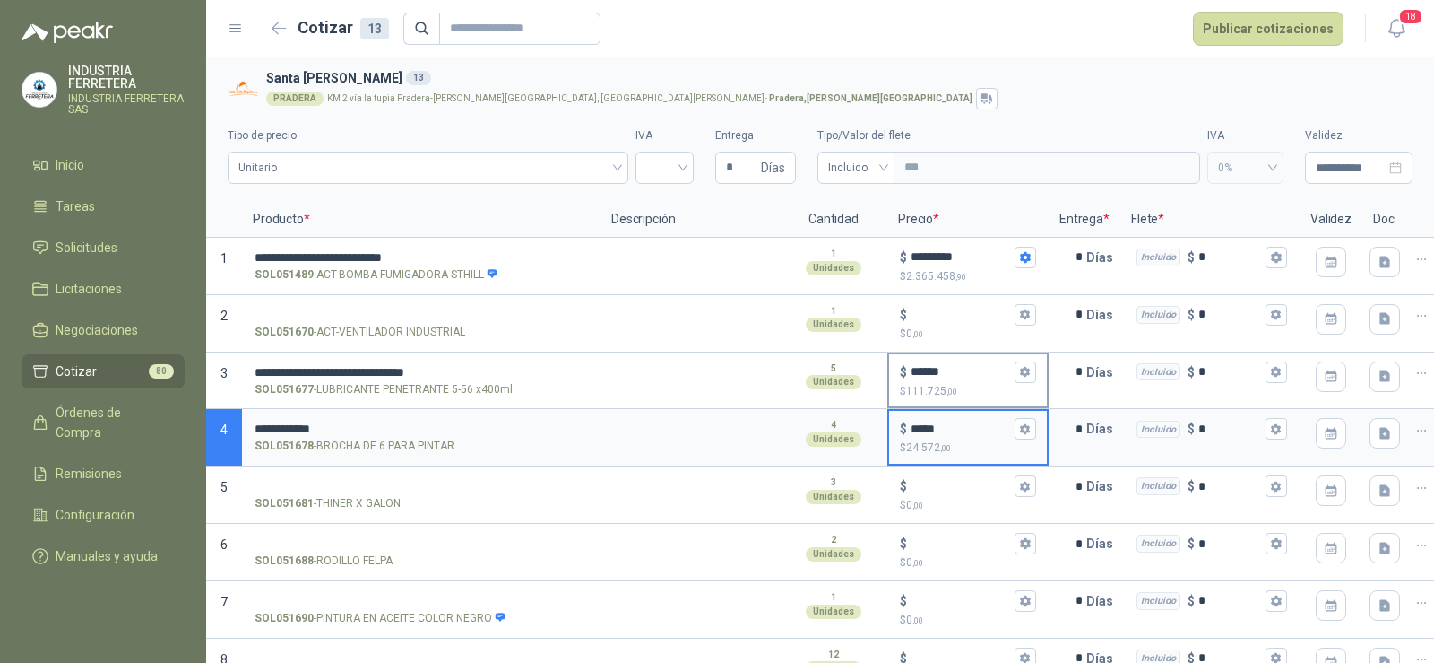
scroll to position [179, 0]
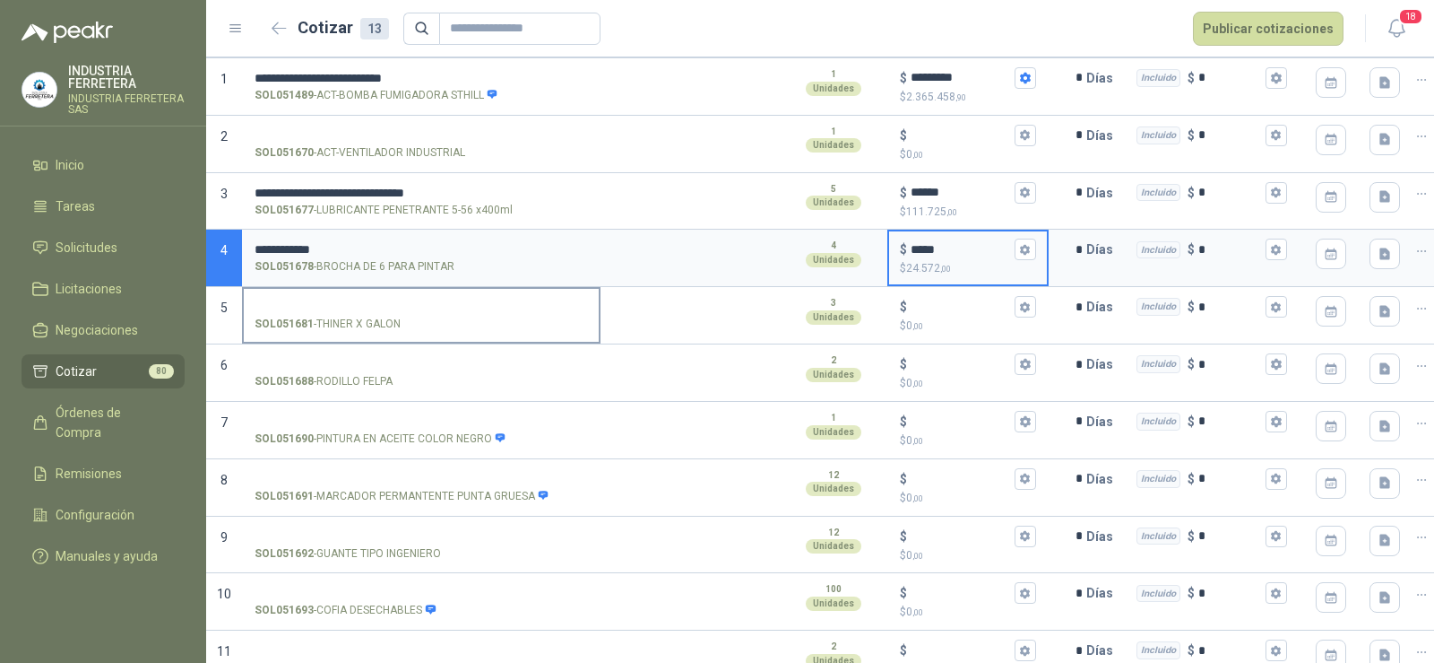
click at [286, 293] on label "SOL051681 - THINER X GALON" at bounding box center [421, 314] width 355 height 51
click at [286, 300] on input "SOL051681 - THINER X GALON" at bounding box center [421, 306] width 333 height 13
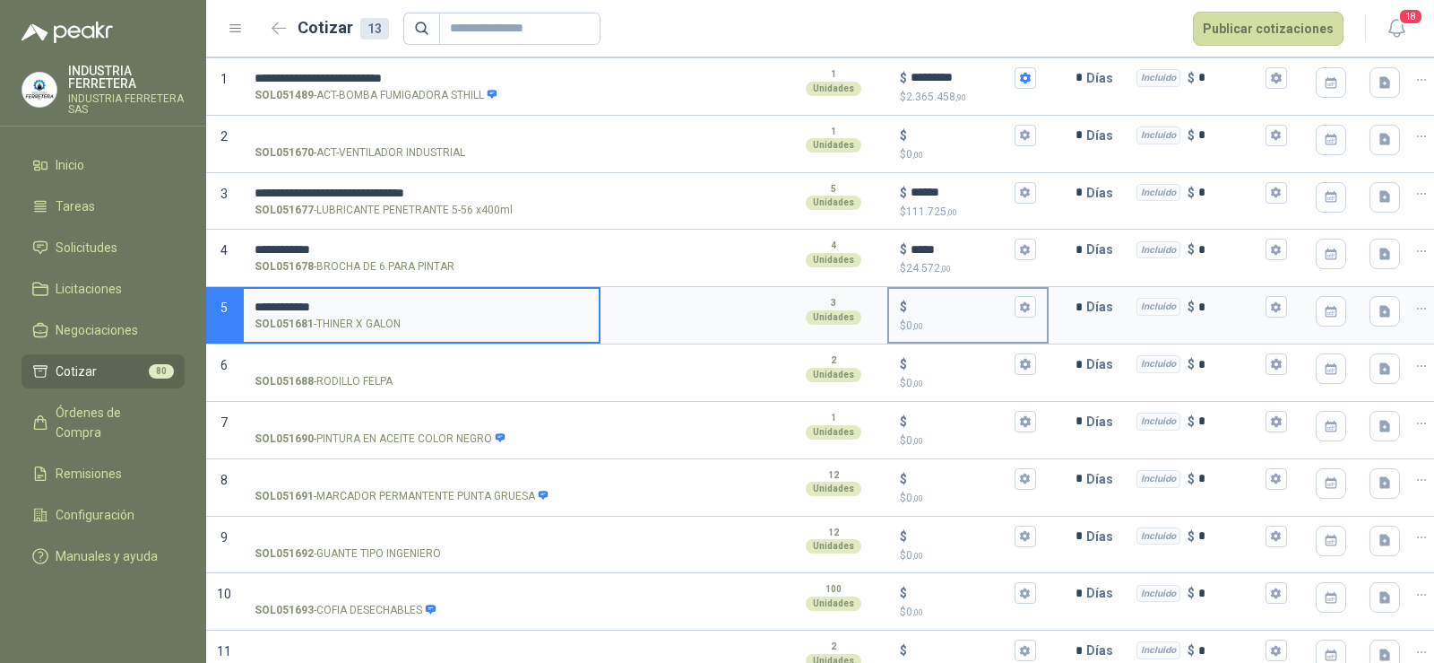
click at [931, 311] on input "$ $ 0 ,00" at bounding box center [961, 306] width 100 height 13
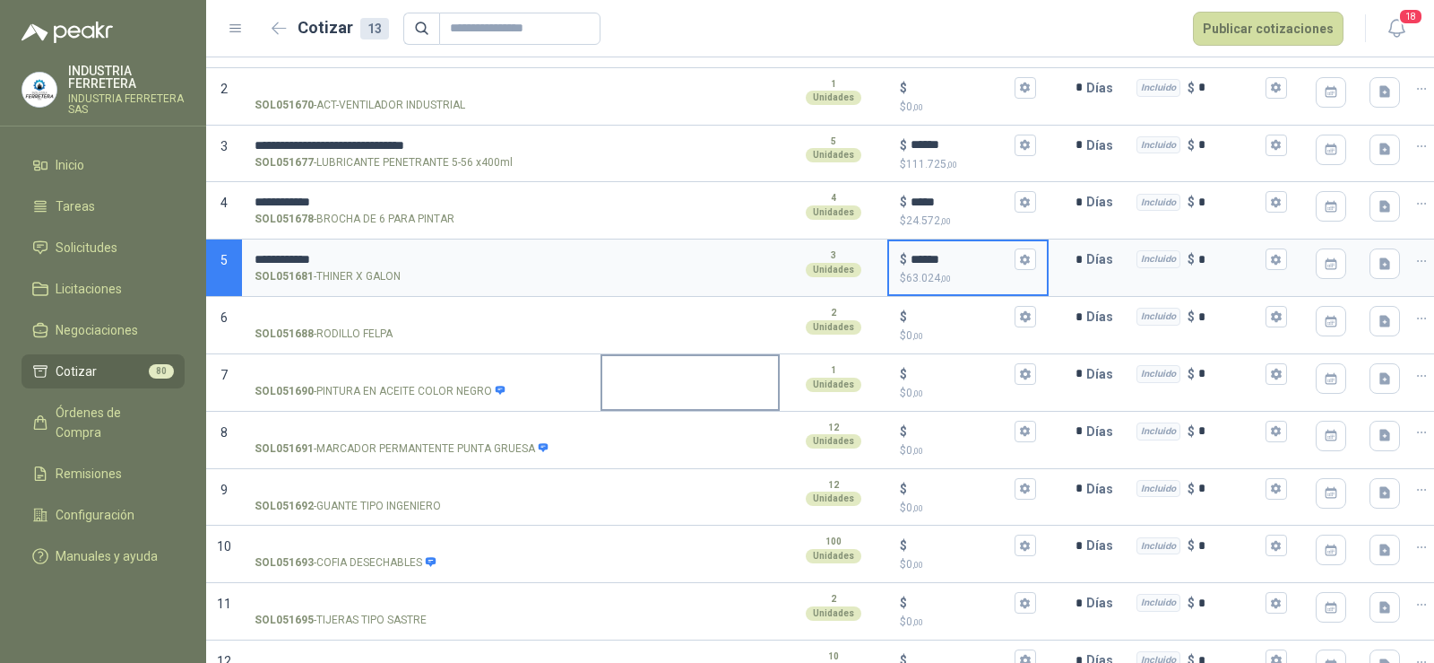
scroll to position [269, 0]
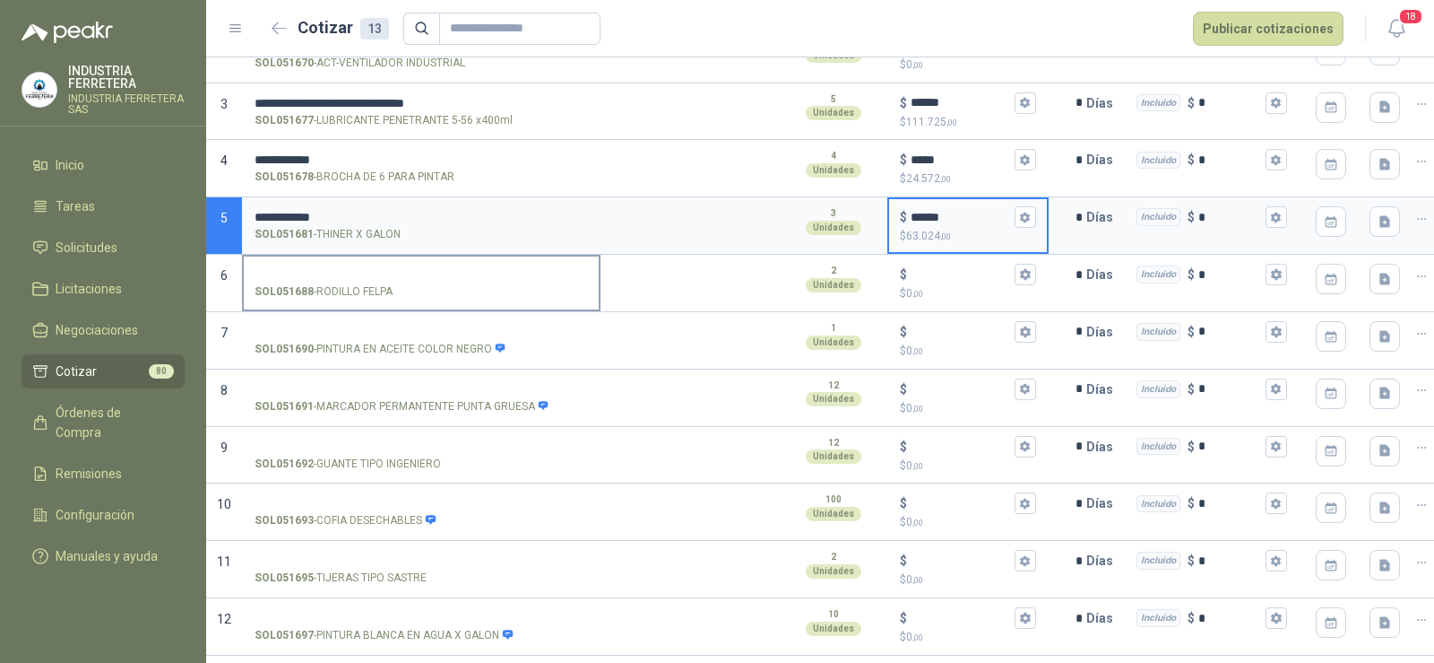
click at [351, 273] on input "SOL051688 - RODILLO FELPA" at bounding box center [421, 274] width 333 height 13
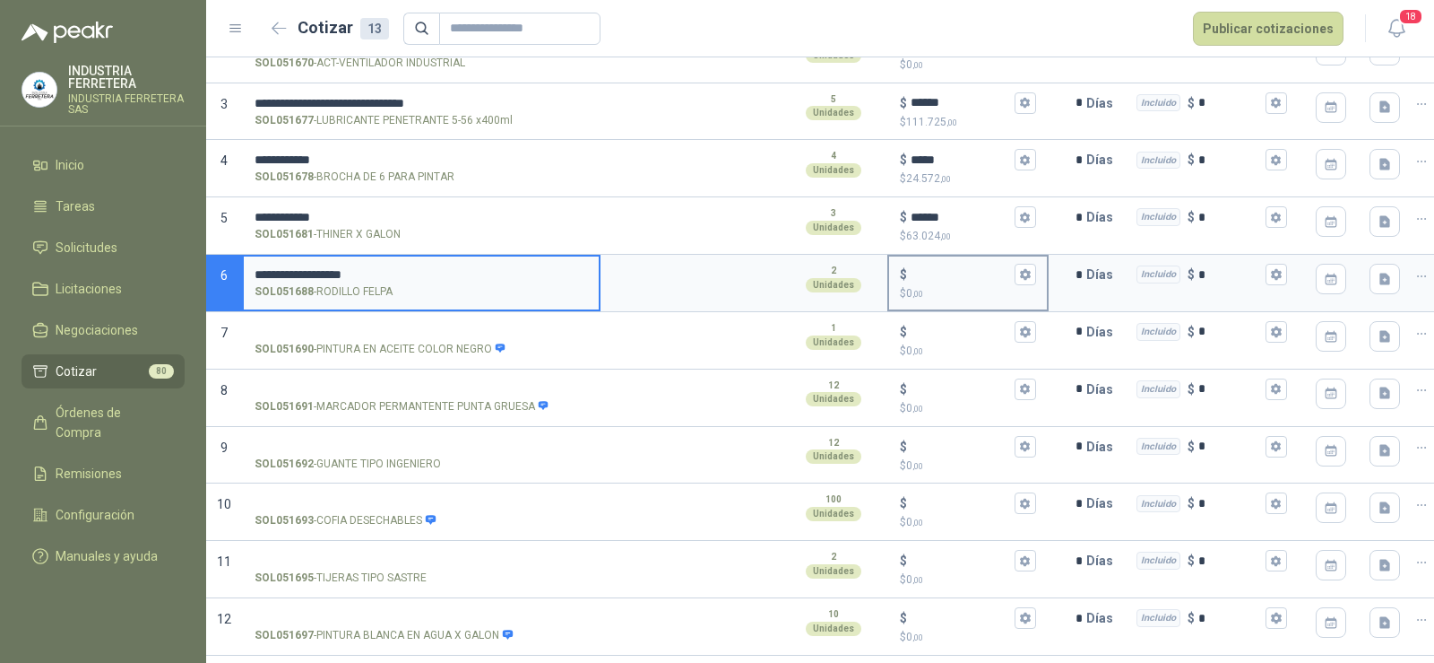
click at [944, 281] on input "$ $ 0 ,00" at bounding box center [961, 274] width 100 height 13
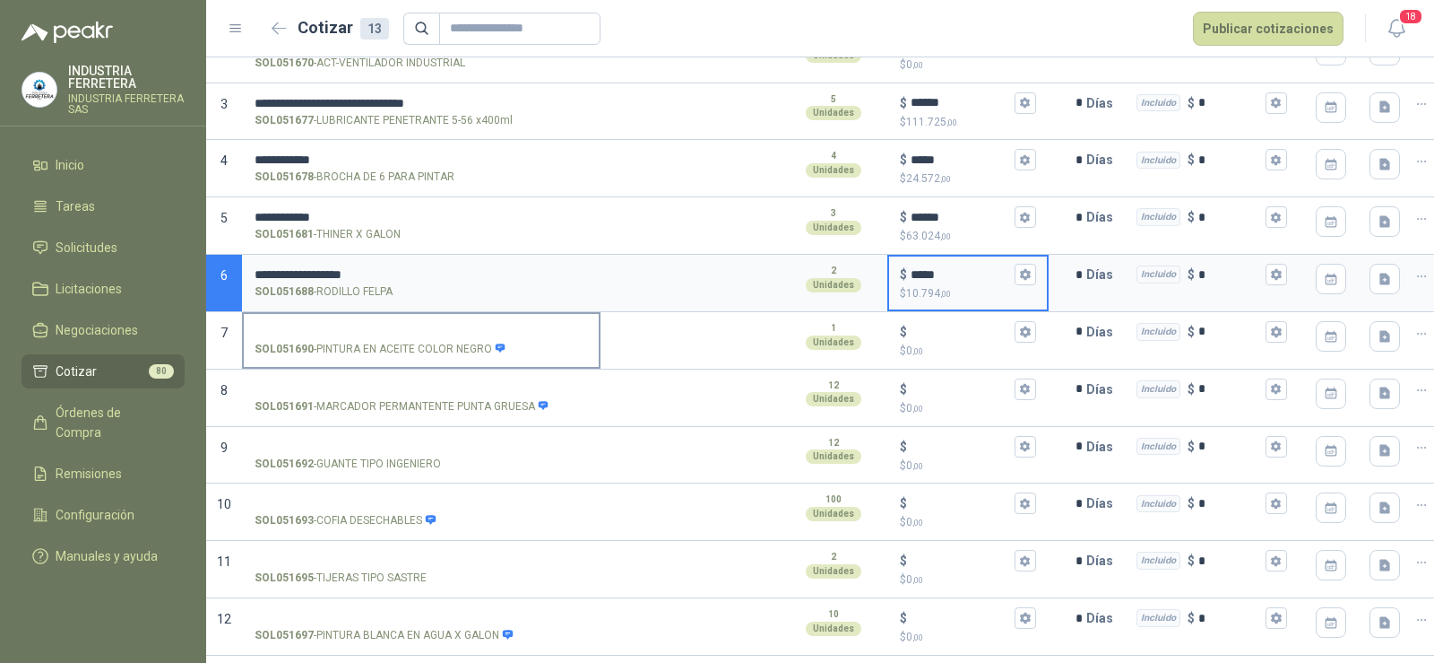
click at [426, 325] on input "SOL051690 - PINTURA EN ACEITE COLOR NEGRO" at bounding box center [421, 331] width 333 height 13
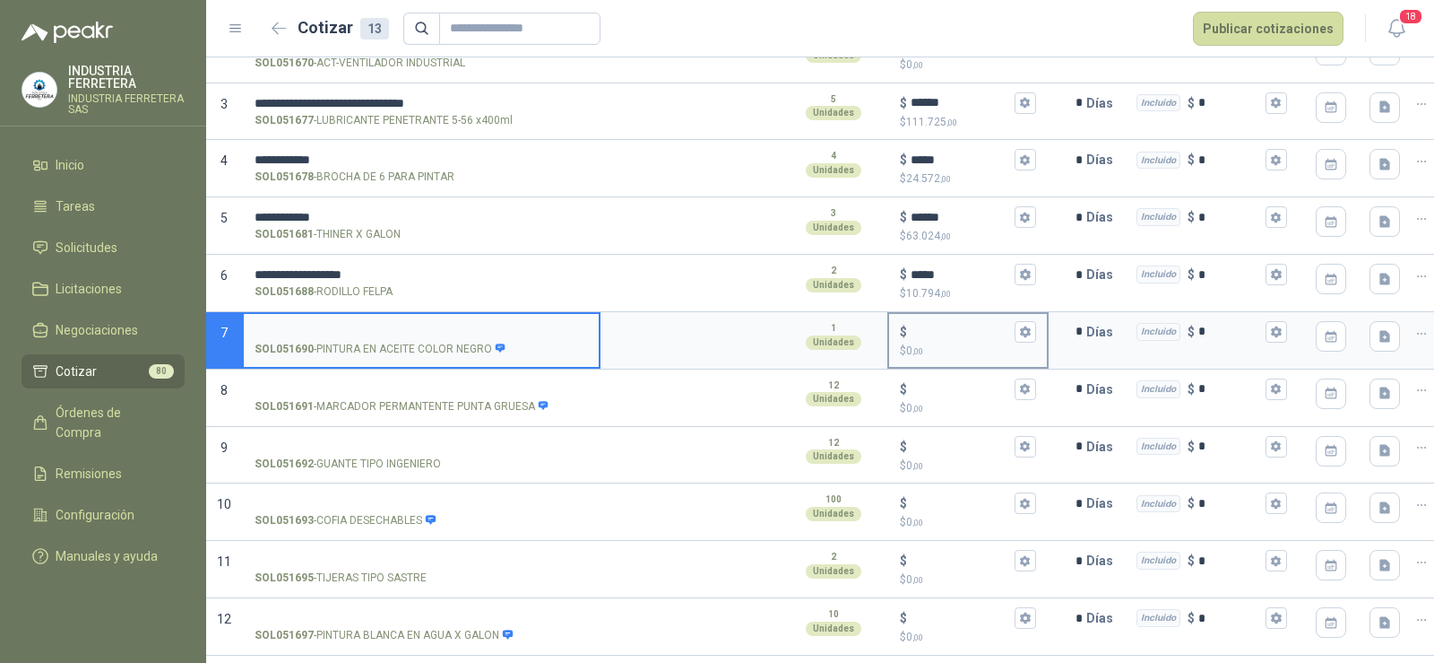
click at [949, 334] on input "$ $ 0 ,00" at bounding box center [961, 331] width 100 height 13
click at [419, 338] on label "SOL051690 - PINTURA EN ACEITE COLOR NEGRO" at bounding box center [421, 339] width 355 height 51
click at [419, 338] on input "SOL051690 - PINTURA EN ACEITE COLOR NEGRO" at bounding box center [421, 331] width 333 height 13
click at [405, 317] on label "SOL051690 - PINTURA EN ACEITE COLOR NEGRO" at bounding box center [421, 339] width 355 height 51
click at [405, 325] on input "SOL051690 - PINTURA EN ACEITE COLOR NEGRO" at bounding box center [421, 331] width 333 height 13
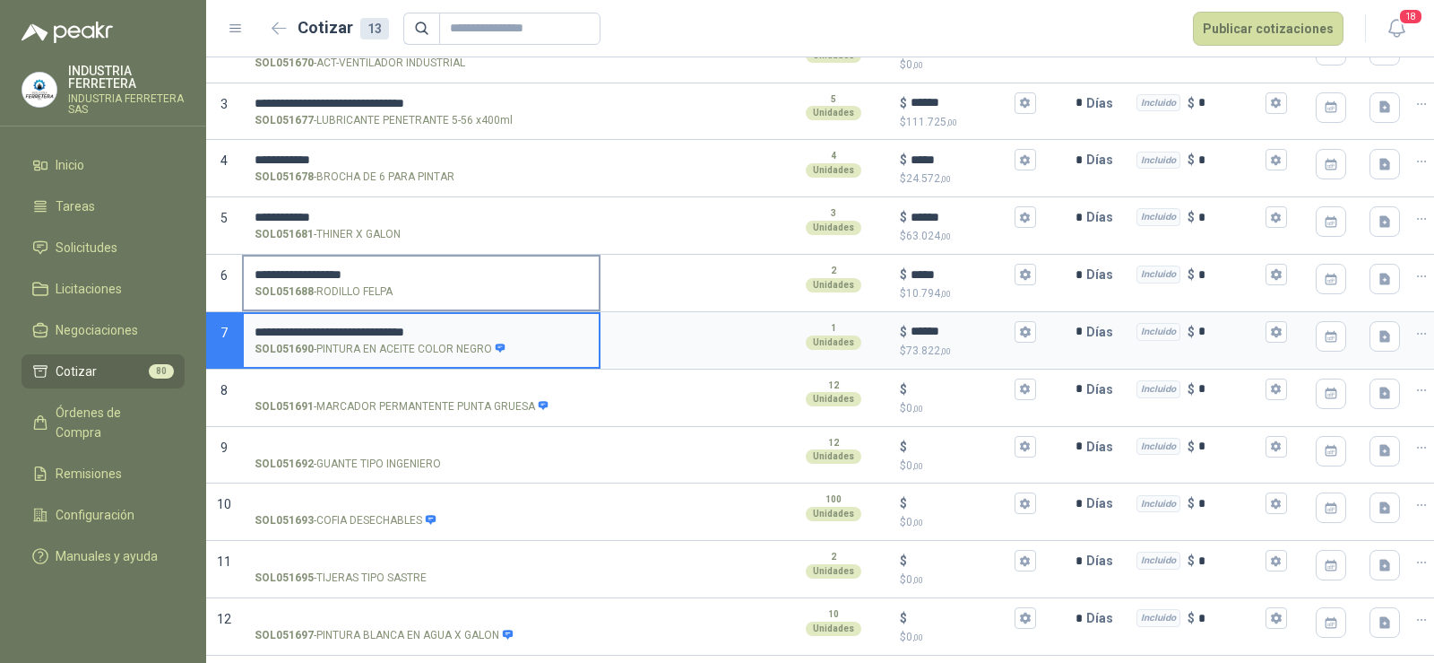
scroll to position [333, 0]
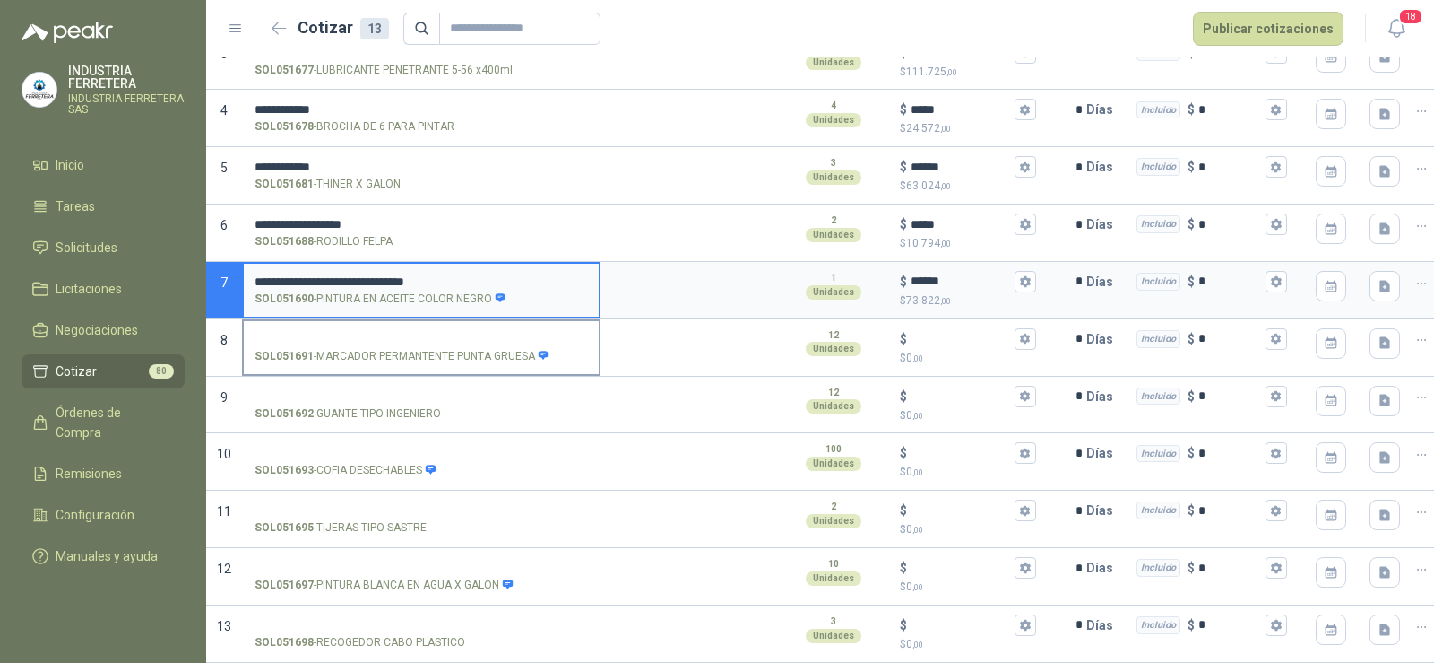
click at [342, 333] on input "SOL051691 - MARCADOR PERMANTENTE PUNTA GRUESA" at bounding box center [421, 339] width 333 height 13
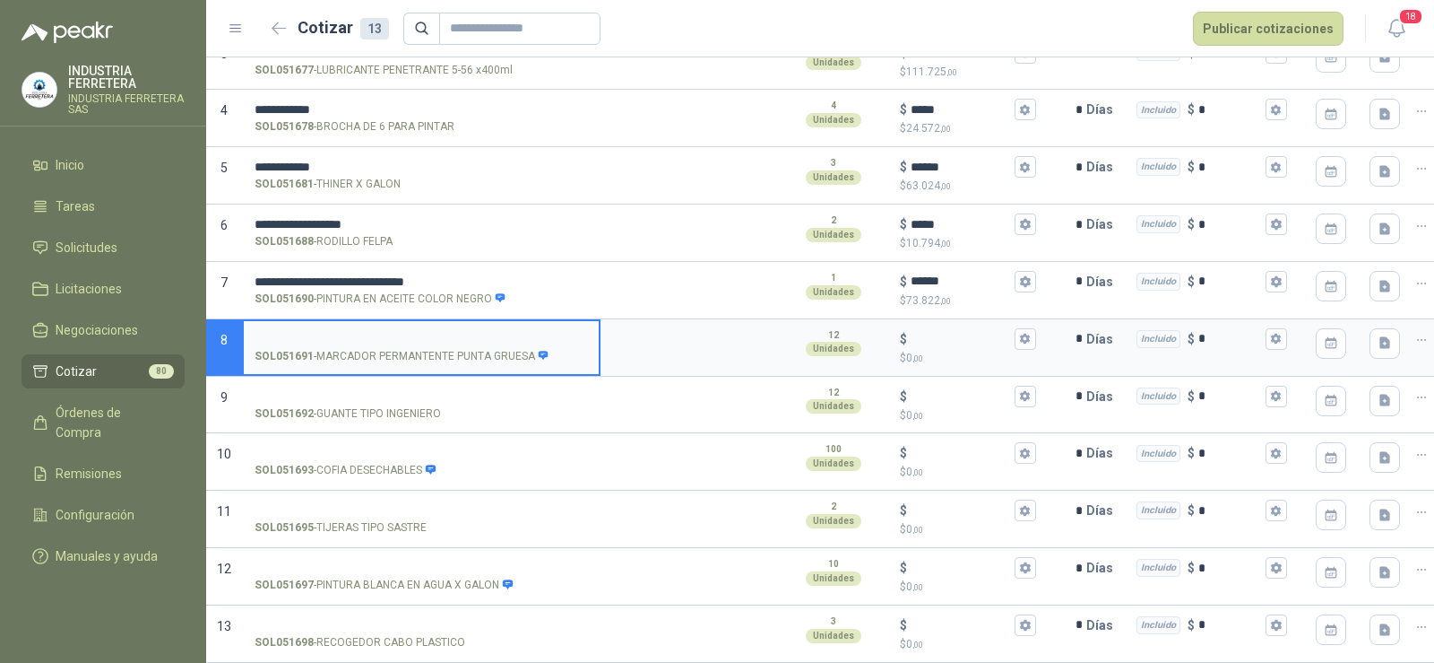
click at [451, 333] on input "SOL051691 - MARCADOR PERMANTENTE PUNTA GRUESA" at bounding box center [421, 339] width 333 height 13
click at [454, 348] on p "SOL051691 - MARCADOR PERMANTENTE PUNTA GRUESA" at bounding box center [402, 356] width 295 height 17
click at [454, 342] on input "SOL051691 - MARCADOR PERMANTENTE PUNTA GRUESA" at bounding box center [421, 339] width 333 height 13
click at [454, 348] on p "SOL051691 - MARCADOR PERMANTENTE PUNTA GRUESA" at bounding box center [402, 356] width 295 height 17
click at [454, 342] on input "SOL051691 - MARCADOR PERMANTENTE PUNTA GRUESA" at bounding box center [421, 339] width 333 height 13
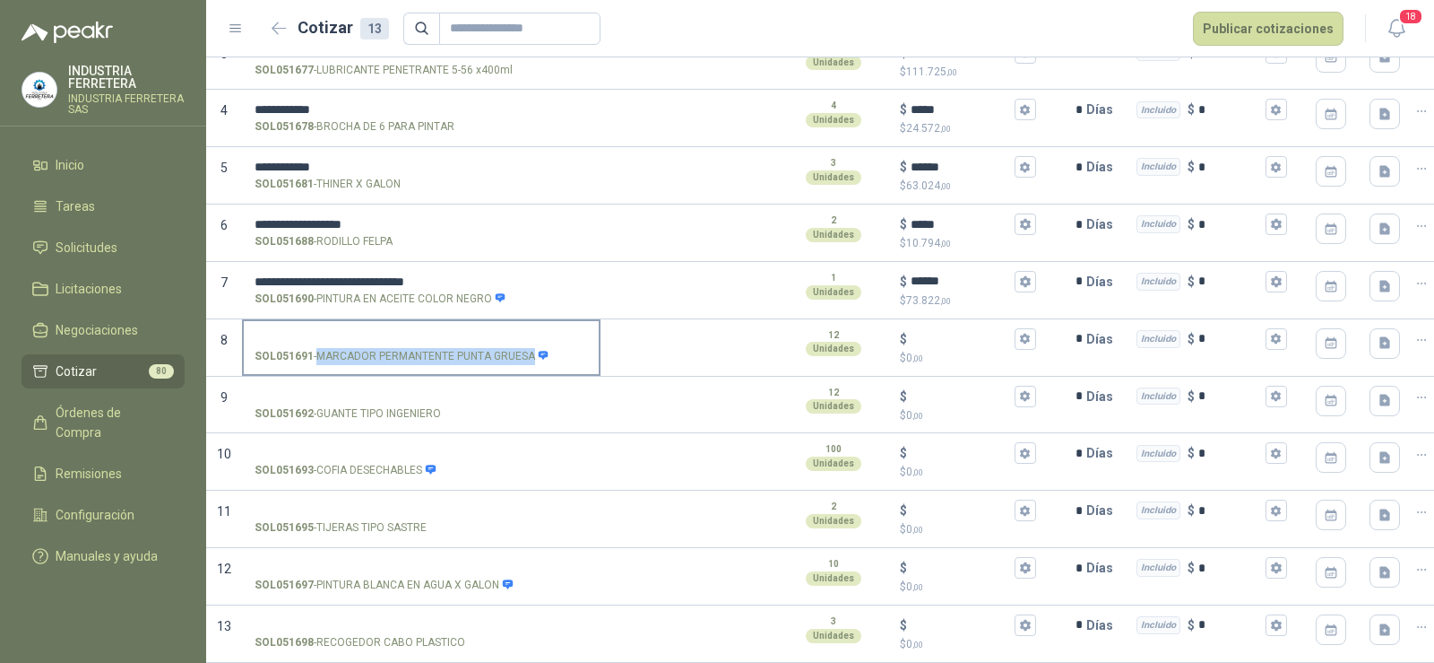
click at [454, 348] on p "SOL051691 - MARCADOR PERMANTENTE PUNTA GRUESA" at bounding box center [402, 356] width 295 height 17
click at [454, 342] on input "SOL051691 - MARCADOR PERMANTENTE PUNTA GRUESA" at bounding box center [421, 339] width 333 height 13
click at [357, 333] on input "SOL051691 - MARCADOR PERMANTENTE PUNTA GRUESA" at bounding box center [421, 339] width 333 height 13
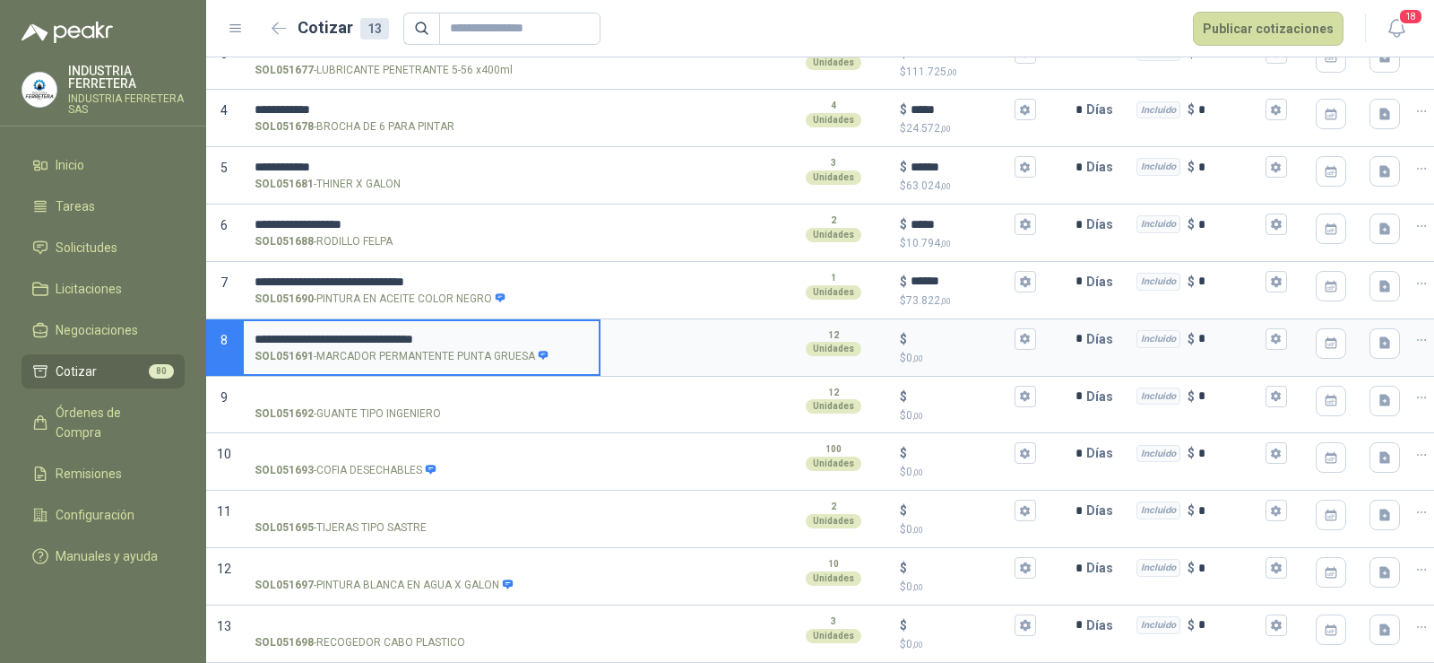
click at [264, 333] on input "**********" at bounding box center [421, 339] width 333 height 13
click at [937, 332] on input "$ $ 0 ,00" at bounding box center [961, 338] width 100 height 13
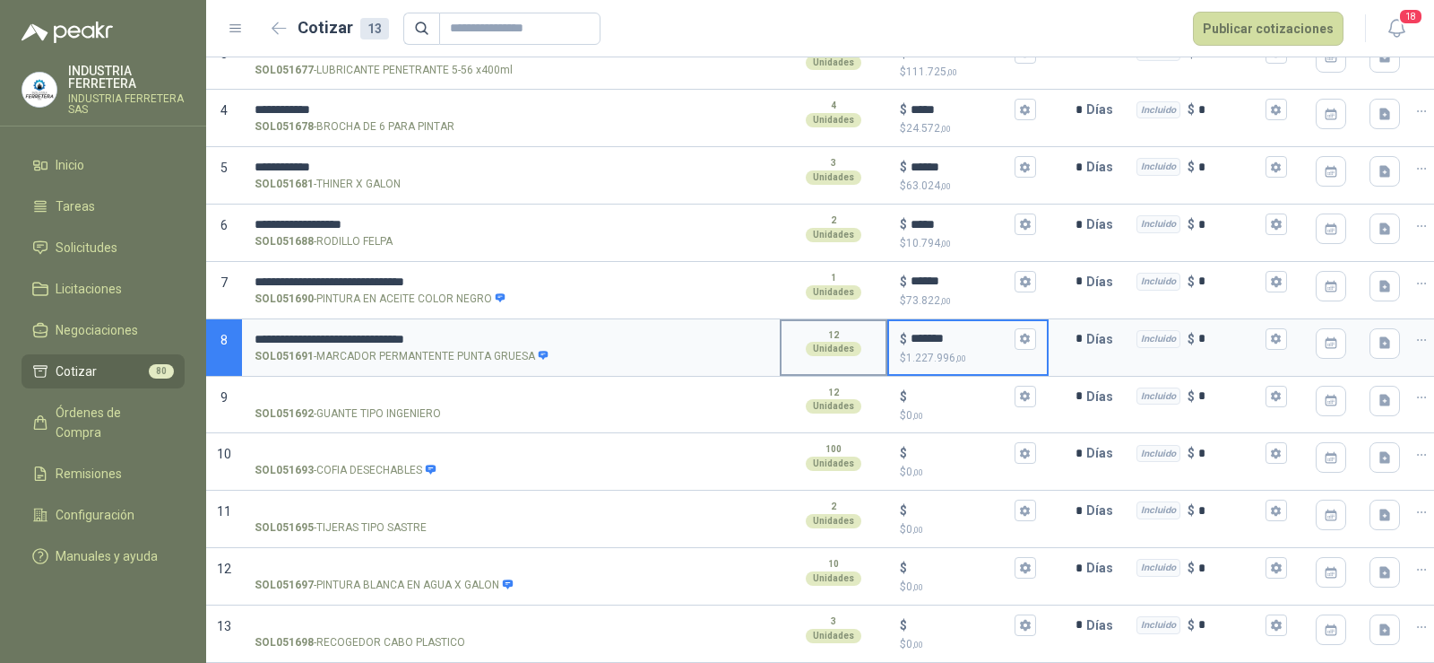
drag, startPoint x: 926, startPoint y: 332, endPoint x: 801, endPoint y: 352, distance: 126.3
click at [801, 352] on section "**********" at bounding box center [820, 347] width 1228 height 57
click at [441, 359] on div "**********" at bounding box center [421, 347] width 359 height 57
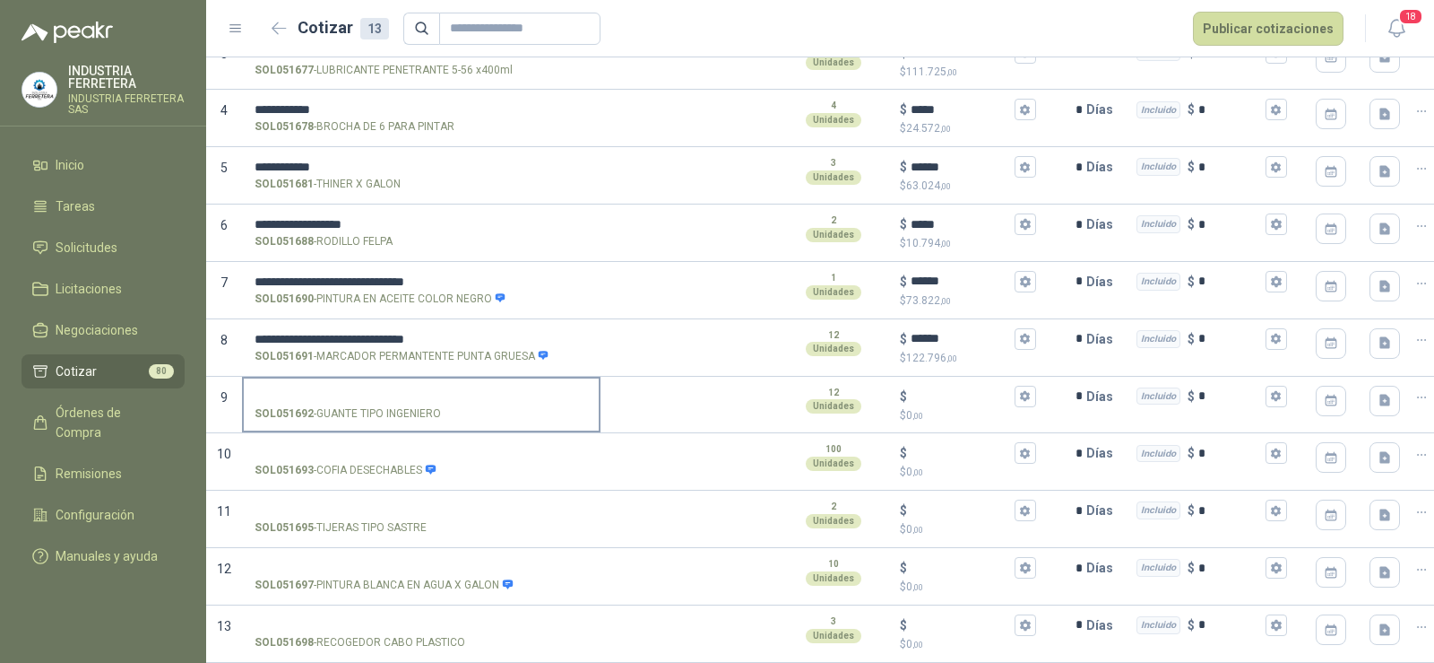
click at [425, 390] on input "SOL051692 - GUANTE TIPO INGENIERO" at bounding box center [421, 396] width 333 height 13
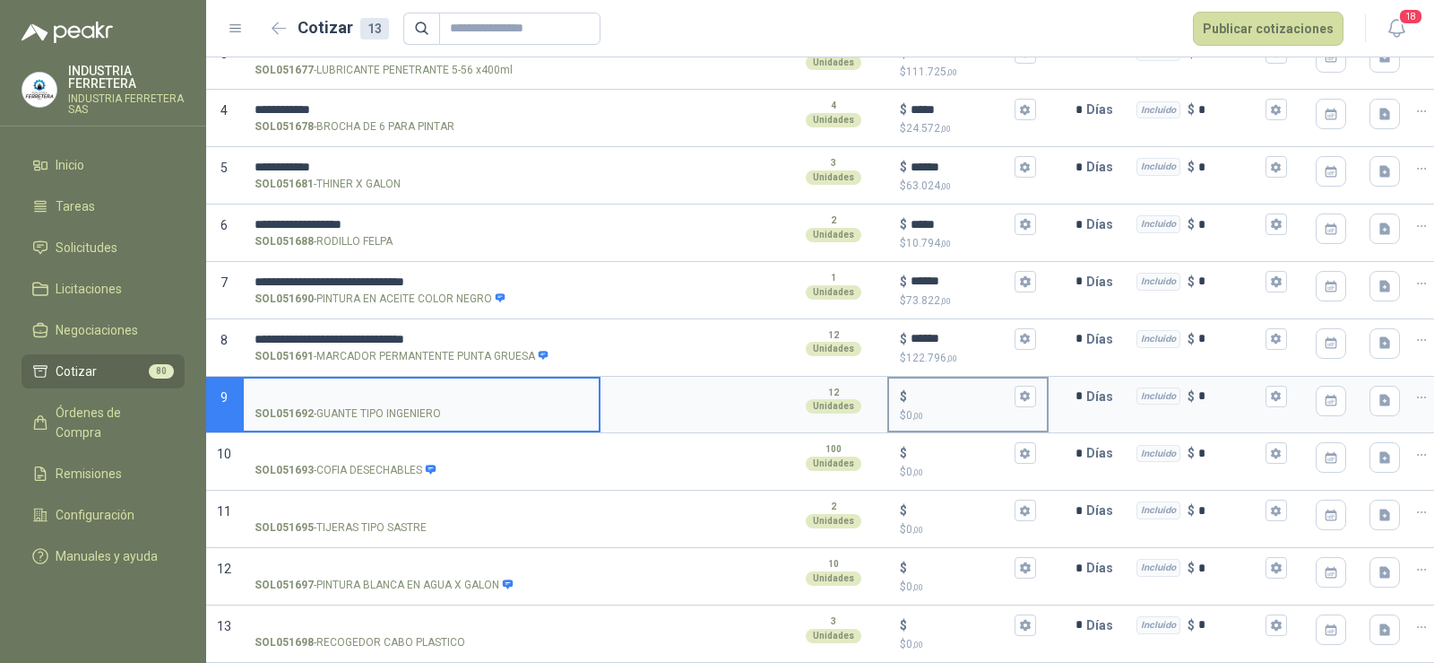
click at [946, 389] on input "$ $ 0 ,00" at bounding box center [961, 395] width 100 height 13
drag, startPoint x: 461, startPoint y: 349, endPoint x: 411, endPoint y: 382, distance: 60.2
click at [461, 350] on p "SOL051691 - MARCADOR PERMANTENTE PUNTA GRUESA" at bounding box center [402, 356] width 295 height 17
click at [461, 346] on input "**********" at bounding box center [421, 339] width 333 height 13
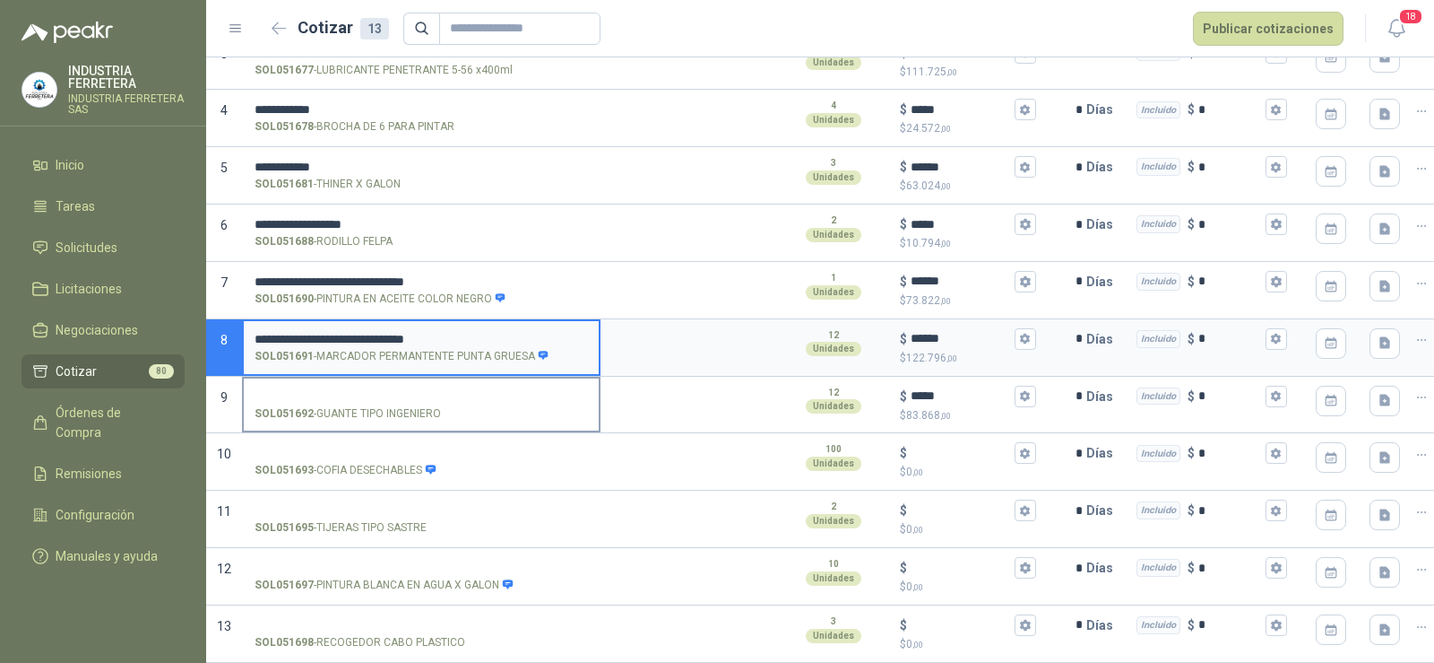
click at [419, 405] on p "SOL051692 - GUANTE TIPO INGENIERO" at bounding box center [348, 413] width 186 height 17
click at [419, 403] on input "SOL051692 - GUANTE TIPO INGENIERO" at bounding box center [421, 396] width 333 height 13
click at [419, 405] on p "SOL051692 - GUANTE TIPO INGENIERO" at bounding box center [348, 413] width 186 height 17
click at [419, 403] on input "SOL051692 - GUANTE TIPO INGENIERO" at bounding box center [421, 396] width 333 height 13
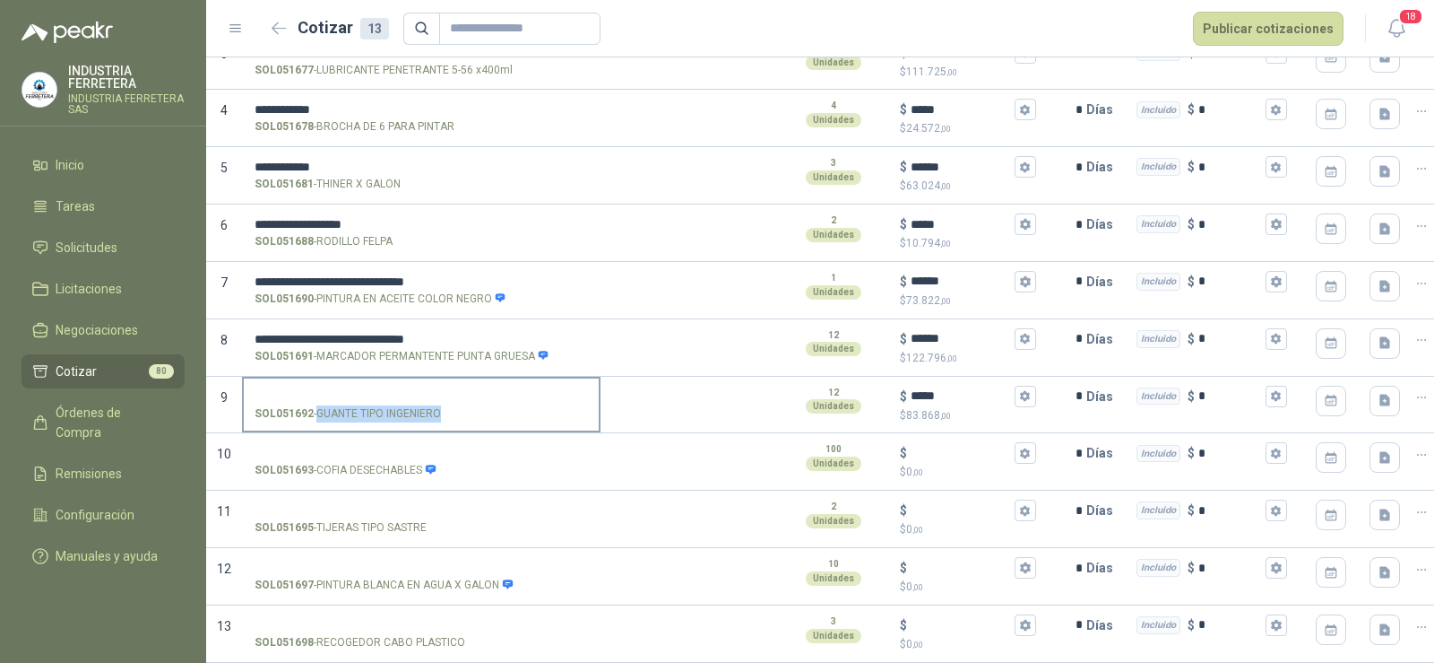
click at [419, 405] on p "SOL051692 - GUANTE TIPO INGENIERO" at bounding box center [348, 413] width 186 height 17
click at [419, 402] on input "SOL051692 - GUANTE TIPO INGENIERO" at bounding box center [421, 396] width 333 height 13
click at [419, 405] on p "SOL051692 - GUANTE TIPO INGENIERO" at bounding box center [348, 413] width 186 height 17
click at [419, 402] on input "SOL051692 - GUANTE TIPO INGENIERO" at bounding box center [421, 396] width 333 height 13
click at [397, 390] on input "SOL051692 - GUANTE TIPO INGENIERO" at bounding box center [421, 396] width 333 height 13
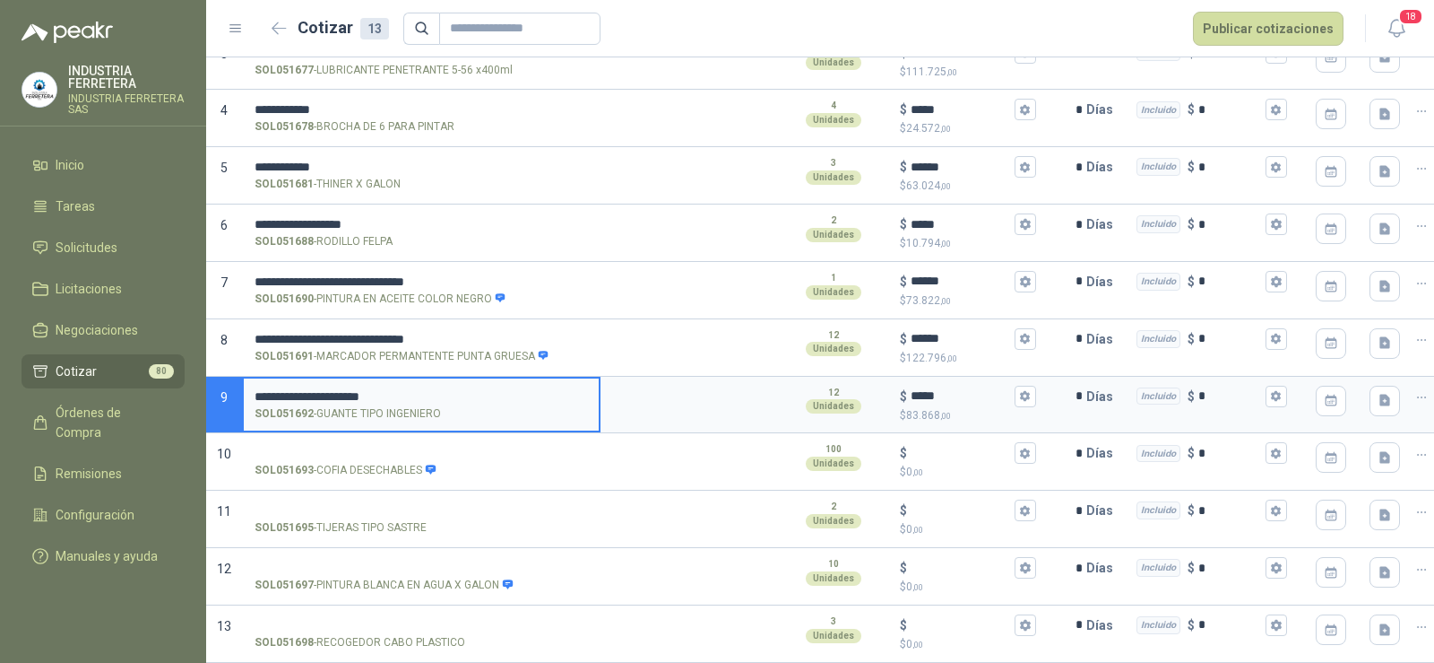
drag, startPoint x: 264, startPoint y: 378, endPoint x: 332, endPoint y: 396, distance: 69.6
click at [265, 390] on input "**********" at bounding box center [421, 396] width 333 height 13
click at [421, 390] on input "**********" at bounding box center [421, 396] width 333 height 13
click at [441, 446] on input "SOL051693 - COFIA DESECHABLES" at bounding box center [421, 452] width 333 height 13
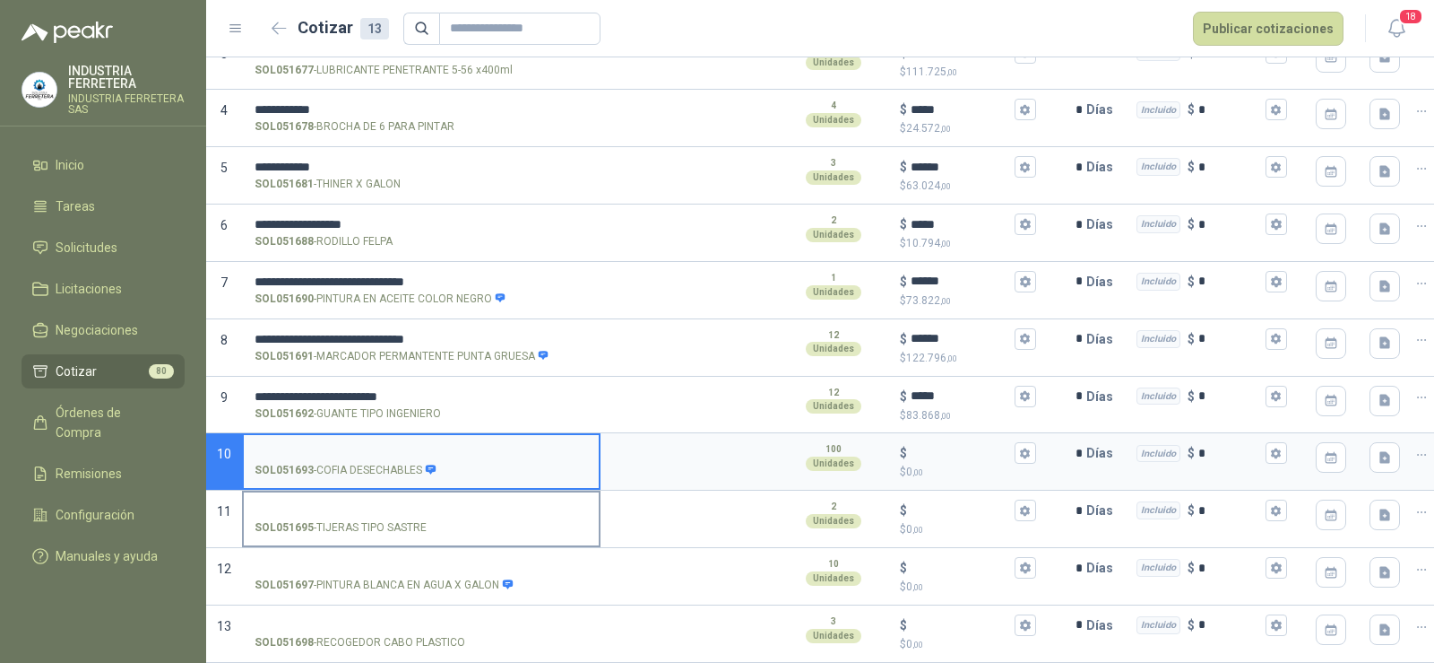
click at [393, 519] on p "SOL051695 - TIJERAS TIPO SASTRE" at bounding box center [341, 527] width 172 height 17
click at [393, 505] on input "SOL051695 - TIJERAS TIPO SASTRE" at bounding box center [421, 510] width 333 height 13
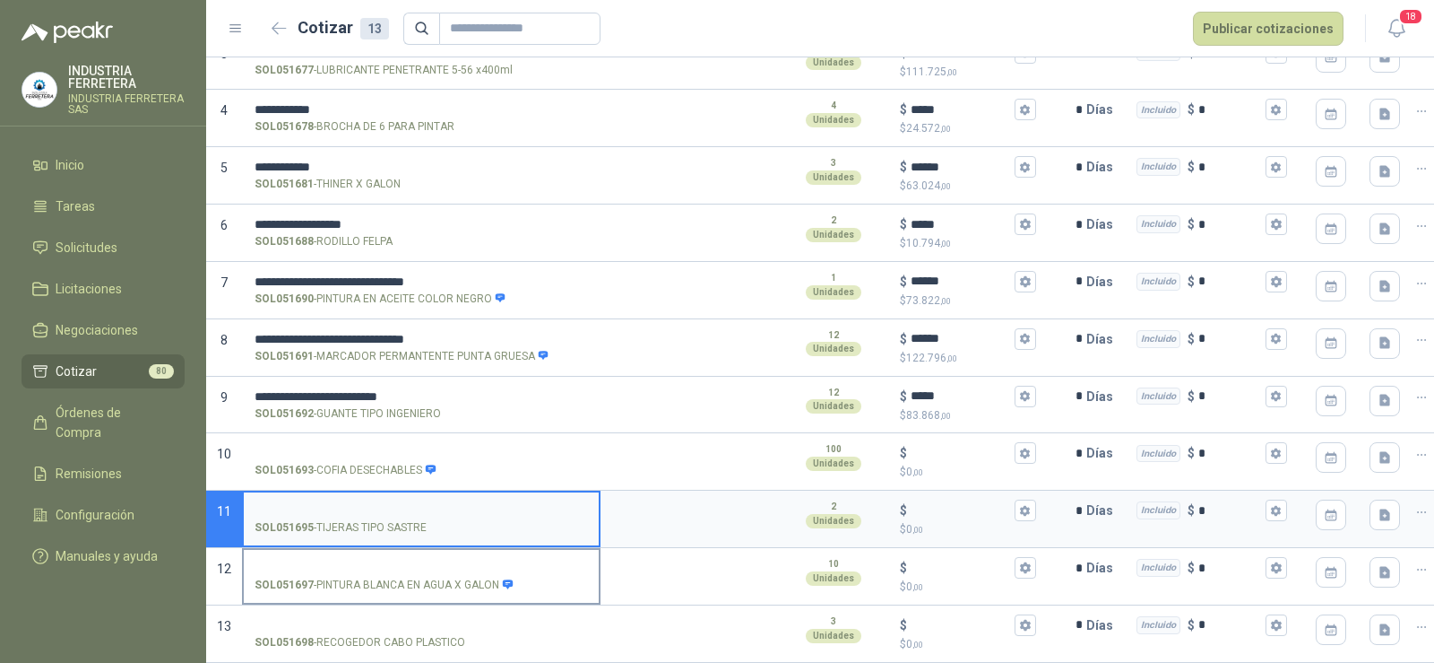
click at [385, 561] on input "SOL051697 - PINTURA BLANCA EN AGUA X GALON" at bounding box center [421, 567] width 333 height 13
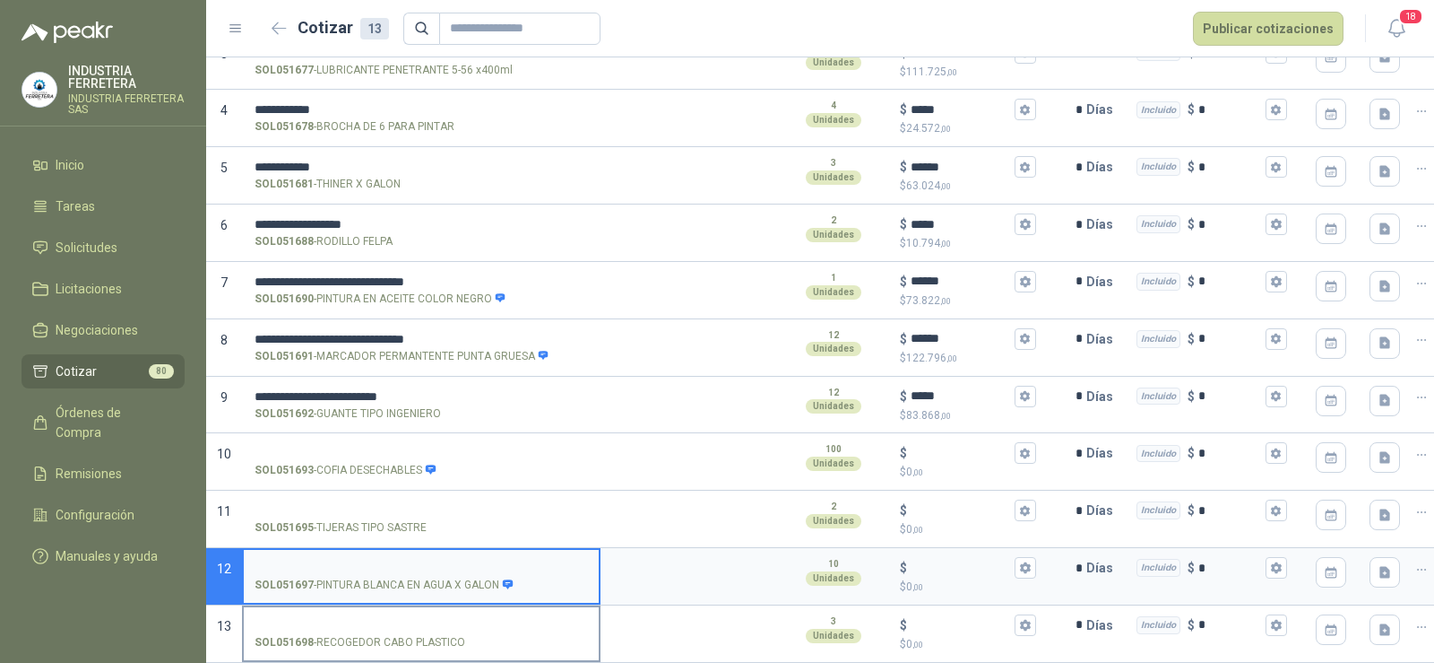
click at [416, 634] on p "SOL051698 - RECOGEDOR CABO PLASTICO" at bounding box center [360, 642] width 211 height 17
click at [416, 621] on input "SOL051698 - RECOGEDOR CABO PLASTICO" at bounding box center [421, 625] width 333 height 13
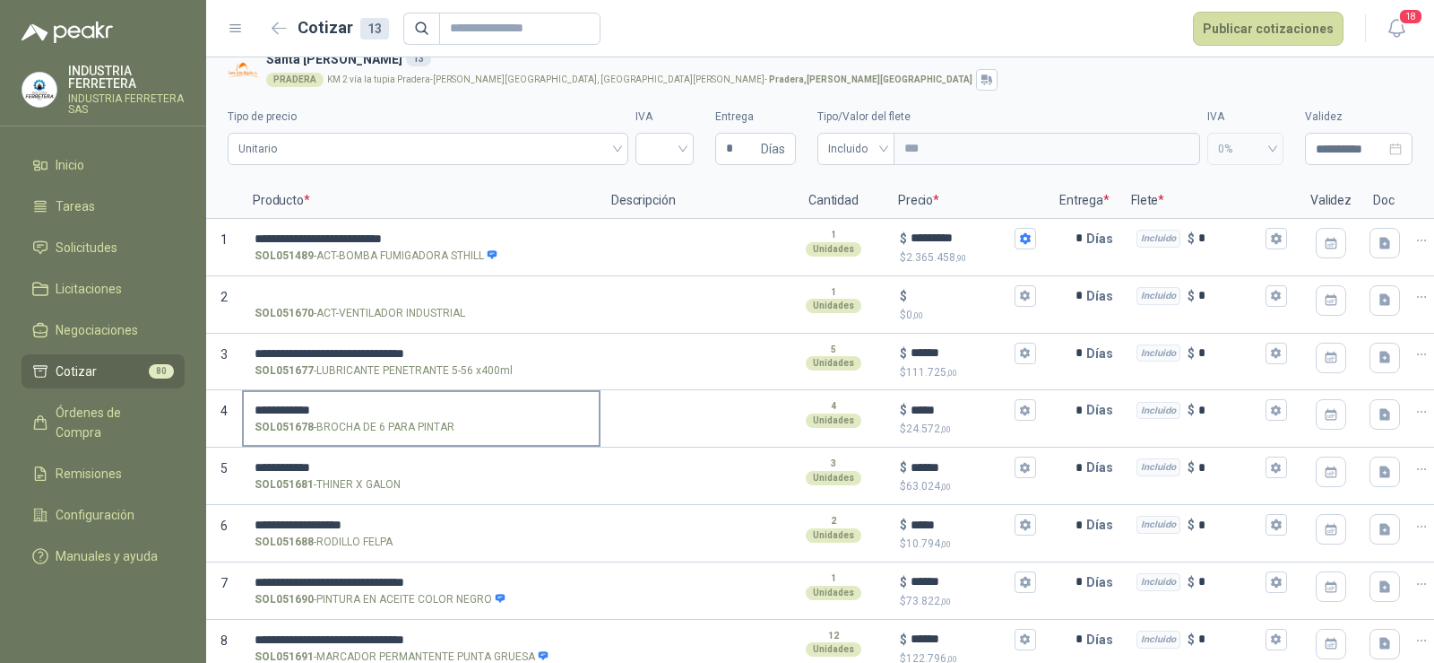
scroll to position [0, 0]
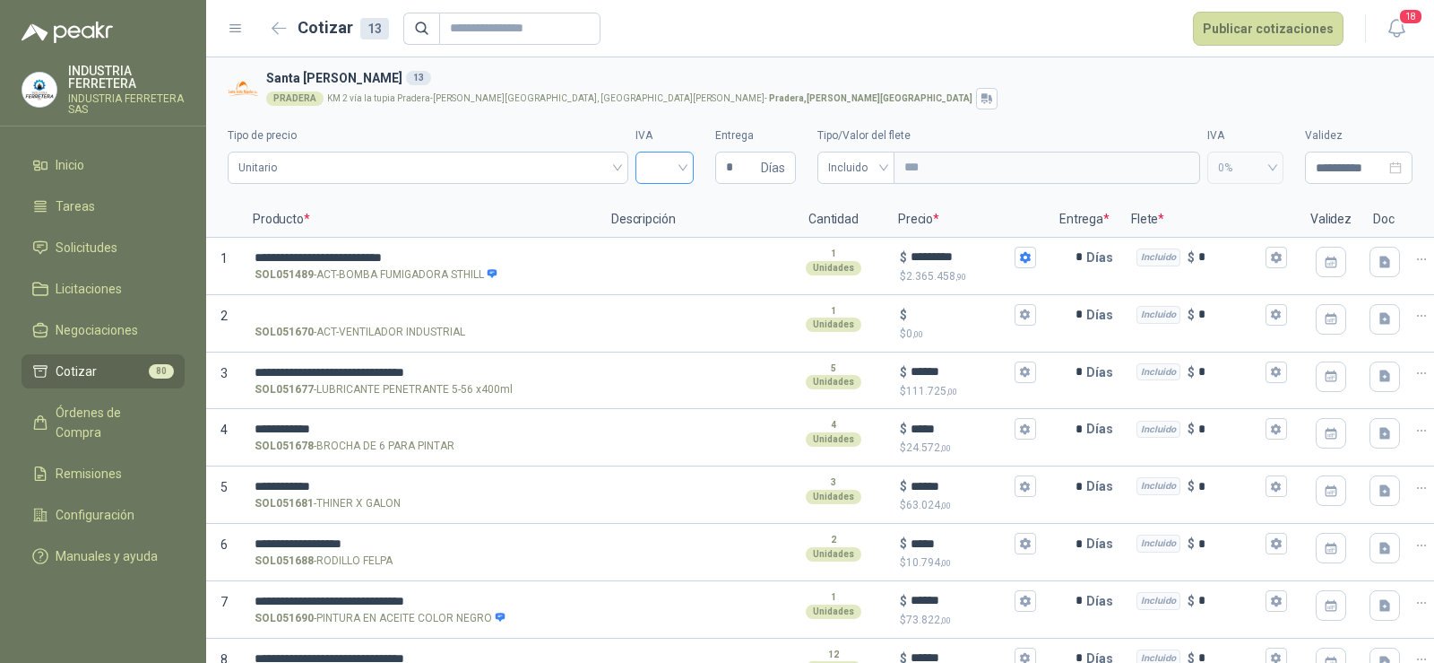
click at [651, 171] on input "search" at bounding box center [664, 165] width 37 height 27
click at [648, 207] on div "19%" at bounding box center [658, 205] width 30 height 20
click at [1019, 253] on icon "button" at bounding box center [1025, 257] width 12 height 12
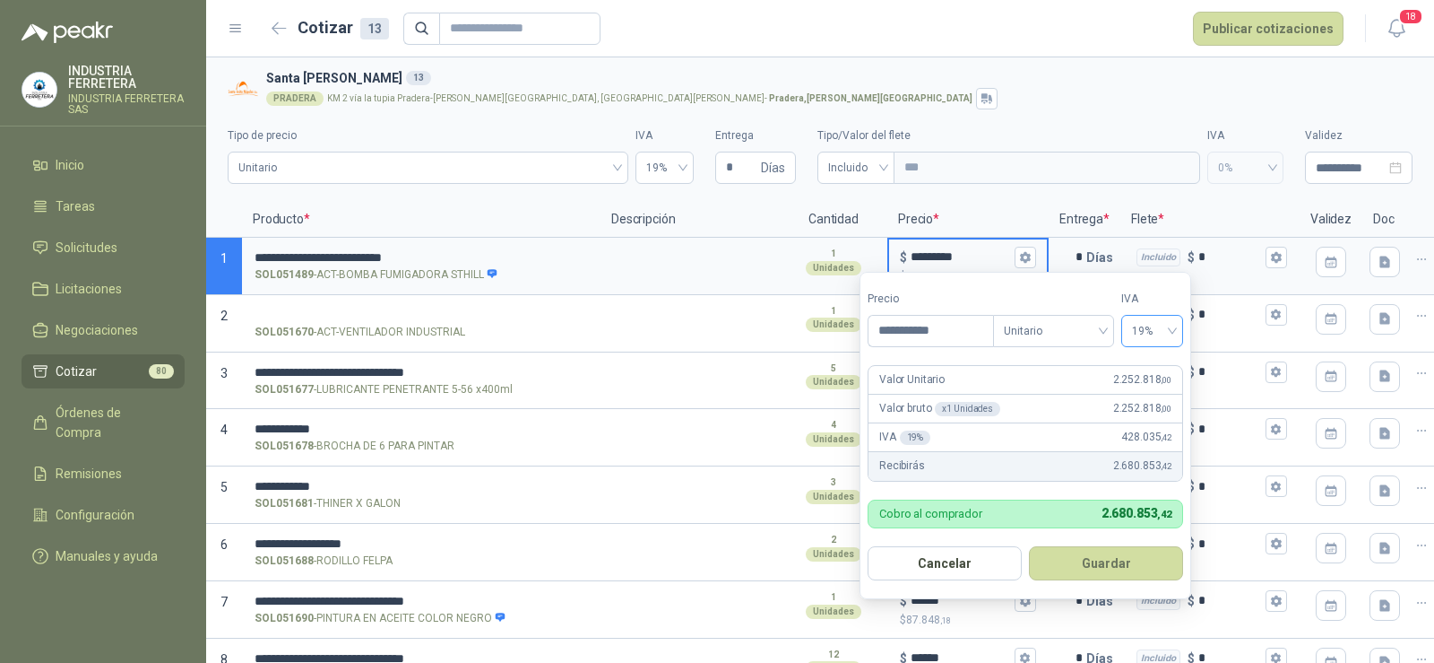
click at [1148, 332] on span "19%" at bounding box center [1152, 330] width 40 height 27
click at [1144, 392] on div "5%" at bounding box center [1152, 397] width 33 height 20
click at [1047, 98] on div "PRADERA KM 2 vía la tupia Pradera-[PERSON_NAME][GEOGRAPHIC_DATA], [GEOGRAPHIC_D…" at bounding box center [835, 99] width 1139 height 22
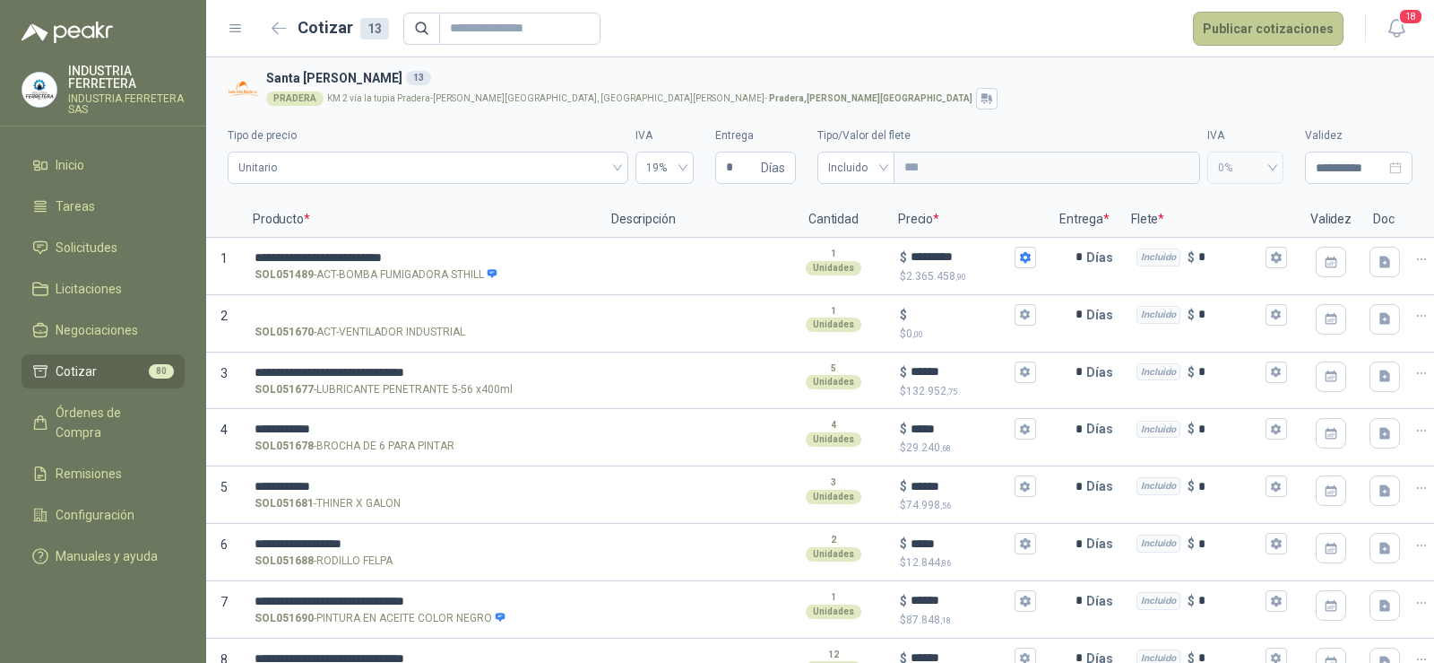
click at [1263, 28] on button "Publicar cotizaciones" at bounding box center [1268, 29] width 151 height 34
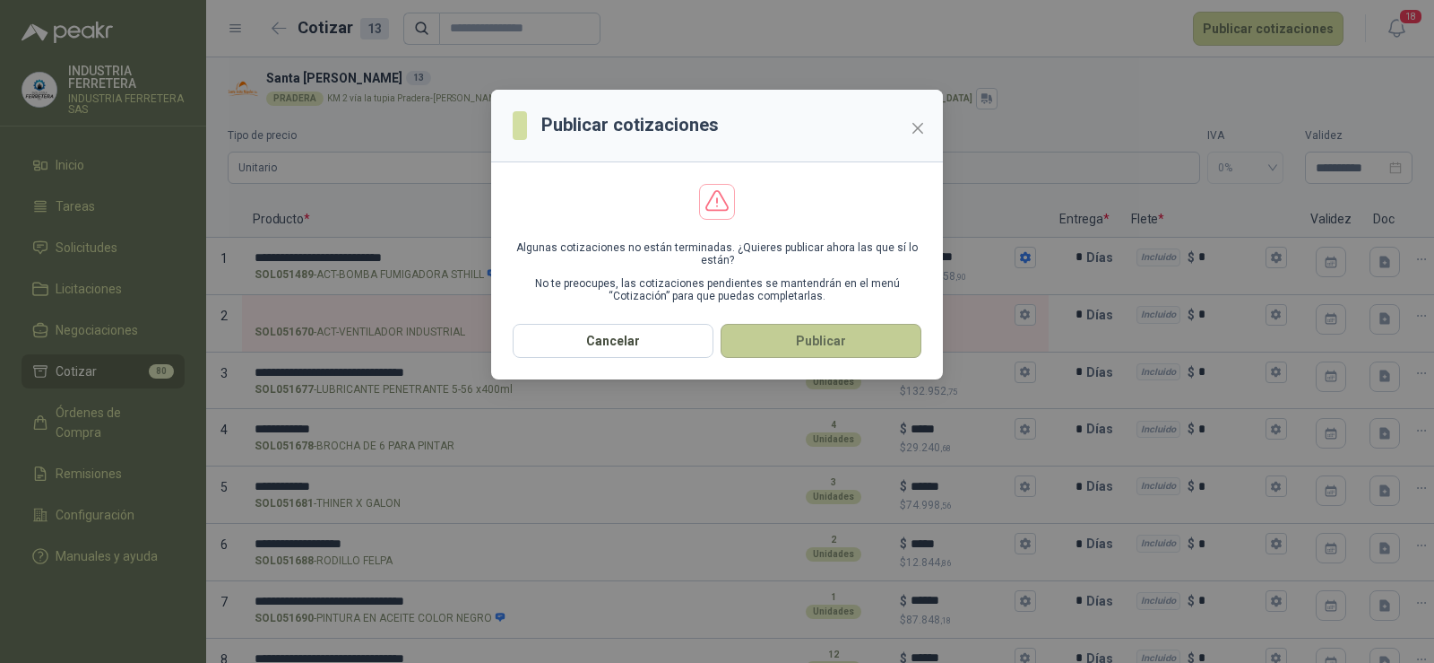
click at [800, 335] on button "Publicar" at bounding box center [821, 341] width 201 height 34
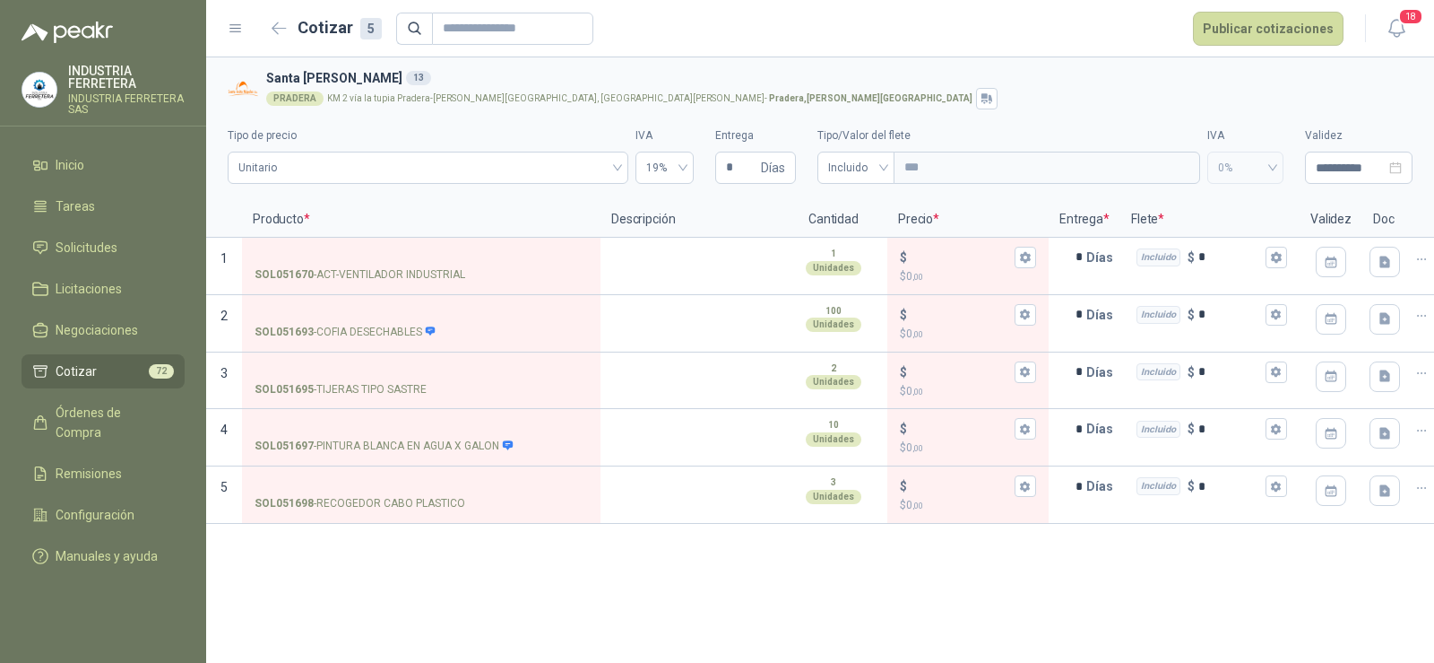
click at [661, 578] on div "**********" at bounding box center [820, 359] width 1228 height 605
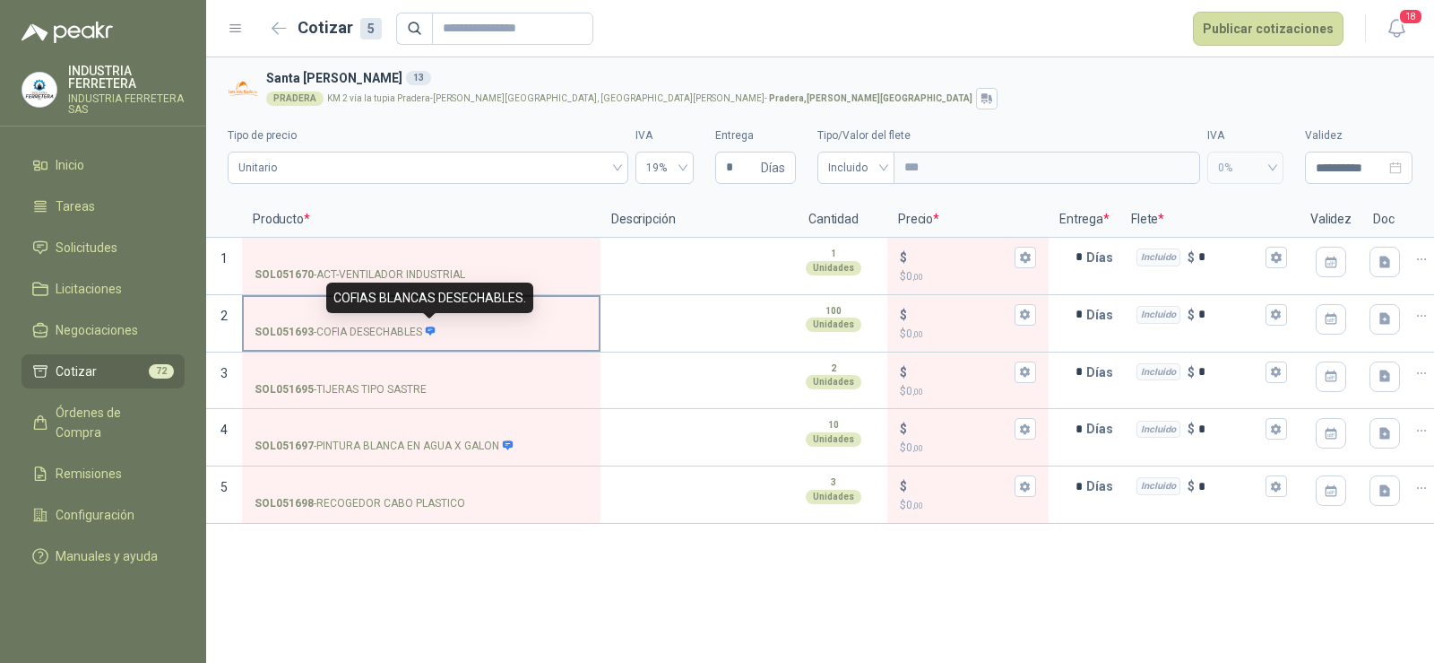
click at [431, 332] on icon at bounding box center [431, 330] width 10 height 9
click at [431, 322] on input "SOL051693 - COFIA DESECHABLES" at bounding box center [421, 314] width 333 height 13
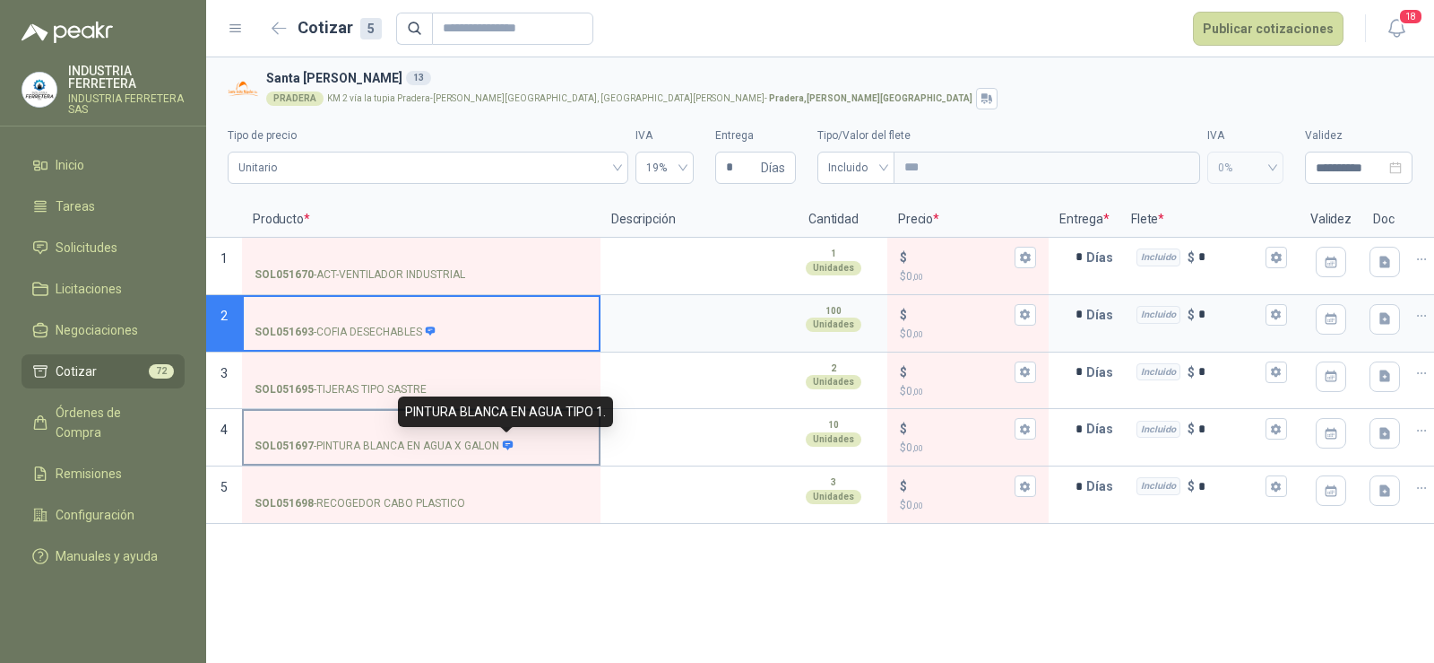
click at [507, 448] on icon at bounding box center [508, 445] width 12 height 12
click at [507, 436] on input "SOL051697 - PINTURA BLANCA EN AGUA X GALON" at bounding box center [421, 428] width 333 height 13
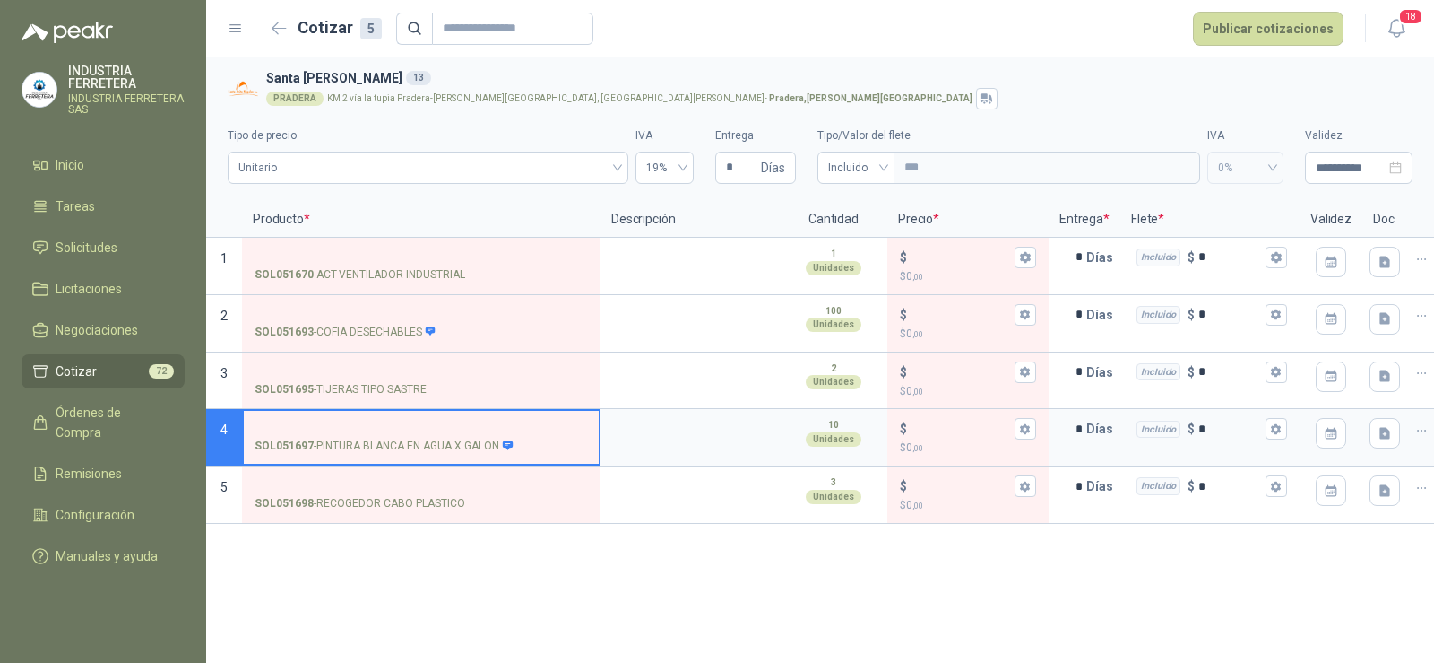
click at [83, 363] on span "Cotizar" at bounding box center [76, 371] width 41 height 20
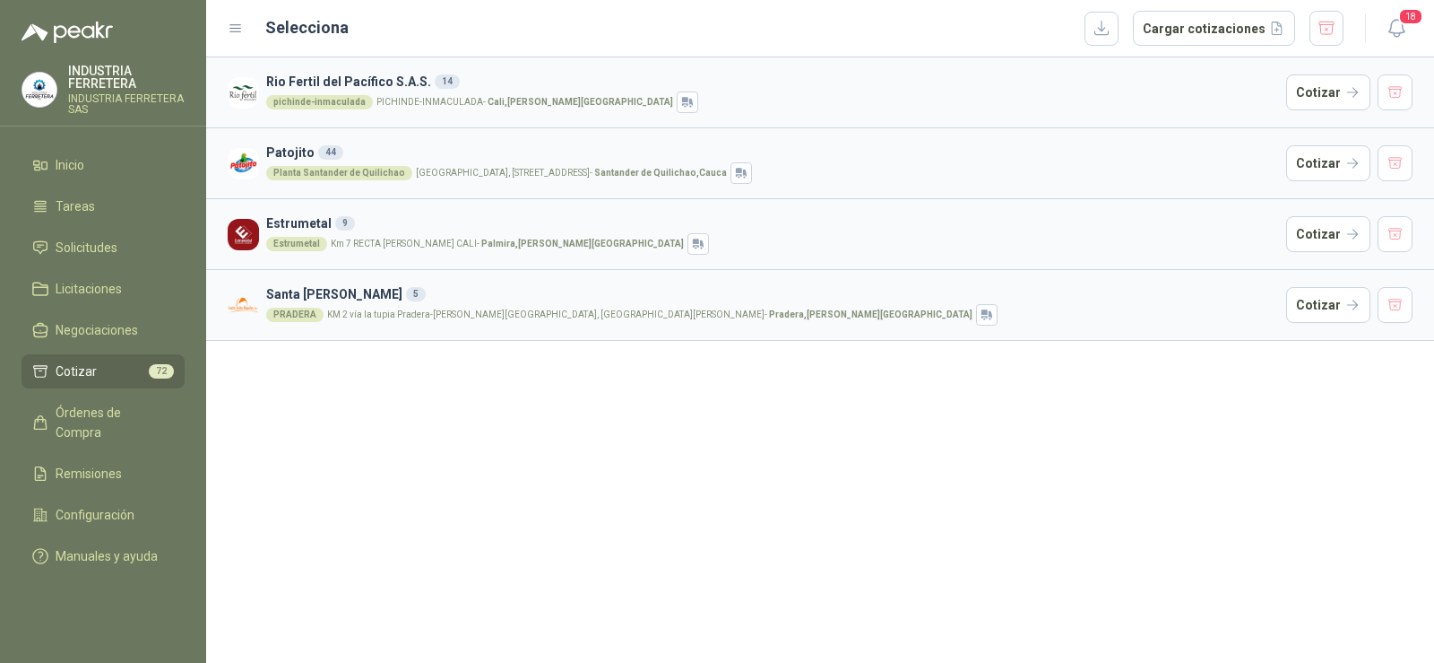
click at [665, 482] on div "Rio Fertil [PERSON_NAME] S.A.S. 14 pichinde-[PERSON_NAME][GEOGRAPHIC_DATA]-[PER…" at bounding box center [820, 359] width 1228 height 605
drag, startPoint x: 798, startPoint y: 247, endPoint x: 801, endPoint y: 238, distance: 9.7
click at [800, 247] on div "Estrumetal Km 7 RECTA [PERSON_NAME] [GEOGRAPHIC_DATA] - [PERSON_NAME] , [PERSON…" at bounding box center [772, 244] width 1013 height 22
click at [1307, 230] on button "Cotizar" at bounding box center [1328, 234] width 84 height 36
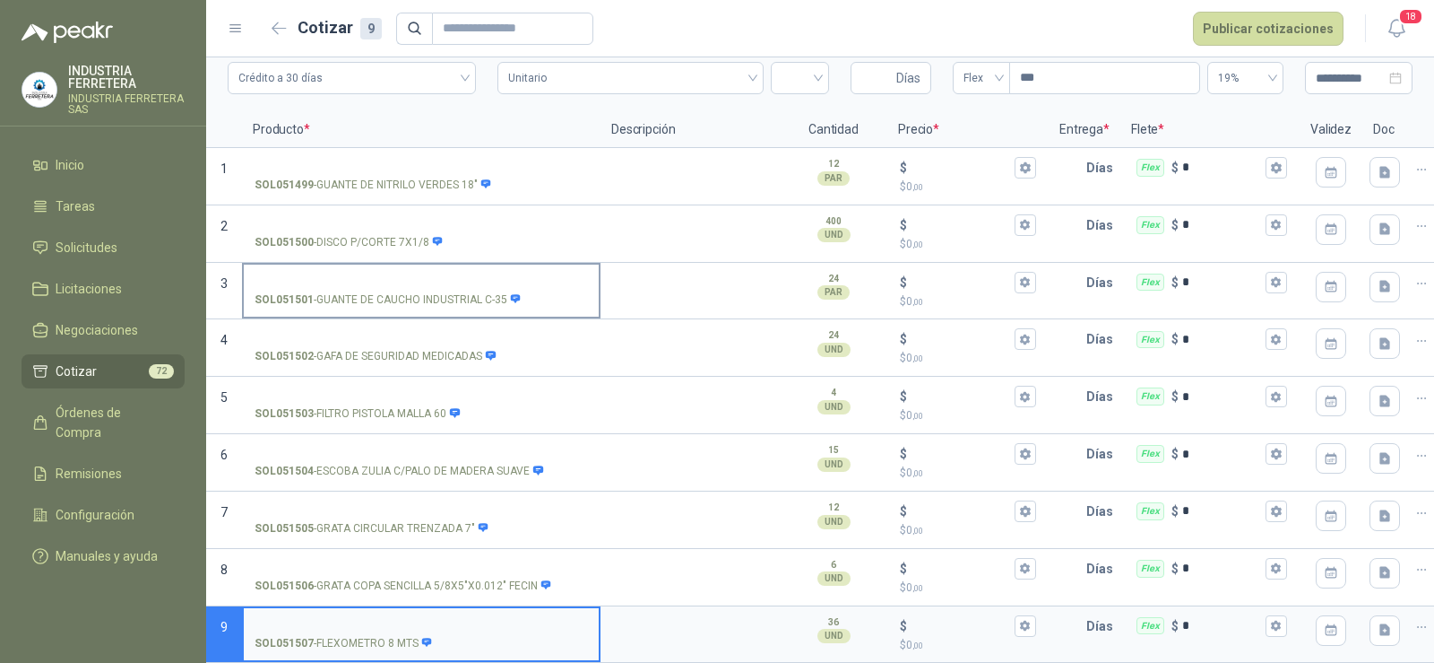
scroll to position [104, 0]
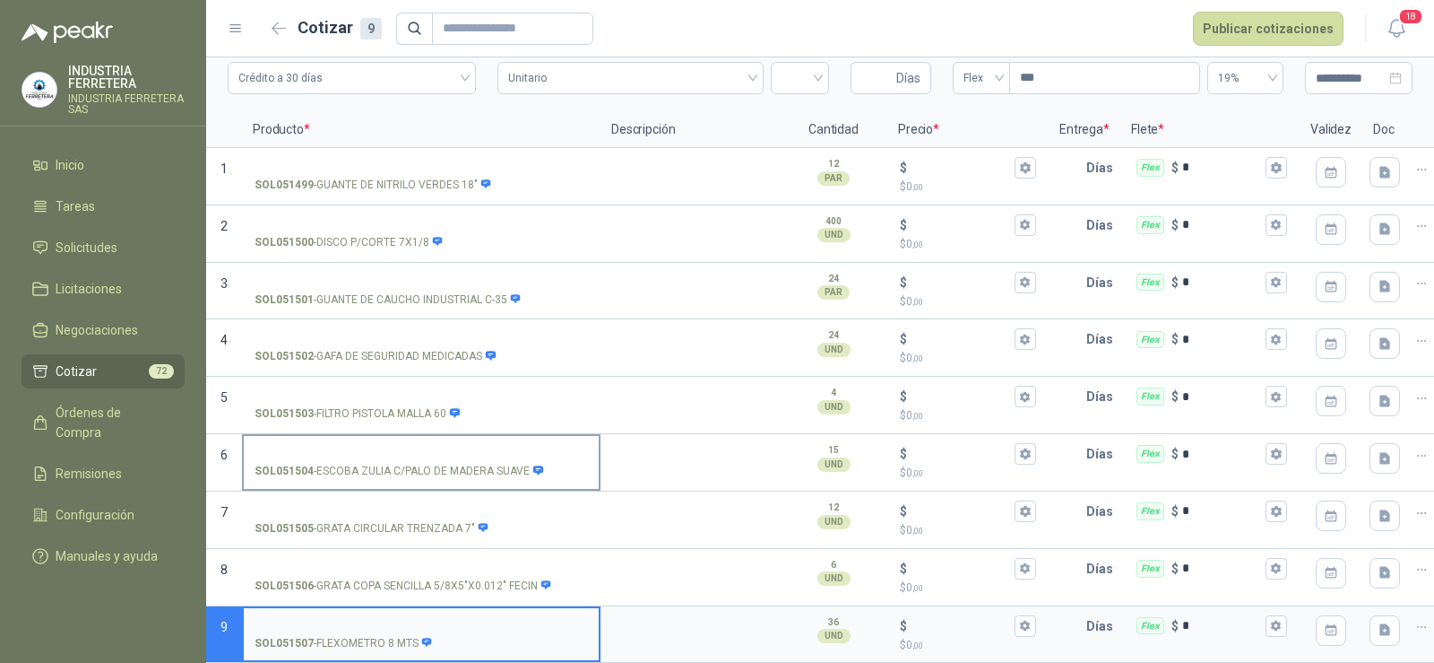
click at [357, 447] on input "SOL051504 - ESCOBA ZULIA C/PALO [PERSON_NAME] SUAVE" at bounding box center [421, 453] width 333 height 13
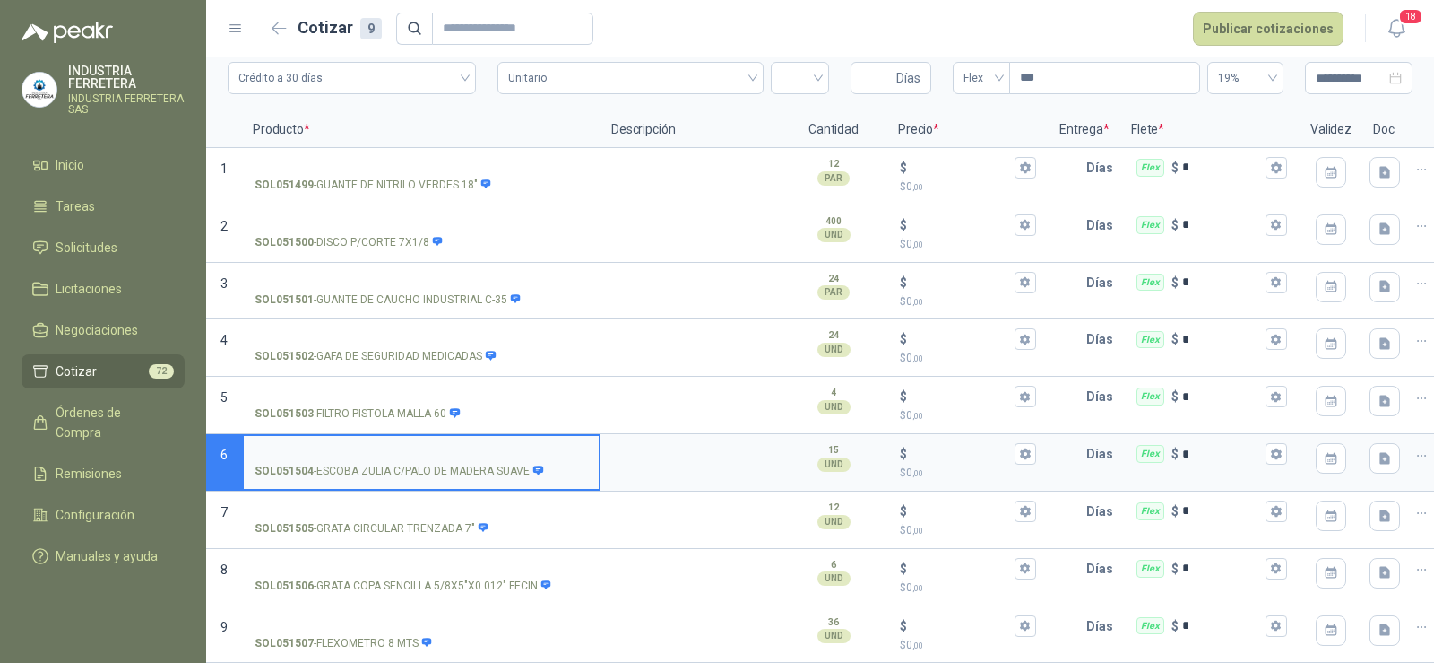
click at [418, 463] on p "SOL051504 - ESCOBA ZULIA C/PALO [PERSON_NAME] SUAVE" at bounding box center [400, 471] width 290 height 17
click at [418, 457] on input "SOL051504 - ESCOBA ZULIA C/PALO [PERSON_NAME] SUAVE" at bounding box center [421, 453] width 333 height 13
click at [418, 463] on p "SOL051504 - ESCOBA ZULIA C/PALO [PERSON_NAME] SUAVE" at bounding box center [400, 471] width 290 height 17
click at [418, 457] on input "SOL051504 - ESCOBA ZULIA C/PALO [PERSON_NAME] SUAVE" at bounding box center [421, 453] width 333 height 13
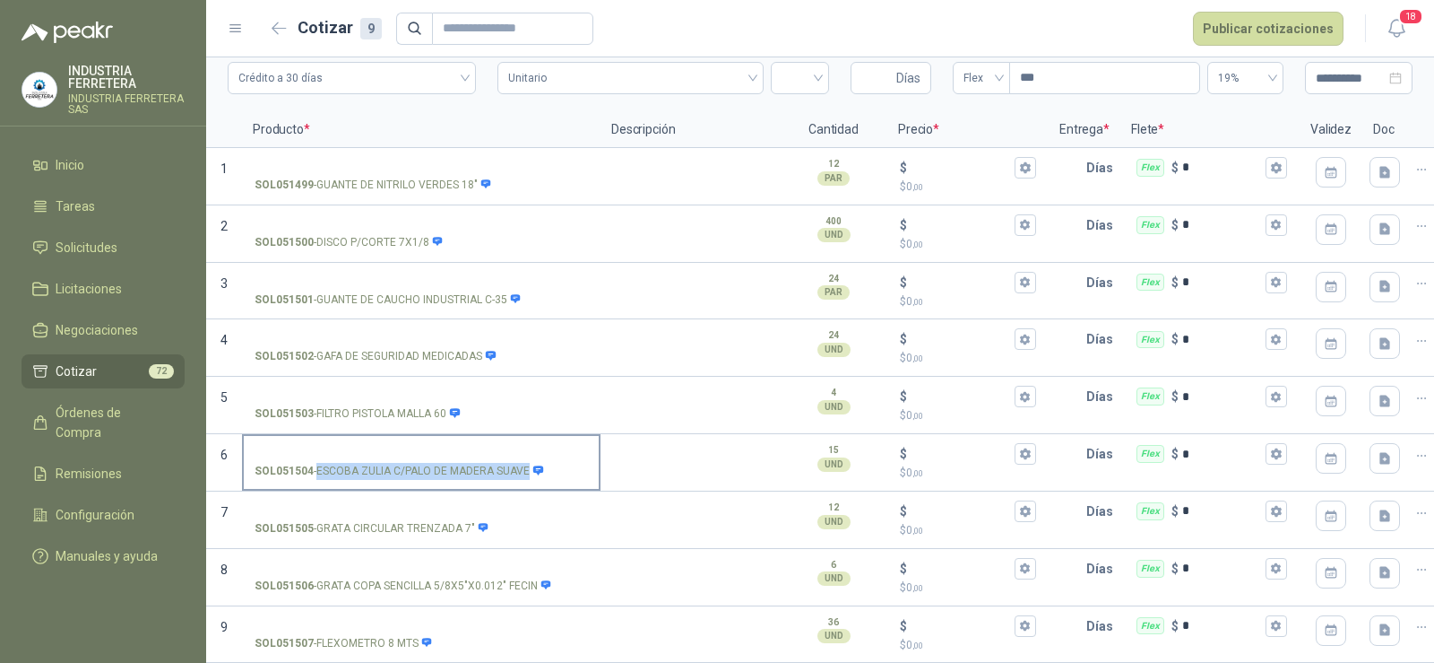
click at [418, 463] on p "SOL051504 - ESCOBA ZULIA C/PALO [PERSON_NAME] SUAVE" at bounding box center [400, 471] width 290 height 17
click at [418, 457] on input "SOL051504 - ESCOBA ZULIA C/PALO [PERSON_NAME] SUAVE" at bounding box center [421, 453] width 333 height 13
click at [388, 447] on input "SOL051504 - ESCOBA ZULIA C/PALO [PERSON_NAME] SUAVE" at bounding box center [421, 453] width 333 height 13
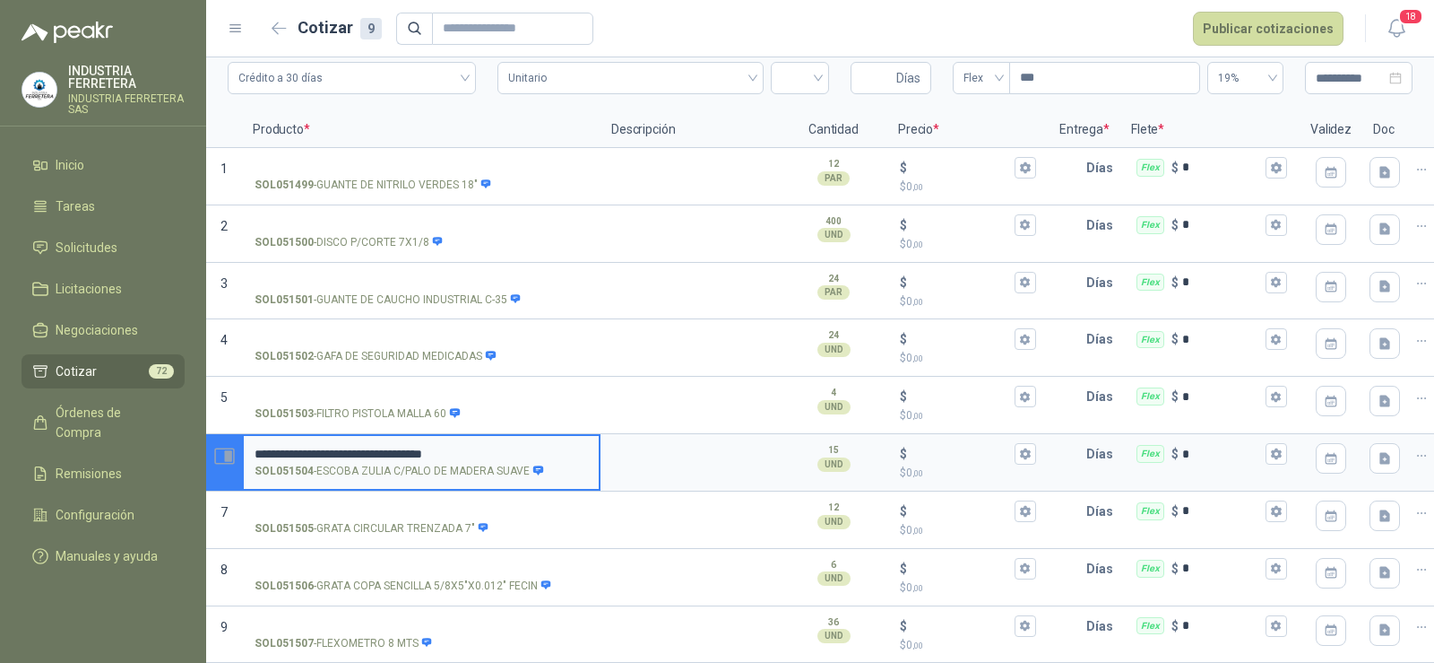
drag, startPoint x: 264, startPoint y: 435, endPoint x: 232, endPoint y: 443, distance: 32.4
click at [233, 442] on section "**********" at bounding box center [820, 462] width 1228 height 57
click at [957, 447] on input "$ $ 0 ,00" at bounding box center [961, 453] width 100 height 13
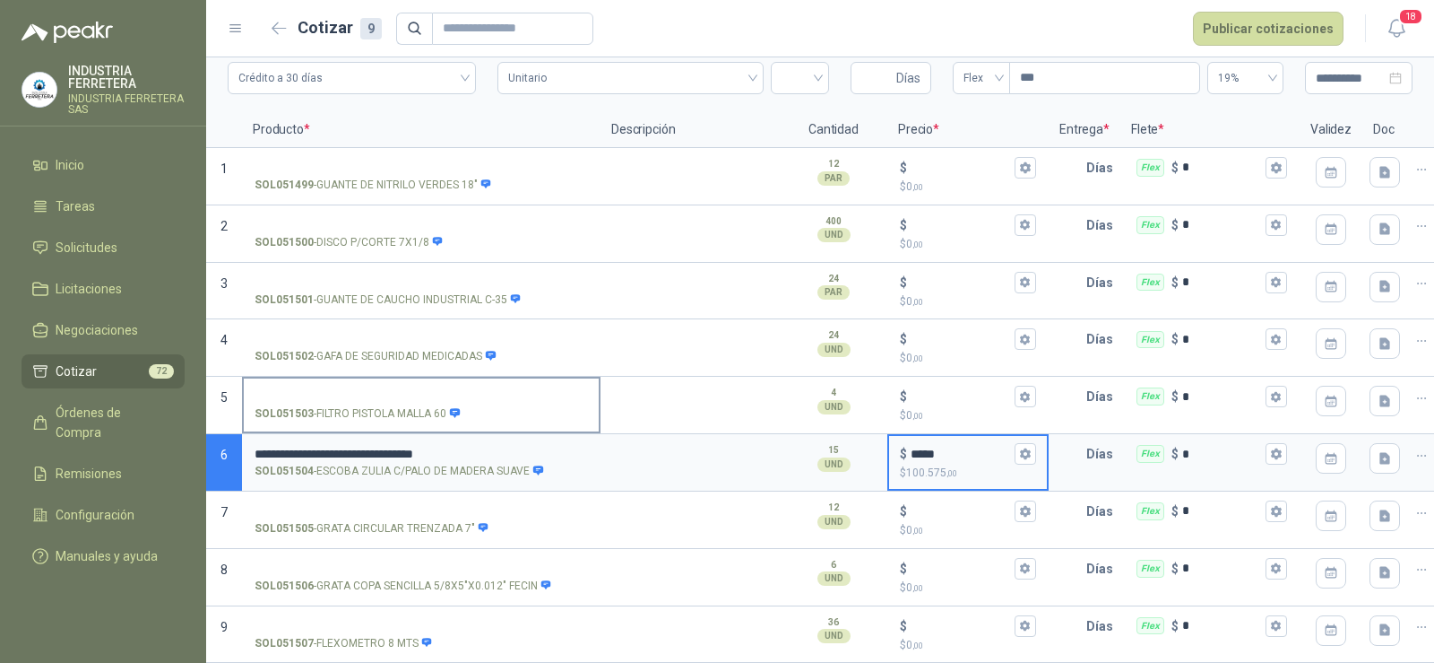
click at [463, 390] on input "SOL051503 - FILTRO PISTOLA MALLA 60" at bounding box center [421, 396] width 333 height 13
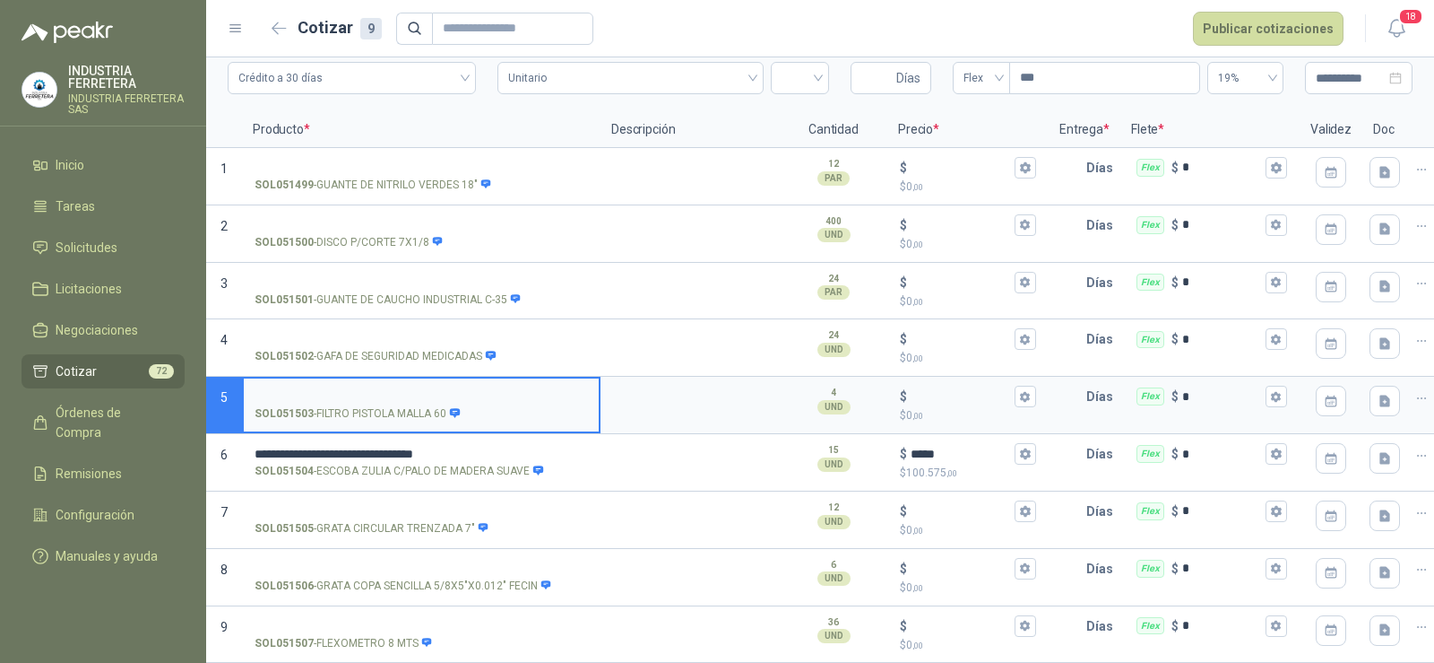
click at [457, 408] on icon at bounding box center [455, 412] width 10 height 9
click at [457, 400] on input "SOL051503 - FILTRO PISTOLA MALLA 60" at bounding box center [421, 396] width 333 height 13
click at [384, 321] on label "SOL051502 - GAFA DE SEGURIDAD MEDICADAS" at bounding box center [421, 346] width 355 height 51
click at [384, 333] on input "SOL051502 - GAFA DE SEGURIDAD MEDICADAS" at bounding box center [421, 339] width 333 height 13
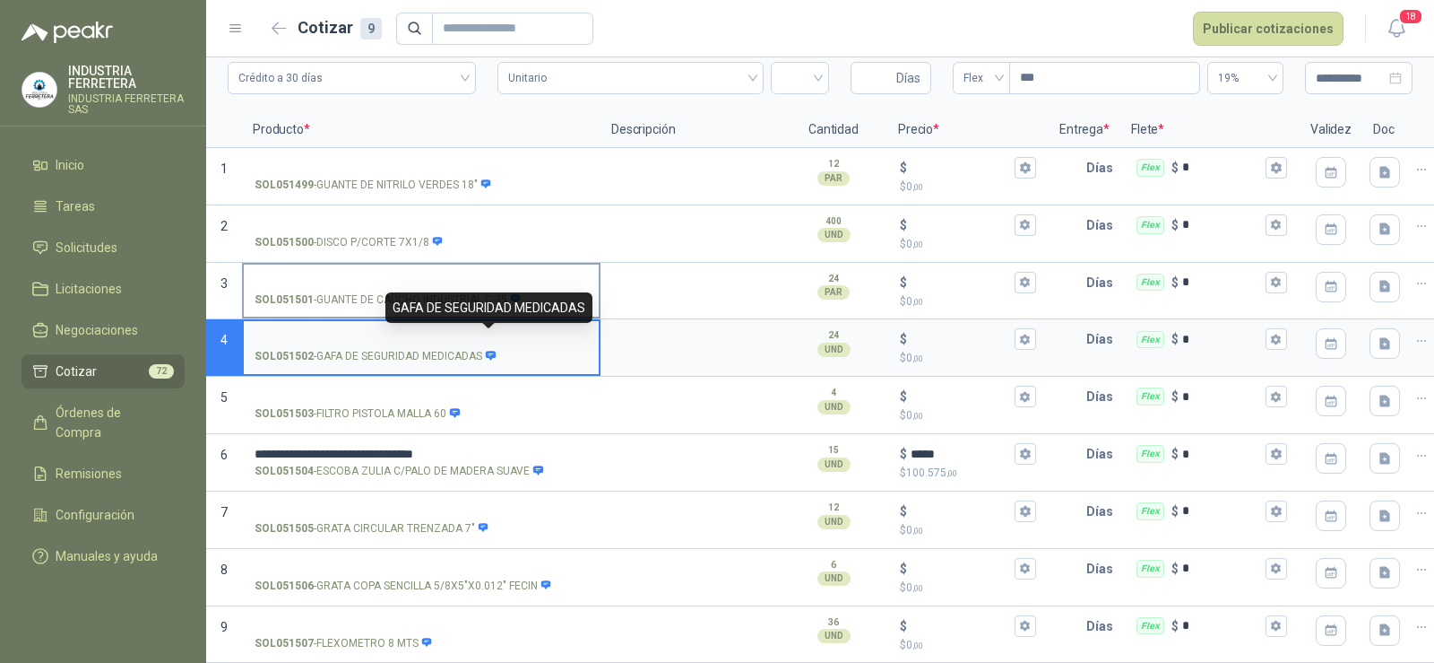
click at [429, 264] on label "SOL051501 - GUANTE DE CAUCHO INDUSTRIAL C-35" at bounding box center [421, 289] width 355 height 51
click at [429, 276] on input "SOL051501 - GUANTE DE CAUCHO INDUSTRIAL C-35" at bounding box center [421, 282] width 333 height 13
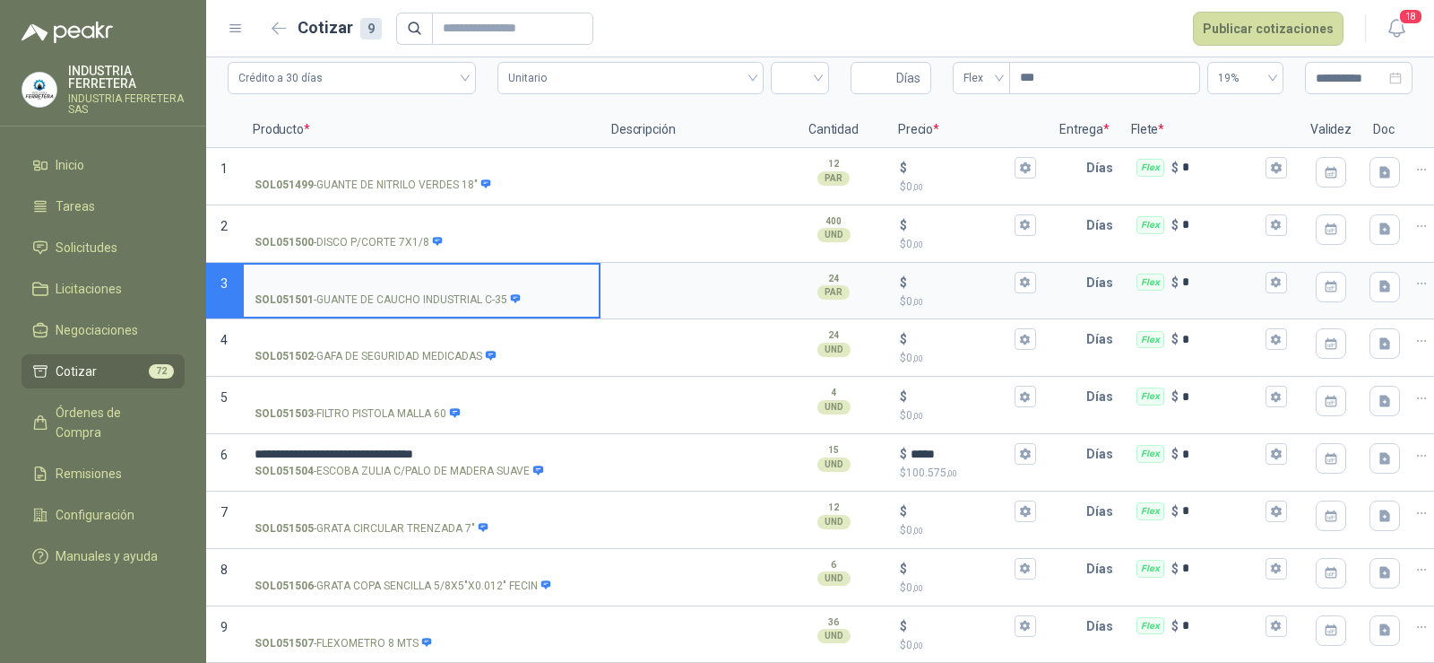
click at [349, 276] on input "SOL051501 - GUANTE DE CAUCHO INDUSTRIAL C-35" at bounding box center [421, 282] width 333 height 13
click at [421, 291] on p "SOL051501 - GUANTE DE CAUCHO INDUSTRIAL C-35" at bounding box center [388, 299] width 267 height 17
click at [421, 290] on input "SOL051501 - GUANTE DE CAUCHO INDUSTRIAL C-35" at bounding box center [421, 282] width 333 height 13
click at [421, 291] on p "SOL051501 - GUANTE DE CAUCHO INDUSTRIAL C-35" at bounding box center [388, 299] width 267 height 17
click at [421, 290] on input "SOL051501 - GUANTE DE CAUCHO INDUSTRIAL C-35" at bounding box center [421, 282] width 333 height 13
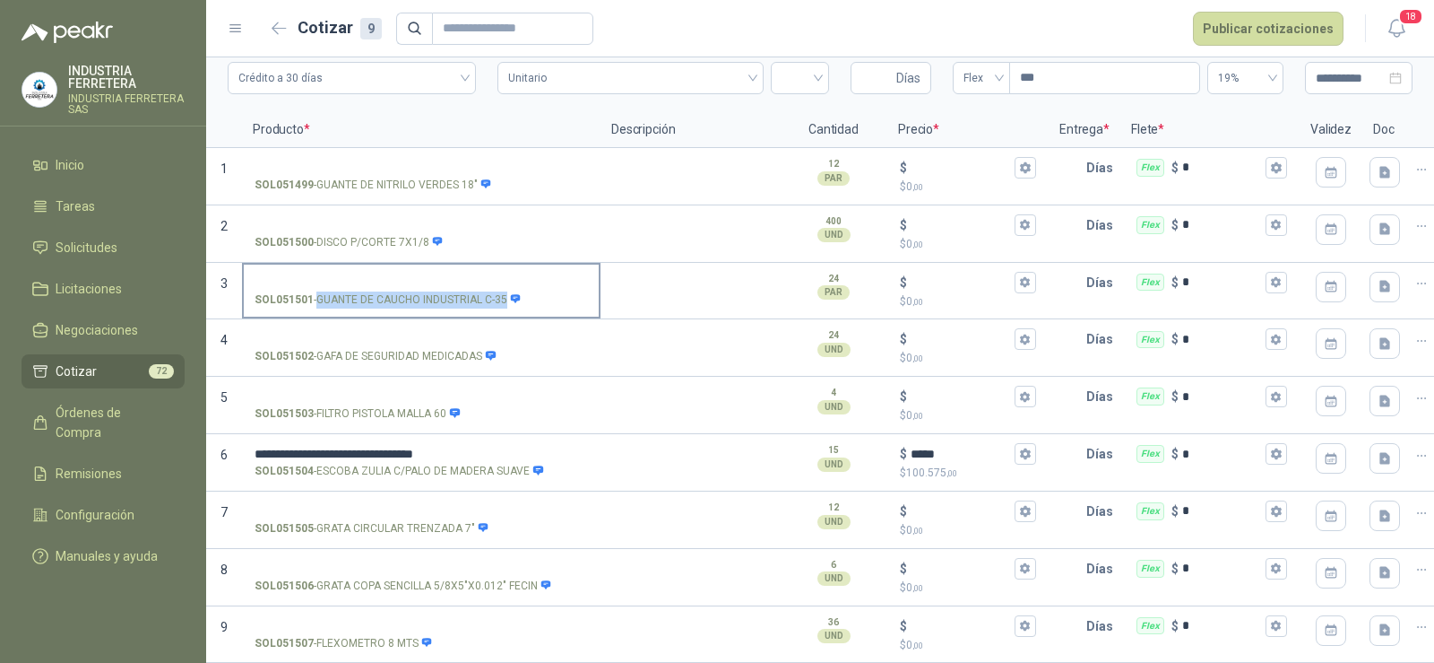
click at [420, 291] on p "SOL051501 - GUANTE DE CAUCHO INDUSTRIAL C-35" at bounding box center [388, 299] width 267 height 17
click at [420, 289] on input "SOL051501 - GUANTE DE CAUCHO INDUSTRIAL C-35" at bounding box center [421, 282] width 333 height 13
click at [420, 291] on p "SOL051501 - GUANTE DE CAUCHO INDUSTRIAL C-35" at bounding box center [388, 299] width 267 height 17
click at [420, 289] on input "SOL051501 - GUANTE DE CAUCHO INDUSTRIAL C-35" at bounding box center [421, 282] width 333 height 13
click at [300, 264] on label "SOL051501 - GUANTE DE CAUCHO INDUSTRIAL C-35" at bounding box center [421, 289] width 355 height 51
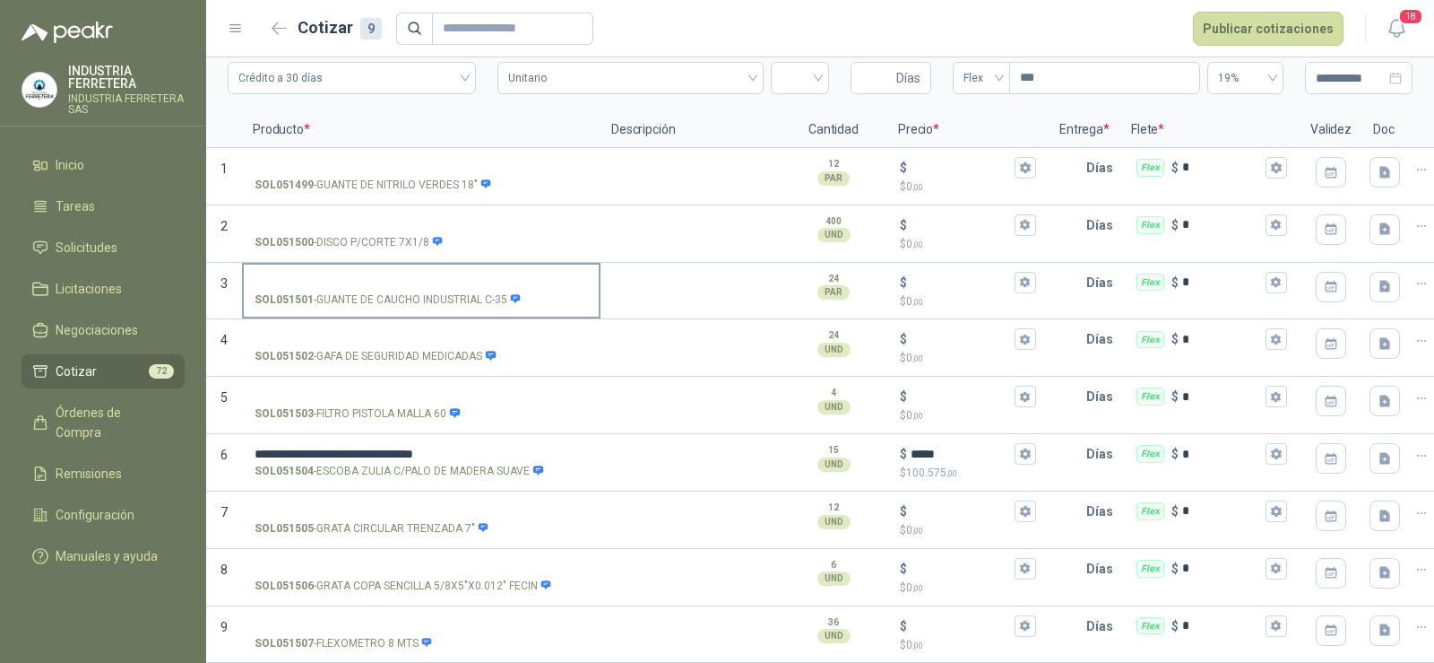
click at [300, 276] on input "SOL051501 - GUANTE DE CAUCHO INDUSTRIAL C-35" at bounding box center [421, 282] width 333 height 13
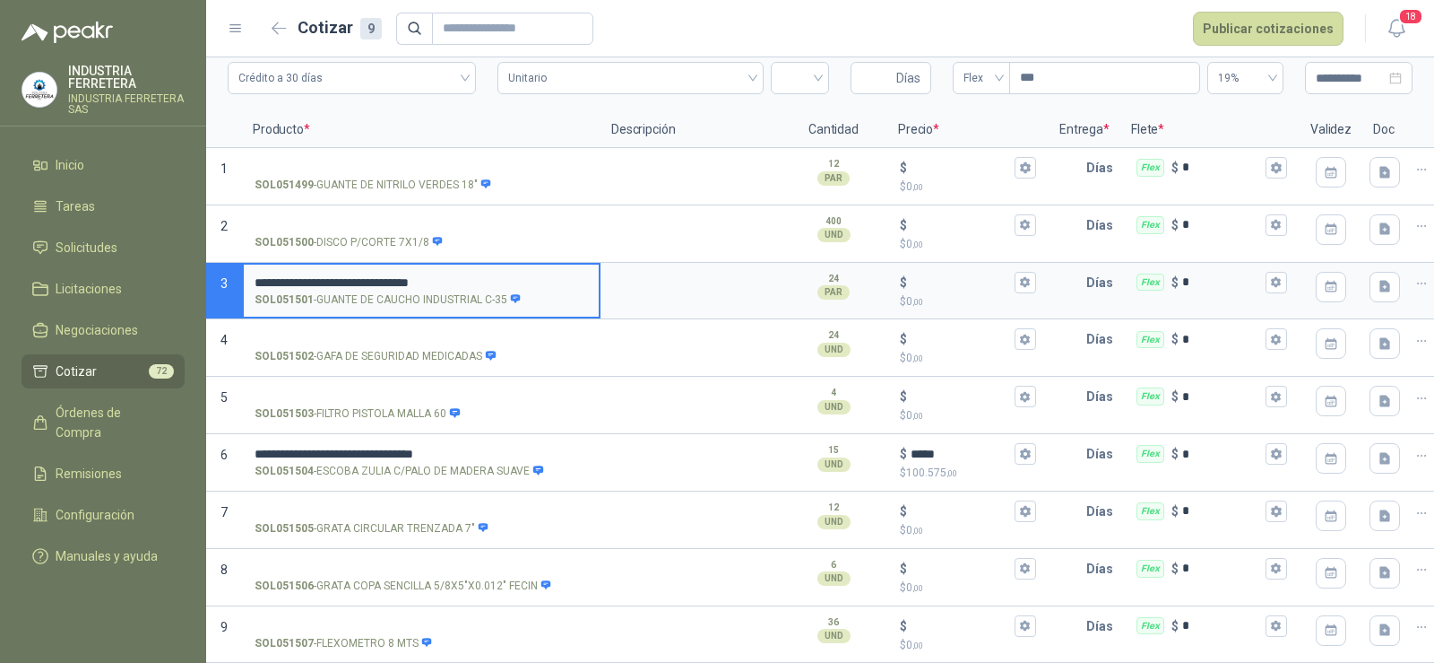
drag, startPoint x: 264, startPoint y: 264, endPoint x: 144, endPoint y: 266, distance: 120.1
click at [144, 266] on div "**********" at bounding box center [717, 331] width 1434 height 663
click at [492, 276] on input "**********" at bounding box center [421, 282] width 333 height 13
click at [964, 275] on input "$ $ 0 ,00" at bounding box center [961, 281] width 100 height 13
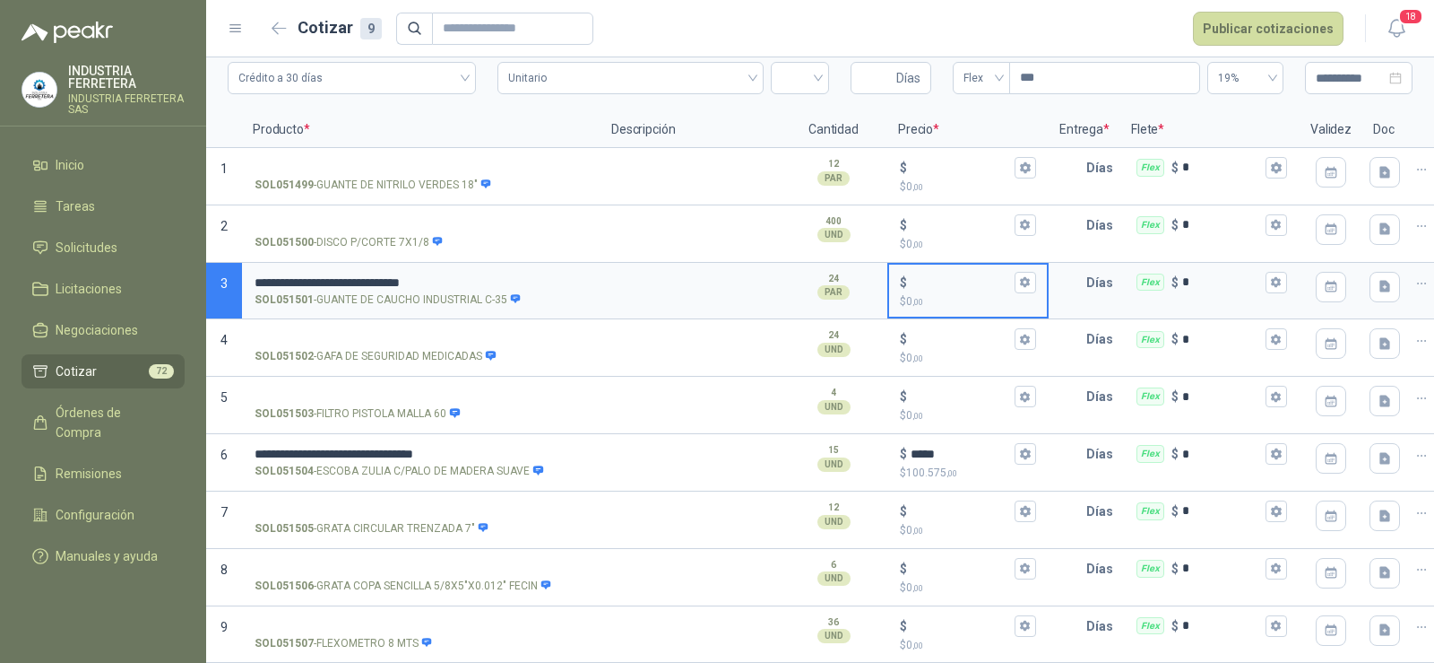
click at [943, 275] on input "$ $ 0 ,00" at bounding box center [961, 281] width 100 height 13
drag, startPoint x: 948, startPoint y: 265, endPoint x: 836, endPoint y: 269, distance: 113.0
click at [836, 269] on section "**********" at bounding box center [820, 291] width 1228 height 57
click at [380, 333] on input "SOL051502 - GAFA DE SEGURIDAD MEDICADAS" at bounding box center [421, 339] width 333 height 13
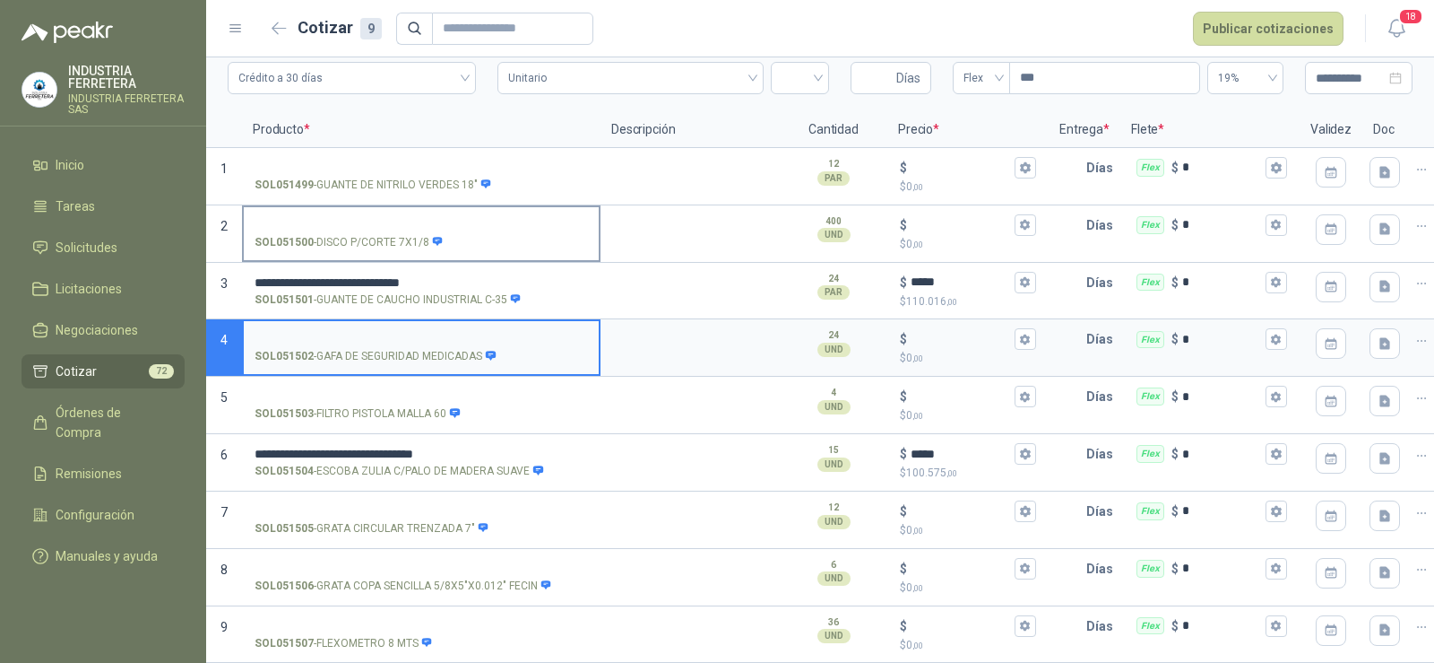
click at [413, 219] on input "SOL051500 - DISCO P/CORTE 7X1/8" at bounding box center [421, 225] width 333 height 13
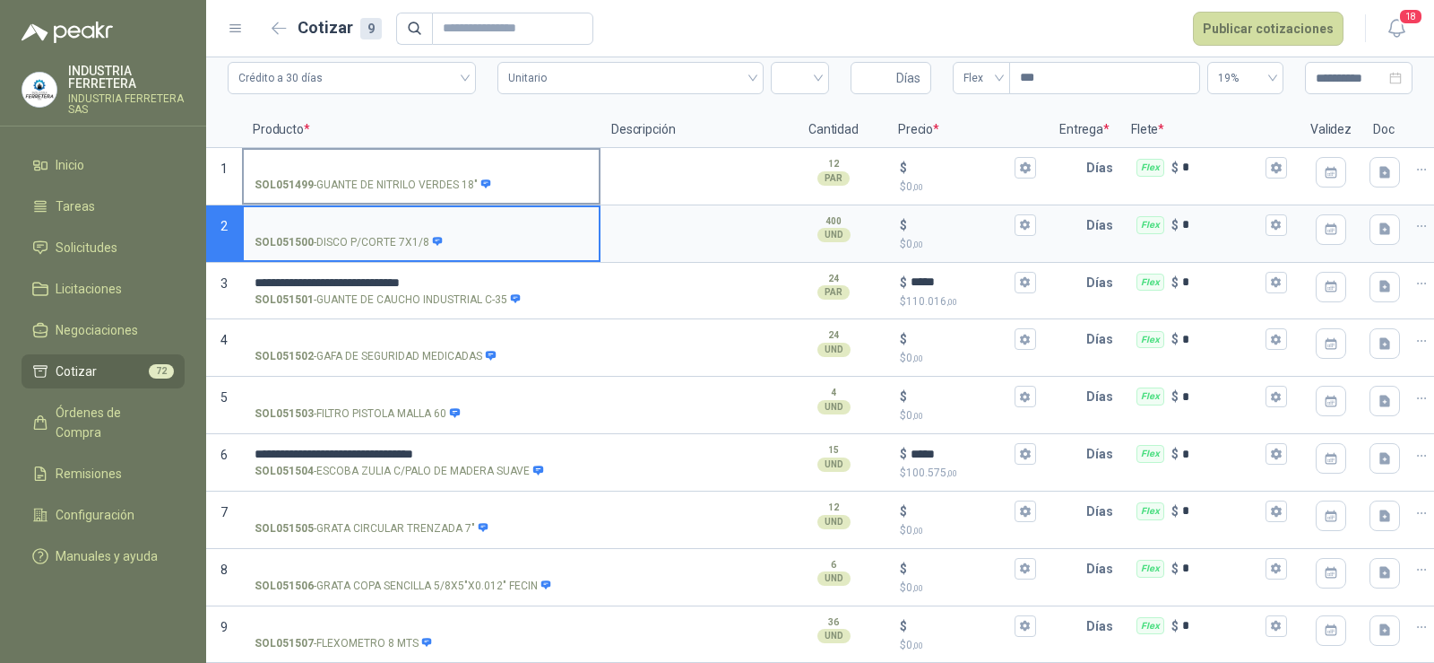
scroll to position [14, 0]
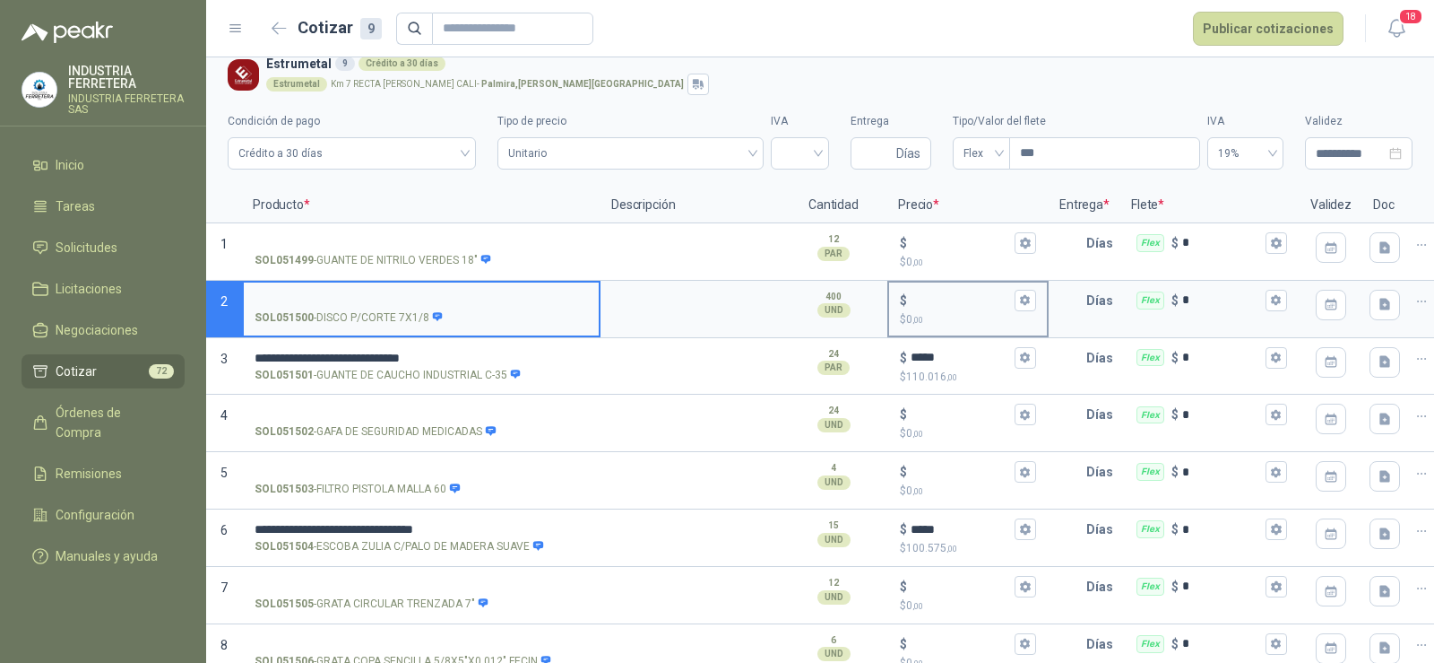
click at [970, 307] on input "$ $ 0 ,00" at bounding box center [961, 299] width 100 height 13
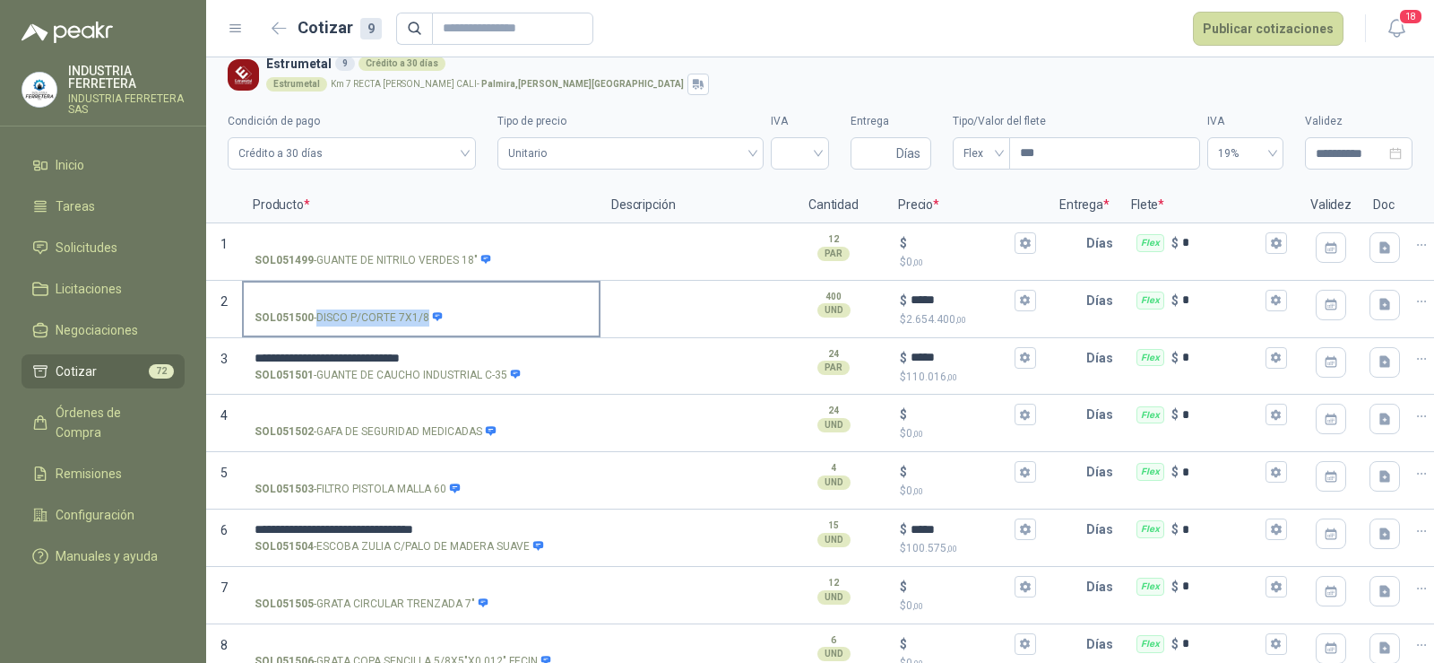
drag, startPoint x: 424, startPoint y: 316, endPoint x: 320, endPoint y: 315, distance: 104.0
click at [320, 315] on p "SOL051500 - DISCO P/CORTE 7X1/8" at bounding box center [349, 317] width 189 height 17
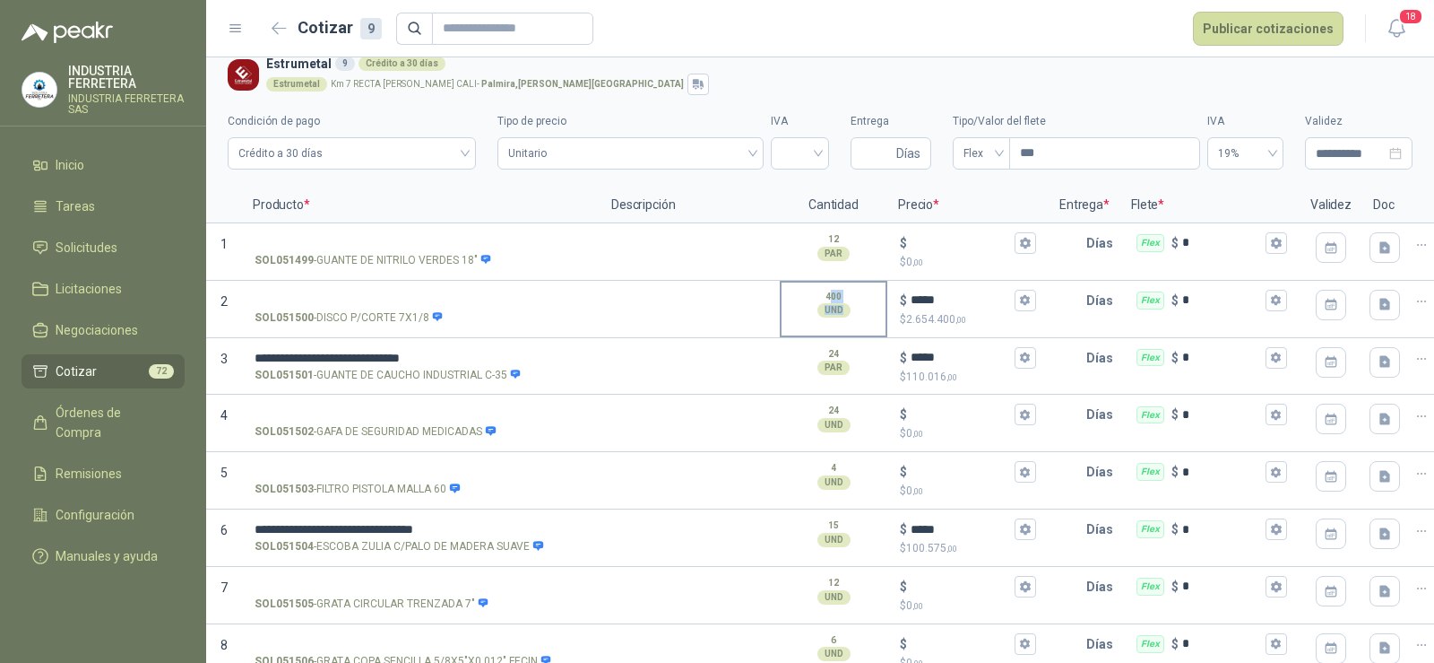
drag, startPoint x: 941, startPoint y: 290, endPoint x: 831, endPoint y: 290, distance: 110.3
click at [831, 290] on section "2 SOL051500 - DISCO P/CORTE 7X1/8 400 UND  $ ***** $ 2.654.400 ,00 Días Flex $…" at bounding box center [820, 309] width 1228 height 57
click at [931, 307] on input "*****" at bounding box center [961, 299] width 100 height 13
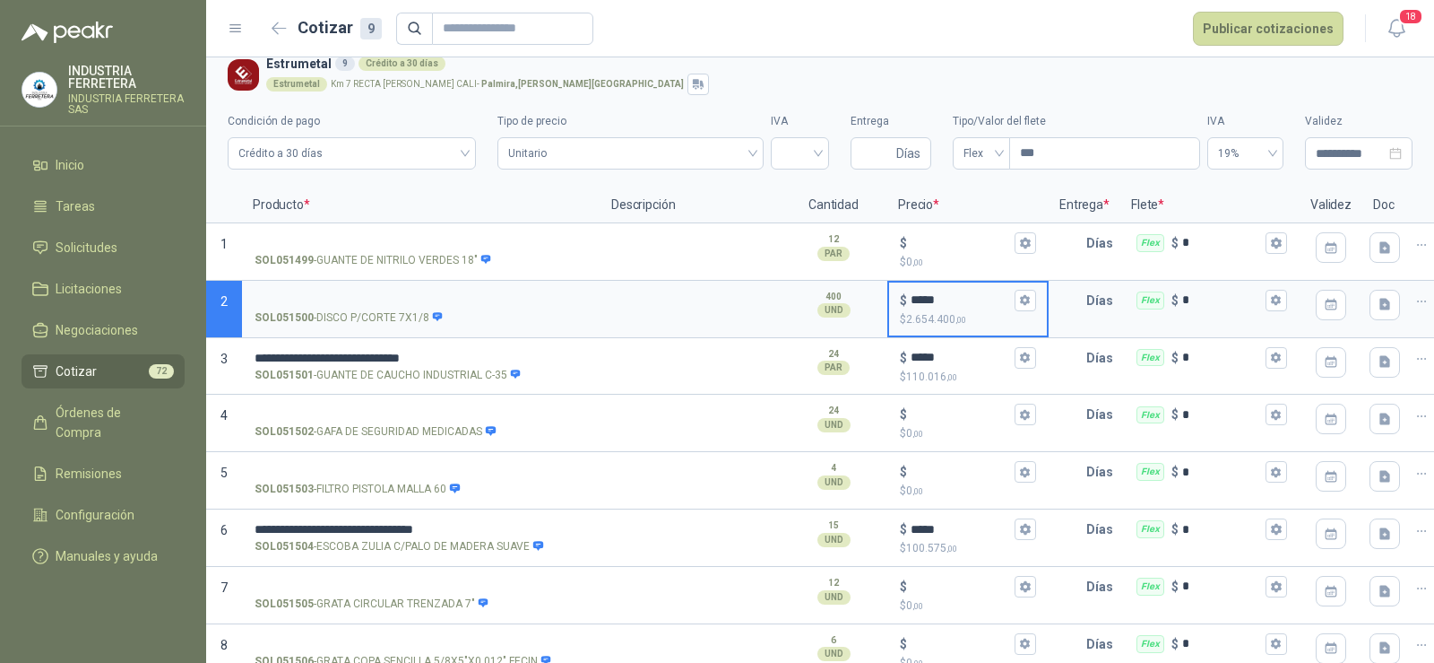
click at [931, 307] on input "*****" at bounding box center [961, 299] width 100 height 13
click at [380, 282] on label "SOL051500 - DISCO P/CORTE 7X1/8" at bounding box center [421, 307] width 355 height 51
click at [380, 294] on input "SOL051500 - DISCO P/CORTE 7X1/8" at bounding box center [421, 300] width 333 height 13
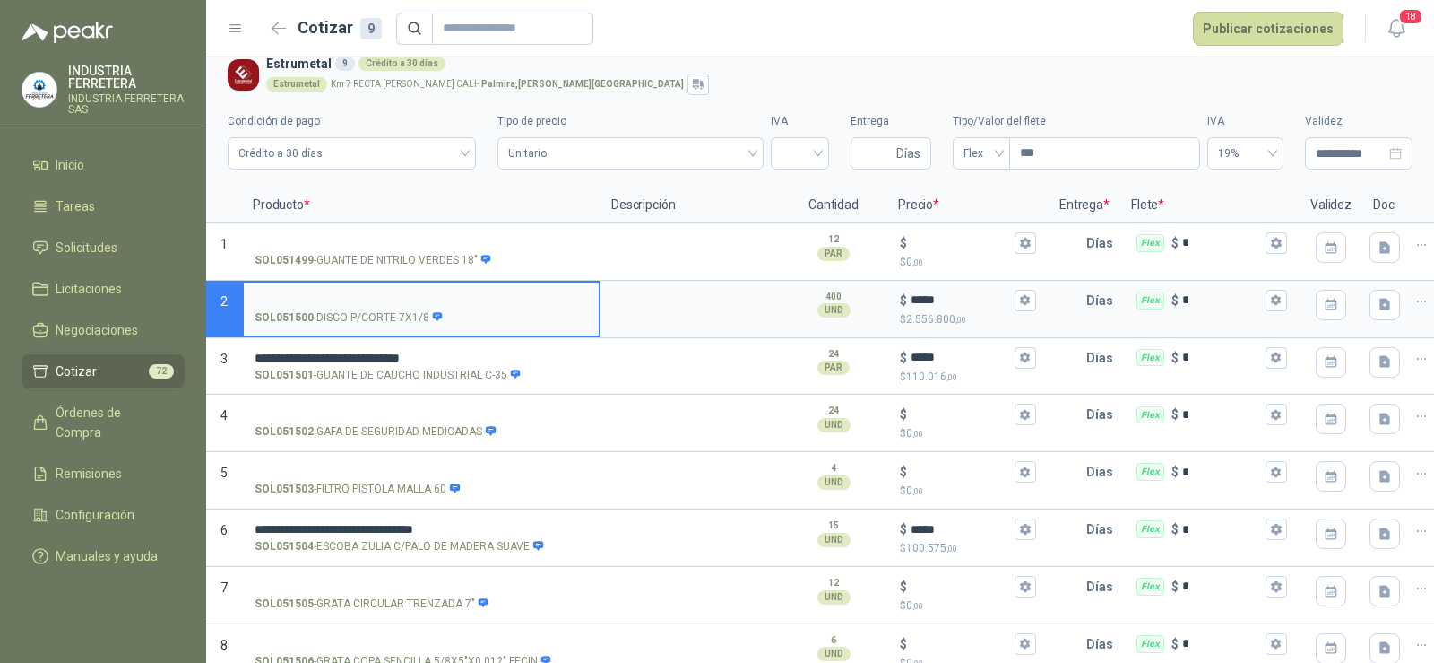
click at [351, 321] on p "SOL051500 - DISCO P/CORTE 7X1/8" at bounding box center [349, 317] width 189 height 17
click at [351, 307] on input "SOL051500 - DISCO P/CORTE 7X1/8" at bounding box center [421, 300] width 333 height 13
click at [351, 322] on p "SOL051500 - DISCO P/CORTE 7X1/8" at bounding box center [349, 317] width 189 height 17
click at [351, 307] on input "SOL051500 - DISCO P/CORTE 7X1/8" at bounding box center [421, 300] width 333 height 13
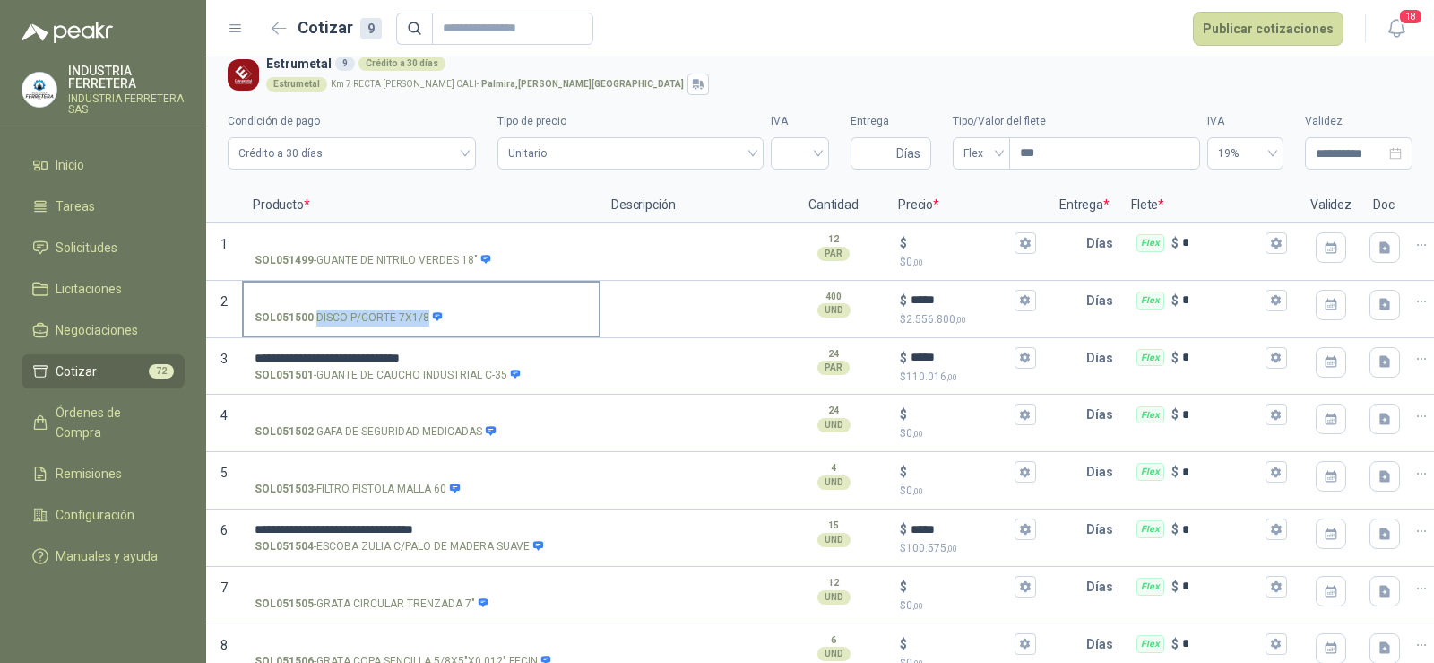
click at [351, 322] on p "SOL051500 - DISCO P/CORTE 7X1/8" at bounding box center [349, 317] width 189 height 17
click at [351, 307] on input "SOL051500 - DISCO P/CORTE 7X1/8" at bounding box center [421, 300] width 333 height 13
click at [352, 295] on input "SOL051500 - DISCO P/CORTE 7X1/8" at bounding box center [421, 300] width 333 height 13
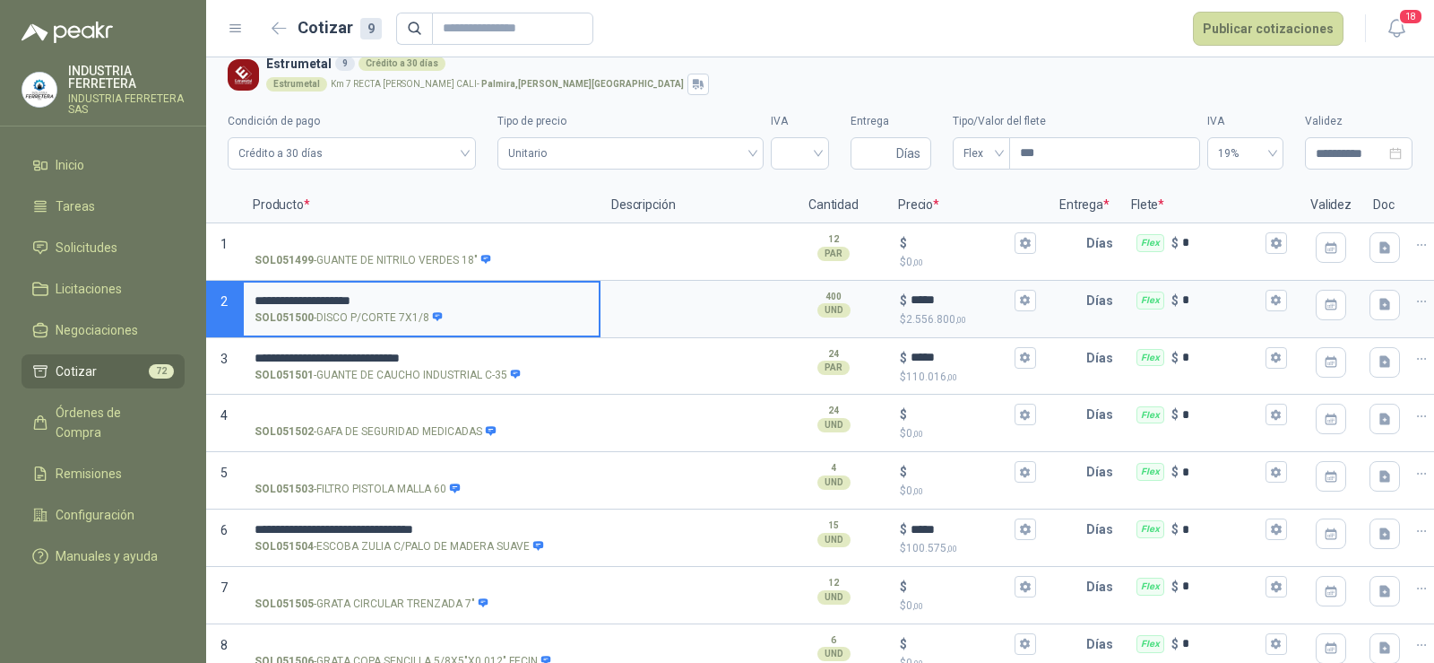
click at [268, 295] on input "**********" at bounding box center [421, 300] width 333 height 13
click at [389, 289] on label "**********" at bounding box center [421, 307] width 355 height 51
click at [389, 294] on input "**********" at bounding box center [421, 300] width 333 height 13
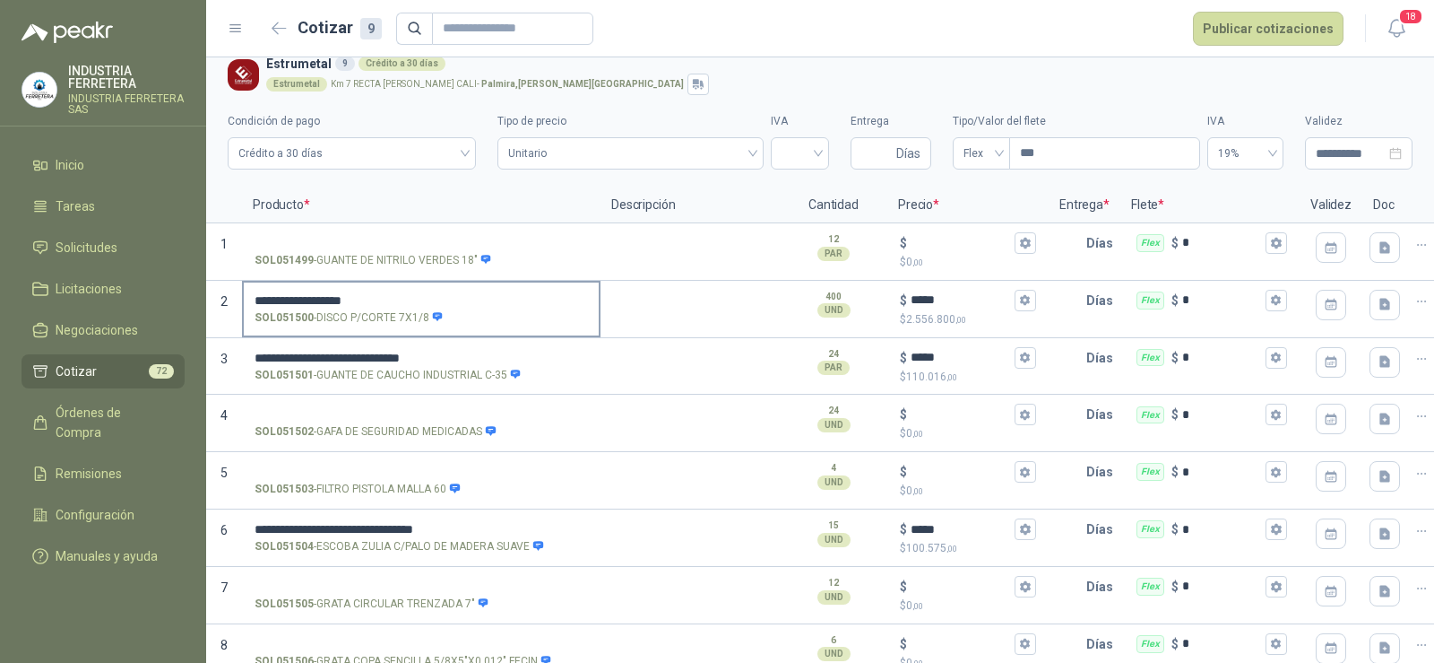
click at [403, 292] on label "**********" at bounding box center [421, 307] width 355 height 51
click at [403, 294] on input "**********" at bounding box center [421, 300] width 333 height 13
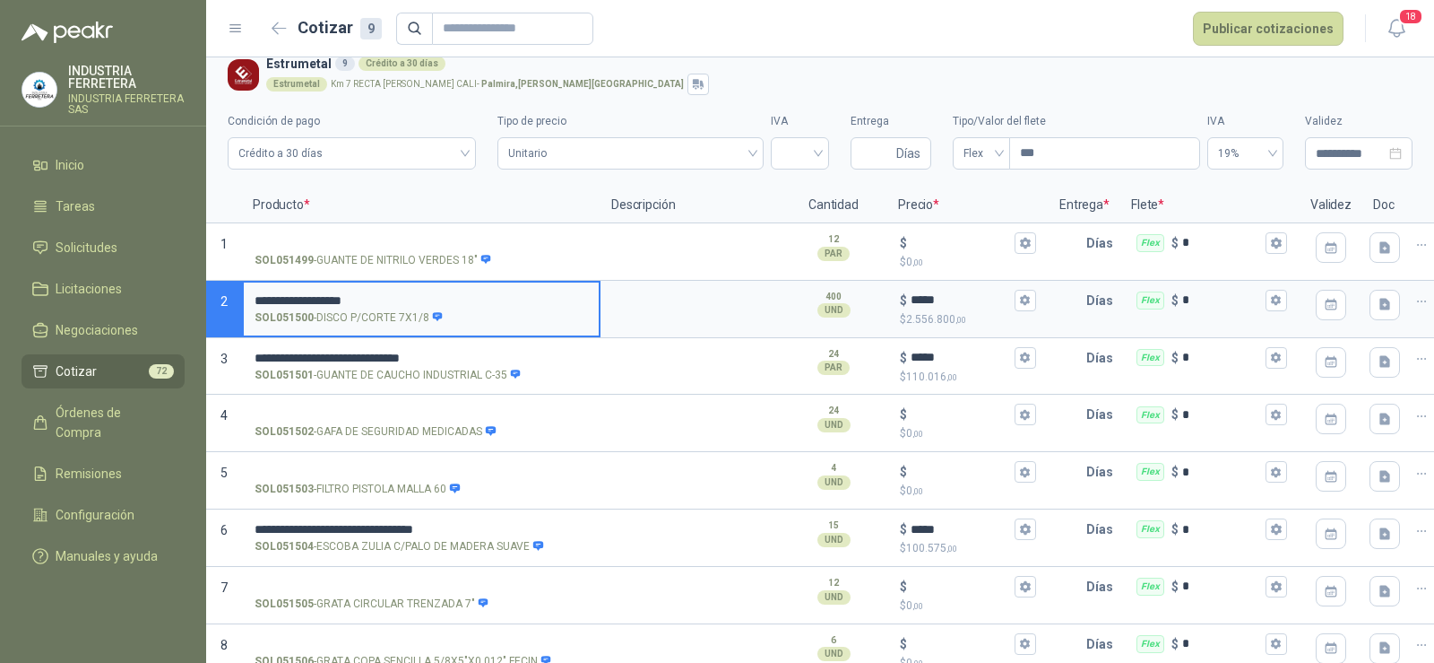
click at [403, 294] on input "**********" at bounding box center [421, 300] width 333 height 13
click at [684, 299] on textarea at bounding box center [690, 302] width 176 height 41
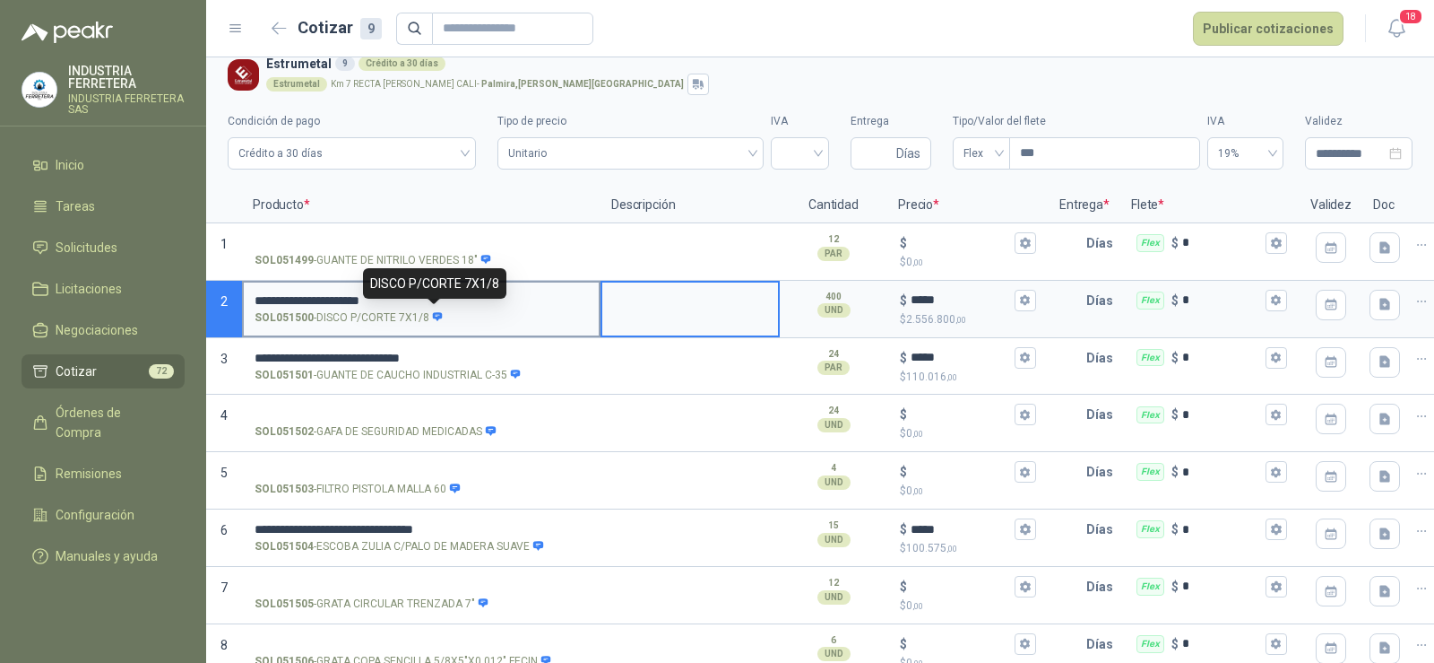
click at [432, 315] on icon at bounding box center [438, 317] width 12 height 12
click at [430, 307] on input "**********" at bounding box center [421, 300] width 333 height 13
click at [433, 313] on icon at bounding box center [438, 316] width 10 height 9
click at [431, 307] on input "**********" at bounding box center [421, 300] width 333 height 13
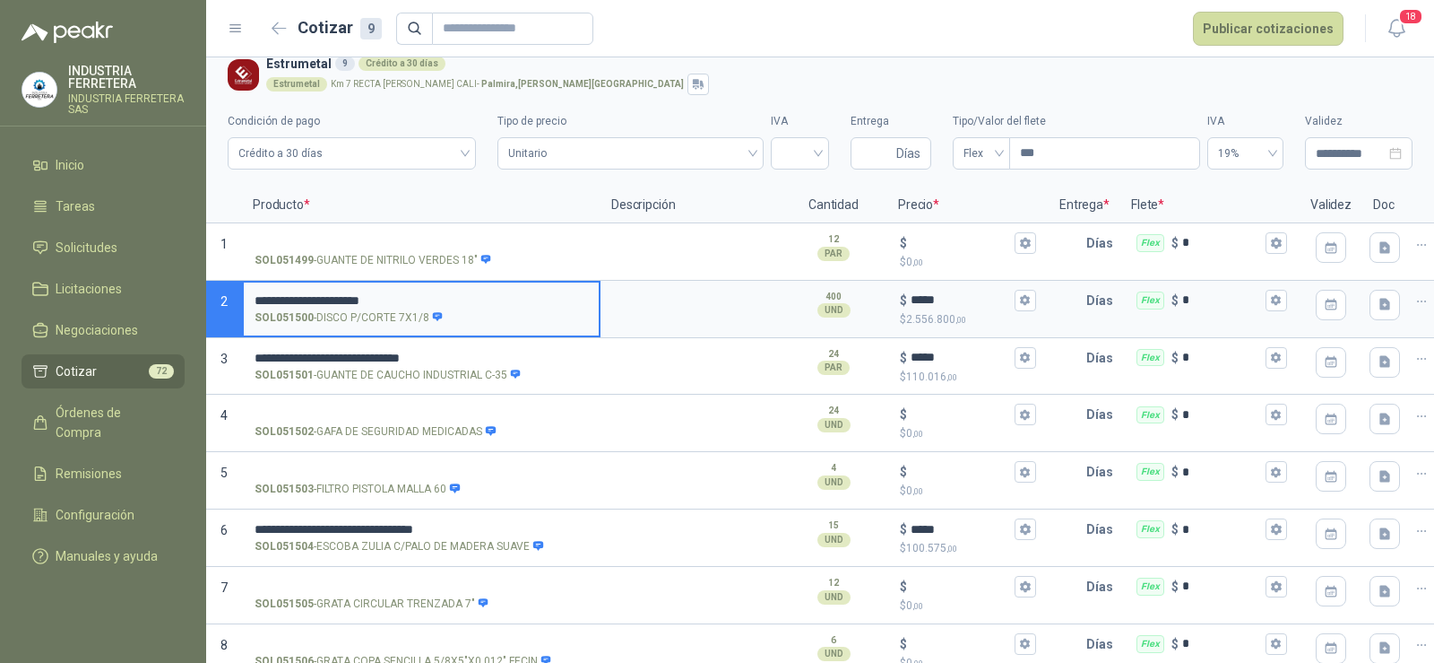
click at [498, 307] on label "**********" at bounding box center [421, 307] width 355 height 51
click at [498, 307] on input "**********" at bounding box center [421, 300] width 333 height 13
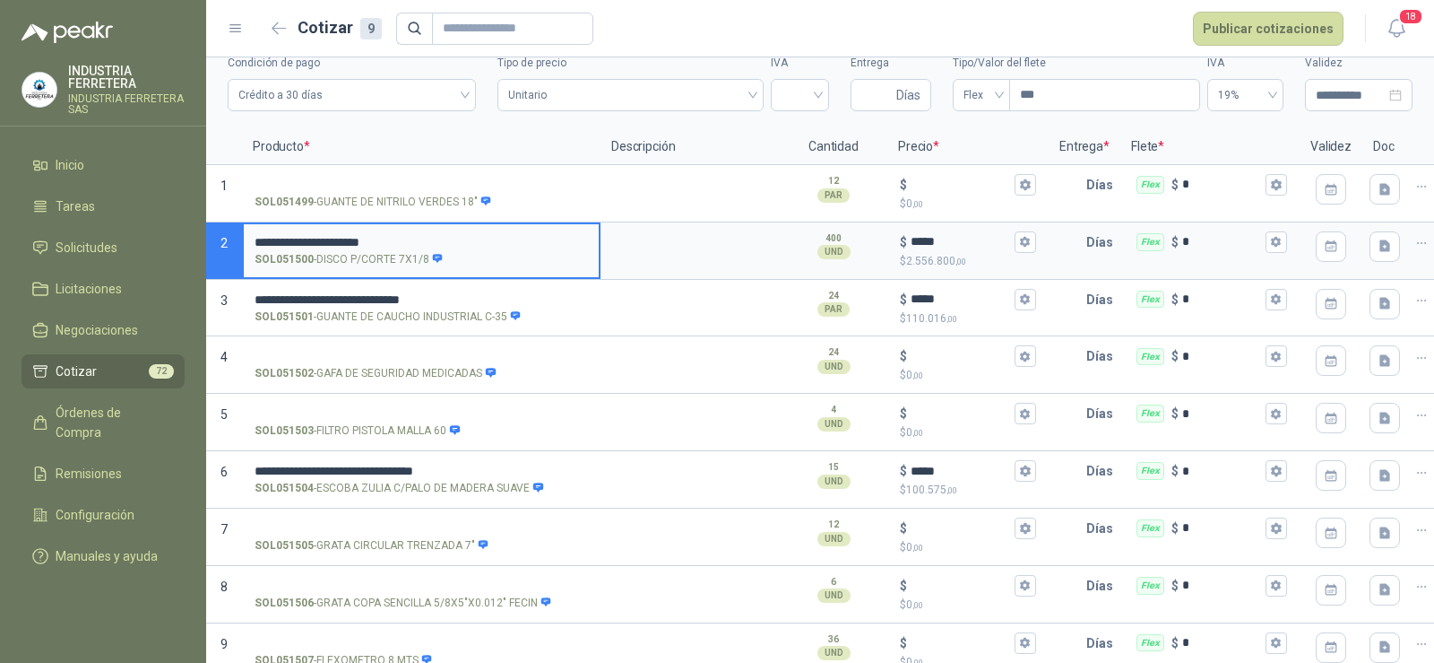
scroll to position [104, 0]
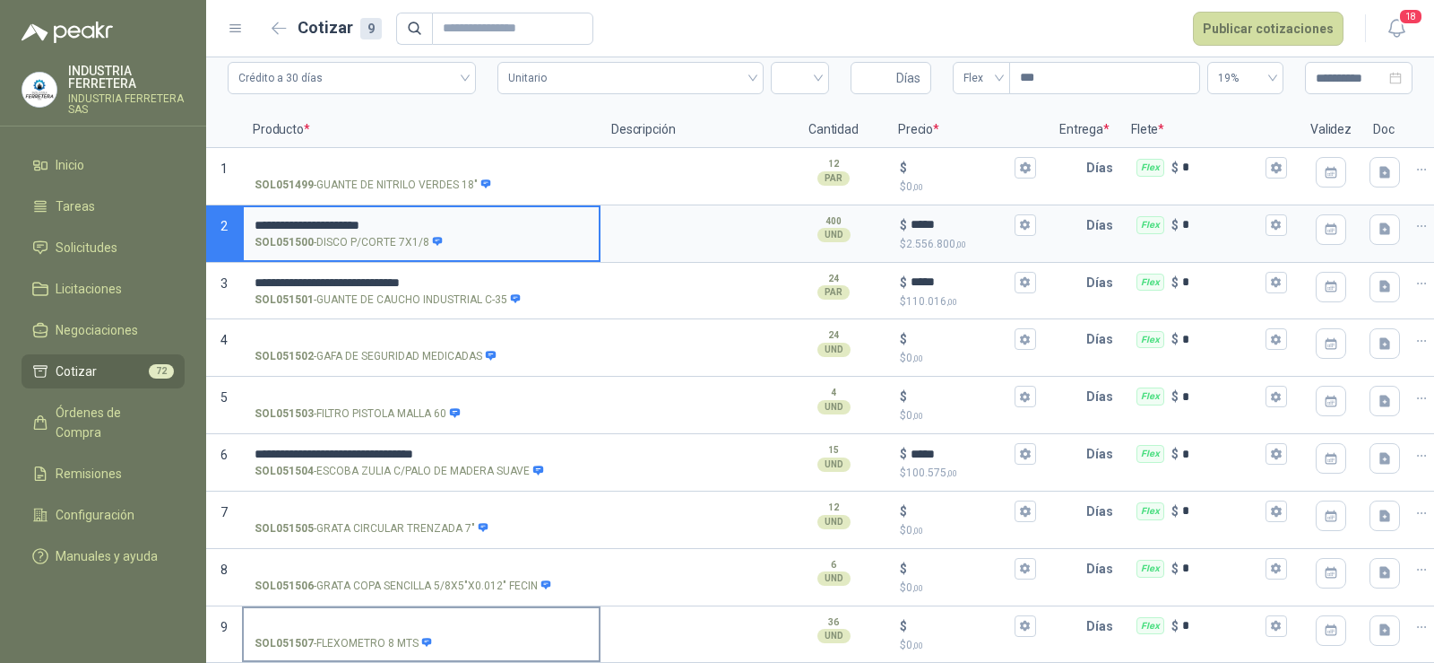
click at [385, 635] on p "SOL051507 - FLEXOMETRO 8 MTS" at bounding box center [344, 643] width 178 height 17
click at [385, 620] on input "SOL051507 - FLEXOMETRO 8 MTS" at bounding box center [421, 625] width 333 height 13
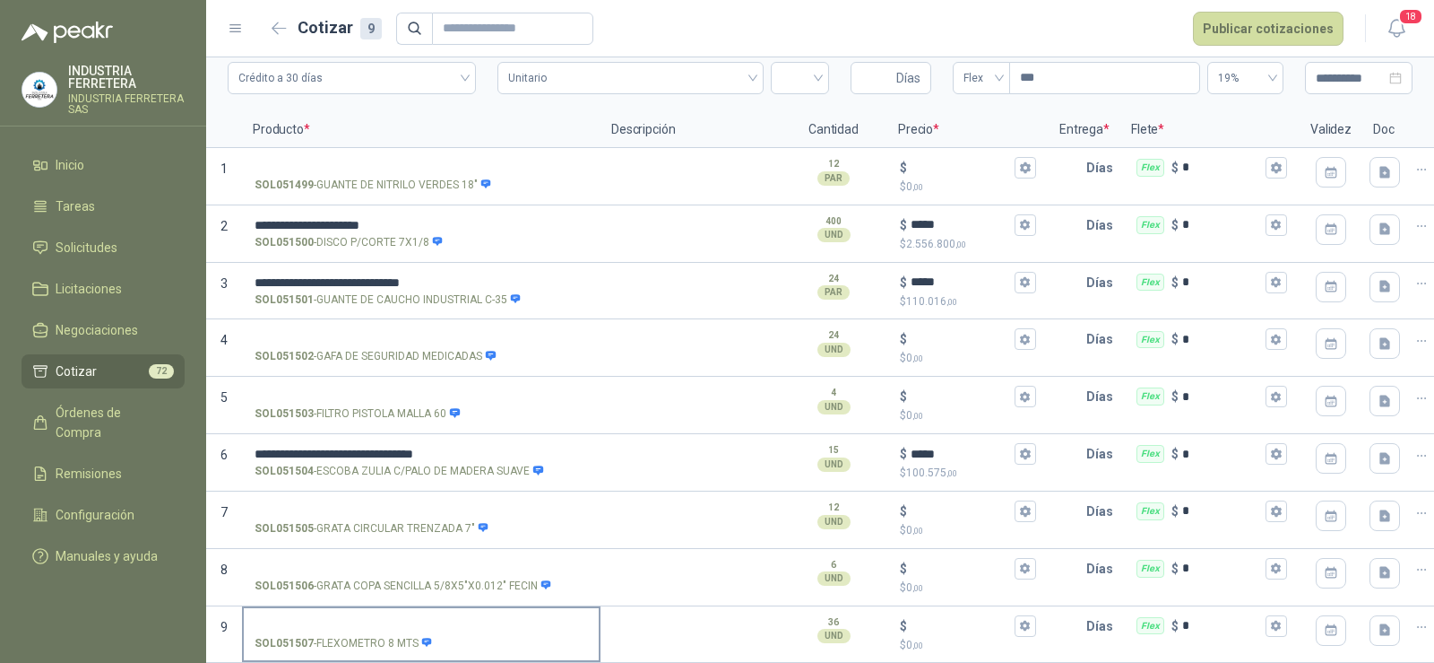
click at [341, 608] on label "SOL051507 - FLEXOMETRO 8 MTS" at bounding box center [421, 633] width 355 height 51
click at [341, 619] on input "SOL051507 - FLEXOMETRO 8 MTS" at bounding box center [421, 625] width 333 height 13
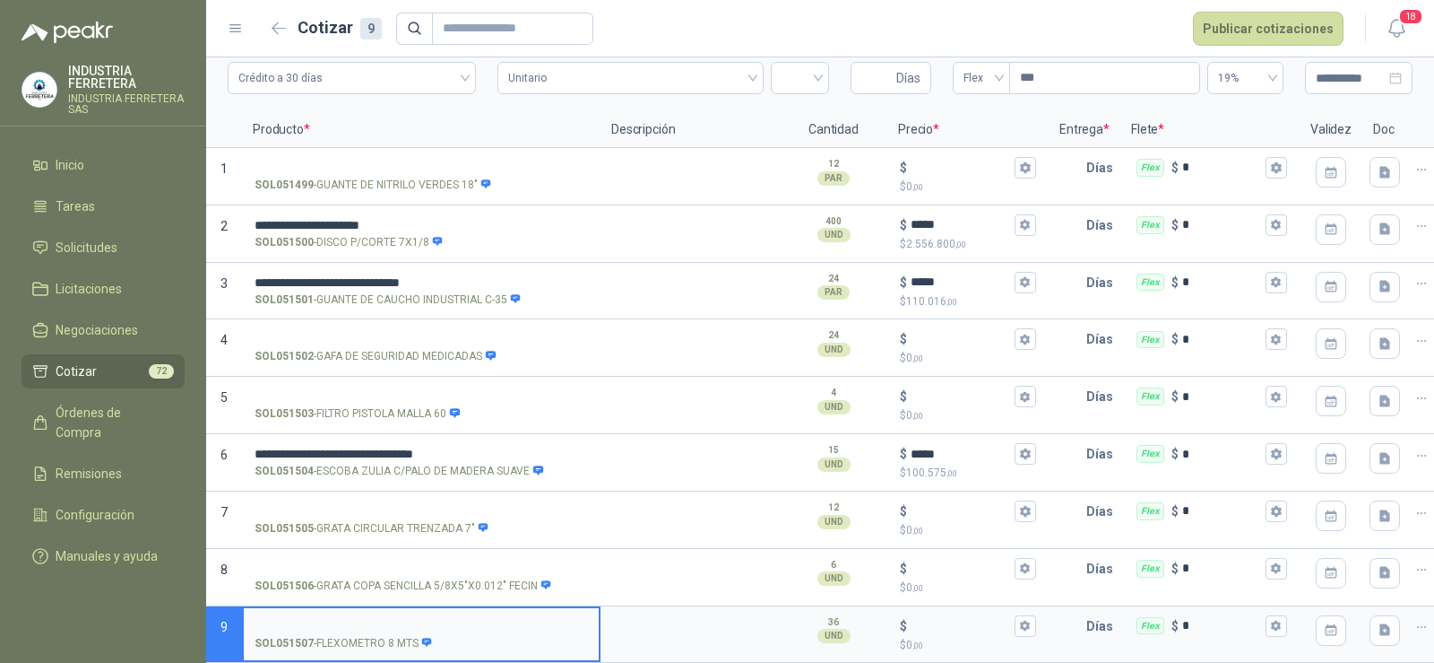
click at [342, 619] on input "SOL051507 - FLEXOMETRO 8 MTS" at bounding box center [421, 625] width 333 height 13
click at [964, 615] on div "$" at bounding box center [968, 626] width 136 height 22
click at [964, 619] on input "$ $ 0 ,00" at bounding box center [961, 625] width 100 height 13
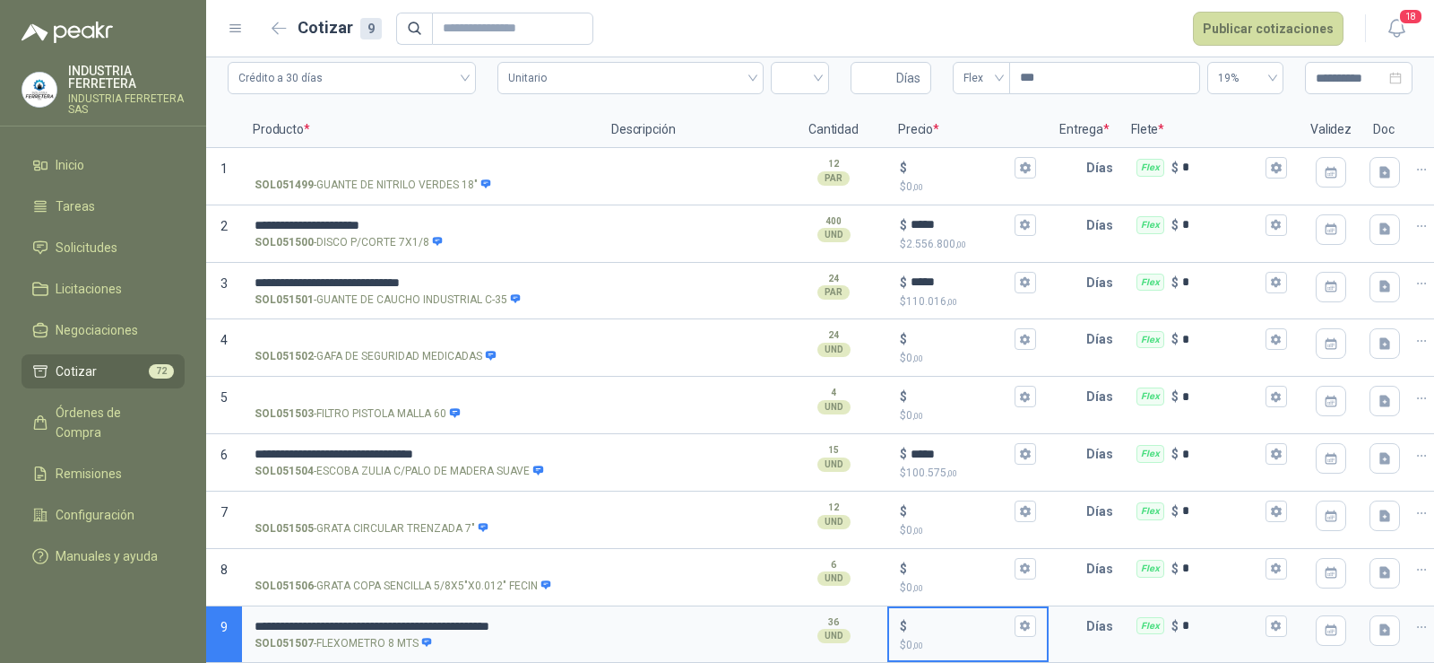
click at [940, 619] on input "$ $ 0 ,00" at bounding box center [961, 625] width 100 height 13
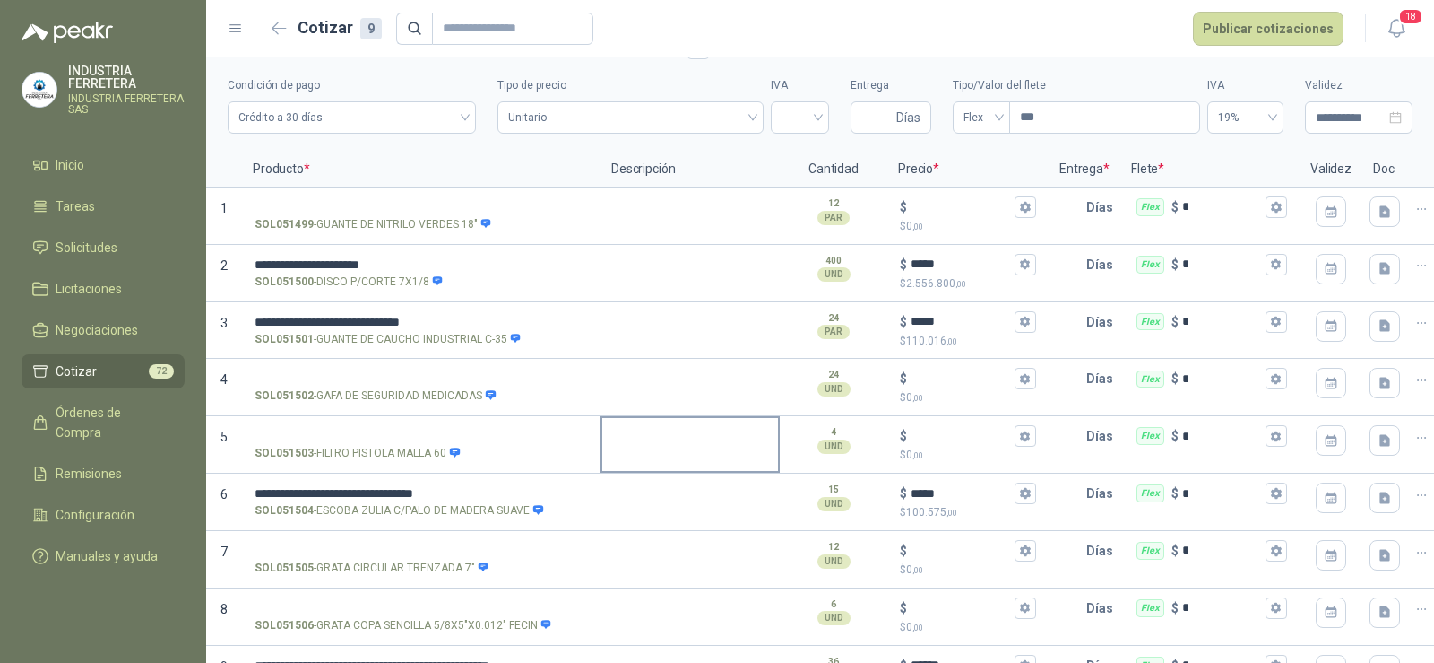
scroll to position [0, 0]
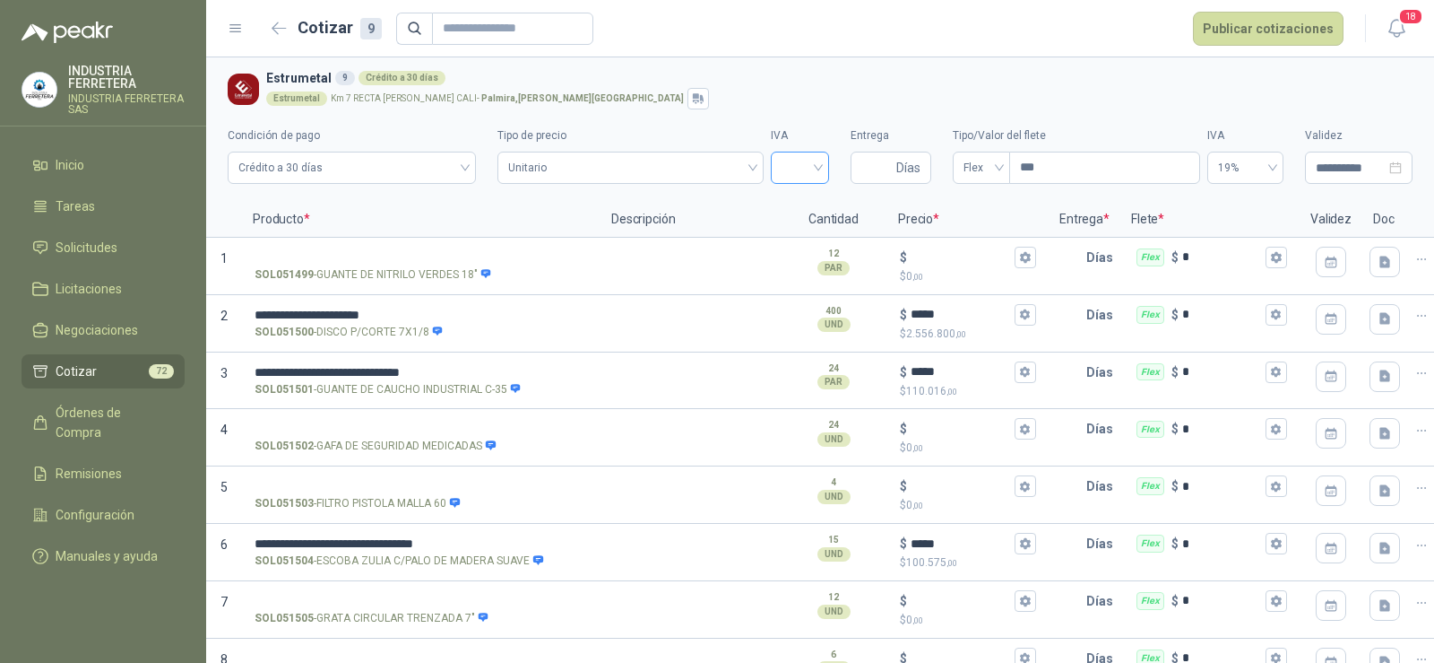
click at [796, 169] on input "search" at bounding box center [800, 165] width 37 height 27
click at [787, 208] on div "19%" at bounding box center [790, 205] width 30 height 20
click at [867, 165] on input "Entrega" at bounding box center [877, 167] width 31 height 30
click at [881, 89] on div "Estrumetal 9 Crédito a 30 días Estrumetal Km 7 RECTA [PERSON_NAME] [GEOGRAPHIC_…" at bounding box center [835, 88] width 1139 height 41
click at [983, 169] on span "Flex" at bounding box center [982, 167] width 36 height 27
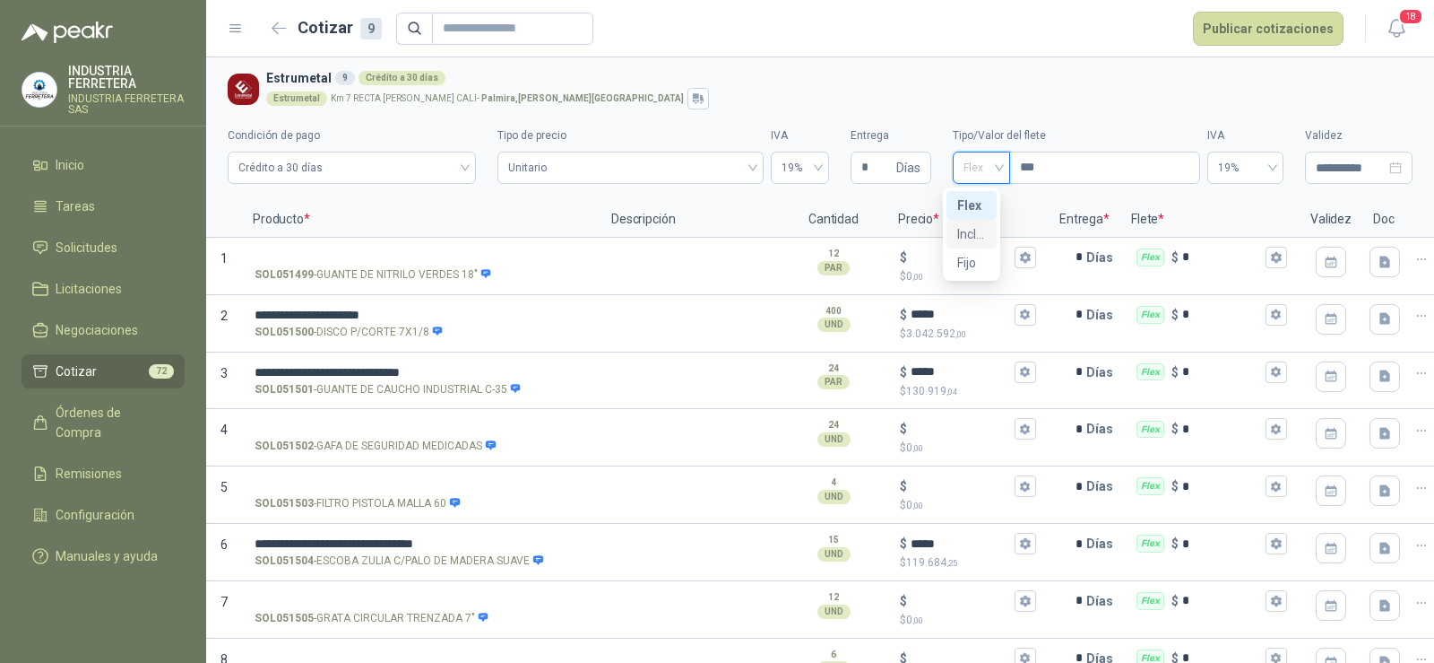
click at [975, 239] on div "Incluido" at bounding box center [971, 234] width 29 height 20
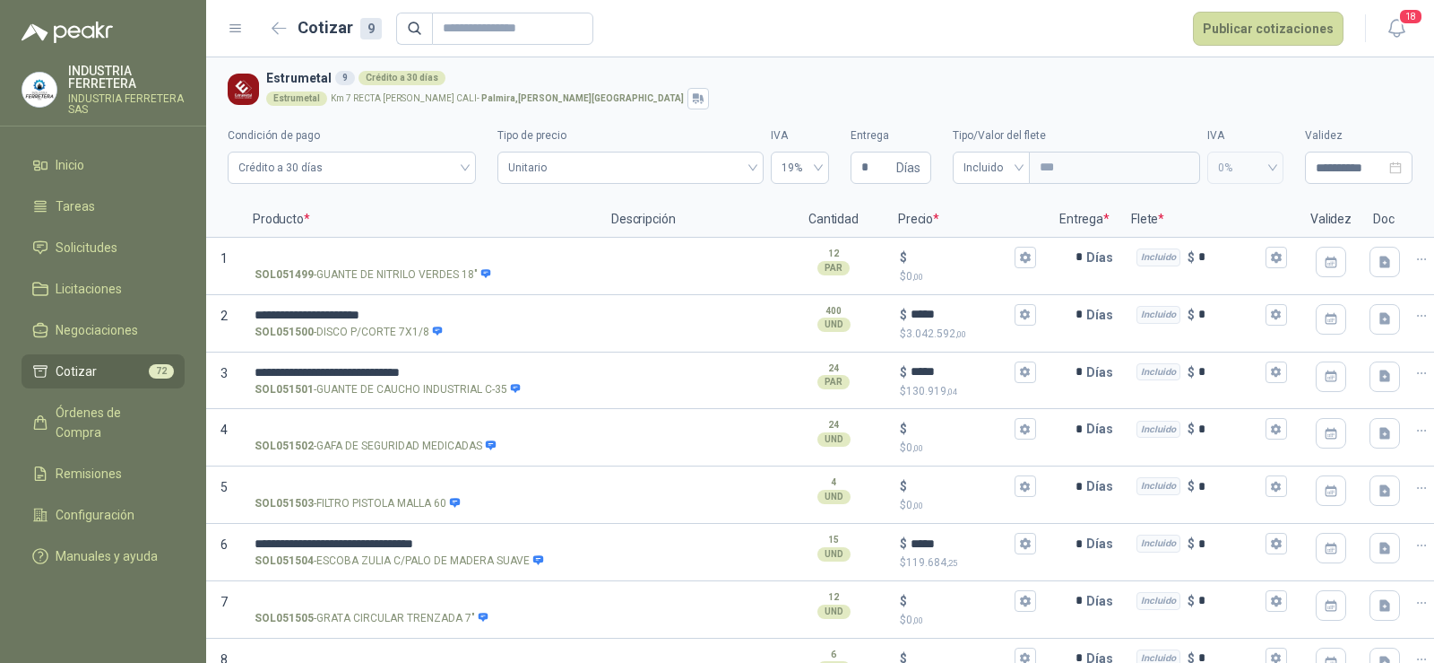
click at [933, 74] on h3 "Estrumetal 9 Crédito a 30 días" at bounding box center [835, 78] width 1139 height 20
click at [853, 82] on h3 "Estrumetal 9 Crédito a 30 días" at bounding box center [835, 78] width 1139 height 20
click at [1252, 39] on button "Publicar cotizaciones" at bounding box center [1268, 29] width 151 height 34
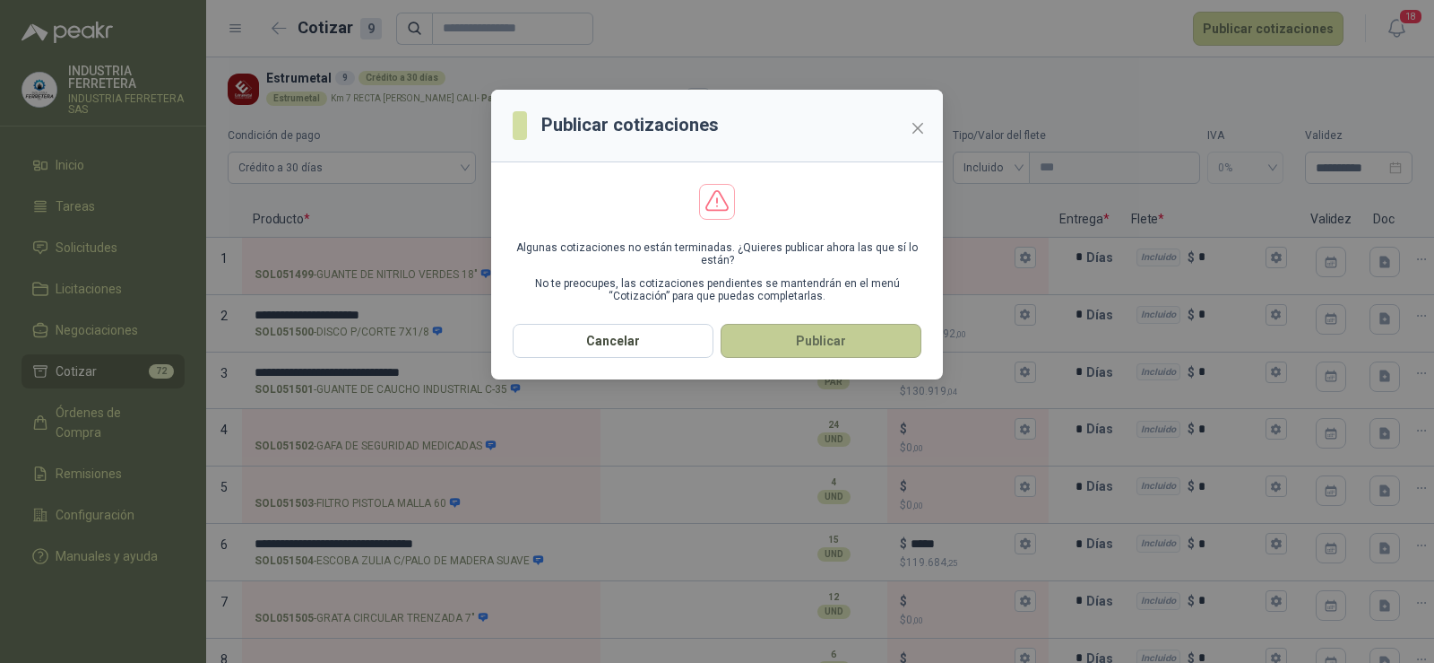
click at [833, 346] on button "Publicar" at bounding box center [821, 341] width 201 height 34
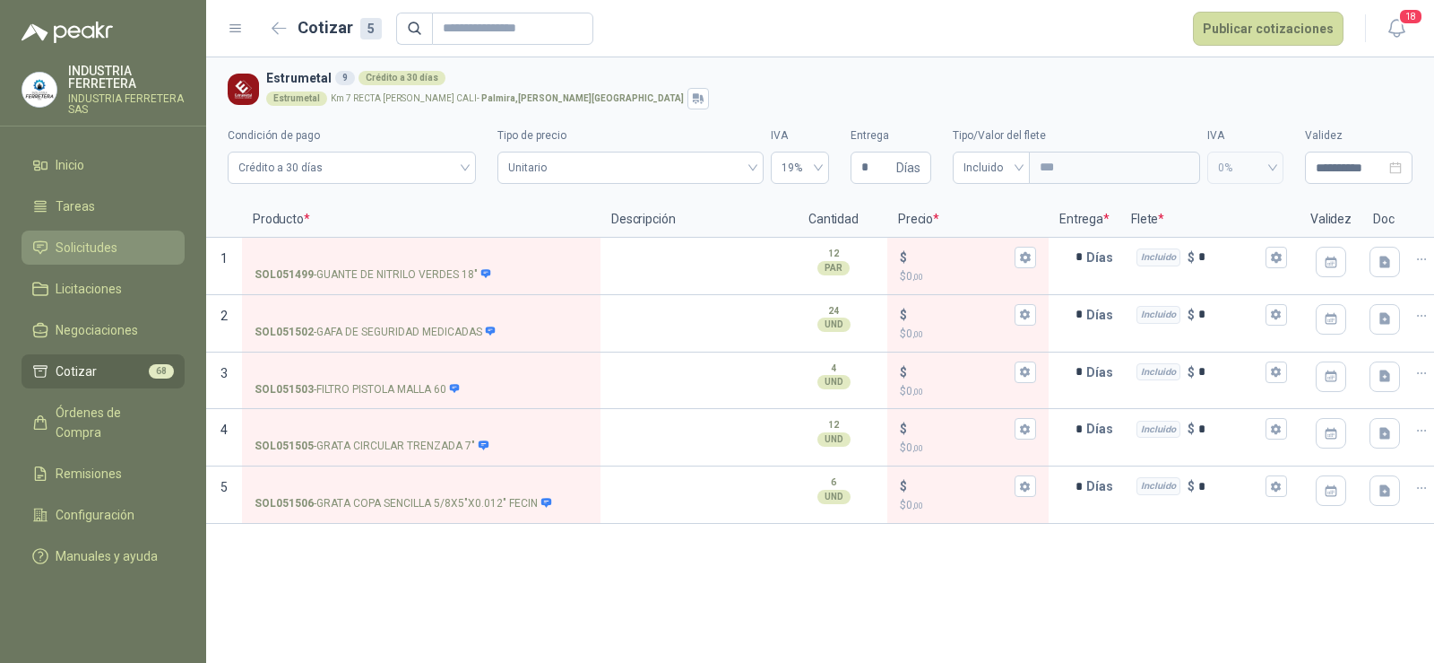
click at [91, 241] on span "Solicitudes" at bounding box center [87, 248] width 62 height 20
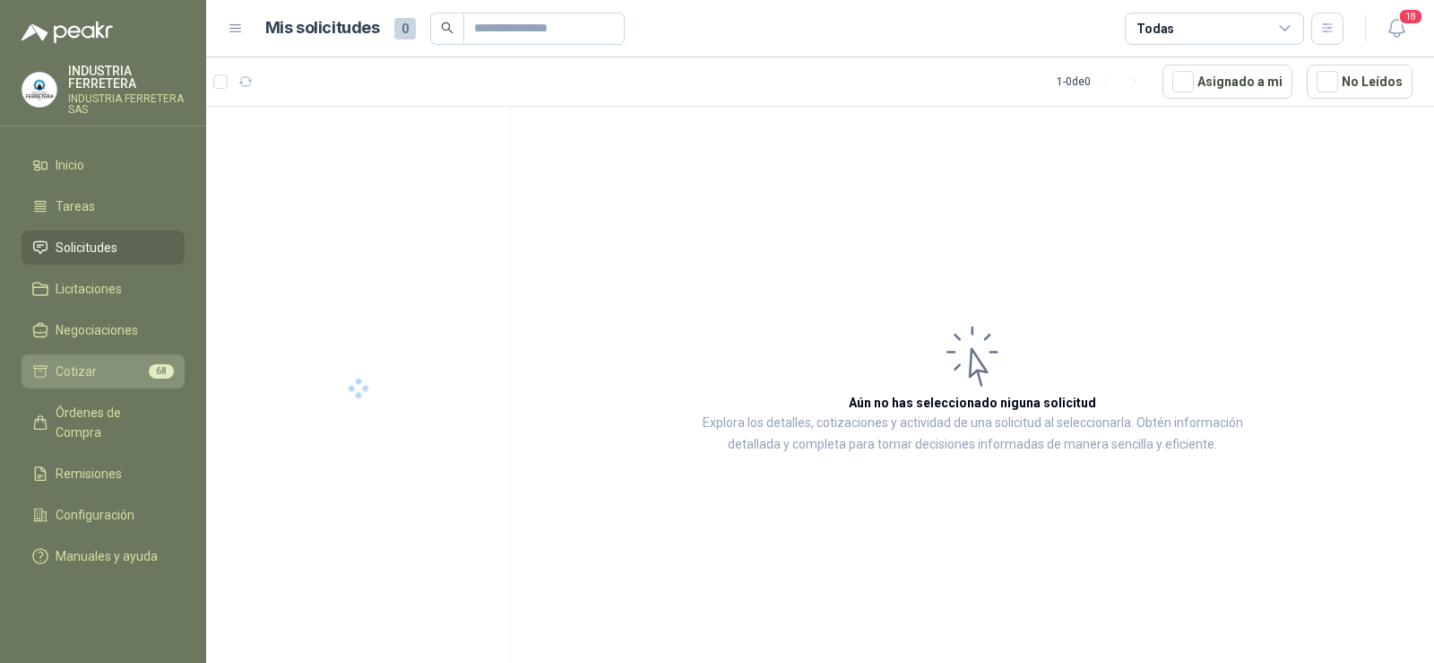
click at [111, 368] on li "Cotizar 68" at bounding box center [103, 371] width 142 height 20
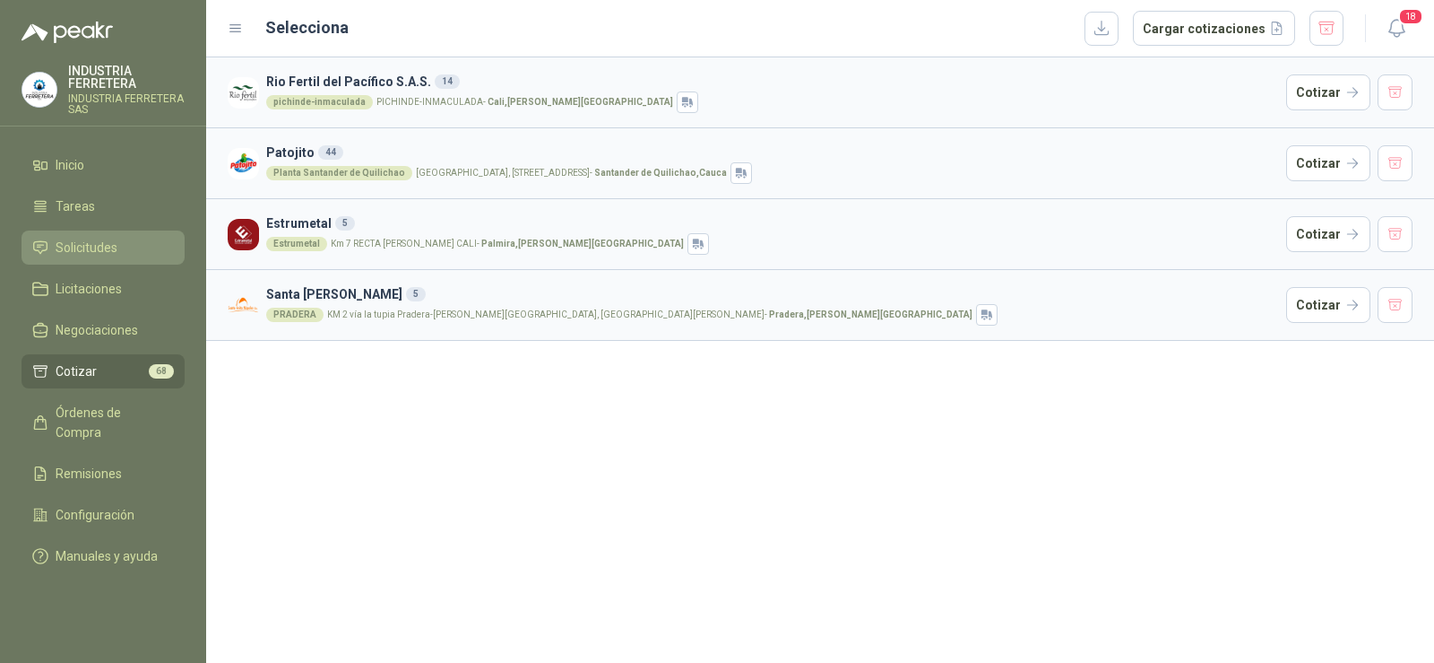
click at [110, 253] on span "Solicitudes" at bounding box center [87, 248] width 62 height 20
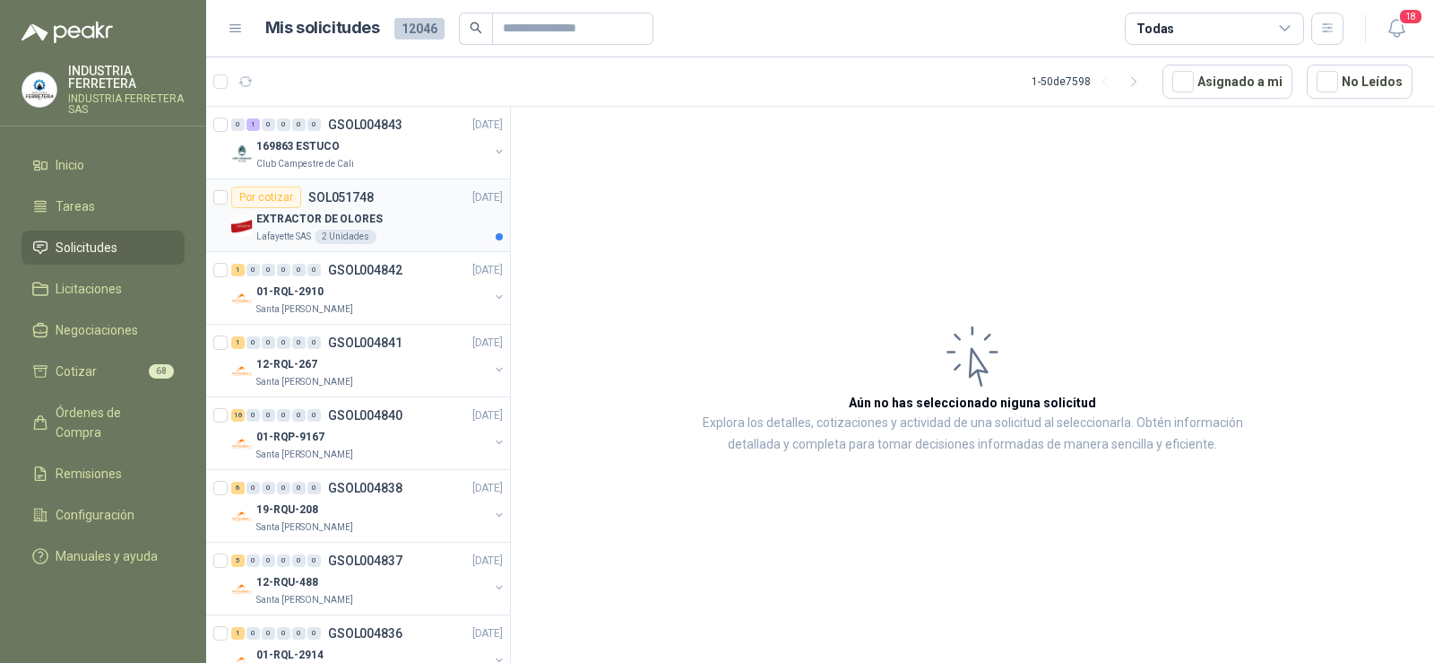
click at [378, 215] on div "EXTRACTOR DE OLORES" at bounding box center [379, 219] width 247 height 22
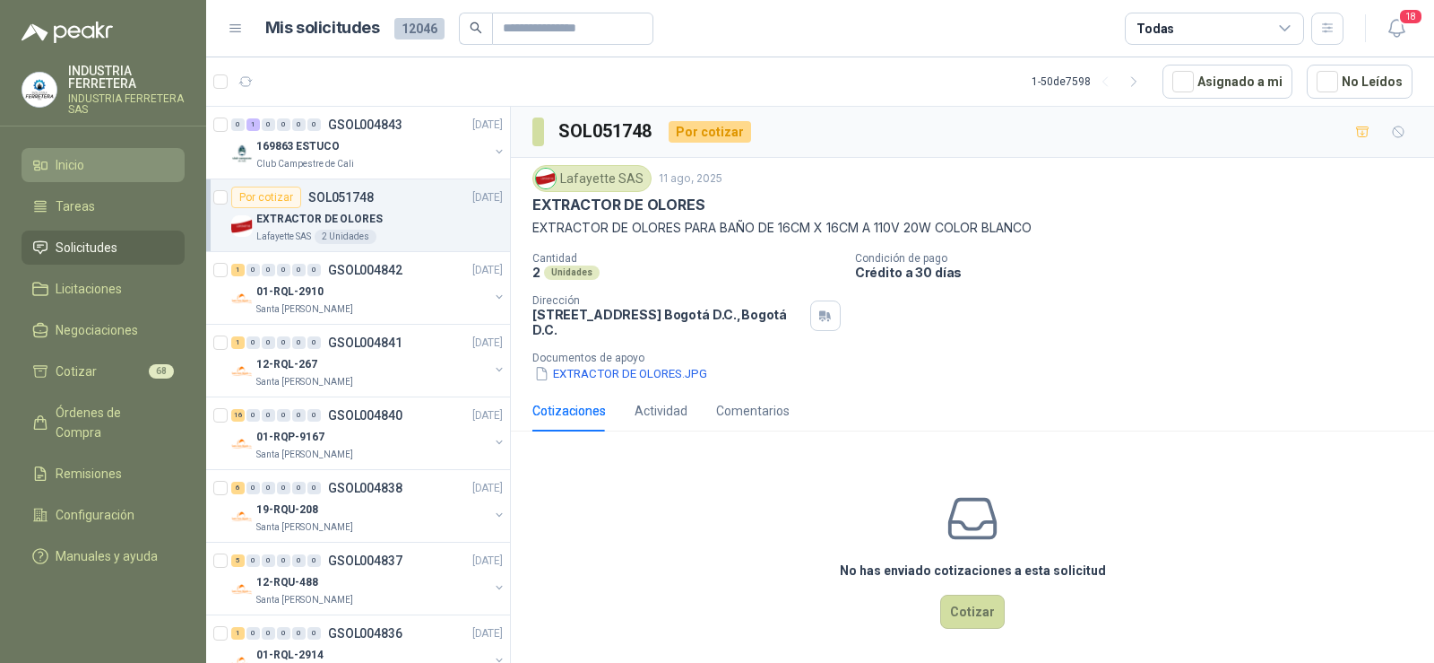
click at [70, 157] on span "Inicio" at bounding box center [70, 165] width 29 height 20
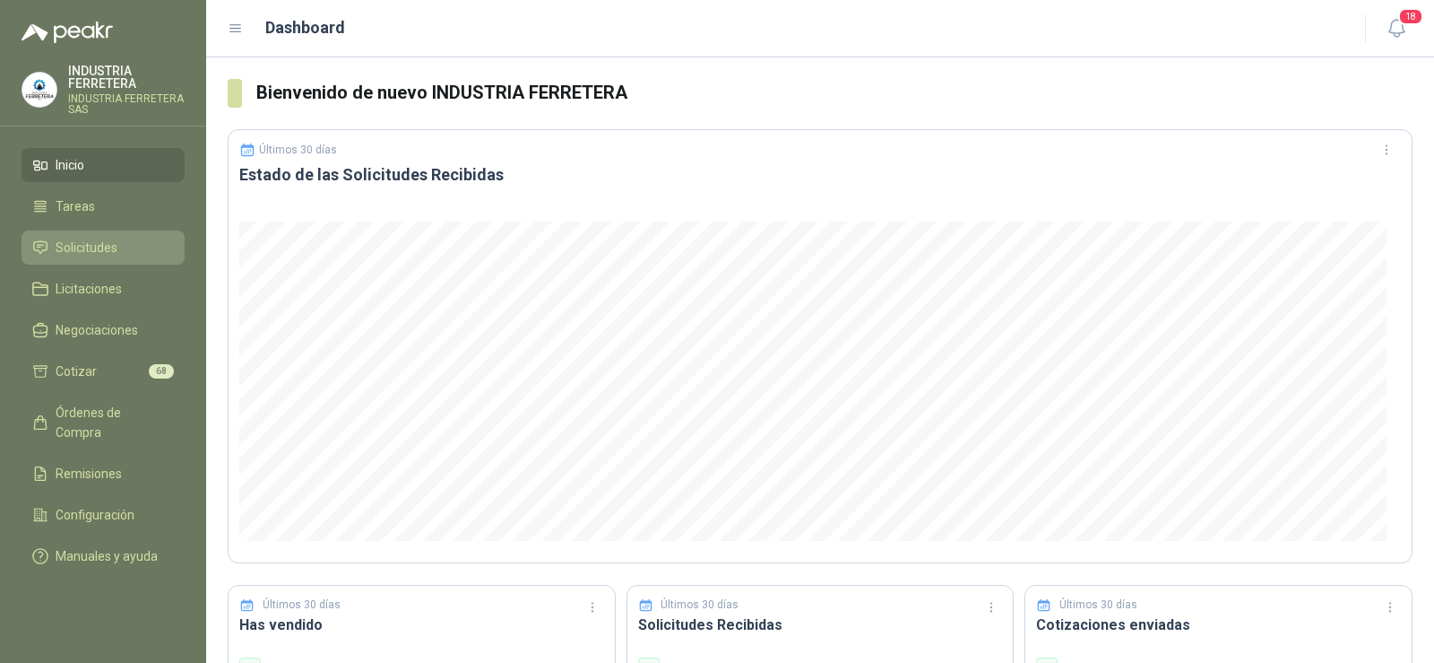
click at [88, 249] on span "Solicitudes" at bounding box center [87, 248] width 62 height 20
